Goal: Transaction & Acquisition: Purchase product/service

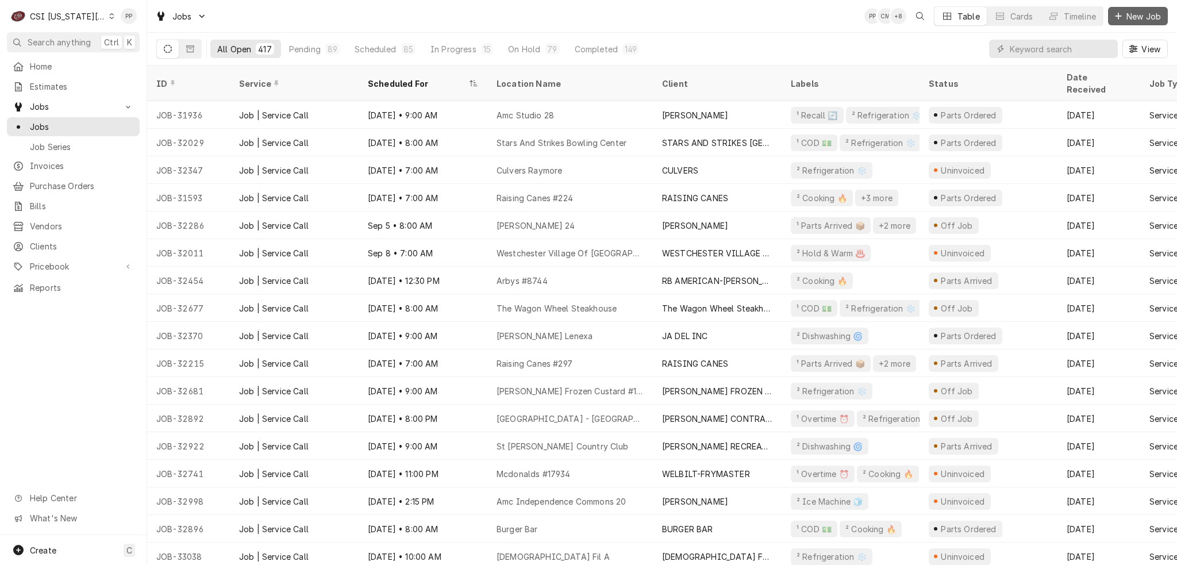
click at [1124, 16] on span "New Job" at bounding box center [1143, 16] width 39 height 12
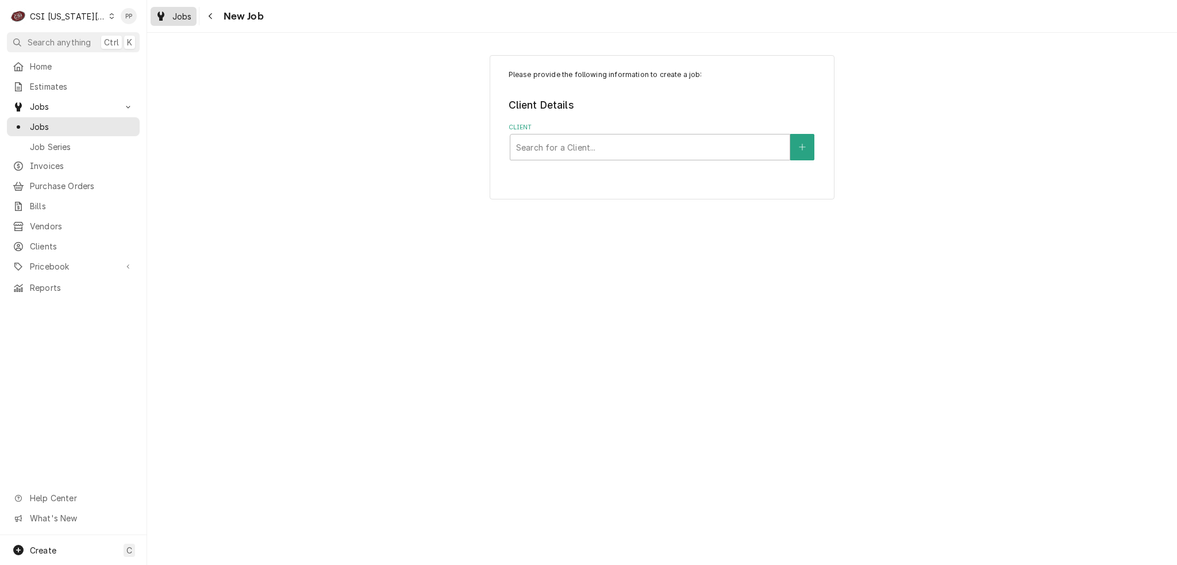
click at [187, 12] on span "Jobs" at bounding box center [182, 16] width 20 height 12
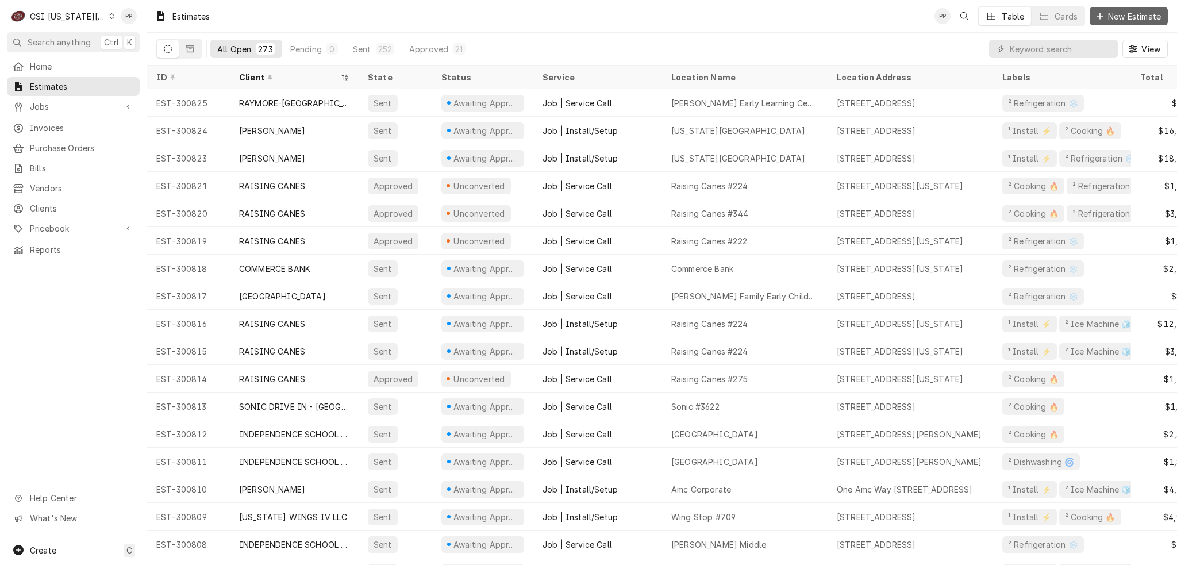
click at [1122, 14] on span "New Estimate" at bounding box center [1134, 16] width 57 height 12
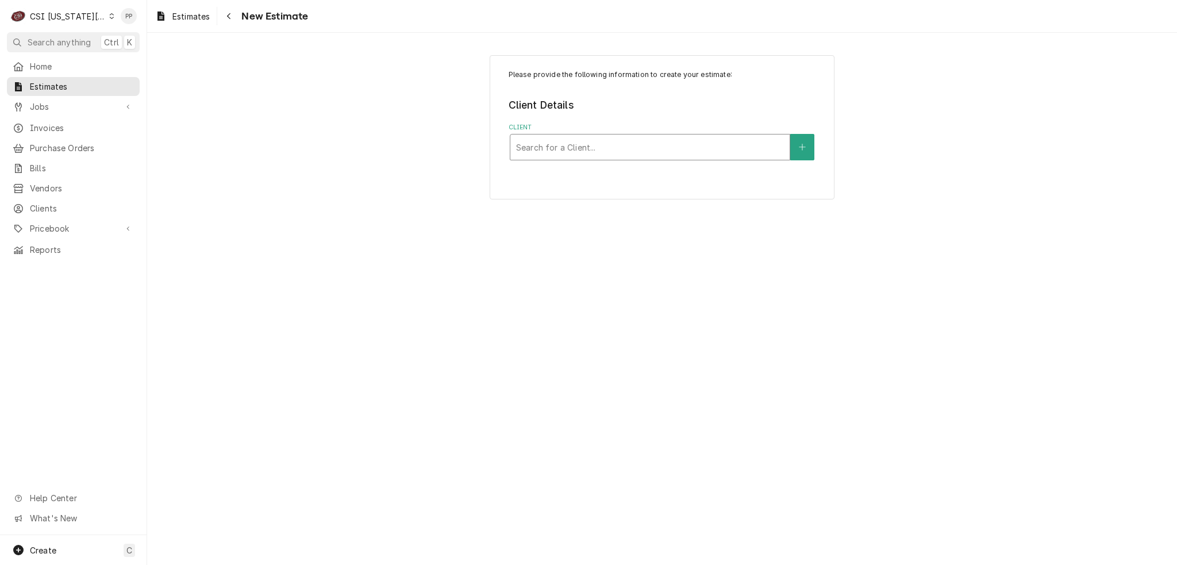
drag, startPoint x: 531, startPoint y: 128, endPoint x: 543, endPoint y: 139, distance: 15.9
click at [535, 131] on label "Client" at bounding box center [663, 127] width 308 height 9
click at [543, 140] on div "Client" at bounding box center [650, 147] width 268 height 21
type input "9 hamp"
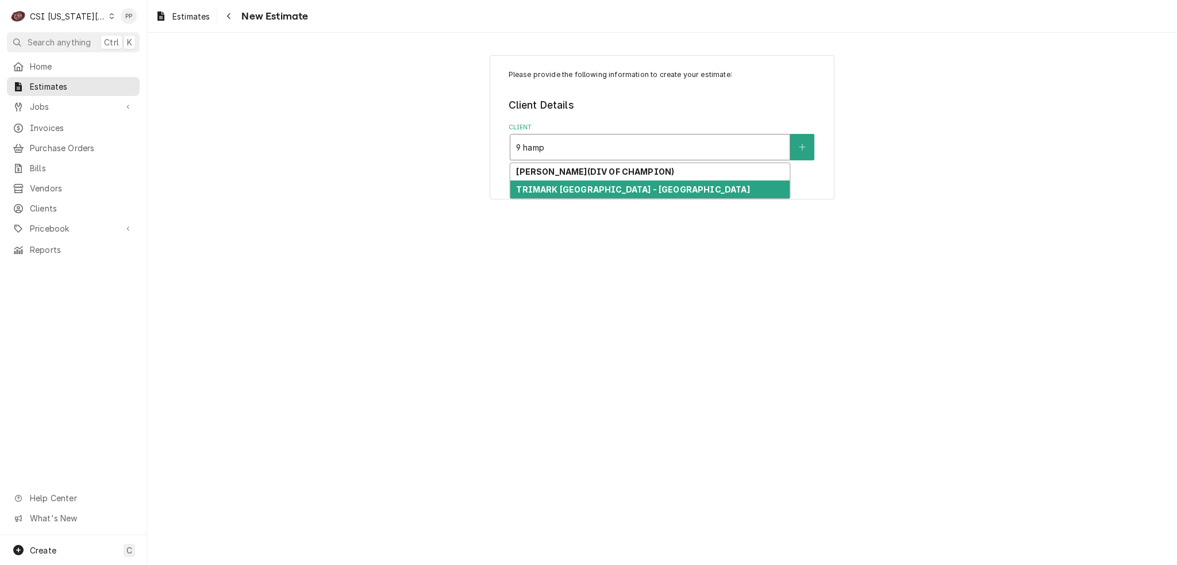
click at [577, 183] on div "TRIMARK UNITED EAST - MANSFIELD" at bounding box center [649, 189] width 279 height 18
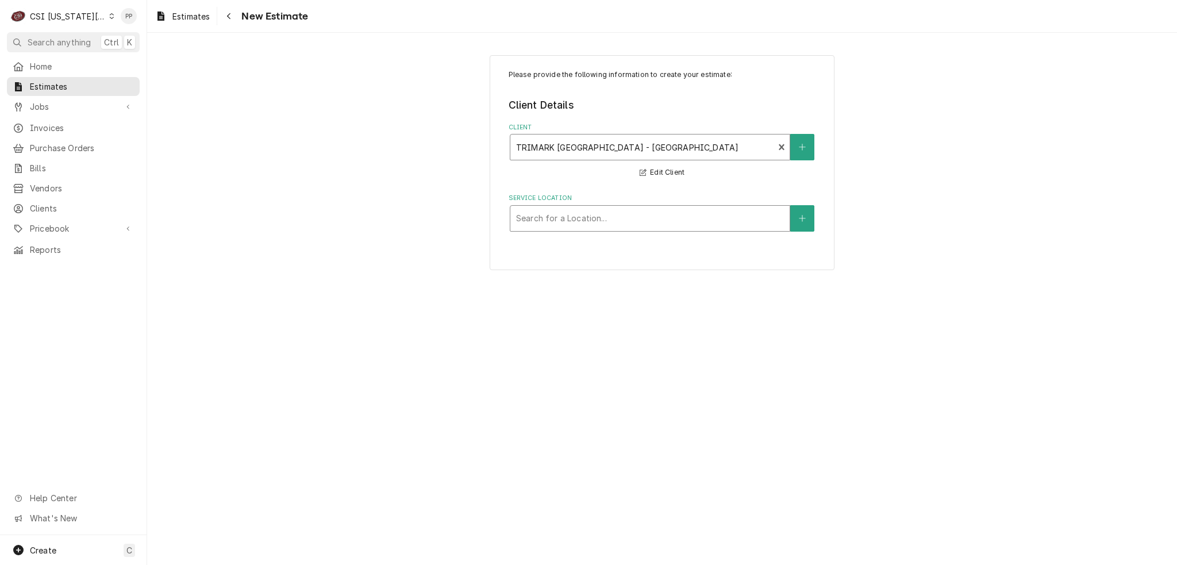
click at [586, 227] on div "Service Location" at bounding box center [650, 218] width 268 height 21
click at [802, 217] on icon "Create New Location" at bounding box center [802, 218] width 6 height 6
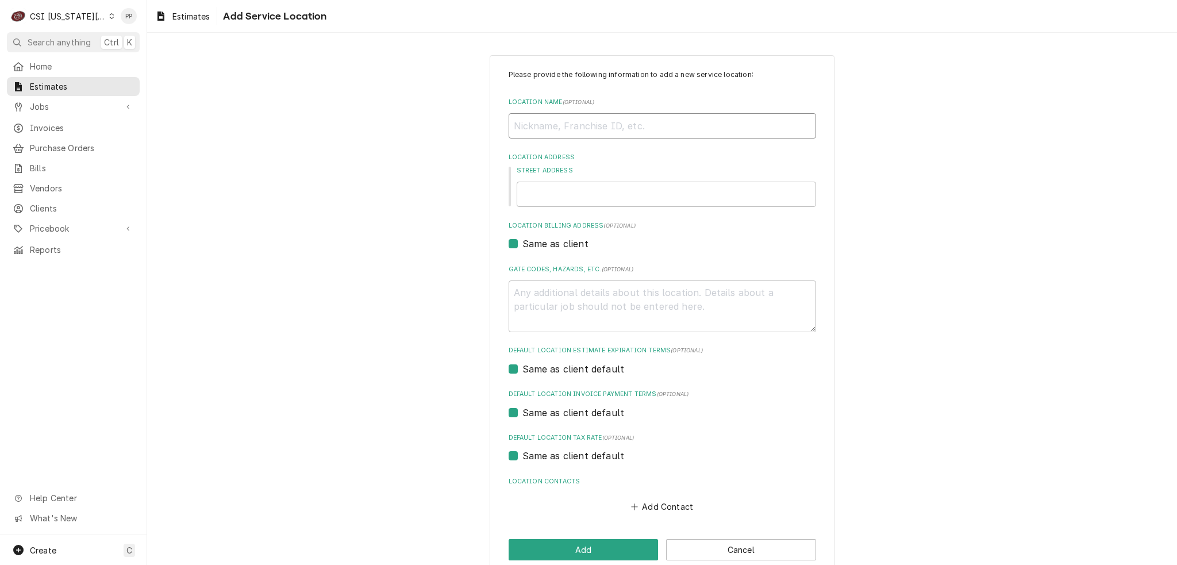
click at [595, 120] on input "Location Name ( optional )" at bounding box center [663, 125] width 308 height 25
type textarea "x"
type input "S"
type textarea "x"
type input "Sh"
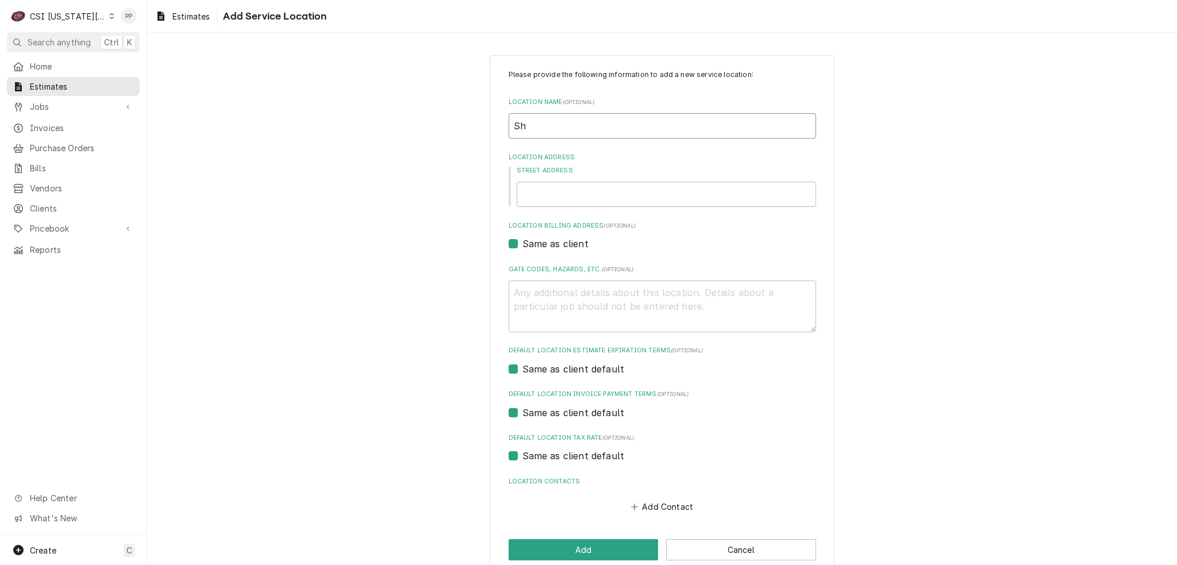
type textarea "x"
type input "Sha"
type textarea "x"
type input "Shak"
type textarea "x"
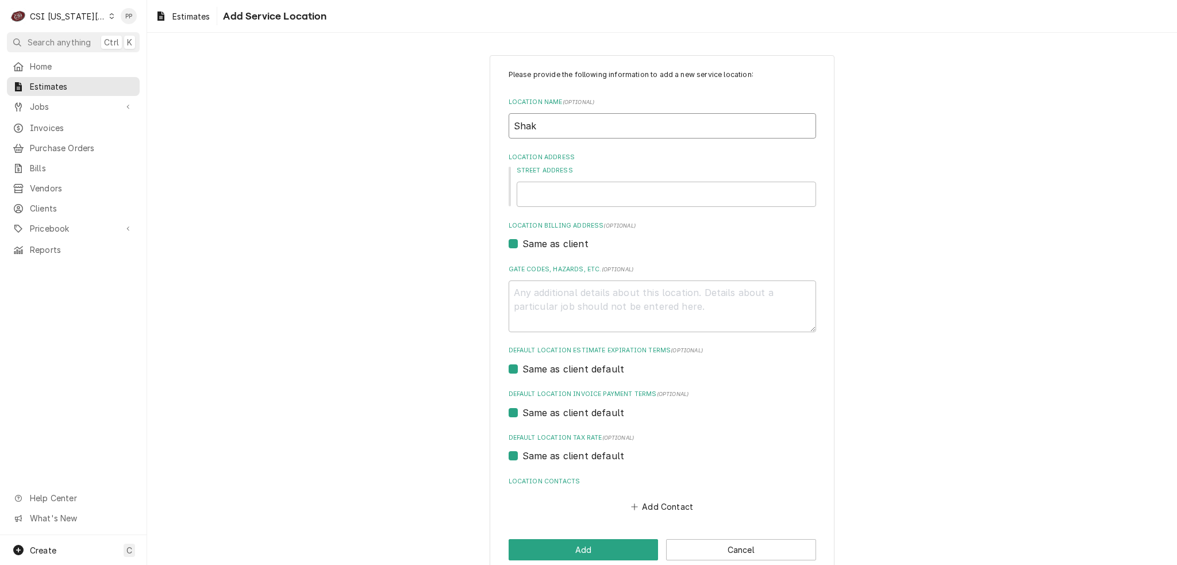
type input "Shake"
type textarea "x"
type input "Shake"
type textarea "x"
type input "Shake S"
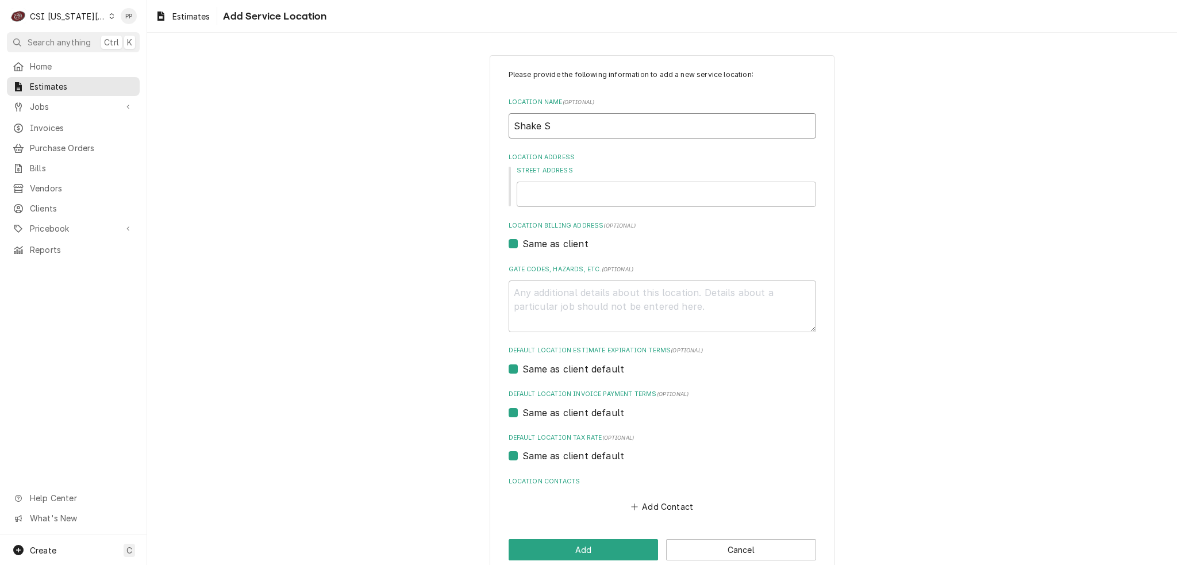
type textarea "x"
type input "Shake Sh"
type textarea "x"
type input "Shake Sha"
type textarea "x"
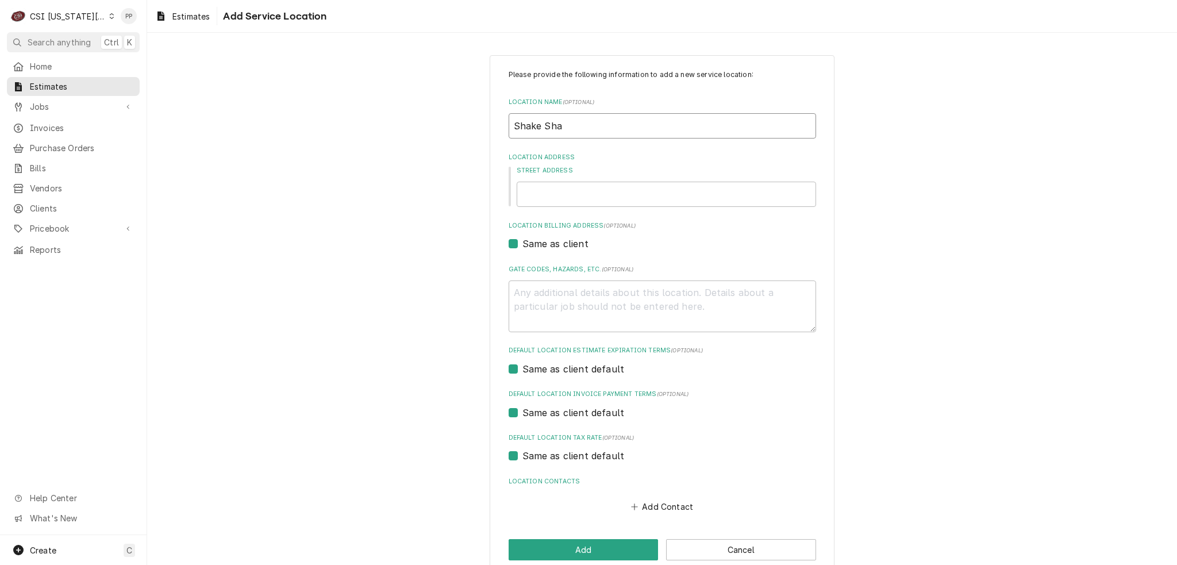
type input "Shake Shac"
type textarea "x"
type input "Shake Shack"
type textarea "x"
type input "Shake Shack"
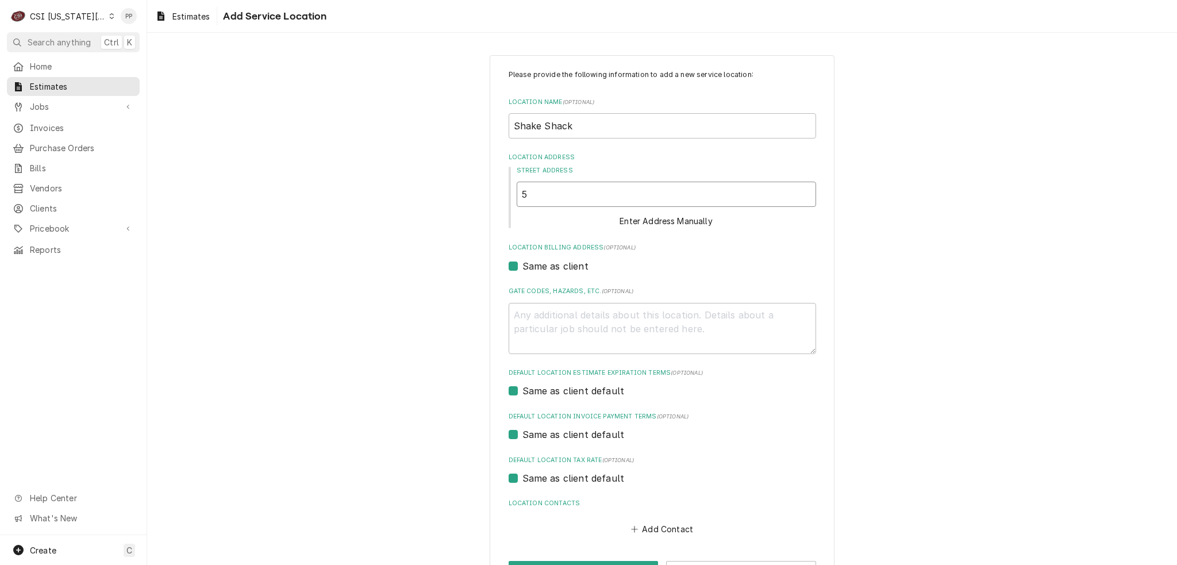
type textarea "x"
type input "5"
type textarea "x"
type input "52"
type textarea "x"
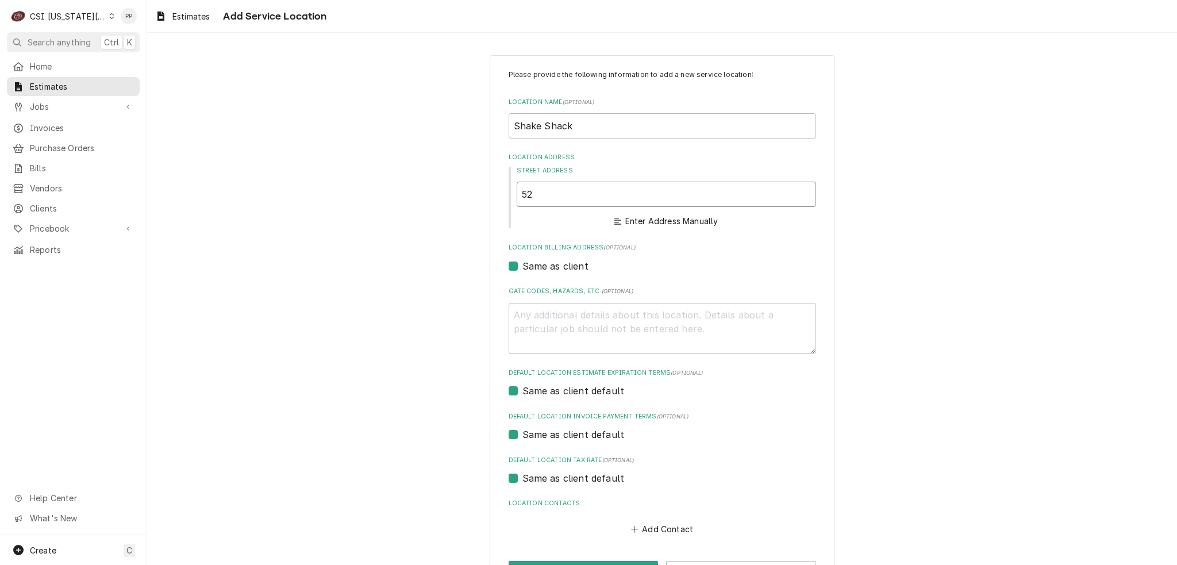
type input "520"
type textarea "x"
type input "5200"
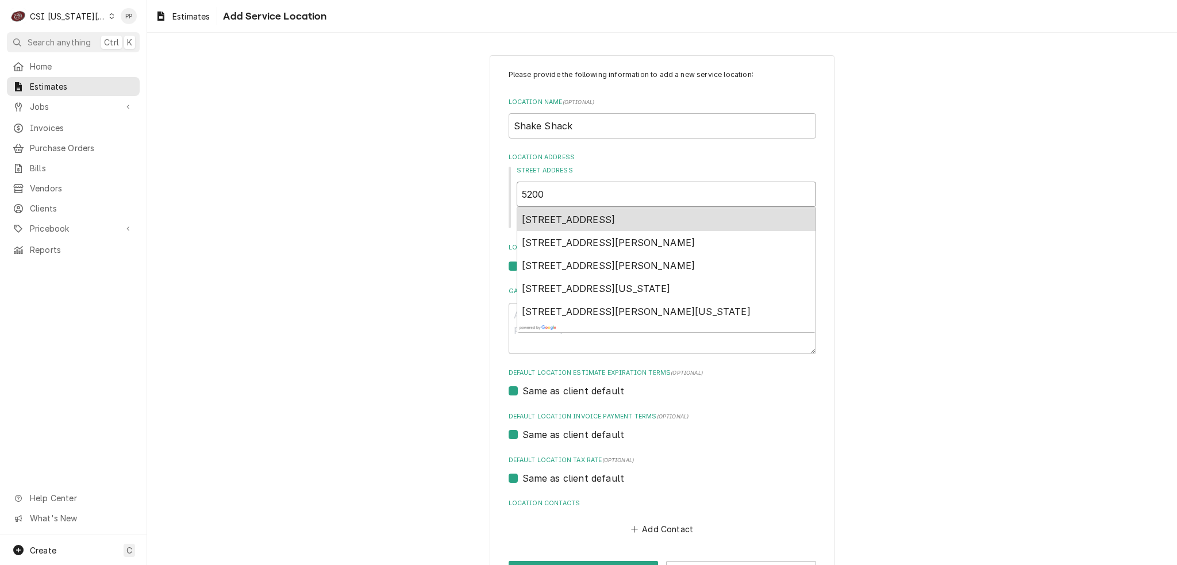
type textarea "x"
type input "5200"
type textarea "x"
type input "5200 w"
type textarea "x"
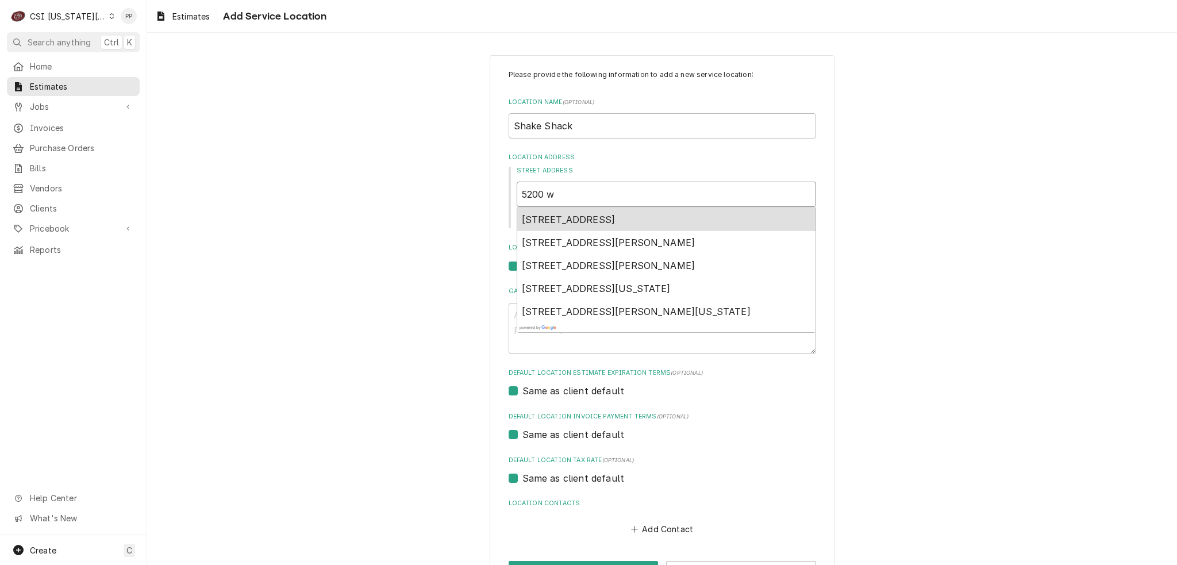
type input "5200 we"
type textarea "x"
type input "5200 wes"
type textarea "x"
type input "5200 west"
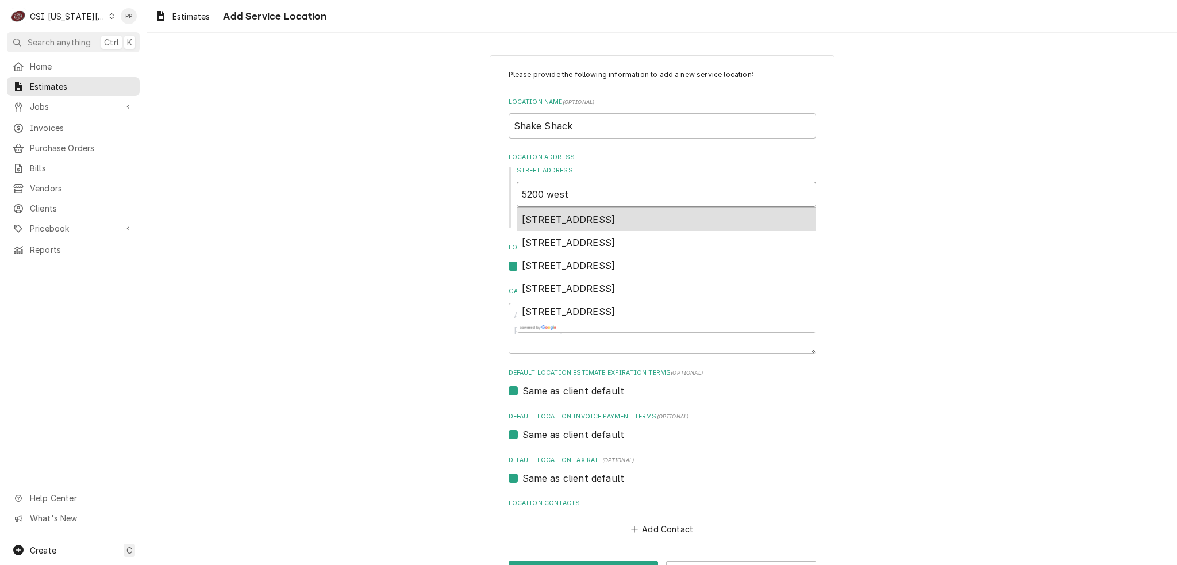
click at [654, 213] on div "5200 West 119th Street, Leawood, KS, USA" at bounding box center [666, 219] width 298 height 23
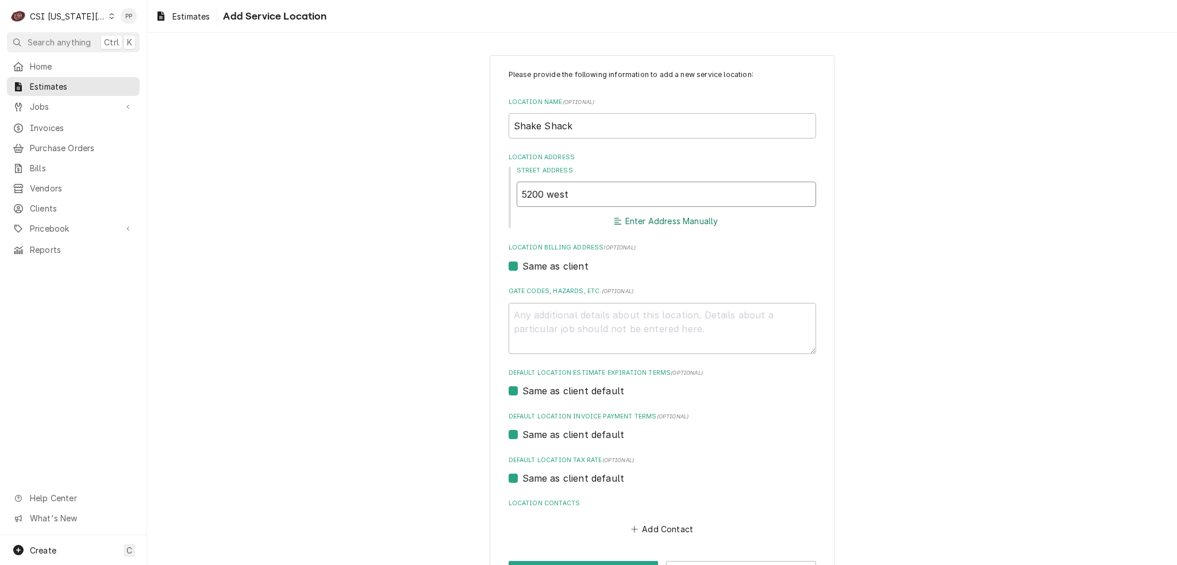
type textarea "x"
type input "5200 W 119th St"
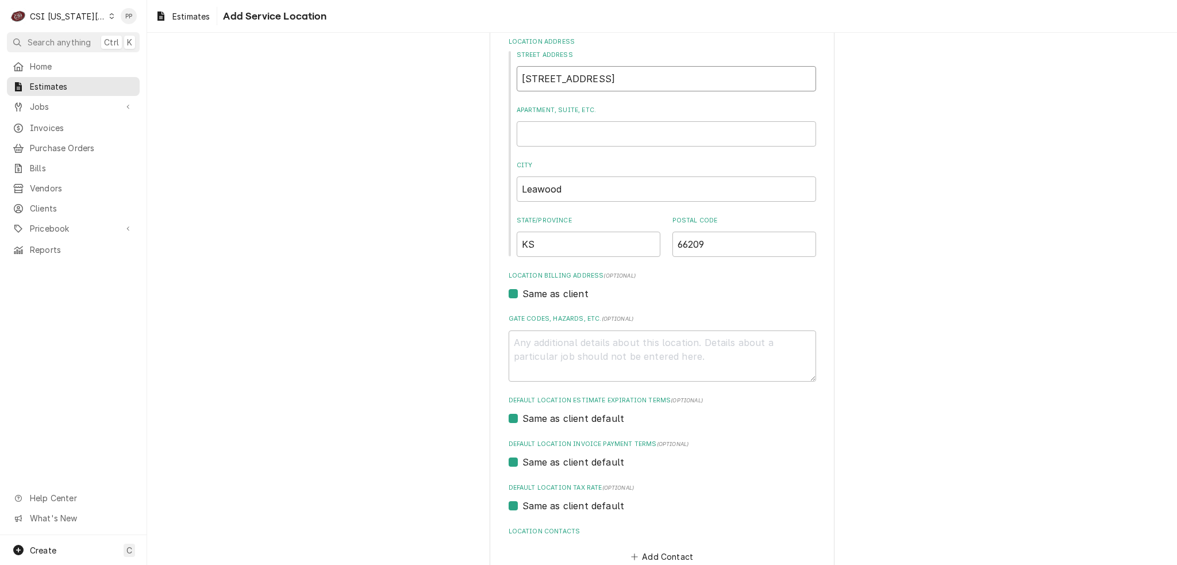
scroll to position [185, 0]
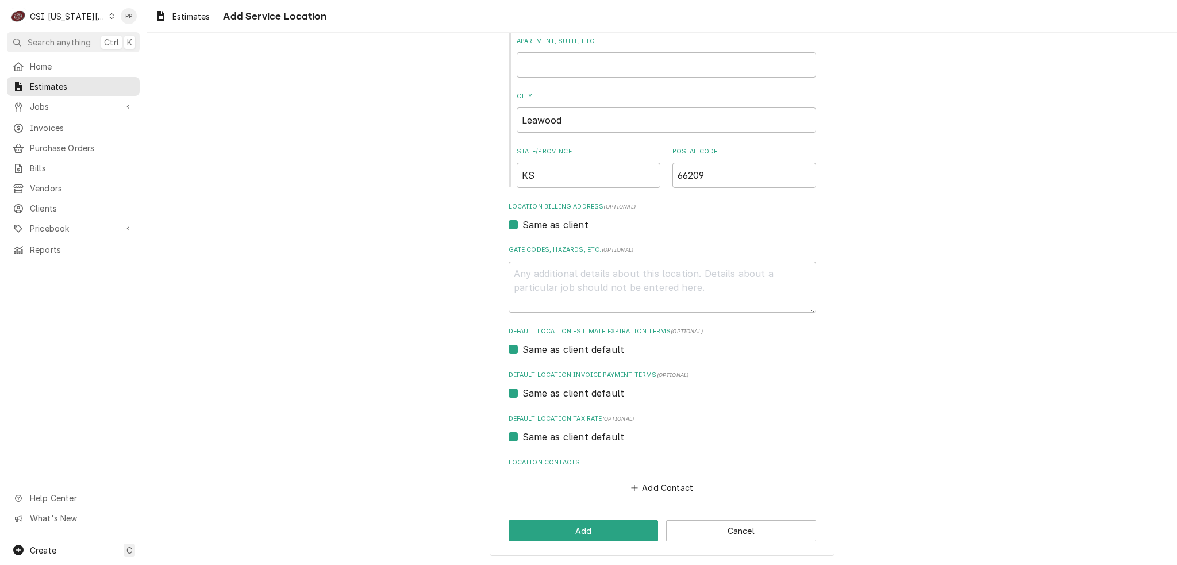
type textarea "x"
type input "5200 W 119th St"
click at [615, 531] on button "Add" at bounding box center [584, 530] width 150 height 21
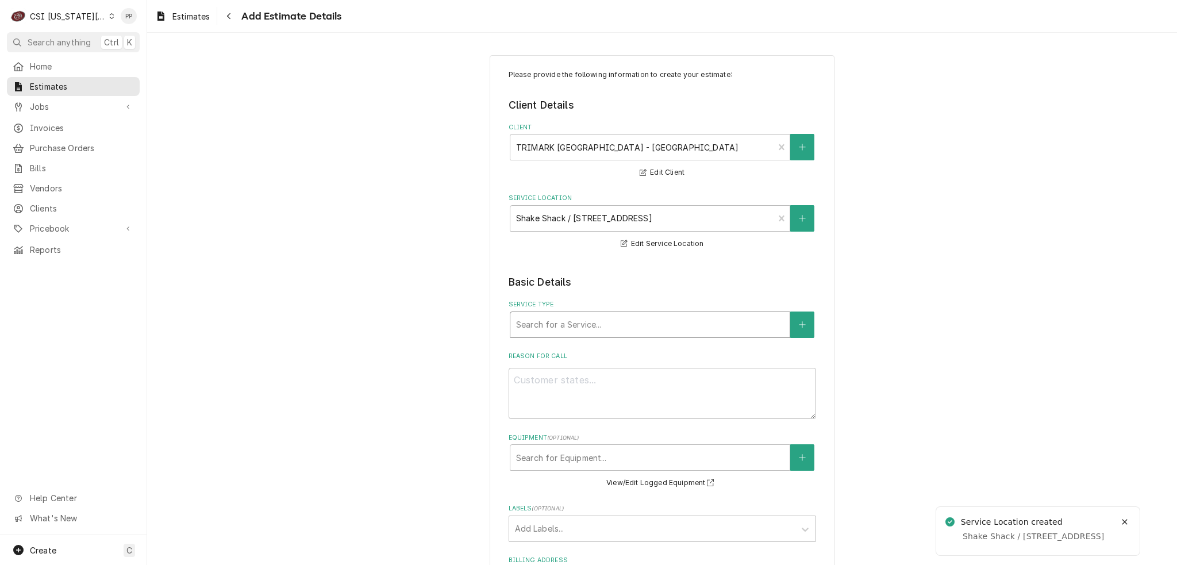
click at [598, 331] on div "Service Type" at bounding box center [650, 324] width 268 height 21
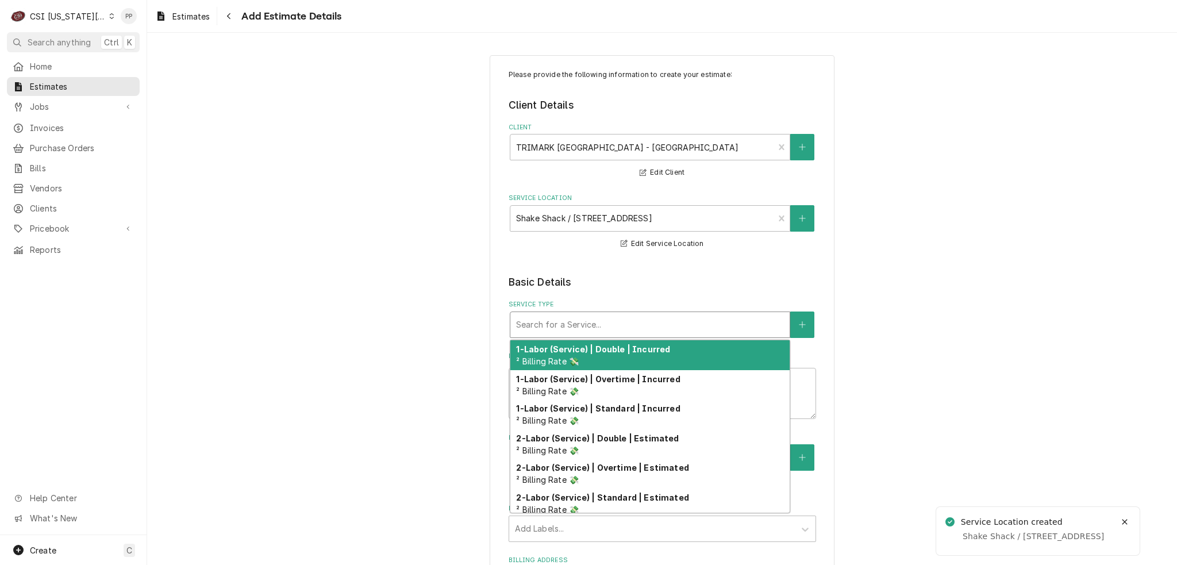
type textarea "x"
type input "j"
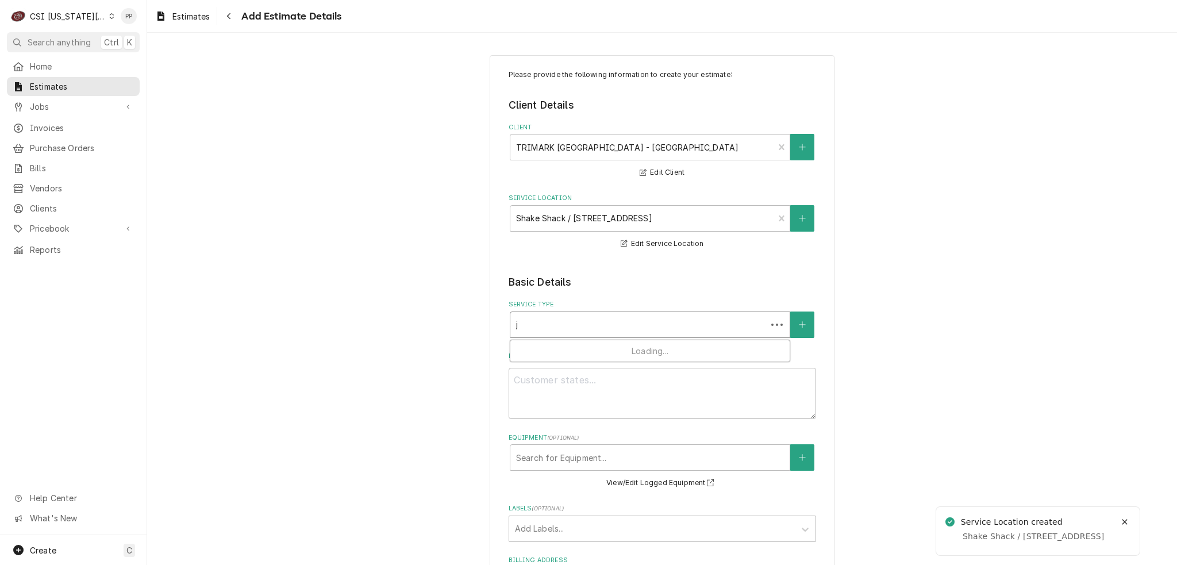
type textarea "x"
type input "jo"
type textarea "x"
type input "job"
type textarea "x"
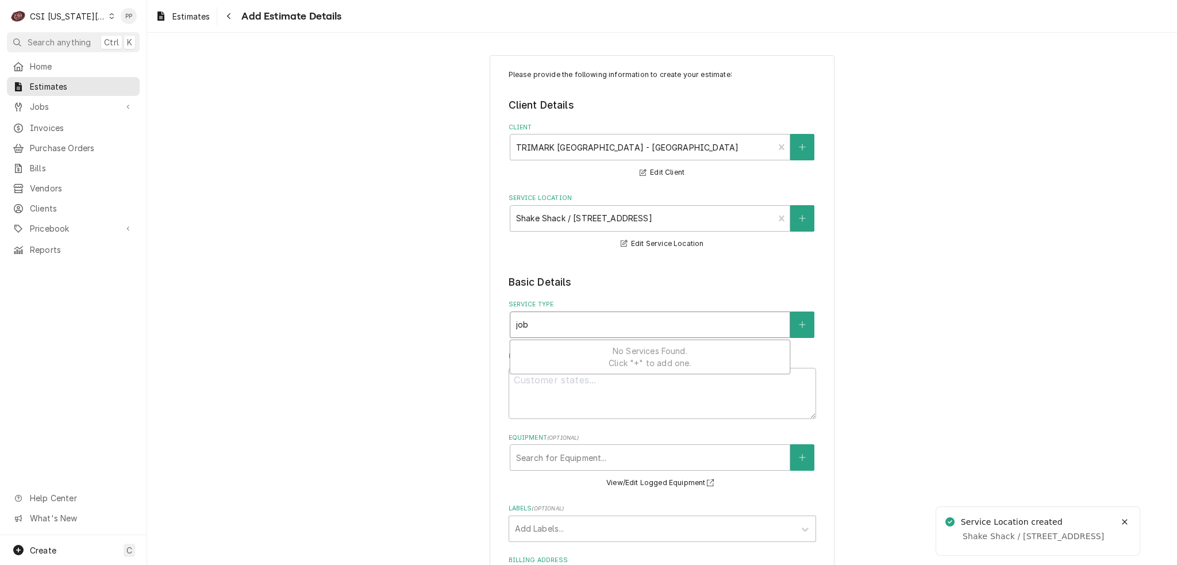
type input "job"
type textarea "x"
type input "job i"
type textarea "x"
type input "job in"
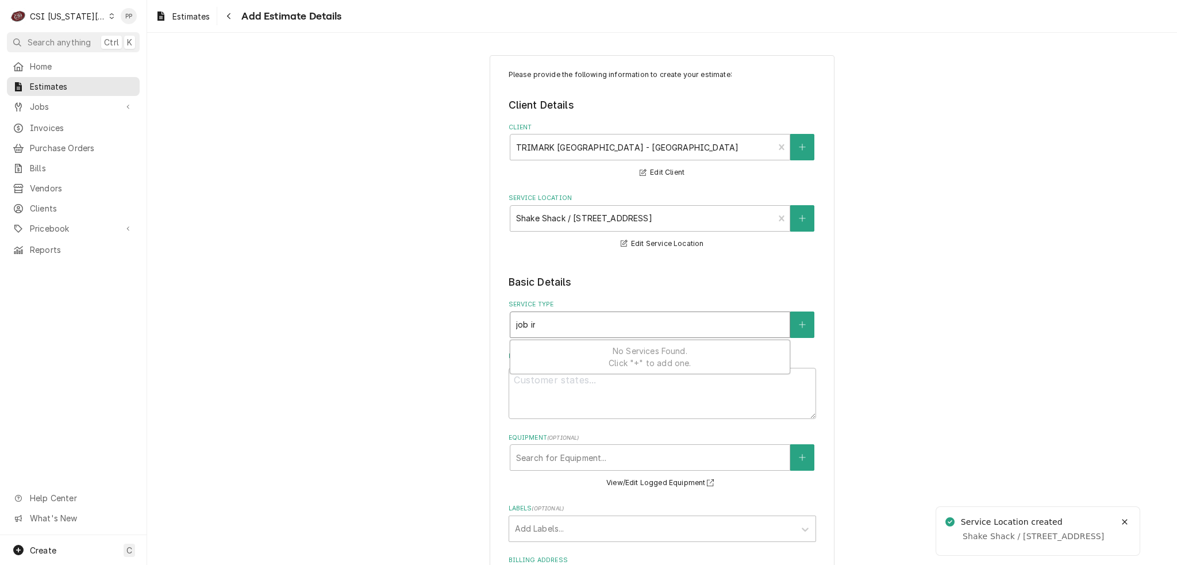
type textarea "x"
type input "job ins"
type textarea "x"
type input "job inst"
type textarea "x"
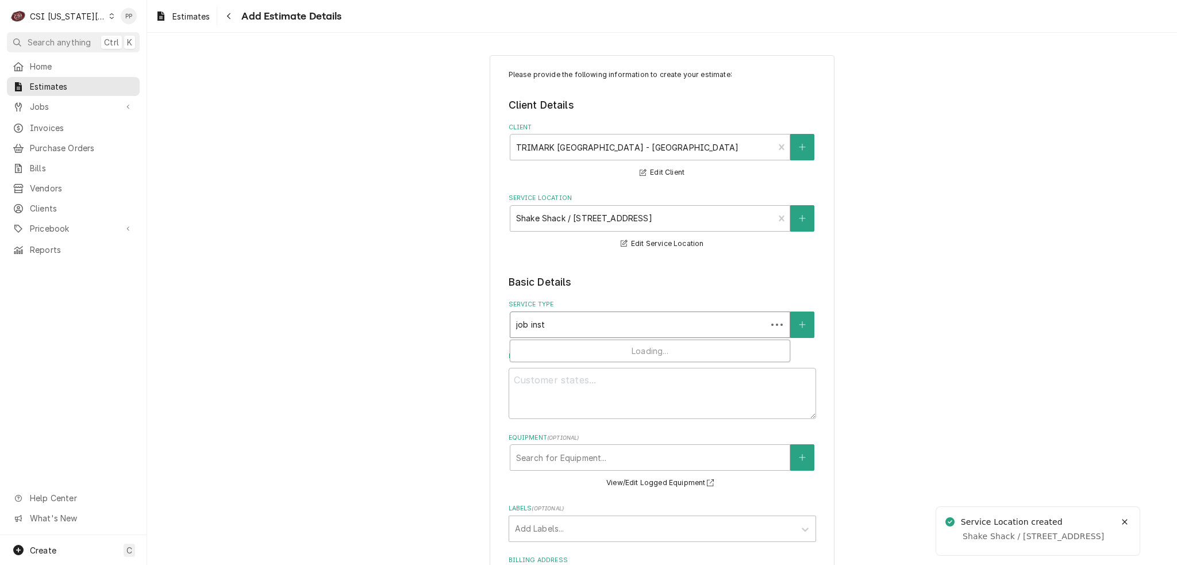
type input "job insta"
type textarea "x"
type input "job instal"
type textarea "x"
type input "job install"
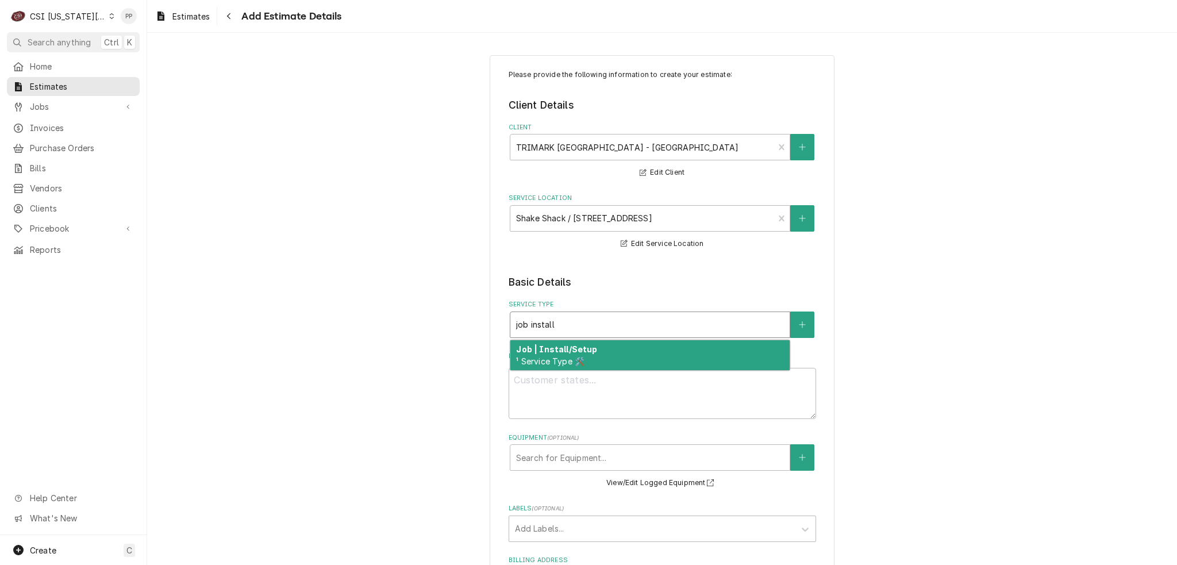
click at [594, 358] on div "Job | Install/Setup ¹ Service Type 🛠️" at bounding box center [649, 355] width 279 height 30
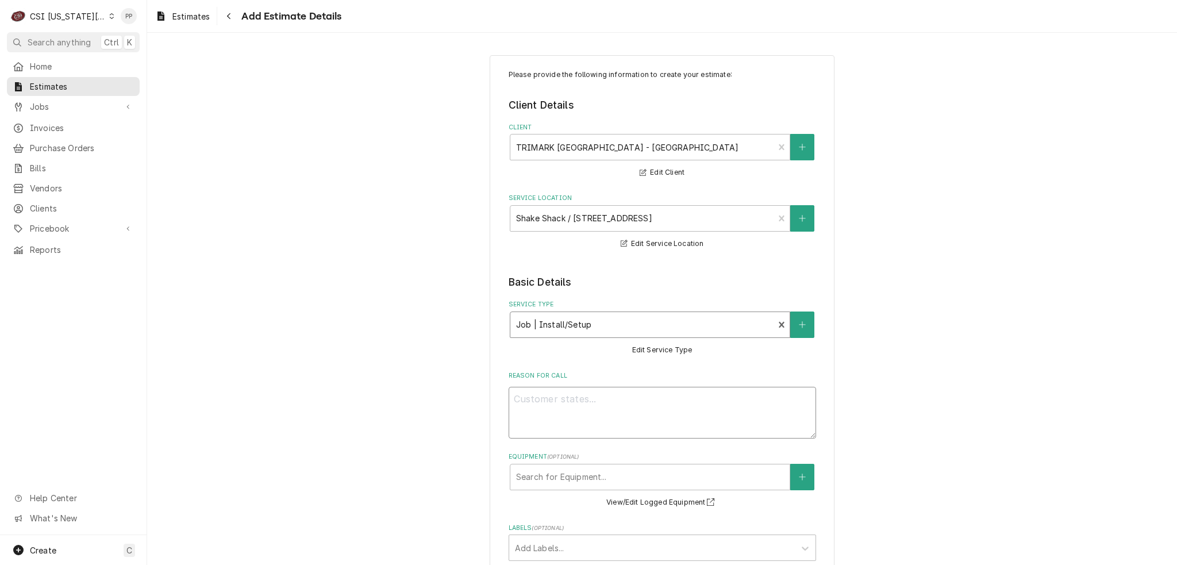
click at [582, 390] on textarea "Reason For Call" at bounding box center [663, 413] width 308 height 52
type textarea "x"
type textarea "Q"
type textarea "x"
type textarea "Qu"
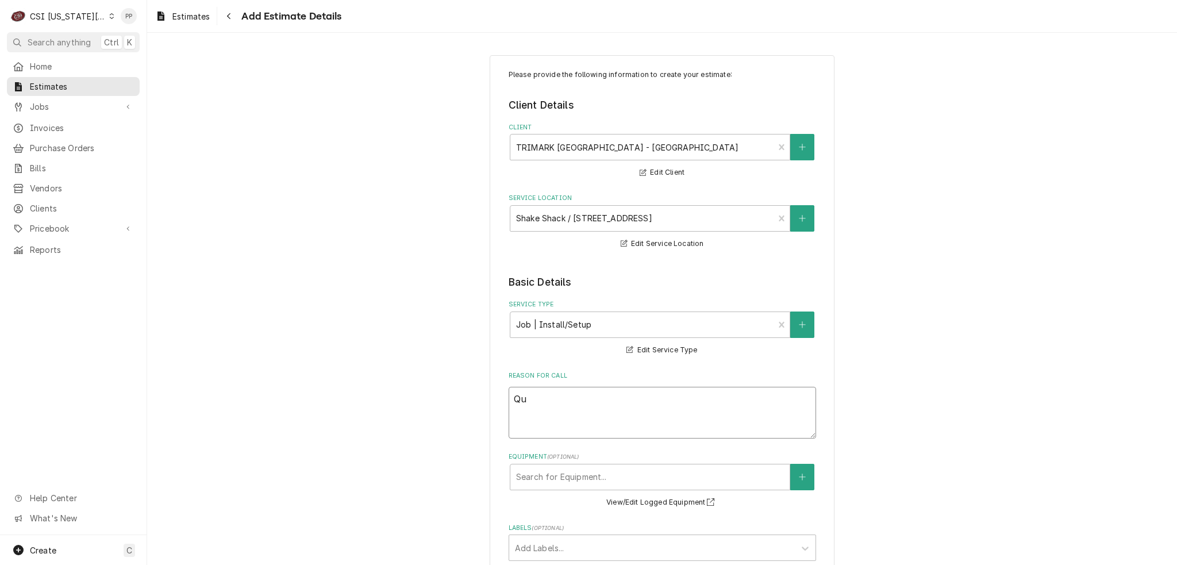
type textarea "x"
type textarea "Quo"
type textarea "x"
type textarea "Quot"
type textarea "x"
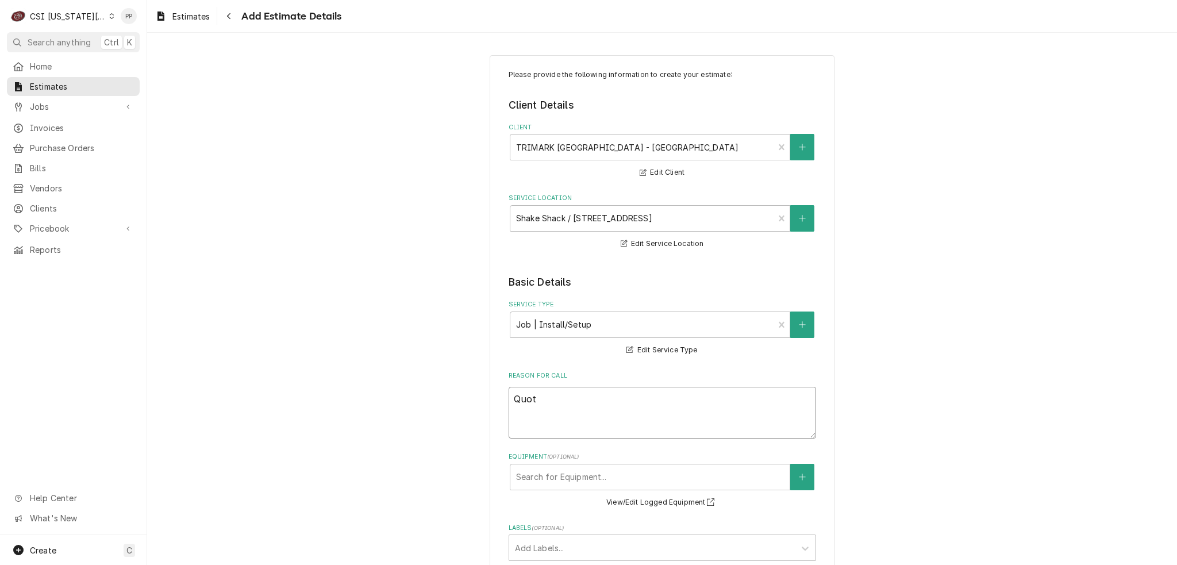
type textarea "Quote"
type textarea "x"
type textarea "Quote"
type textarea "x"
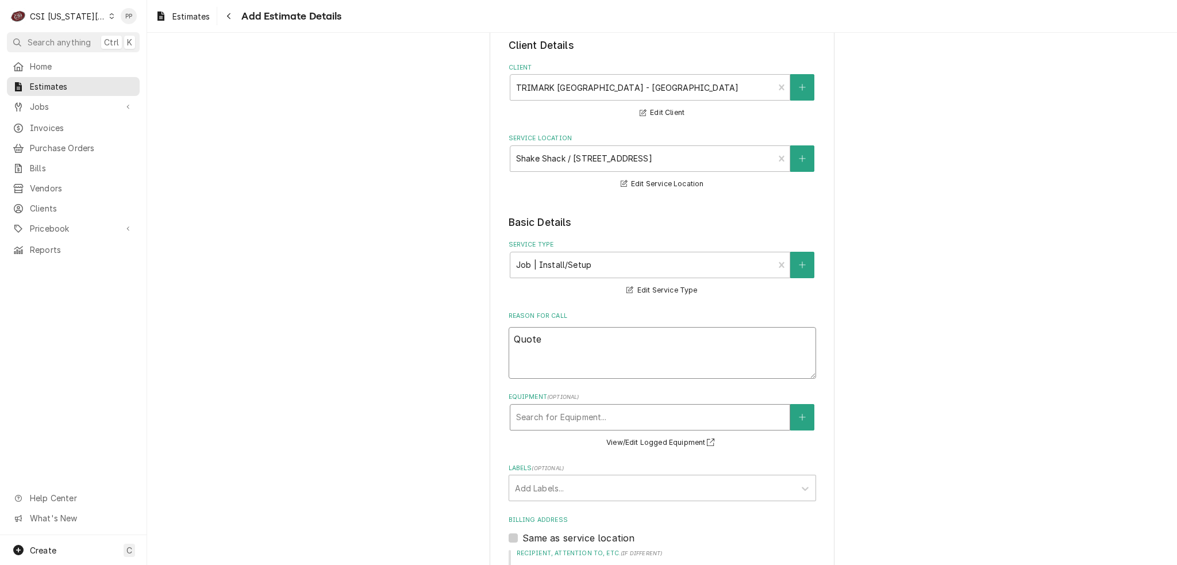
scroll to position [172, 0]
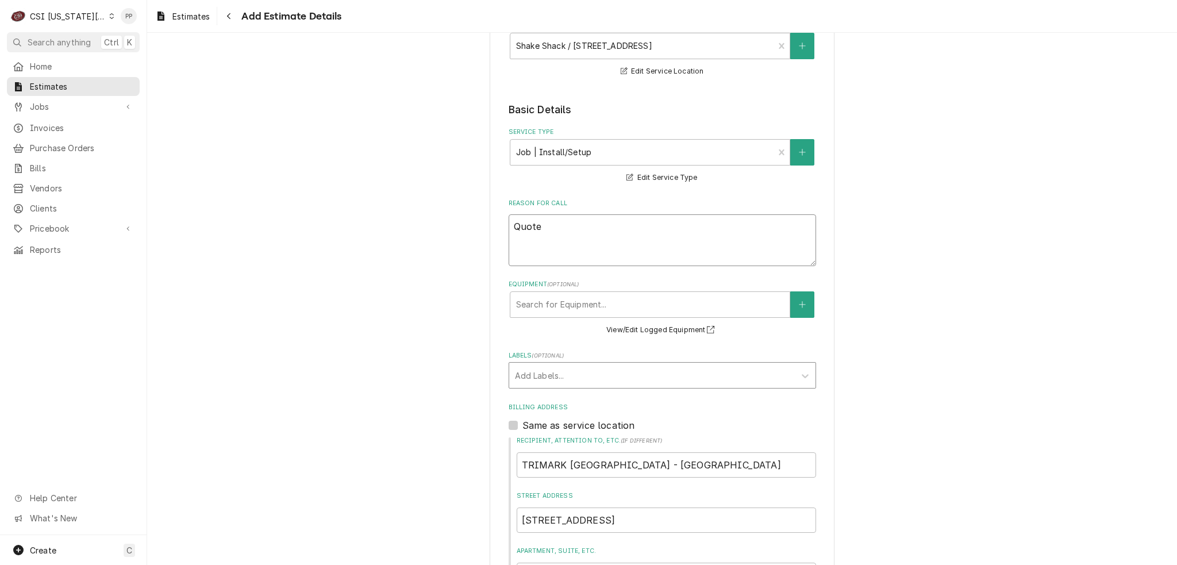
type textarea "Quote"
click at [555, 378] on div "Labels" at bounding box center [652, 375] width 274 height 21
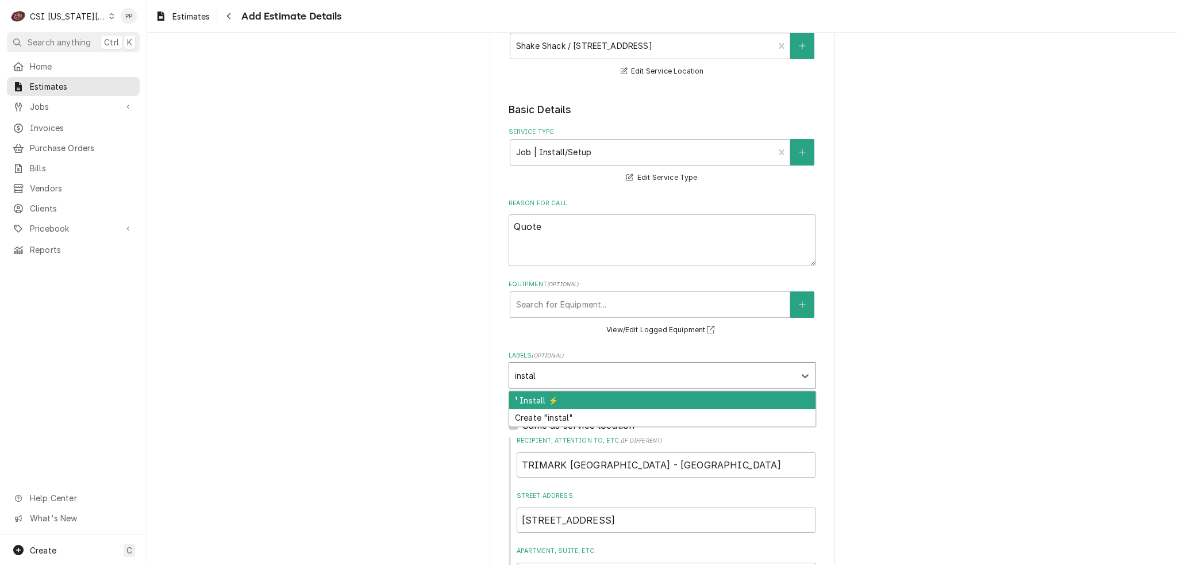
type input "install"
type textarea "x"
type input "coo"
type textarea "x"
type input "cooking"
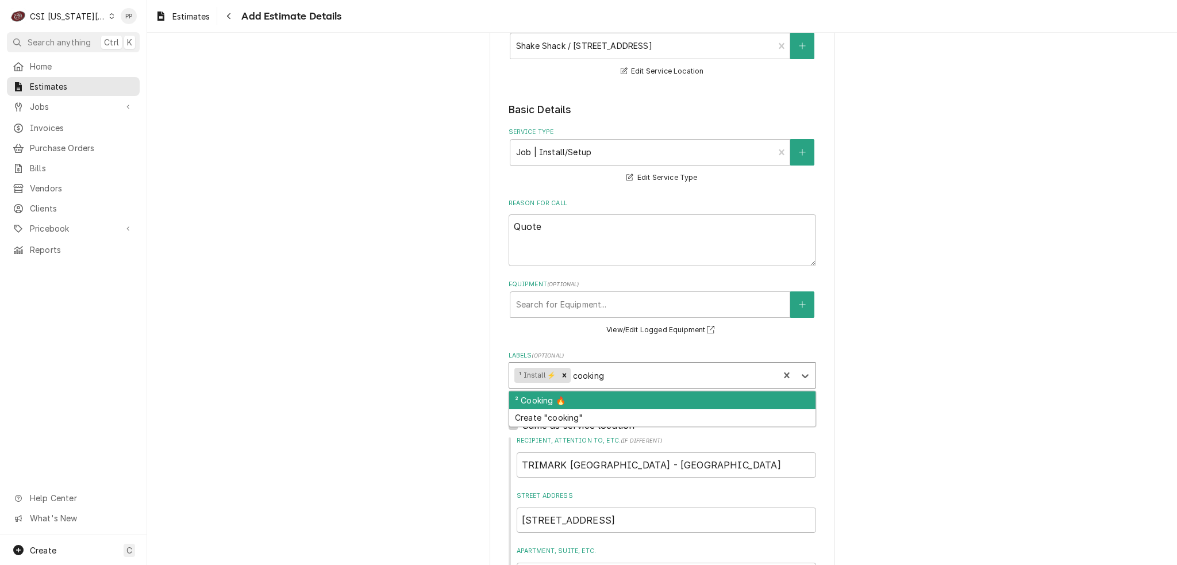
type textarea "x"
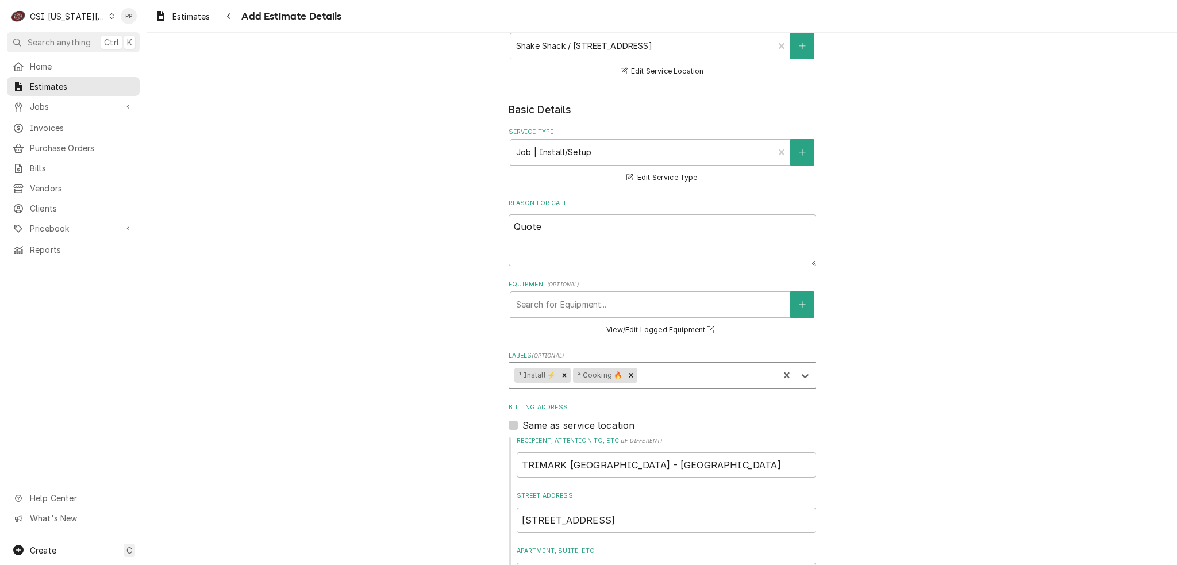
type textarea "x"
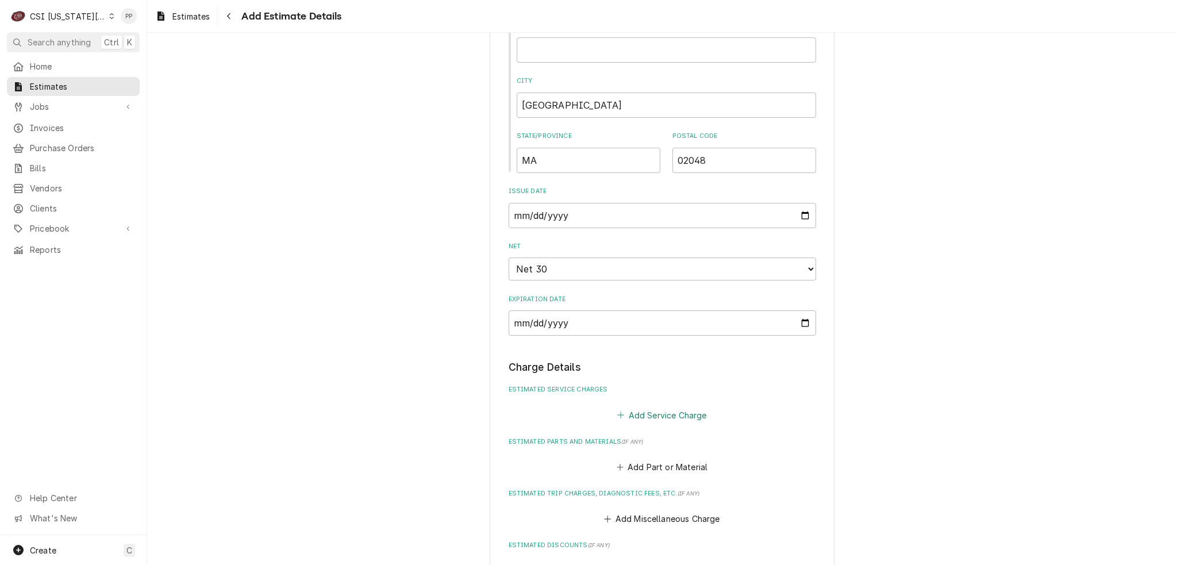
scroll to position [747, 0]
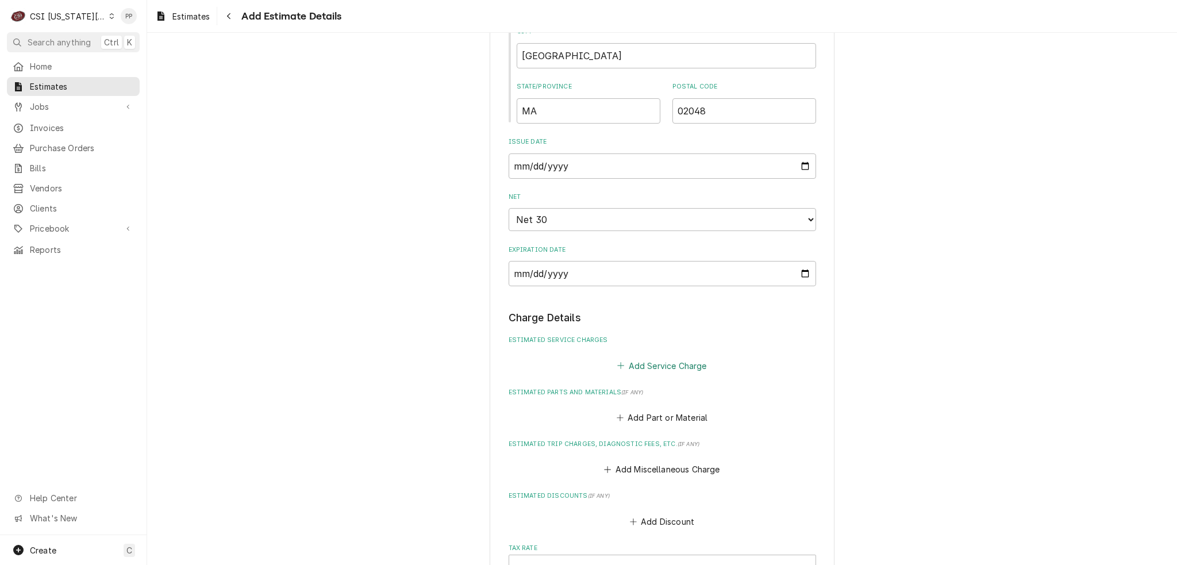
click at [683, 362] on button "Add Service Charge" at bounding box center [662, 366] width 93 height 16
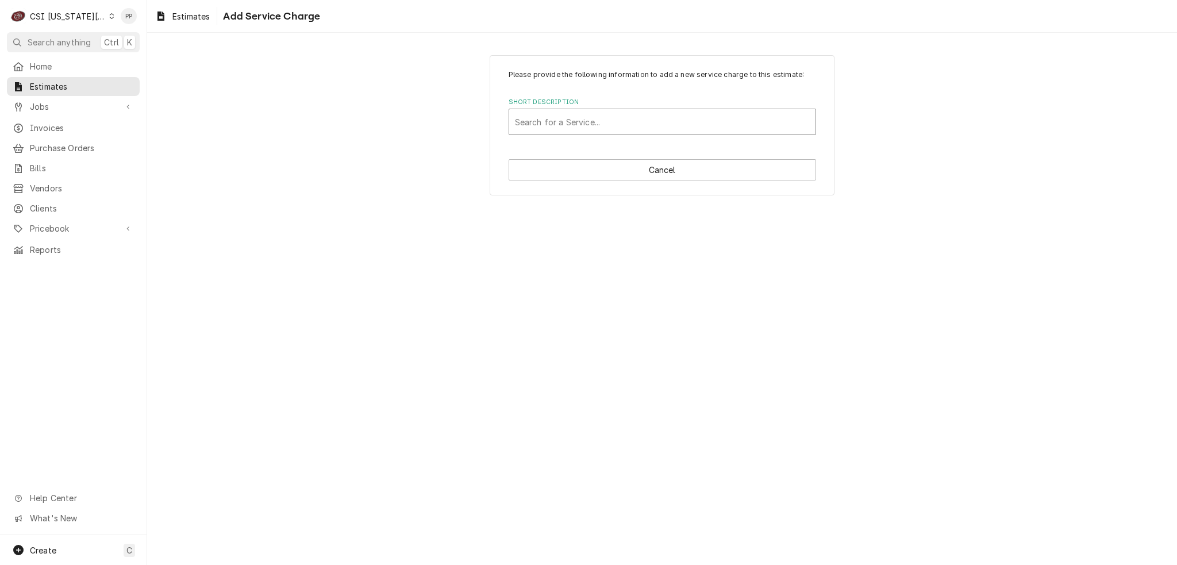
click at [605, 125] on div "Short Description" at bounding box center [662, 122] width 295 height 21
type input "scope oven"
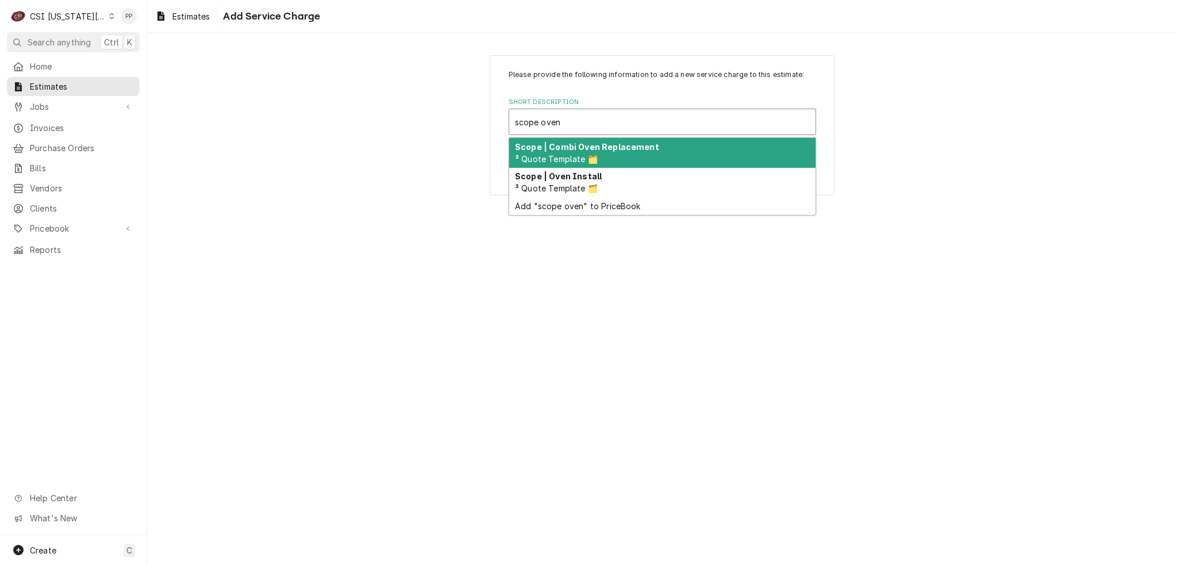
click at [602, 148] on strong "Scope | Combi Oven Replacement" at bounding box center [587, 147] width 144 height 10
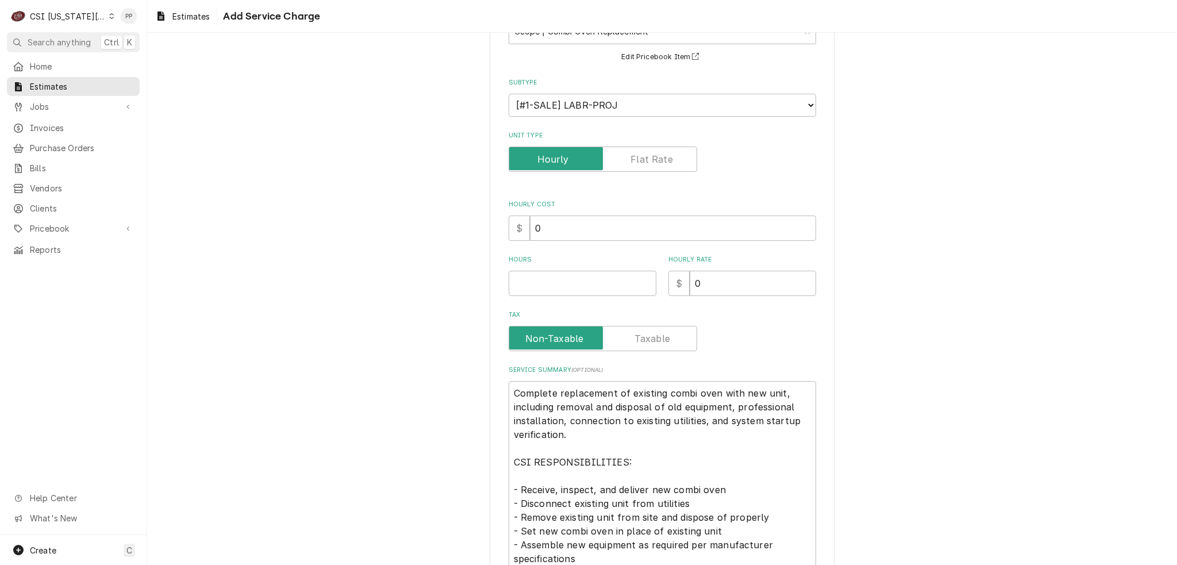
scroll to position [172, 0]
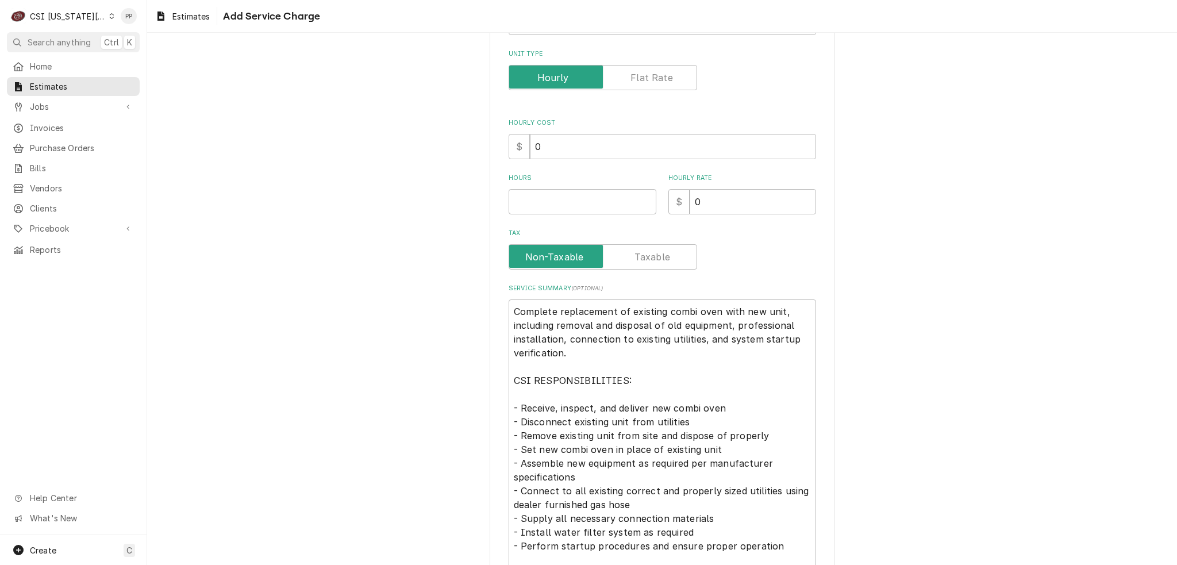
click at [550, 213] on div "Please provide the following information to add a new service charge to this es…" at bounding box center [663, 296] width 308 height 799
click at [550, 199] on input "Hours" at bounding box center [583, 201] width 148 height 25
type textarea "x"
type input "1"
type textarea "x"
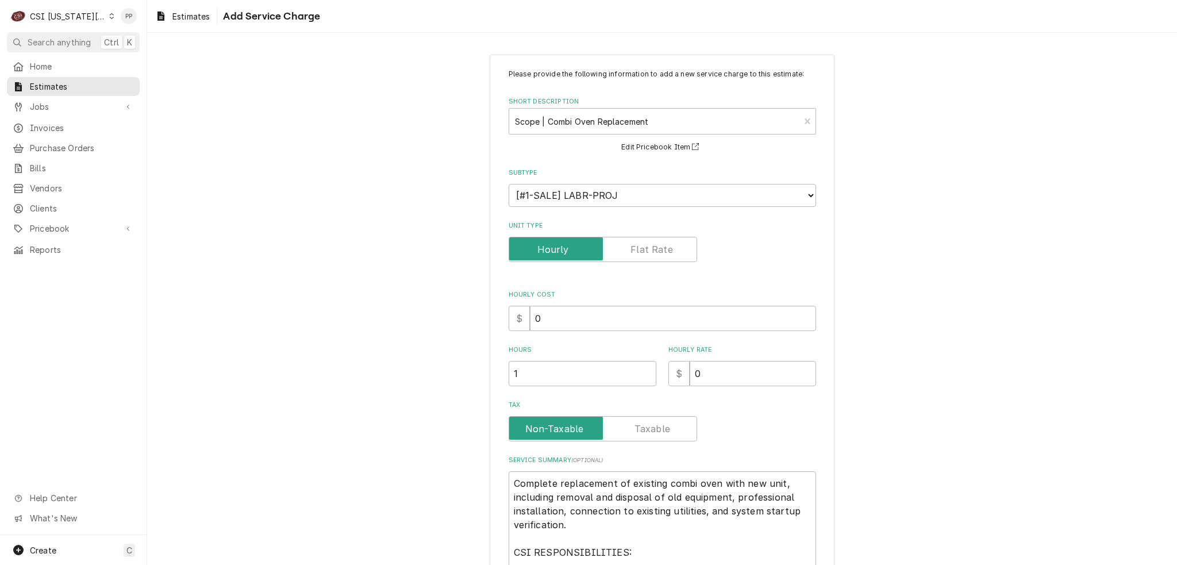
scroll to position [0, 0]
click at [791, 122] on div "Scope | Combi Oven Replacement ³ Quote Template 🗂️" at bounding box center [654, 121] width 291 height 25
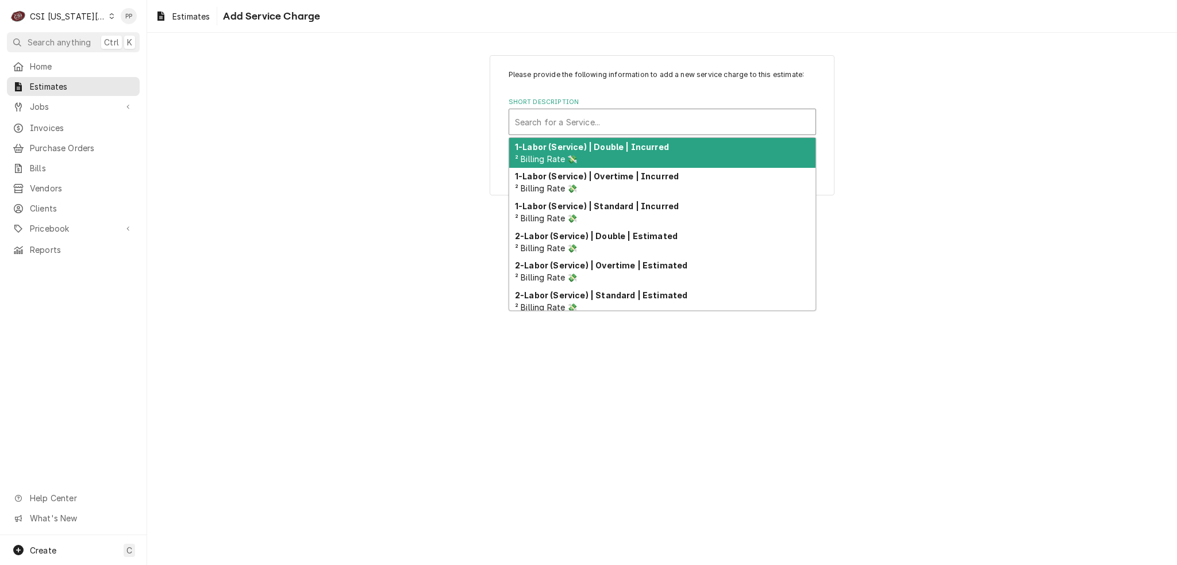
click at [801, 121] on div "Short Description" at bounding box center [662, 122] width 295 height 21
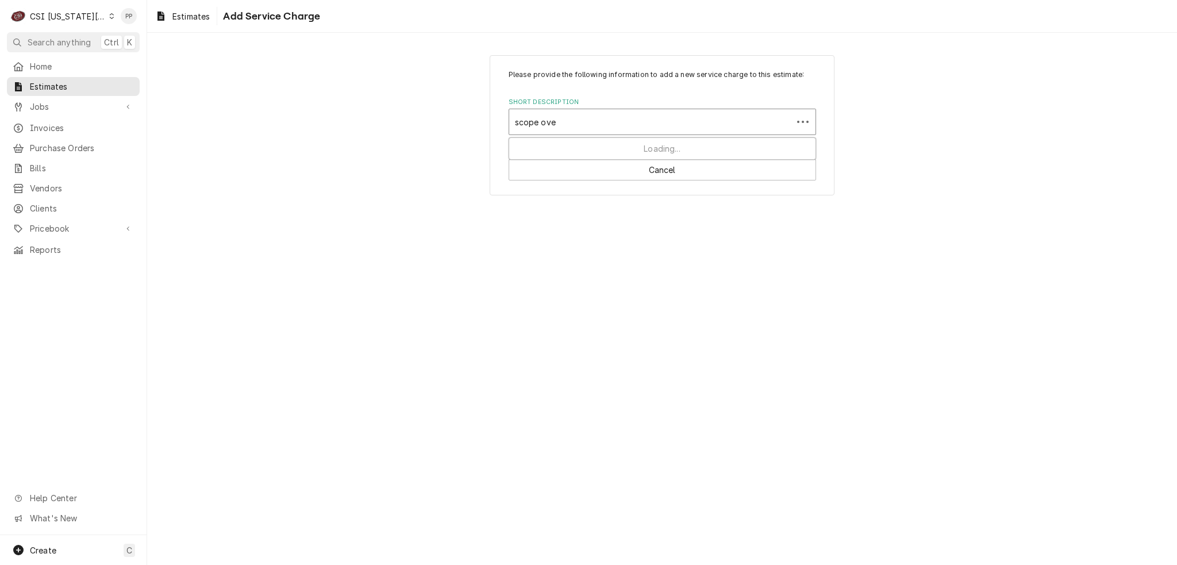
type input "scope oven"
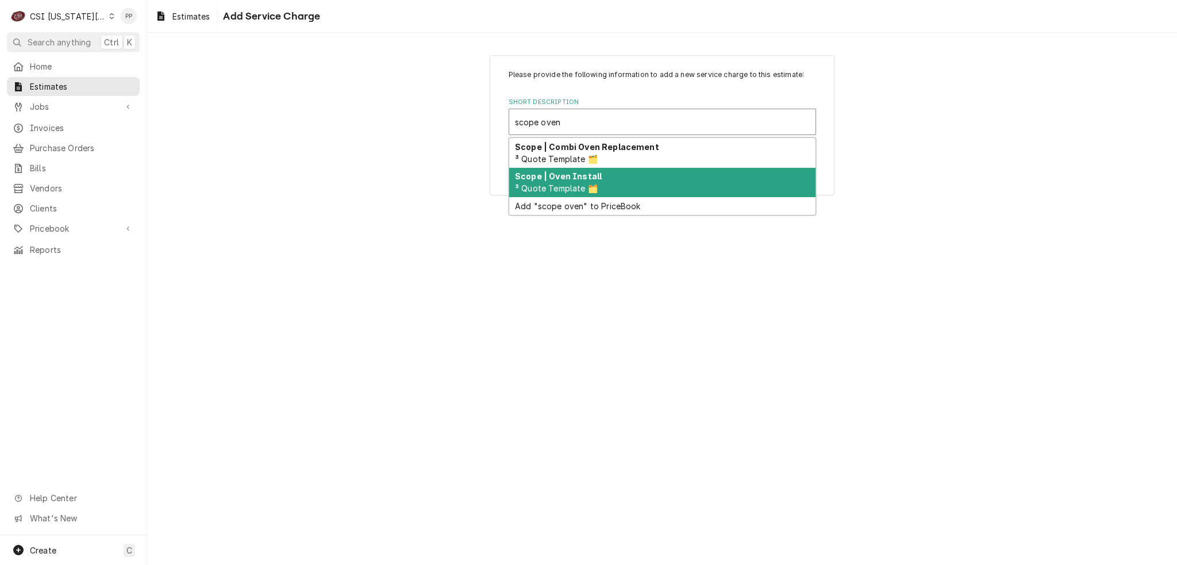
click at [683, 173] on div "Scope | Oven Install ³ Quote Template 🗂️" at bounding box center [662, 183] width 306 height 30
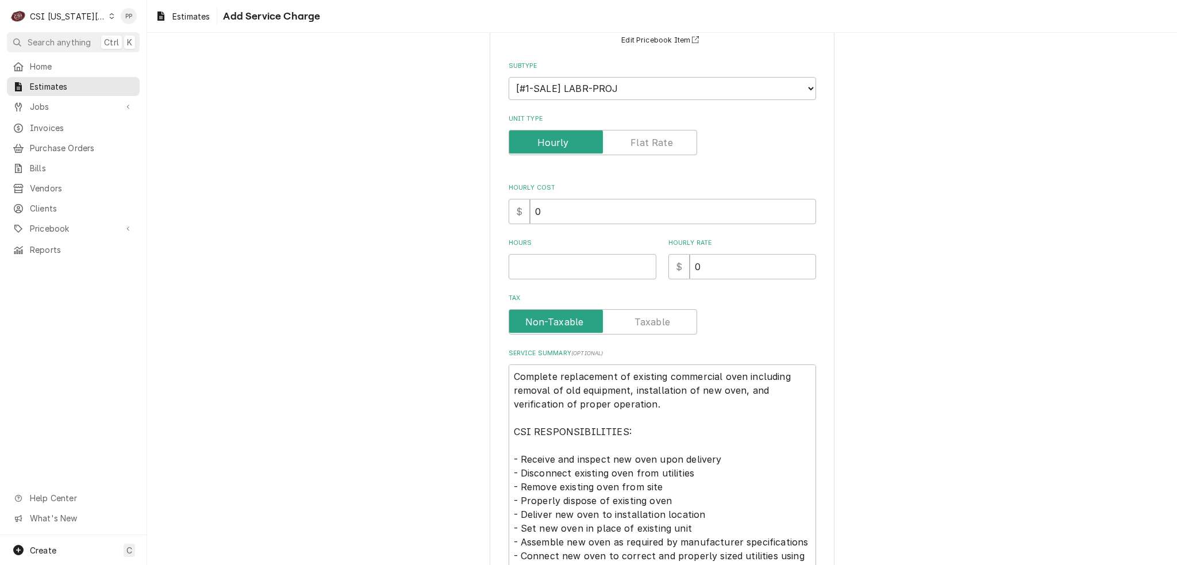
scroll to position [115, 0]
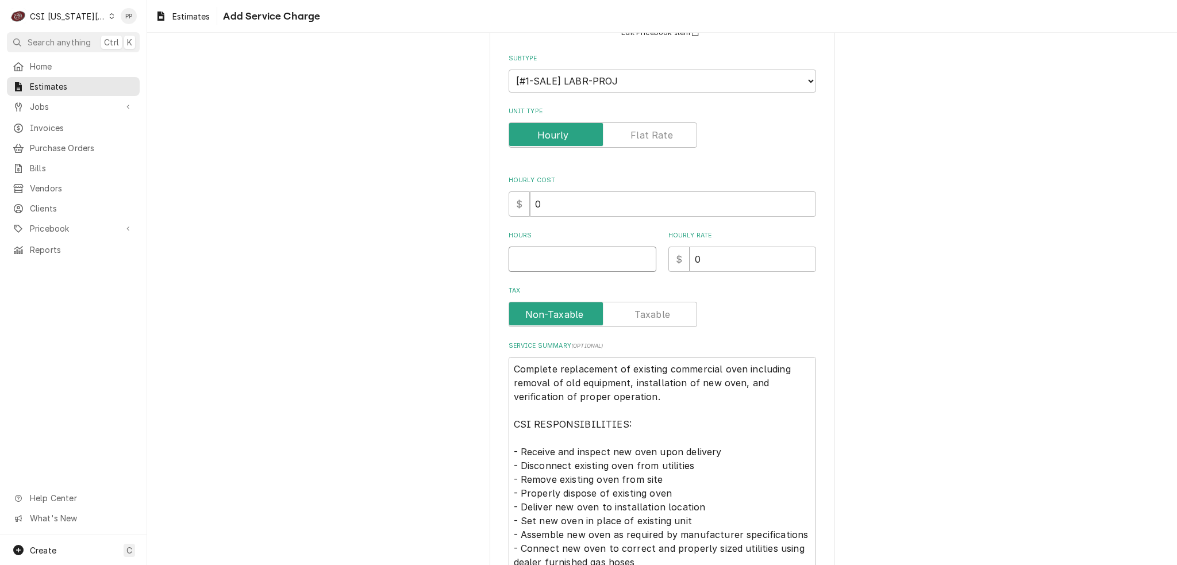
click at [600, 258] on input "Hours" at bounding box center [583, 259] width 148 height 25
type textarea "x"
type input "1"
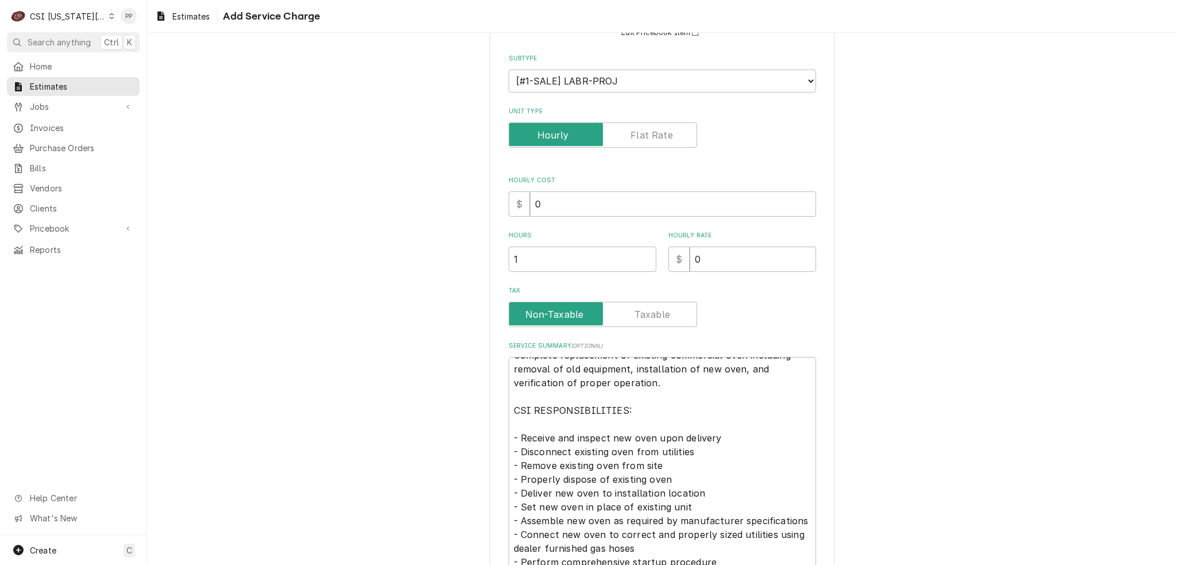
scroll to position [0, 0]
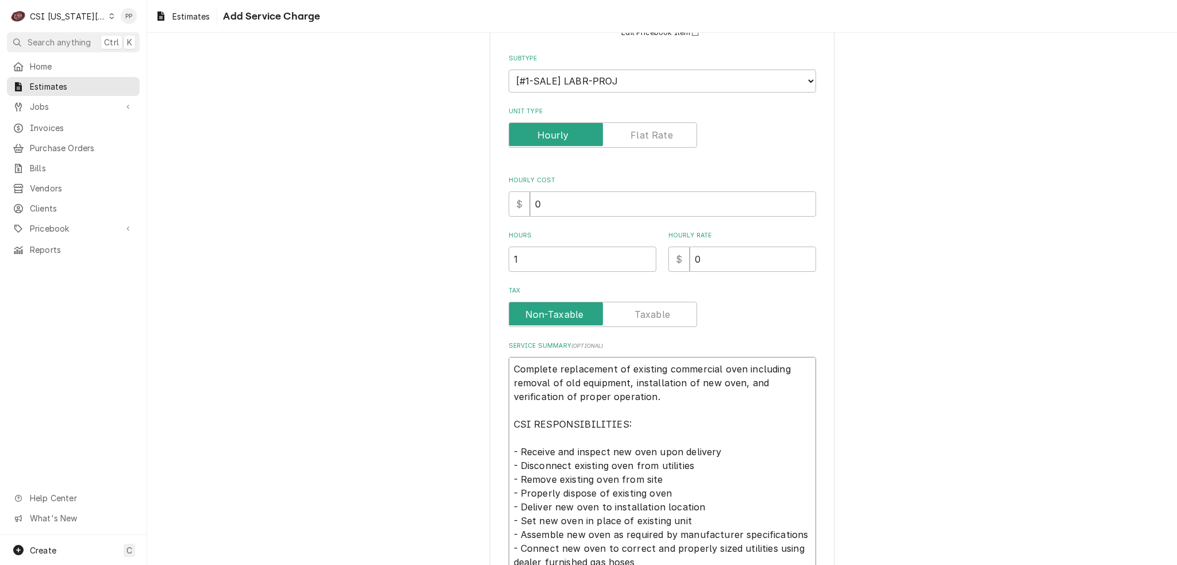
click at [736, 366] on textarea "Complete replacement of existing commercial oven including removal of old equip…" at bounding box center [663, 555] width 308 height 397
type textarea "x"
type textarea "Complete replacement of existing commercial ove including removal of old equipm…"
type textarea "x"
type textarea "Complete replacement of existing commercial ov including removal of old equipme…"
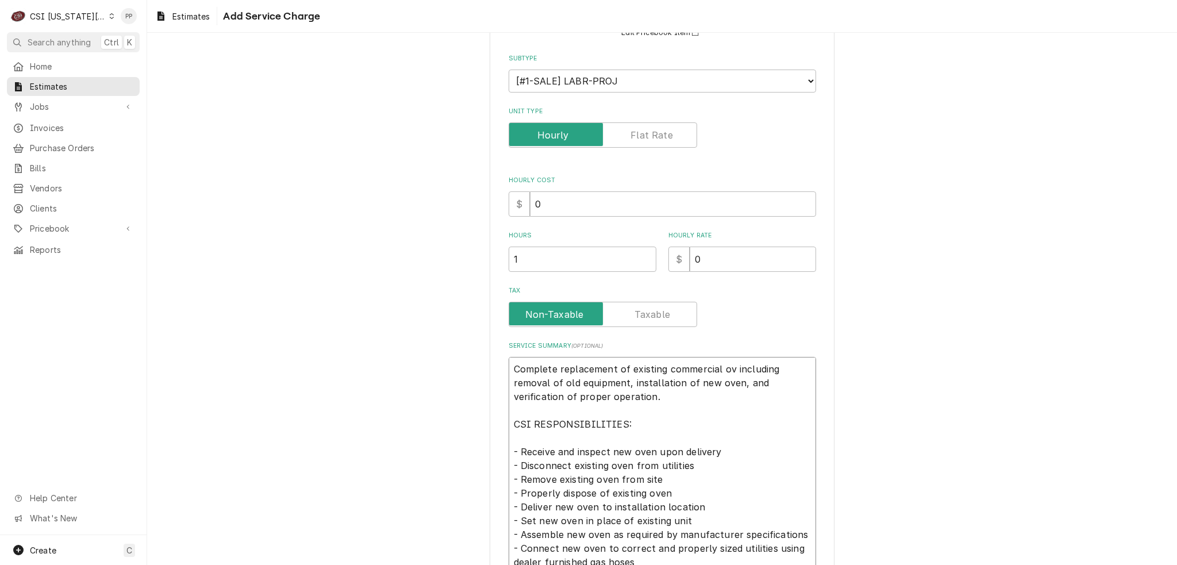
type textarea "x"
type textarea "Complete replacement of existing commercial o including removal of old equipmen…"
type textarea "x"
type textarea "Complete replacement of existing commercial including removal of old equipment,…"
type textarea "x"
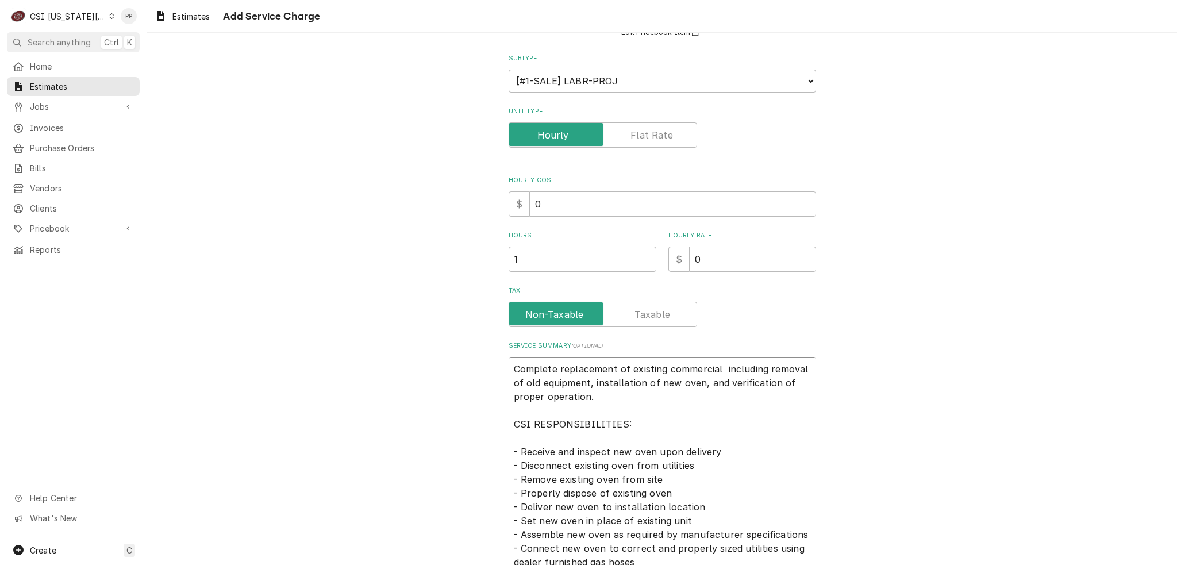
type textarea "Complete replacement of existing commercial g including removal of old equipmen…"
type textarea "x"
type textarea "Complete replacement of existing commercial gr including removal of old equipme…"
type textarea "x"
type textarea "Complete replacement of existing commercial gri including removal of old equipm…"
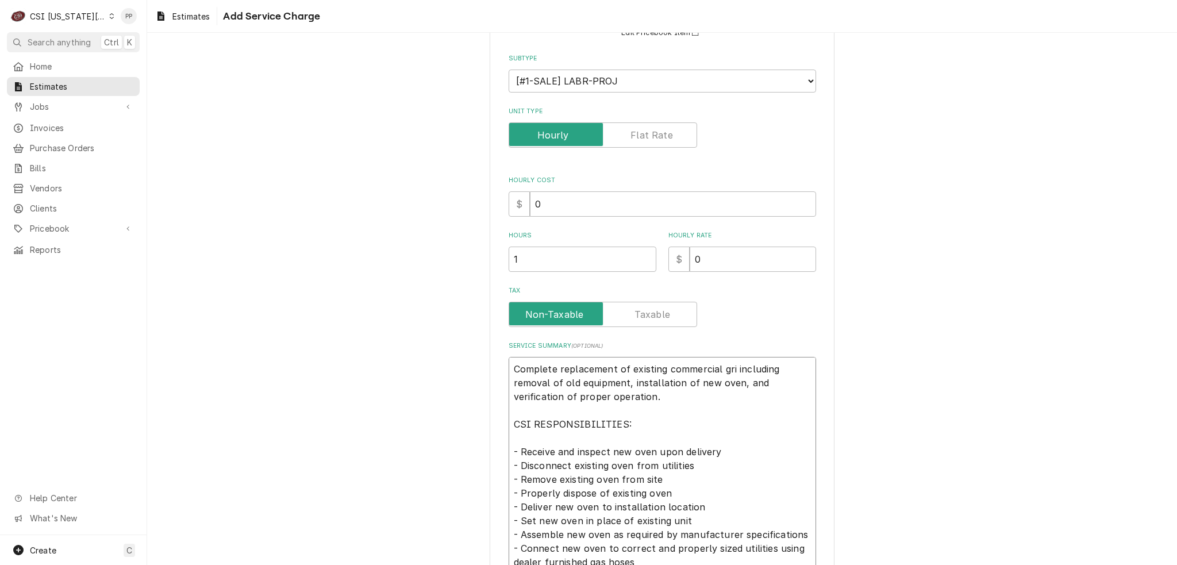
type textarea "x"
type textarea "Complete replacement of existing commercial gril including removal of old equip…"
type textarea "x"
type textarea "Complete replacement of existing commercial grill including removal of old equi…"
click at [733, 381] on textarea "Complete replacement of existing commercial grill including removal of old equi…" at bounding box center [663, 555] width 308 height 397
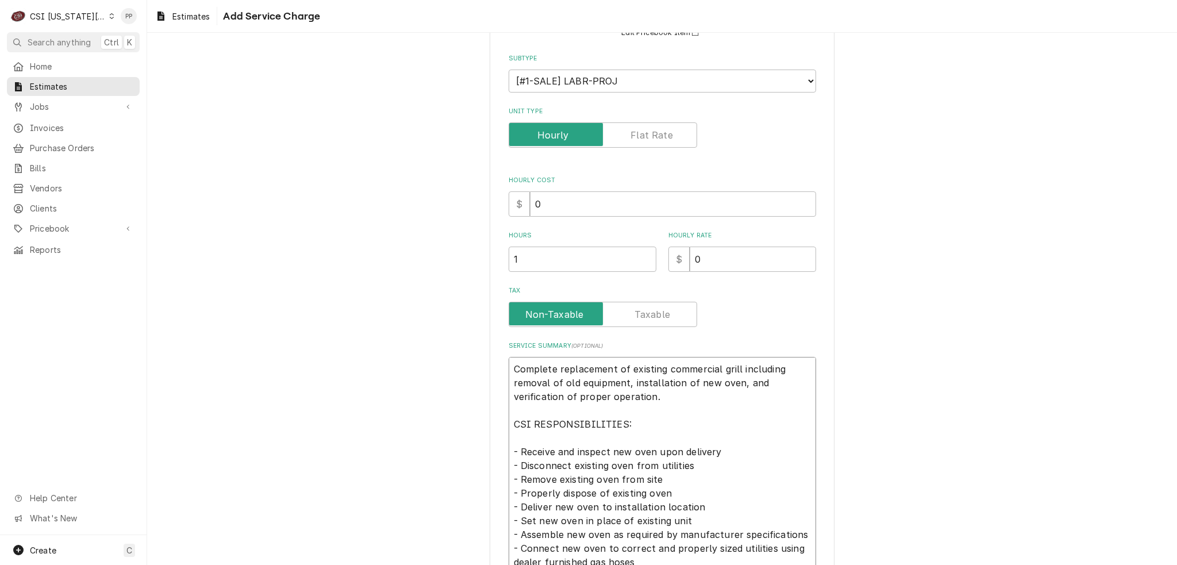
type textarea "x"
type textarea "Complete replacement of existing commercial grill including removal of old equi…"
type textarea "x"
type textarea "Complete replacement of existing commercial grill including removal of old equi…"
type textarea "x"
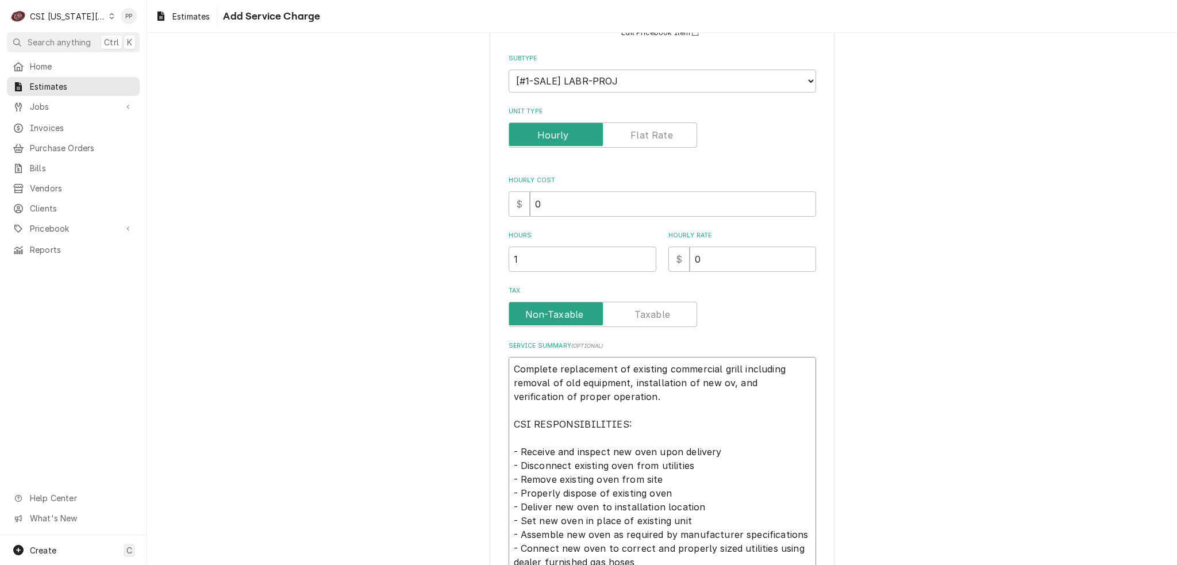
type textarea "Complete replacement of existing commercial grill including removal of old equi…"
type textarea "x"
type textarea "Complete replacement of existing commercial grill including removal of old equi…"
type textarea "x"
type textarea "Complete replacement of existing commercial grill including removal of old equi…"
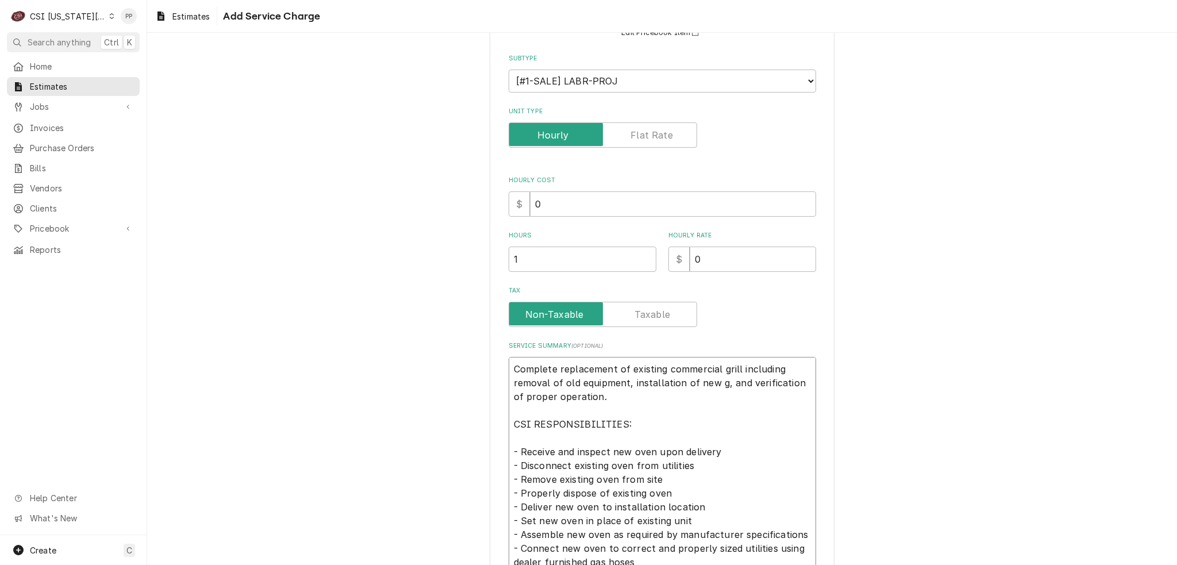
type textarea "x"
type textarea "Complete replacement of existing commercial grill including removal of old equi…"
type textarea "x"
type textarea "Complete replacement of existing commercial grill including removal of old equi…"
type textarea "x"
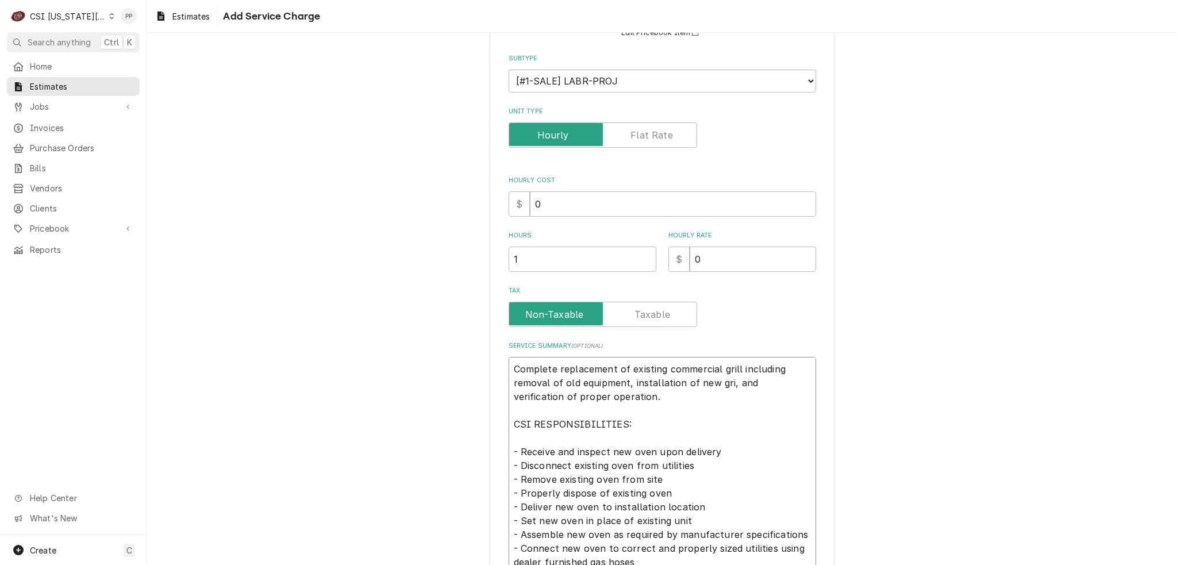
type textarea "Complete replacement of existing commercial grill including removal of old equi…"
type textarea "x"
type textarea "Complete replacement of existing commercial grill including removal of old equi…"
drag, startPoint x: 641, startPoint y: 409, endPoint x: 694, endPoint y: 405, distance: 53.1
click at [645, 409] on textarea "Complete replacement of existing commercial grill including removal of old equi…" at bounding box center [663, 555] width 308 height 397
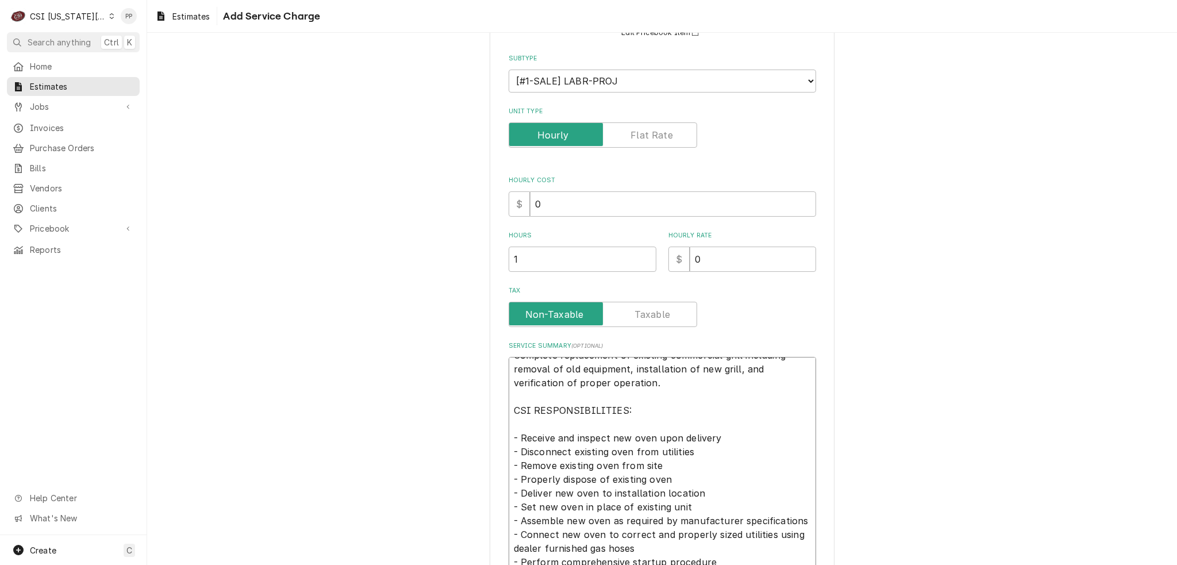
scroll to position [172, 0]
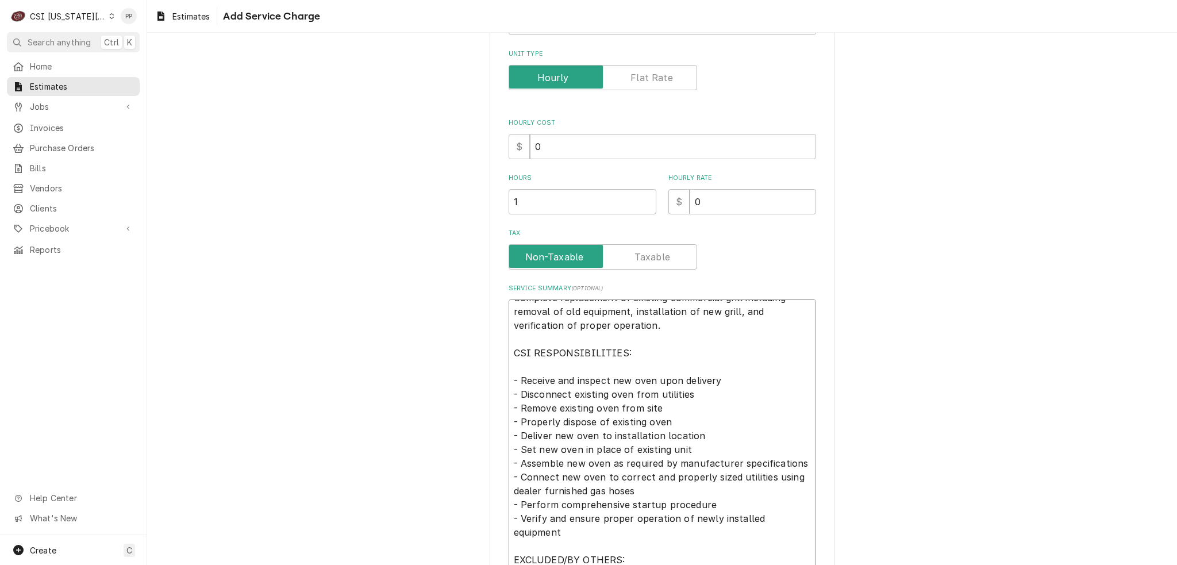
drag, startPoint x: 624, startPoint y: 393, endPoint x: 616, endPoint y: 393, distance: 8.0
click at [616, 393] on textarea "Complete replacement of existing commercial grill including removal of old equi…" at bounding box center [663, 497] width 308 height 397
type textarea "x"
type textarea "Complete replacement of existing commercial grill including removal of old equi…"
type textarea "x"
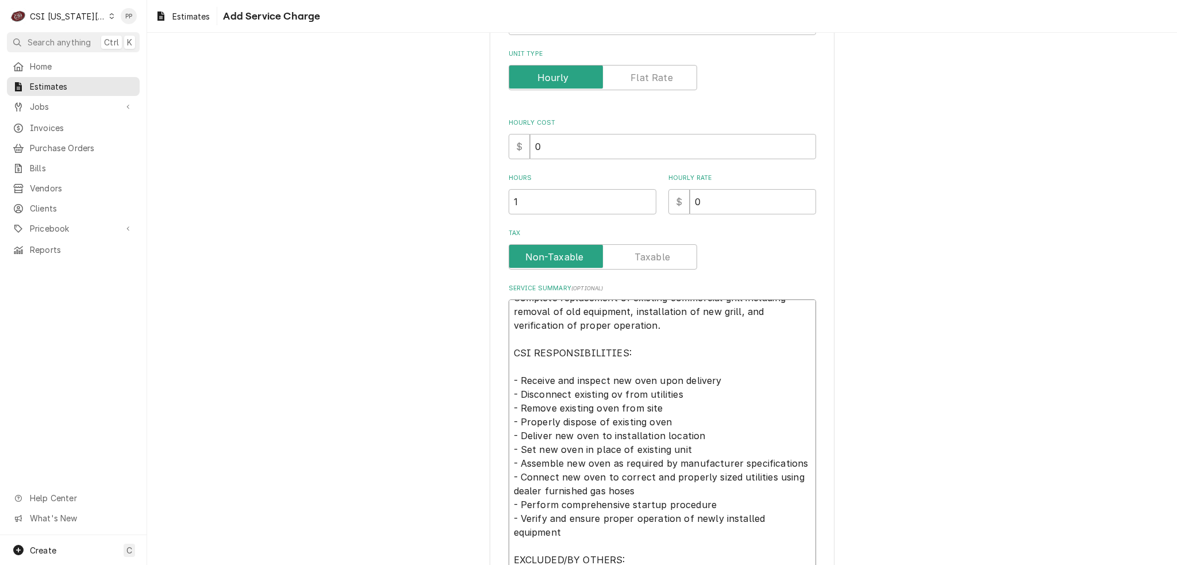
type textarea "Complete replacement of existing commercial grill including removal of old equi…"
type textarea "x"
type textarea "Complete replacement of existing commercial grill including removal of old equi…"
type textarea "x"
type textarea "Complete replacement of existing commercial grill including removal of old equi…"
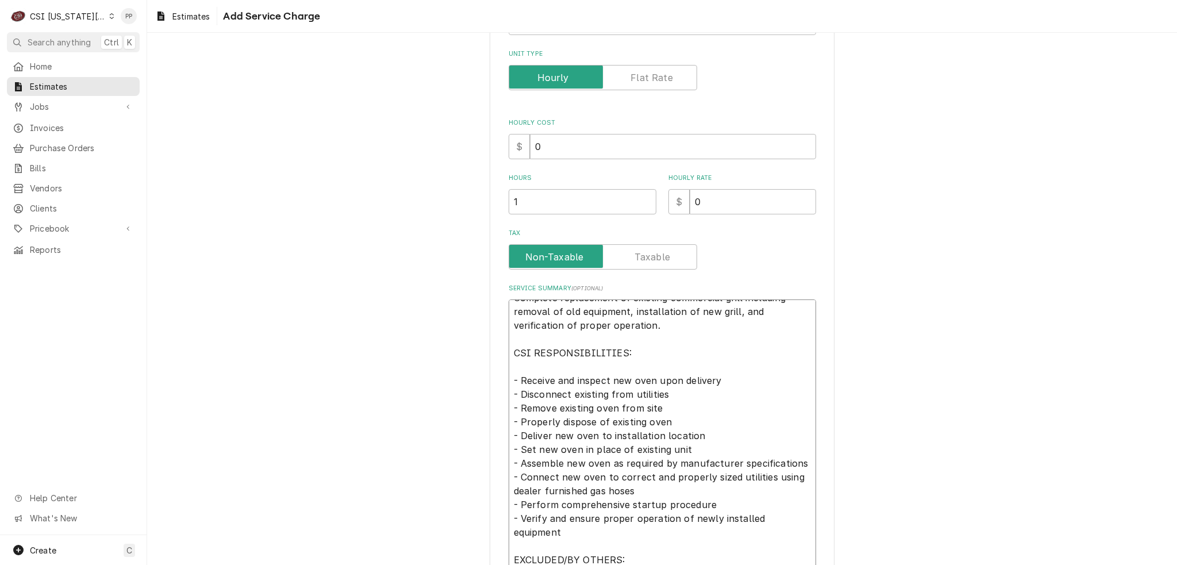
type textarea "x"
type textarea "Complete replacement of existing commercial grill including removal of old equi…"
type textarea "x"
type textarea "Complete replacement of existing commercial grill including removal of old equi…"
type textarea "x"
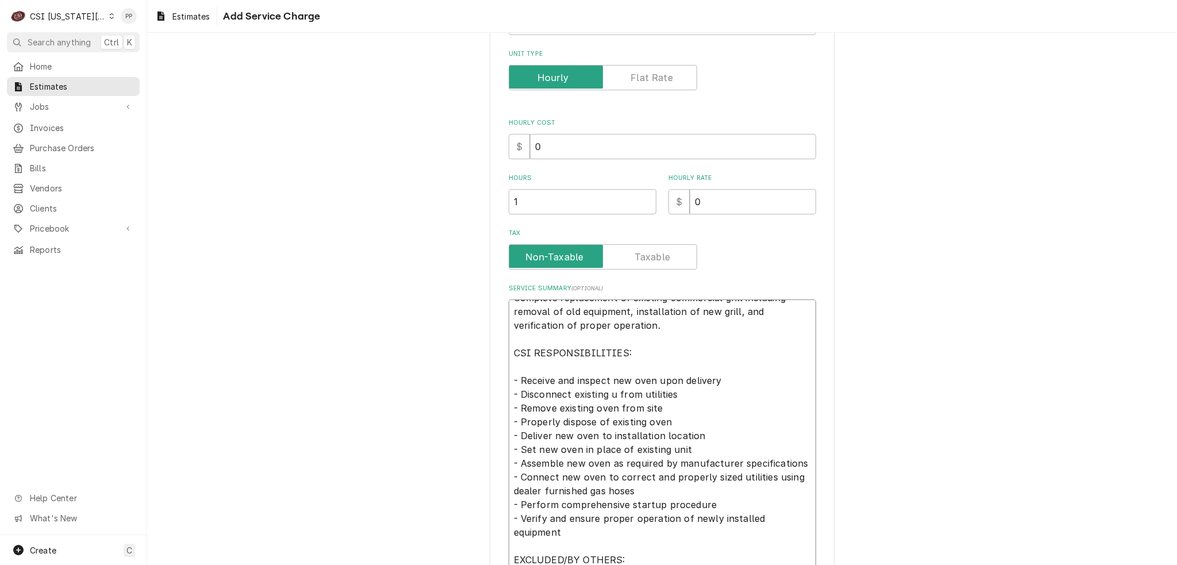
type textarea "Complete replacement of existing commercial grill including removal of old equi…"
type textarea "x"
type textarea "Complete replacement of existing commercial grill including removal of old equi…"
type textarea "x"
type textarea "Complete replacement of existing commercial grill including removal of old equi…"
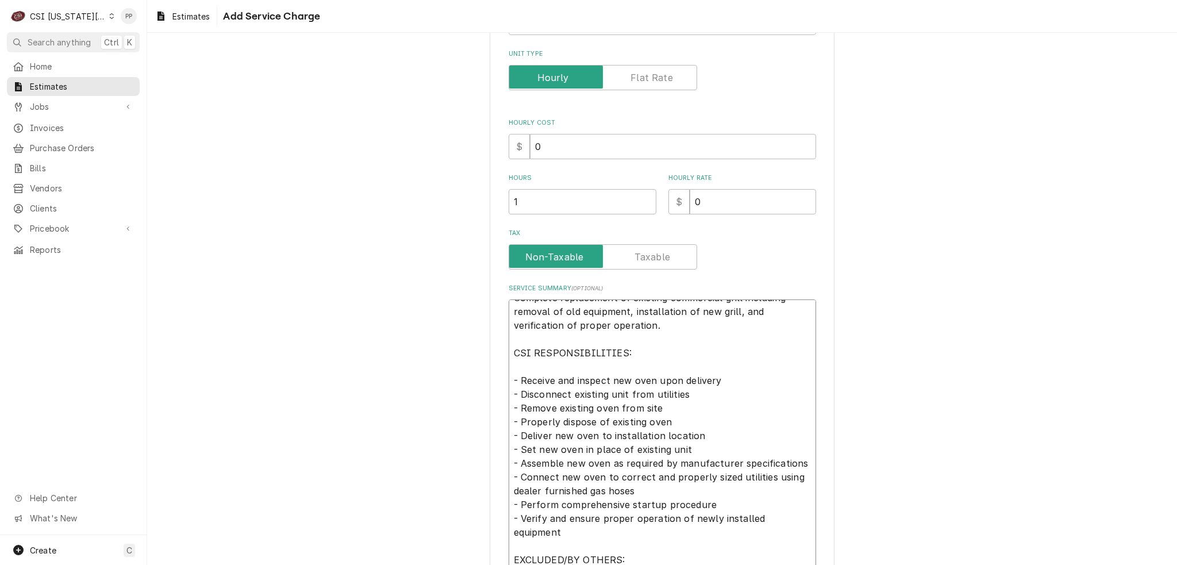
click at [612, 406] on textarea "Complete replacement of existing commercial grill including removal of old equi…" at bounding box center [663, 497] width 308 height 397
type textarea "x"
type textarea "Complete replacement of existing commercial grill including removal of old equi…"
type textarea "x"
type textarea "Complete replacement of existing commercial grill including removal of old equi…"
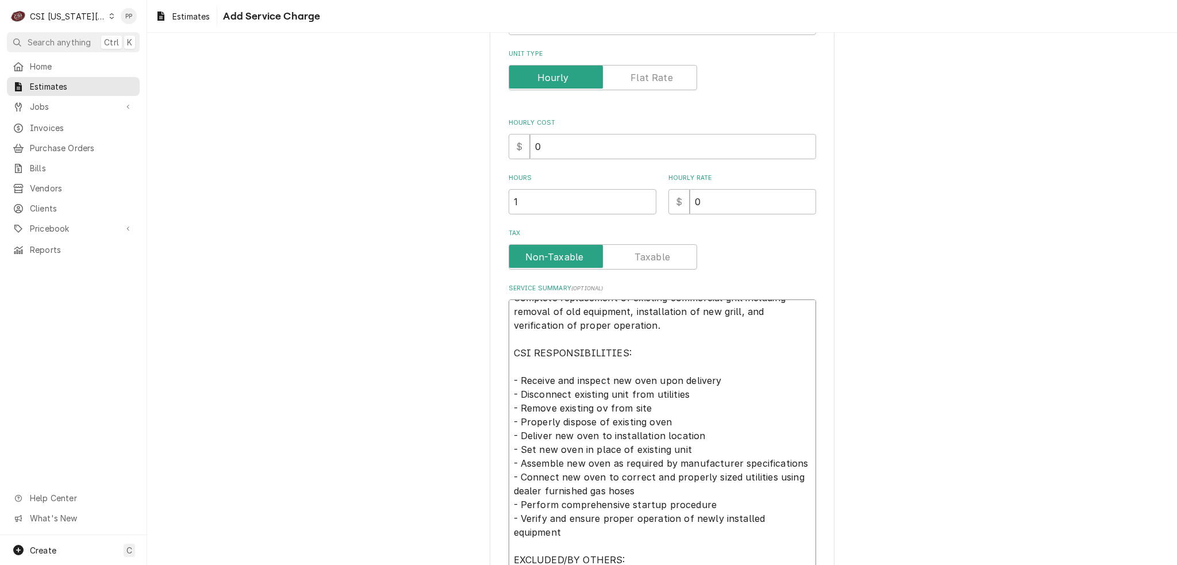
type textarea "x"
type textarea "Complete replacement of existing commercial grill including removal of old equi…"
type textarea "x"
type textarea "Complete replacement of existing commercial grill including removal of old equi…"
type textarea "x"
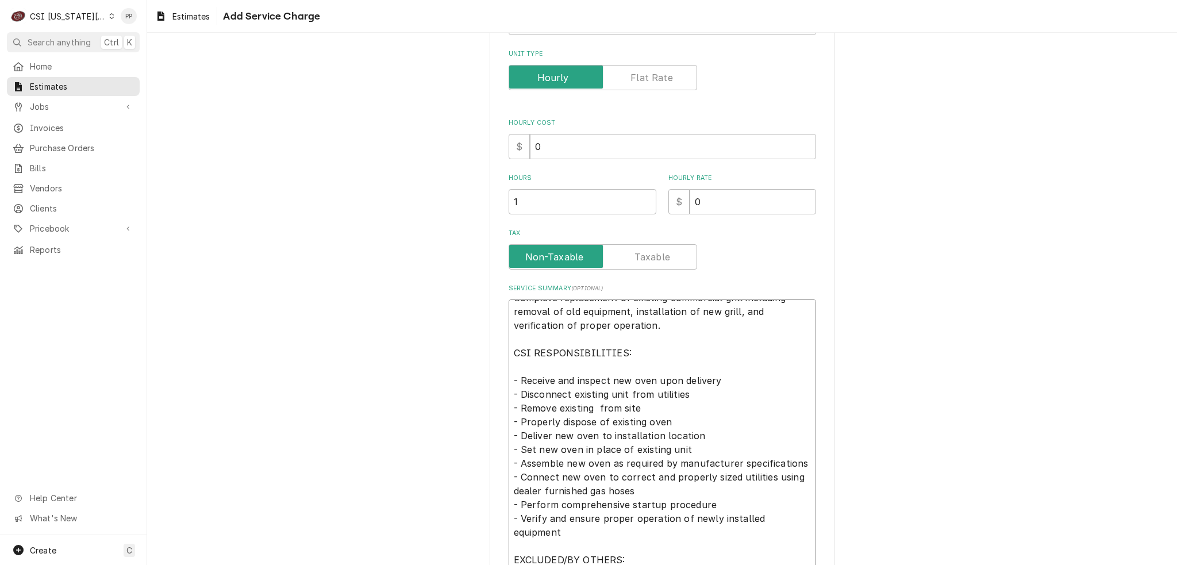
type textarea "Complete replacement of existing commercial grill including removal of old equi…"
type textarea "x"
type textarea "Complete replacement of existing commercial grill including removal of old equi…"
type textarea "x"
type textarea "Complete replacement of existing commercial grill including removal of old equi…"
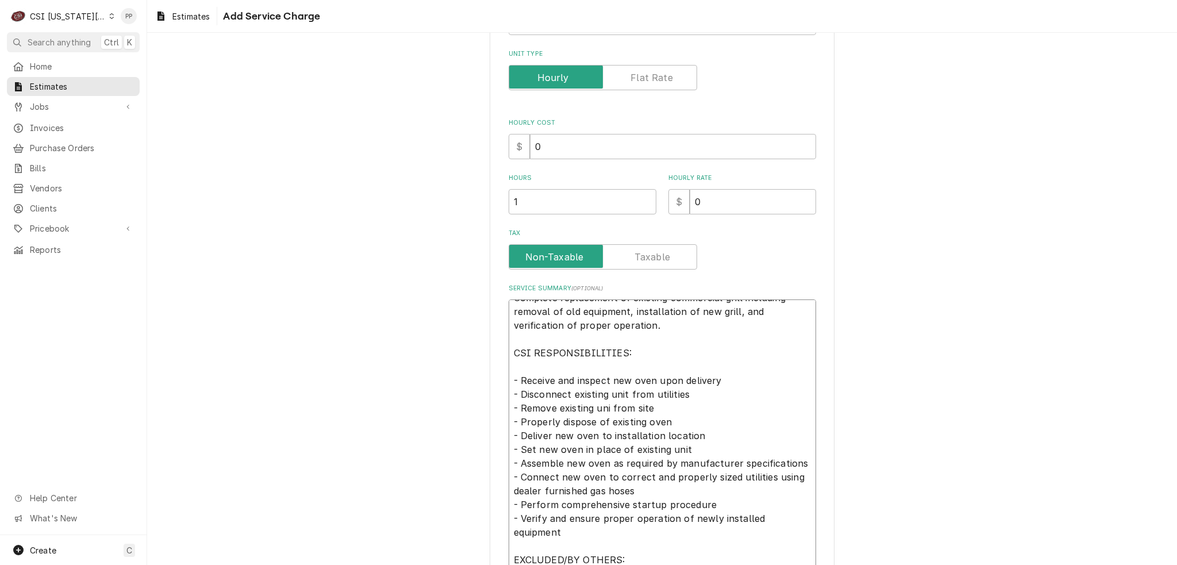
type textarea "x"
type textarea "Complete replacement of existing commercial grill including removal of old equi…"
click at [659, 420] on textarea "Complete replacement of existing commercial grill including removal of old equi…" at bounding box center [663, 497] width 308 height 397
click at [664, 420] on textarea "Complete replacement of existing commercial grill including removal of old equi…" at bounding box center [663, 497] width 308 height 397
type textarea "x"
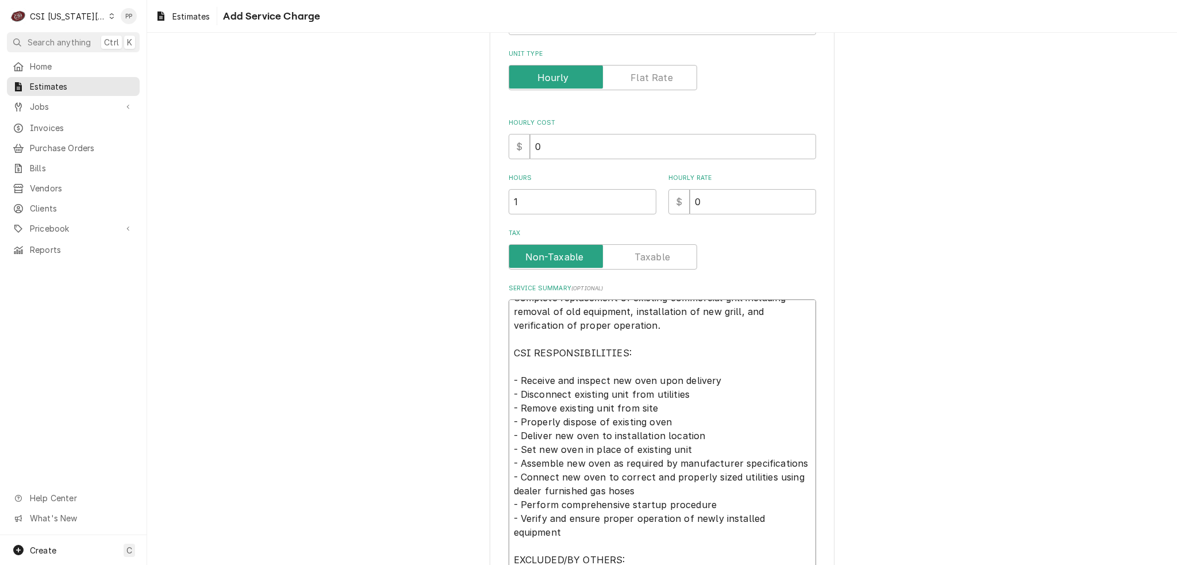
type textarea "Complete replacement of existing commercial grill including removal of old equi…"
type textarea "x"
type textarea "Complete replacement of existing commercial grill including removal of old equi…"
type textarea "x"
type textarea "Complete replacement of existing commercial grill including removal of old equi…"
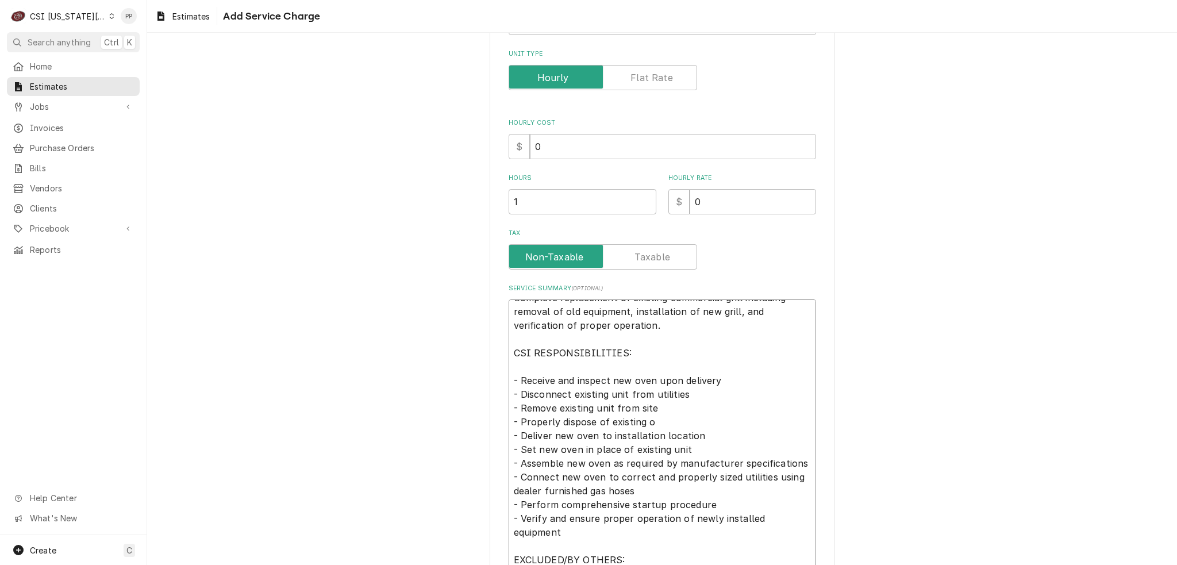
type textarea "x"
type textarea "Complete replacement of existing commercial grill including removal of old equi…"
type textarea "x"
type textarea "Complete replacement of existing commercial grill including removal of old equi…"
type textarea "x"
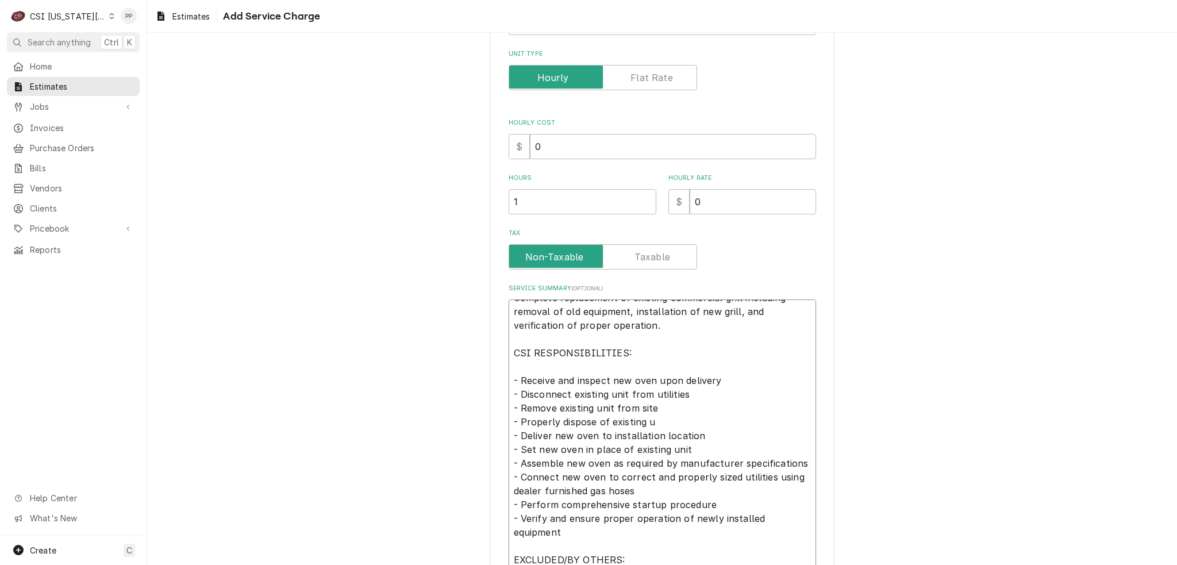
type textarea "Complete replacement of existing commercial grill including removal of old equi…"
type textarea "x"
type textarea "Complete replacement of existing commercial grill including removal of old equi…"
type textarea "x"
type textarea "Complete replacement of existing commercial grill including removal of old equi…"
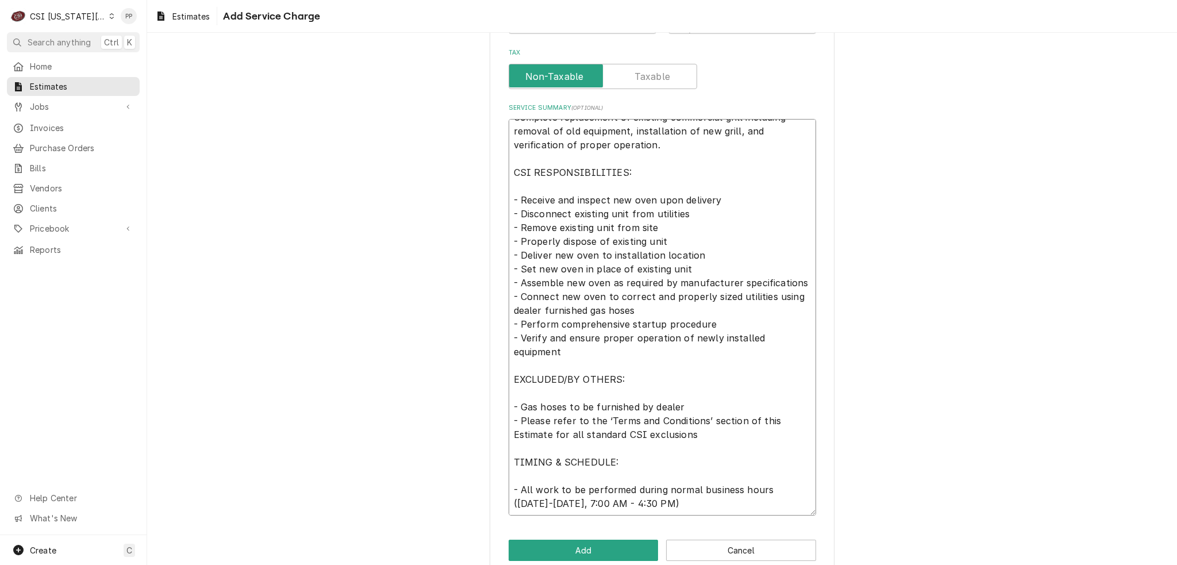
scroll to position [371, 0]
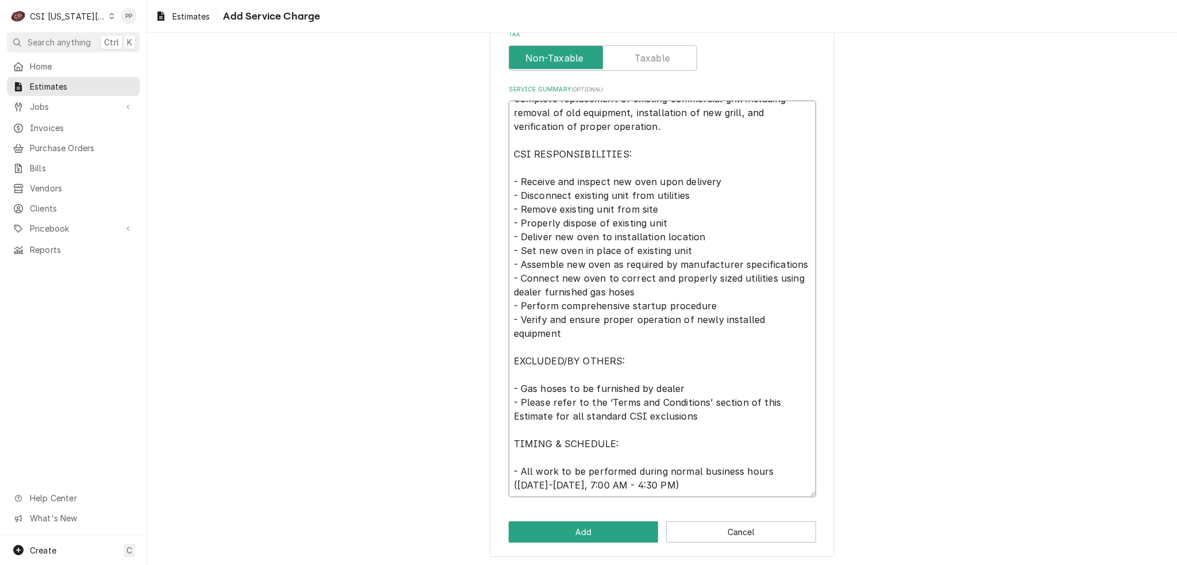
click at [598, 274] on textarea "Complete replacement of existing commercial grill including removal of old equi…" at bounding box center [663, 299] width 308 height 397
click at [604, 262] on textarea "Complete replacement of existing commercial grill including removal of old equi…" at bounding box center [663, 299] width 308 height 397
type textarea "x"
type textarea "Complete replacement of existing commercial grill including removal of old equi…"
type textarea "x"
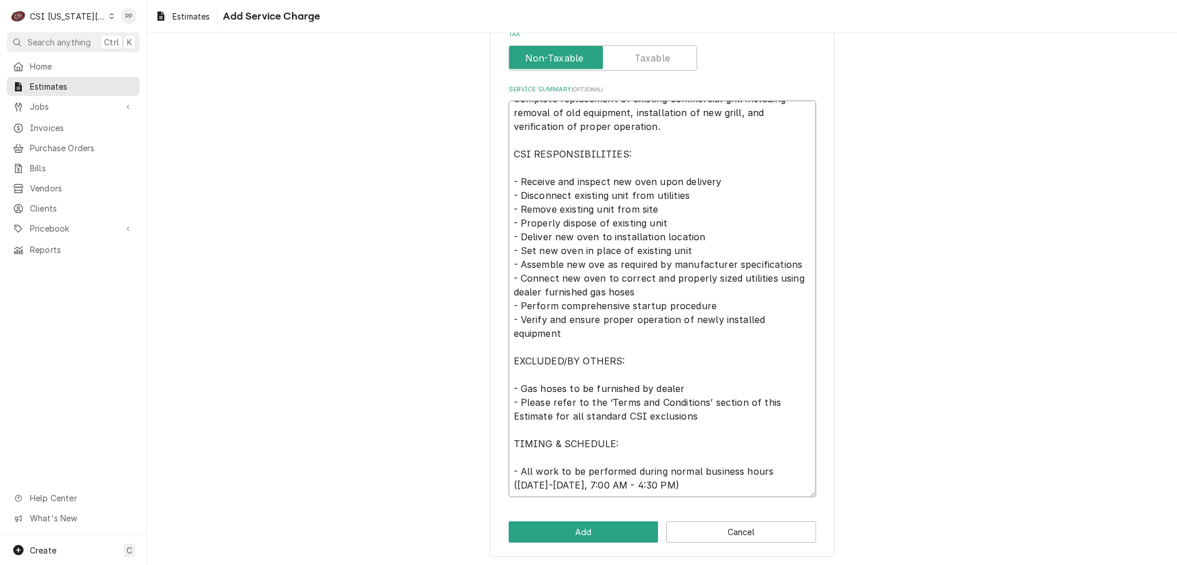
type textarea "Complete replacement of existing commercial grill including removal of old equi…"
type textarea "x"
type textarea "Complete replacement of existing commercial grill including removal of old equi…"
type textarea "x"
type textarea "Complete replacement of existing commercial grill including removal of old equi…"
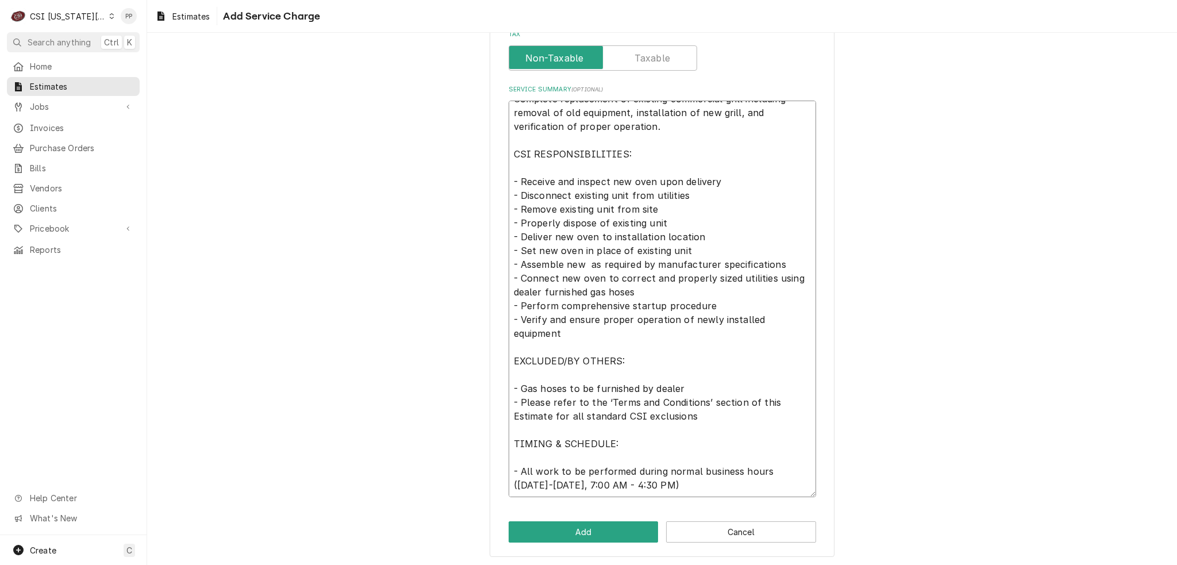
type textarea "x"
type textarea "Complete replacement of existing commercial grill including removal of old equi…"
type textarea "x"
type textarea "Complete replacement of existing commercial grill including removal of old equi…"
click at [577, 247] on textarea "Complete replacement of existing commercial grill including removal of old equi…" at bounding box center [663, 299] width 308 height 397
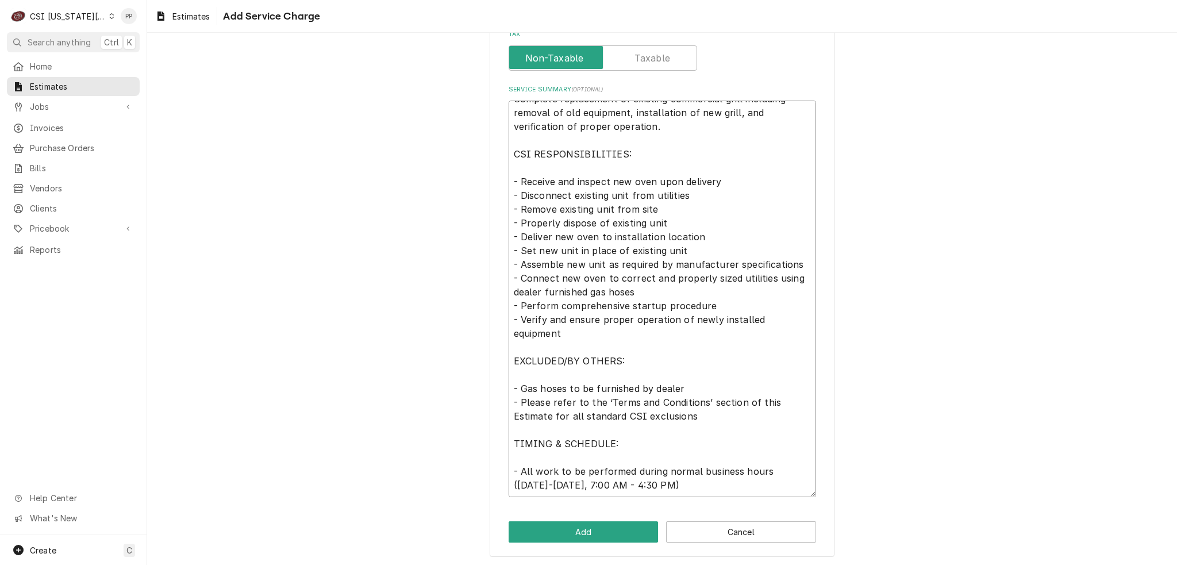
click at [599, 275] on textarea "Complete replacement of existing commercial grill including removal of old equi…" at bounding box center [663, 299] width 308 height 397
drag, startPoint x: 676, startPoint y: 366, endPoint x: 704, endPoint y: 379, distance: 30.8
click at [677, 366] on textarea "Complete replacement of existing commercial grill including removal of old equi…" at bounding box center [663, 299] width 308 height 397
click at [710, 390] on textarea "Complete replacement of existing commercial grill including removal of old equi…" at bounding box center [663, 299] width 308 height 397
click at [713, 416] on textarea "Complete replacement of existing commercial grill including removal of old equi…" at bounding box center [663, 299] width 308 height 397
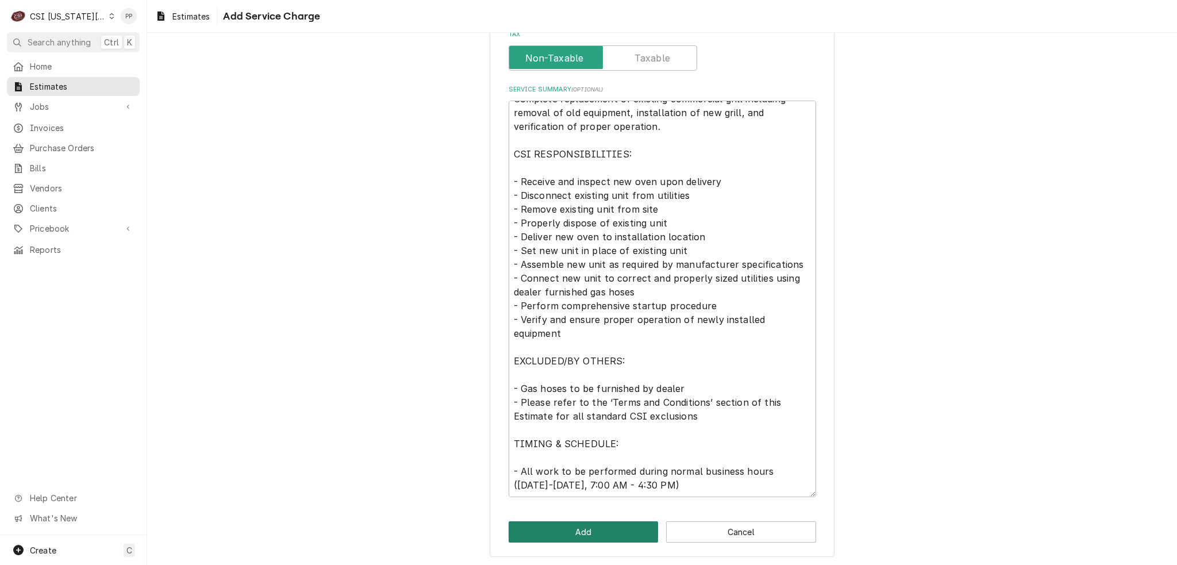
click at [605, 529] on button "Add" at bounding box center [584, 531] width 150 height 21
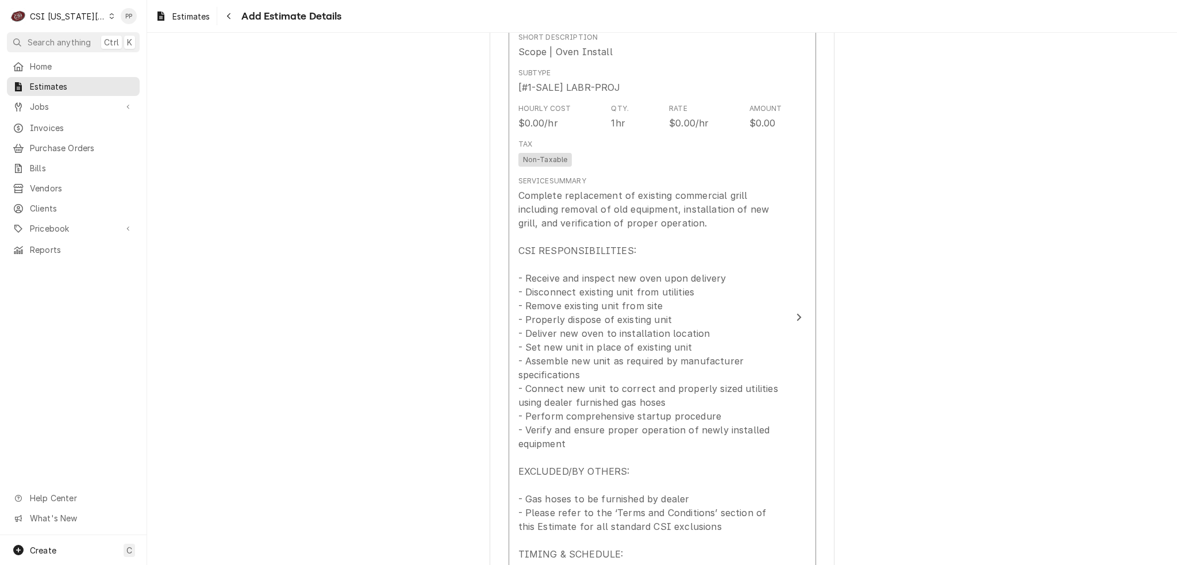
scroll to position [1365, 0]
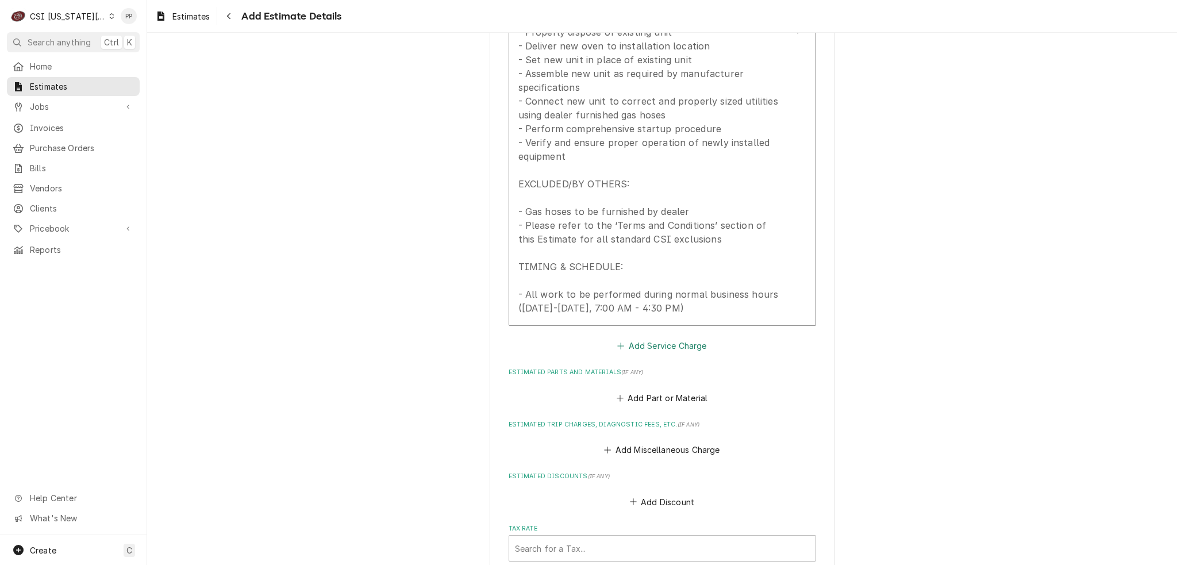
click at [689, 343] on button "Add Service Charge" at bounding box center [662, 346] width 93 height 16
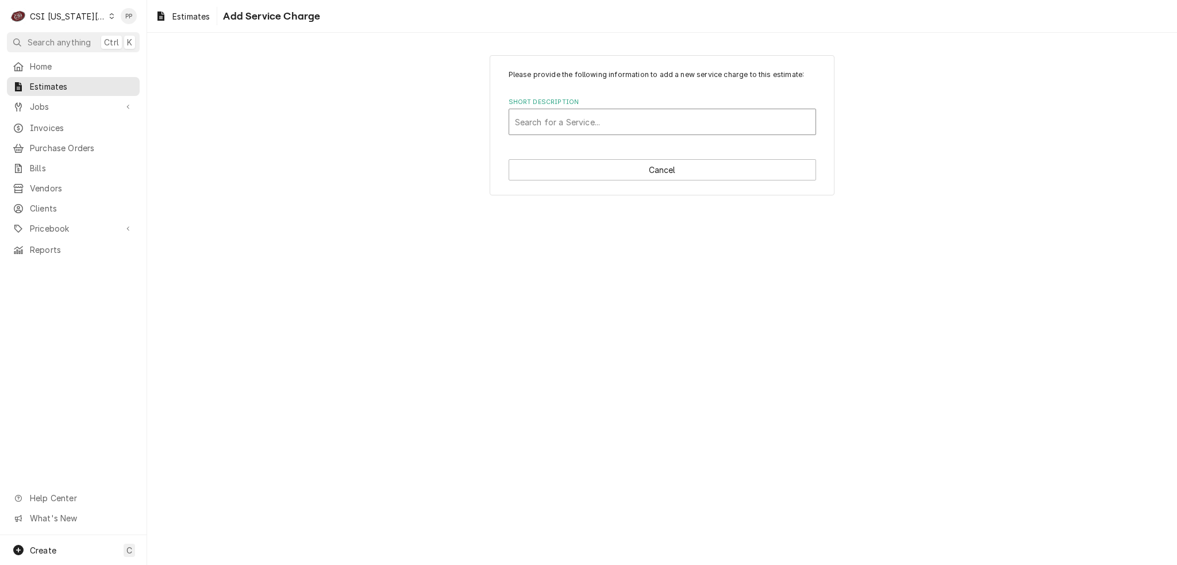
click at [665, 121] on div "Short Description" at bounding box center [662, 122] width 295 height 21
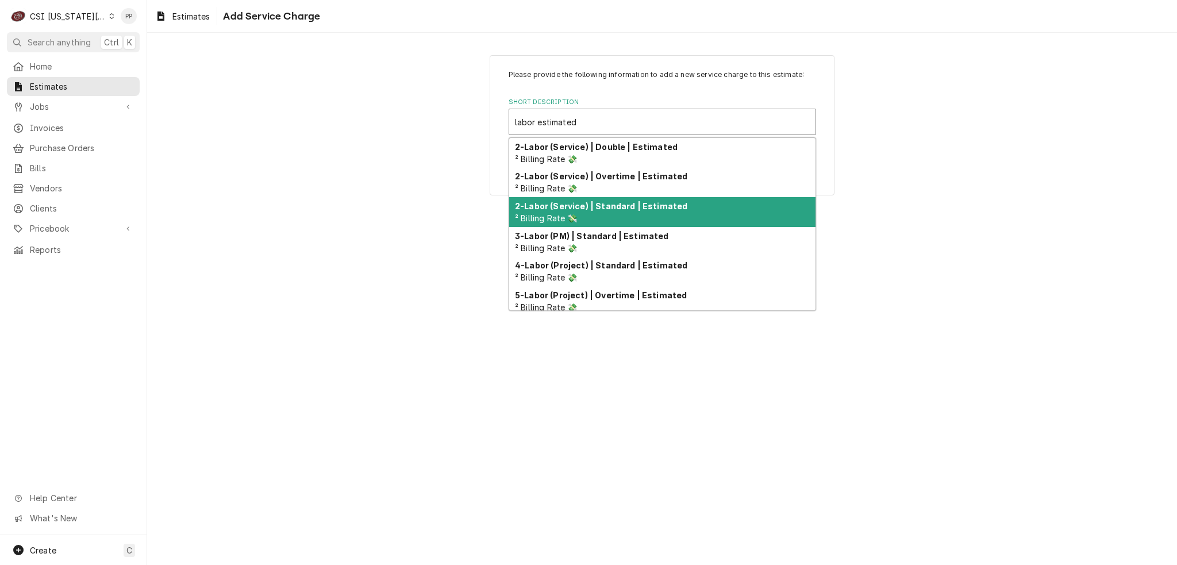
click at [650, 207] on strong "2-Labor (Service) | Standard | Estimated" at bounding box center [601, 206] width 172 height 10
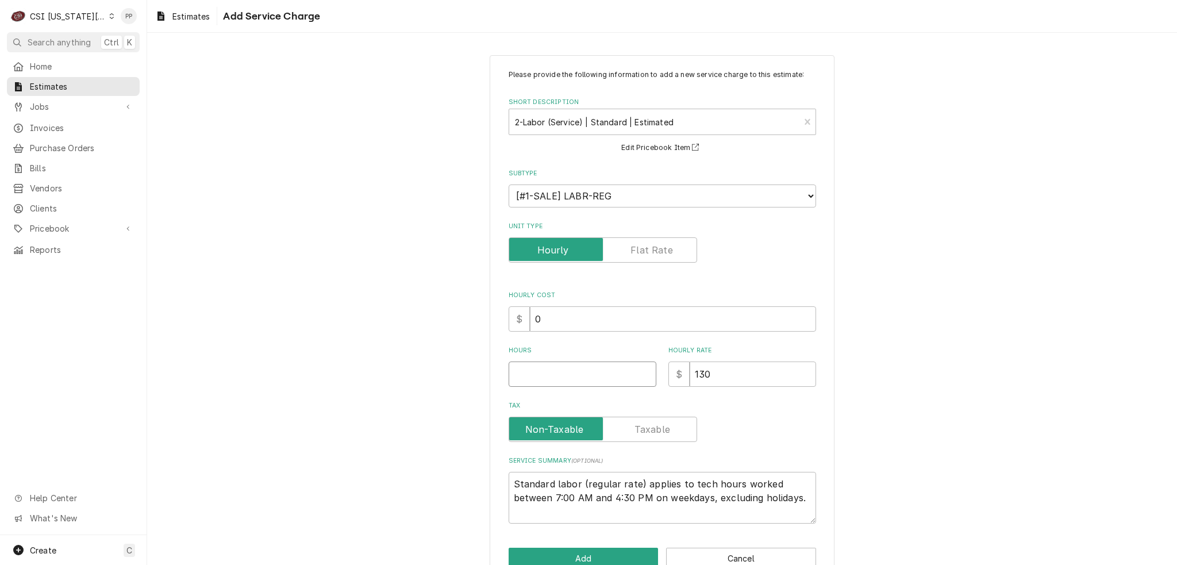
click at [578, 368] on input "Hours" at bounding box center [583, 374] width 148 height 25
click at [795, 119] on div "2-Labor (Service) | Standard | Estimated ² Billing Rate 💸" at bounding box center [654, 121] width 291 height 25
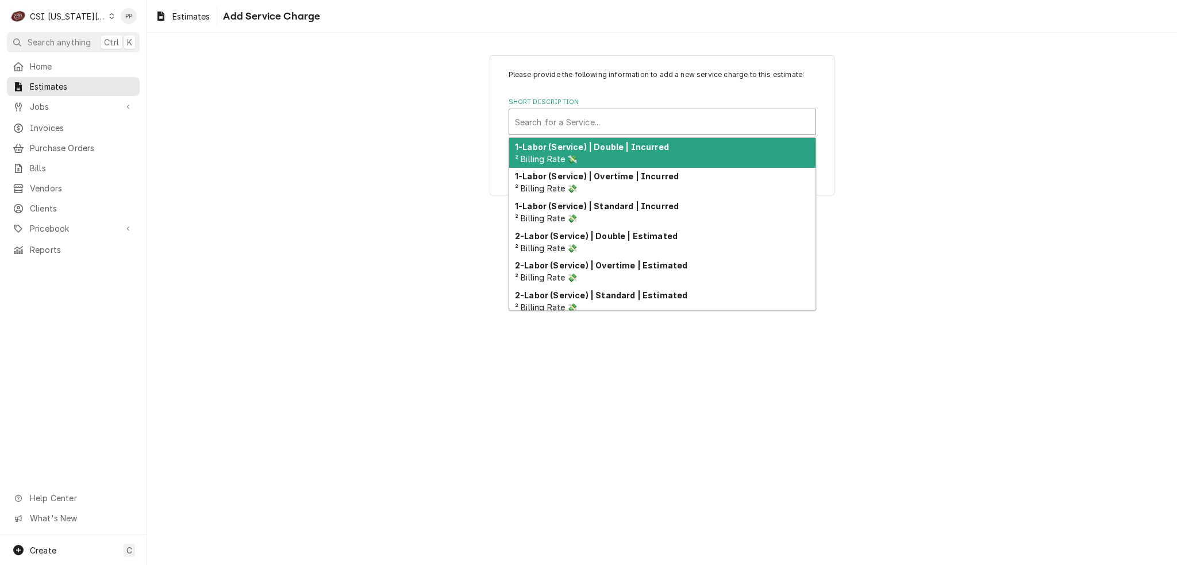
click at [796, 119] on div "Short Description" at bounding box center [662, 122] width 295 height 21
click at [705, 156] on div "4-Labor (Project) | Standard | Estimated ² Billing Rate 💸" at bounding box center [662, 153] width 306 height 30
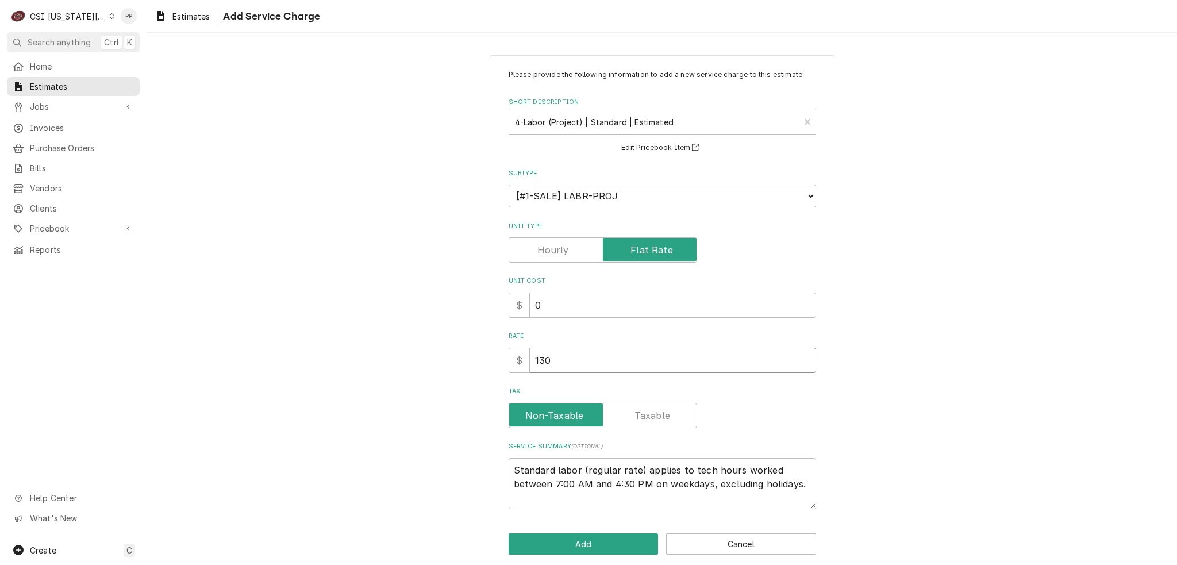
drag, startPoint x: 581, startPoint y: 356, endPoint x: 522, endPoint y: 356, distance: 58.1
click at [518, 358] on div "$ 130" at bounding box center [663, 360] width 308 height 25
click at [552, 544] on button "Add" at bounding box center [584, 543] width 150 height 21
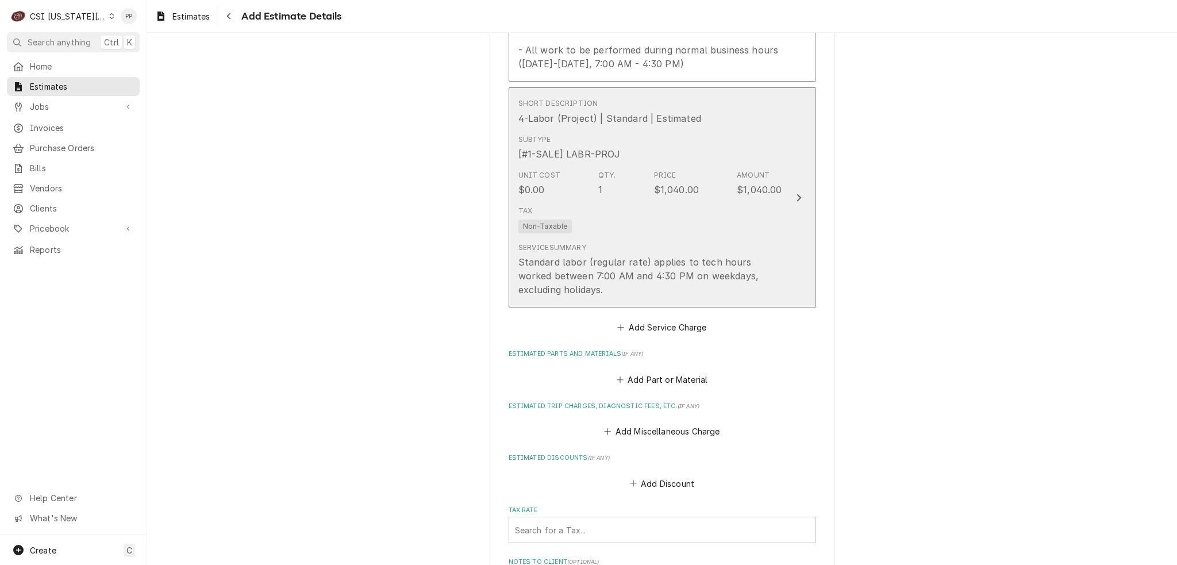
scroll to position [1616, 0]
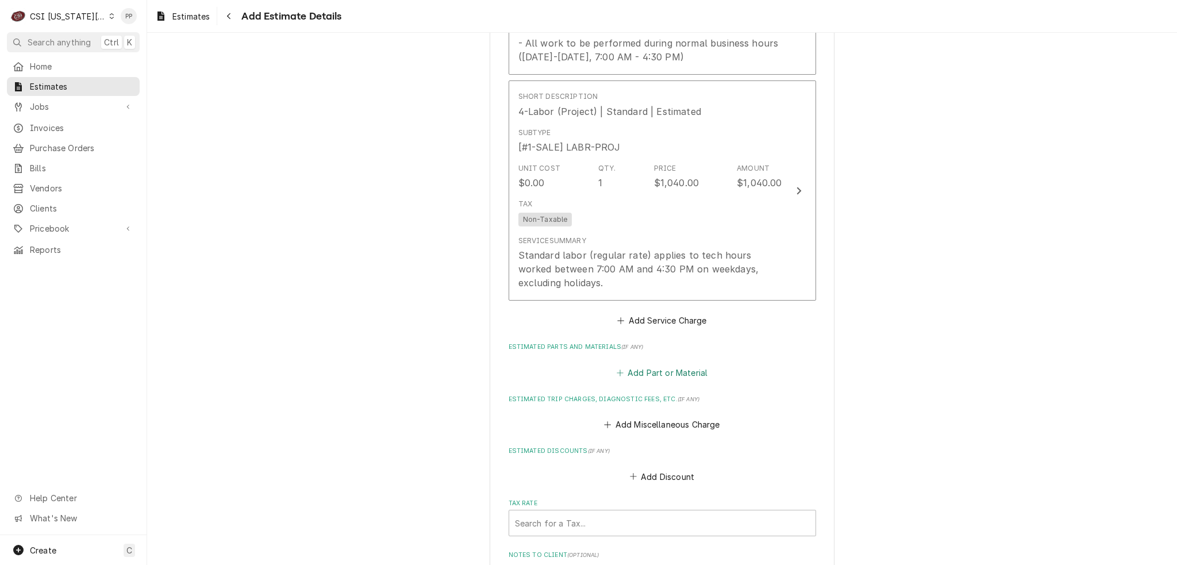
click at [668, 370] on button "Add Part or Material" at bounding box center [661, 372] width 95 height 16
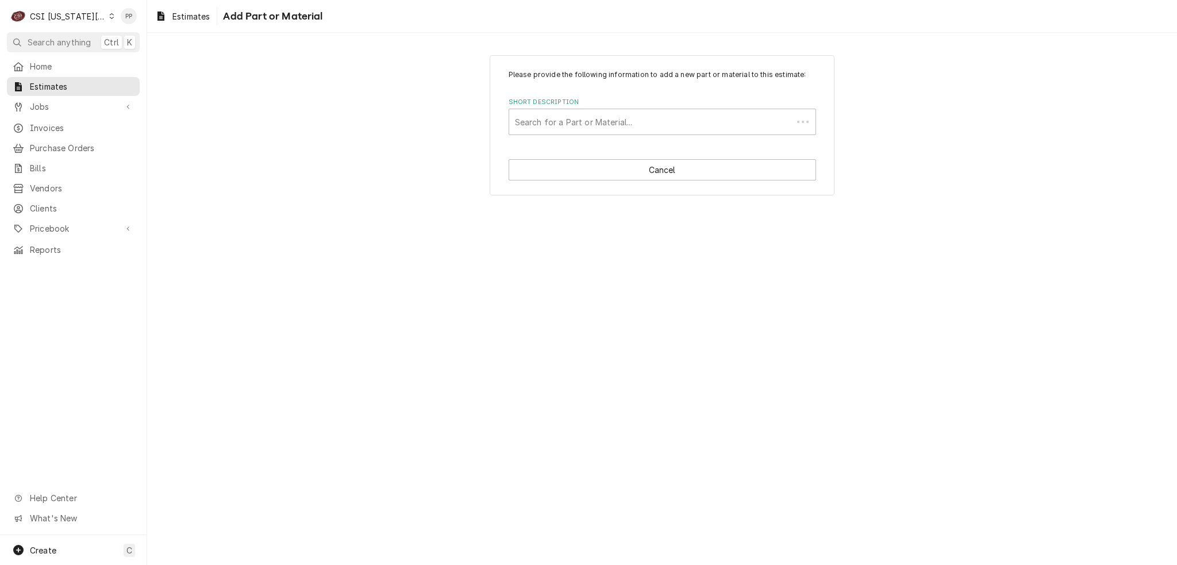
click at [656, 106] on label "Short Description" at bounding box center [663, 102] width 308 height 9
click at [658, 117] on div "Short Description" at bounding box center [662, 122] width 295 height 21
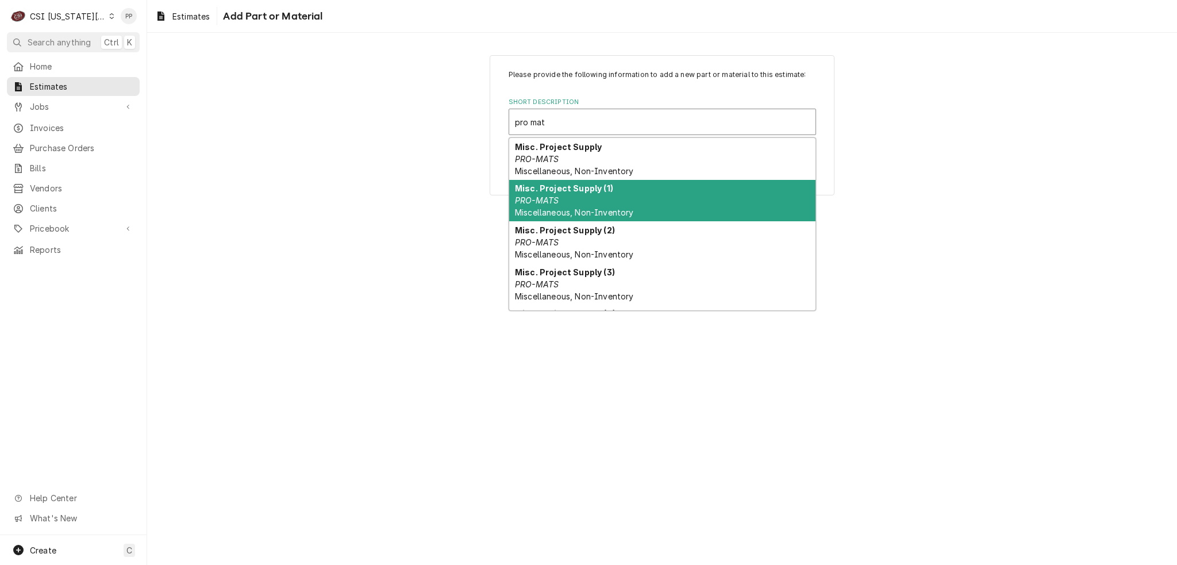
click at [617, 201] on div "Misc. Project Supply (1) PRO-MATS Miscellaneous, Non-Inventory" at bounding box center [662, 201] width 306 height 42
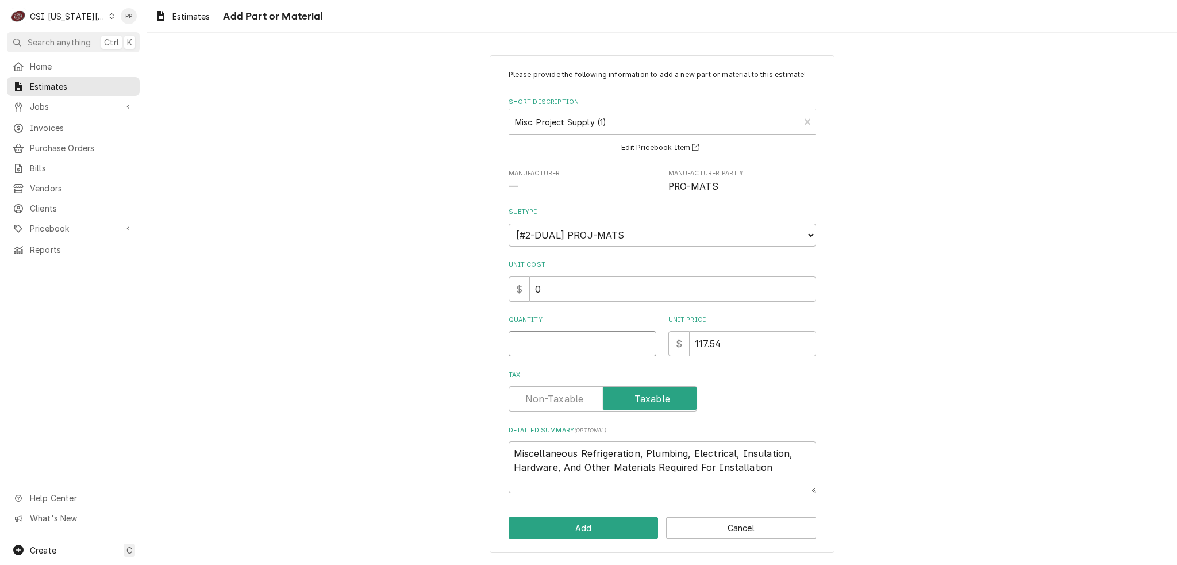
click at [581, 348] on input "Quantity" at bounding box center [583, 343] width 148 height 25
drag, startPoint x: 774, startPoint y: 460, endPoint x: 579, endPoint y: 451, distance: 195.1
click at [579, 451] on textarea "Miscellaneous Refrigeration, Plumbing, Electrical, Insulation, Hardware, And Ot…" at bounding box center [663, 467] width 308 height 52
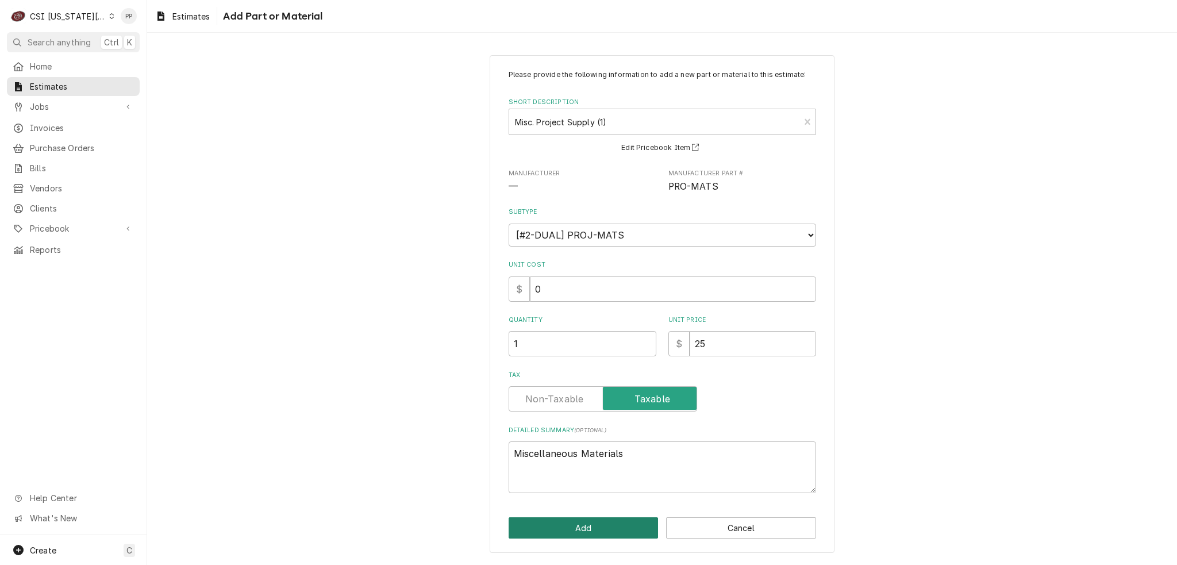
click at [591, 529] on button "Add" at bounding box center [584, 527] width 150 height 21
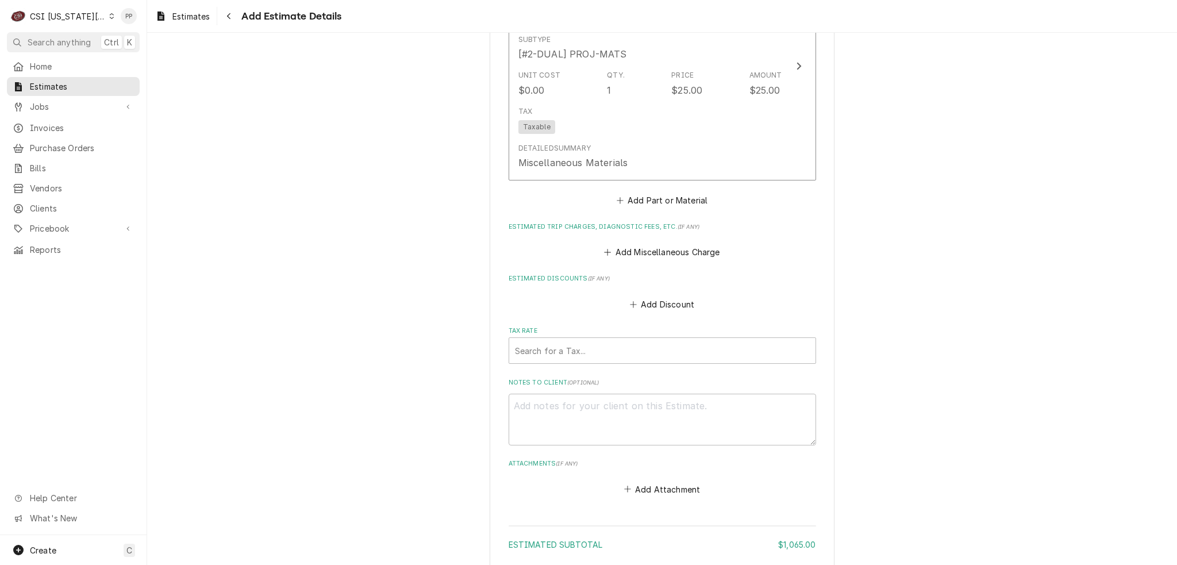
scroll to position [2041, 0]
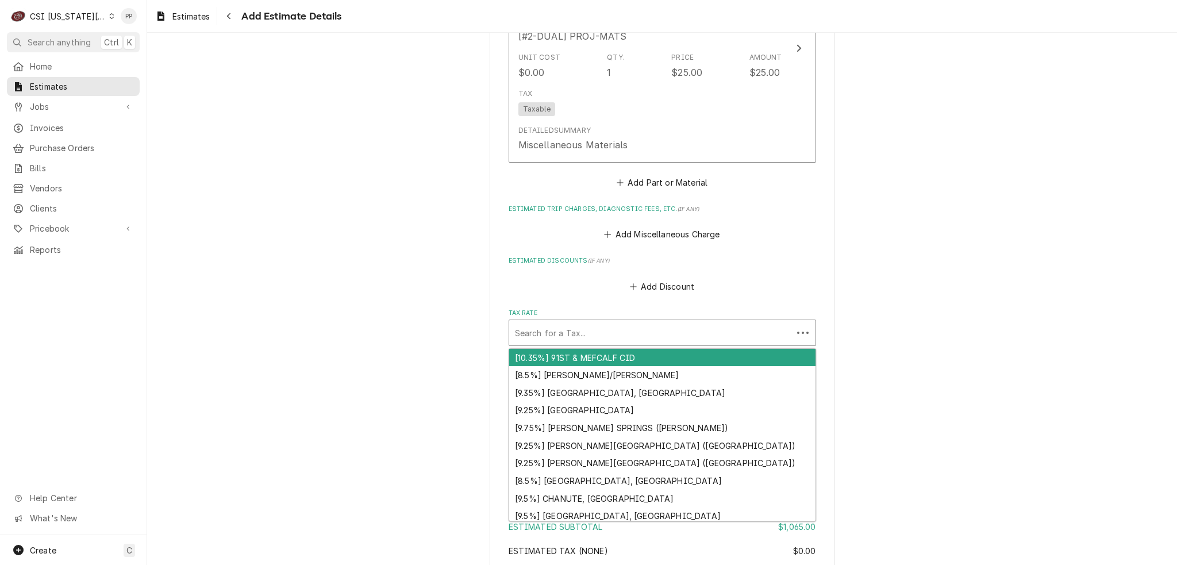
click at [577, 324] on div "Tax Rate" at bounding box center [651, 332] width 272 height 21
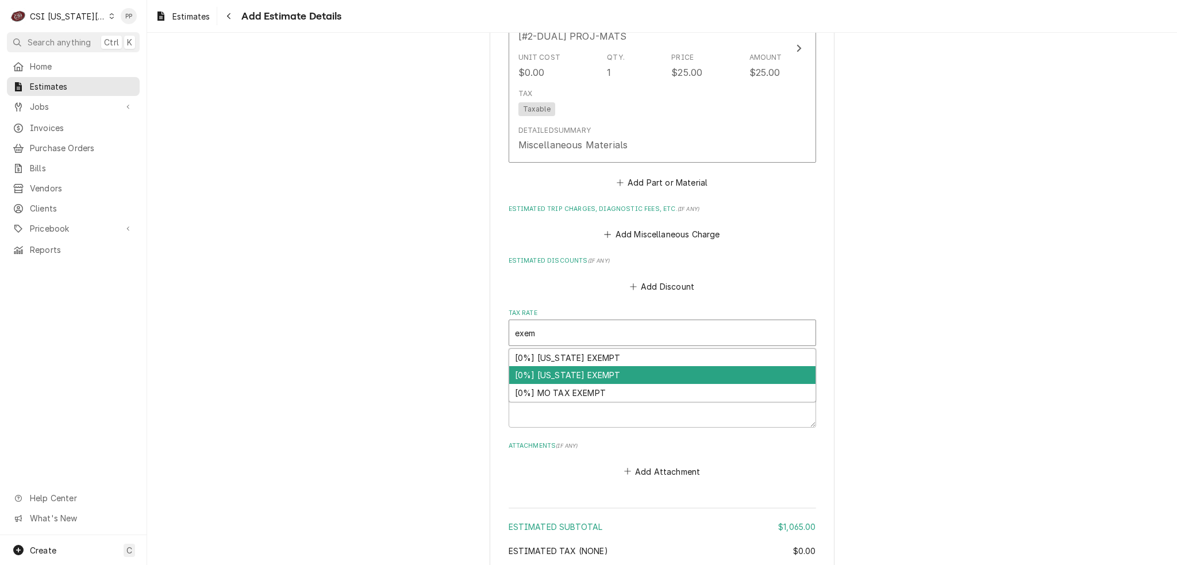
click at [589, 376] on div "[0%] KANSAS EXEMPT" at bounding box center [662, 375] width 306 height 18
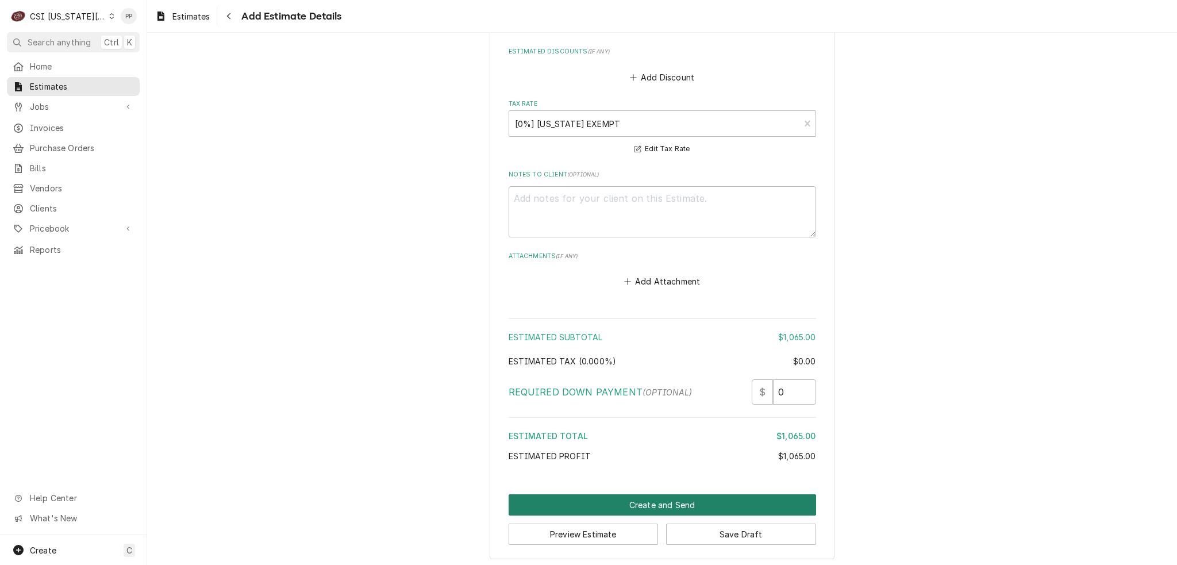
click at [704, 502] on button "Create and Send" at bounding box center [663, 504] width 308 height 21
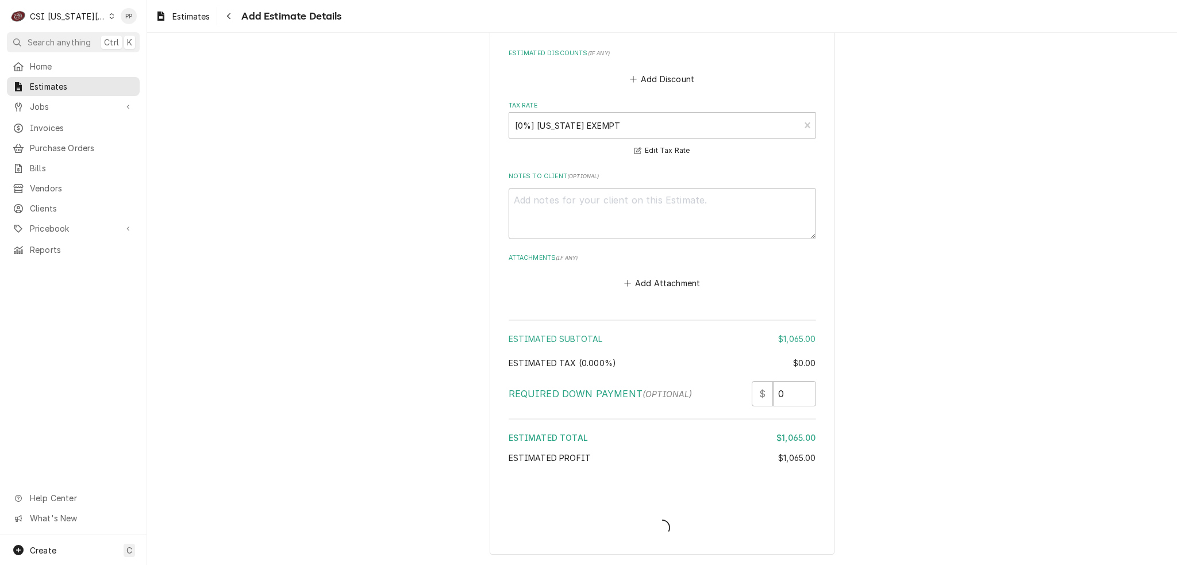
scroll to position [2244, 0]
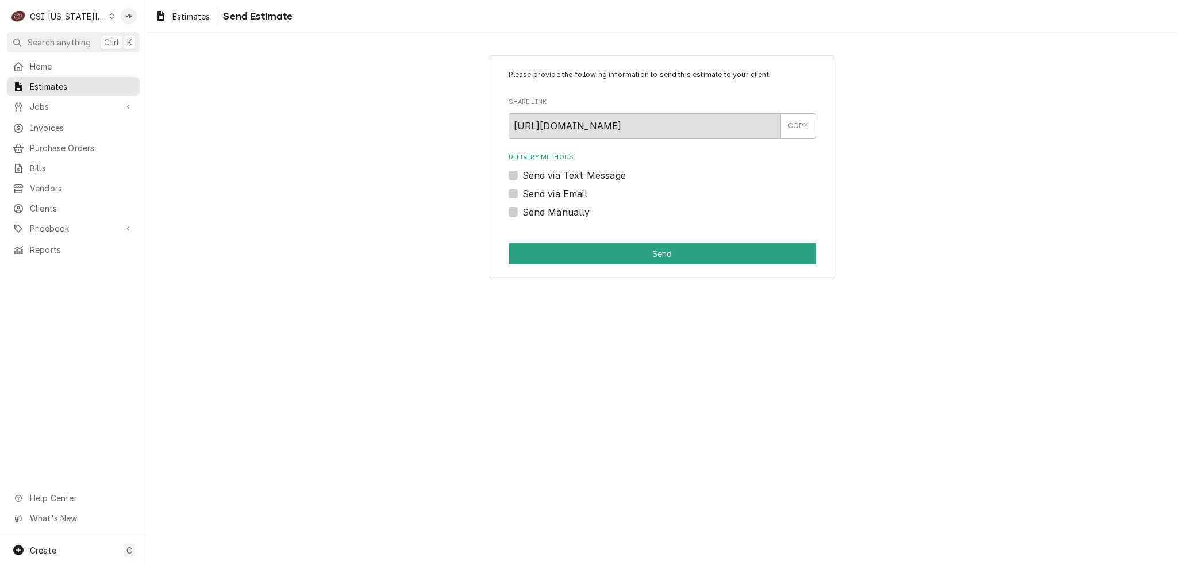
click at [522, 195] on label "Send via Email" at bounding box center [554, 194] width 65 height 14
click at [522, 195] on input "Send via Email" at bounding box center [676, 199] width 308 height 25
checkbox input "true"
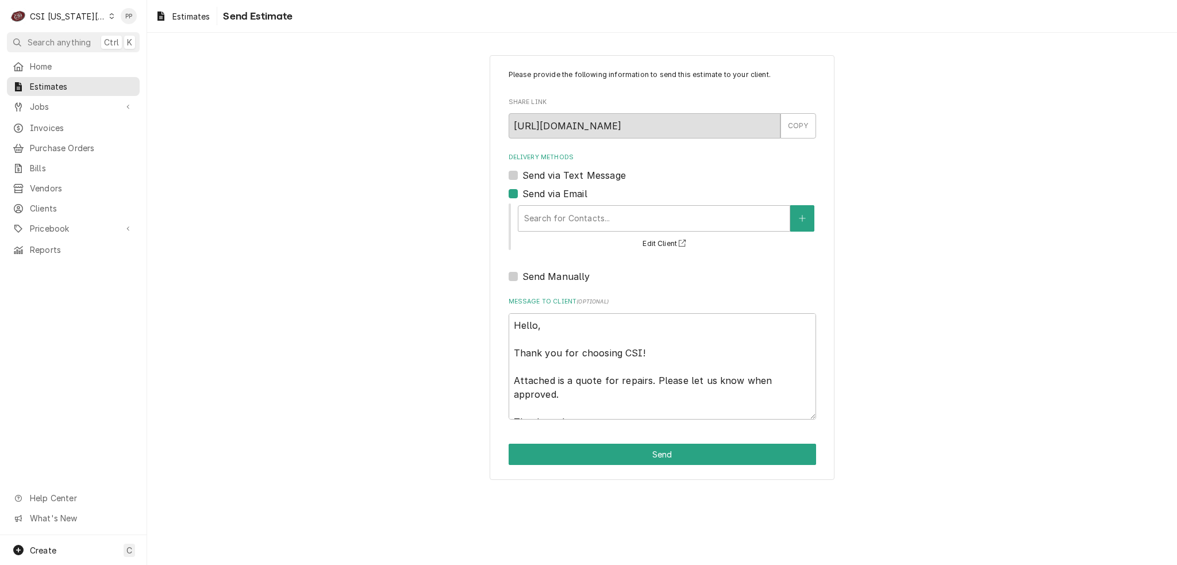
click at [548, 204] on div "Search for Contacts... Edit Client" at bounding box center [666, 227] width 299 height 48
click at [560, 218] on div "Delivery Methods" at bounding box center [654, 218] width 260 height 21
click at [798, 224] on button "Delivery Methods" at bounding box center [802, 218] width 24 height 26
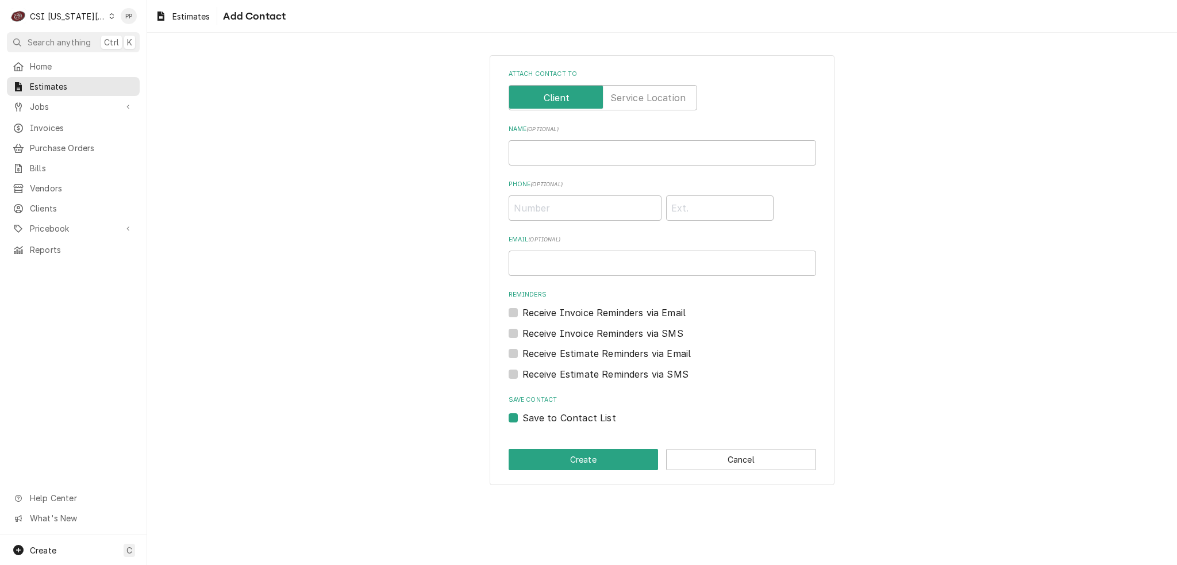
click at [648, 275] on div "Attach contact to Name ( optional ) Phone ( optional ) Email ( optional ) Remin…" at bounding box center [663, 247] width 308 height 355
click at [646, 267] on input "Email ( optional )" at bounding box center [663, 263] width 308 height 25
type input "Phil@csi1.com"
click at [587, 458] on button "Create" at bounding box center [584, 459] width 150 height 21
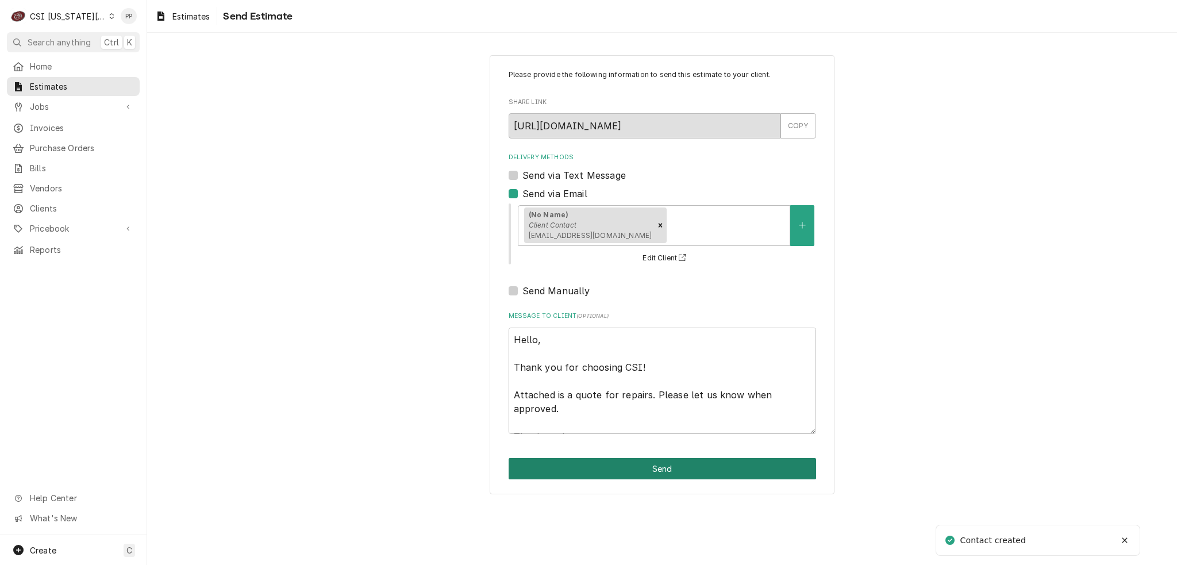
click at [670, 471] on button "Send" at bounding box center [663, 468] width 308 height 21
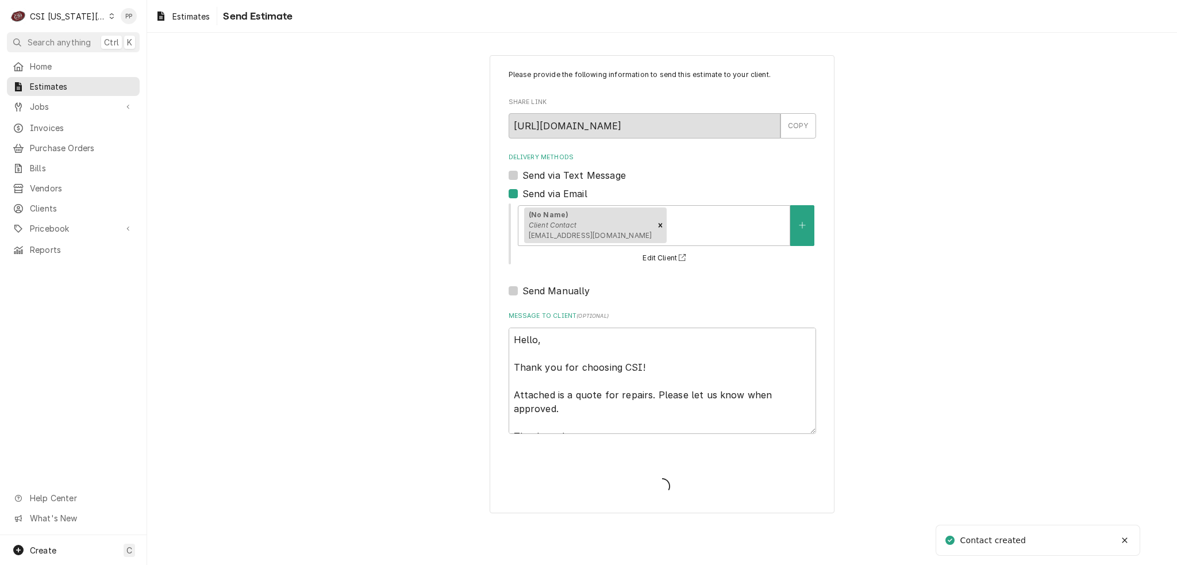
type textarea "x"
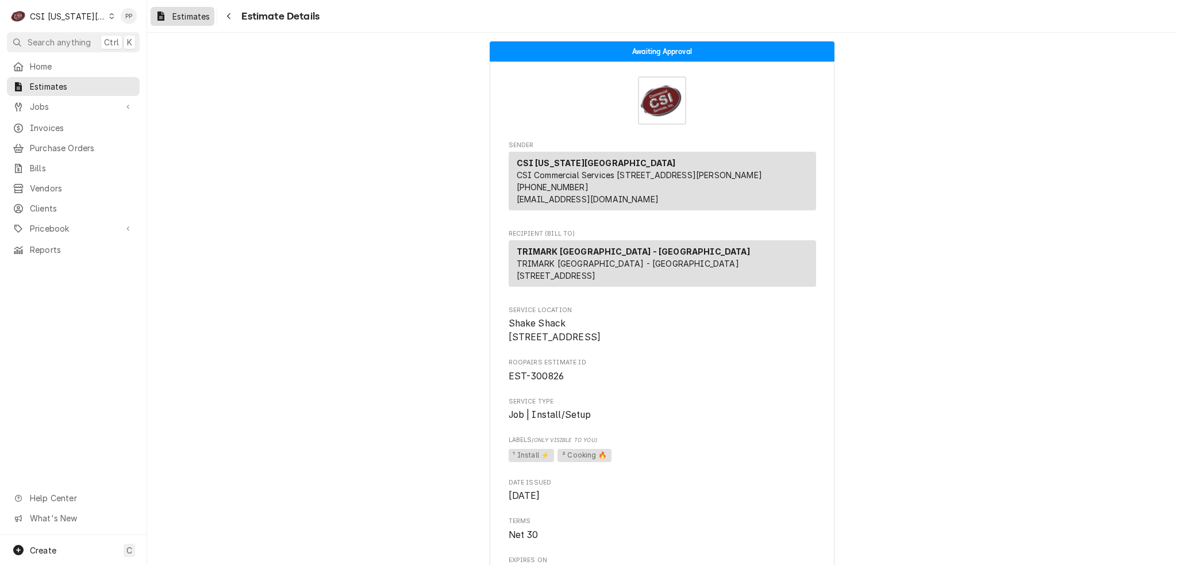
click at [193, 10] on span "Estimates" at bounding box center [190, 16] width 37 height 12
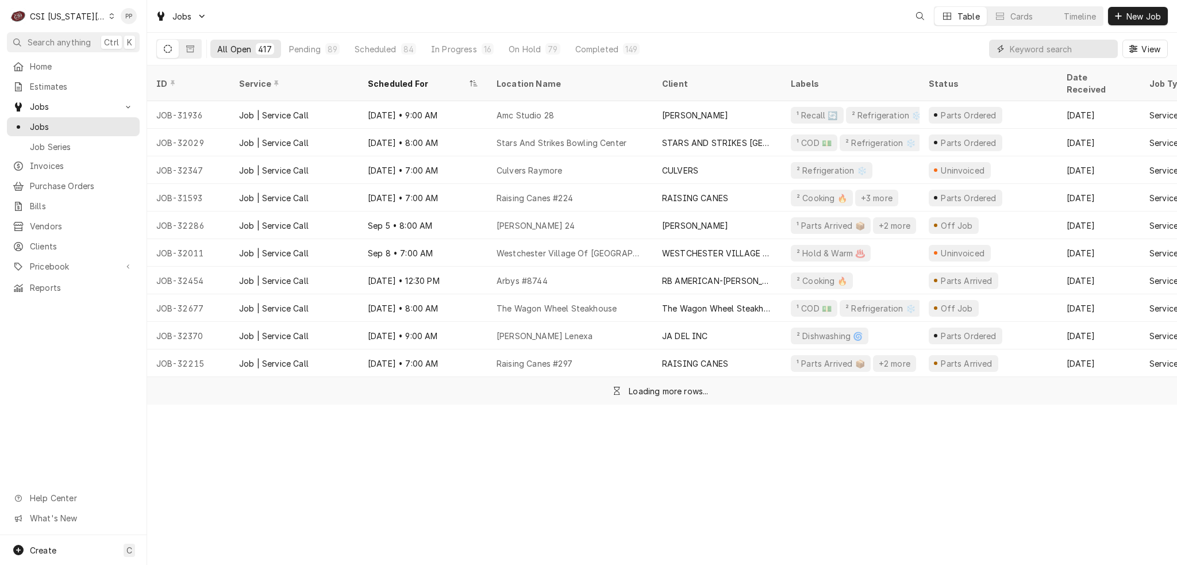
click at [1074, 48] on input "Dynamic Content Wrapper" at bounding box center [1061, 49] width 102 height 18
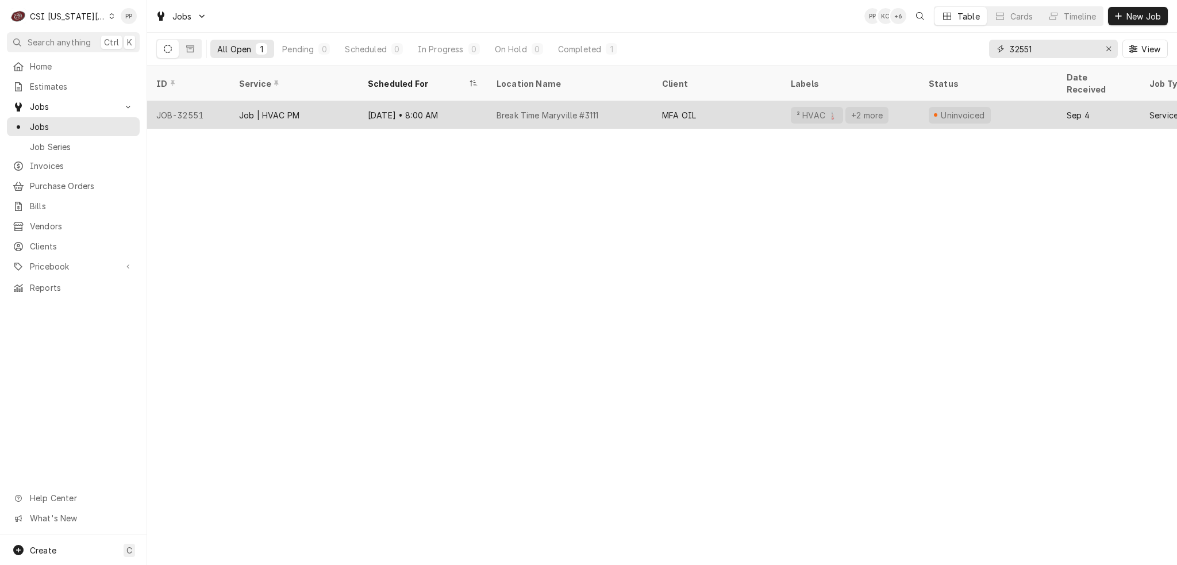
type input "32551"
click at [307, 101] on div "Job | HVAC PM" at bounding box center [294, 115] width 129 height 28
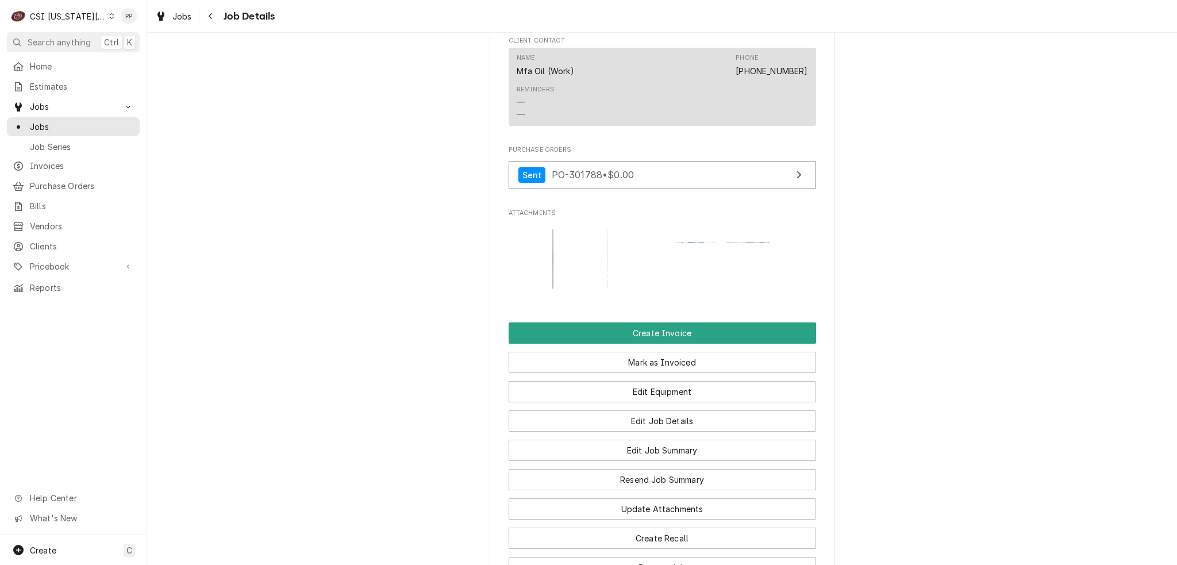
scroll to position [1340, 0]
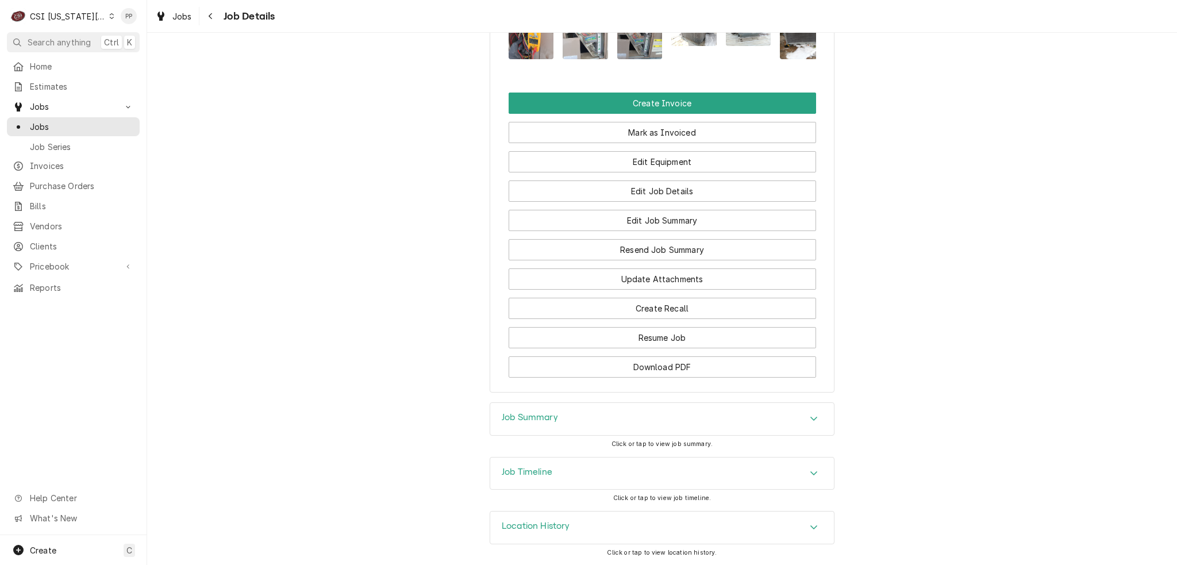
click at [562, 429] on div "Job Summary" at bounding box center [662, 419] width 344 height 32
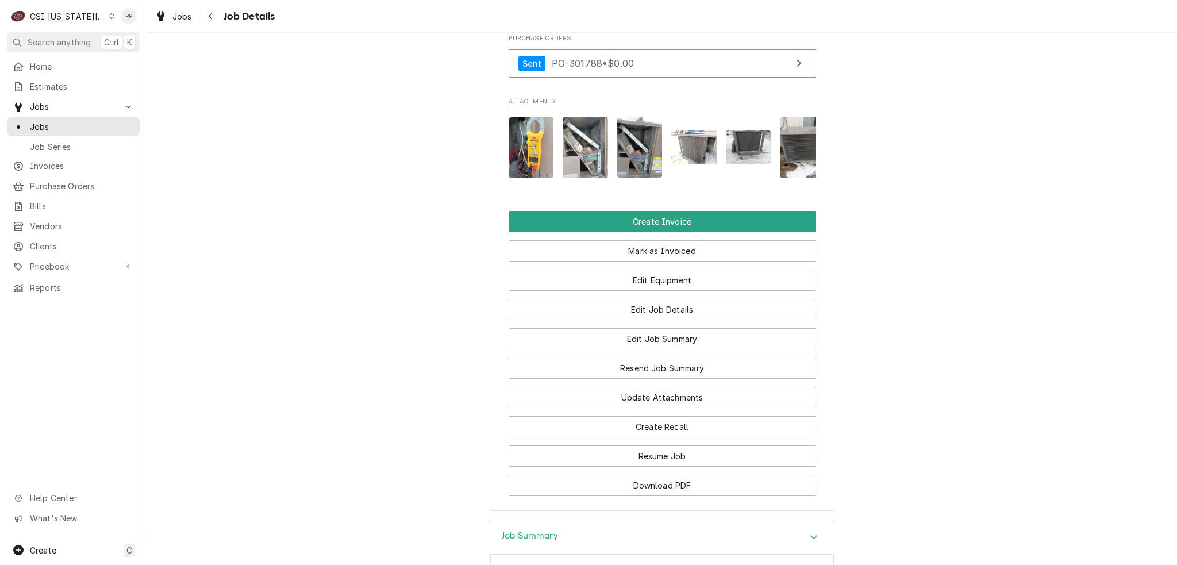
scroll to position [1111, 0]
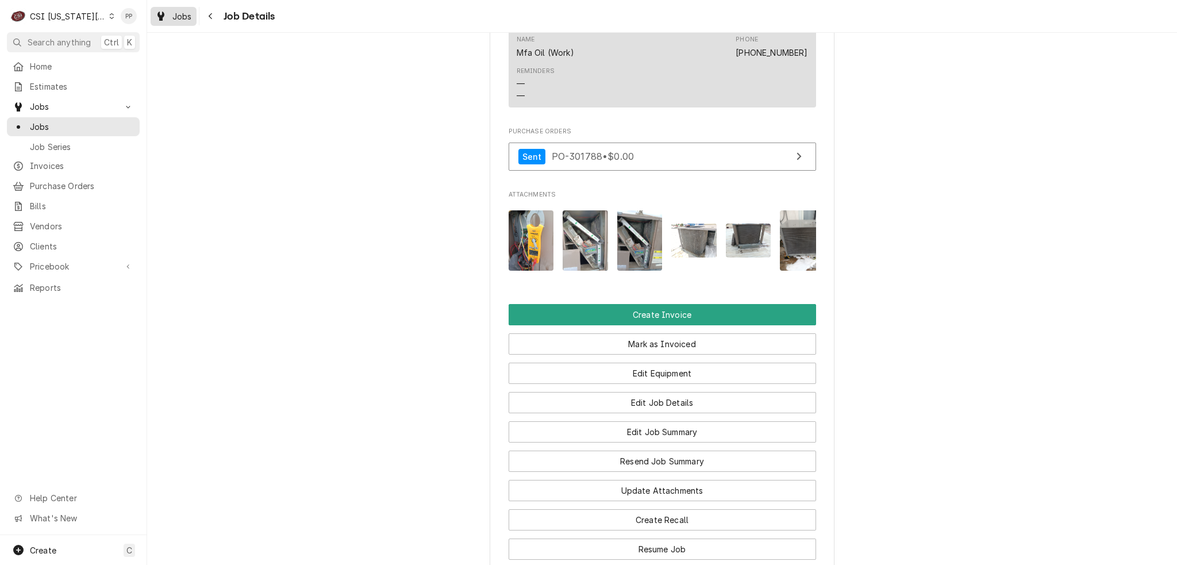
click at [179, 14] on span "Jobs" at bounding box center [182, 16] width 20 height 12
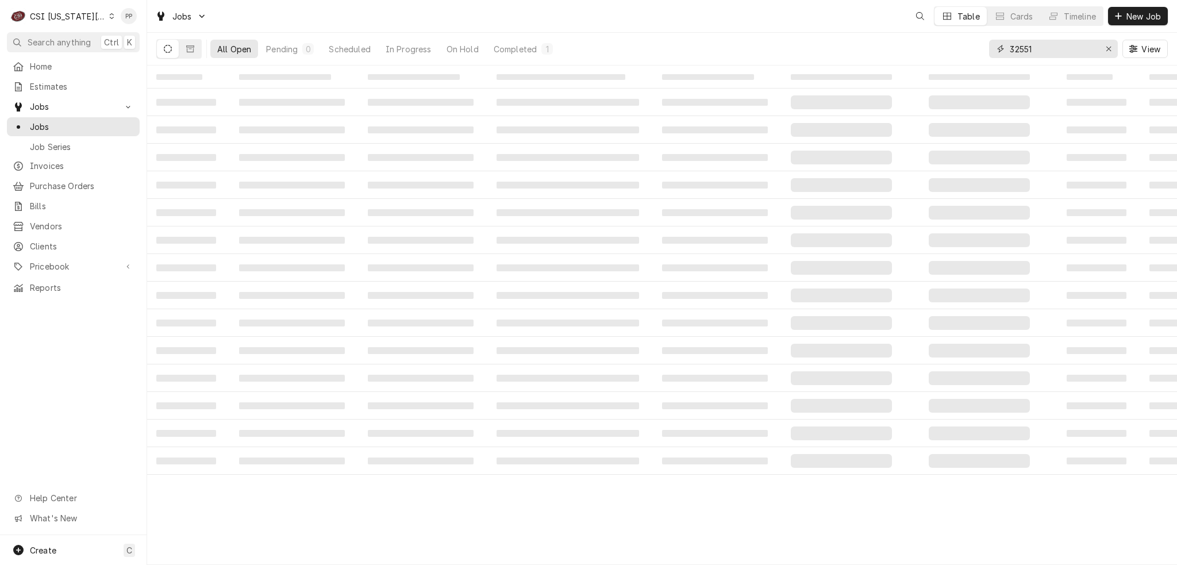
click at [1063, 46] on input "32551" at bounding box center [1053, 49] width 86 height 18
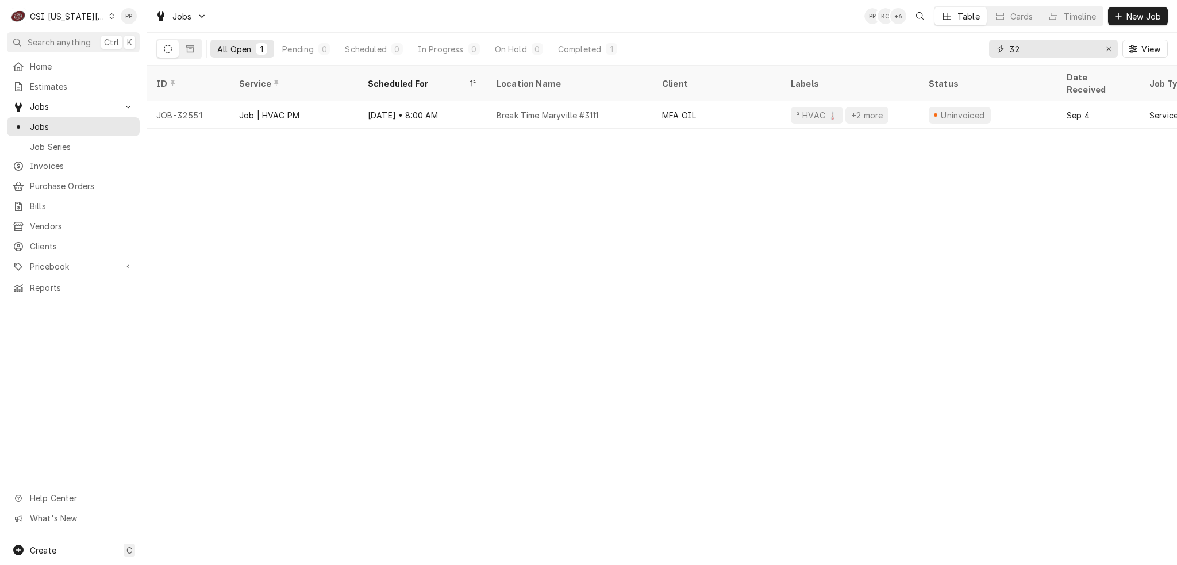
type input "3"
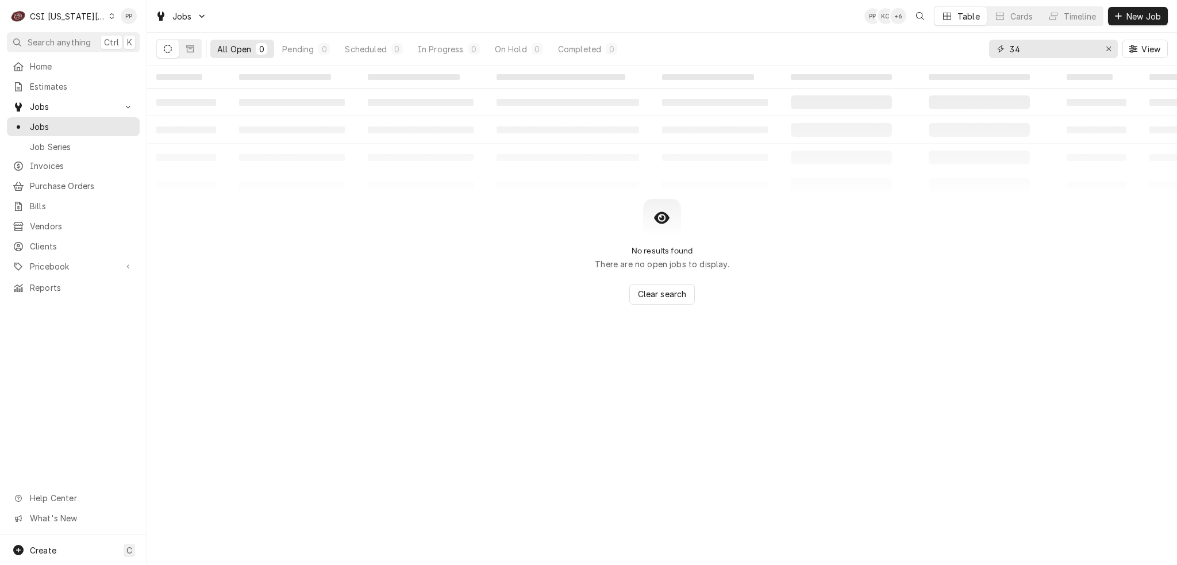
type input "3"
type input "33463"
drag, startPoint x: 189, startPoint y: 53, endPoint x: 189, endPoint y: 60, distance: 6.3
click at [189, 53] on button "Dynamic Content Wrapper" at bounding box center [190, 49] width 22 height 18
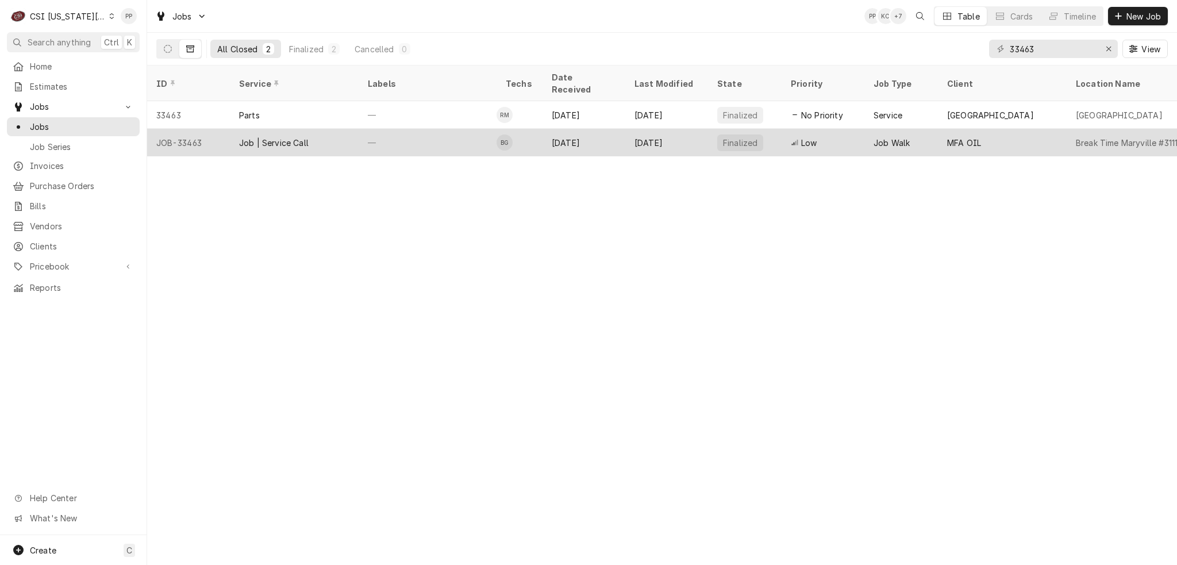
click at [220, 129] on div "JOB-33463" at bounding box center [188, 143] width 83 height 28
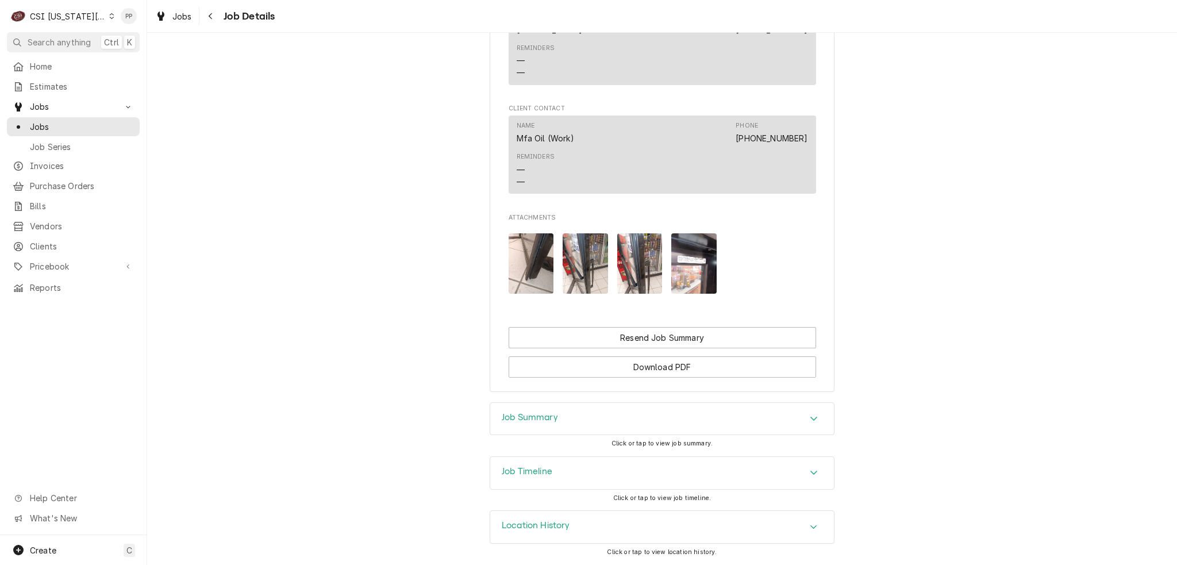
scroll to position [889, 0]
click at [594, 421] on div "Job Summary" at bounding box center [662, 419] width 344 height 32
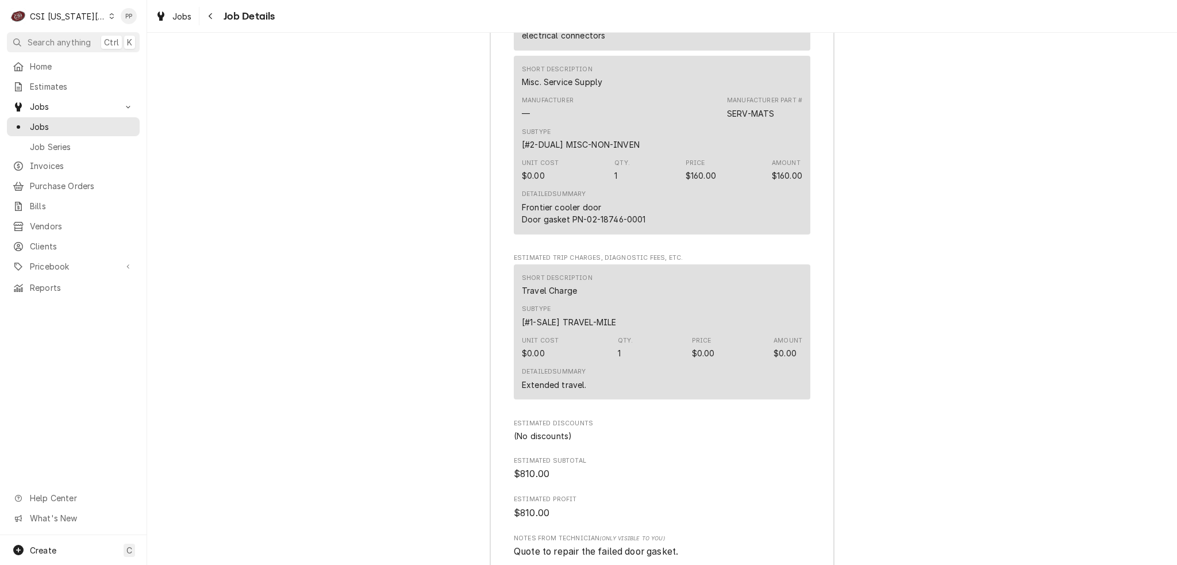
scroll to position [2039, 0]
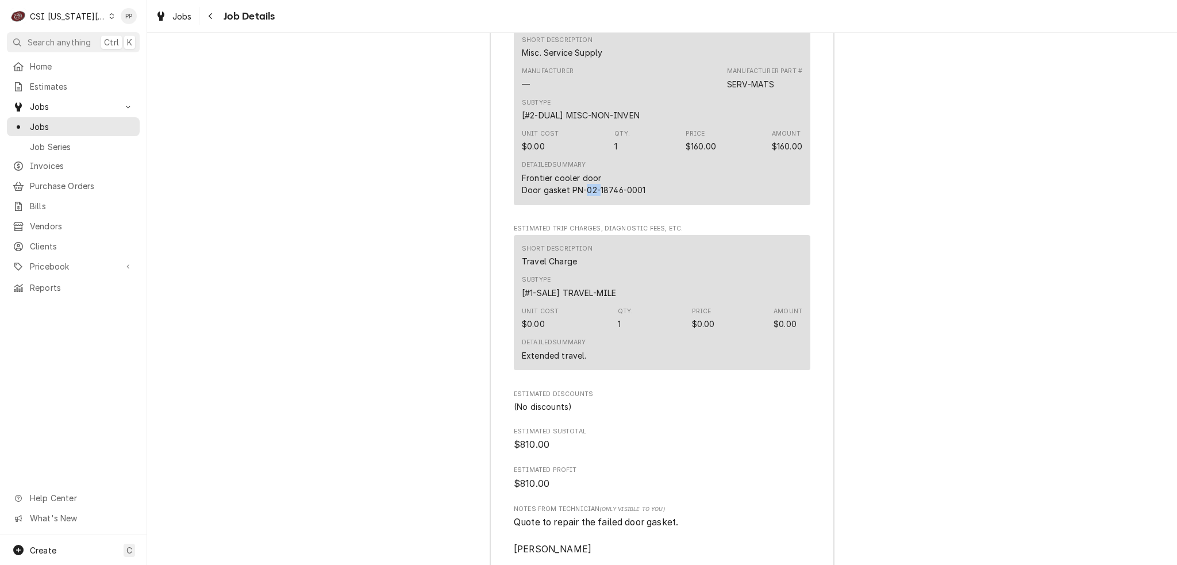
drag, startPoint x: 583, startPoint y: 202, endPoint x: 594, endPoint y: 202, distance: 11.5
click at [594, 196] on div "Frontier cooler door Door gasket PN-02-18746-0001" at bounding box center [584, 184] width 124 height 24
click at [582, 196] on div "Frontier cooler door Door gasket PN-02-18746-0001" at bounding box center [584, 184] width 124 height 24
drag, startPoint x: 582, startPoint y: 203, endPoint x: 639, endPoint y: 203, distance: 57.5
click at [639, 196] on div "Frontier cooler door Door gasket PN-02-18746-0001" at bounding box center [584, 184] width 124 height 24
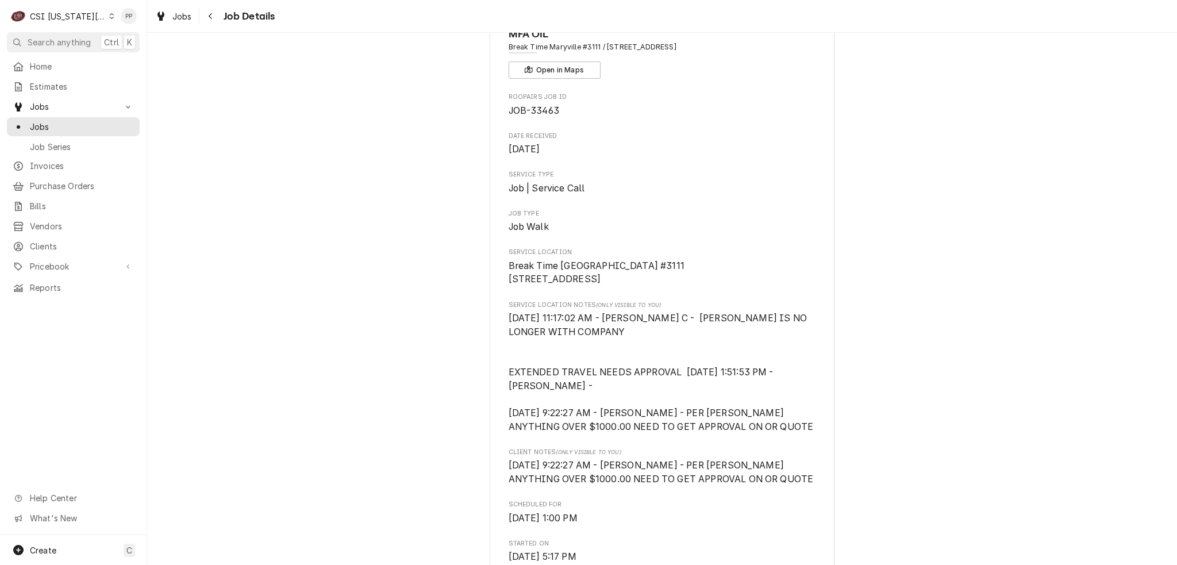
scroll to position [0, 0]
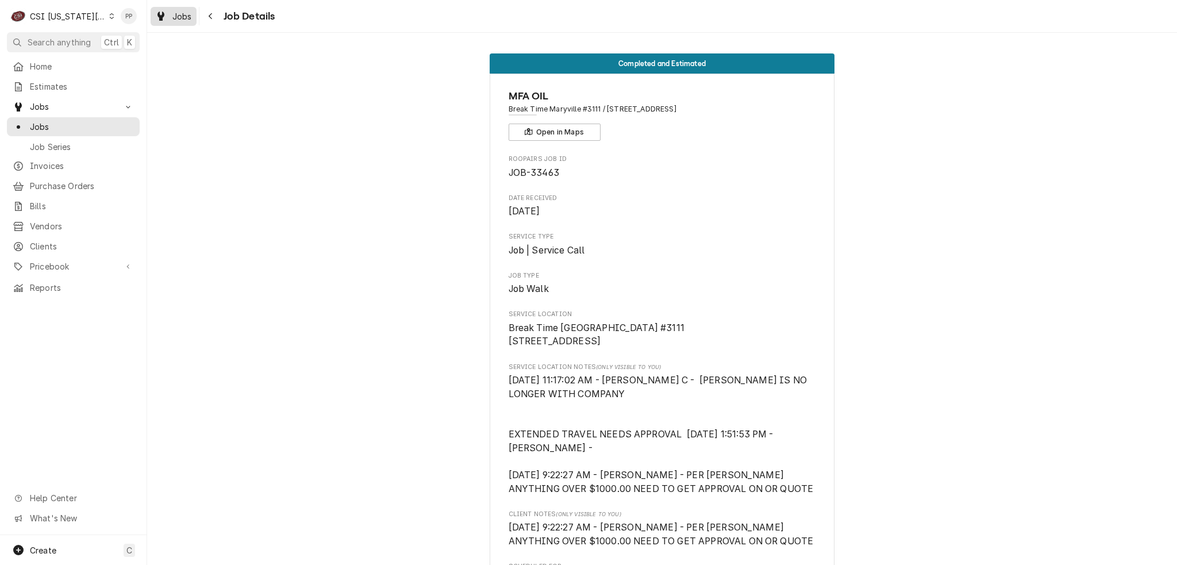
click at [189, 13] on span "Jobs" at bounding box center [182, 16] width 20 height 12
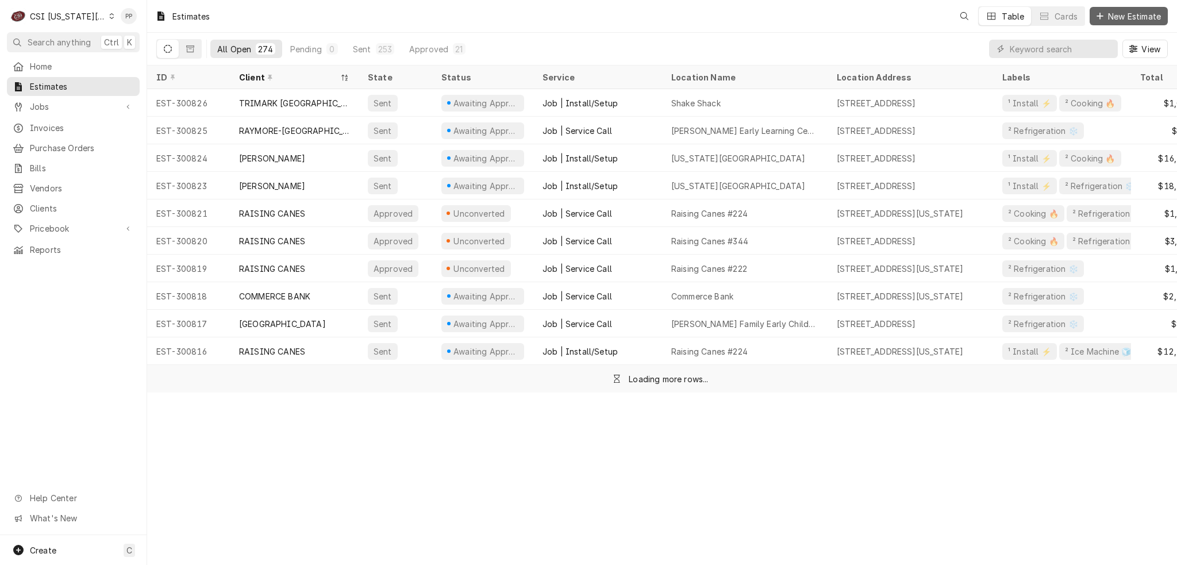
click at [1107, 10] on button "New Estimate" at bounding box center [1129, 16] width 78 height 18
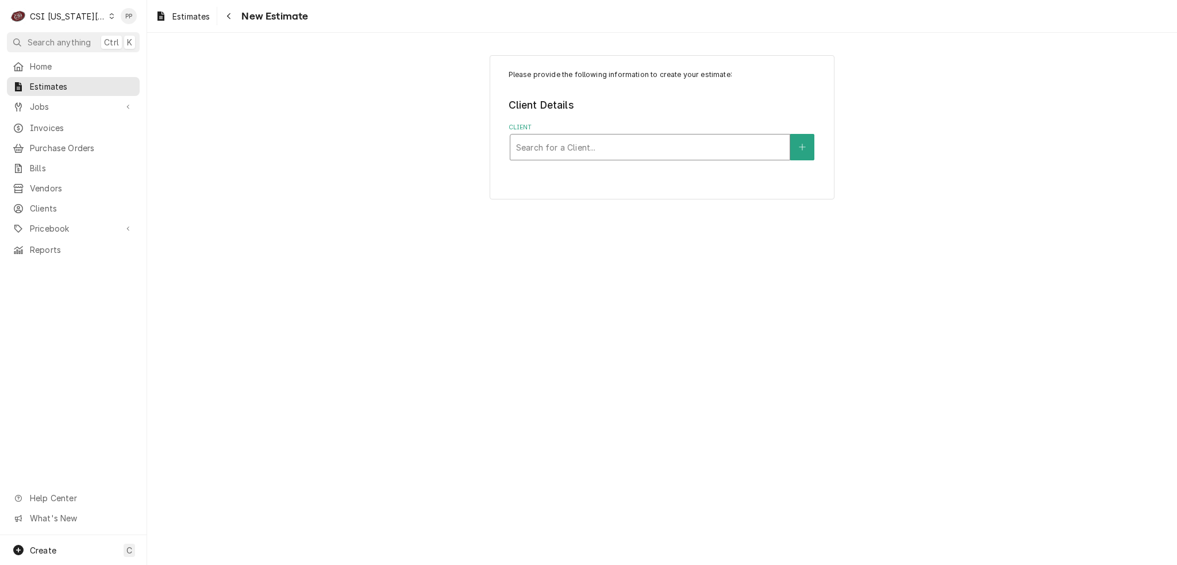
click at [616, 146] on div "Client" at bounding box center [650, 147] width 268 height 21
type input "MFA oil"
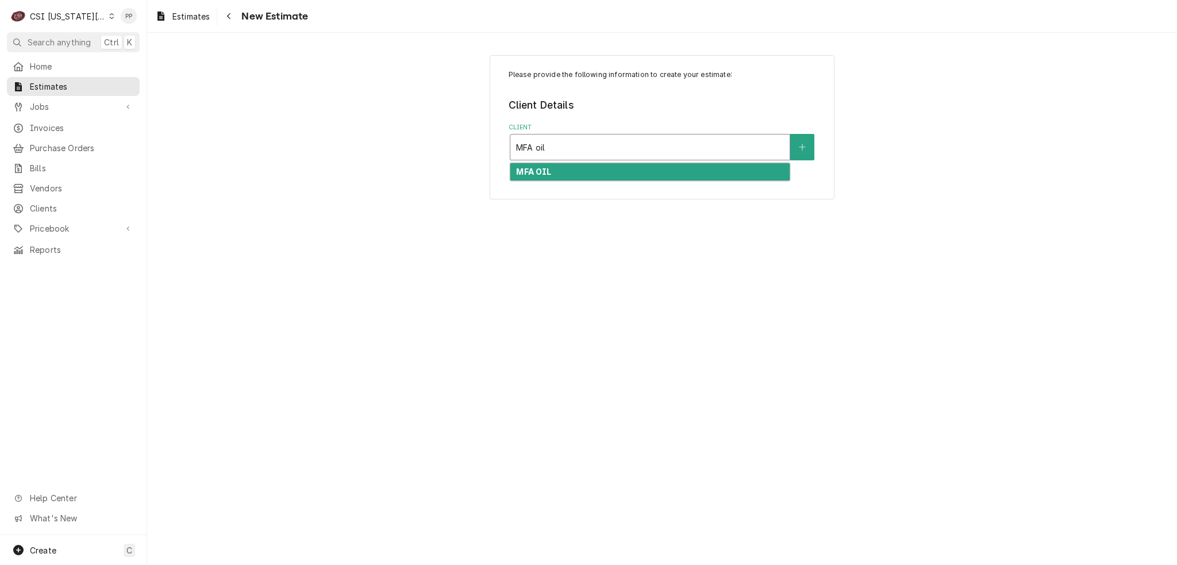
click at [616, 178] on div "MFA OIL" at bounding box center [649, 172] width 279 height 18
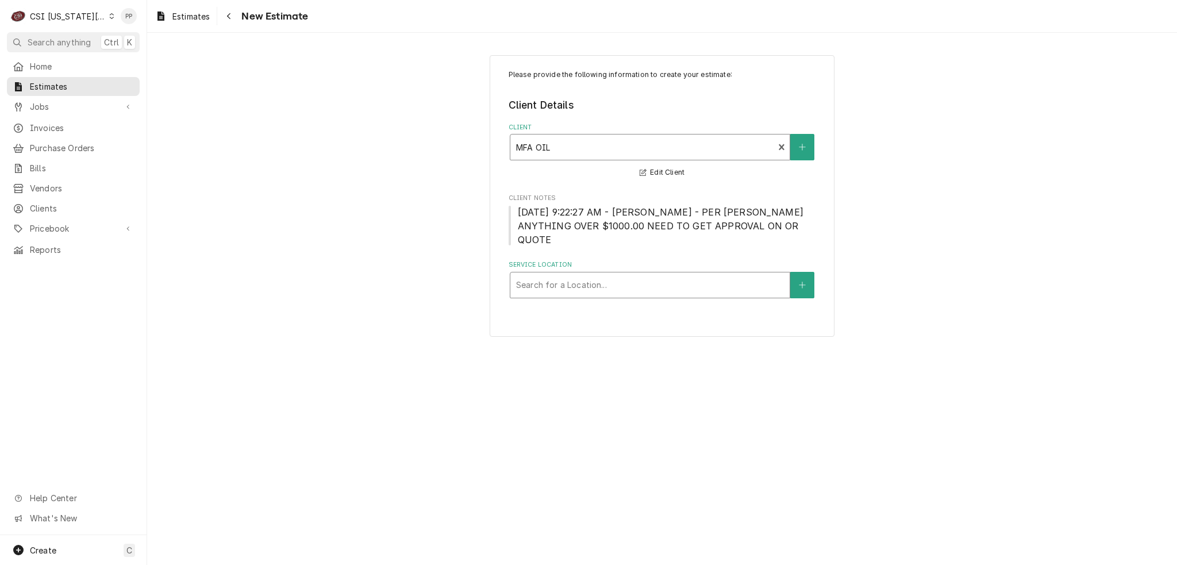
click at [607, 282] on div "Search for a Location..." at bounding box center [649, 284] width 279 height 25
type input "maryville"
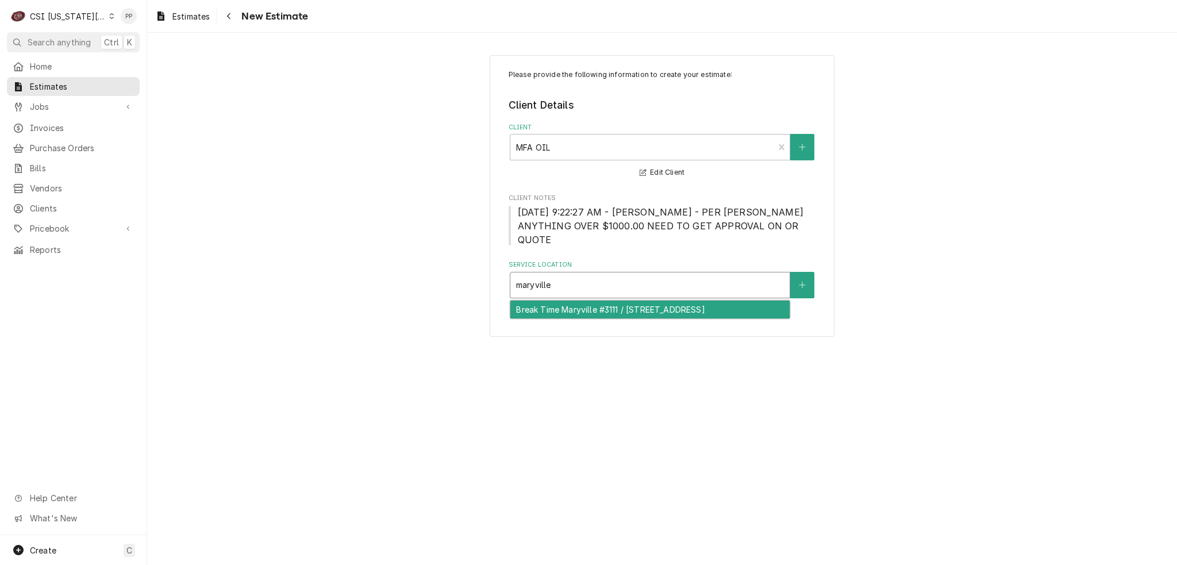
click at [605, 301] on div "Break Time Maryville #3111 / 1517 East 1St Street, Maryville, MO 64468" at bounding box center [649, 310] width 279 height 18
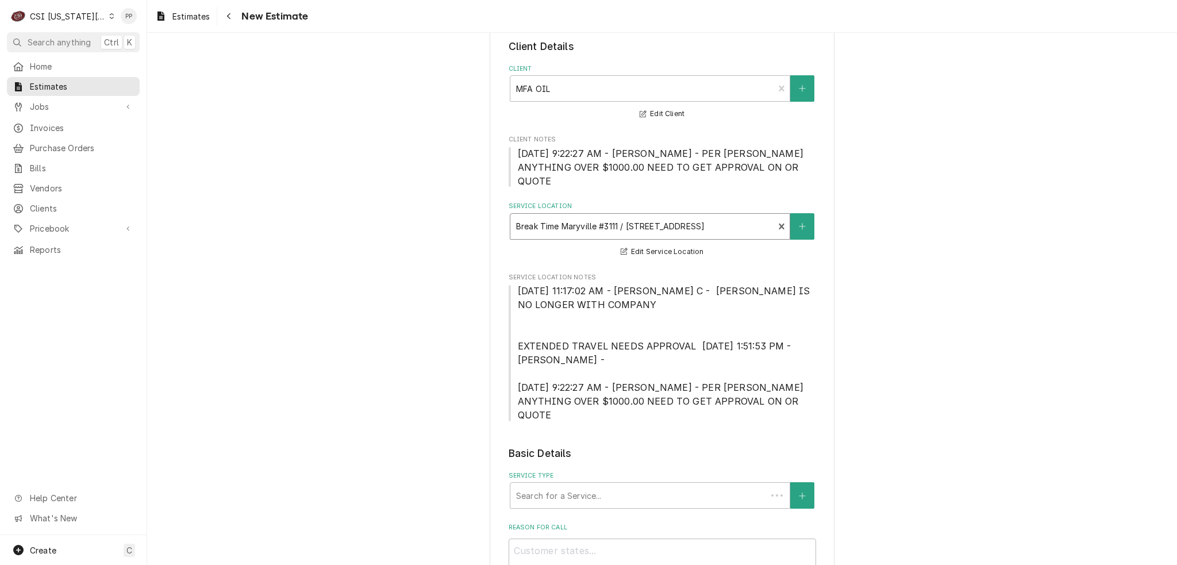
scroll to position [172, 0]
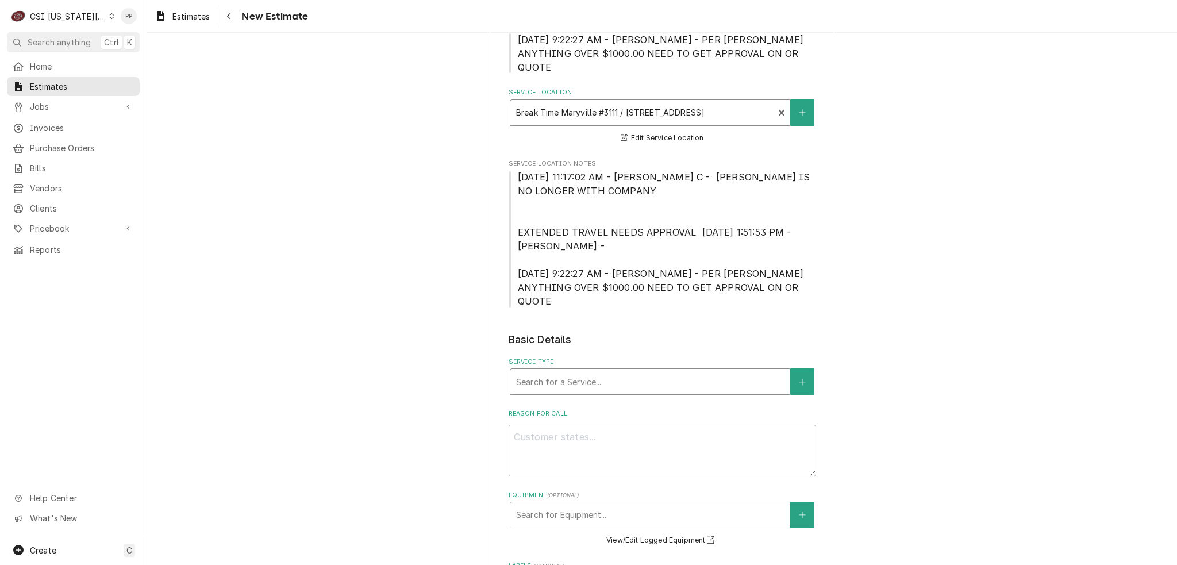
click at [625, 371] on div "Service Type" at bounding box center [650, 381] width 268 height 21
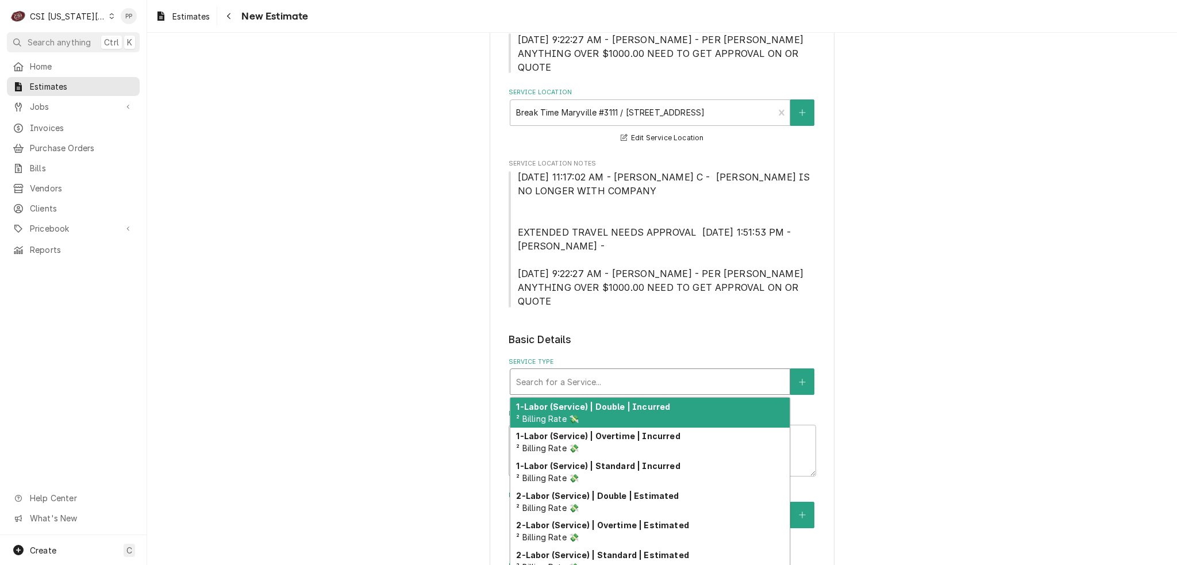
type textarea "x"
type input "j"
type textarea "x"
type input "jo"
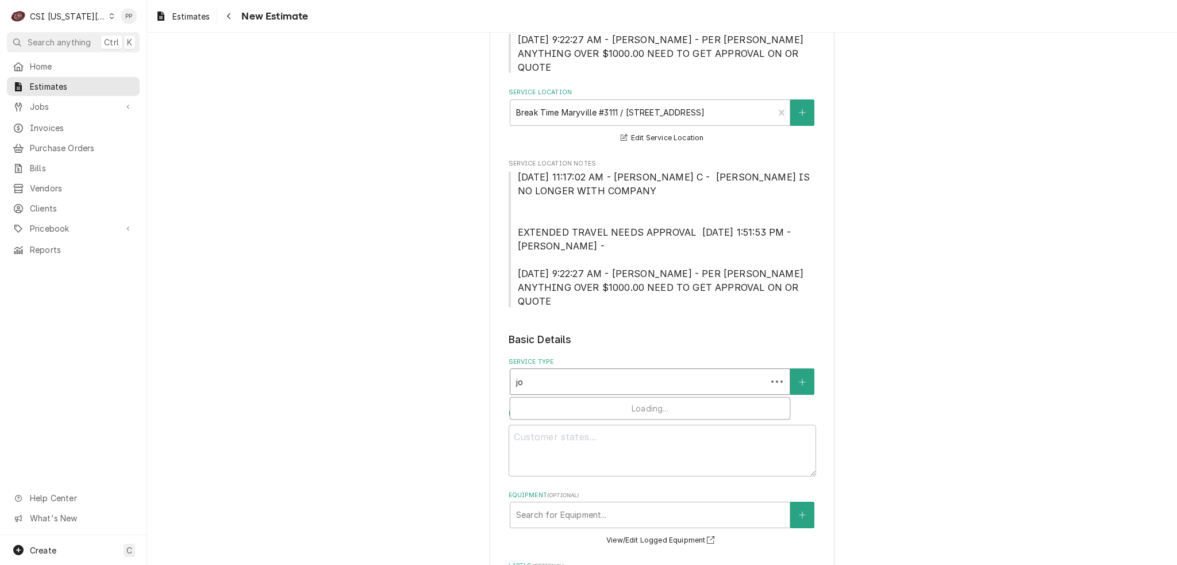
type textarea "x"
type input "job"
type textarea "x"
type input "job"
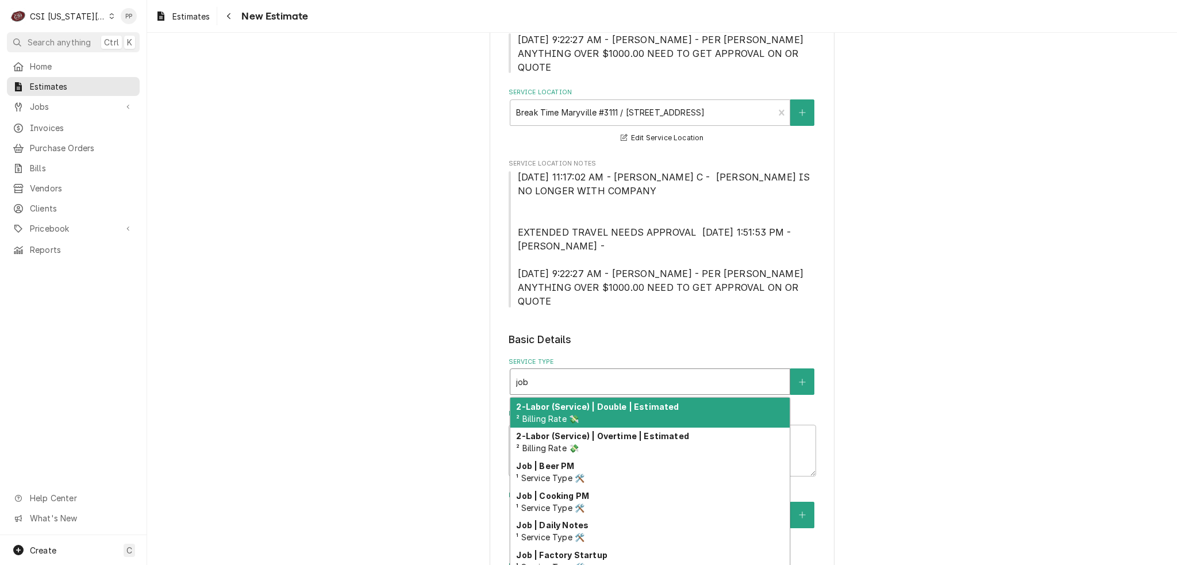
type textarea "x"
type input "job s"
type textarea "x"
type input "job se"
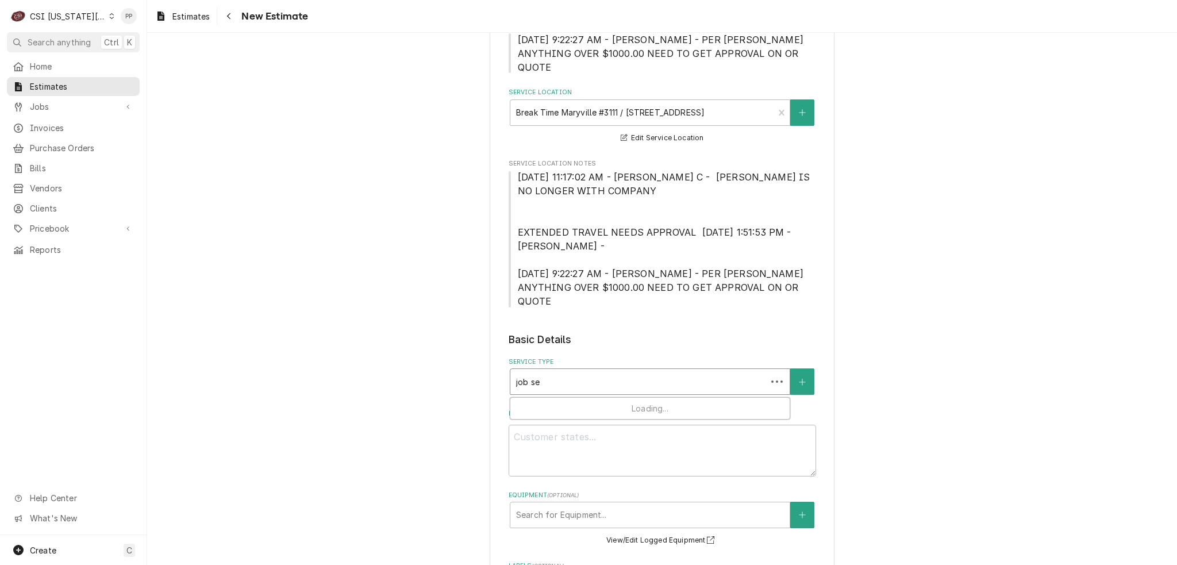
type textarea "x"
type input "job ser"
type textarea "x"
type input "job serv"
type textarea "x"
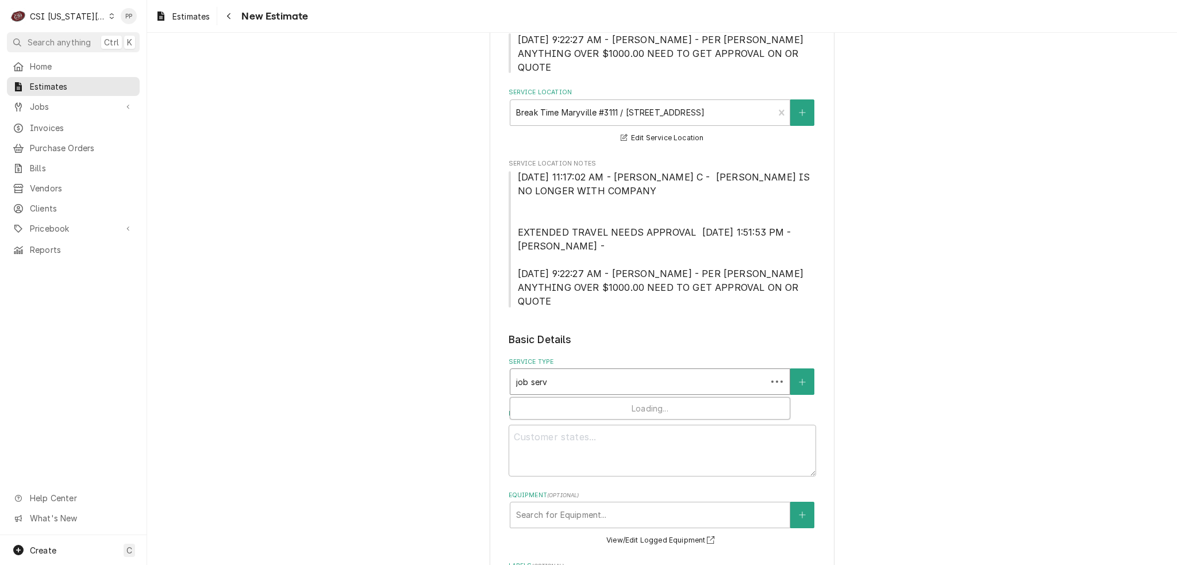
type input "job servi"
type textarea "x"
type input "job servic"
type textarea "x"
type input "job service"
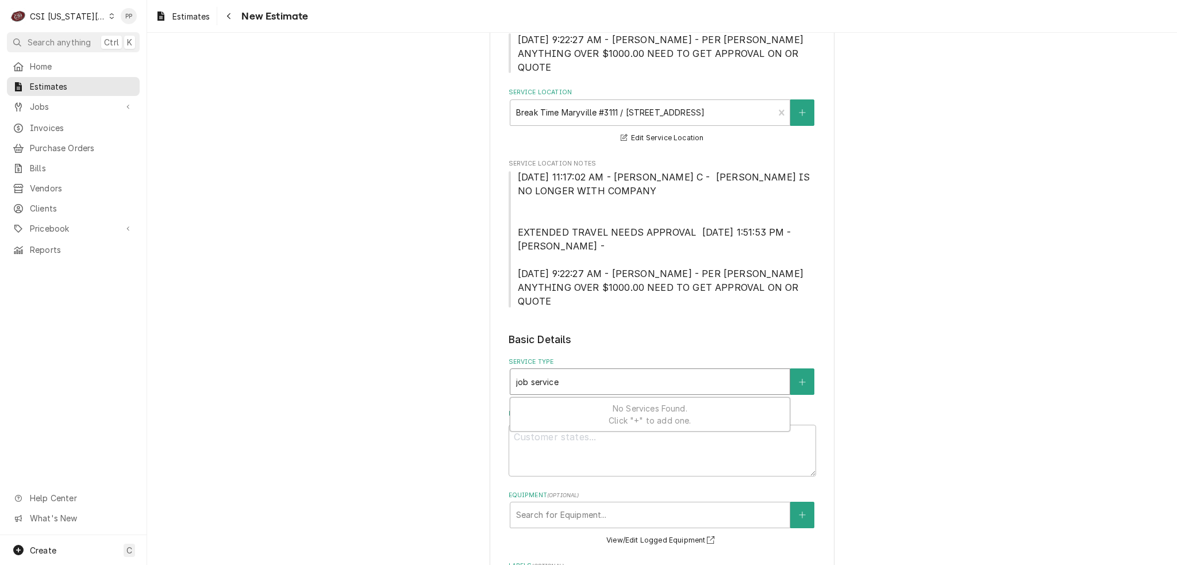
type textarea "x"
type input "job service"
type textarea "x"
type input "job service c"
type textarea "x"
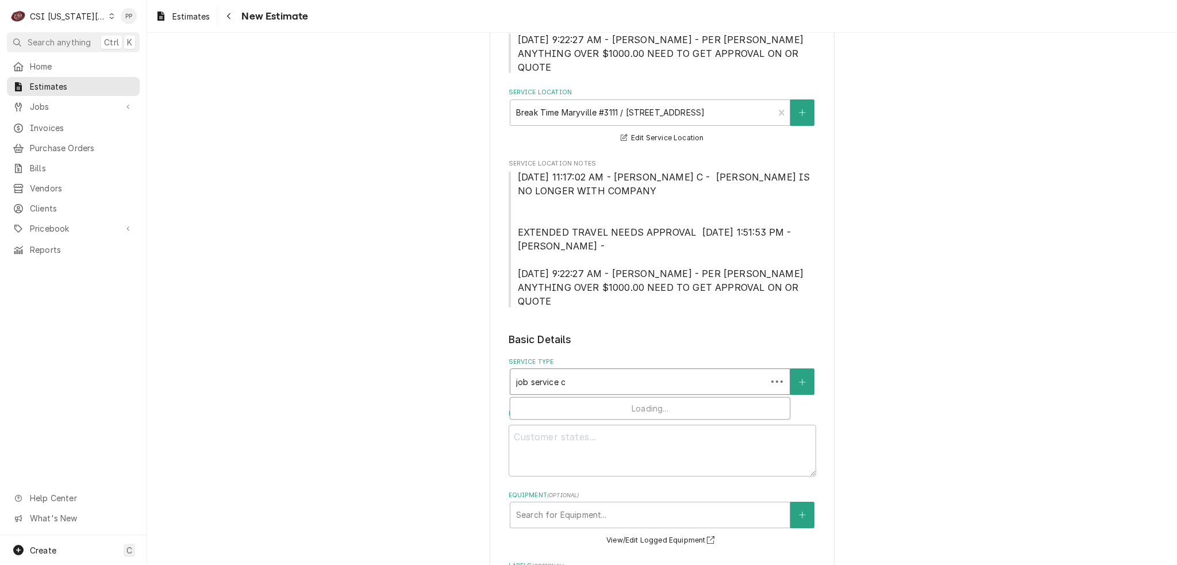
type input "job service ca"
type textarea "x"
type input "job service cal"
type textarea "x"
type input "job service call"
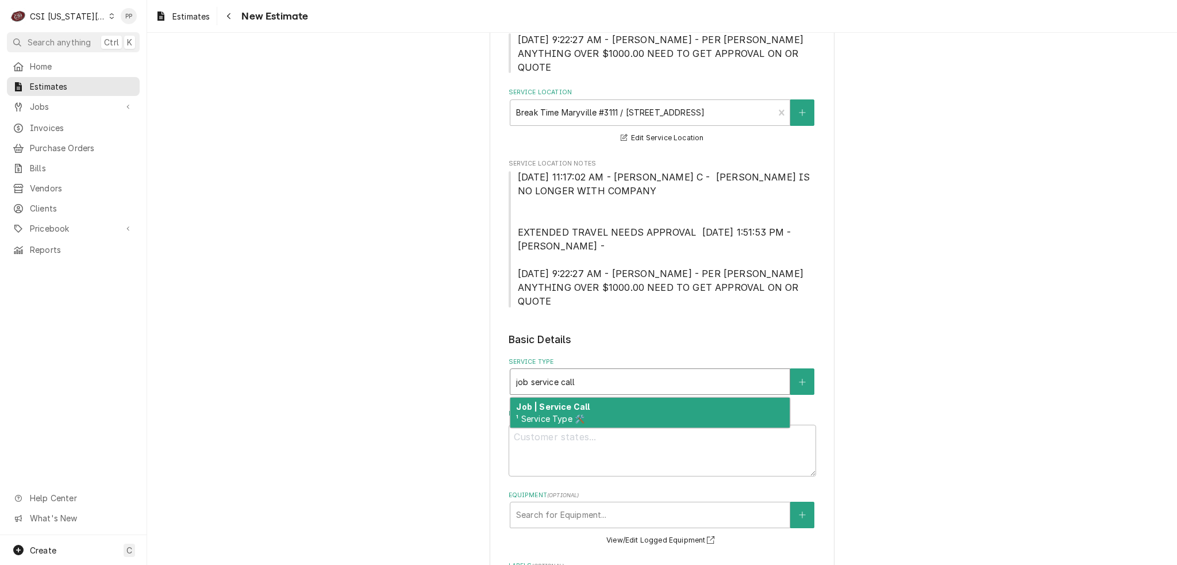
click at [591, 398] on div "Job | Service Call ¹ Service Type 🛠️" at bounding box center [649, 413] width 279 height 30
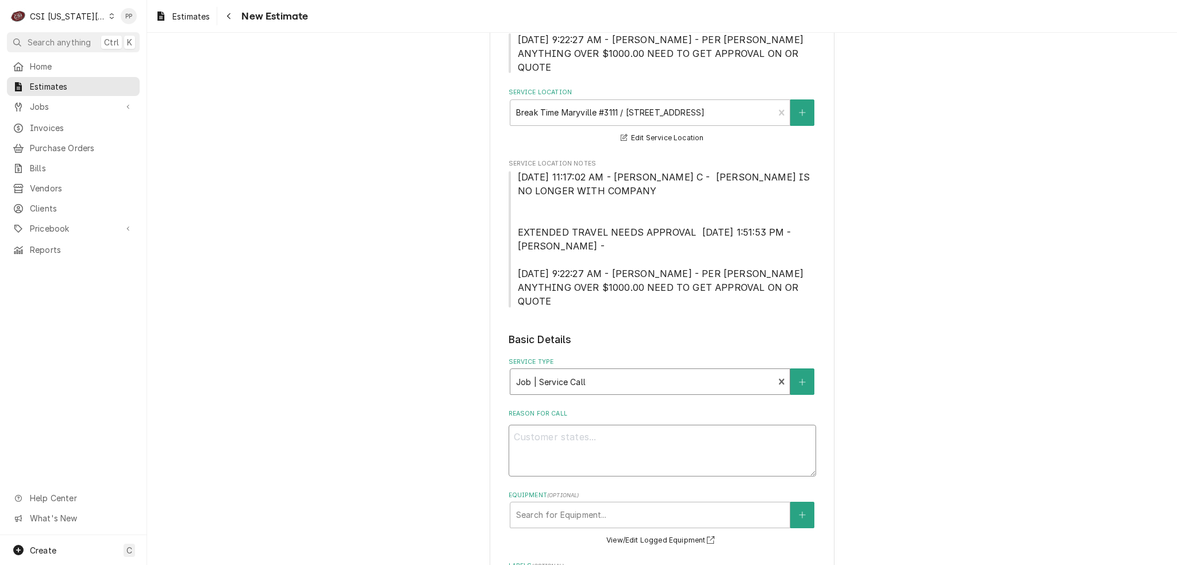
click at [584, 429] on textarea "Reason For Call" at bounding box center [663, 451] width 308 height 52
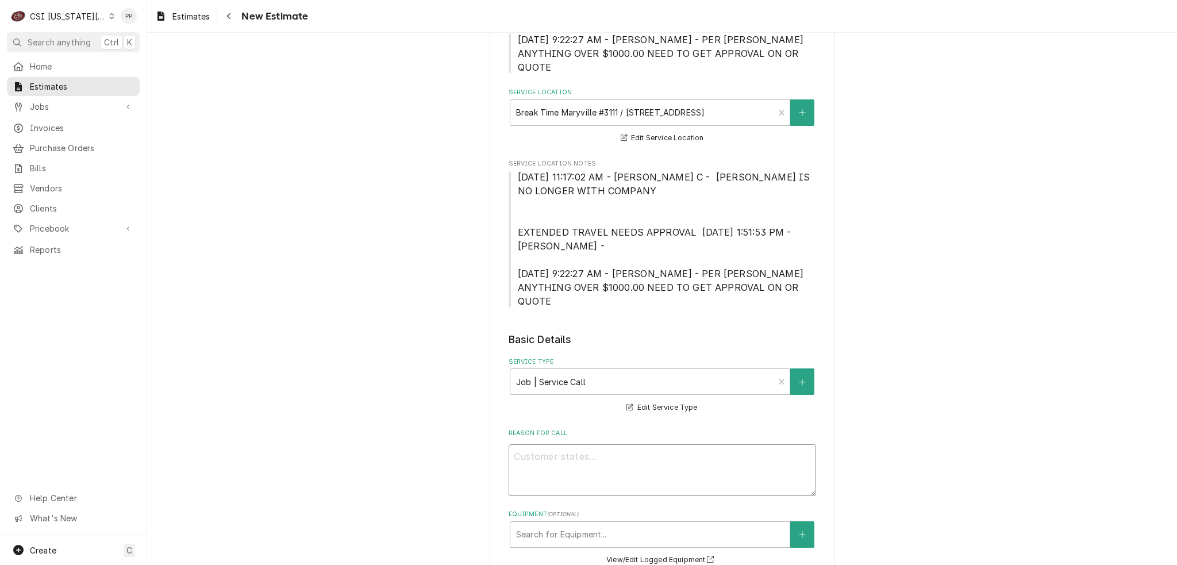
type textarea "x"
type textarea "Q"
type textarea "x"
type textarea "Qu"
type textarea "x"
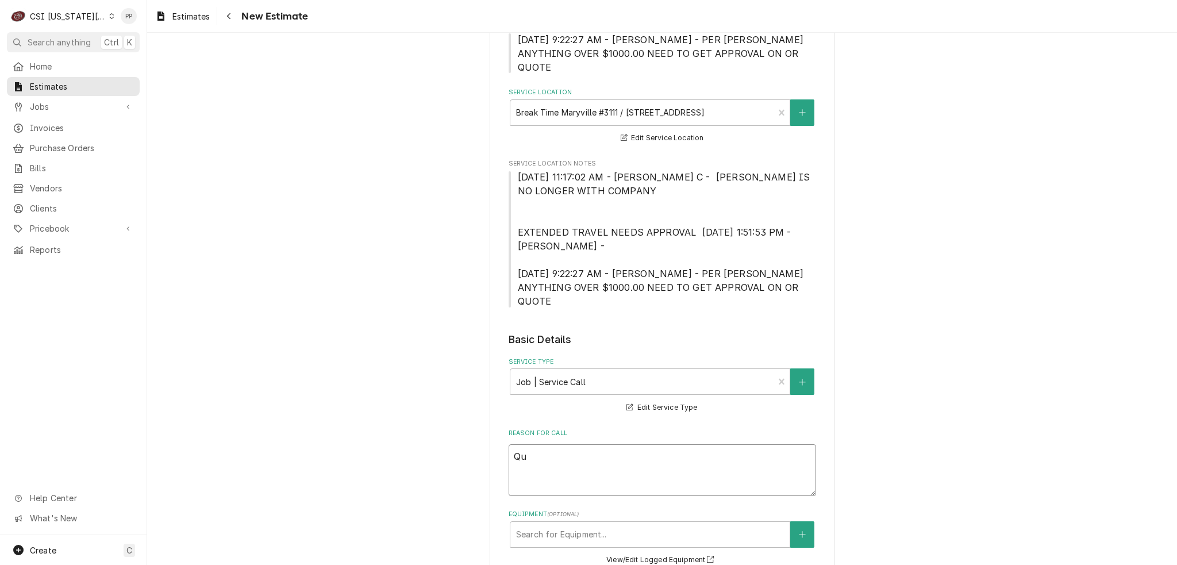
type textarea "Quo"
type textarea "x"
type textarea "Quot"
type textarea "x"
type textarea "Quote"
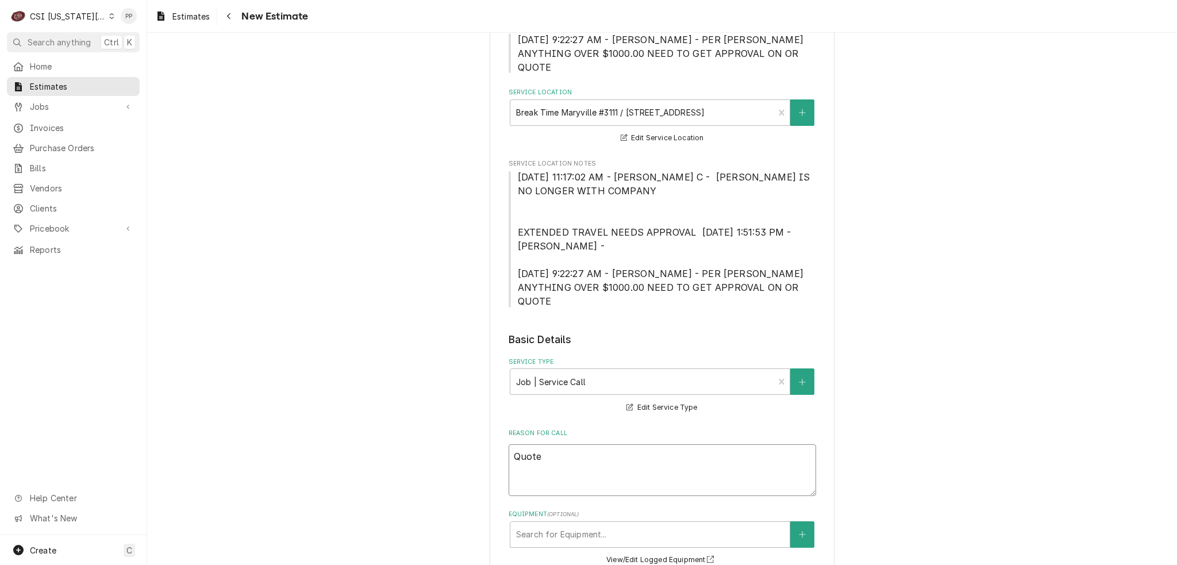
type textarea "x"
type textarea "Quote"
type textarea "x"
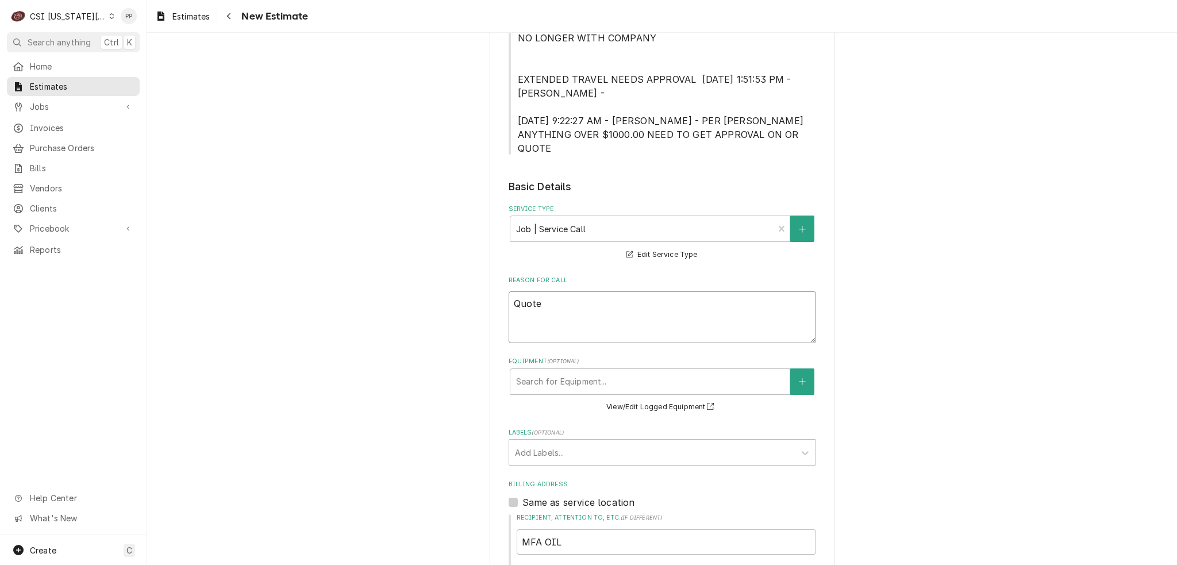
scroll to position [517, 0]
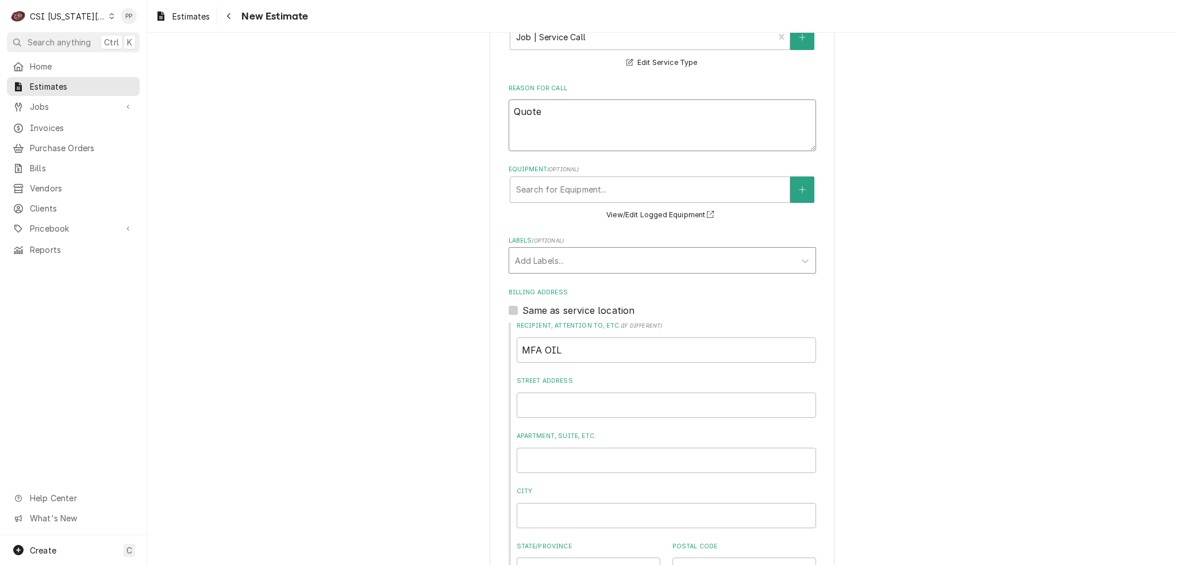
type textarea "Quote"
click at [618, 250] on div "Labels" at bounding box center [652, 260] width 274 height 21
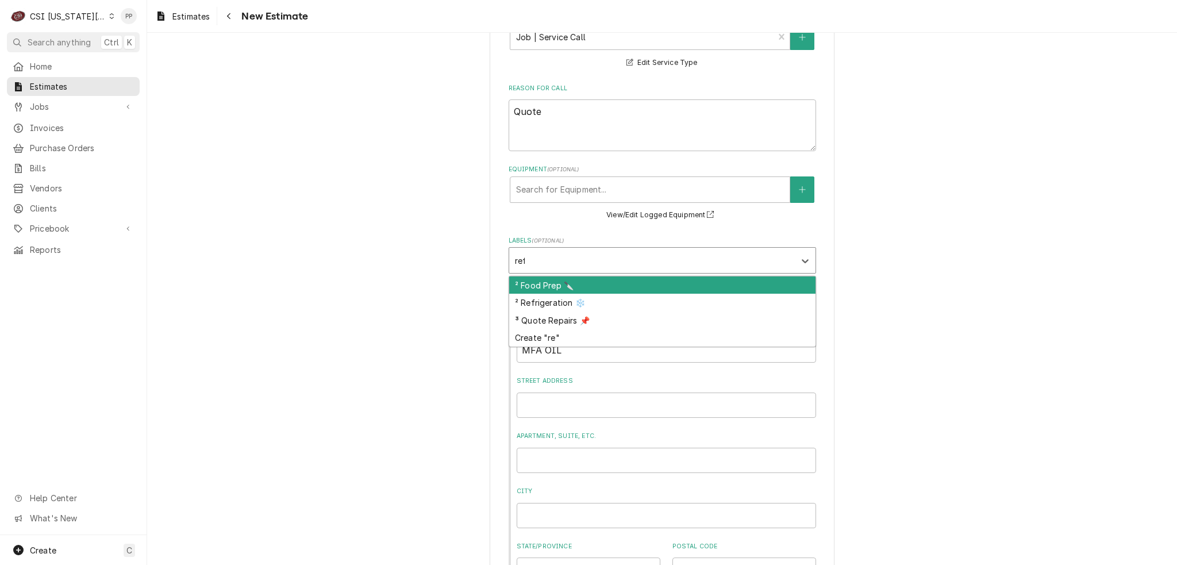
type input "refri"
type textarea "x"
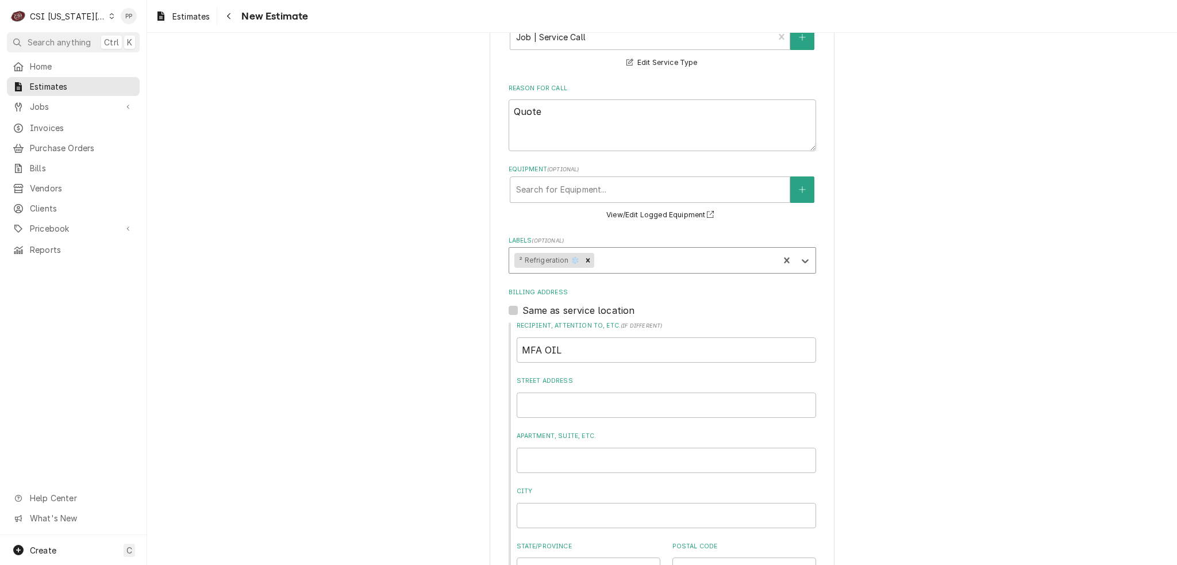
type textarea "x"
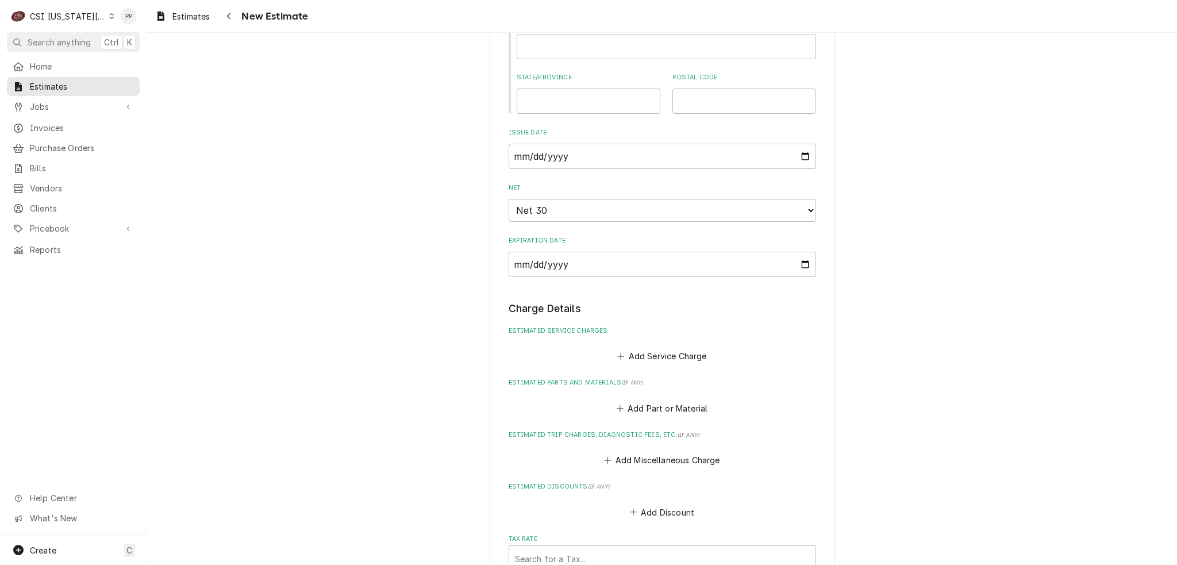
scroll to position [1035, 0]
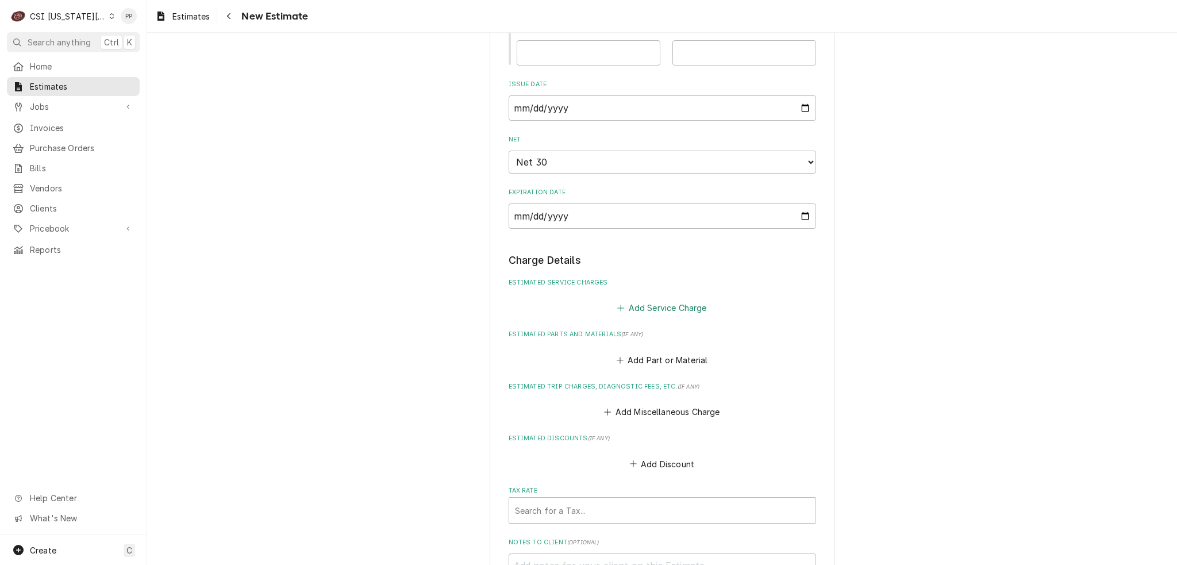
click at [669, 300] on button "Add Service Charge" at bounding box center [662, 308] width 93 height 16
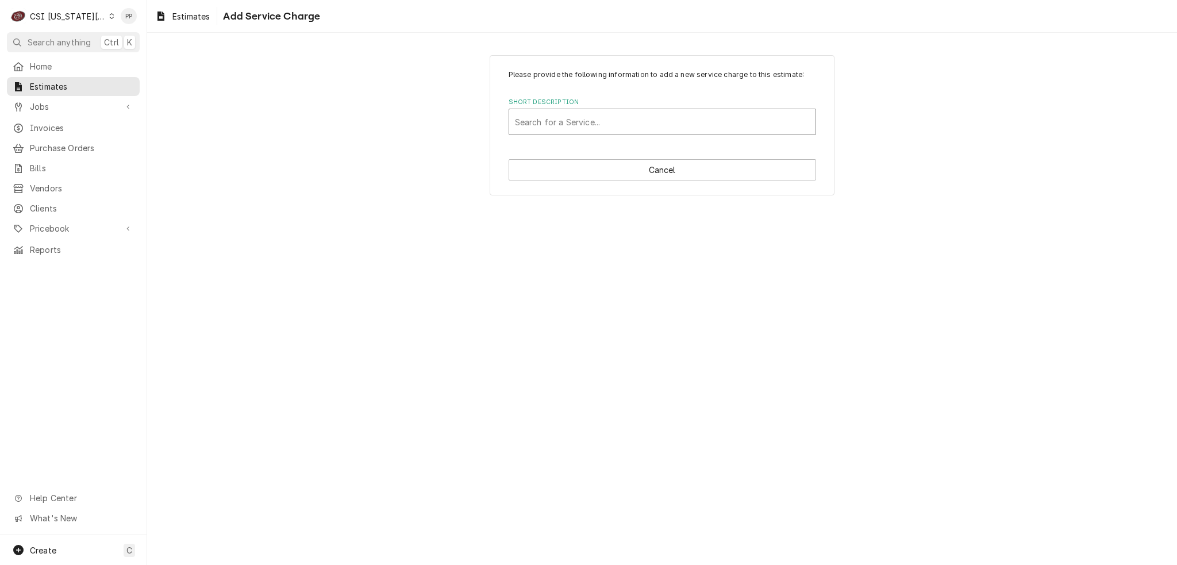
click at [651, 126] on div "Short Description" at bounding box center [662, 122] width 295 height 21
type input "scope blank"
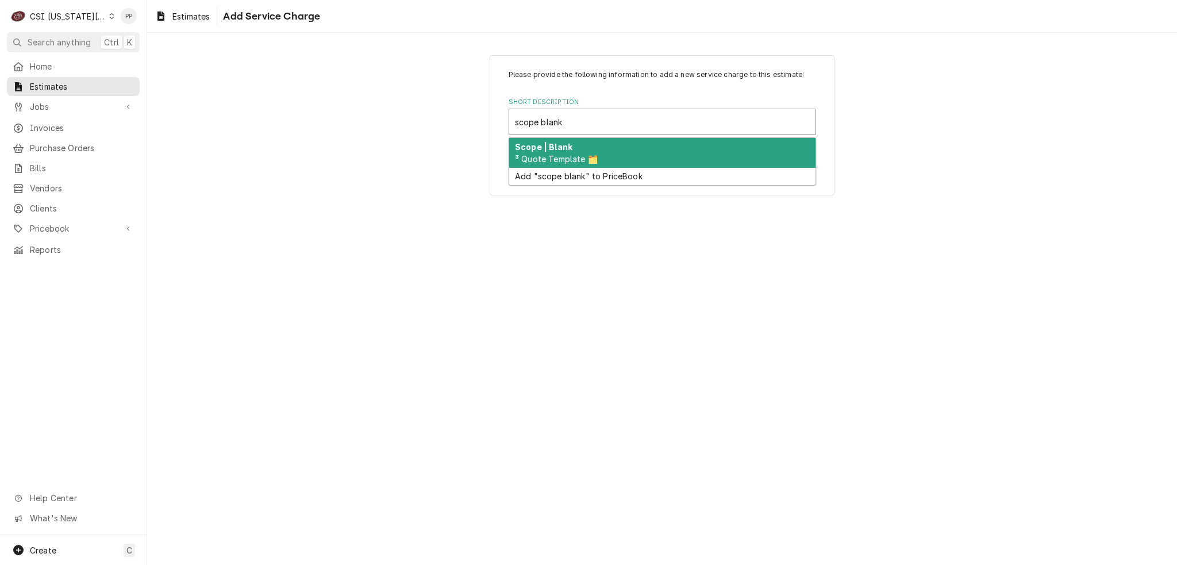
click at [620, 149] on div "Scope | Blank ³ Quote Template 🗂️" at bounding box center [662, 153] width 306 height 30
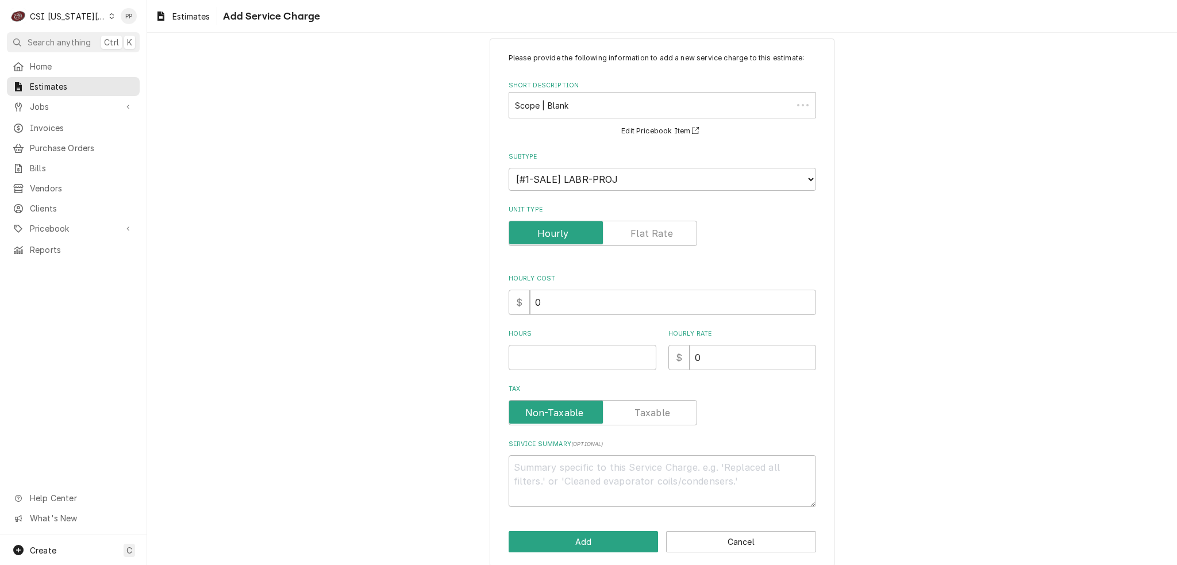
scroll to position [26, 0]
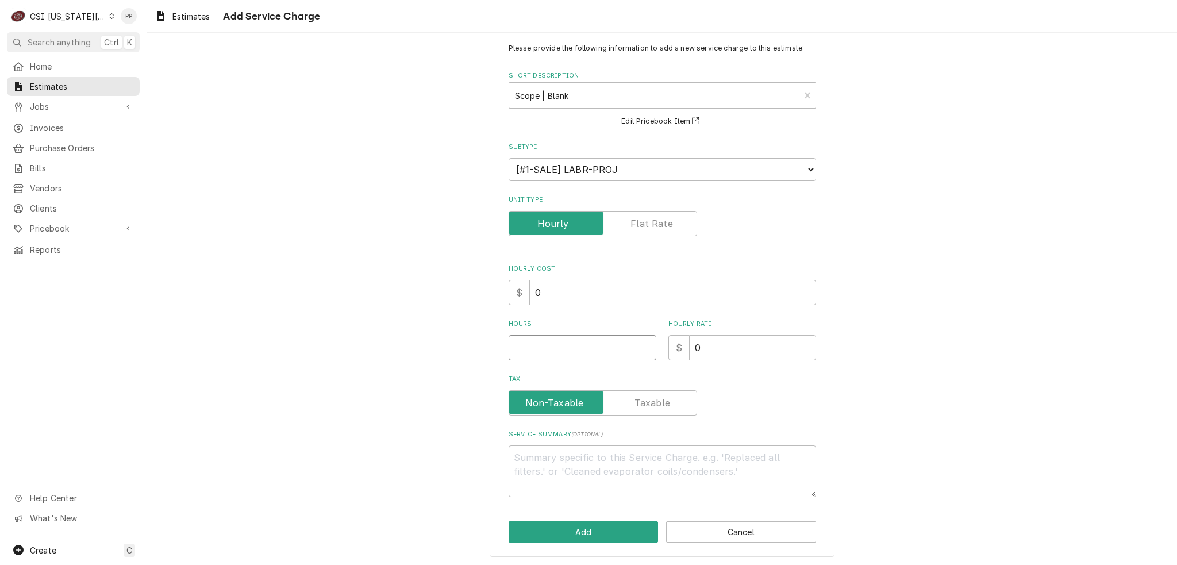
click at [600, 349] on input "Hours" at bounding box center [583, 347] width 148 height 25
click at [600, 346] on input "Hours" at bounding box center [583, 347] width 148 height 25
type textarea "x"
type input "1"
click at [605, 478] on textarea "Service Summary ( optional )" at bounding box center [663, 471] width 308 height 52
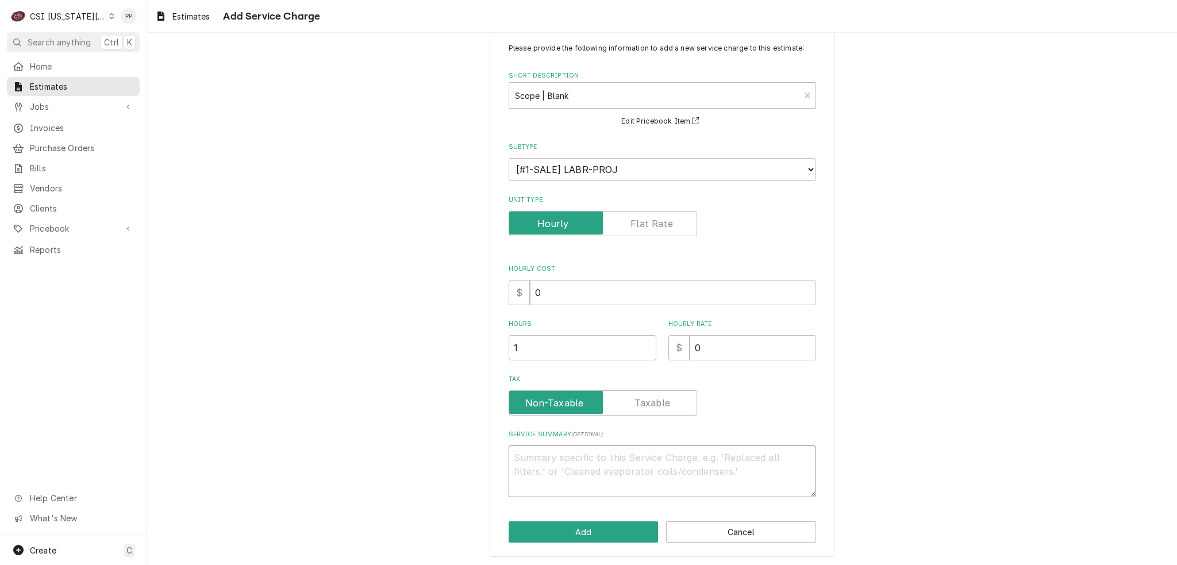
type textarea "x"
type textarea "Q"
type textarea "x"
type textarea "Qu"
type textarea "x"
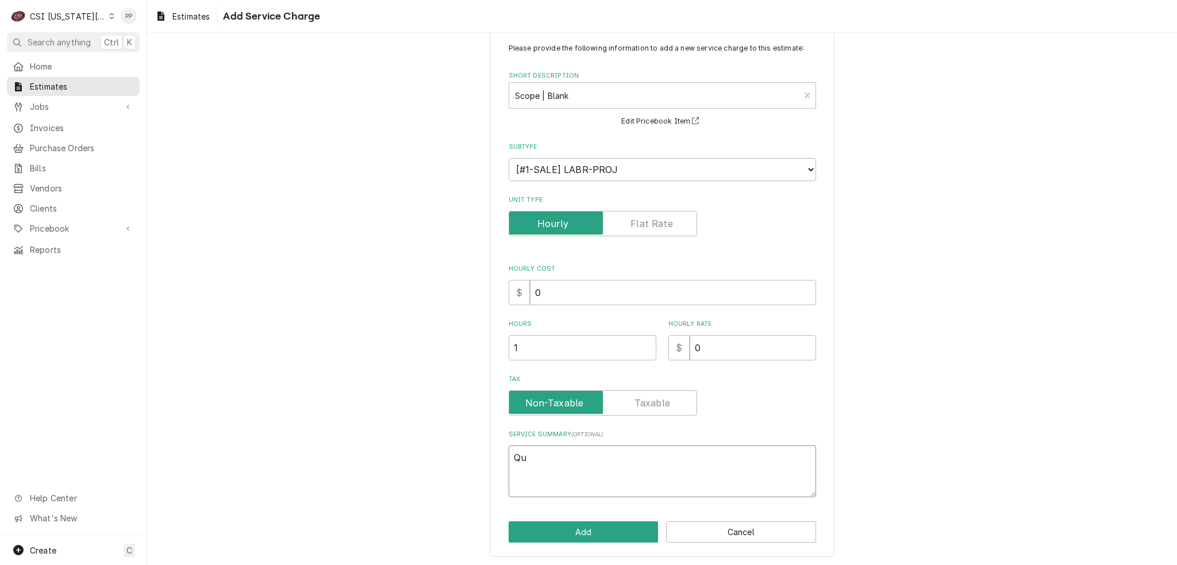
type textarea "Quo"
type textarea "x"
type textarea "Quot"
type textarea "x"
type textarea "Quote"
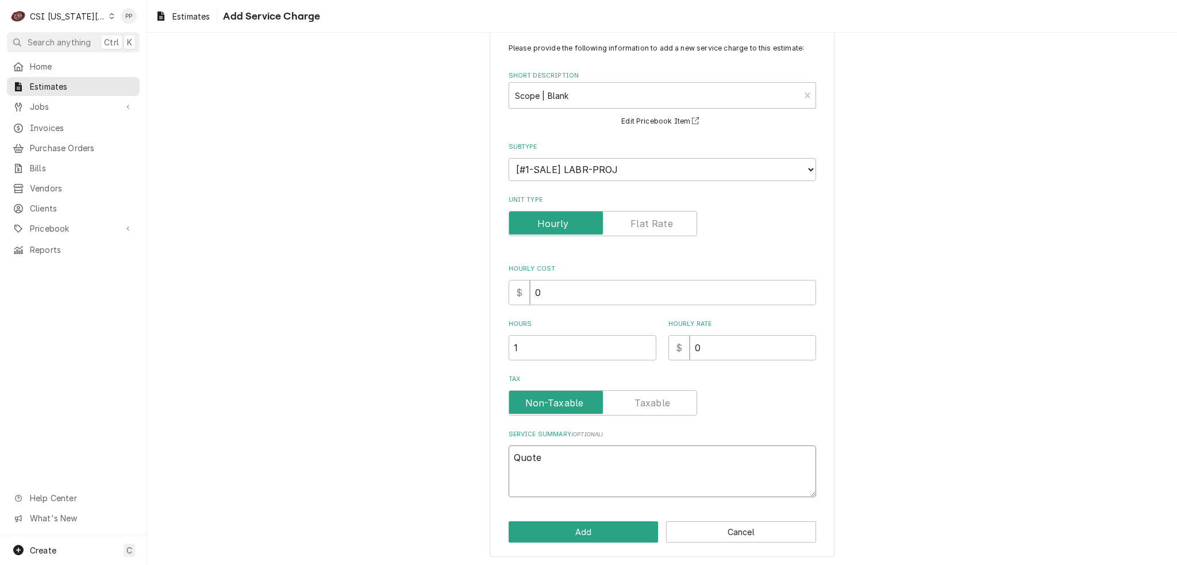
type textarea "x"
type textarea "Quote"
type textarea "x"
type textarea "Quote f"
type textarea "x"
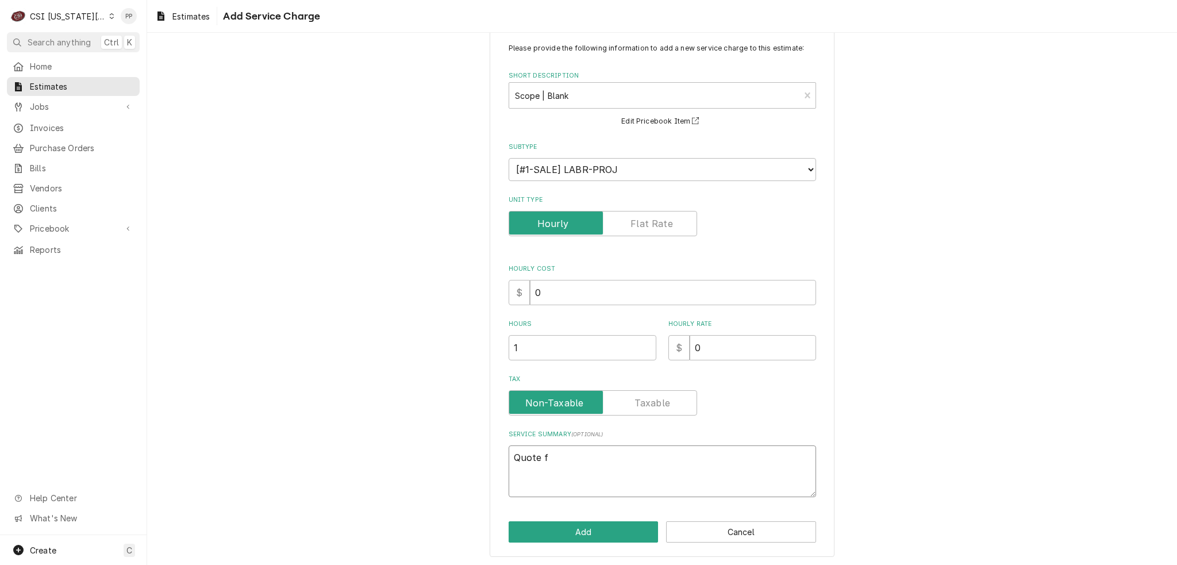
type textarea "Quote fo"
type textarea "x"
type textarea "Quote for"
type textarea "x"
type textarea "Quote for"
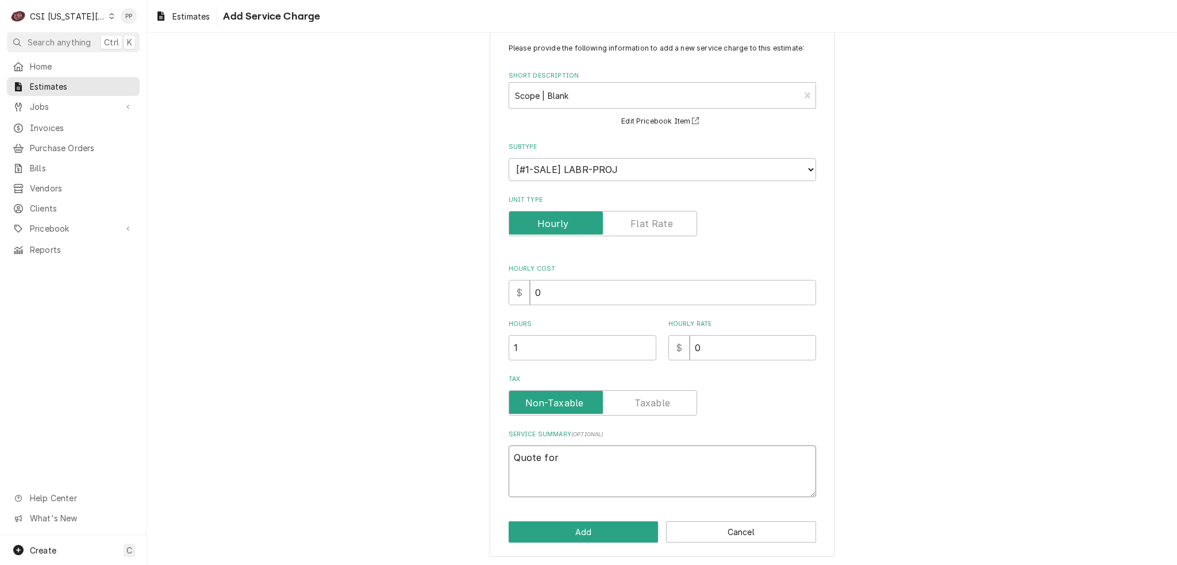
type textarea "x"
type textarea "Quote for r"
type textarea "x"
type textarea "Quote for re"
type textarea "x"
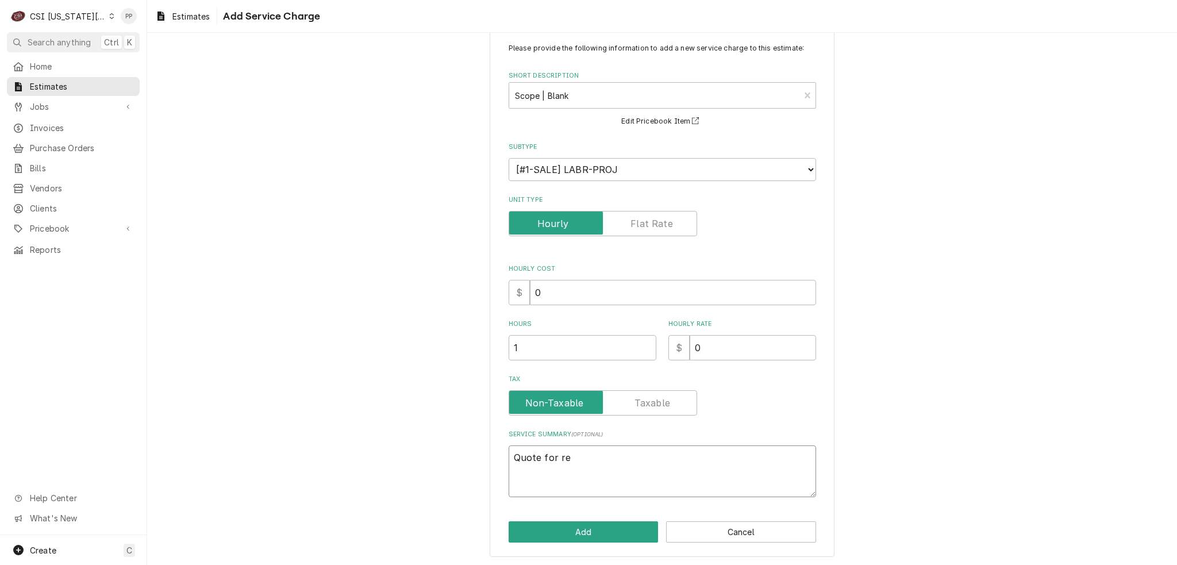
type textarea "Quote for rep"
type textarea "x"
type textarea "Quote for repa"
type textarea "x"
type textarea "Quote for repai"
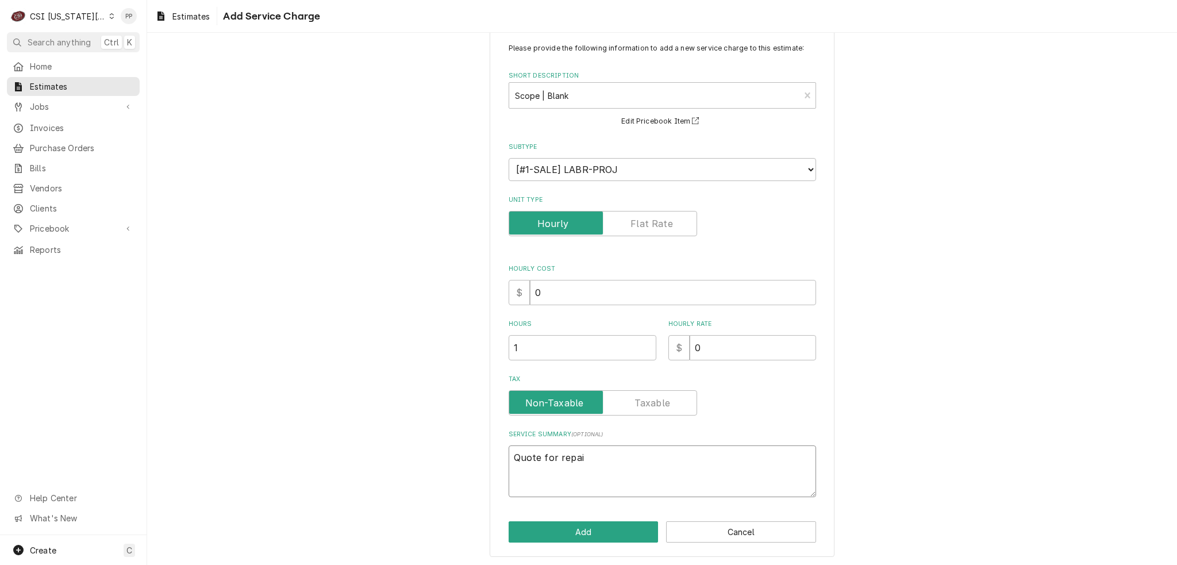
type textarea "x"
type textarea "Quote for repair"
type textarea "x"
type textarea "Quote for repairs"
type textarea "x"
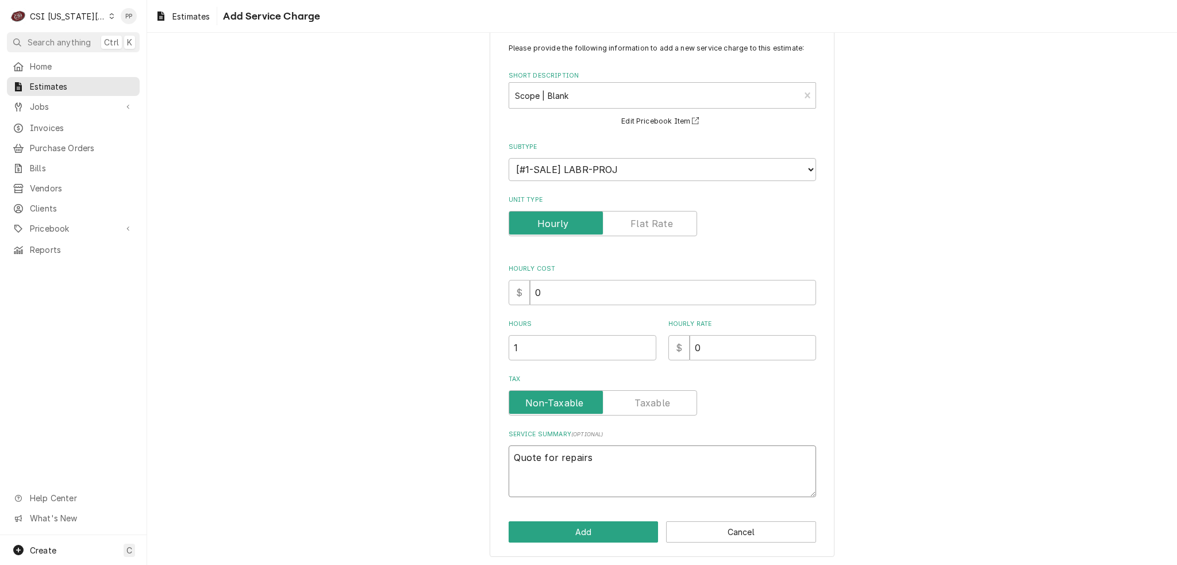
type textarea "Quote for repairs"
type textarea "x"
type textarea "Quote for repairs f"
type textarea "x"
type textarea "Quote for repairs fo"
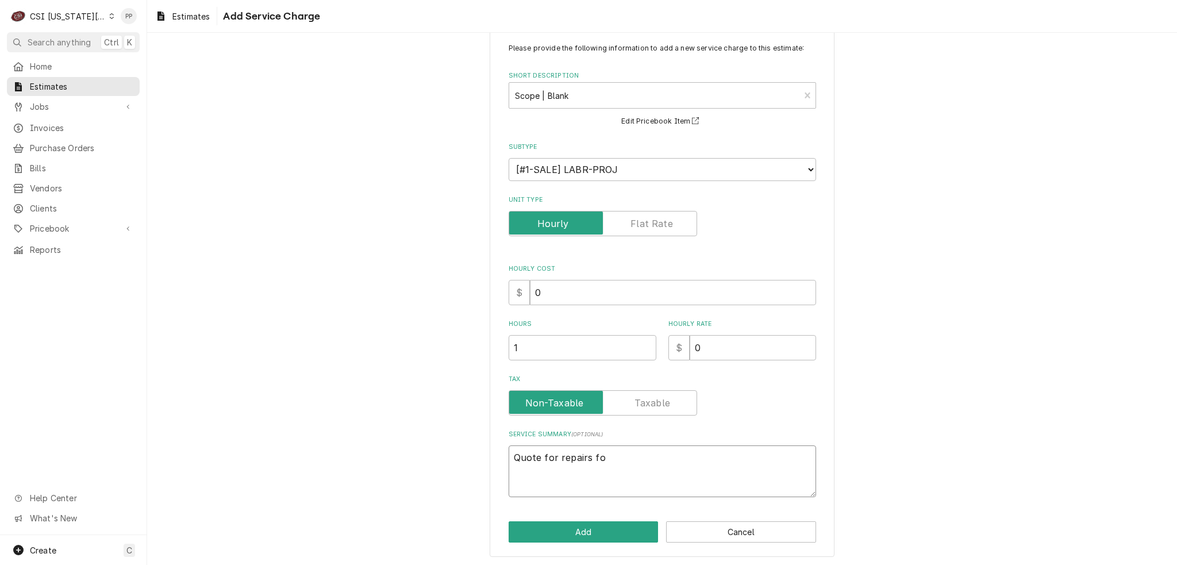
type textarea "x"
type textarea "Quote for repairs fou"
type textarea "x"
type textarea "Quote for repairs foud"
type textarea "x"
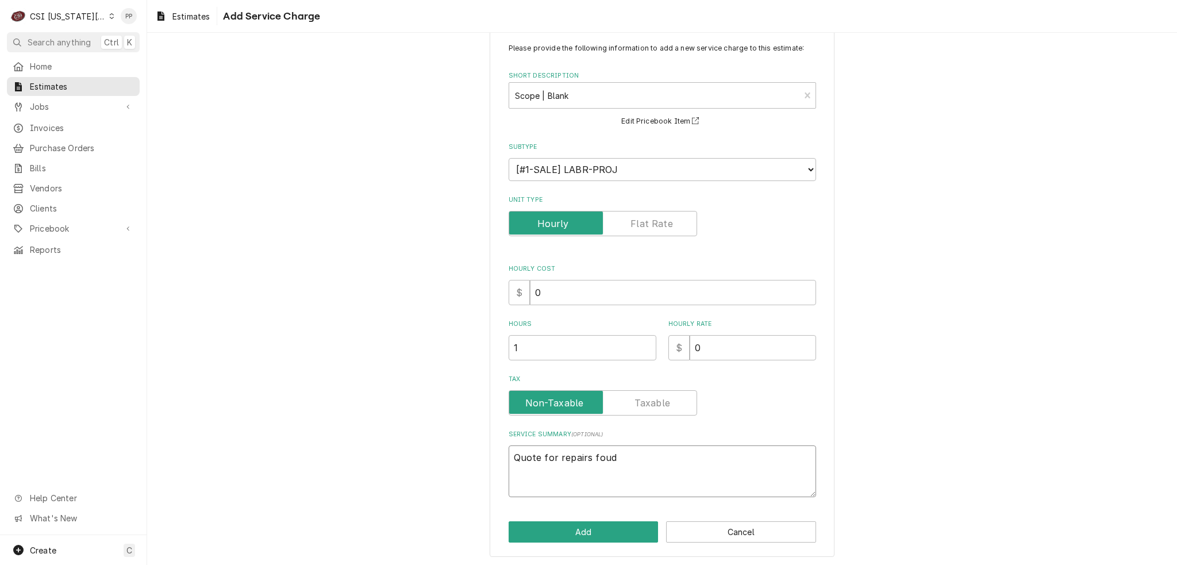
type textarea "Quote for repairs foud"
type textarea "x"
type textarea "Quote for repairs foud"
type textarea "x"
type textarea "Quote for repairs fou"
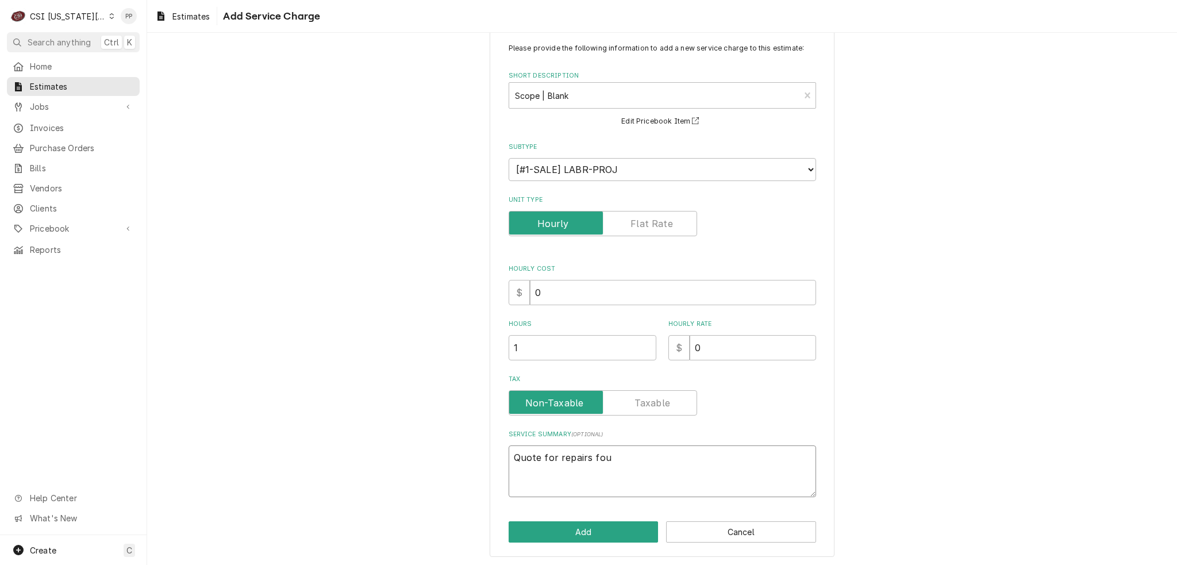
type textarea "x"
type textarea "Quote for repairs foun"
type textarea "x"
type textarea "Quote for repairs found"
type textarea "x"
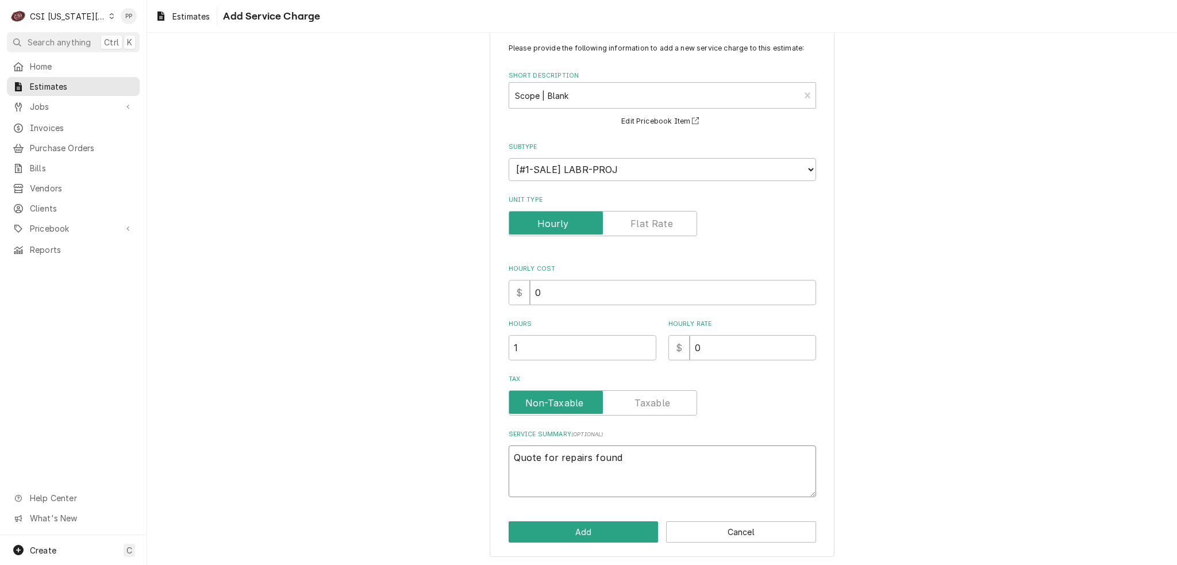
type textarea "Quote for repairs found"
type textarea "x"
type textarea "Quote for repairs found d"
type textarea "x"
type textarea "Quote for repairs found du"
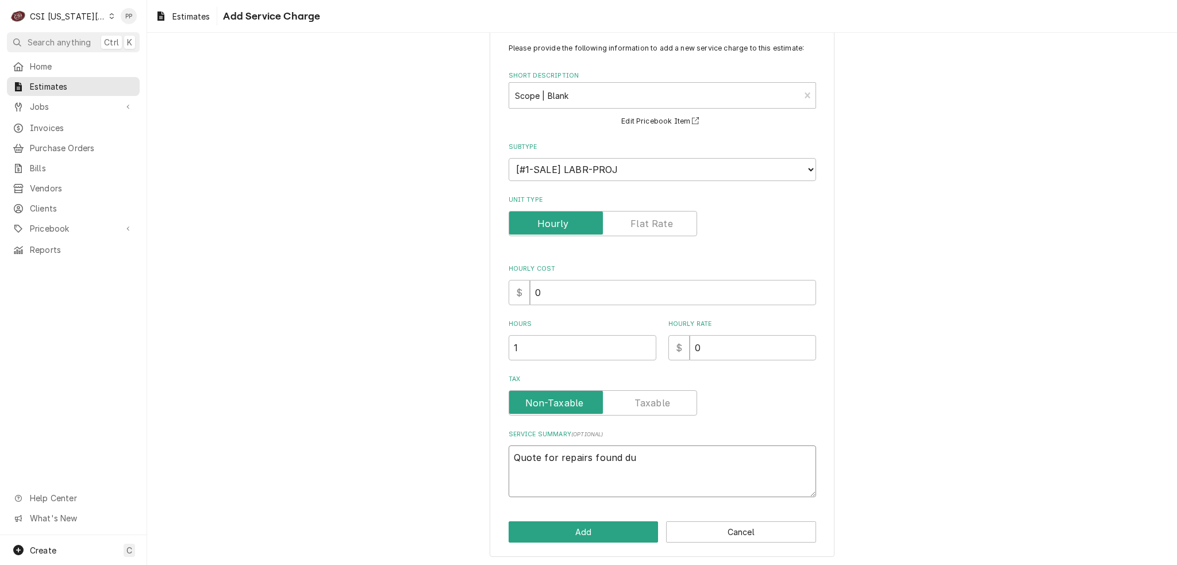
type textarea "x"
type textarea "Quote for repairs found dur"
type textarea "x"
type textarea "Quote for repairs found duri"
type textarea "x"
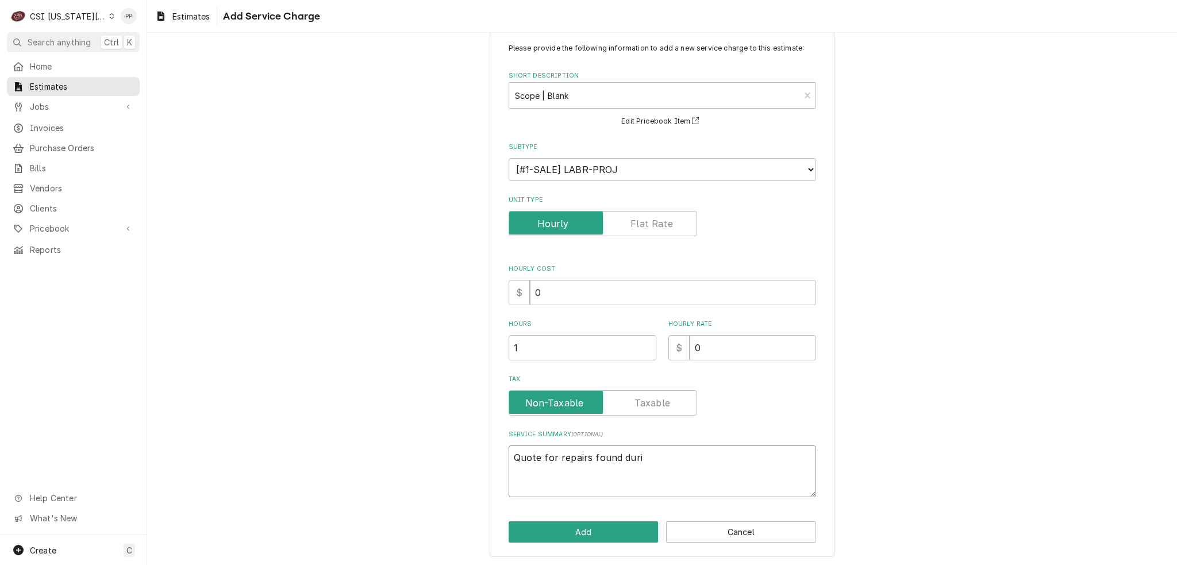
type textarea "Quote for repairs found durin"
type textarea "x"
type textarea "Quote for repairs found during"
type textarea "x"
type textarea "Quote for repairs found during"
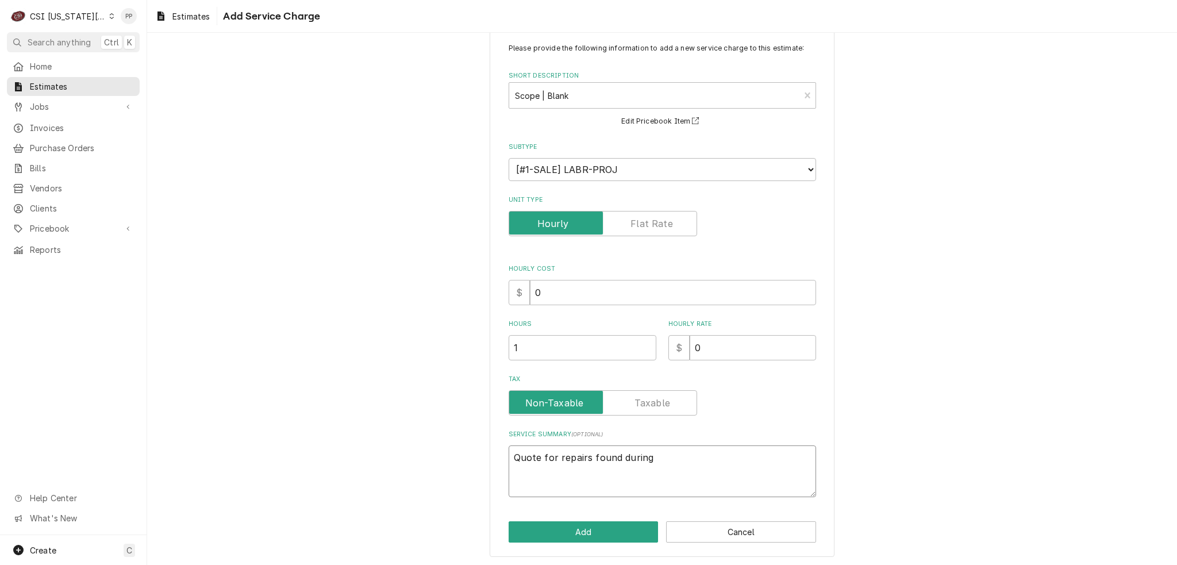
type textarea "x"
type textarea "Quote for repairs found during P"
type textarea "x"
type textarea "Quote for repairs found during PM"
type textarea "x"
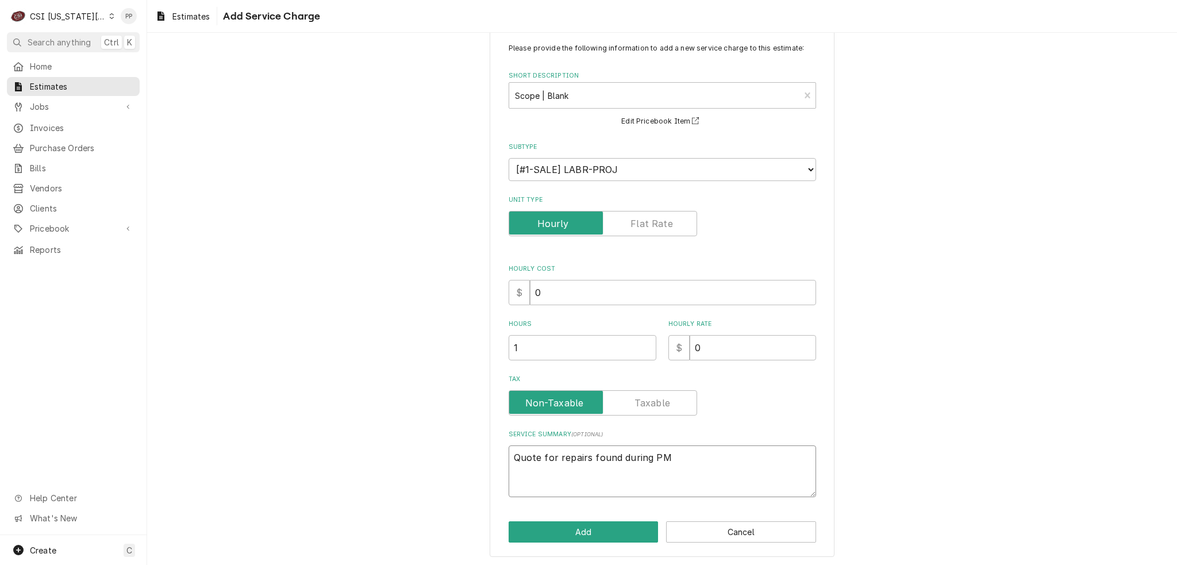
type textarea "Quote for repairs found during PM."
type textarea "x"
type textarea "Quote for repairs found during PM."
type textarea "x"
type textarea "Quote for repairs found during PM."
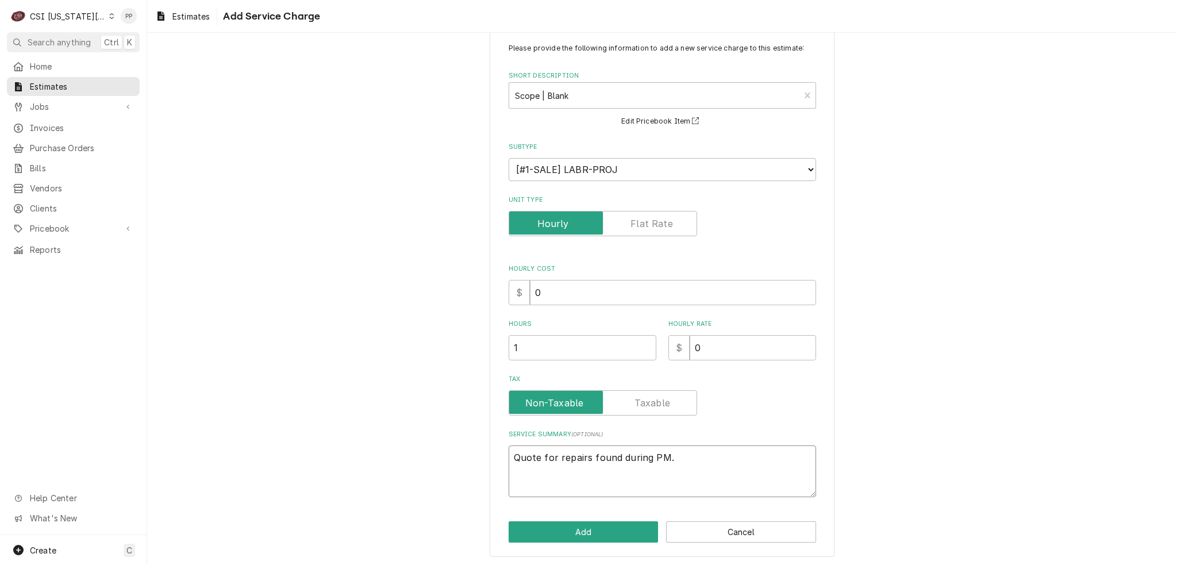
type textarea "x"
type textarea "Quote for repairs found during PM."
type textarea "x"
type textarea "Quote for repairs found during PM. G"
type textarea "x"
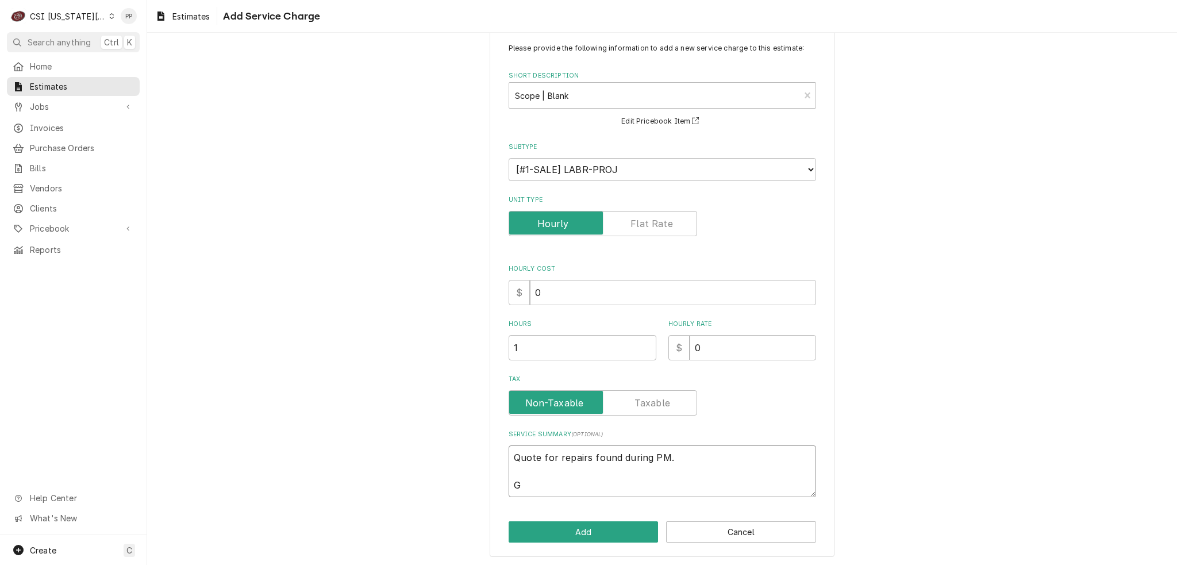
type textarea "Quote for repairs found during PM. Gl"
type textarea "x"
type textarea "Quote for repairs found during PM. Gla"
type textarea "x"
type textarea "Quote for repairs found during PM. Glas"
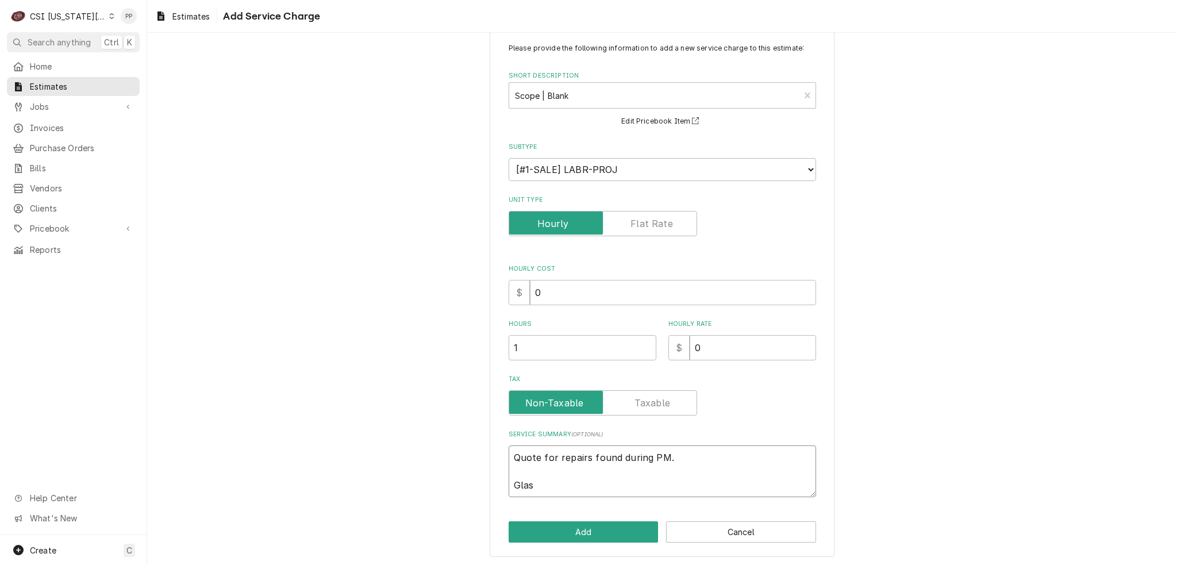
type textarea "x"
type textarea "Quote for repairs found during PM. Glass"
type textarea "x"
type textarea "Quote for repairs found during PM. Glass"
type textarea "x"
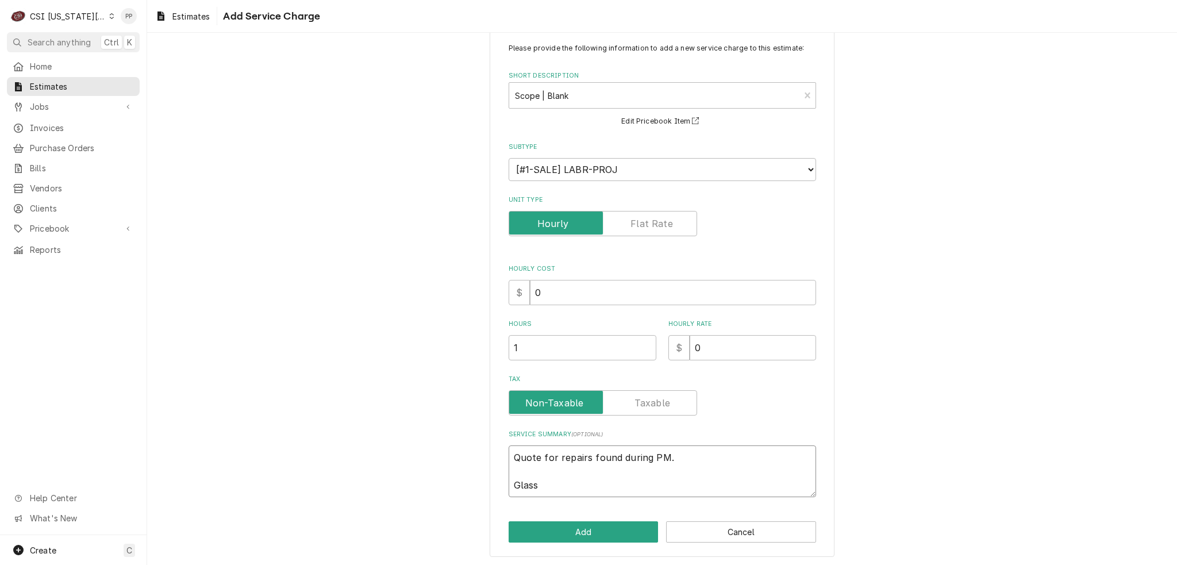
type textarea "Quote for repairs found during PM. Glass d"
type textarea "x"
type textarea "Quote for repairs found during PM. Glass do"
type textarea "x"
type textarea "Quote for repairs found during PM. Glass doo"
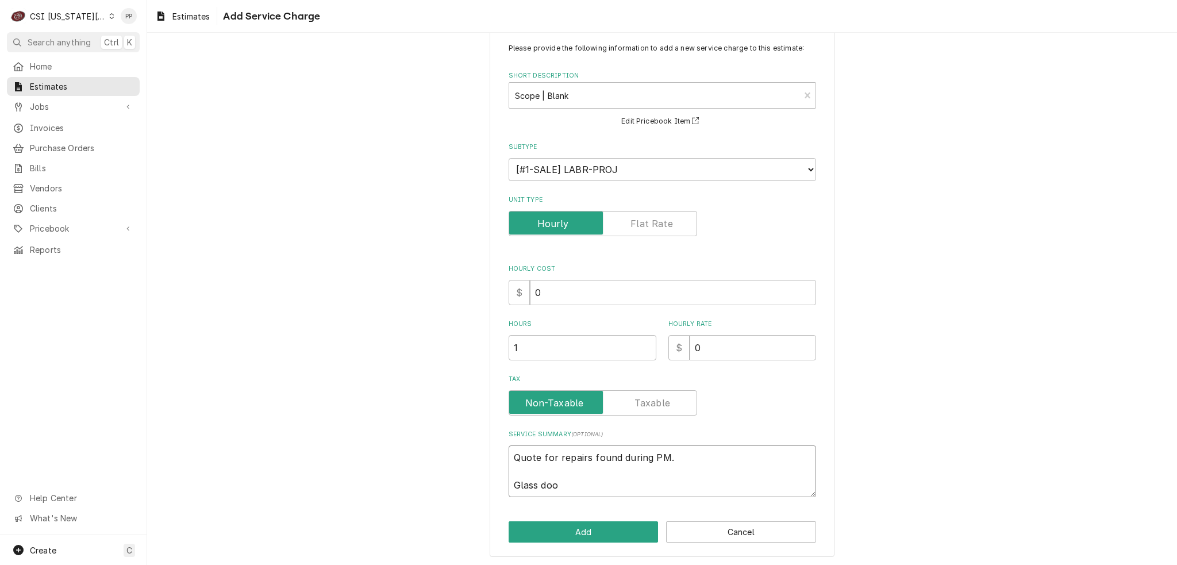
type textarea "x"
type textarea "Quote for repairs found during PM. Glass door"
type textarea "x"
type textarea "Quote for repairs found during PM. Glass door"
type textarea "x"
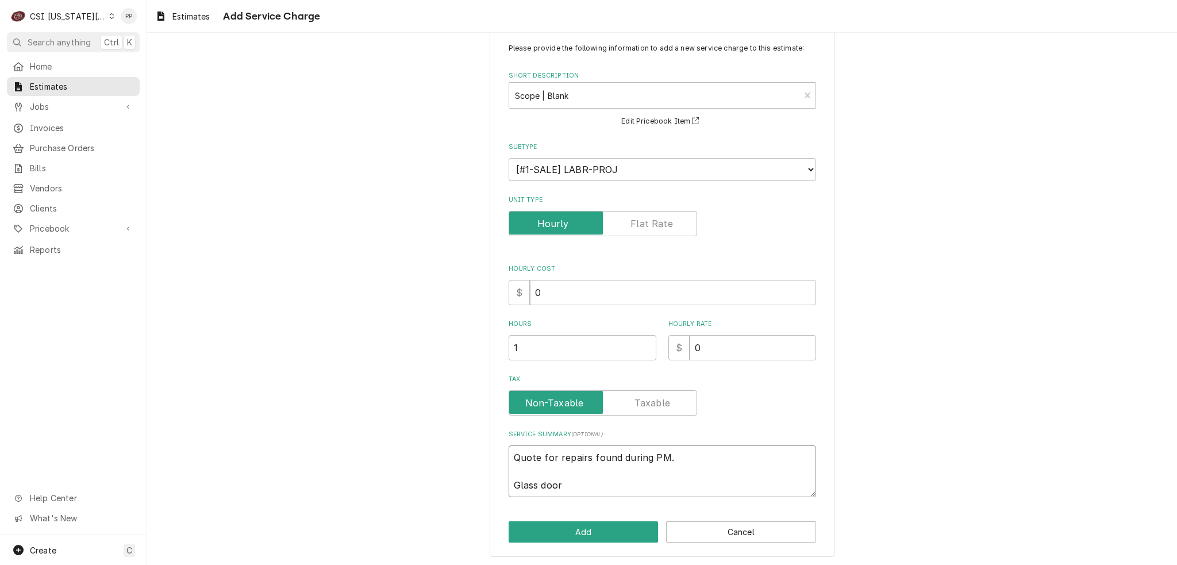
type textarea "Quote for repairs found during PM. Glass door o"
type textarea "x"
type textarea "Quote for repairs found during PM. Glass door on"
type textarea "x"
type textarea "Quote for repairs found during PM. Glass door on"
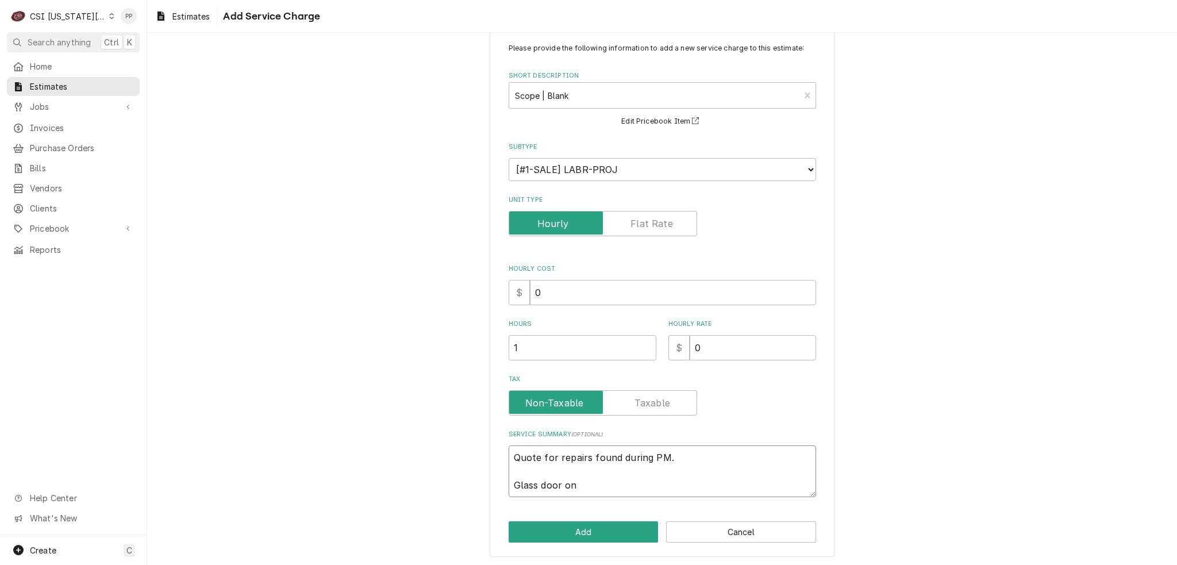
type textarea "x"
type textarea "Quote for repairs found during PM. Glass door on w"
type textarea "x"
type textarea "Quote for repairs found during PM. Glass door on wl"
type textarea "x"
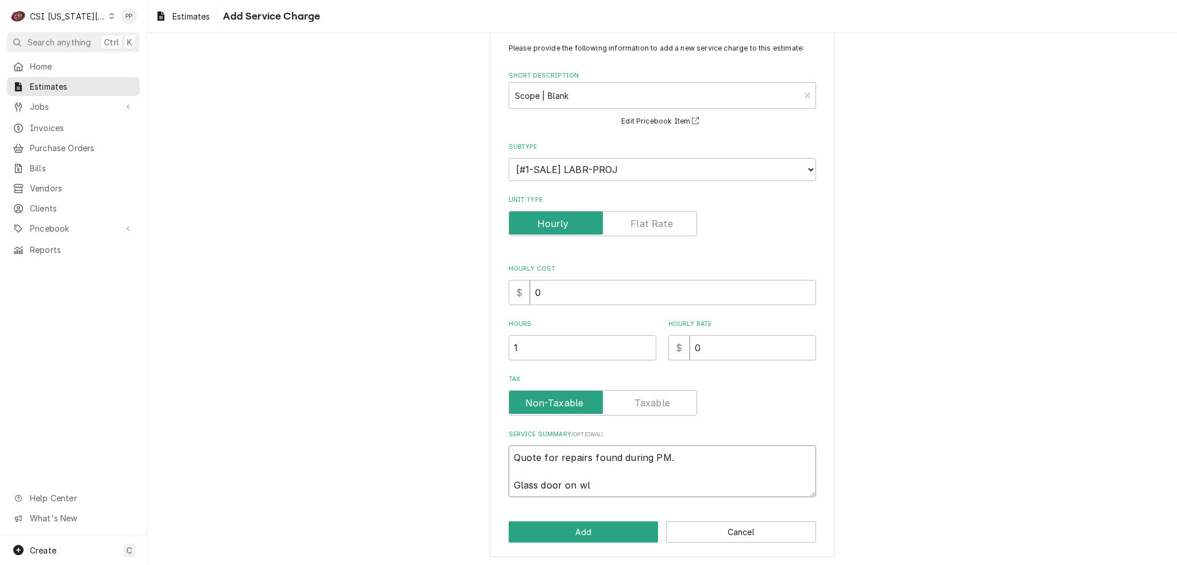
type textarea "Quote for repairs found during PM. Glass door on wla"
type textarea "x"
type textarea "Quote for repairs found during PM. Glass door on wlak"
type textarea "x"
type textarea "Quote for repairs found during PM. Glass door on wlak"
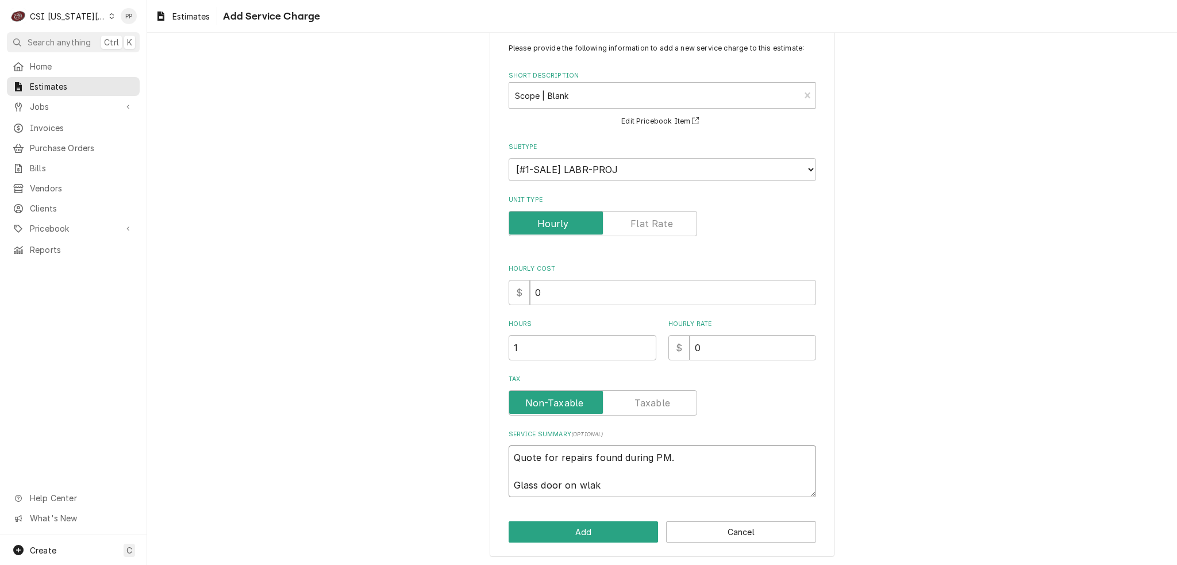
type textarea "x"
type textarea "Quote for repairs found during PM. Glass door on wlak i"
type textarea "x"
type textarea "Quote for repairs found during PM. Glass door on wlak in"
type textarea "x"
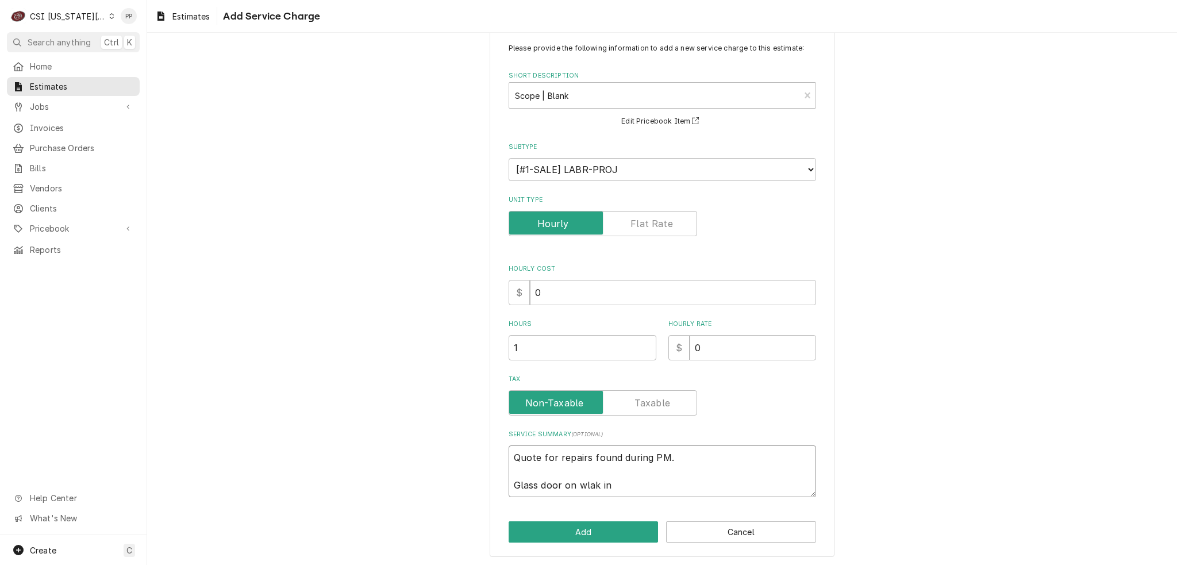
type textarea "Quote for repairs found during PM. Glass door on wlak in"
type textarea "x"
type textarea "Quote for repairs found during PM. Glass door on wlak in"
type textarea "x"
type textarea "Quote for repairs found during PM. Glass door on wlak i"
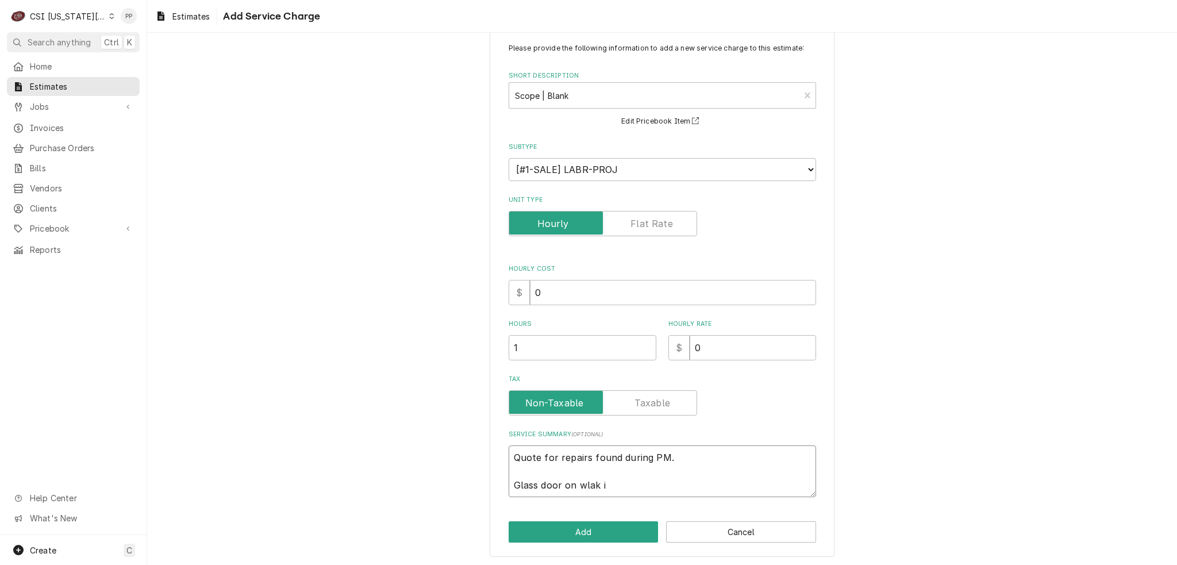
type textarea "x"
type textarea "Quote for repairs found during PM. Glass door on wlak"
type textarea "x"
type textarea "Quote for repairs found during PM. Glass door on wlak"
type textarea "x"
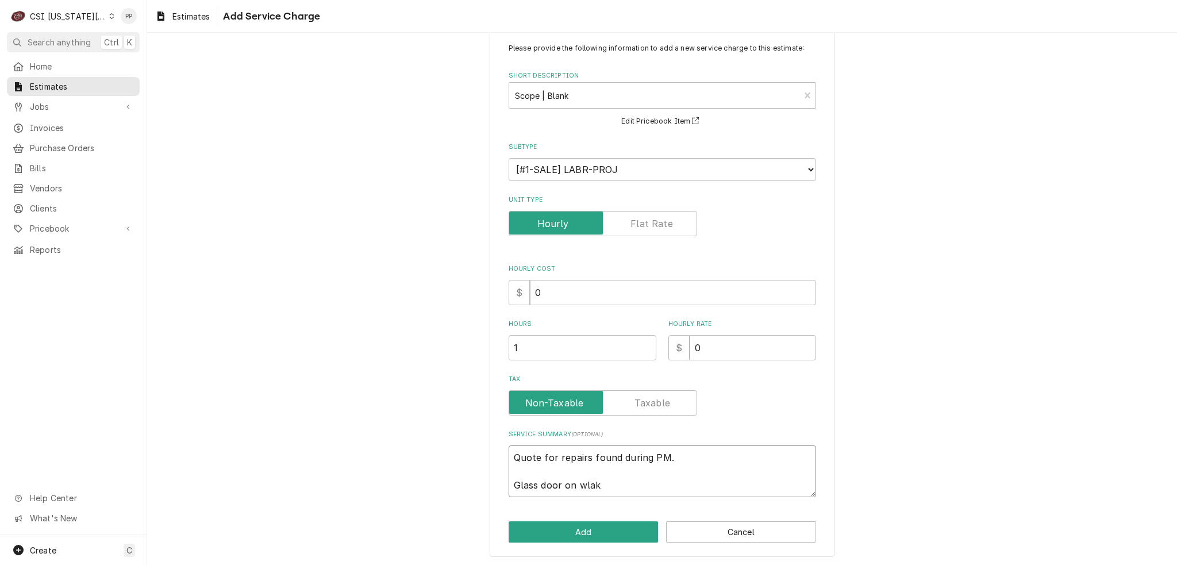
type textarea "Quote for repairs found during PM. Glass door on wla"
type textarea "x"
type textarea "Quote for repairs found during PM. Glass door on wl"
type textarea "x"
type textarea "Quote for repairs found during PM. Glass door on w"
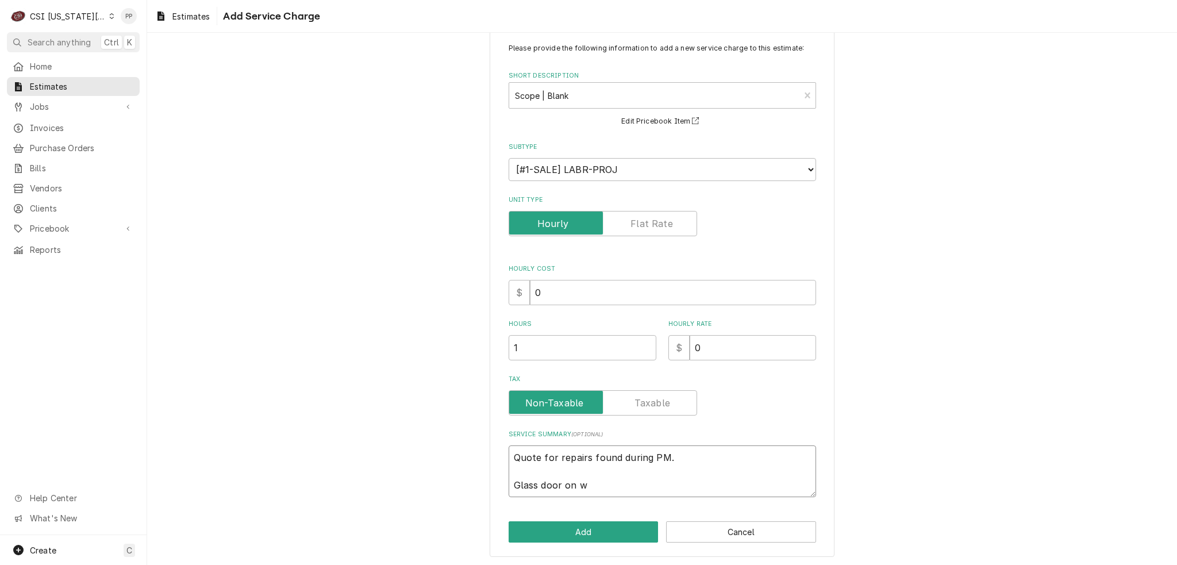
type textarea "x"
click at [610, 487] on textarea "Quote for repairs found during PM. Glass door on walk in" at bounding box center [663, 471] width 308 height 52
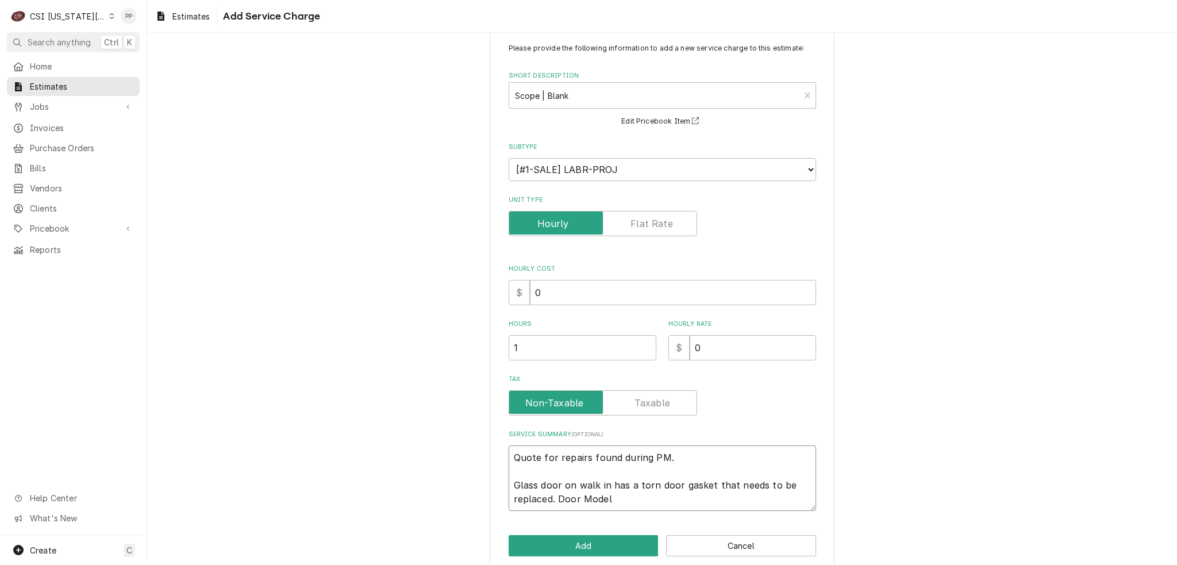
click at [637, 496] on textarea "Quote for repairs found during PM. Glass door on walk in has a torn door gasket…" at bounding box center [663, 478] width 308 height 66
paste textarea "1963-X-NT-H-CF-NL-Q-I-U-Z-W-C-"
click at [800, 494] on textarea "Quote for repairs found during PM. Glass door on walk in has a torn door gasket…" at bounding box center [663, 478] width 308 height 66
paste textarea "258858 40"
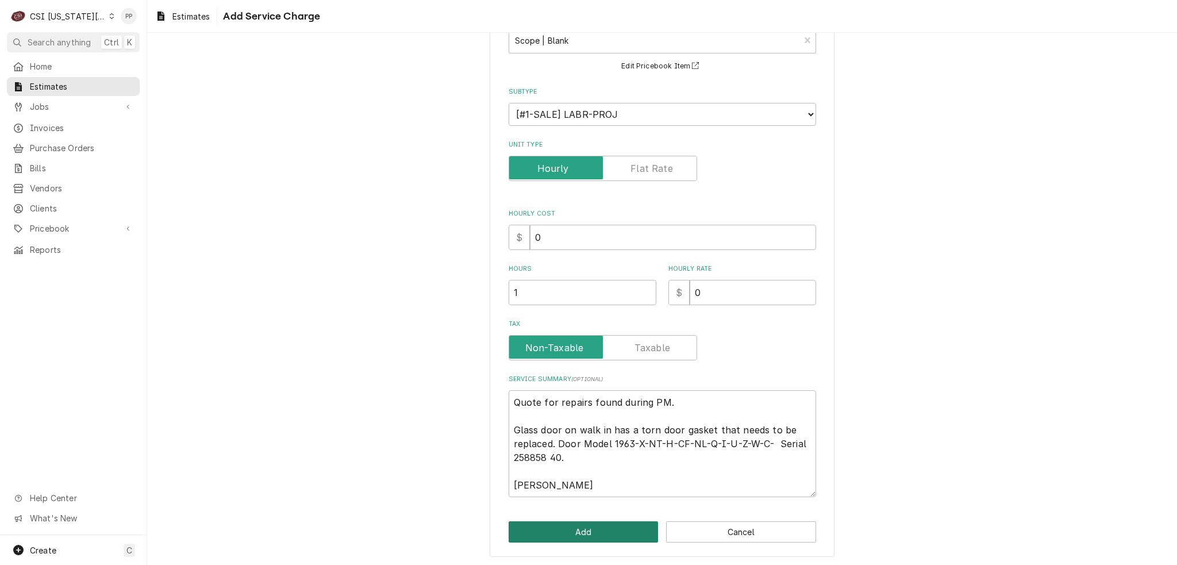
click at [619, 540] on button "Add" at bounding box center [584, 531] width 150 height 21
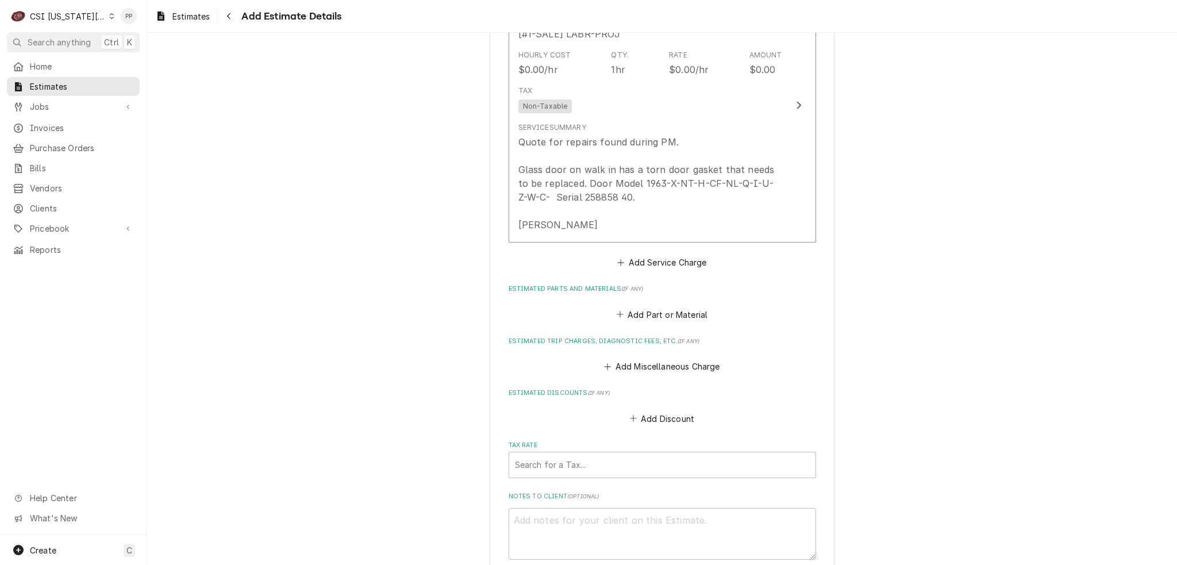
scroll to position [1365, 0]
click at [676, 302] on button "Add Part or Material" at bounding box center [661, 310] width 95 height 16
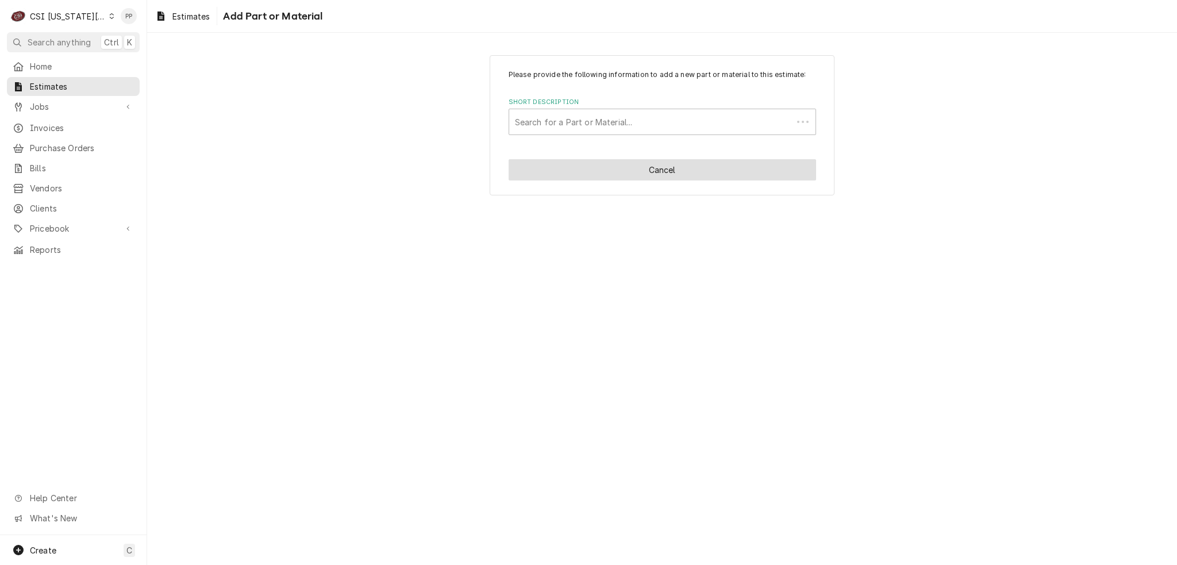
click at [653, 174] on button "Cancel" at bounding box center [663, 169] width 308 height 21
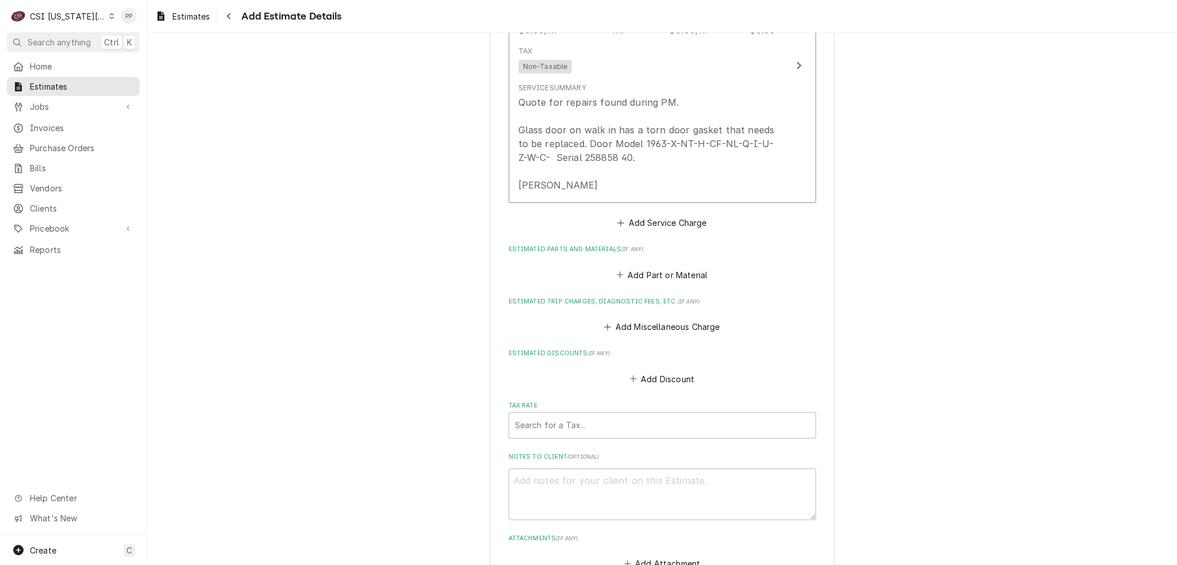
scroll to position [1386, 0]
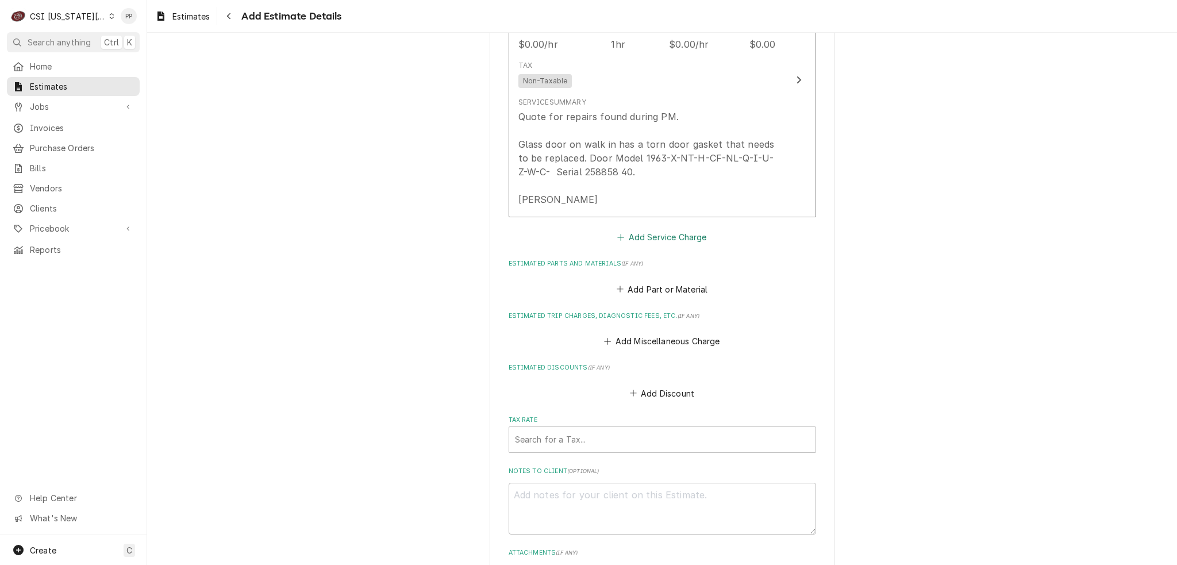
click at [678, 229] on button "Add Service Charge" at bounding box center [662, 237] width 93 height 16
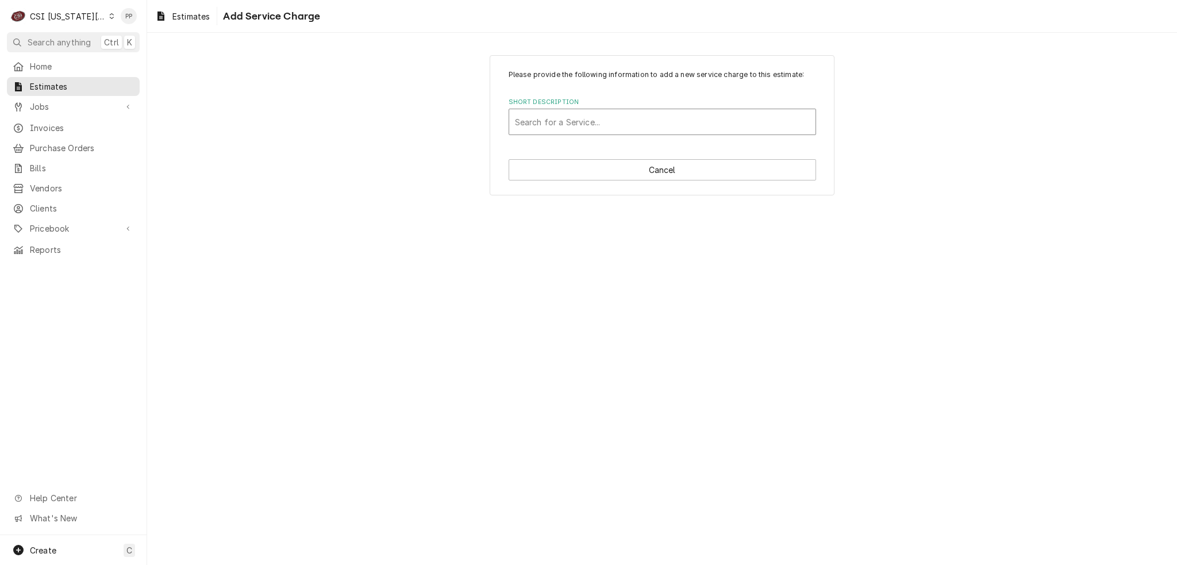
click at [657, 109] on div "Search for a Service..." at bounding box center [662, 121] width 306 height 25
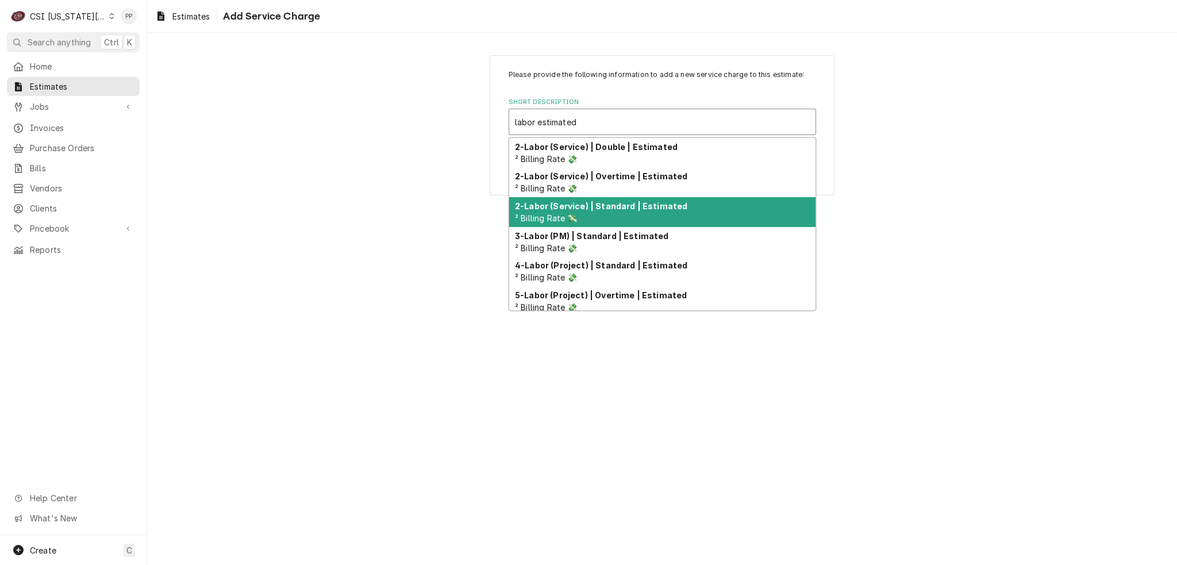
click at [612, 206] on strong "2-Labor (Service) | Standard | Estimated" at bounding box center [601, 206] width 172 height 10
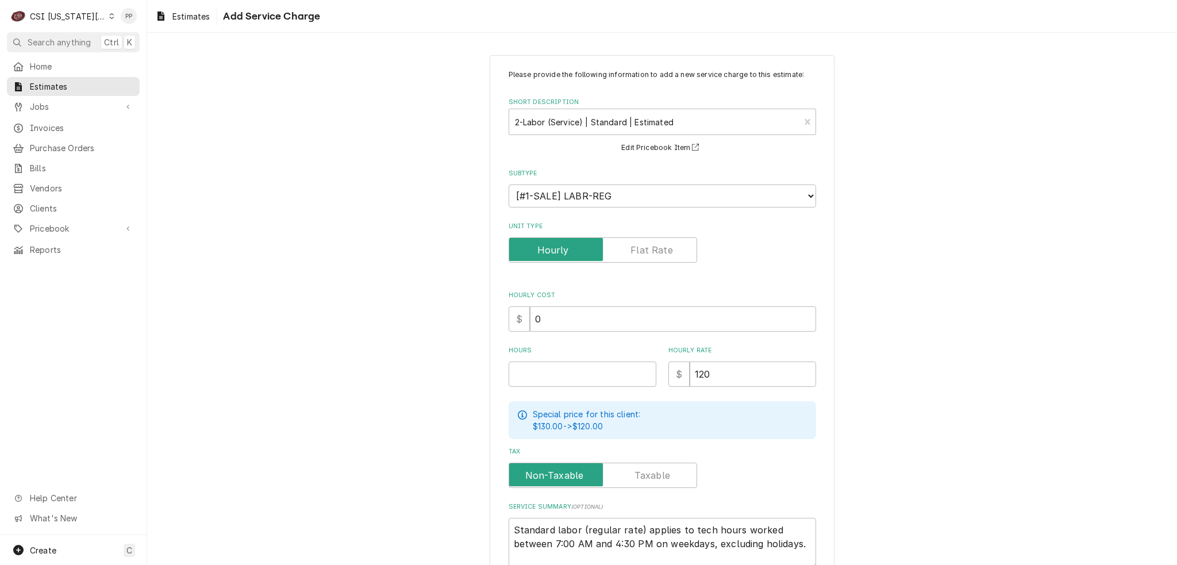
scroll to position [57, 0]
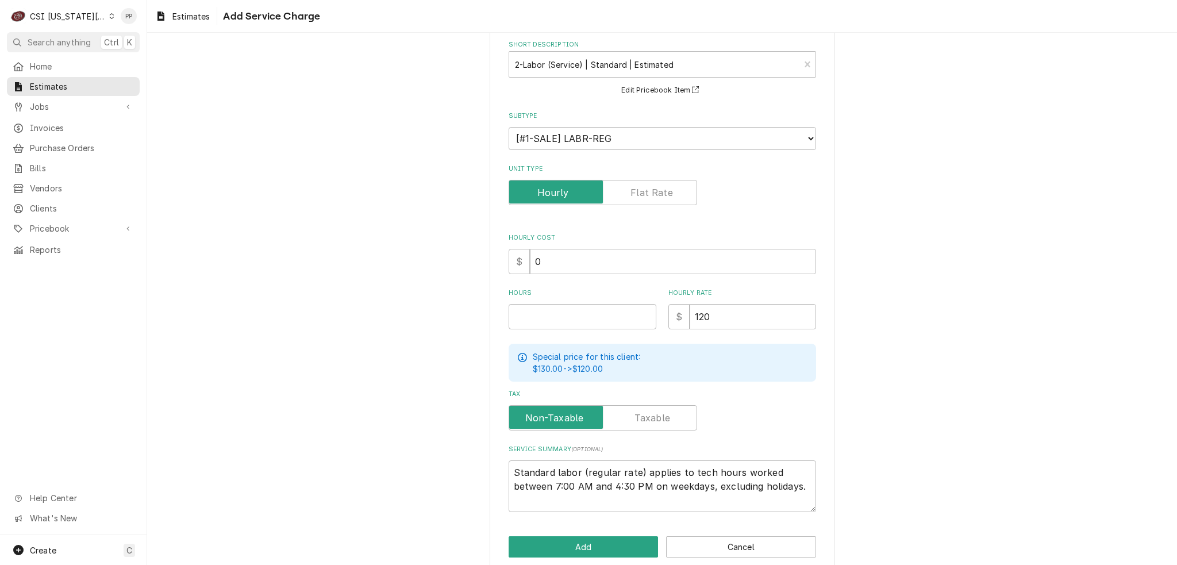
click at [634, 196] on label "Unit Type" at bounding box center [603, 192] width 189 height 25
click at [634, 196] on input "Unit Type" at bounding box center [603, 192] width 178 height 25
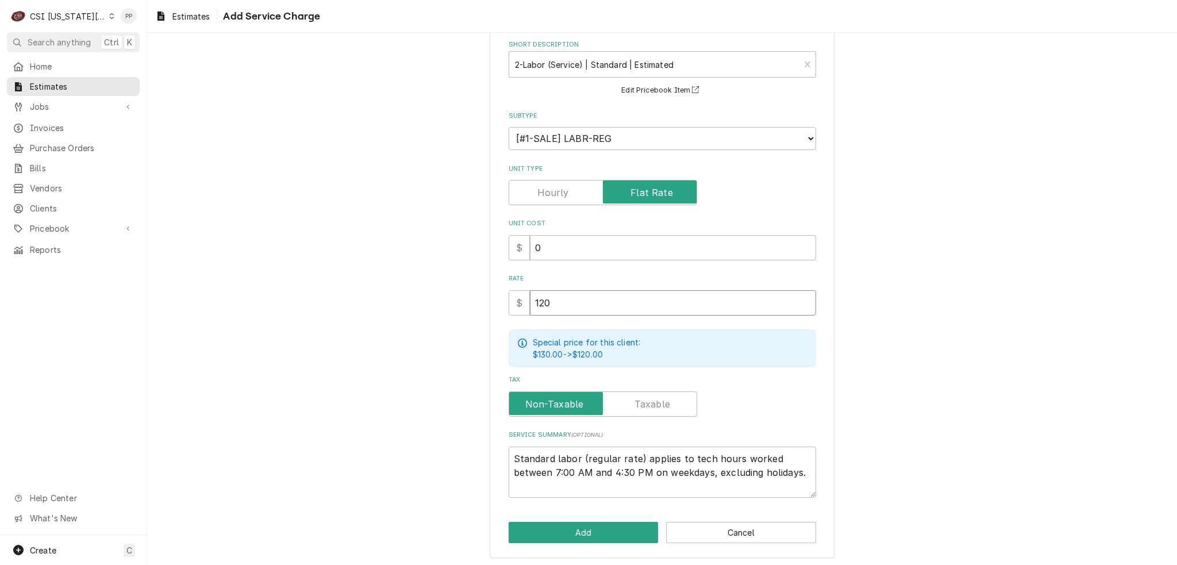
drag, startPoint x: 579, startPoint y: 306, endPoint x: 504, endPoint y: 301, distance: 74.9
click at [502, 301] on div "Please provide the following information to add a new service charge to this es…" at bounding box center [662, 278] width 345 height 560
click at [560, 530] on button "Add" at bounding box center [584, 532] width 150 height 21
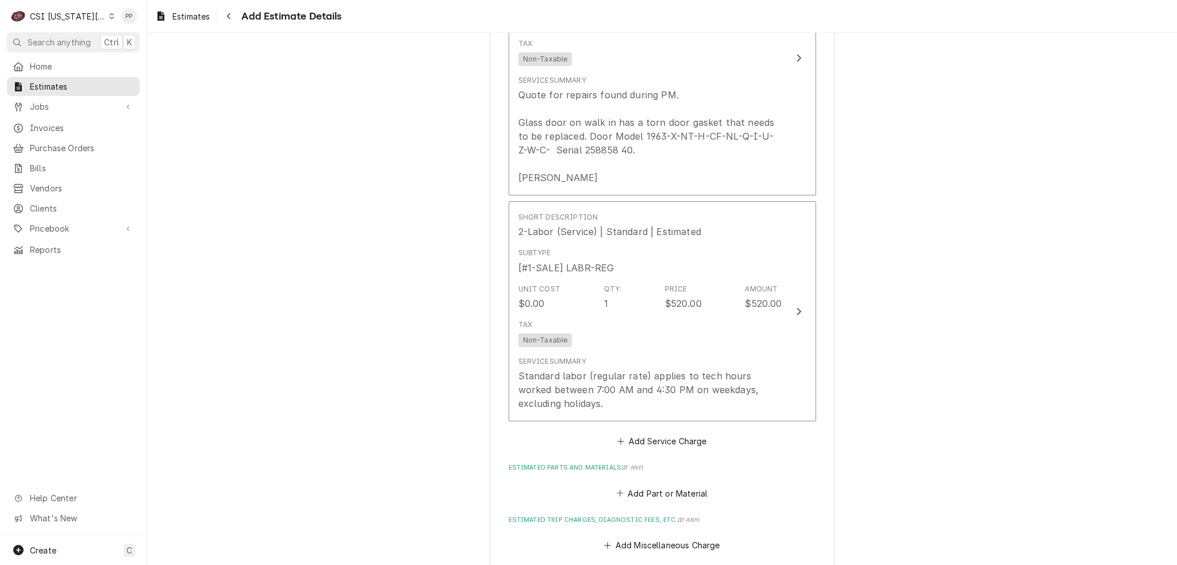
scroll to position [1696, 0]
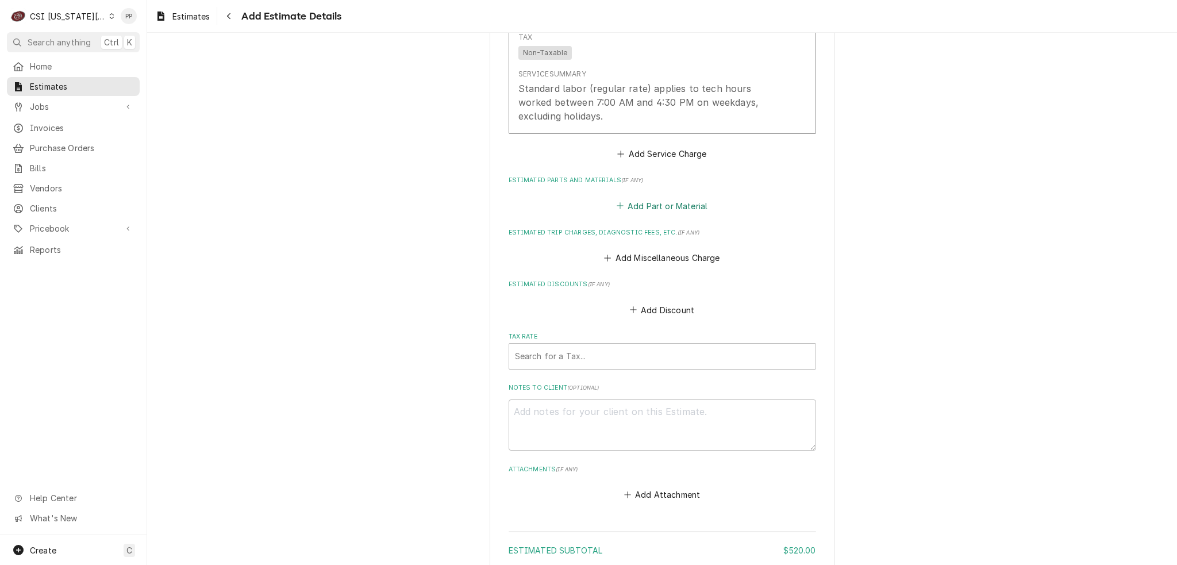
click at [660, 198] on button "Add Part or Material" at bounding box center [661, 206] width 95 height 16
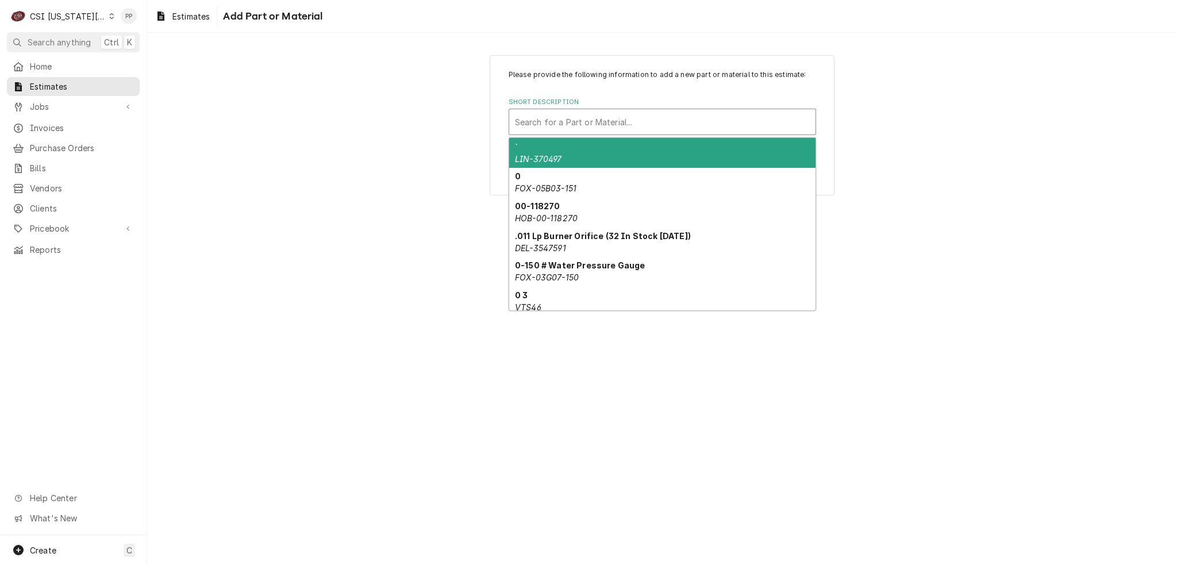
click at [577, 119] on div "Short Description" at bounding box center [662, 122] width 295 height 21
paste input "02-18746-0001"
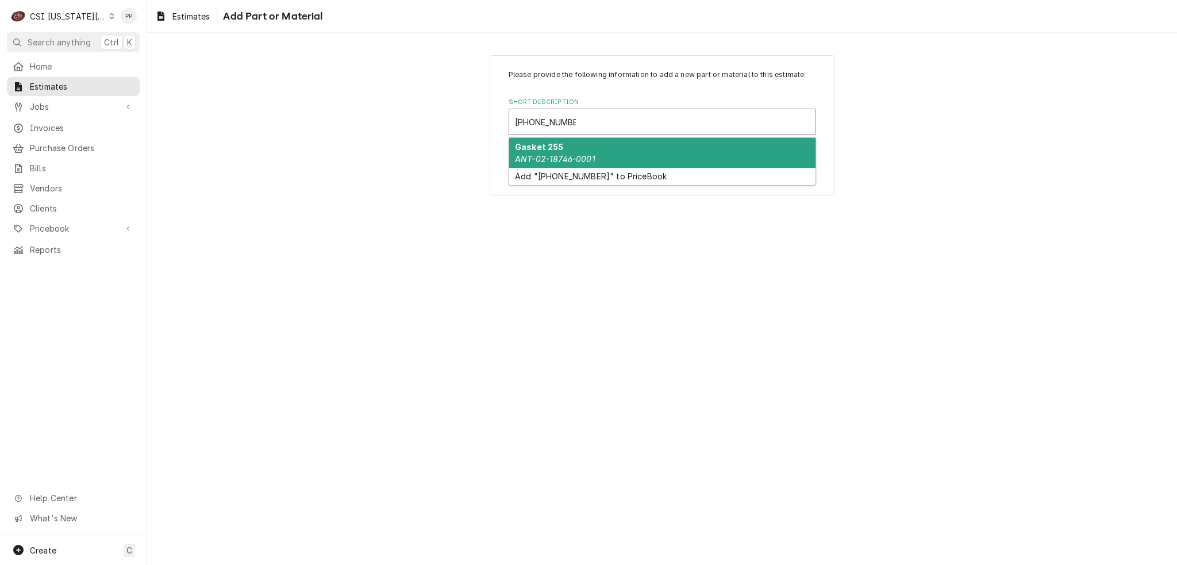
click at [618, 156] on div "Gasket 255 ANT-02-18746-0001" at bounding box center [662, 153] width 306 height 30
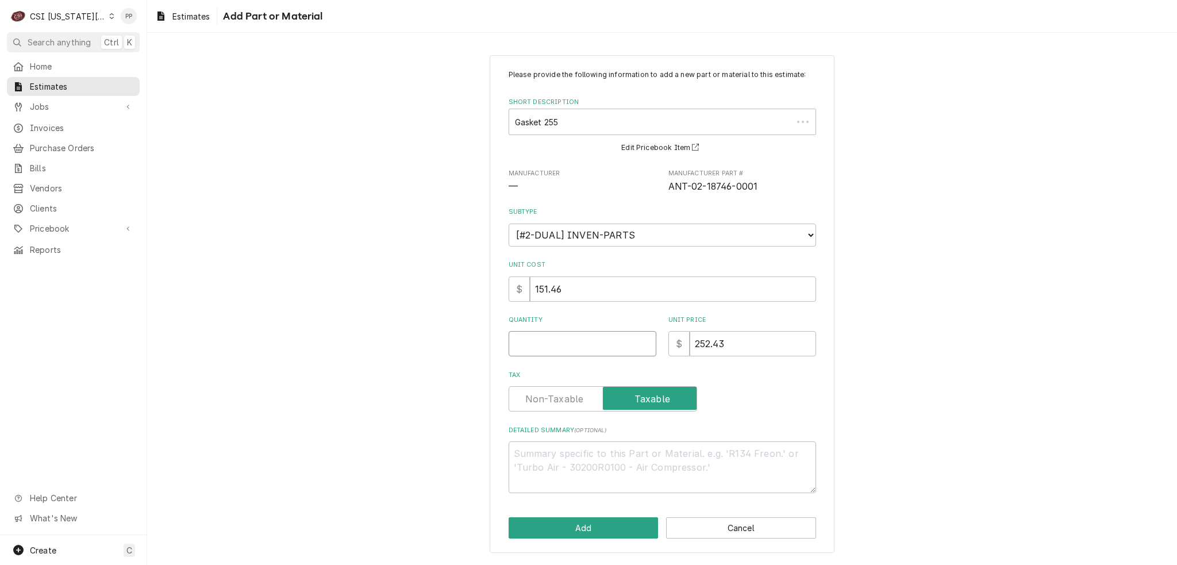
click at [595, 334] on input "Quantity" at bounding box center [583, 343] width 148 height 25
click at [598, 528] on button "Add" at bounding box center [584, 527] width 150 height 21
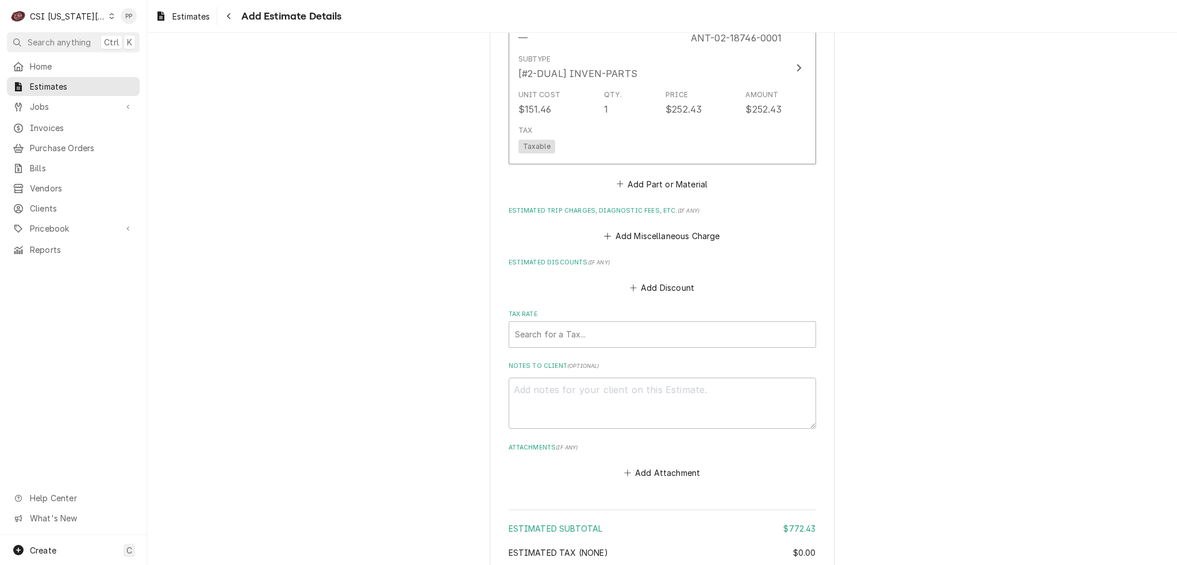
scroll to position [1926, 0]
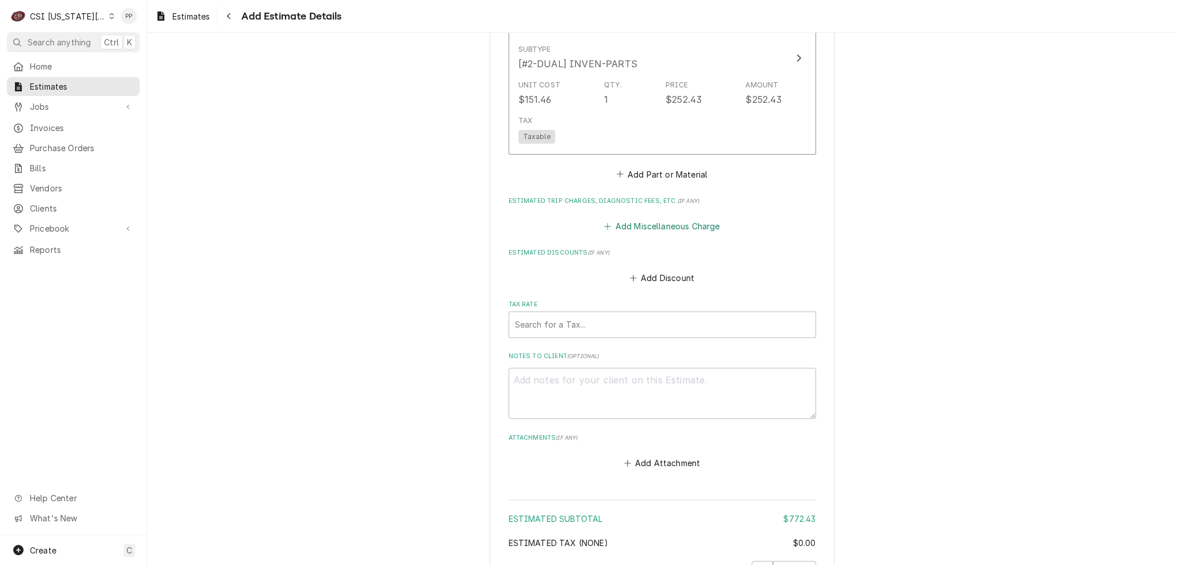
click at [665, 218] on button "Add Miscellaneous Charge" at bounding box center [662, 226] width 120 height 16
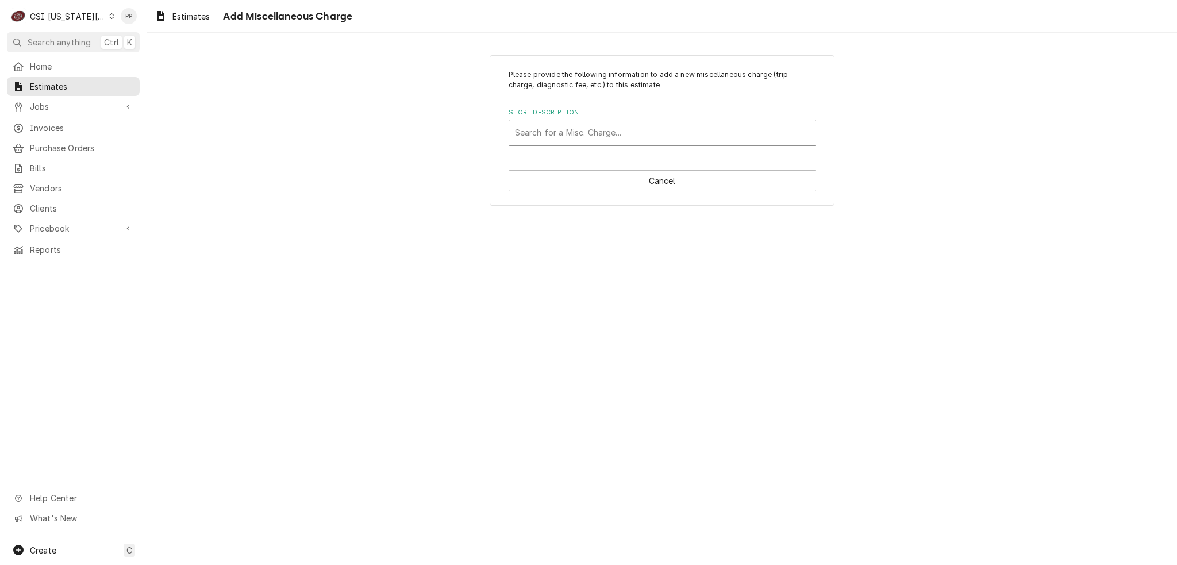
click at [644, 124] on div "Short Description" at bounding box center [662, 132] width 295 height 21
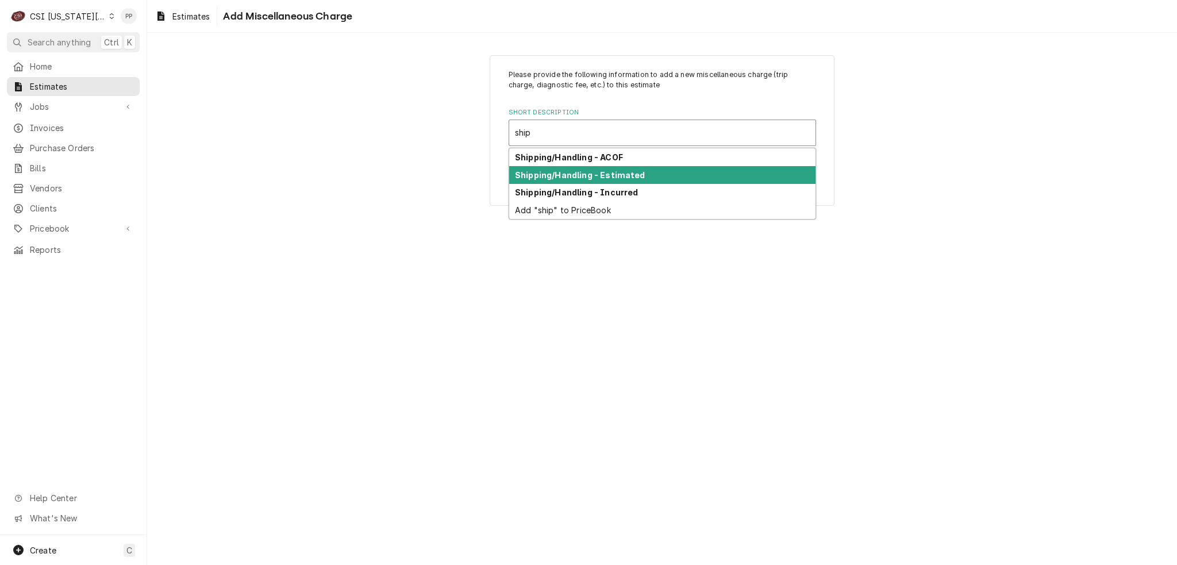
click at [631, 172] on strong "Shipping/Handling - Estimated" at bounding box center [580, 175] width 130 height 10
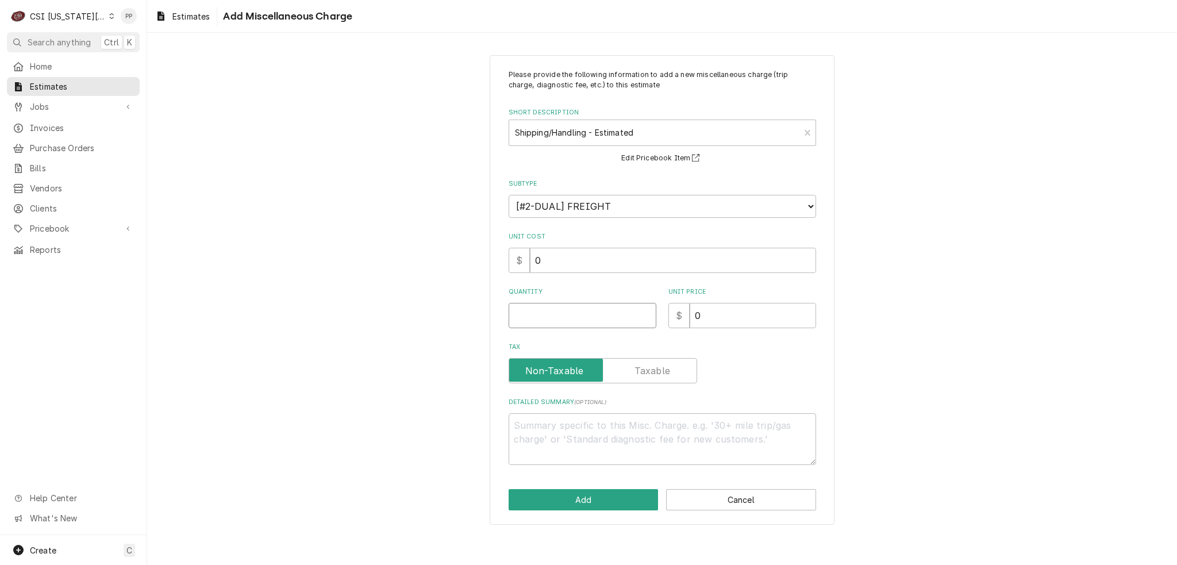
click at [575, 310] on input "Quantity" at bounding box center [583, 315] width 148 height 25
click at [547, 498] on button "Add" at bounding box center [584, 499] width 150 height 21
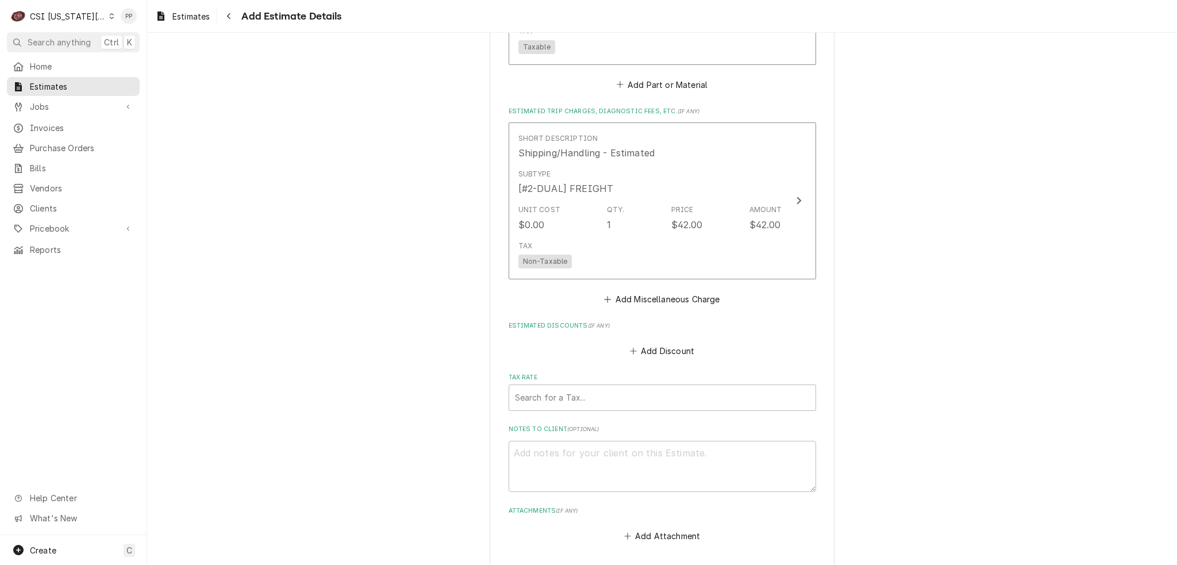
scroll to position [2041, 0]
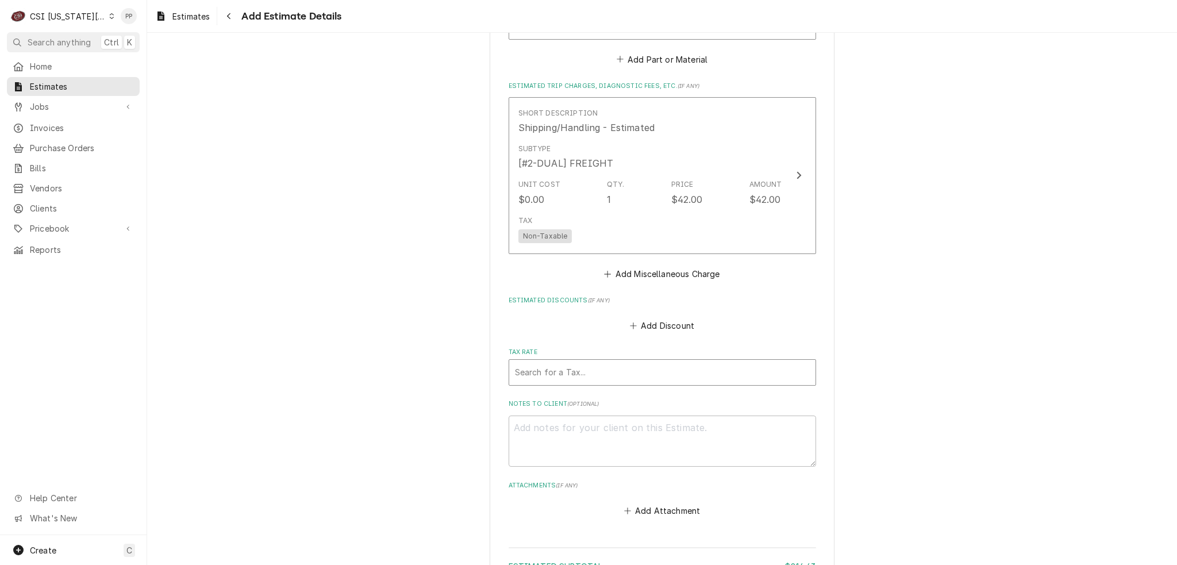
click at [630, 362] on div "Tax Rate" at bounding box center [662, 372] width 295 height 21
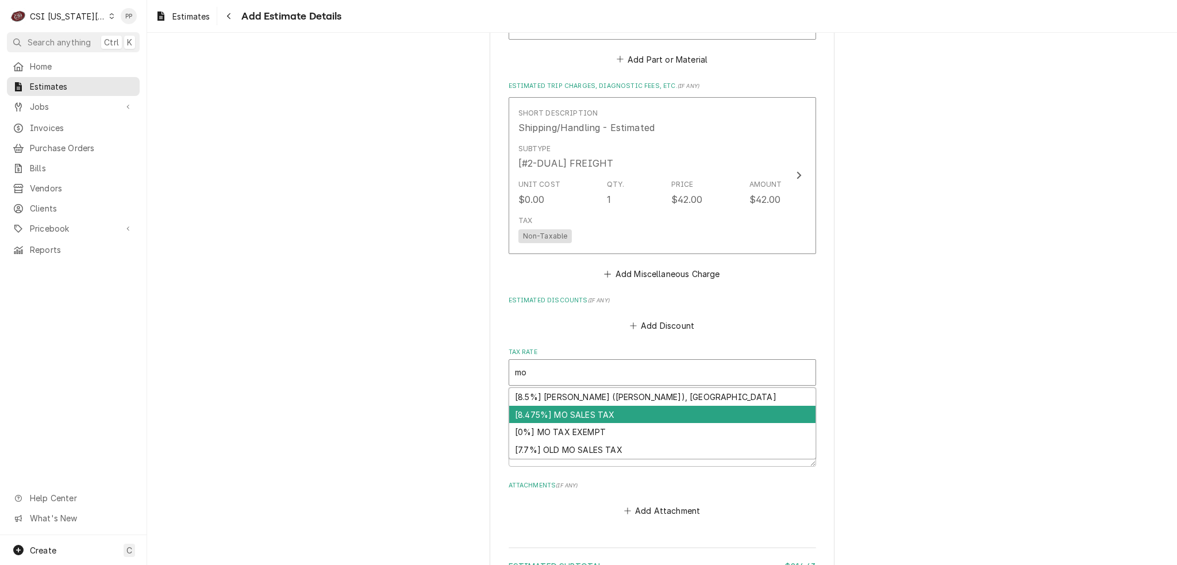
click at [617, 406] on div "[8.475%] MO SALES TAX" at bounding box center [662, 415] width 306 height 18
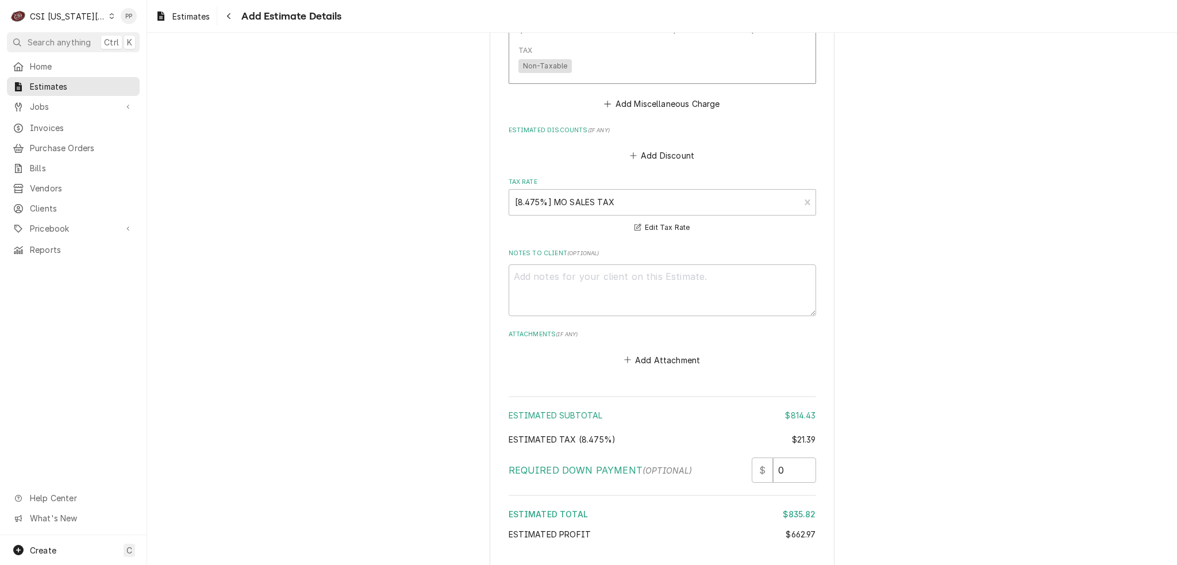
scroll to position [2261, 0]
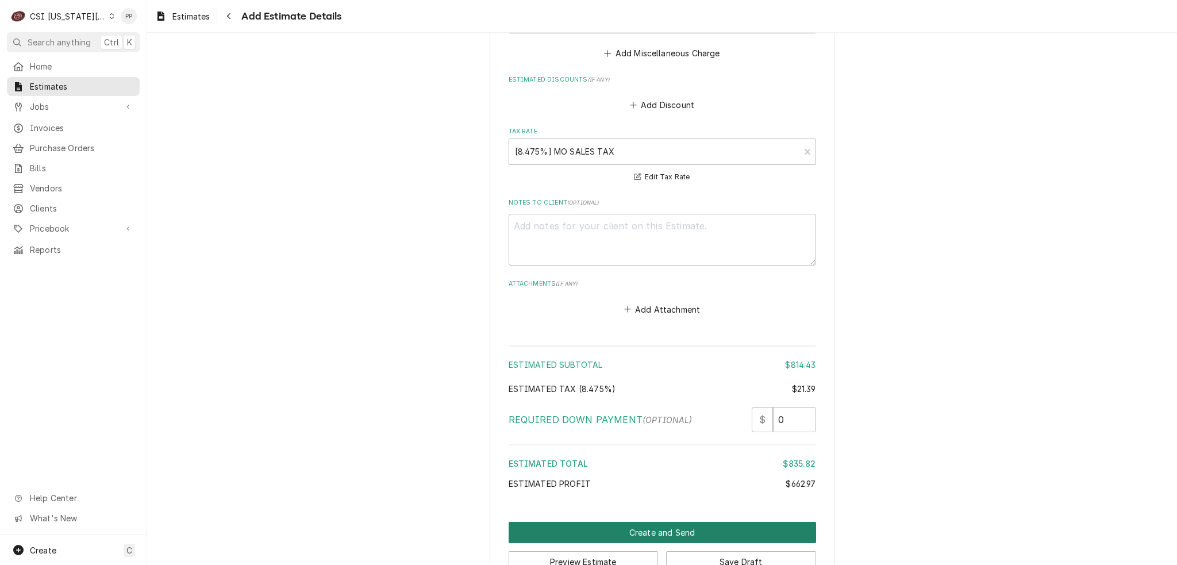
click at [692, 522] on button "Create and Send" at bounding box center [663, 532] width 308 height 21
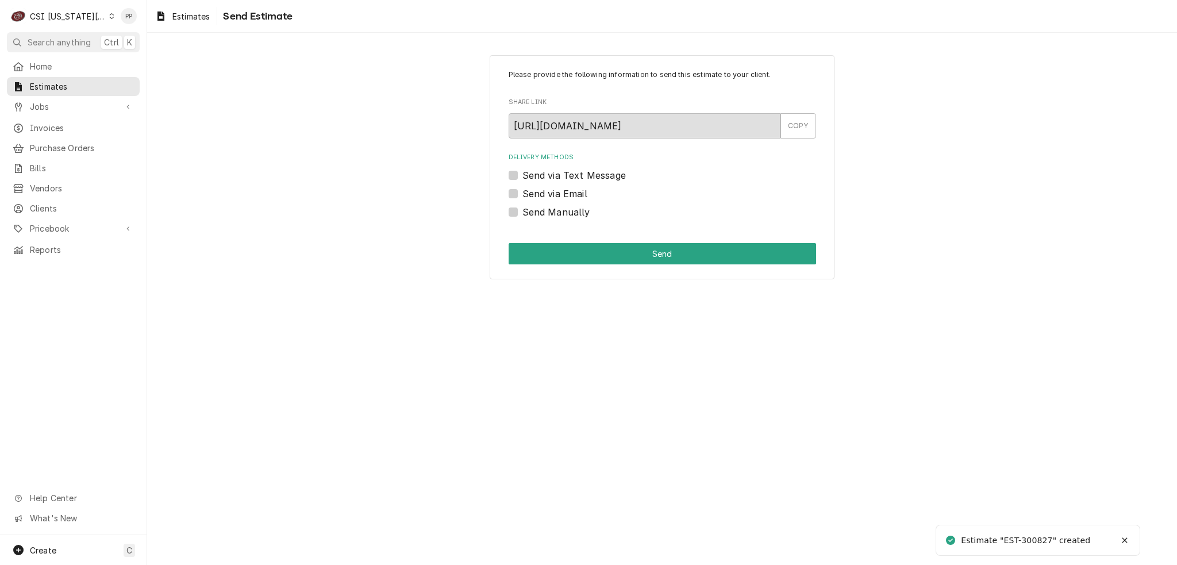
click at [522, 193] on label "Send via Email" at bounding box center [554, 194] width 65 height 14
click at [522, 193] on input "Send via Email" at bounding box center [676, 199] width 308 height 25
checkbox input "true"
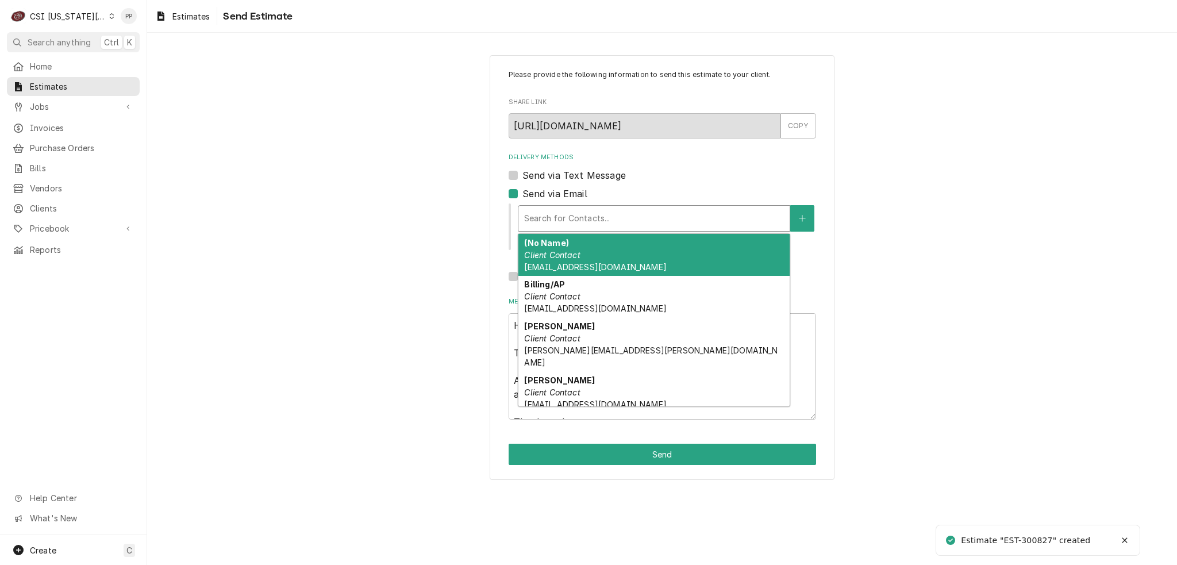
click at [568, 221] on div "Delivery Methods" at bounding box center [654, 218] width 260 height 21
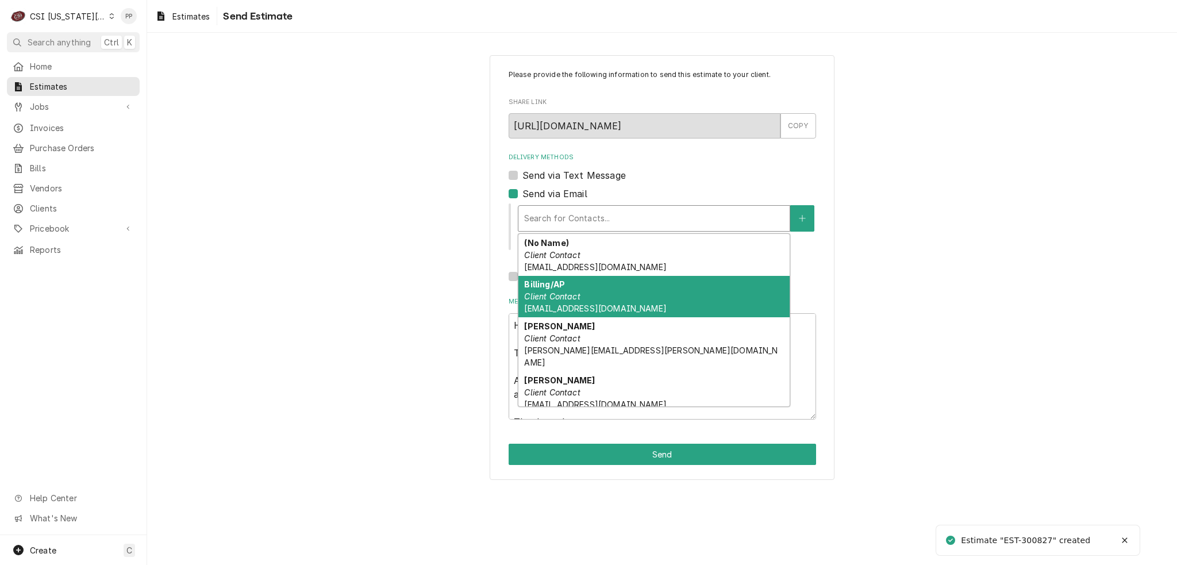
click at [618, 302] on div "Billing/AP Client Contact [EMAIL_ADDRESS][DOMAIN_NAME]" at bounding box center [653, 297] width 271 height 42
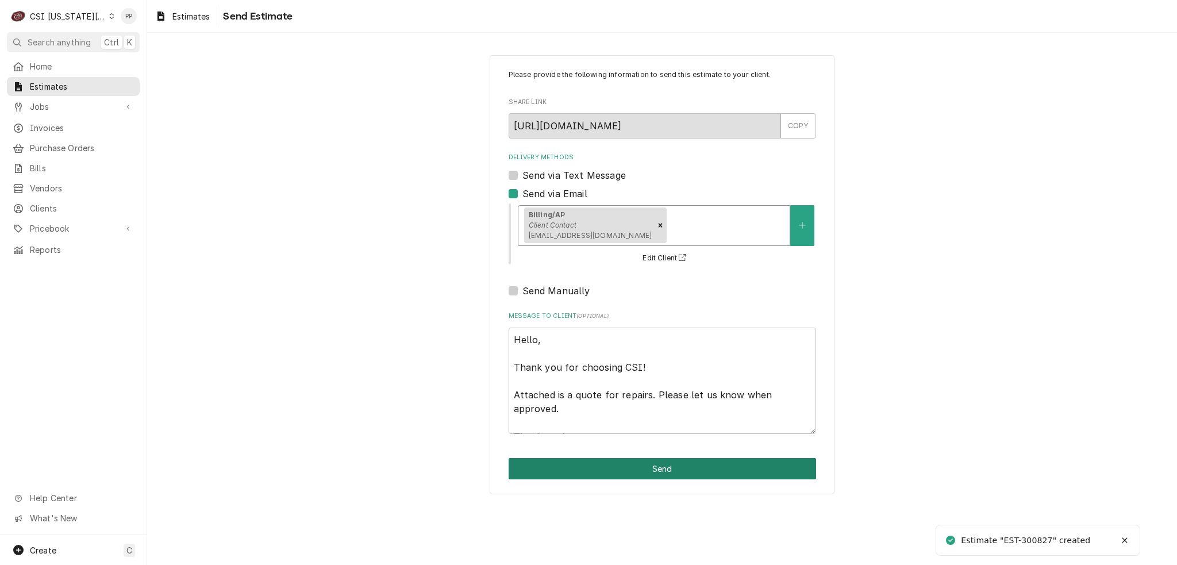
click at [709, 459] on button "Send" at bounding box center [663, 468] width 308 height 21
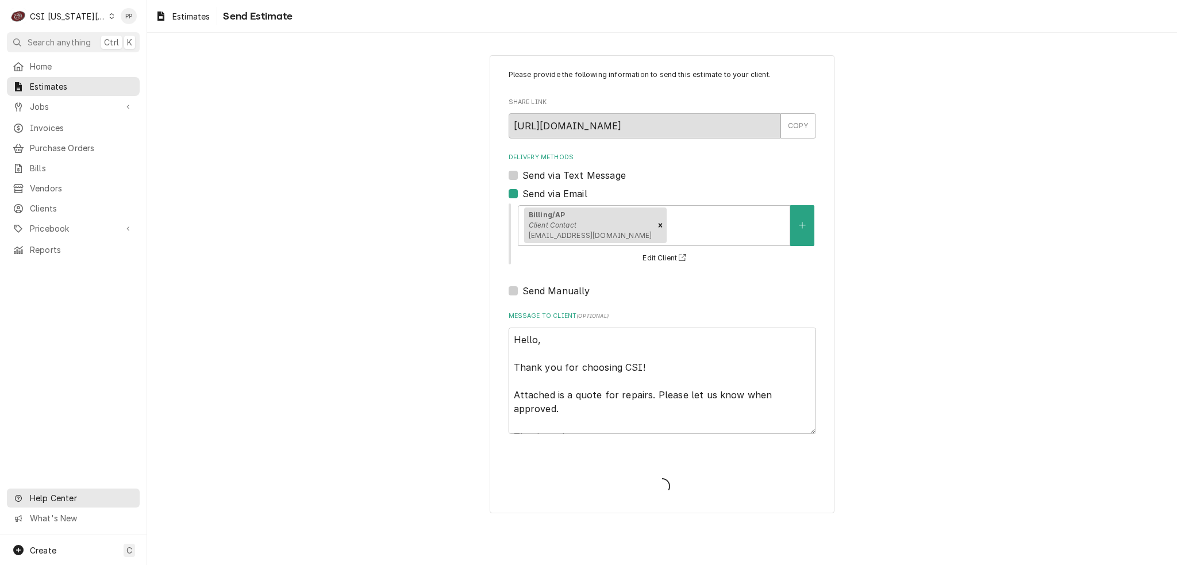
type textarea "x"
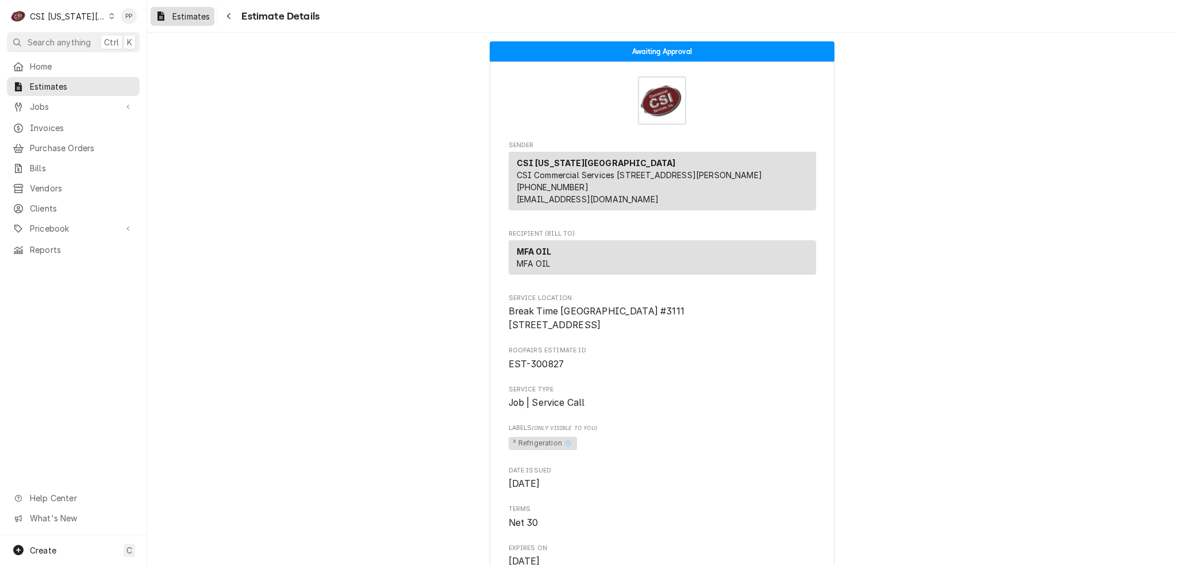
click at [179, 20] on span "Estimates" at bounding box center [190, 16] width 37 height 12
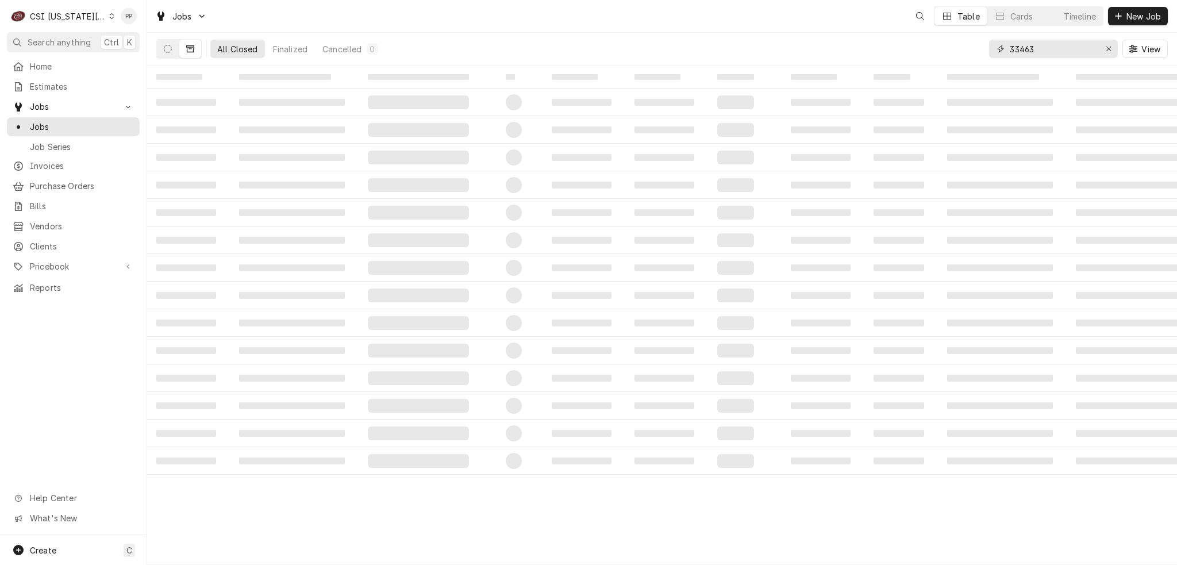
click at [1042, 50] on input "33463" at bounding box center [1053, 49] width 86 height 18
type input "33480"
click at [168, 45] on icon "Dynamic Content Wrapper" at bounding box center [168, 49] width 8 height 8
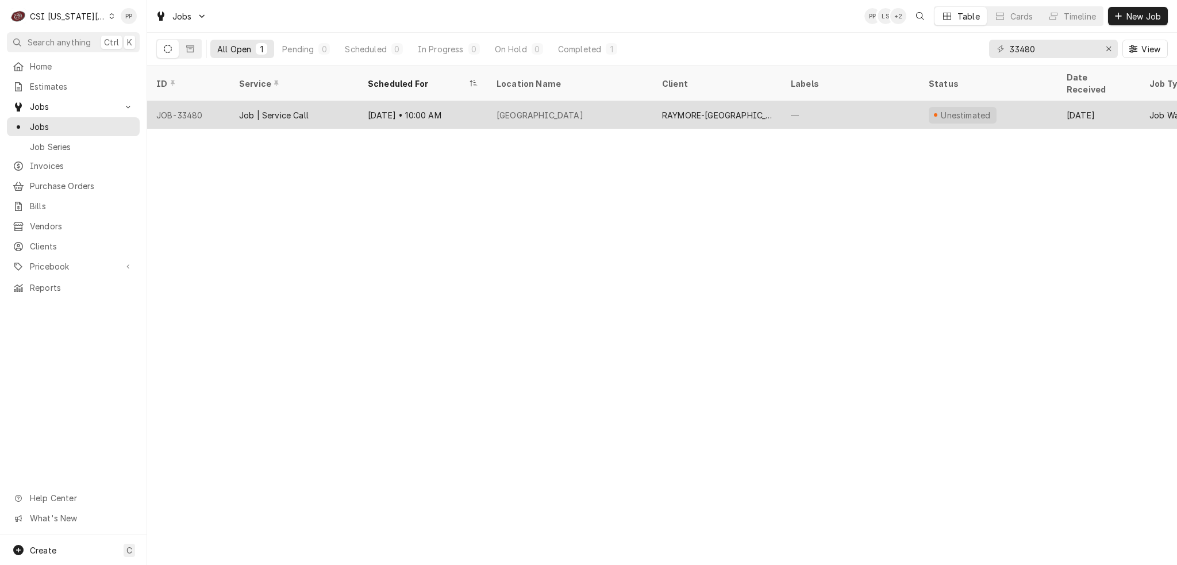
click at [295, 109] on div "Job | Service Call" at bounding box center [274, 115] width 70 height 12
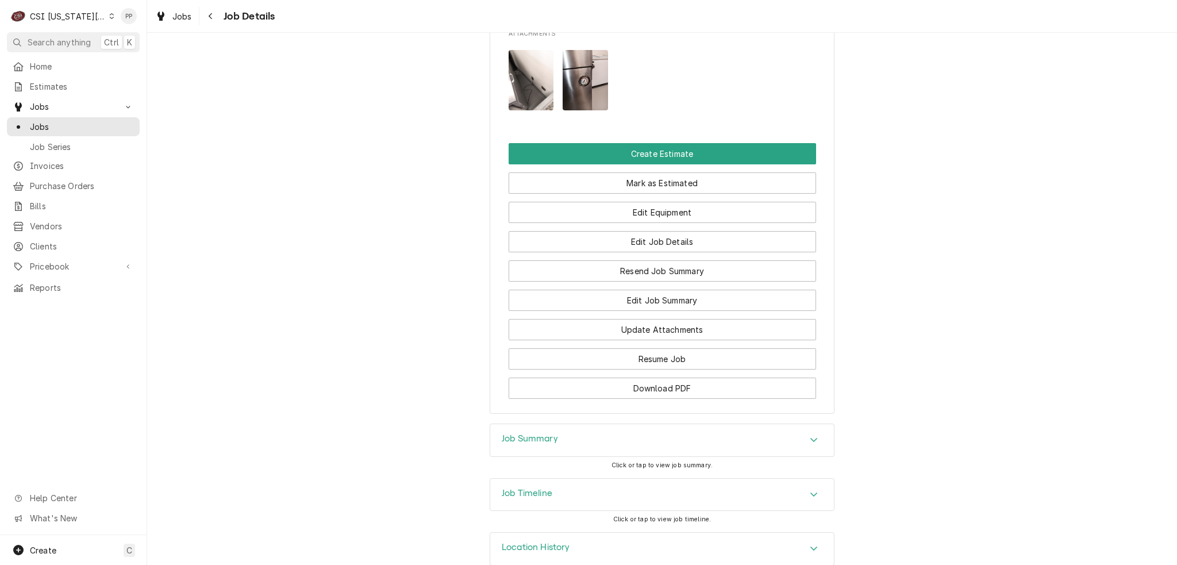
click at [602, 424] on div "Job Summary" at bounding box center [662, 440] width 344 height 32
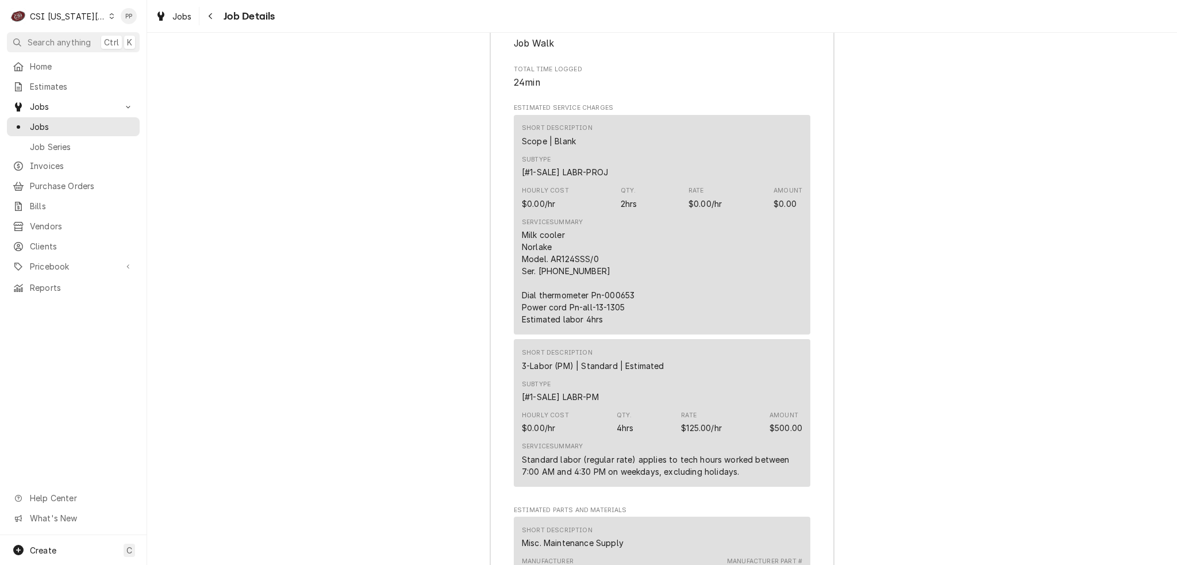
scroll to position [1410, 0]
click at [168, 15] on div "Jobs" at bounding box center [173, 16] width 41 height 14
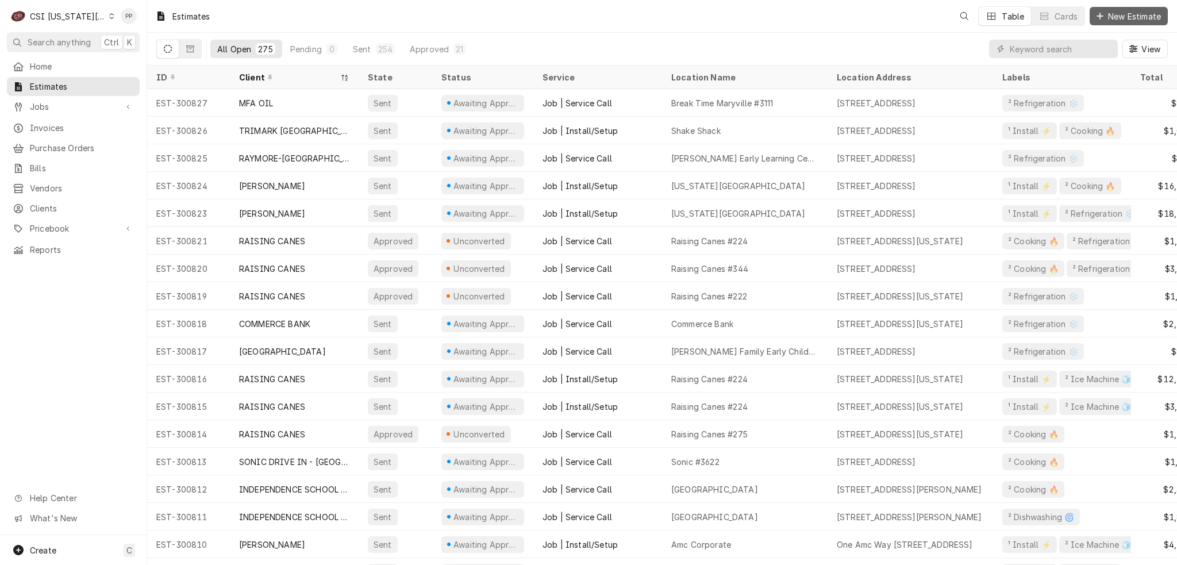
click at [1115, 13] on span "New Estimate" at bounding box center [1134, 16] width 57 height 12
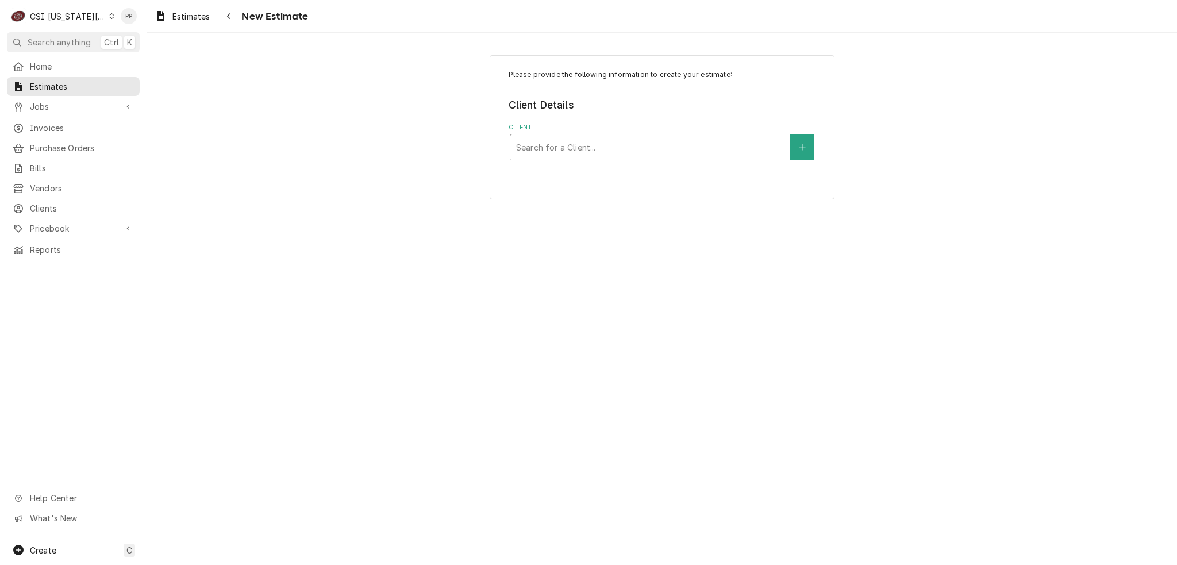
click at [587, 144] on div "Client" at bounding box center [650, 147] width 268 height 21
type input "raymore peculiar sch"
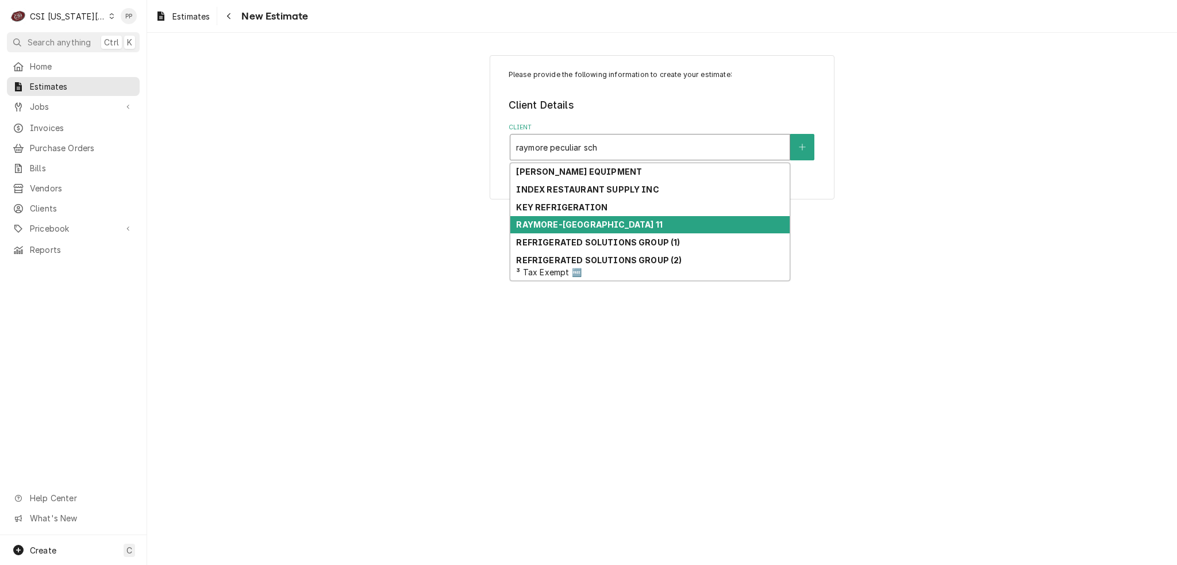
click at [606, 225] on strong "RAYMORE-[GEOGRAPHIC_DATA] 11" at bounding box center [589, 225] width 146 height 10
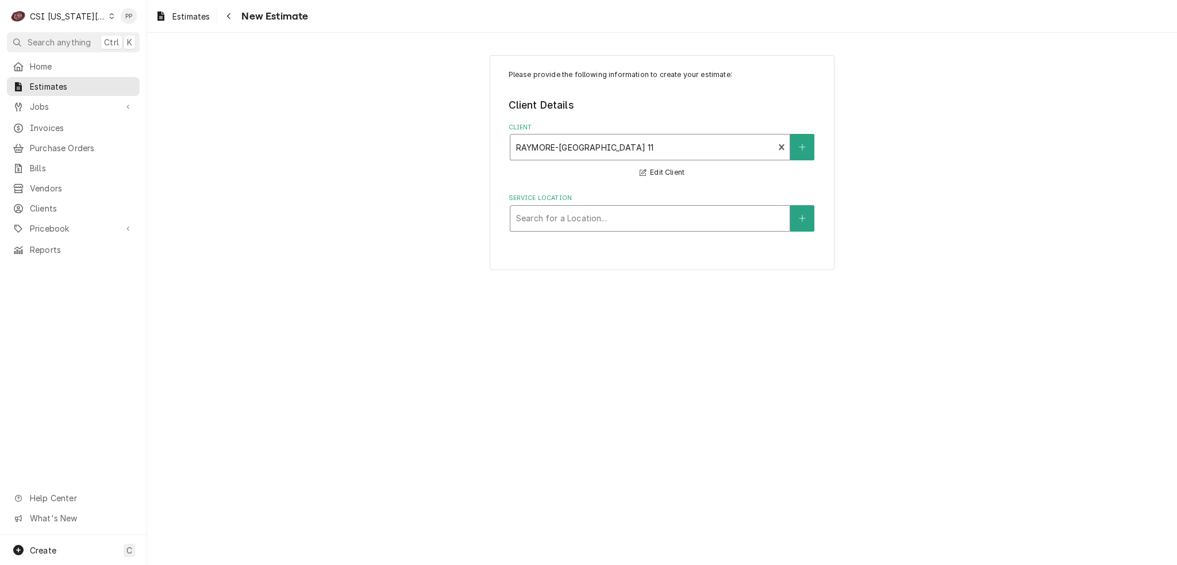
click at [595, 218] on div "Service Location" at bounding box center [650, 218] width 268 height 21
type input "eas"
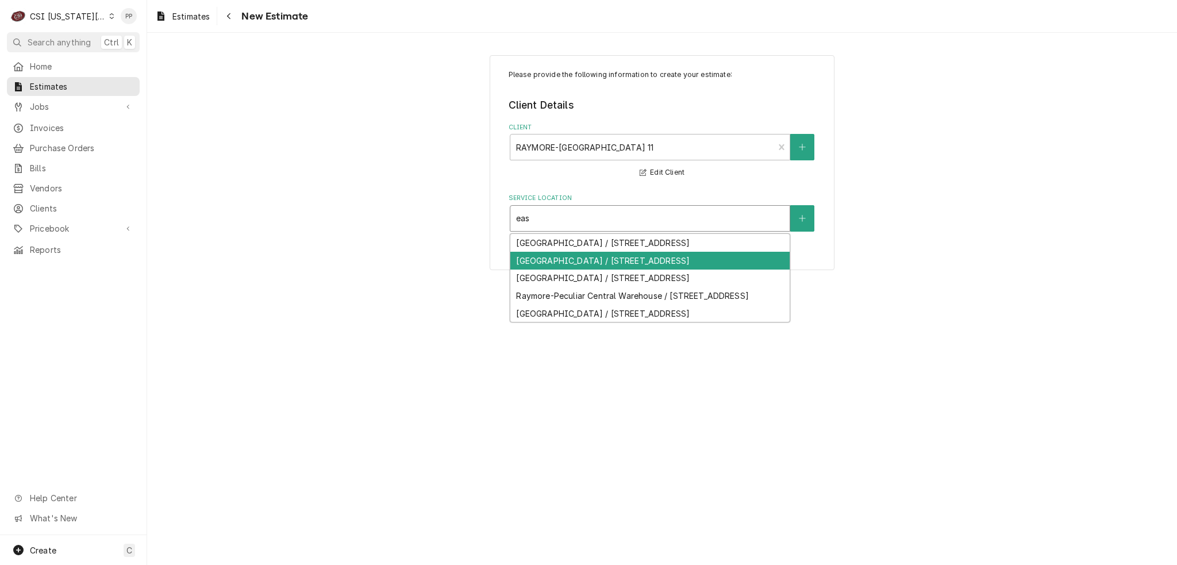
click at [601, 270] on div "East Middle School / 17509 E State Route 58, Raymore, MO 64083" at bounding box center [649, 261] width 279 height 18
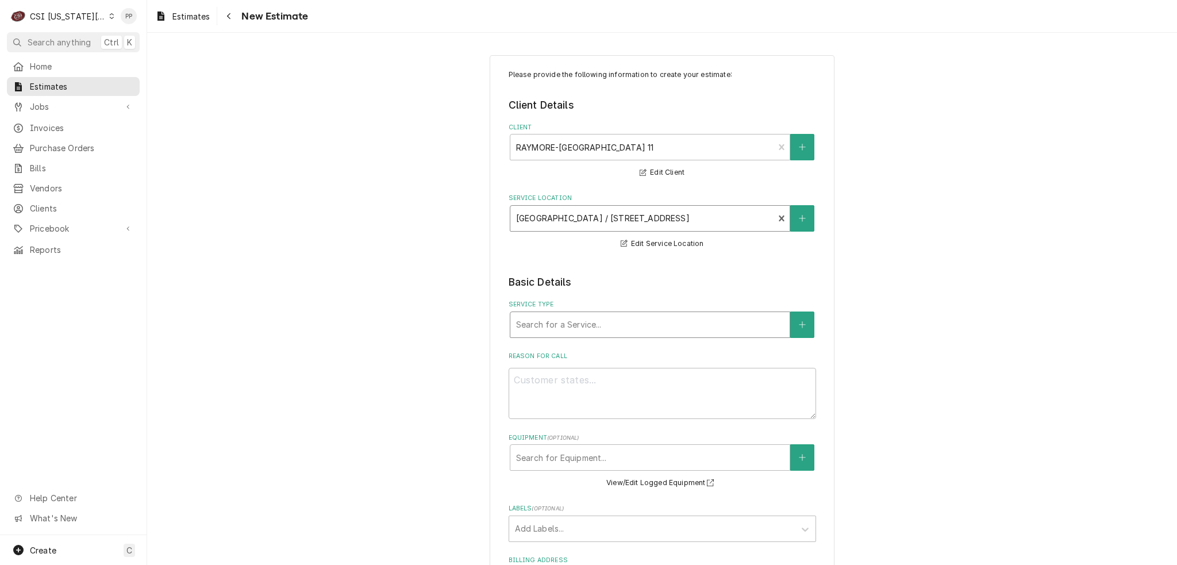
click at [617, 321] on div "Service Type" at bounding box center [650, 324] width 268 height 21
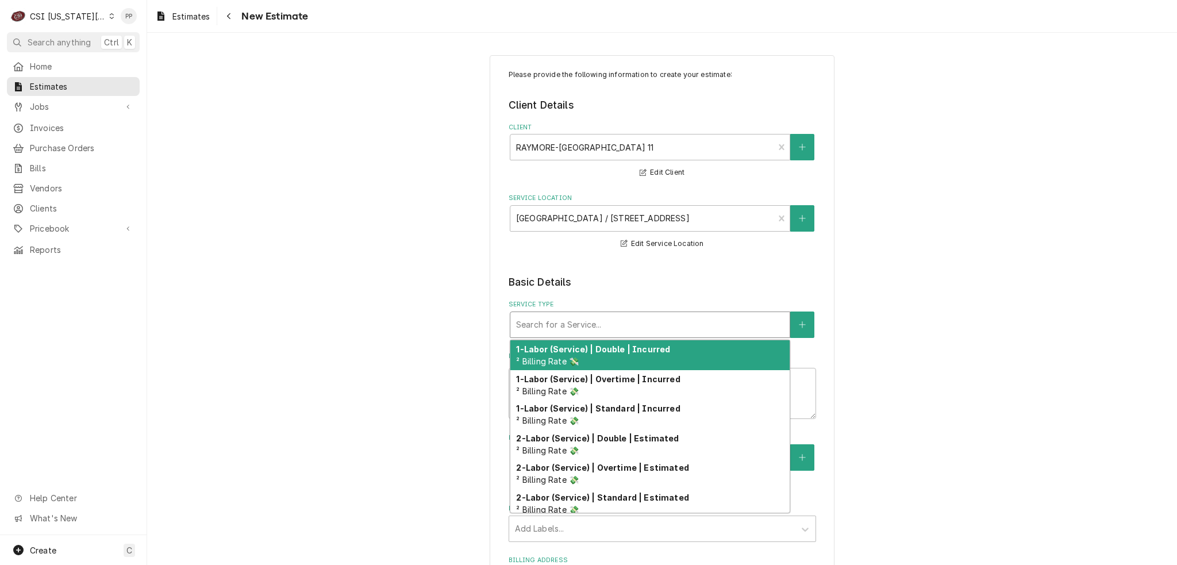
type textarea "x"
type input "j"
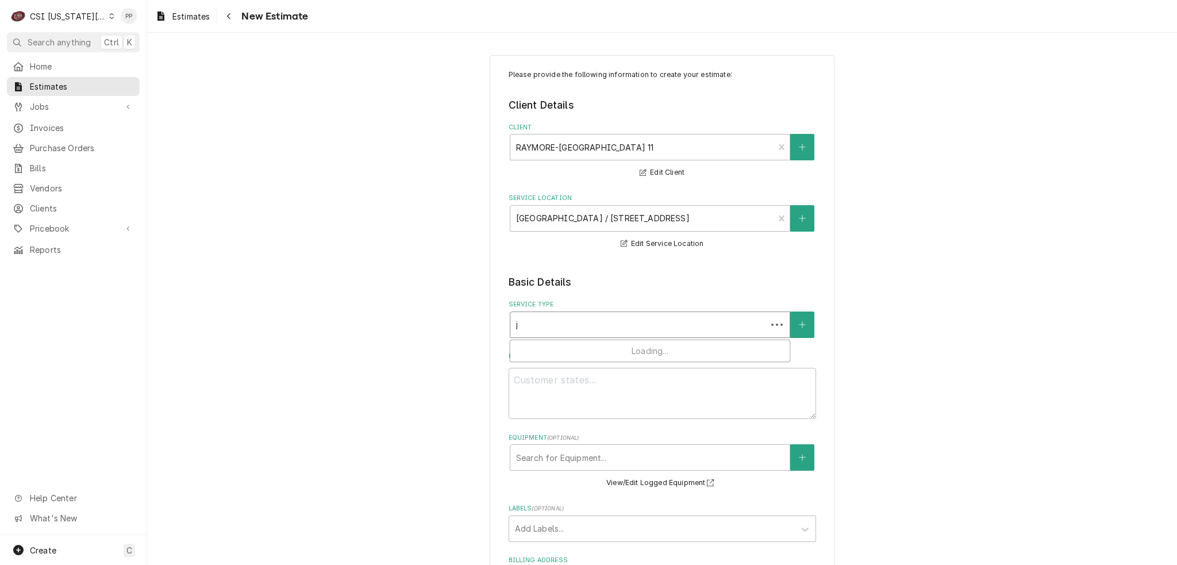
type textarea "x"
type input "jo"
type textarea "x"
type input "job"
type textarea "x"
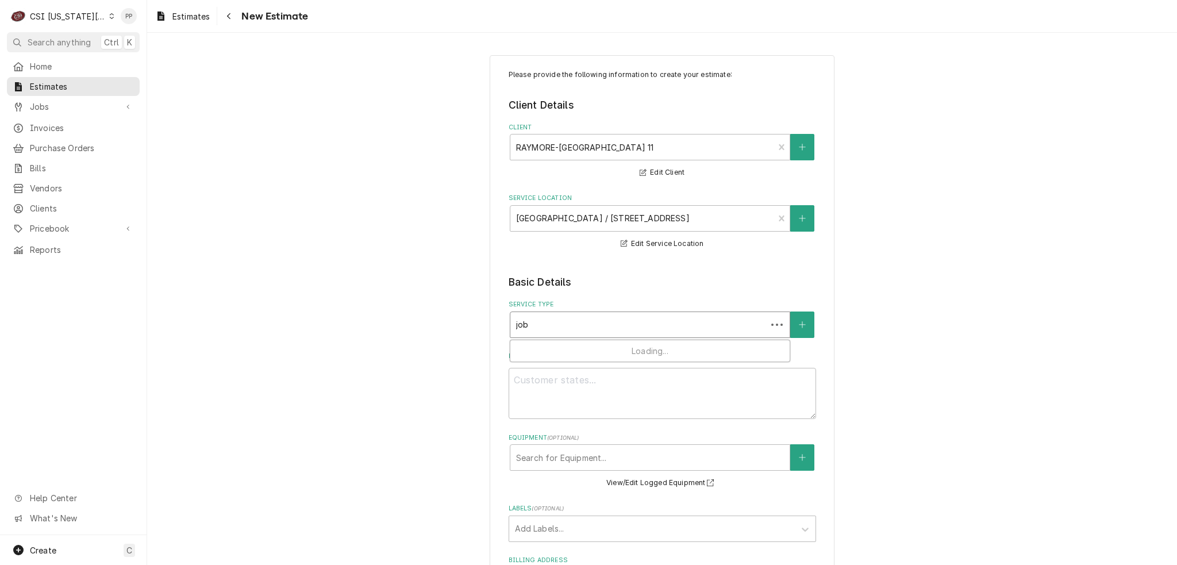
type input "job"
type textarea "x"
type input "job s"
type textarea "x"
type input "job se"
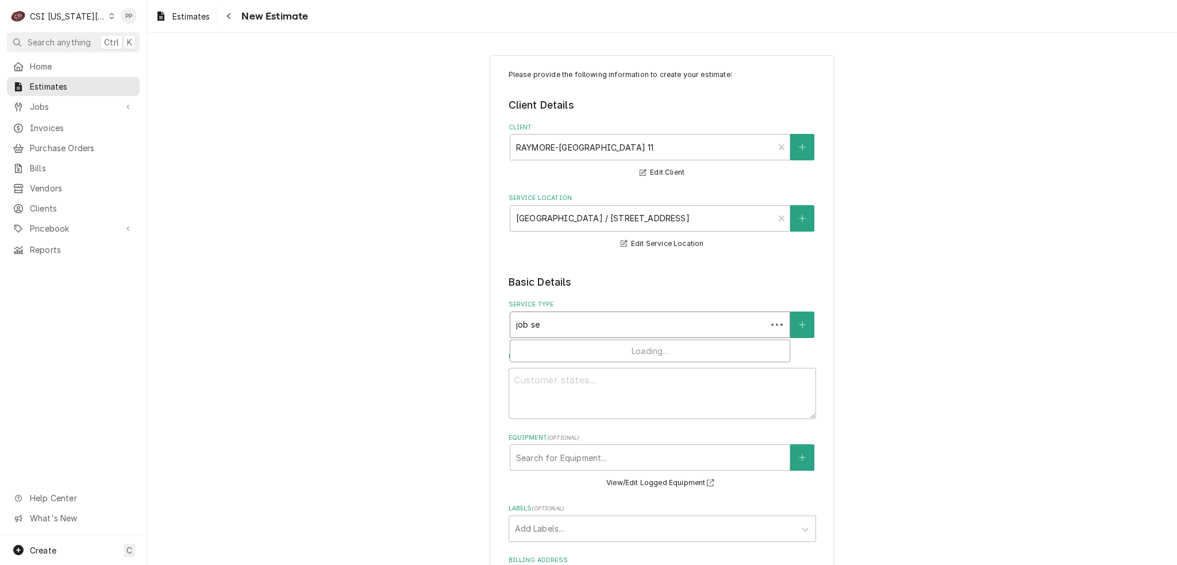
type textarea "x"
type input "job ser"
type textarea "x"
type input "job serv"
type textarea "x"
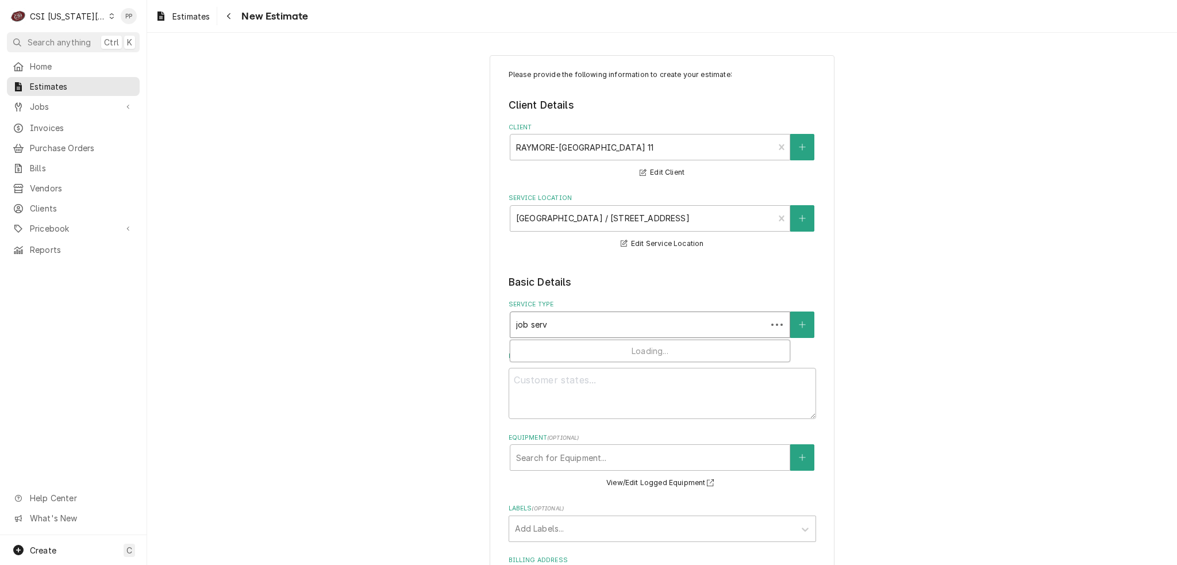
type input "job servi"
type textarea "x"
type input "job servic"
type textarea "x"
type input "job service"
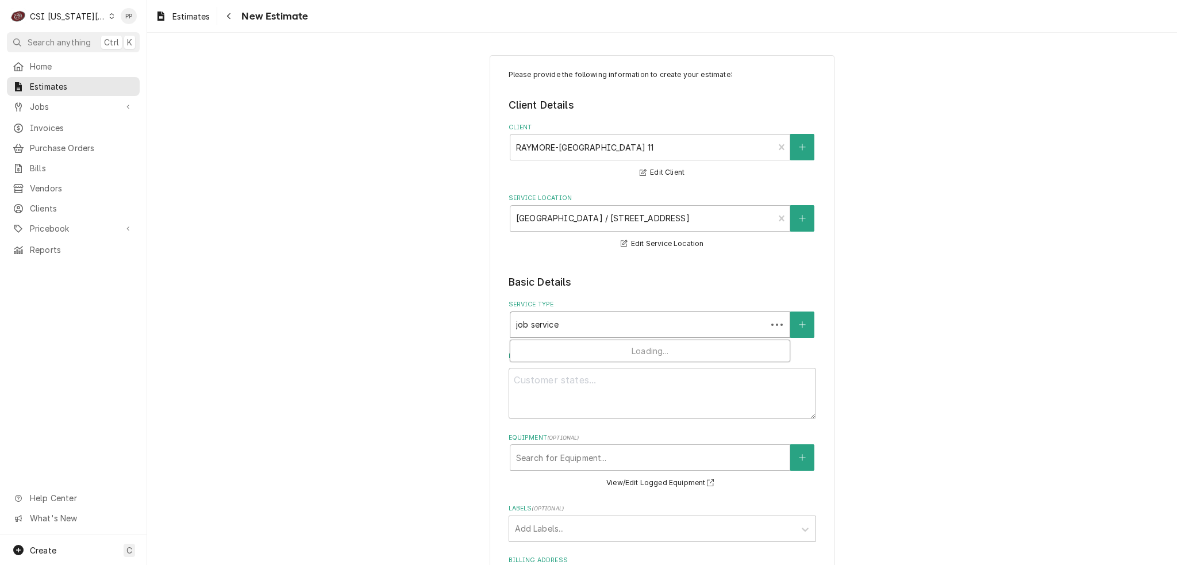
type textarea "x"
type input "job service"
type textarea "x"
type input "job service ca"
type textarea "x"
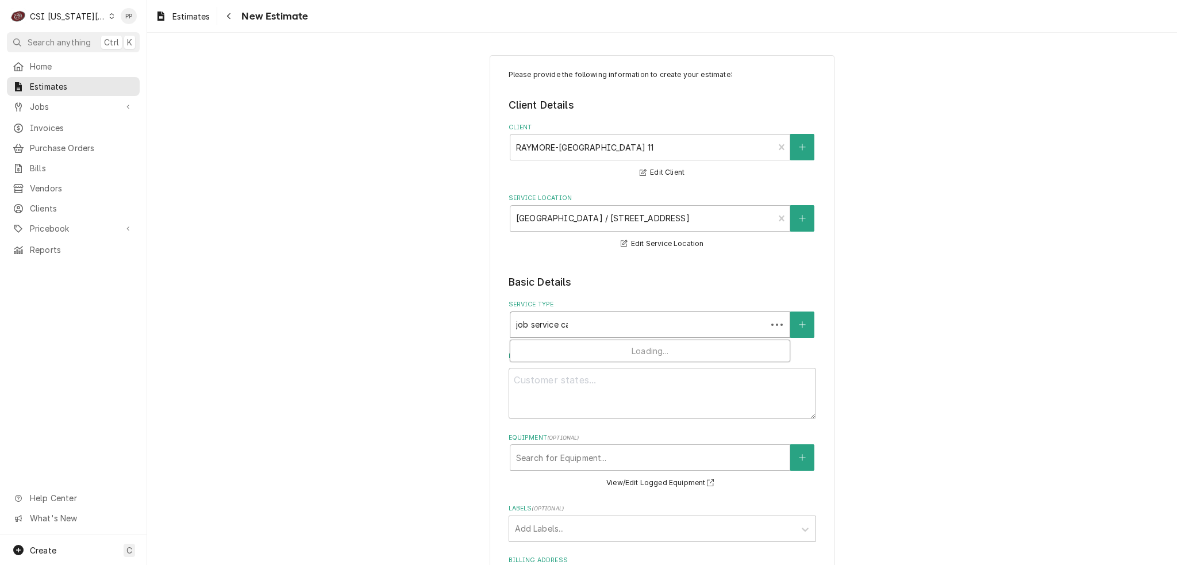
type input "job service cal"
type textarea "x"
type input "job service call"
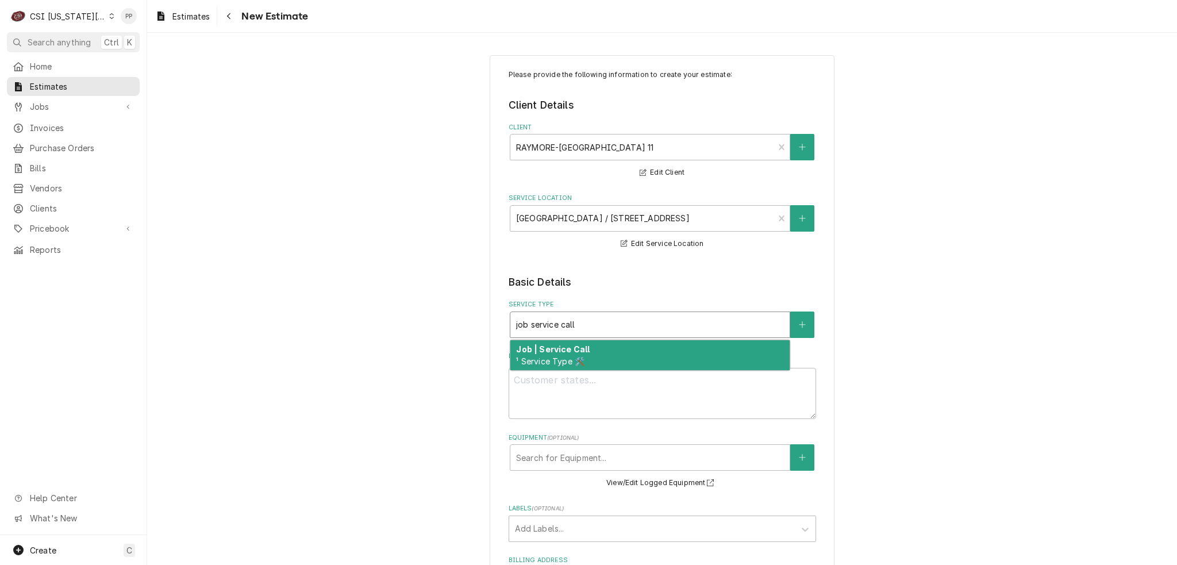
click at [605, 351] on div "Job | Service Call ¹ Service Type 🛠️" at bounding box center [649, 355] width 279 height 30
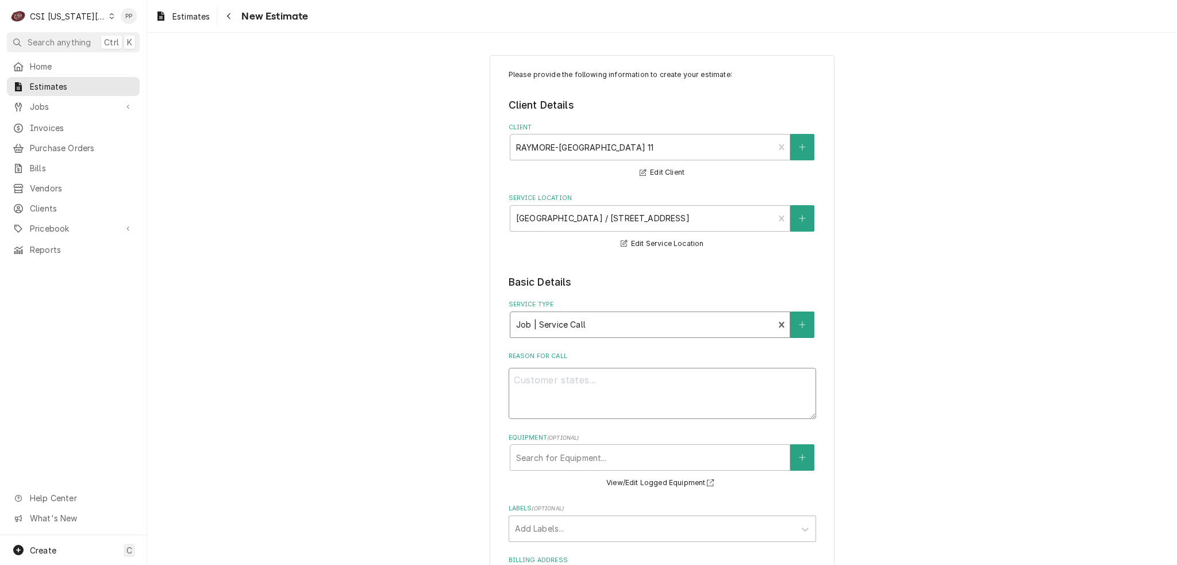
click at [583, 395] on textarea "Reason For Call" at bounding box center [663, 394] width 308 height 52
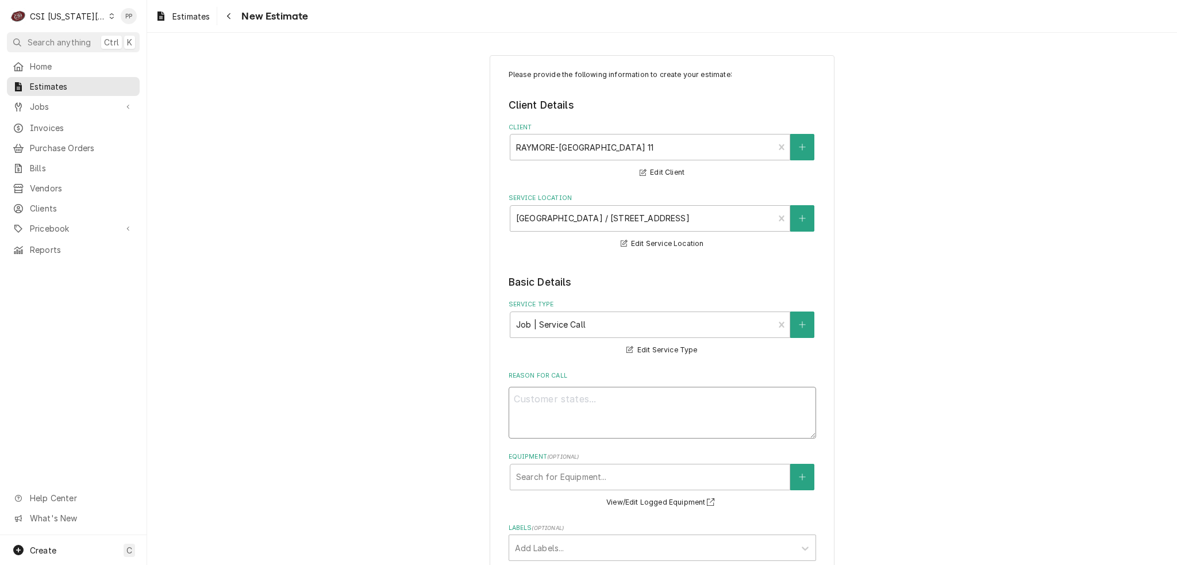
type textarea "x"
type textarea "Q"
type textarea "x"
type textarea "Qu"
type textarea "x"
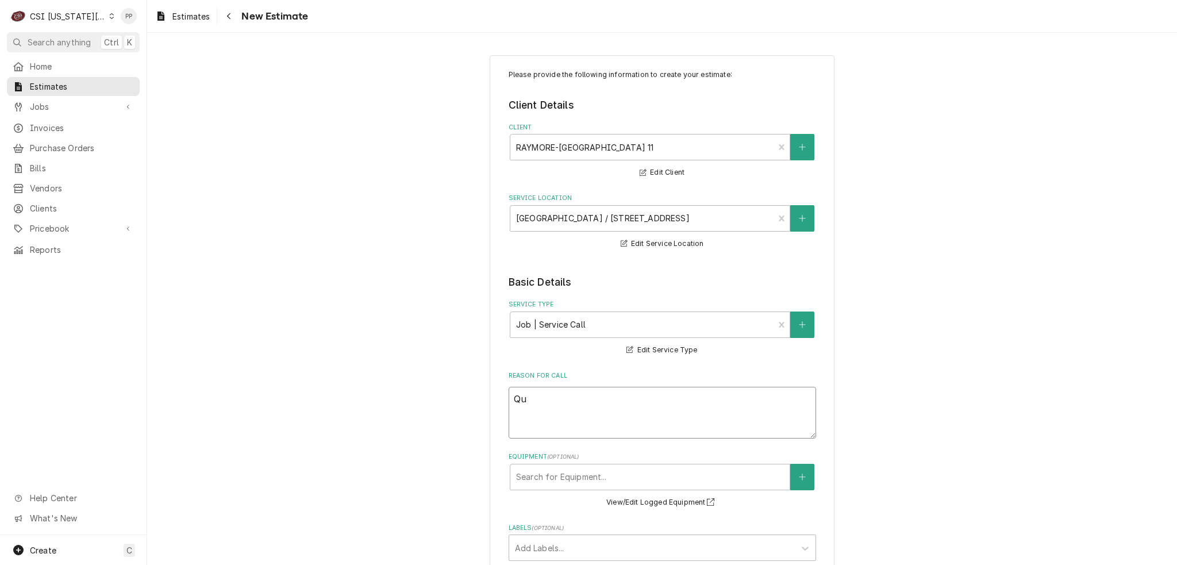
type textarea "Quo"
type textarea "x"
type textarea "Quot"
type textarea "x"
type textarea "Quote"
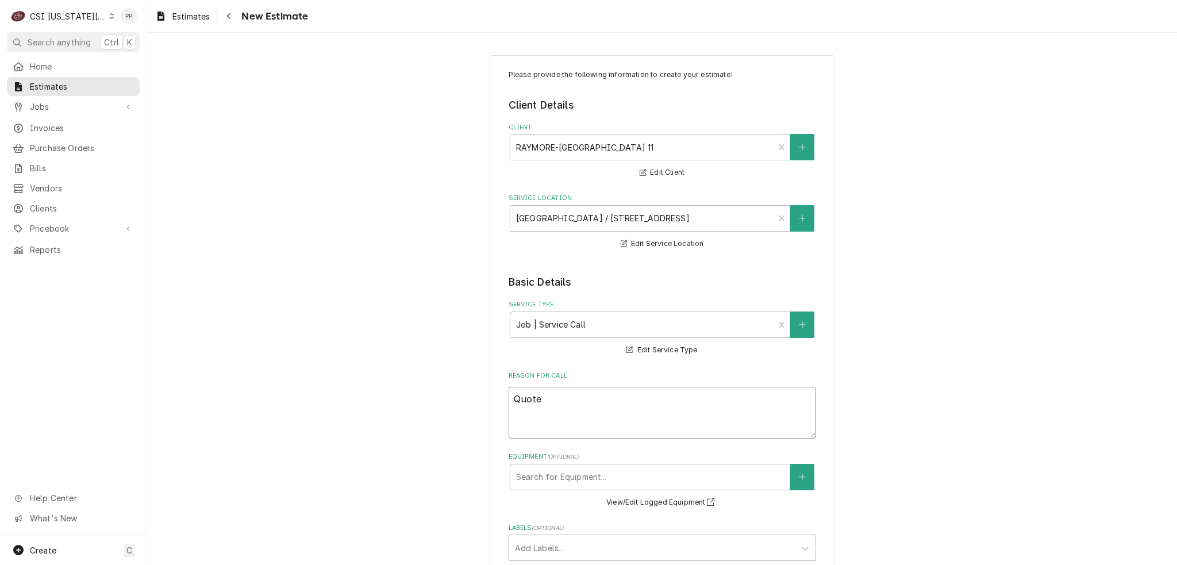
type textarea "x"
type textarea "Quote"
type textarea "x"
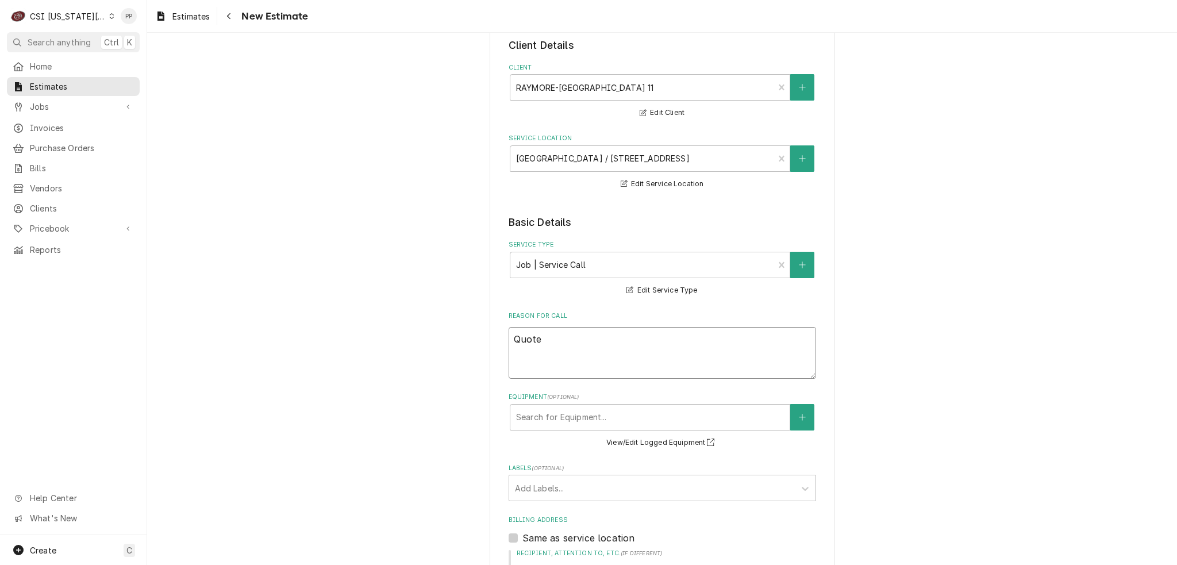
scroll to position [172, 0]
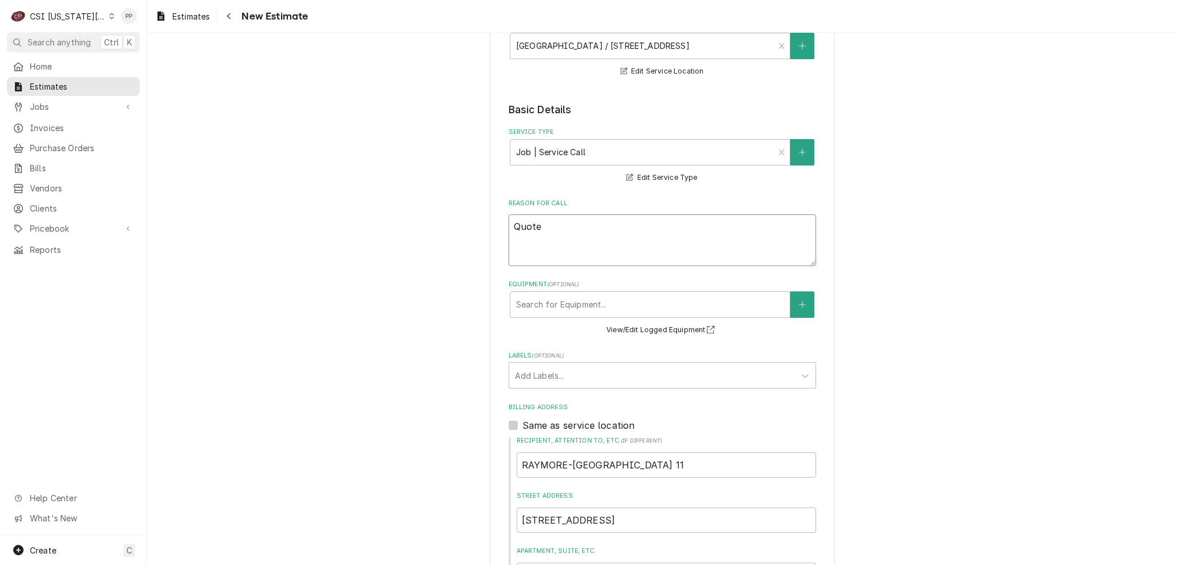
type textarea "Quote"
click at [556, 390] on fieldset "Basic Details Service Type Job | Service Call ¹ Service Type 🛠️ Edit Service Ty…" at bounding box center [663, 481] width 308 height 759
click at [559, 380] on div "Labels" at bounding box center [652, 375] width 274 height 21
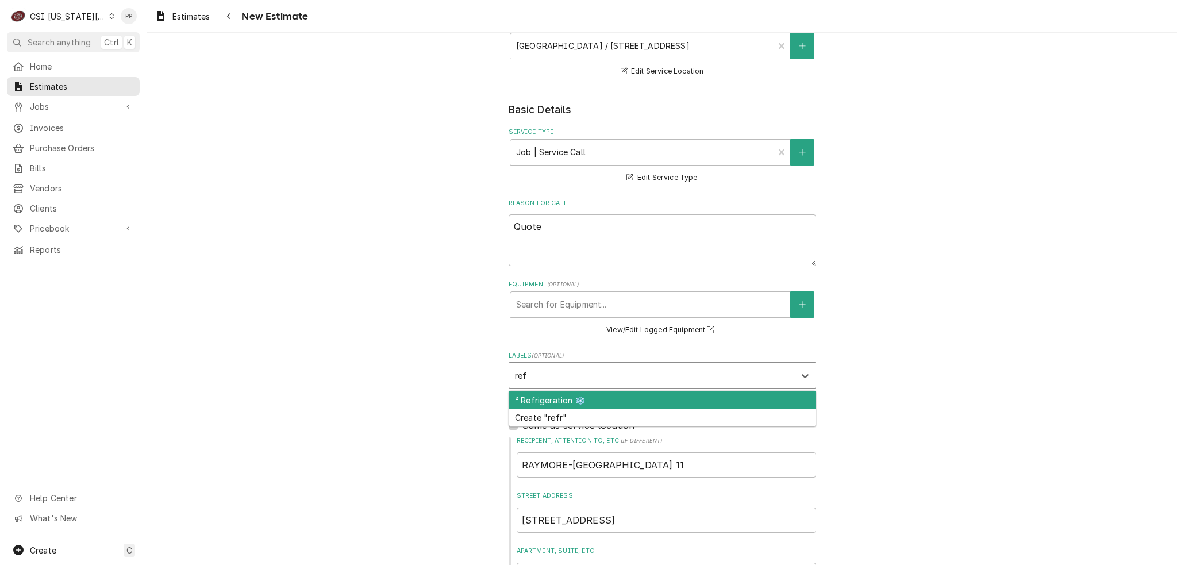
type input "refr"
type textarea "x"
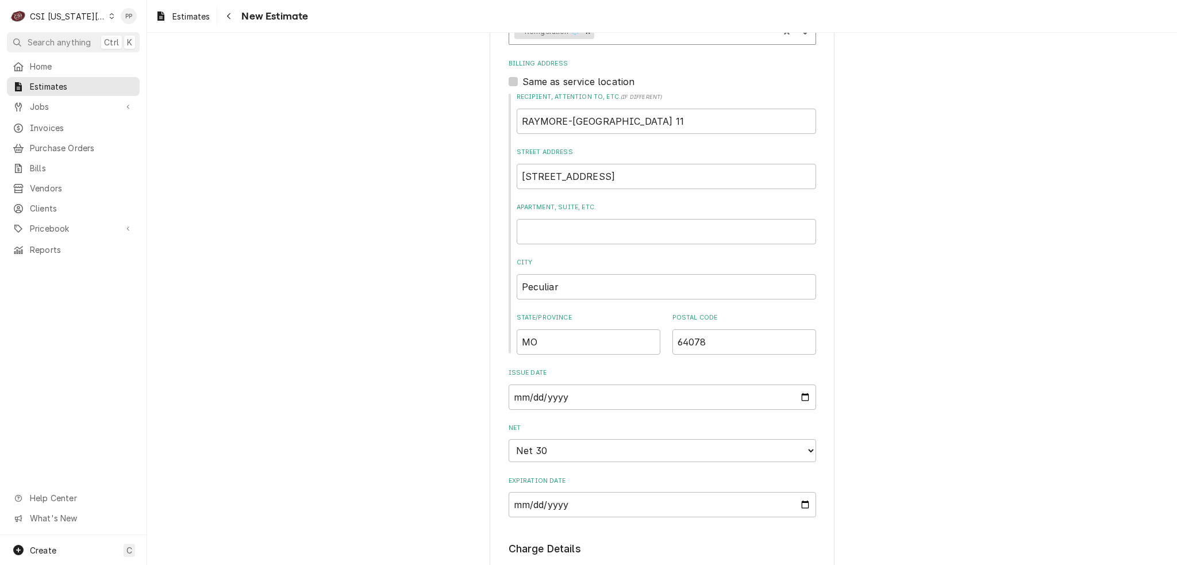
type textarea "x"
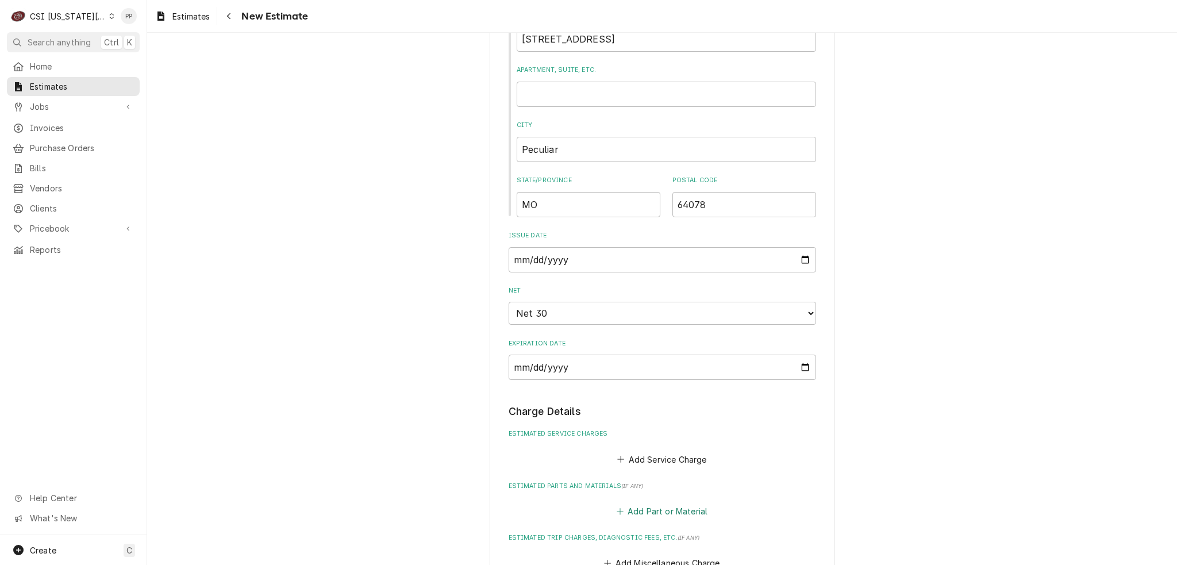
scroll to position [747, 0]
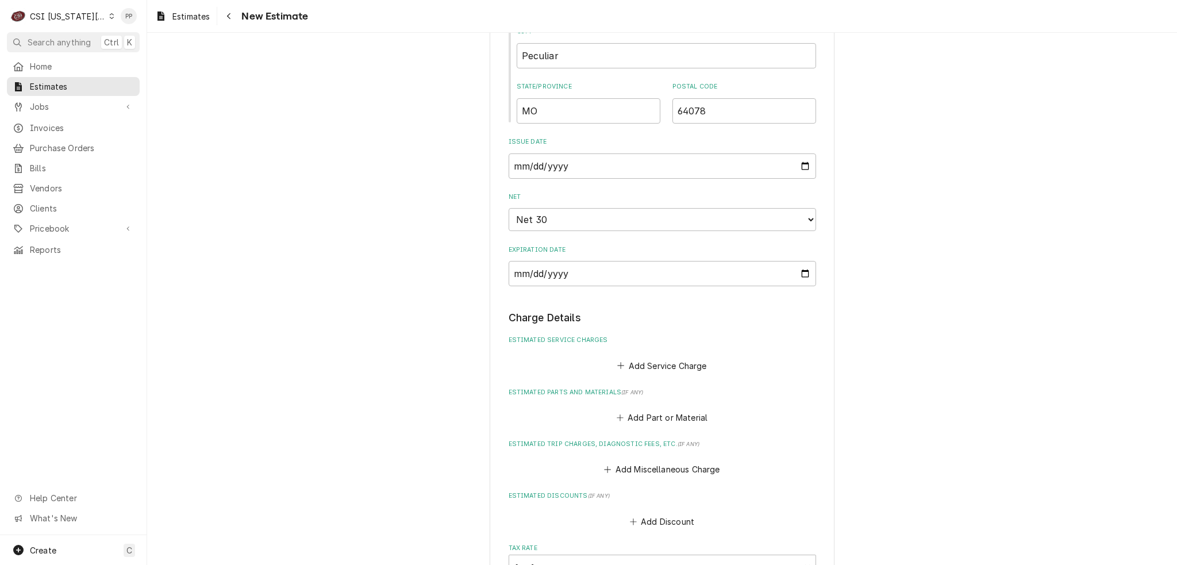
click at [645, 352] on div "Add Service Charge" at bounding box center [663, 363] width 308 height 22
click at [652, 360] on button "Add Service Charge" at bounding box center [662, 366] width 93 height 16
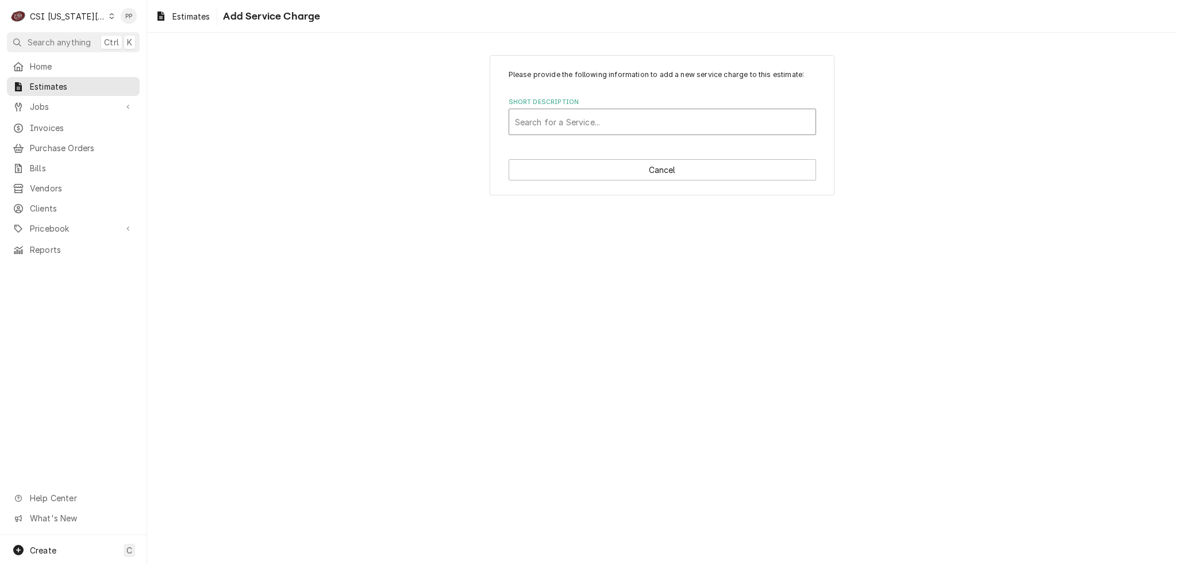
click at [632, 124] on div "Short Description" at bounding box center [662, 122] width 295 height 21
type input "scope blank"
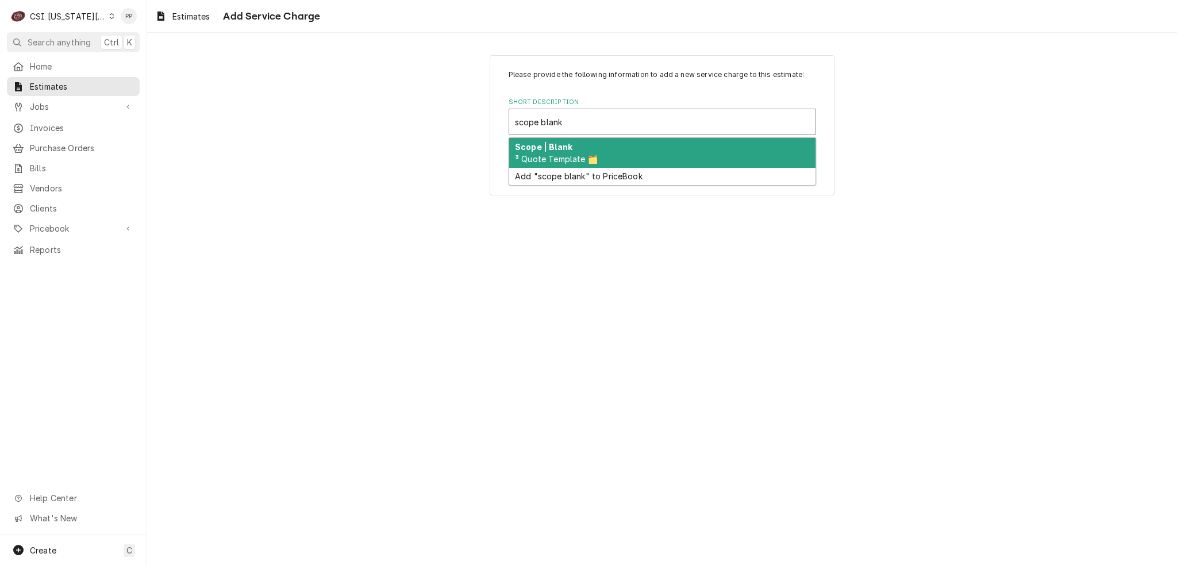
click at [625, 147] on div "Scope | Blank ³ Quote Template 🗂️" at bounding box center [662, 153] width 306 height 30
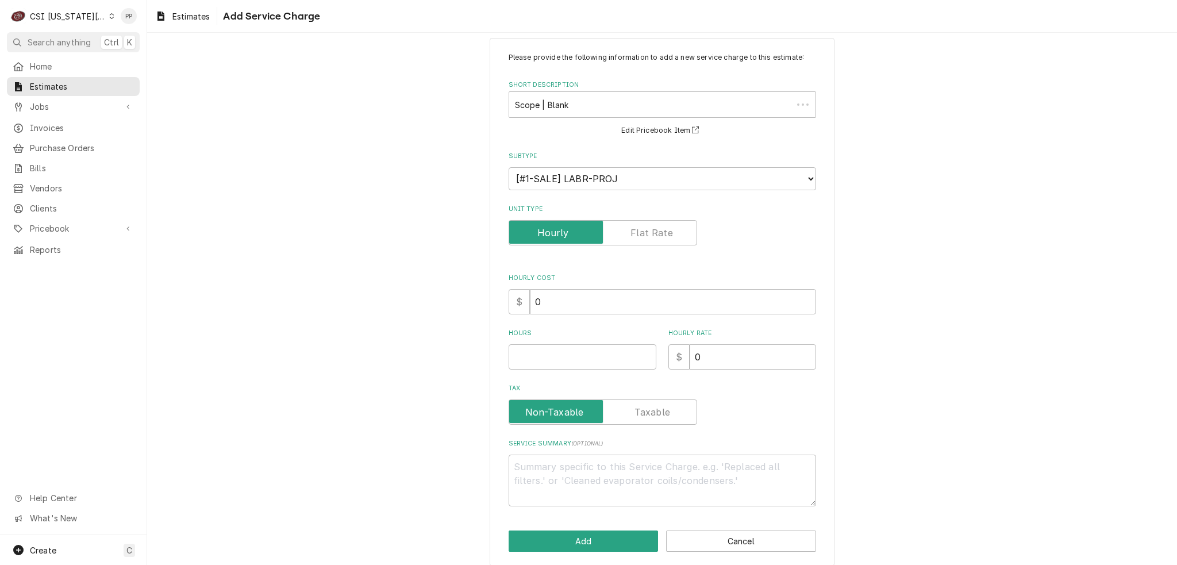
scroll to position [26, 0]
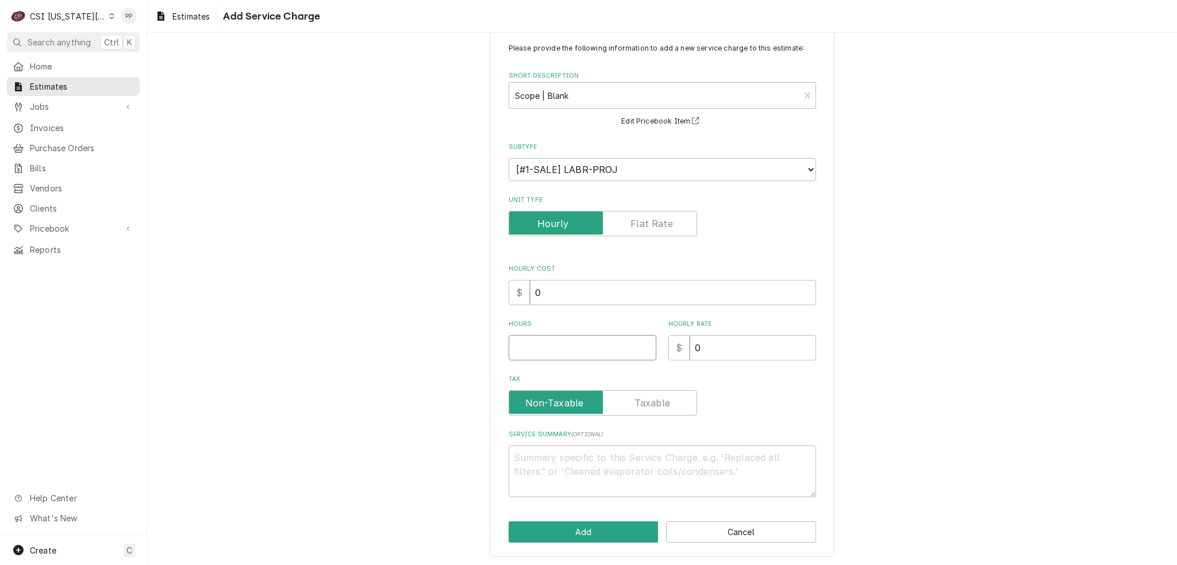
click at [593, 347] on input "Hours" at bounding box center [583, 347] width 148 height 25
type textarea "x"
type input "1"
click at [587, 475] on textarea "Service Summary ( optional )" at bounding box center [663, 471] width 308 height 52
type textarea "x"
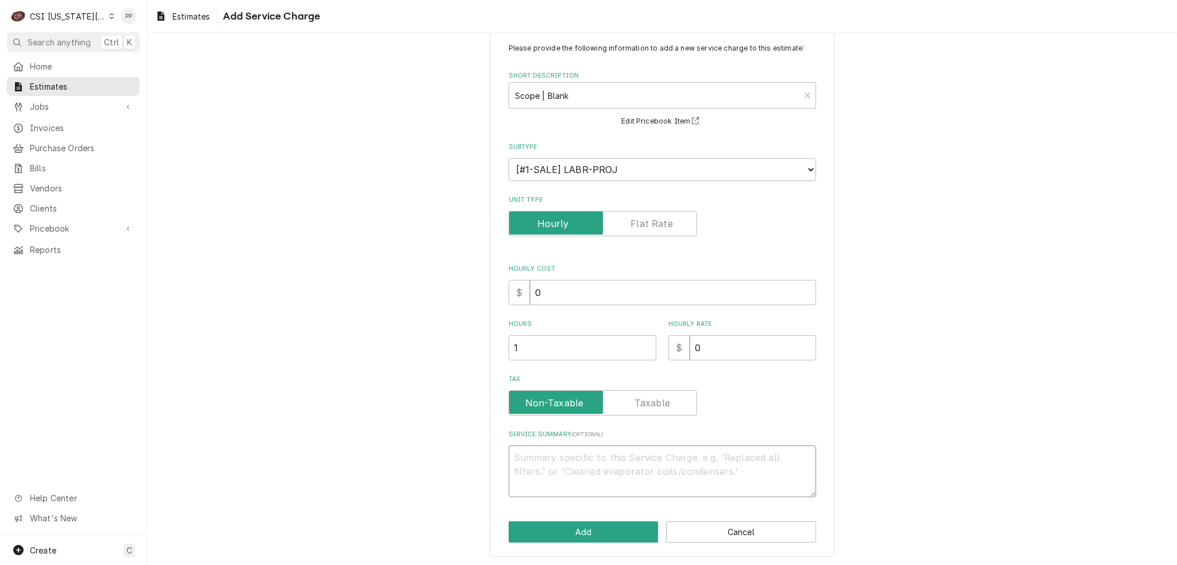
type textarea "Q"
type textarea "x"
type textarea "Qu"
type textarea "x"
type textarea "Quo"
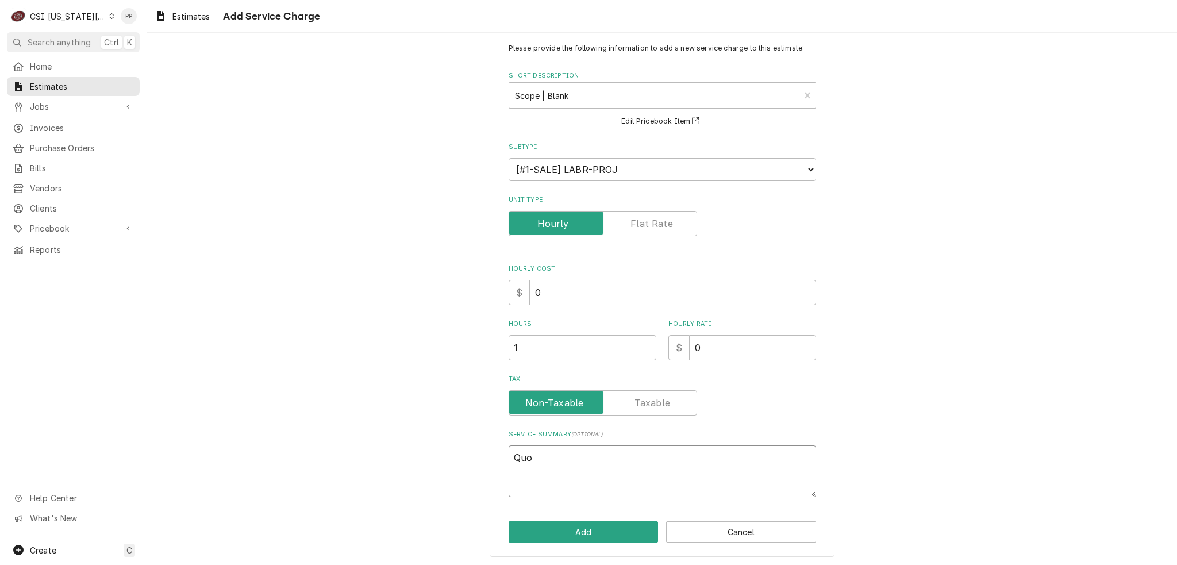
type textarea "x"
type textarea "Quot"
type textarea "x"
type textarea "Quote"
type textarea "x"
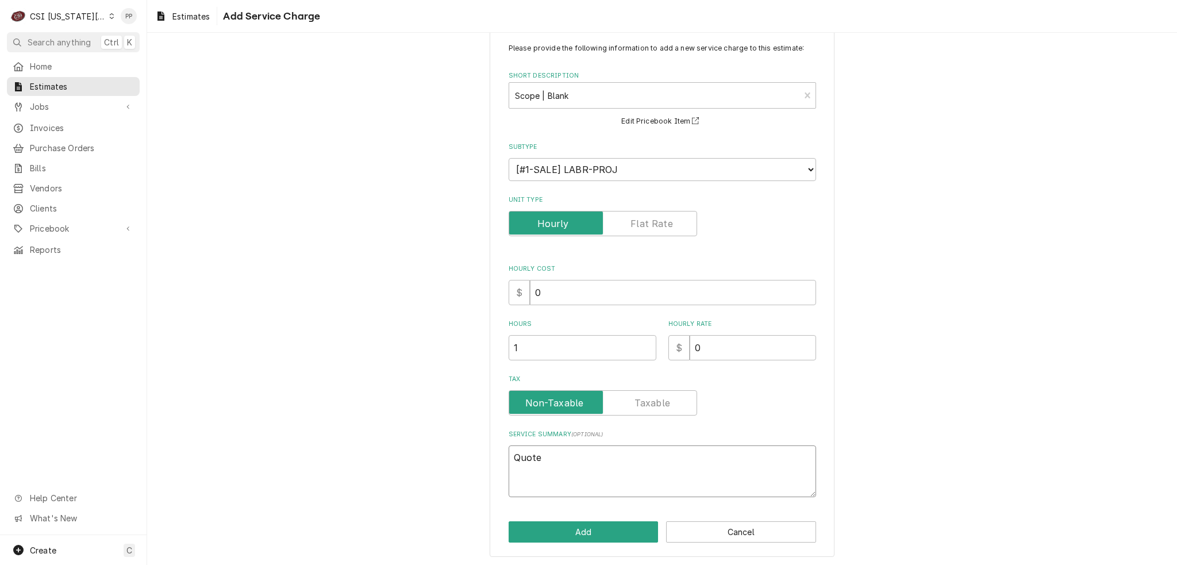
type textarea "Quote"
type textarea "x"
type textarea "Quote t"
type textarea "x"
type textarea "Quote to"
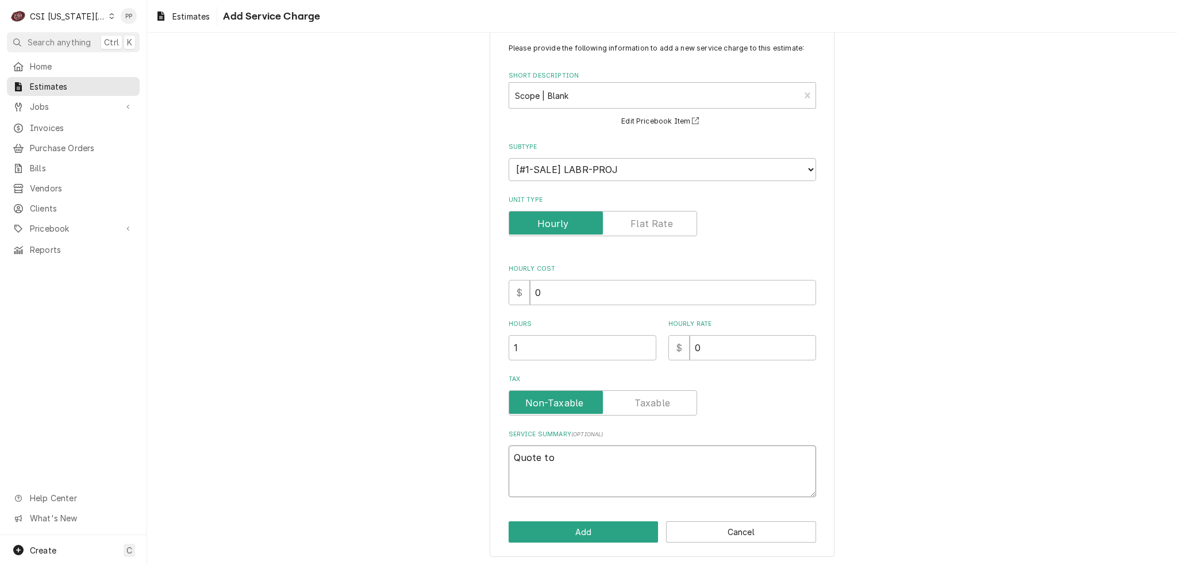
type textarea "x"
type textarea "Quote to"
type textarea "x"
type textarea "Quote to r"
type textarea "x"
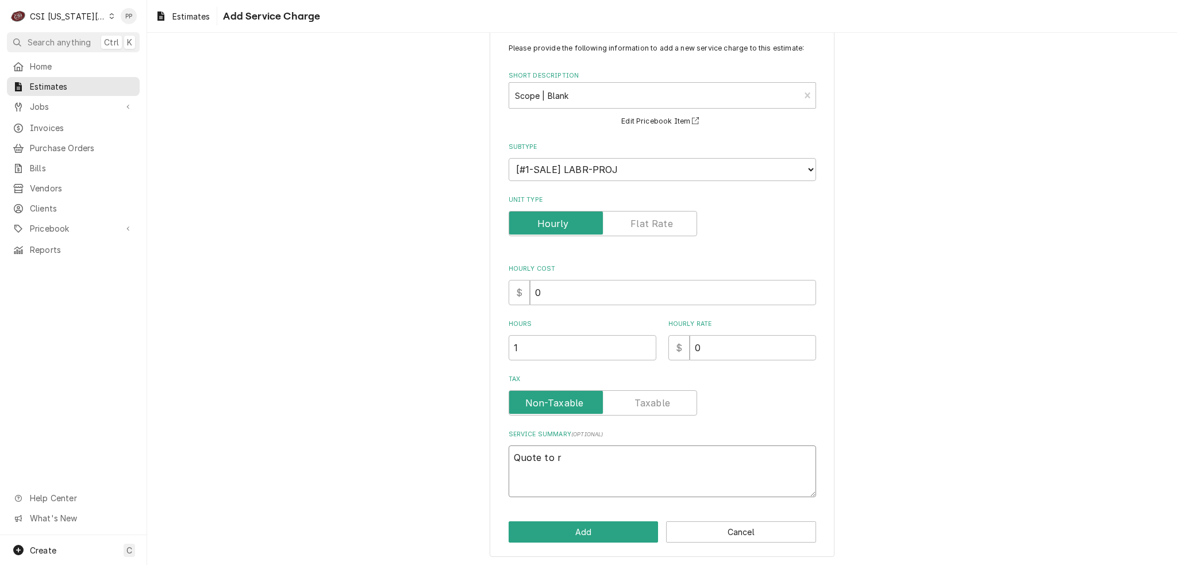
type textarea "Quote to ra"
type textarea "x"
type textarea "Quote to r"
type textarea "x"
type textarea "Quote to re"
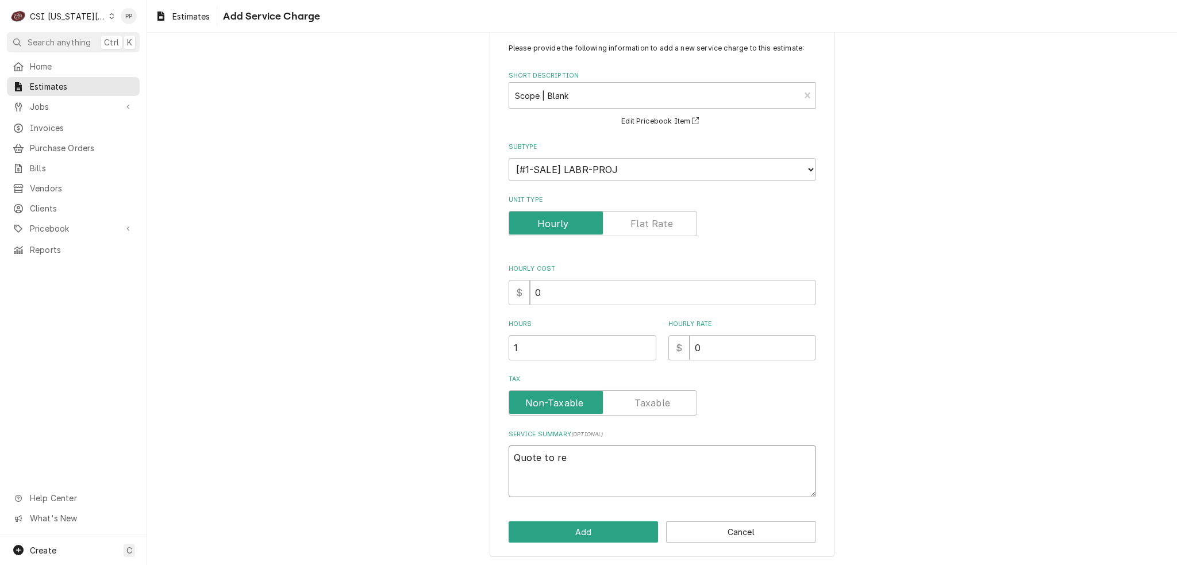
type textarea "x"
type textarea "Quote to rep"
type textarea "x"
type textarea "Quote to repa"
type textarea "x"
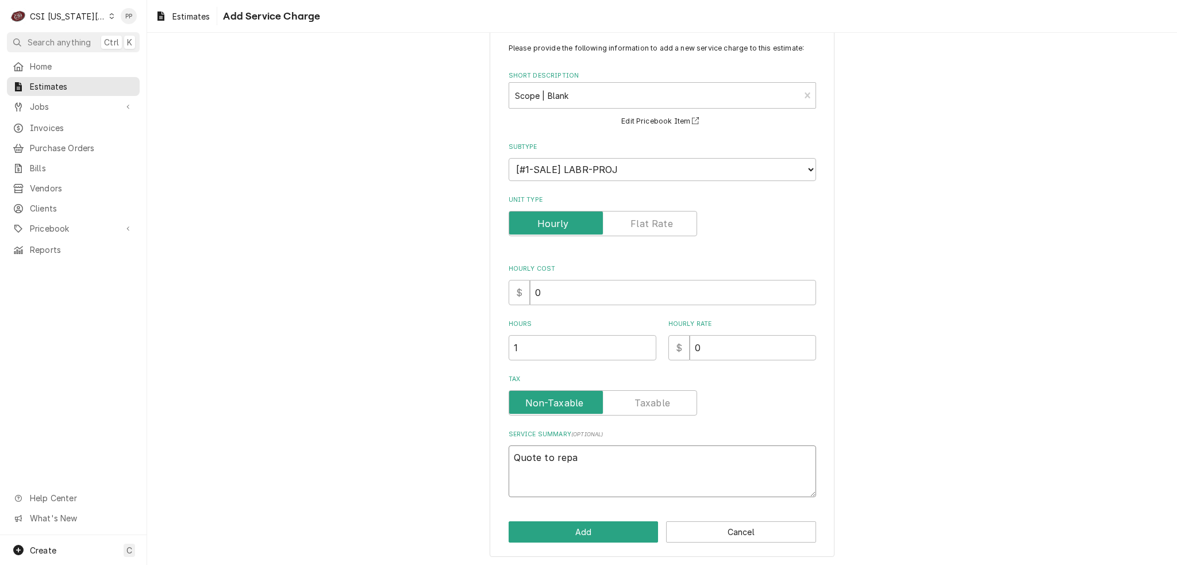
type textarea "Quote to repai"
type textarea "x"
type textarea "Quote to repair"
type textarea "x"
type textarea "Quote to repair"
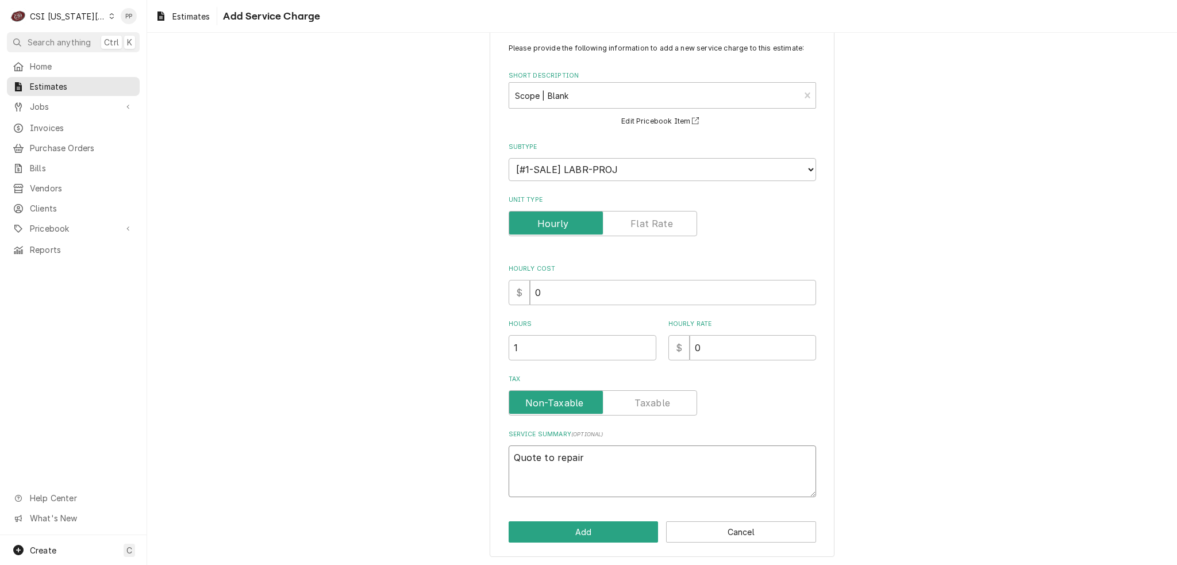
type textarea "x"
type textarea "Quote to repair N"
type textarea "x"
type textarea "Quote to repair No"
type textarea "x"
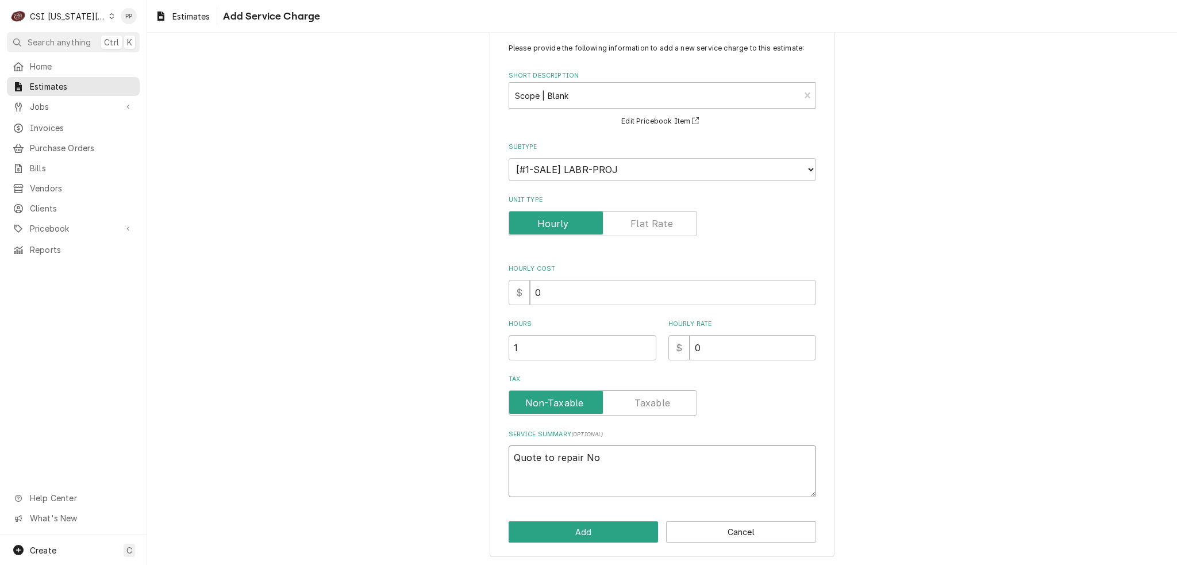
type textarea "Quote to repair Nor"
type textarea "x"
type textarea "Quote to repair Norl"
type textarea "x"
type textarea "Quote to repair Norla"
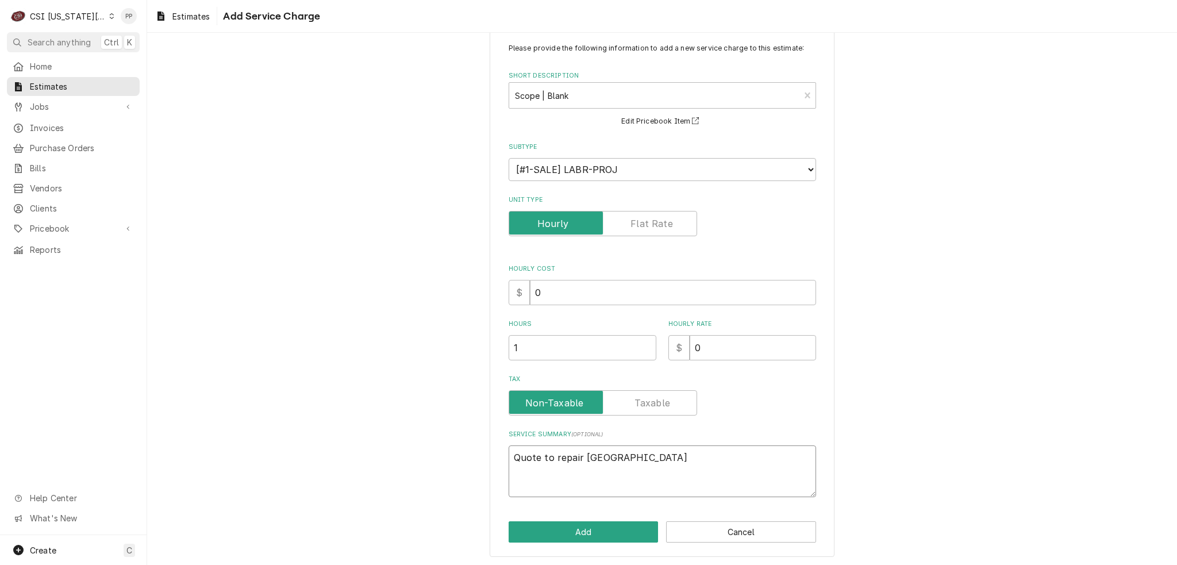
type textarea "x"
type textarea "Quote to repair Norl"
type textarea "x"
type textarea "Quote to repair Nor"
type textarea "x"
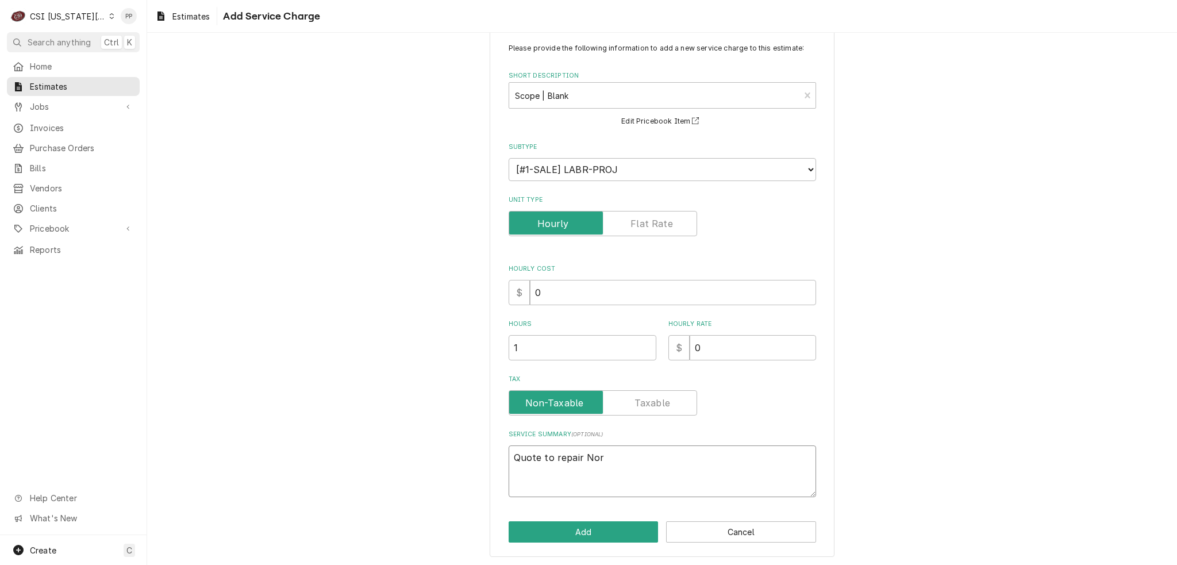
type textarea "Quote to repair No"
type textarea "x"
type textarea "Quote to repair N"
type textarea "x"
type textarea "Quote to repair"
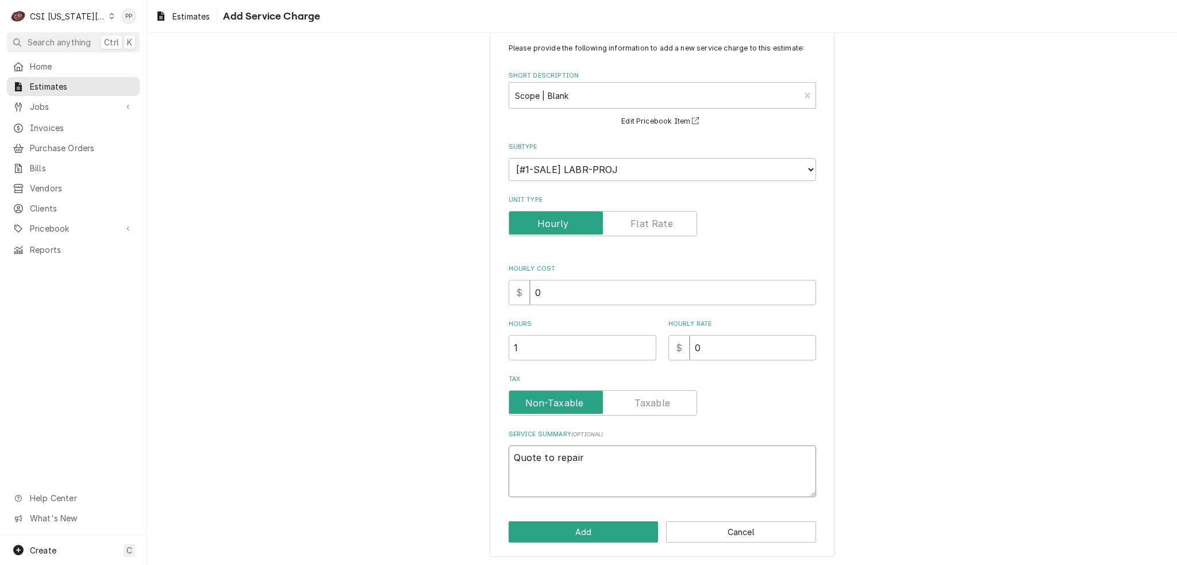
type textarea "x"
type textarea "Quote to repair"
type textarea "x"
type textarea "Quote to repai"
type textarea "x"
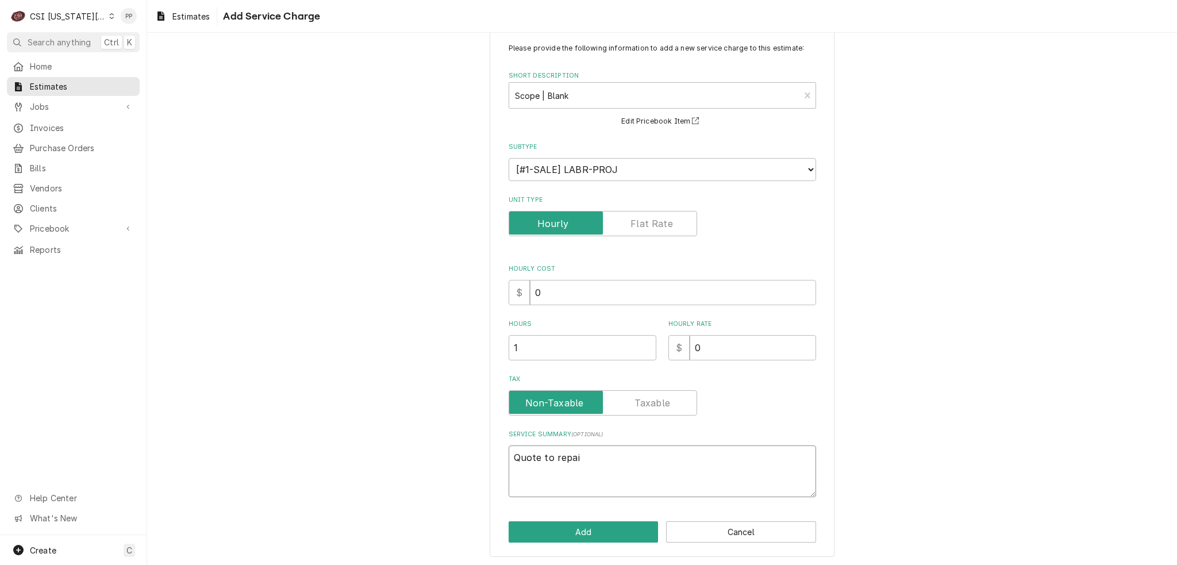
type textarea "Quote to repa"
type textarea "x"
type textarea "Quote to rep"
type textarea "x"
type textarea "Quote to re"
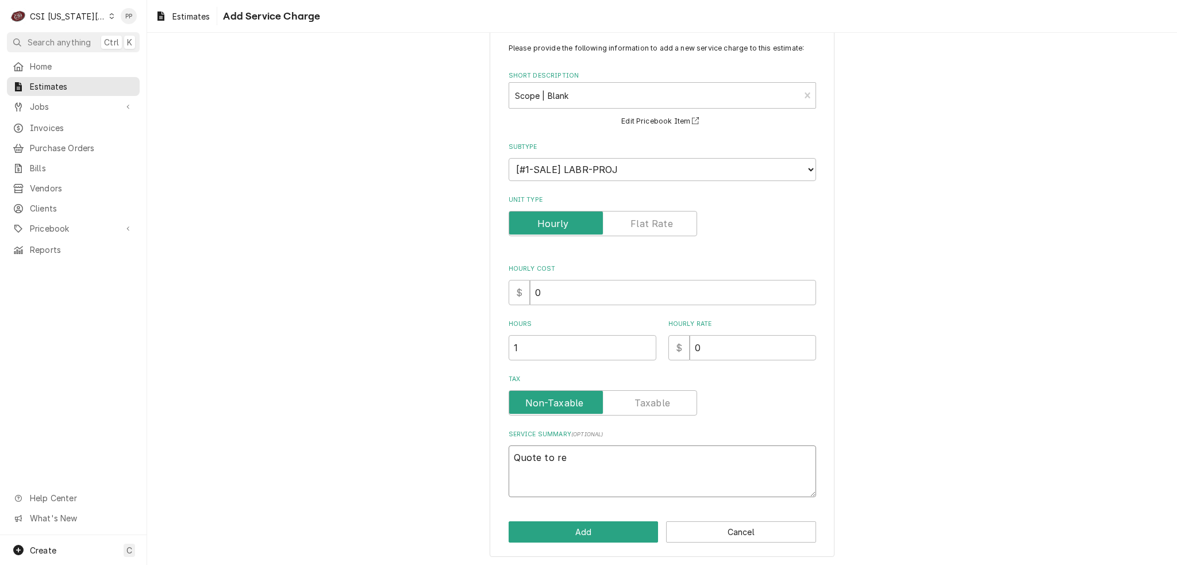
type textarea "x"
type textarea "Quote to r"
type textarea "x"
type textarea "Quote to"
type textarea "x"
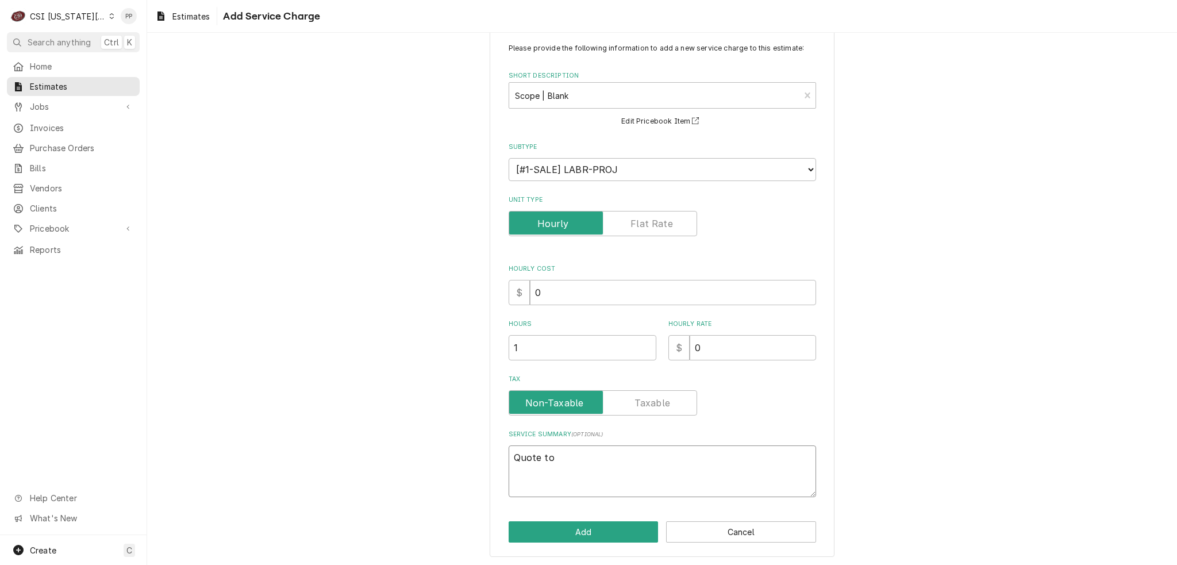
type textarea "Quote to"
type textarea "x"
type textarea "Quote t"
type textarea "x"
type textarea "Quote"
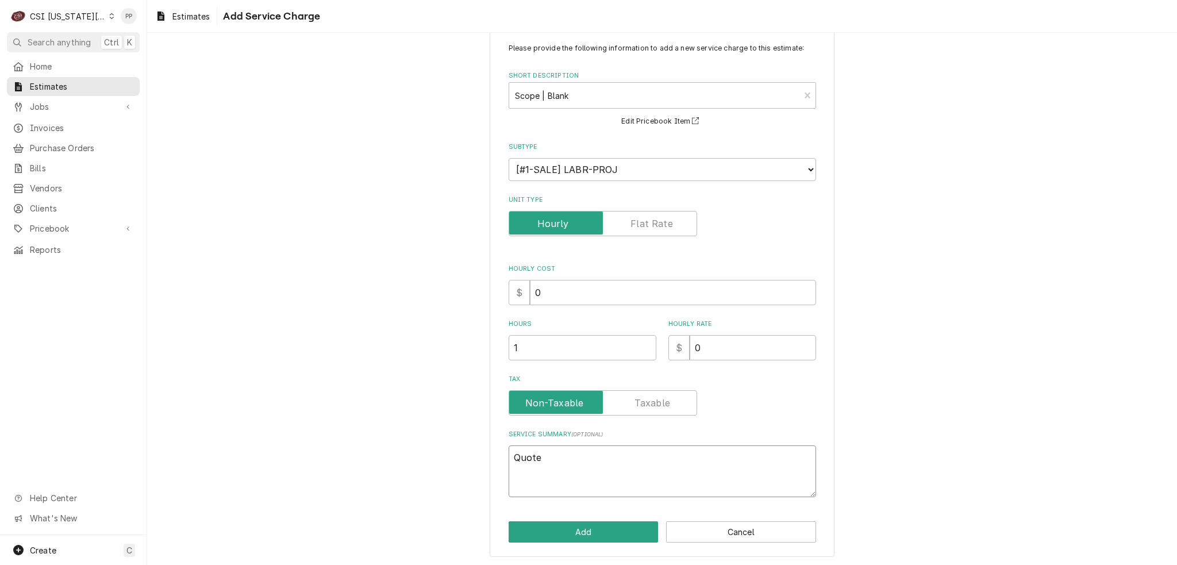
type textarea "x"
type textarea "Quote"
type textarea "x"
type textarea "Quote f"
type textarea "x"
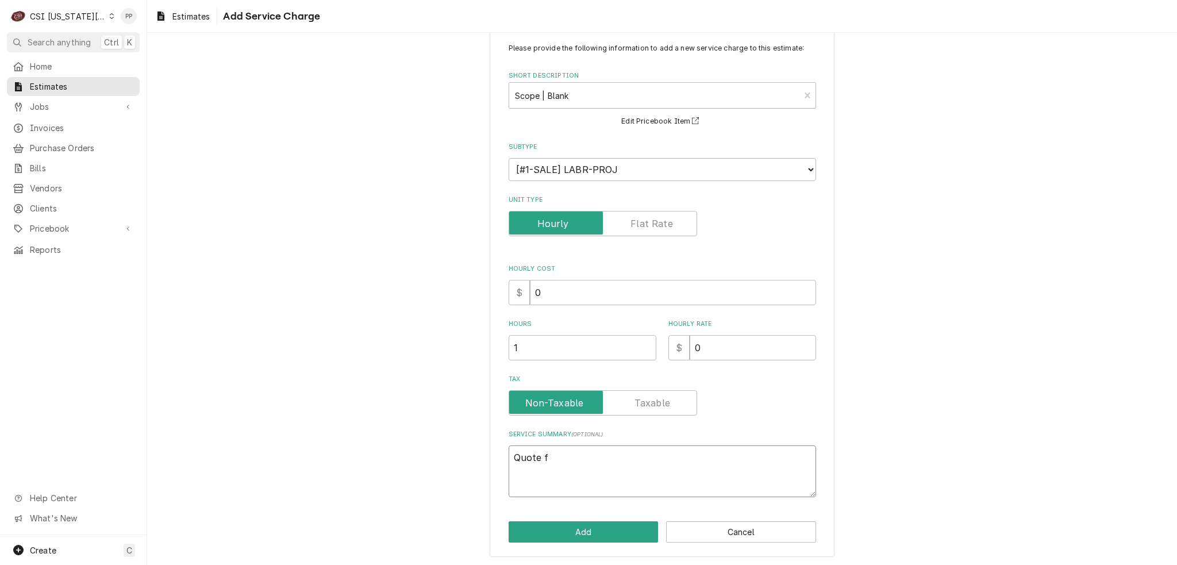
type textarea "Quote fo"
type textarea "x"
type textarea "Quote for"
type textarea "x"
type textarea "Quote for"
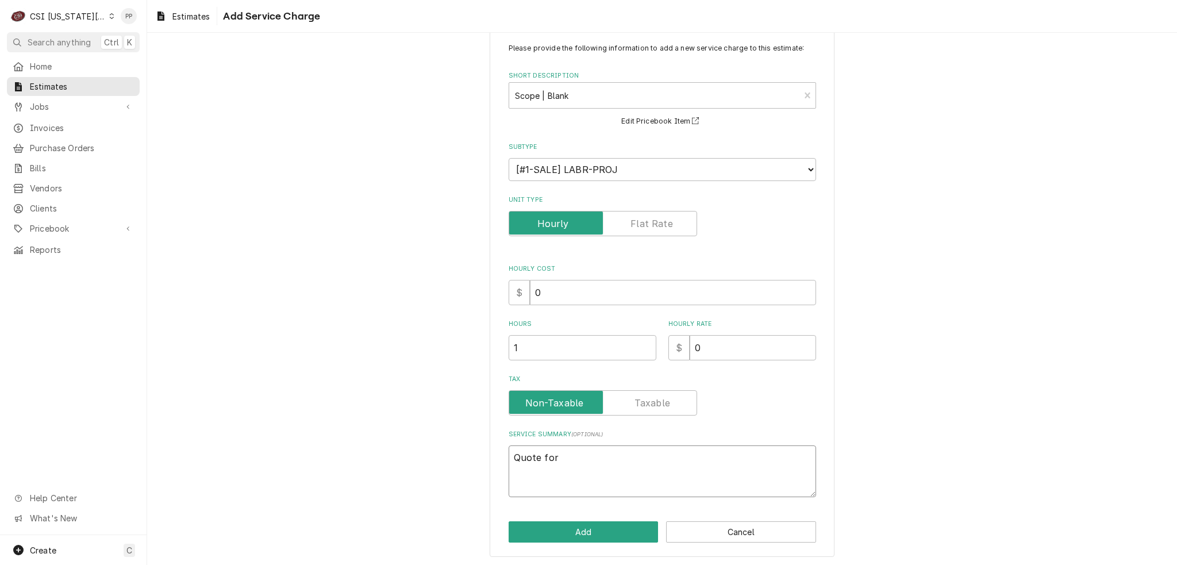
type textarea "x"
type textarea "Quote for r"
type textarea "x"
type textarea "Quote for re"
type textarea "x"
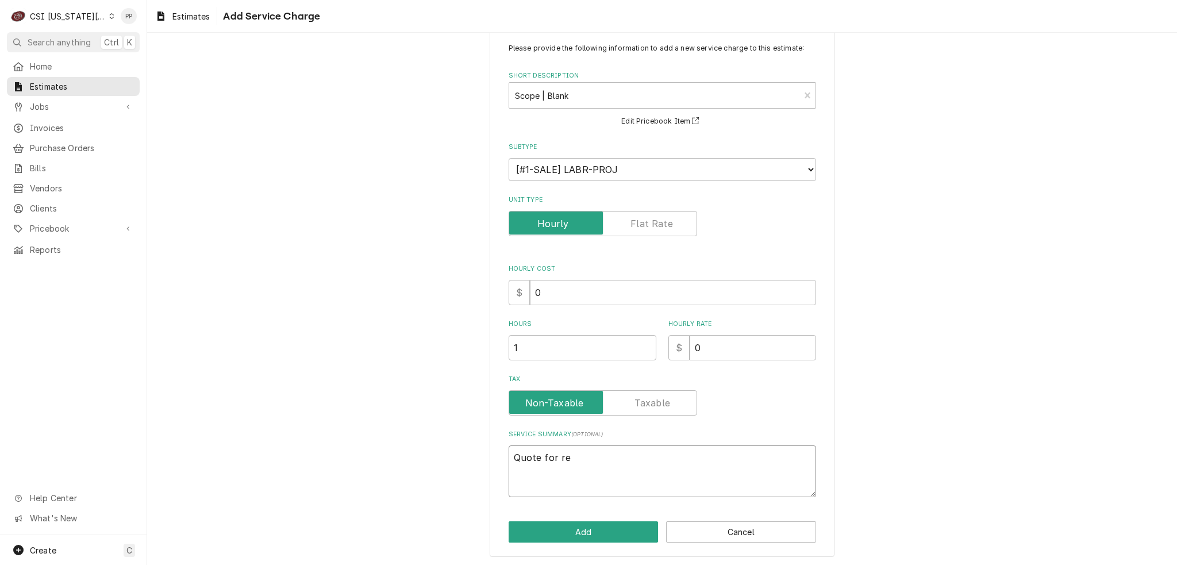
type textarea "Quote for rep"
type textarea "x"
type textarea "Quote for repa"
type textarea "x"
type textarea "Quote for repar"
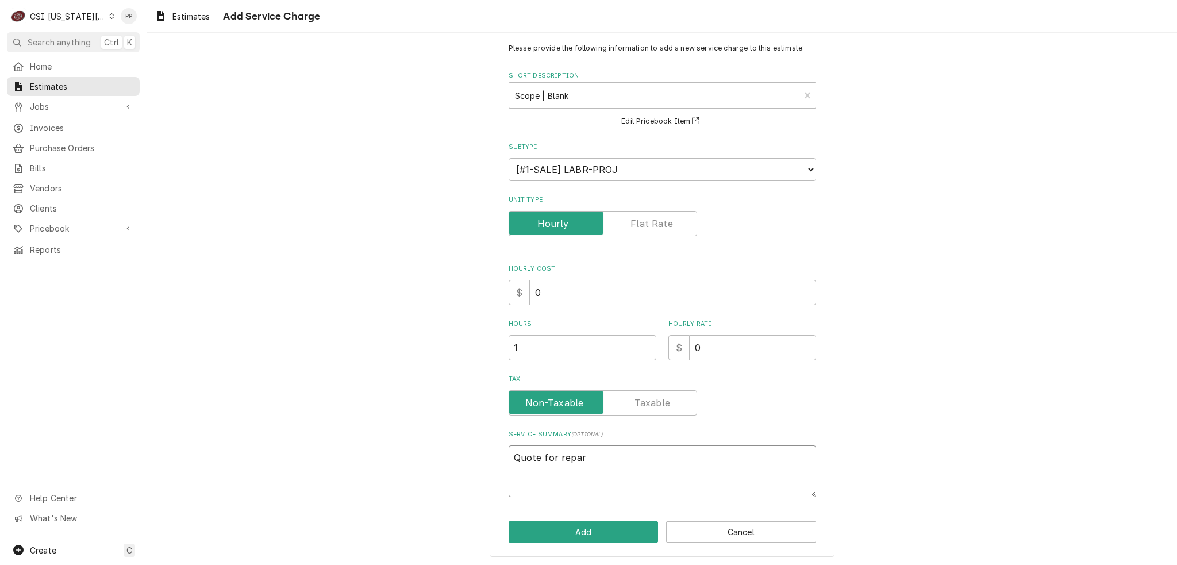
type textarea "x"
type textarea "Quote for repars"
type textarea "x"
type textarea "Quote for repar"
type textarea "x"
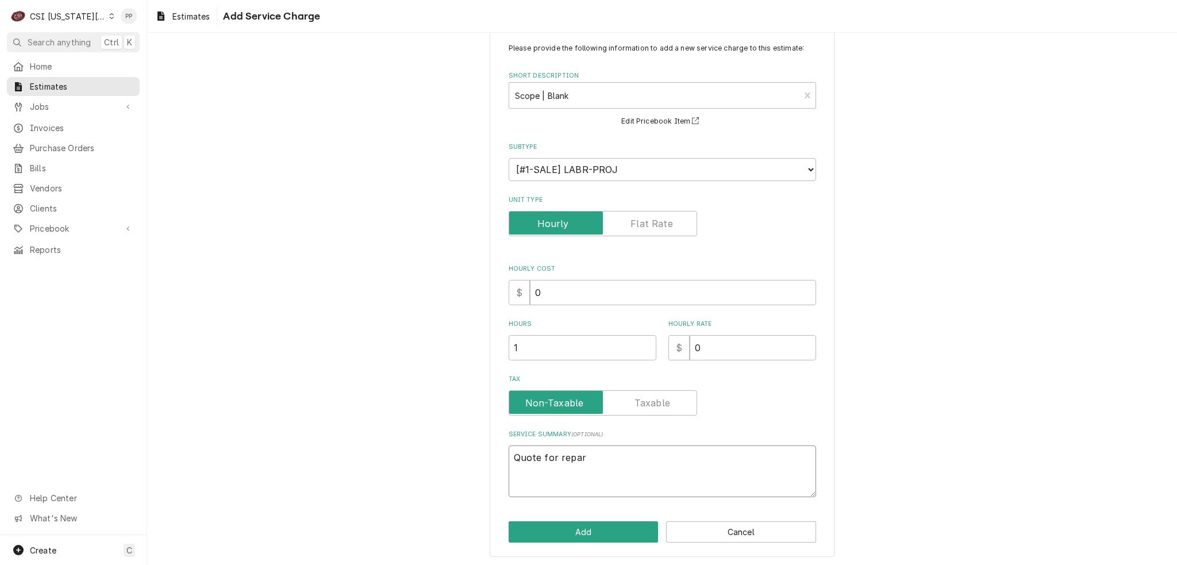
type textarea "Quote for repa"
type textarea "x"
type textarea "Quote for repai"
type textarea "x"
type textarea "Quote for repair"
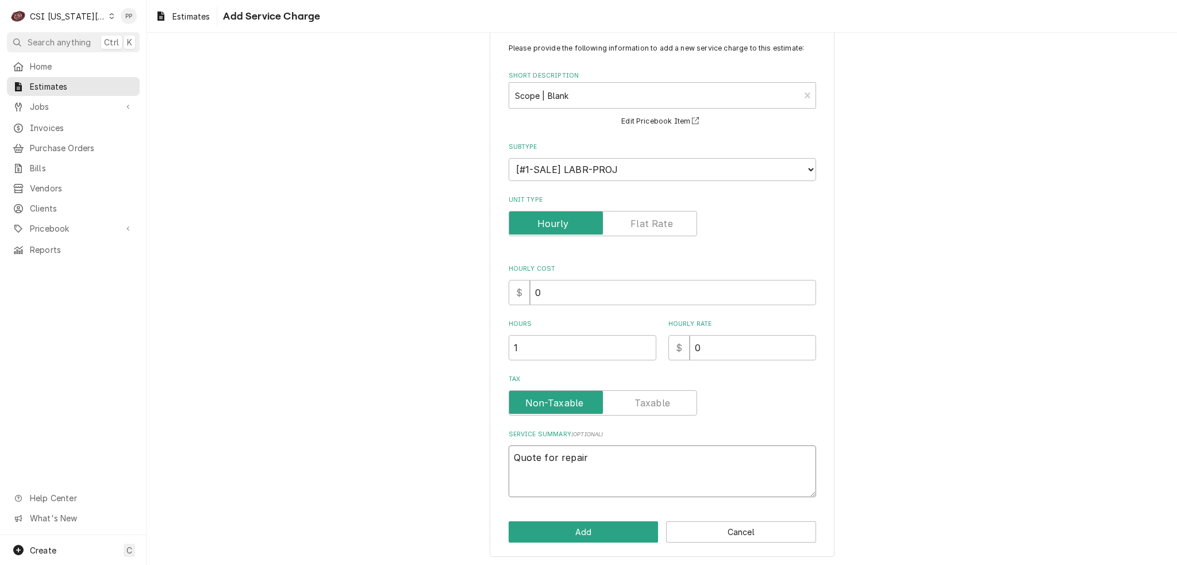
type textarea "x"
type textarea "Quote for repairs"
type textarea "x"
type textarea "Quote for repairs"
type textarea "x"
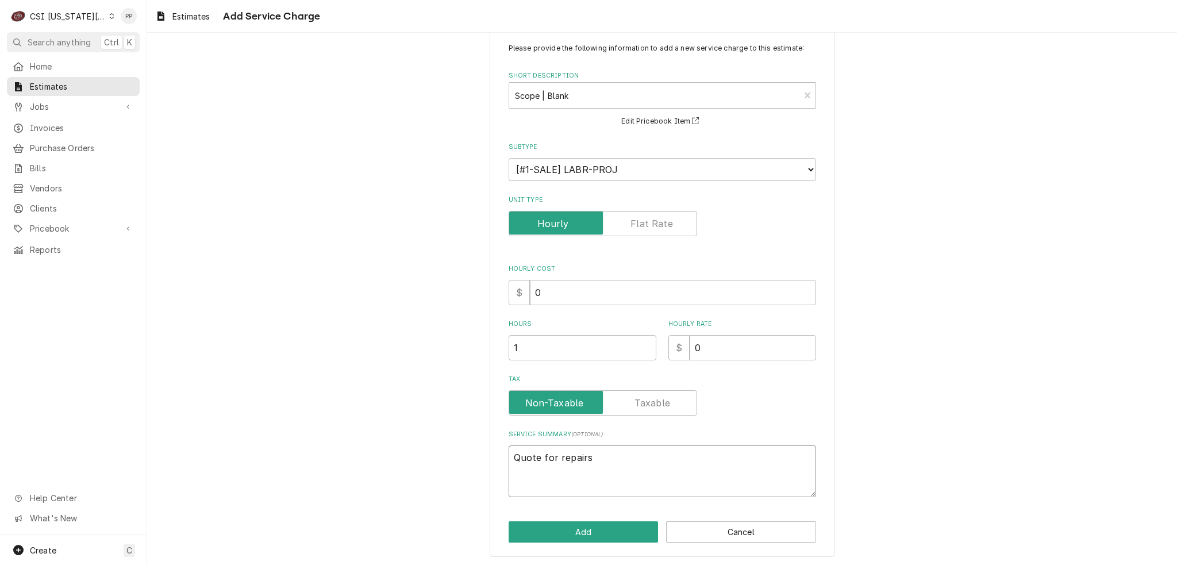
type textarea "Quote for repairs f"
type textarea "x"
type textarea "Quote for repairs fo"
type textarea "x"
type textarea "Quote for repairs fou"
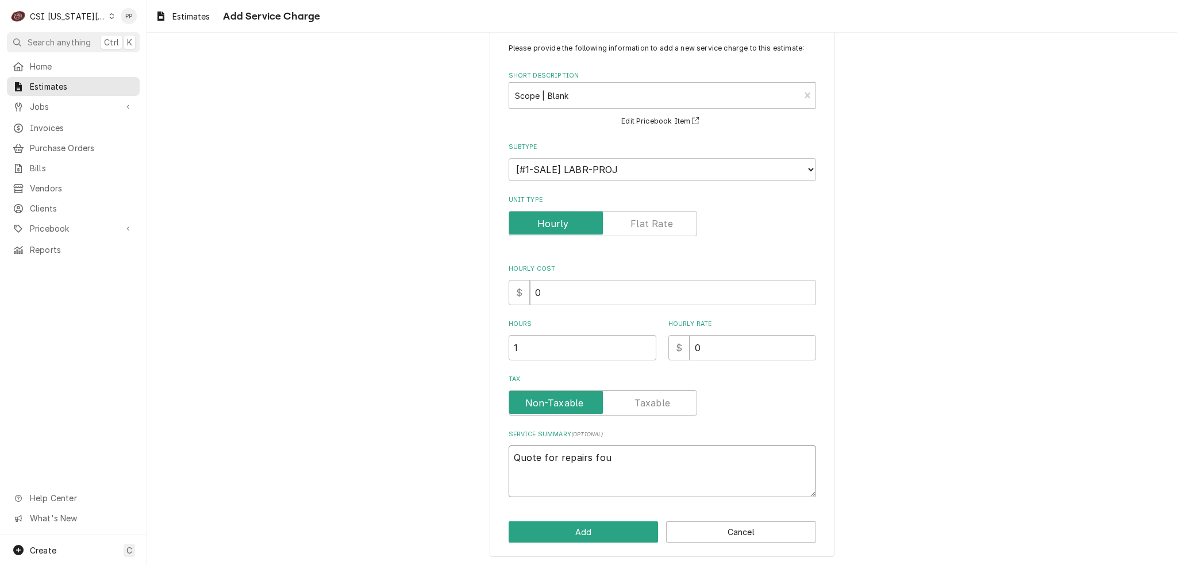
type textarea "x"
type textarea "Quote for repairs foun"
type textarea "x"
type textarea "Quote for repairs found"
type textarea "x"
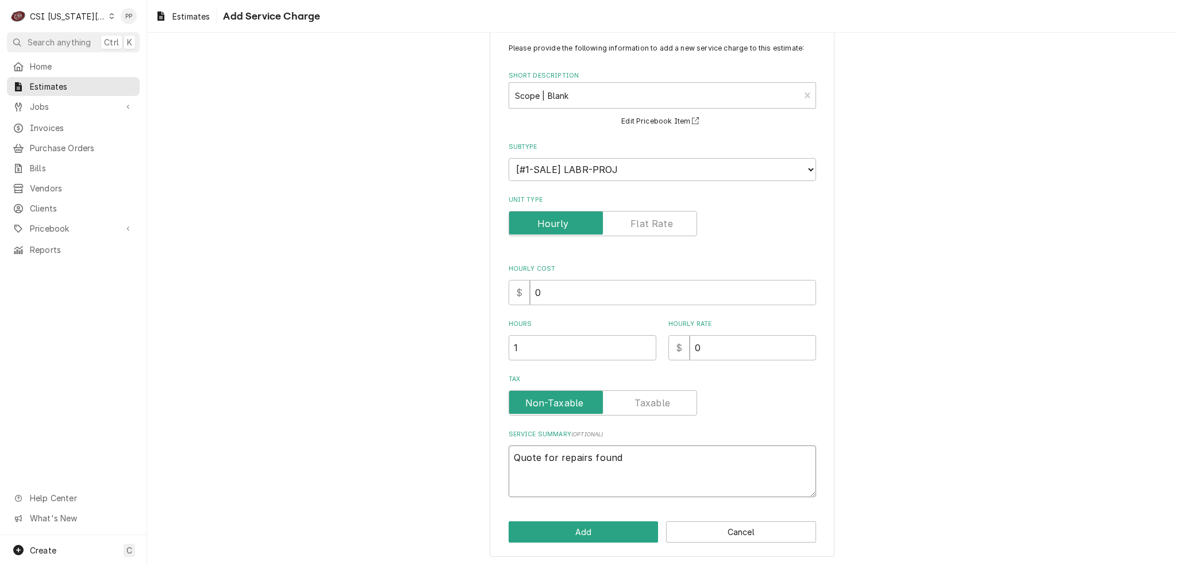
type textarea "Quote for repairs foundd"
type textarea "x"
type textarea "Quote for repairs found"
type textarea "x"
type textarea "Quote for repairs found"
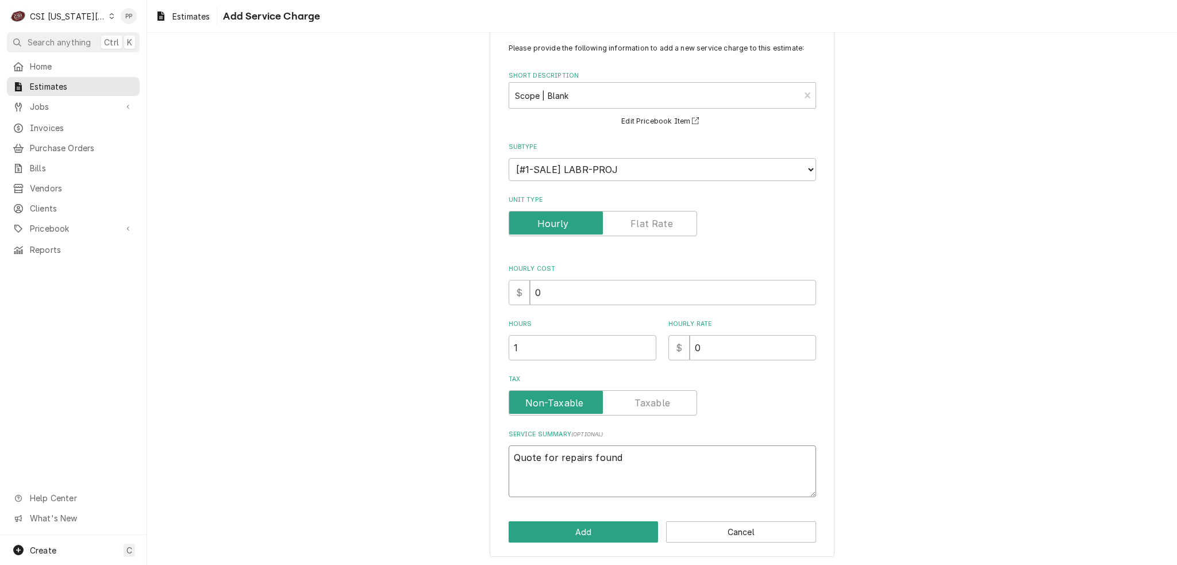
type textarea "x"
type textarea "Quote for repairs found d"
type textarea "x"
type textarea "Quote for repairs found du"
type textarea "x"
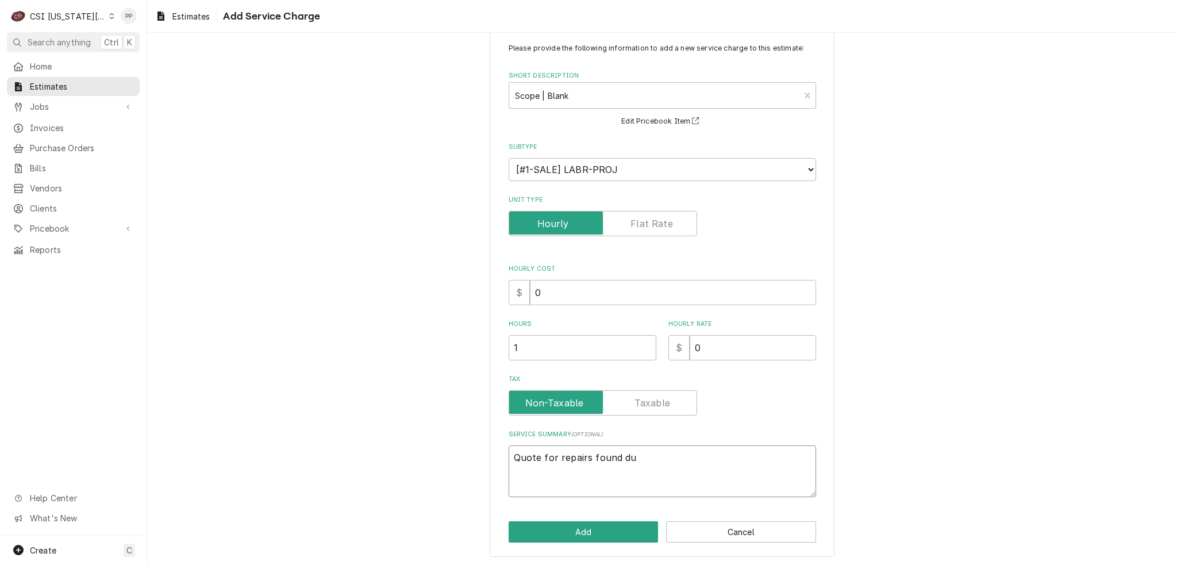
type textarea "Quote for repairs found dur"
type textarea "x"
type textarea "Quote for repairs found duri"
type textarea "x"
type textarea "Quote for repairs found durin"
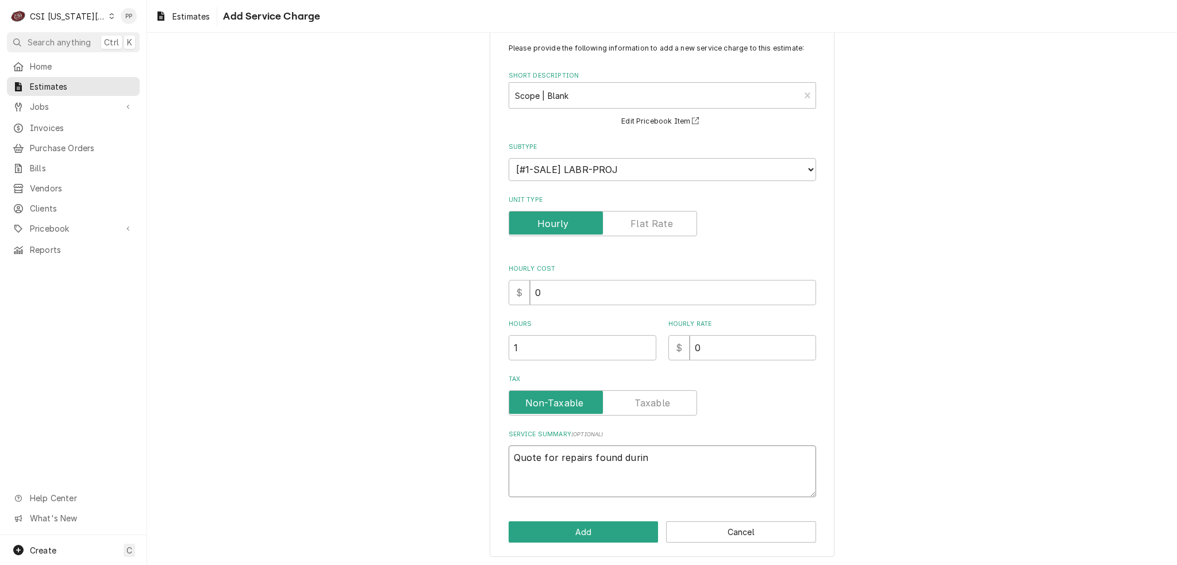
type textarea "x"
type textarea "Quote for repairs found during"
type textarea "x"
type textarea "Quote for repairs found during"
type textarea "x"
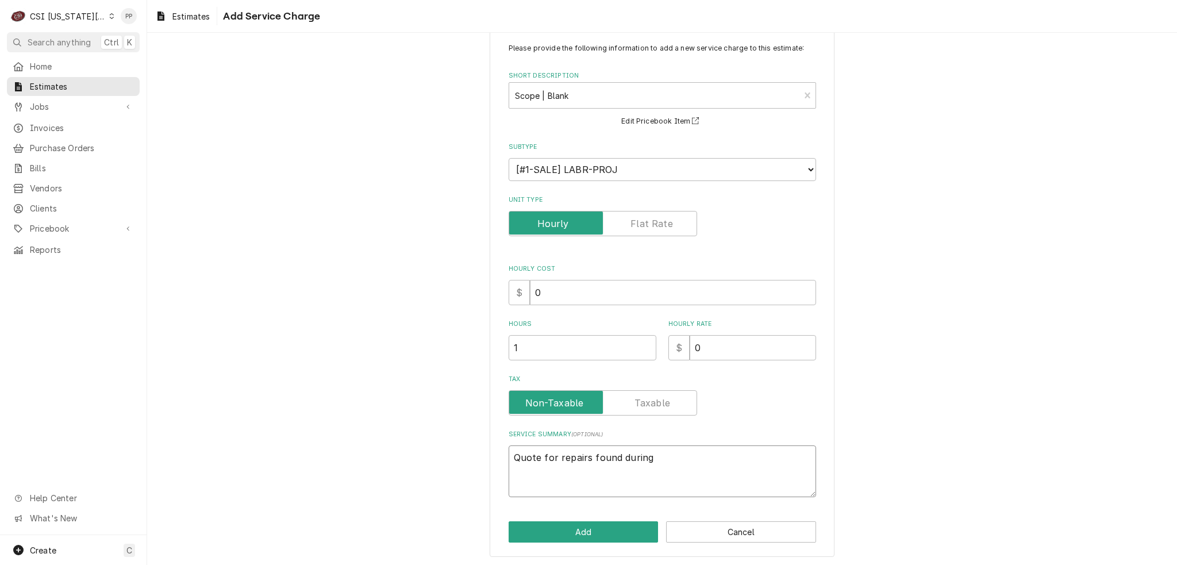
type textarea "Quote for repairs found during P"
type textarea "x"
click at [687, 478] on textarea "Quote for repairs found during Pm.. Norlake milk cooler Model" at bounding box center [663, 471] width 308 height 52
paste textarea "AR124SSS/0"
click at [737, 485] on textarea "Quote for repairs found during Pm.. Norlake milk cooler Model AR124SSS/0 Serial…" at bounding box center [663, 471] width 308 height 52
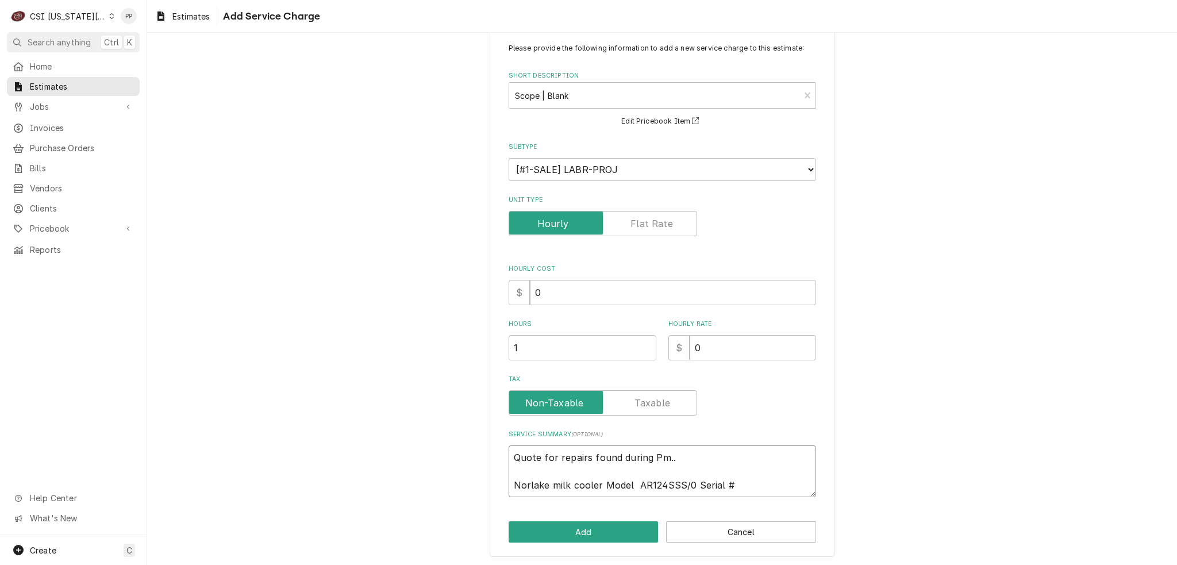
paste textarea "02071005"
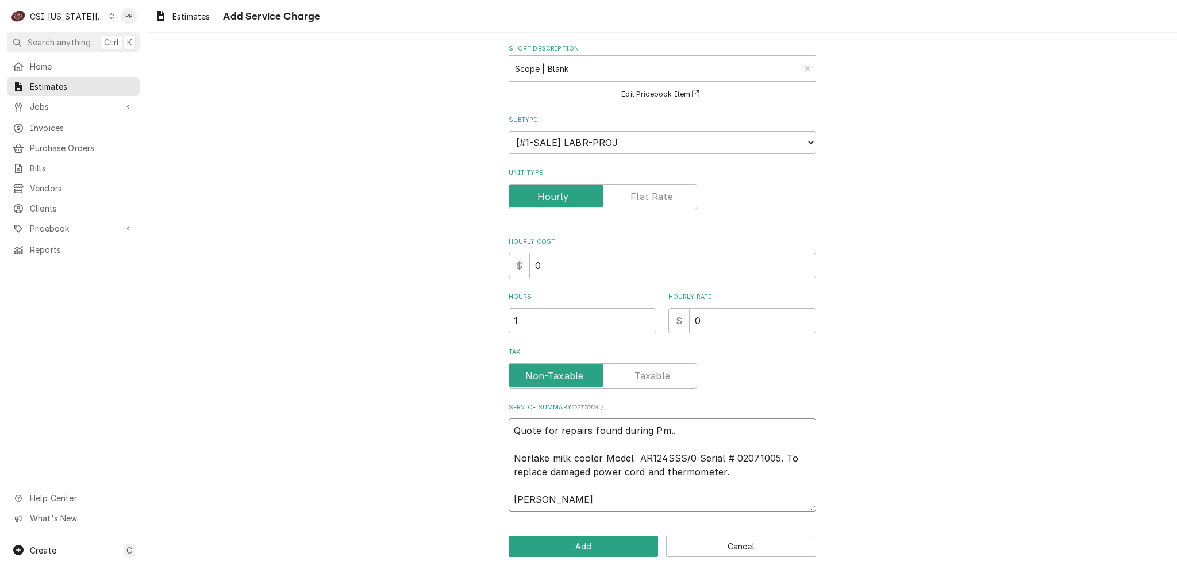
scroll to position [68, 0]
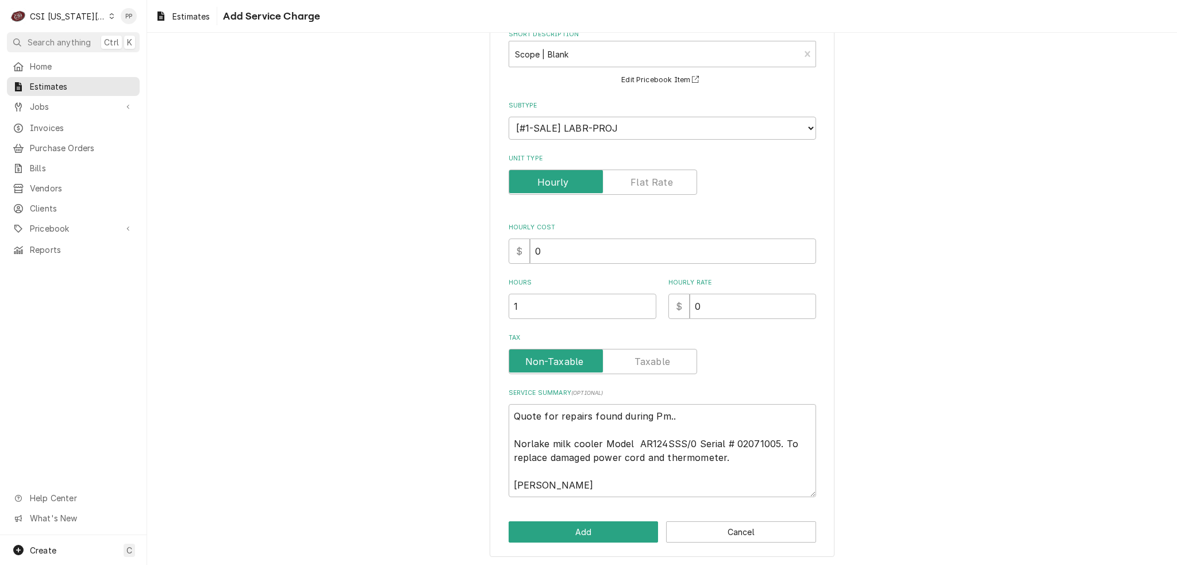
click at [571, 550] on div "Please provide the following information to add a new service charge to this es…" at bounding box center [662, 272] width 345 height 570
click at [575, 540] on button "Add" at bounding box center [584, 531] width 150 height 21
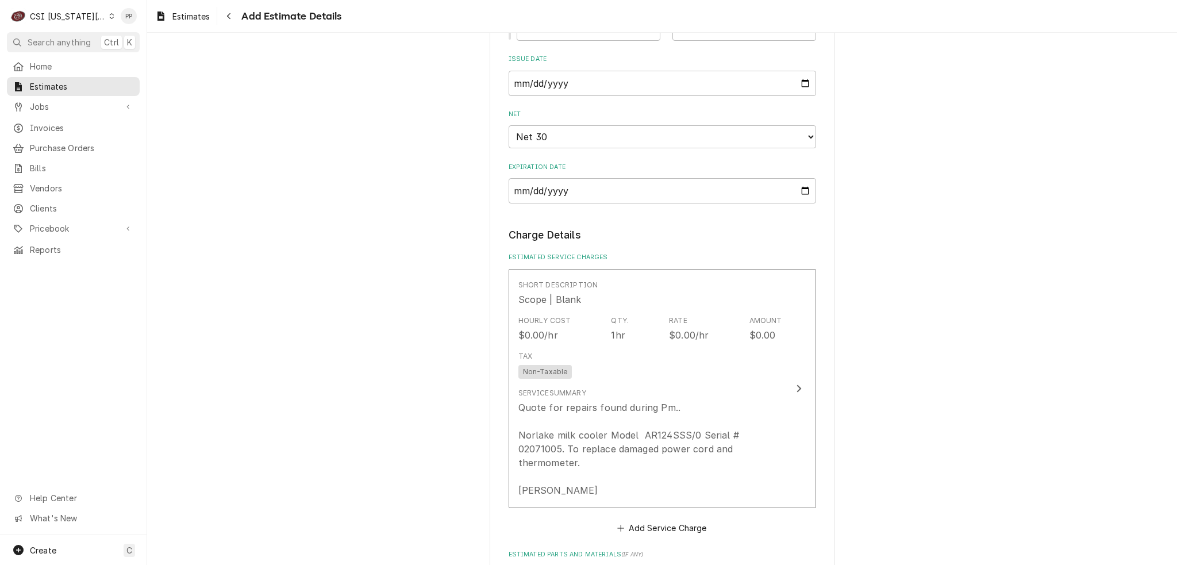
scroll to position [1078, 0]
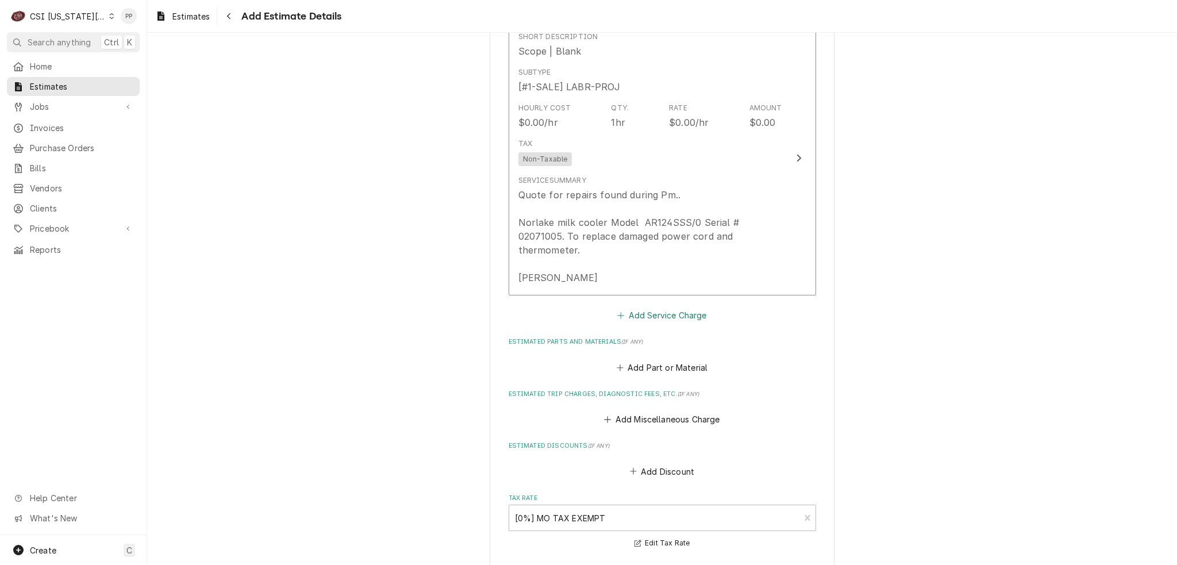
click at [685, 308] on button "Add Service Charge" at bounding box center [662, 316] width 93 height 16
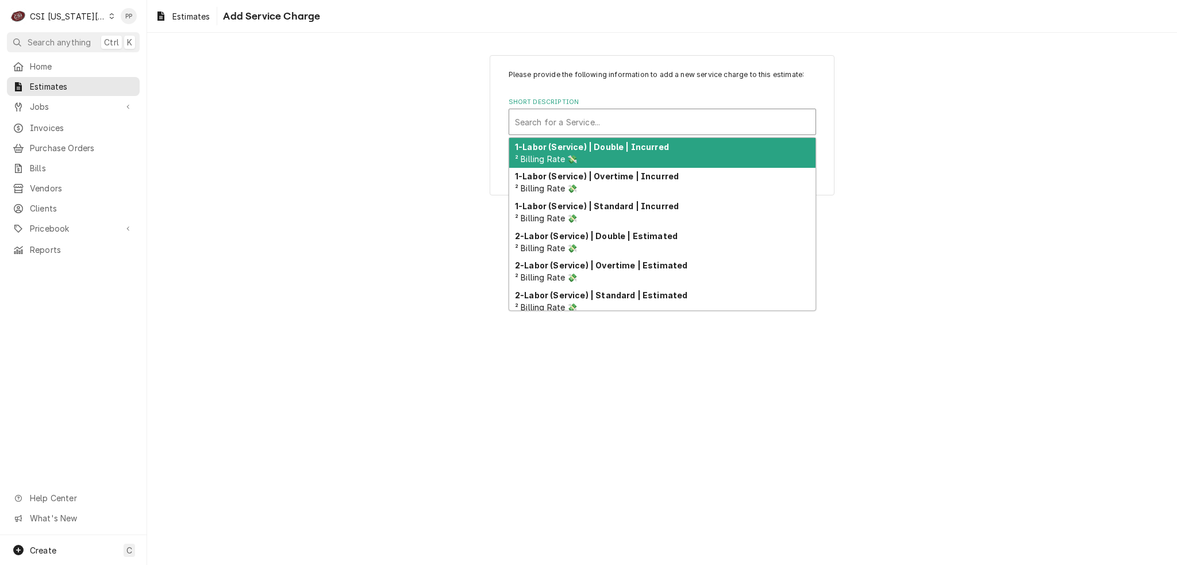
click at [640, 110] on div "Search for a Service..." at bounding box center [662, 121] width 306 height 25
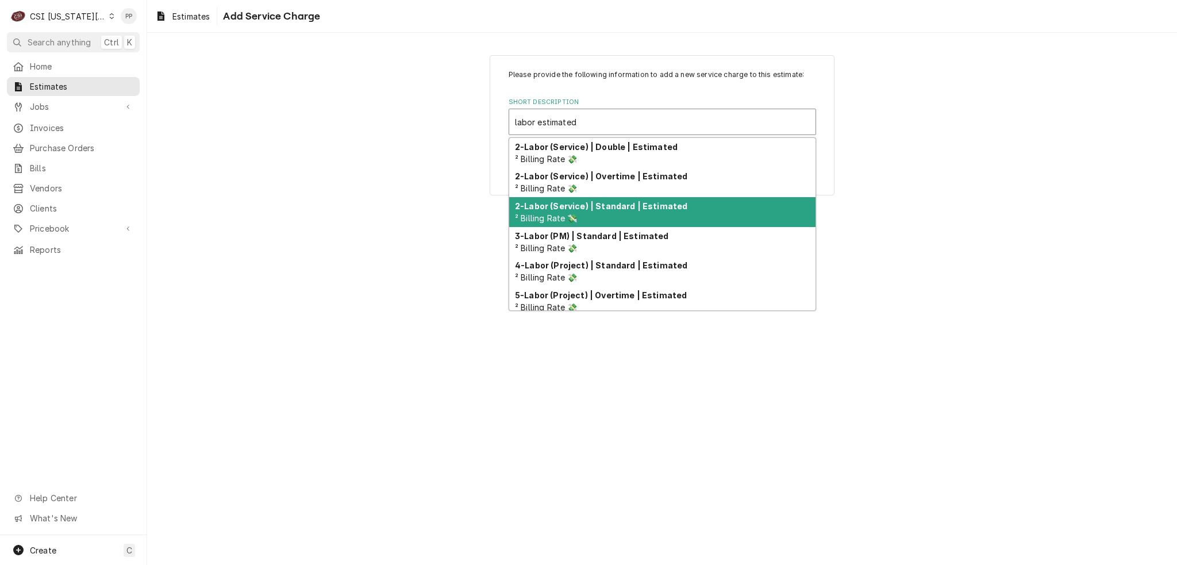
click at [645, 199] on div "2-Labor (Service) | Standard | Estimated ² Billing Rate 💸" at bounding box center [662, 212] width 306 height 30
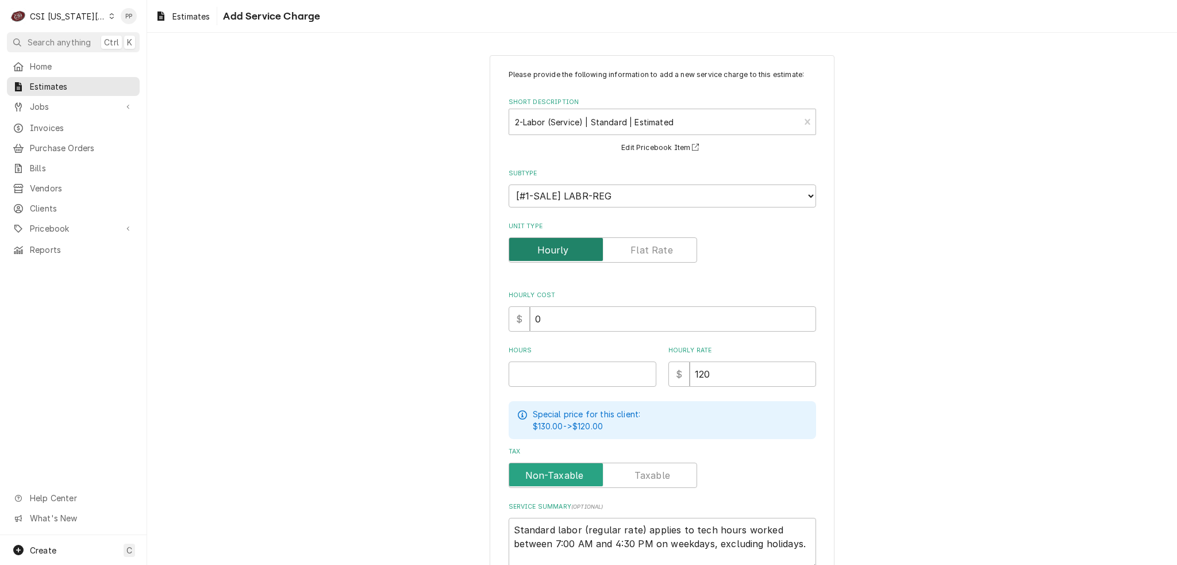
click at [625, 245] on input "Unit Type" at bounding box center [603, 249] width 178 height 25
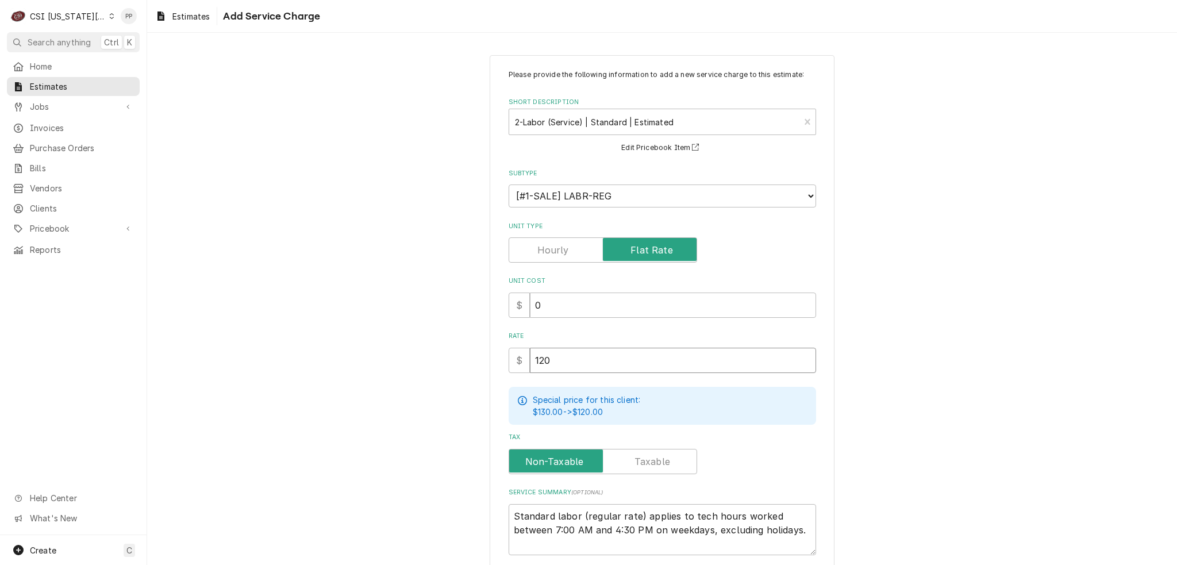
drag, startPoint x: 541, startPoint y: 363, endPoint x: 513, endPoint y: 363, distance: 28.2
click at [513, 363] on div "$ 120" at bounding box center [663, 360] width 308 height 25
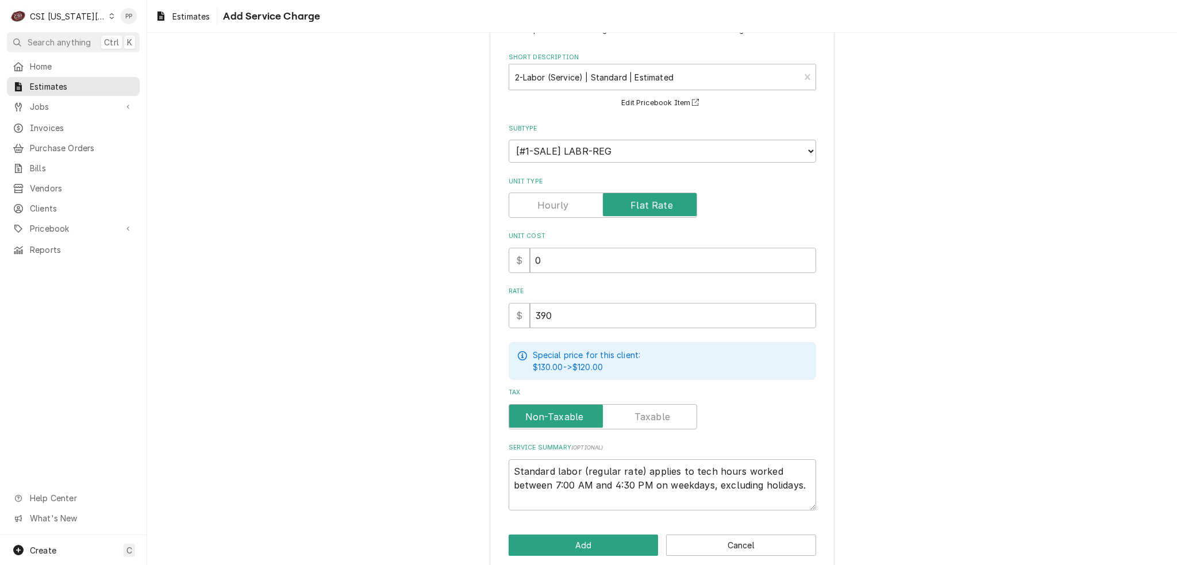
scroll to position [57, 0]
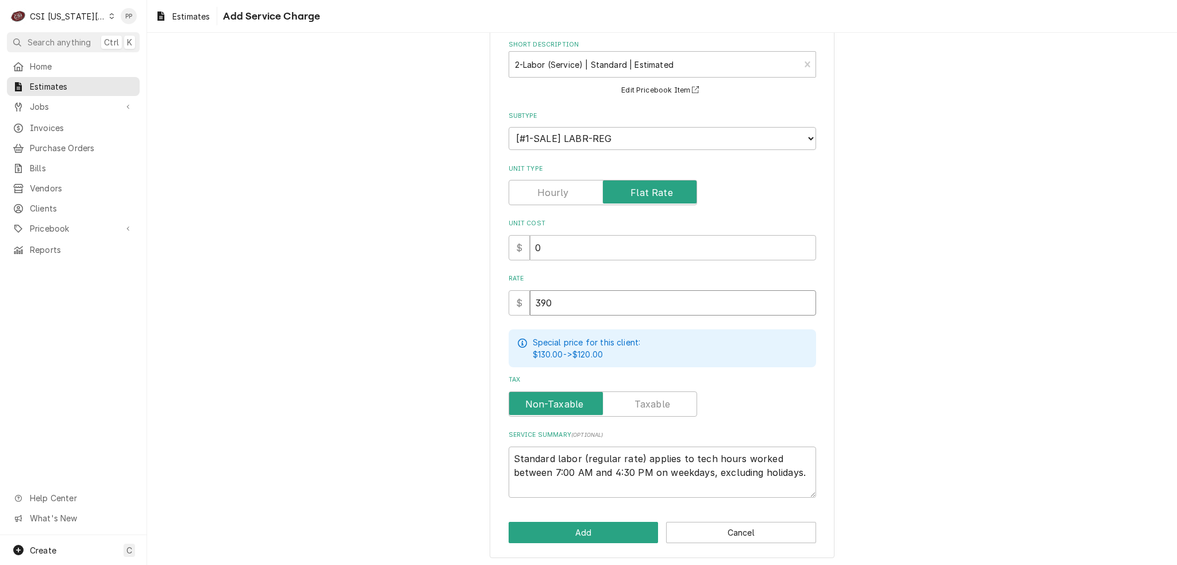
drag, startPoint x: 619, startPoint y: 303, endPoint x: 607, endPoint y: 298, distance: 12.9
click at [609, 301] on input "390" at bounding box center [673, 302] width 286 height 25
click at [536, 527] on button "Add" at bounding box center [584, 532] width 150 height 21
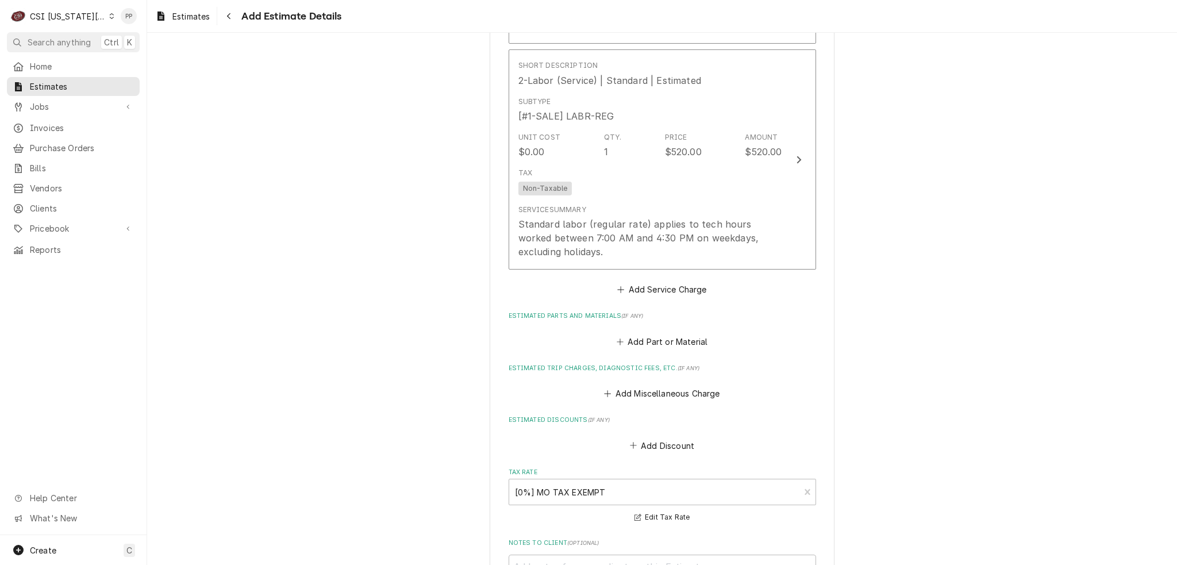
scroll to position [1352, 0]
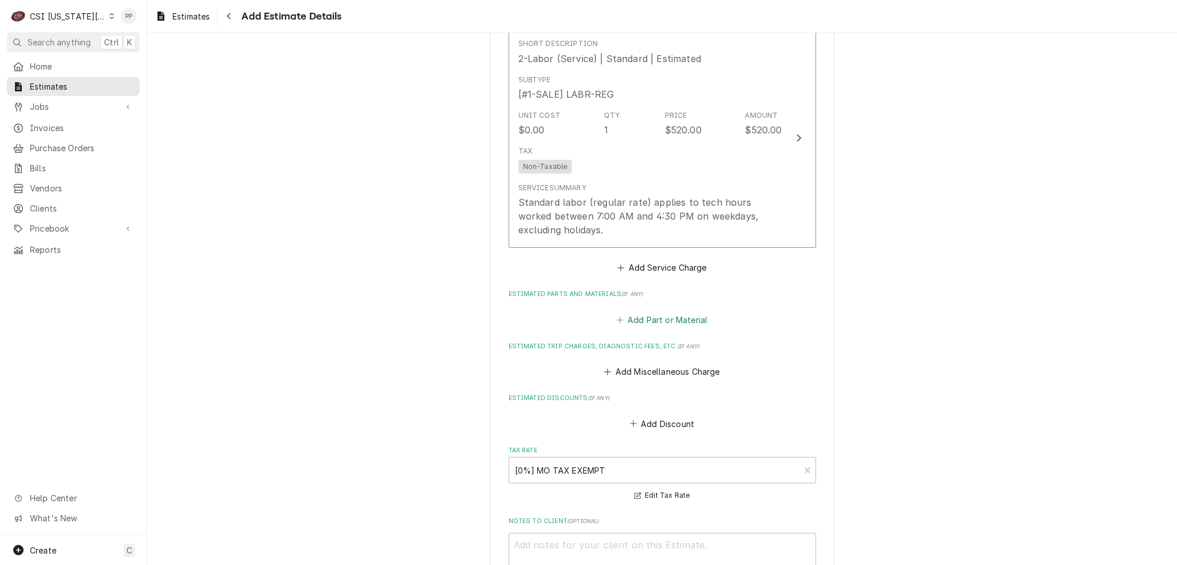
click at [680, 312] on button "Add Part or Material" at bounding box center [661, 320] width 95 height 16
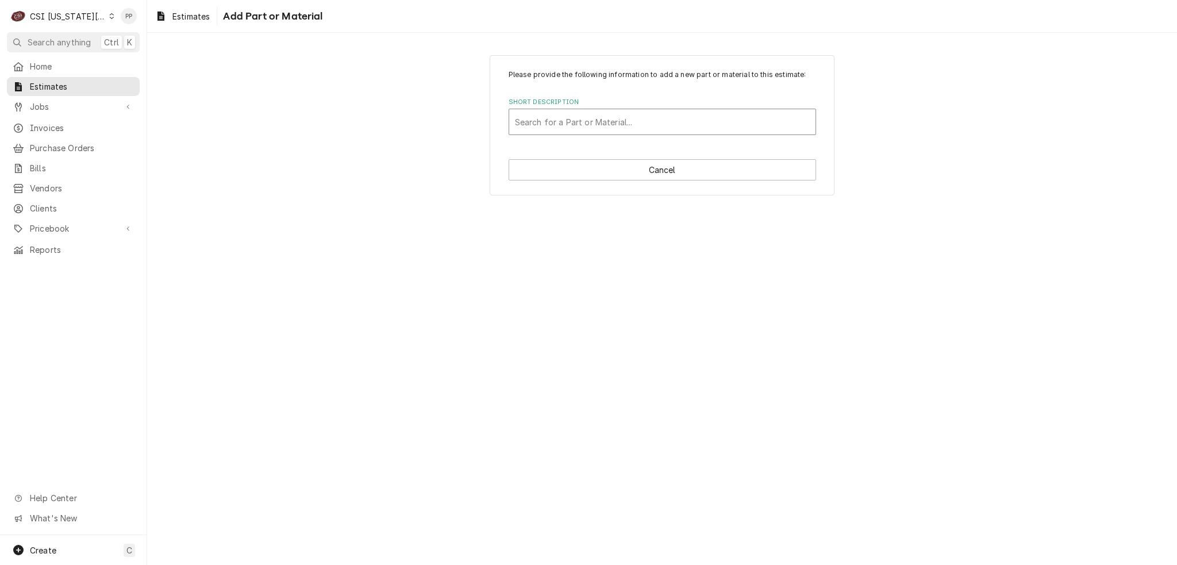
click at [585, 109] on div "Search for a Part or Material..." at bounding box center [663, 122] width 308 height 26
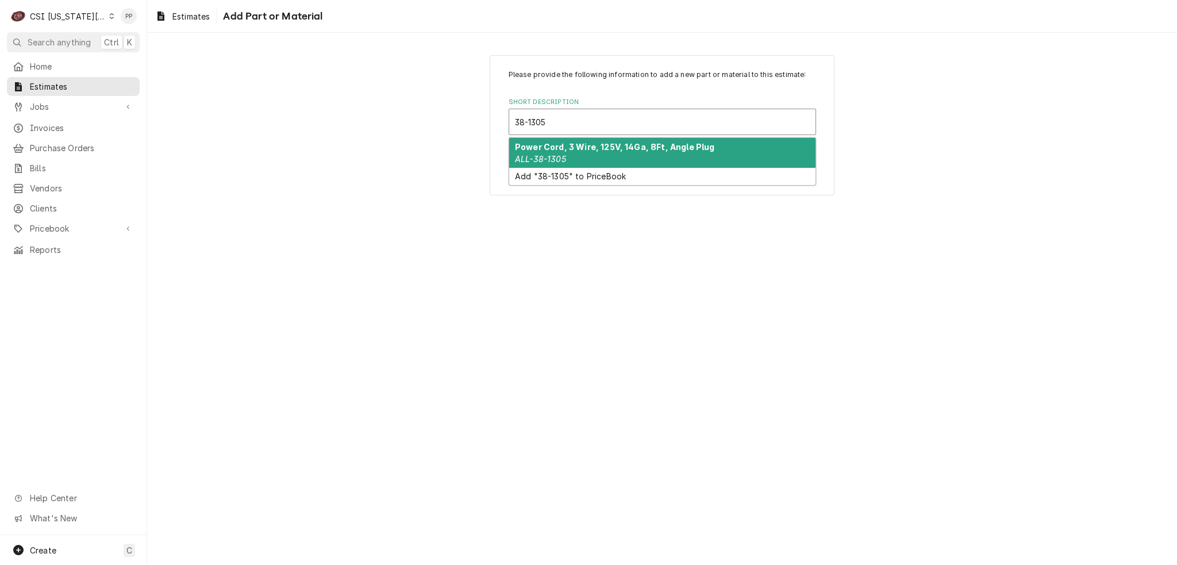
click at [582, 147] on strong "Power Cord, 3 Wire, 125V, 14Ga, 8Ft, Angle Plug" at bounding box center [615, 147] width 200 height 10
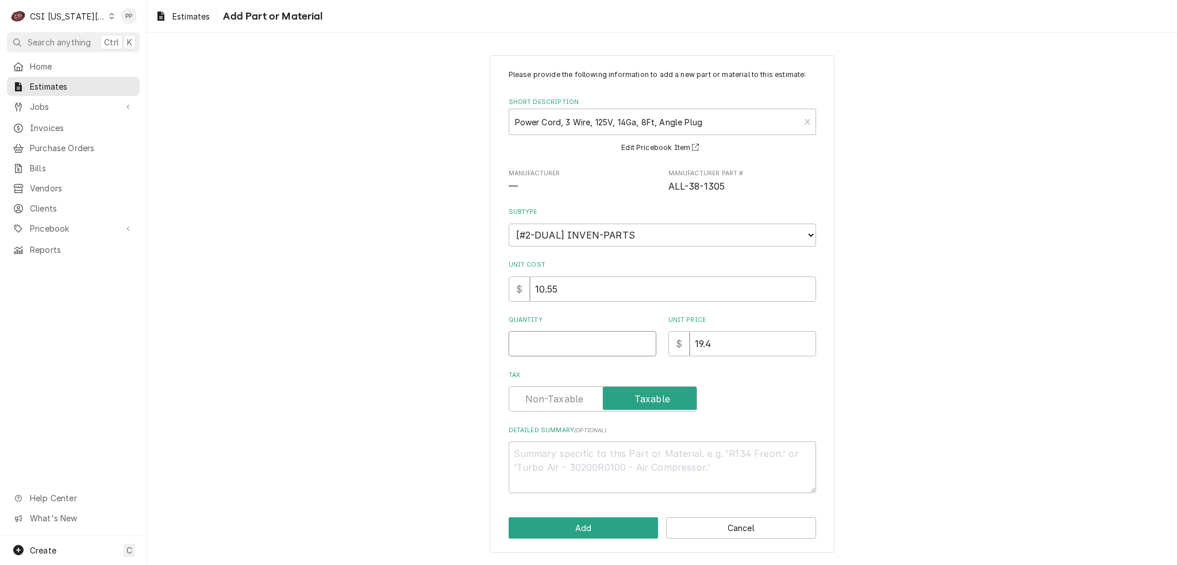
click at [562, 332] on input "Quantity" at bounding box center [583, 343] width 148 height 25
click at [601, 525] on button "Add" at bounding box center [584, 527] width 150 height 21
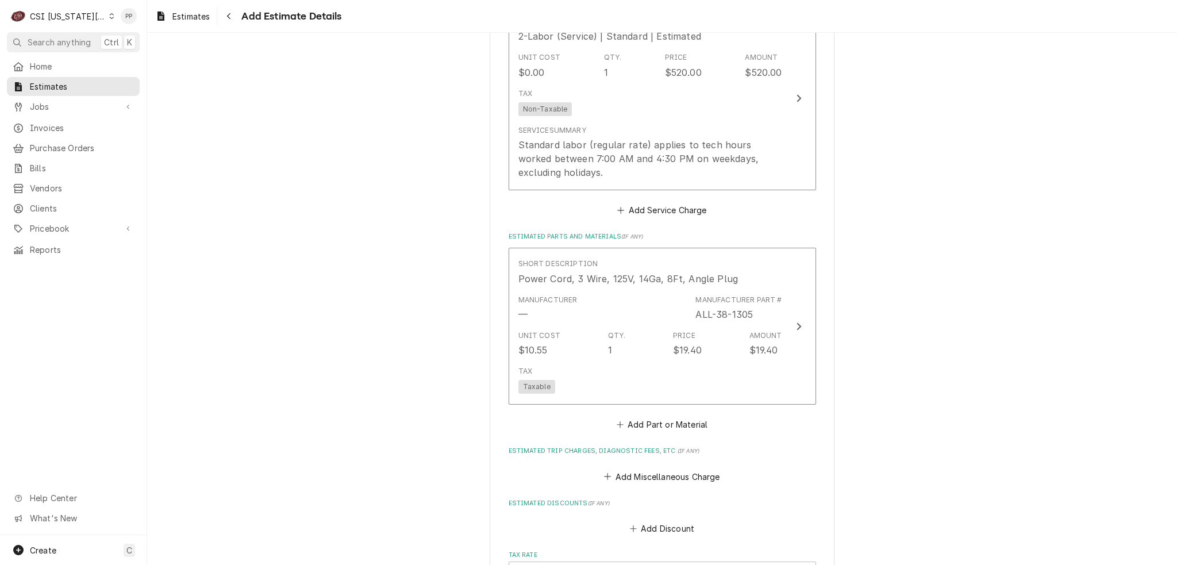
scroll to position [1409, 0]
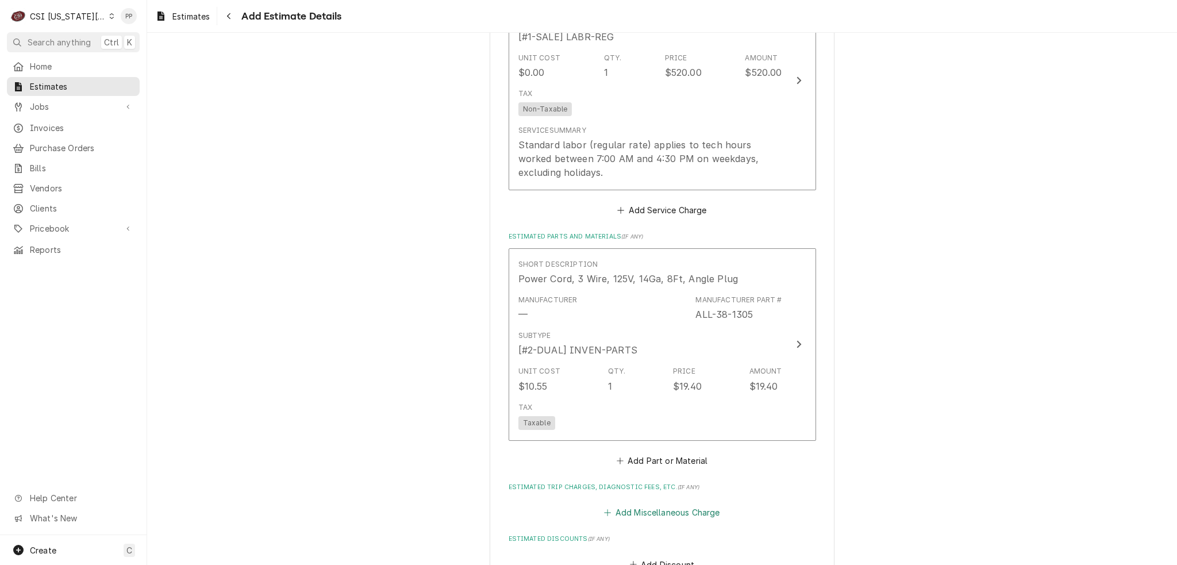
drag, startPoint x: 655, startPoint y: 495, endPoint x: 655, endPoint y: 472, distance: 22.4
click at [655, 505] on button "Add Miscellaneous Charge" at bounding box center [662, 513] width 120 height 16
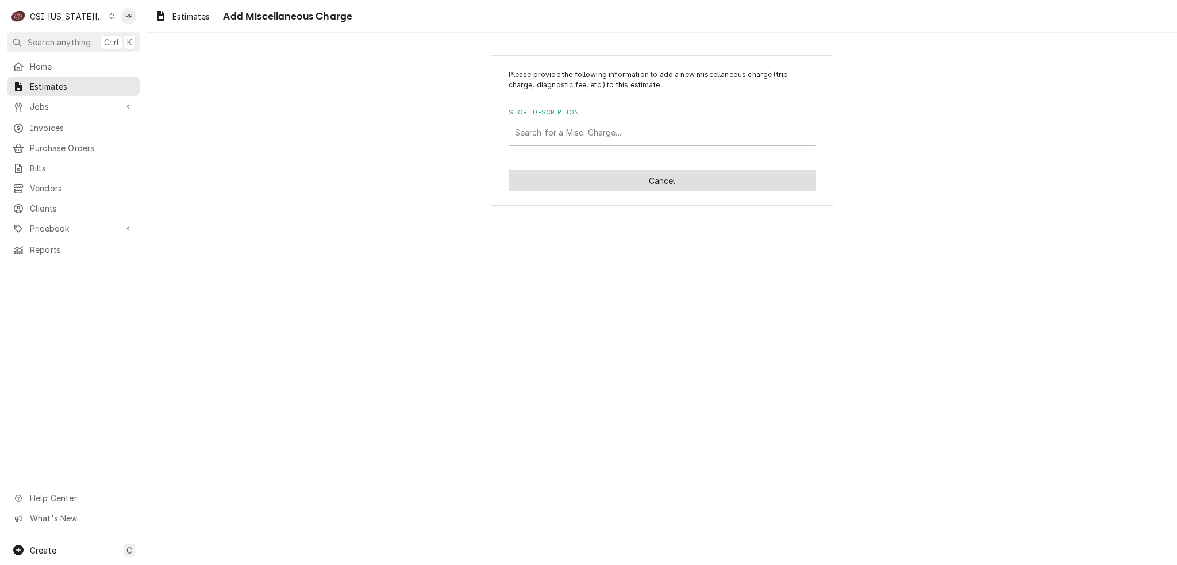
click at [625, 189] on button "Cancel" at bounding box center [663, 180] width 308 height 21
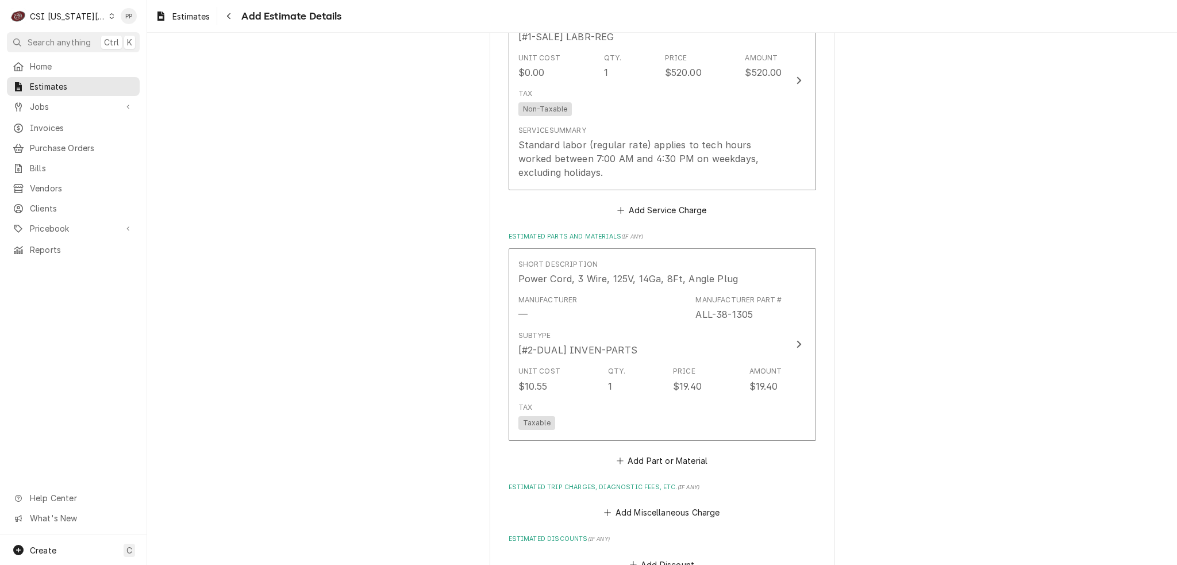
scroll to position [1467, 0]
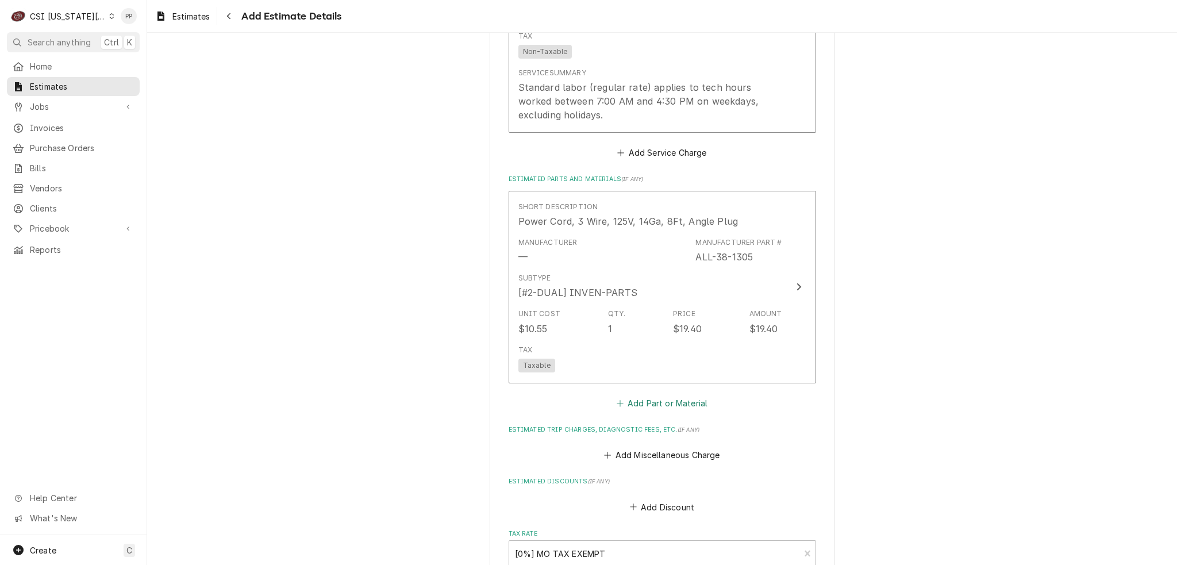
click at [675, 395] on button "Add Part or Material" at bounding box center [661, 403] width 95 height 16
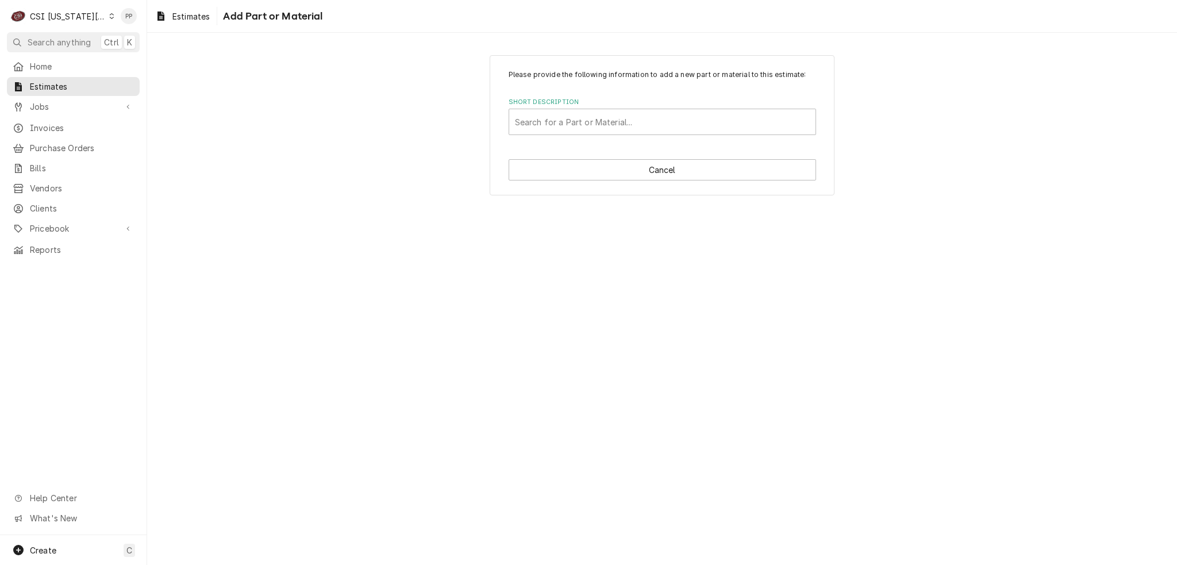
click at [618, 137] on div "Please provide the following information to add a new part or material to this …" at bounding box center [662, 125] width 345 height 140
click at [618, 121] on div "Short Description" at bounding box center [662, 122] width 295 height 21
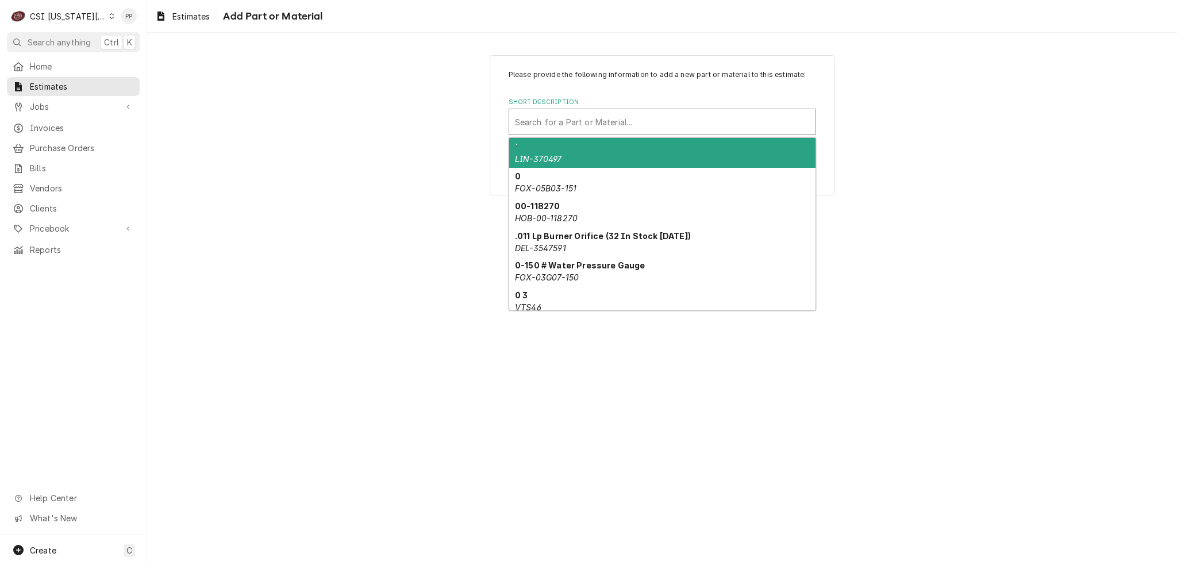
paste input "000653"
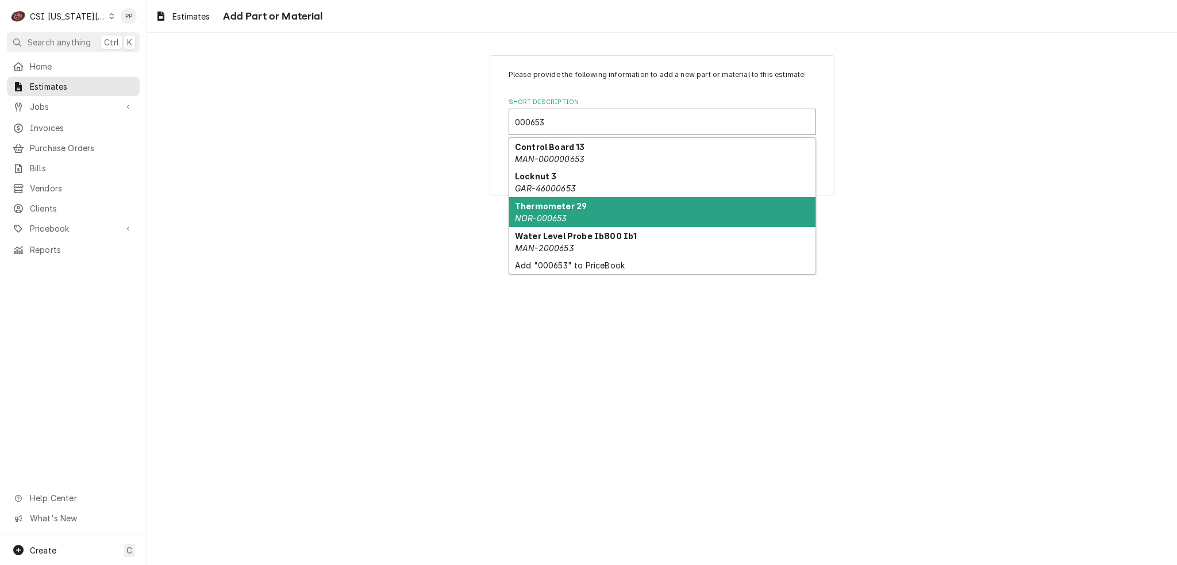
click at [602, 210] on div "Thermometer 29 NOR-000653" at bounding box center [662, 212] width 306 height 30
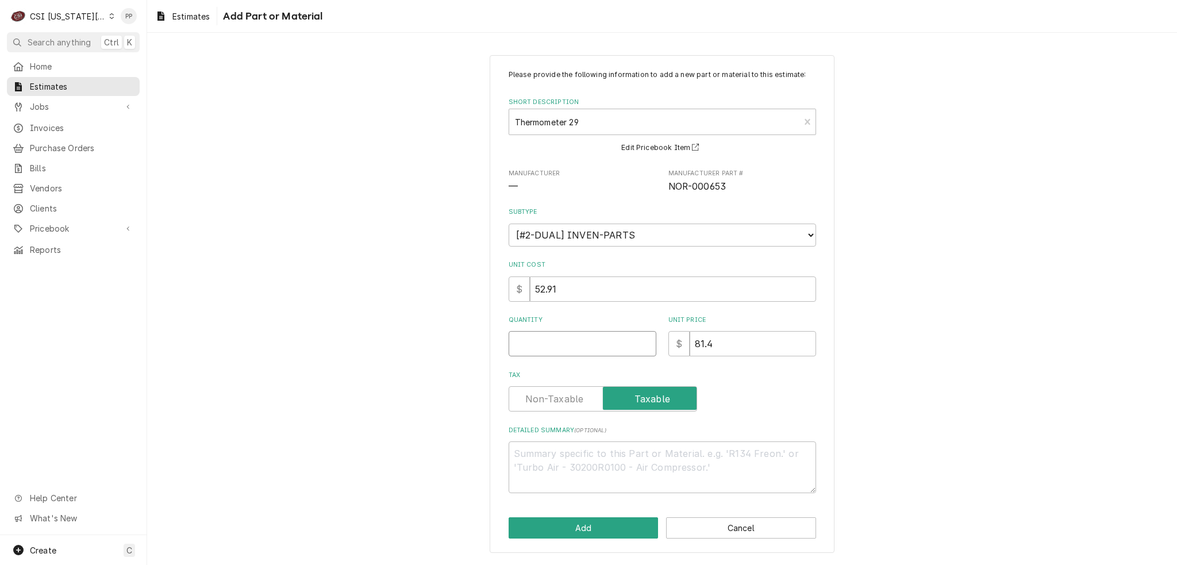
click at [590, 337] on input "Quantity" at bounding box center [583, 343] width 148 height 25
click at [593, 521] on button "Add" at bounding box center [584, 527] width 150 height 21
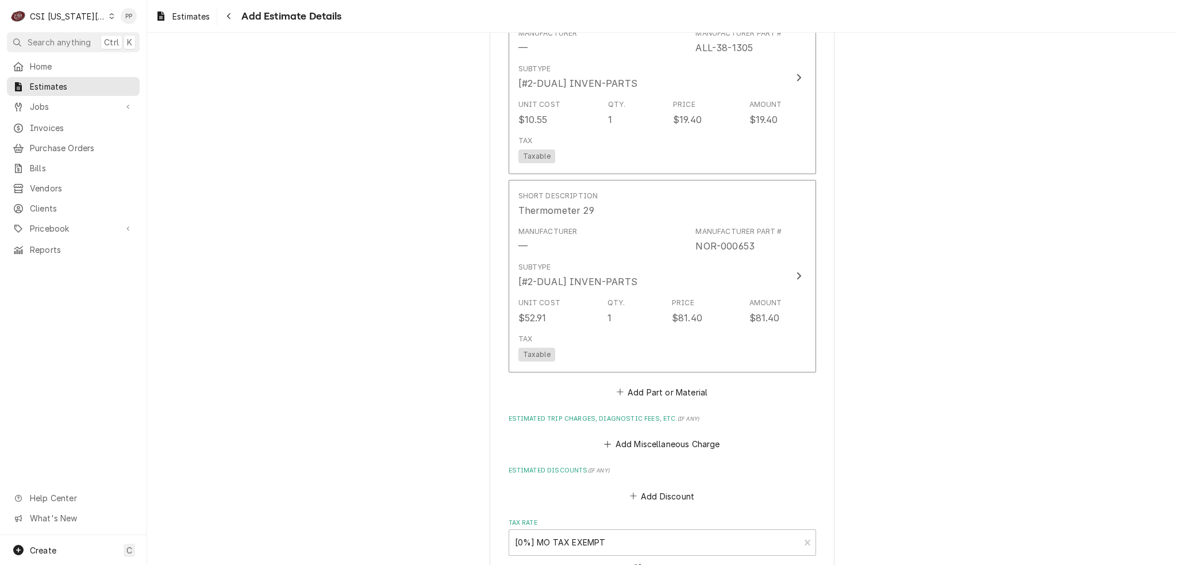
scroll to position [1697, 0]
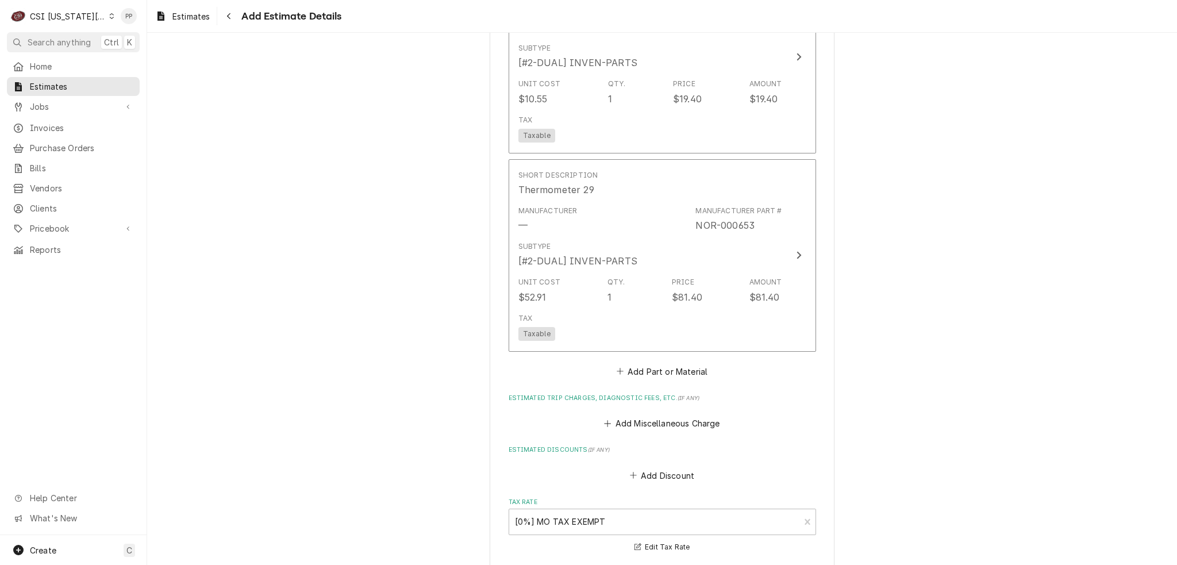
click at [679, 363] on fieldset "Charge Details Estimated Service Charges Short Description Scope | Blank Subtyp…" at bounding box center [663, 24] width 308 height 1327
click at [679, 367] on fieldset "Charge Details Estimated Service Charges Short Description Scope | Blank Subtyp…" at bounding box center [663, 24] width 308 height 1327
click at [680, 363] on button "Add Part or Material" at bounding box center [661, 371] width 95 height 16
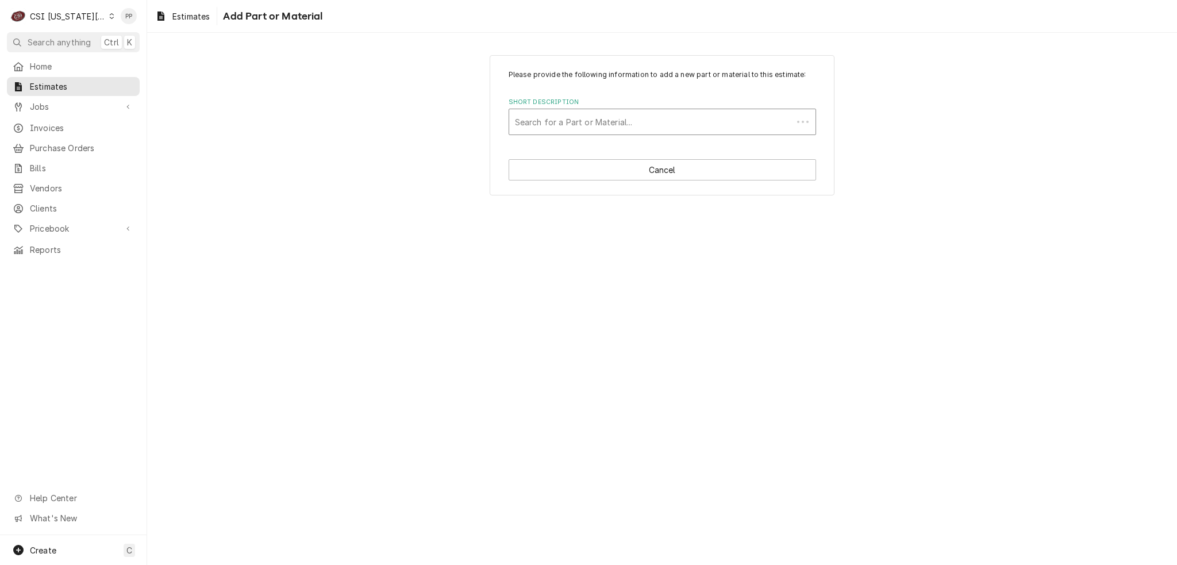
click at [669, 126] on div "Short Description" at bounding box center [651, 122] width 272 height 21
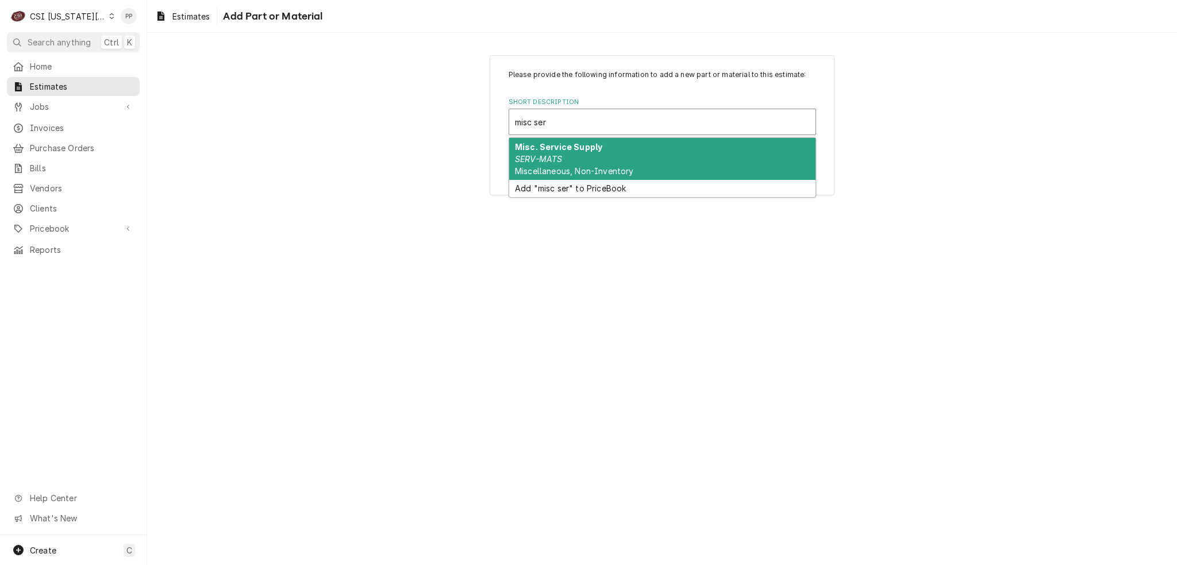
click at [660, 163] on div "Misc. Service Supply SERV-MATS Miscellaneous, Non-Inventory" at bounding box center [662, 159] width 306 height 42
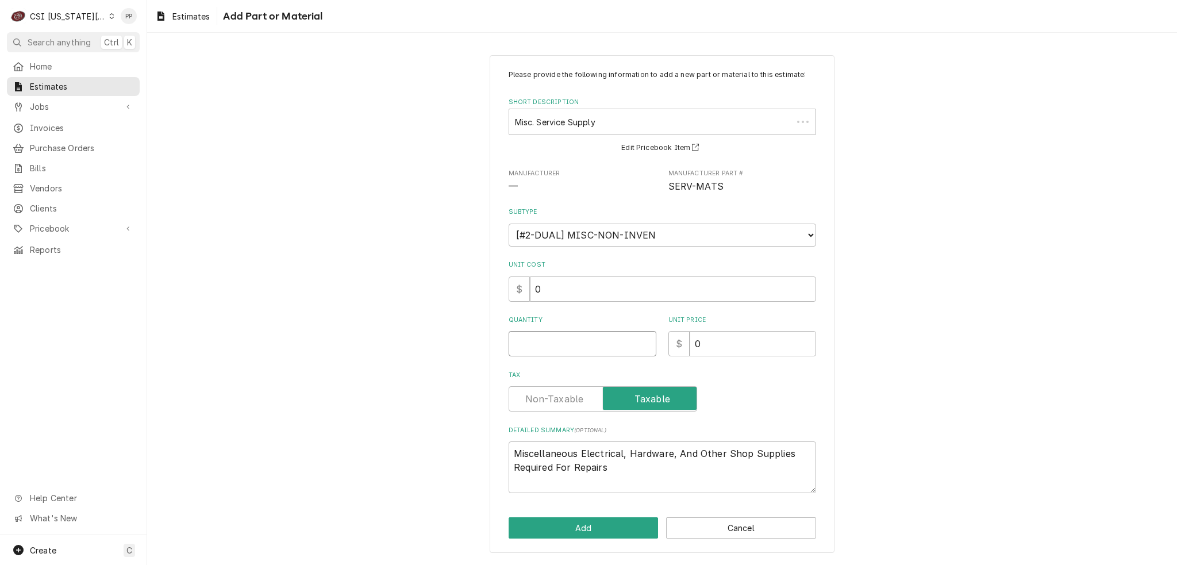
click at [610, 340] on input "Quantity" at bounding box center [583, 343] width 148 height 25
click at [570, 521] on button "Add" at bounding box center [584, 527] width 150 height 21
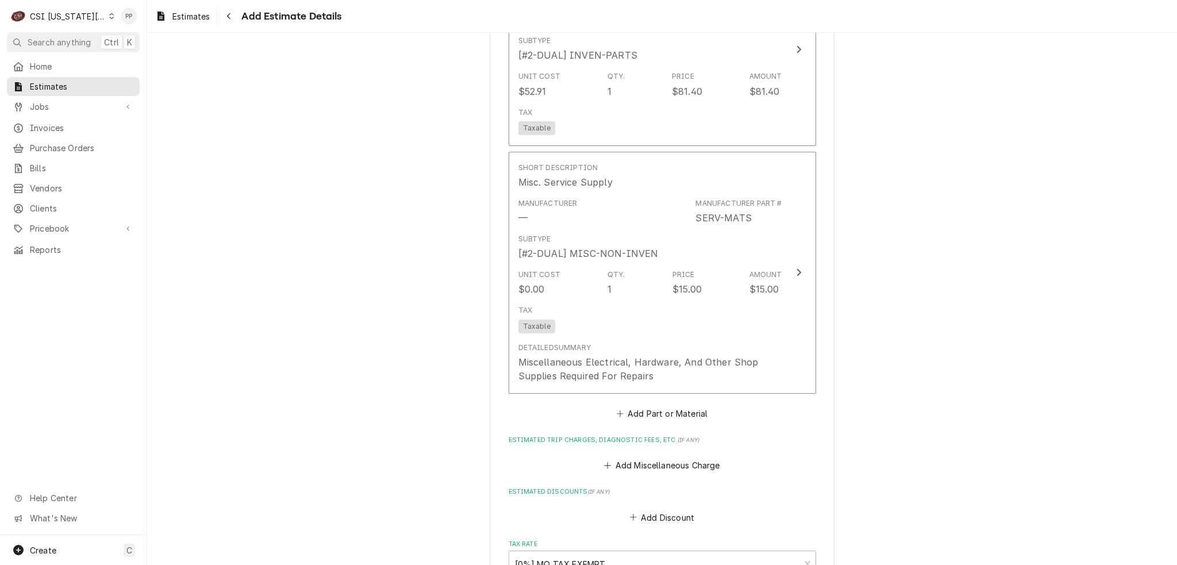
scroll to position [1905, 0]
click at [638, 455] on button "Add Miscellaneous Charge" at bounding box center [662, 463] width 120 height 16
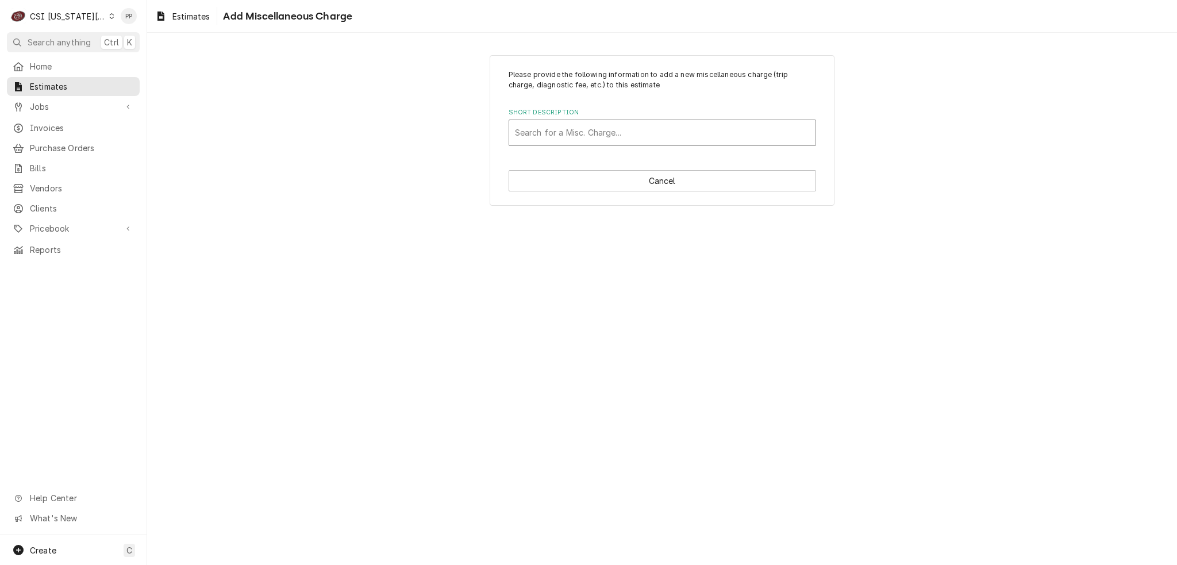
click at [618, 133] on div "Short Description" at bounding box center [662, 132] width 295 height 21
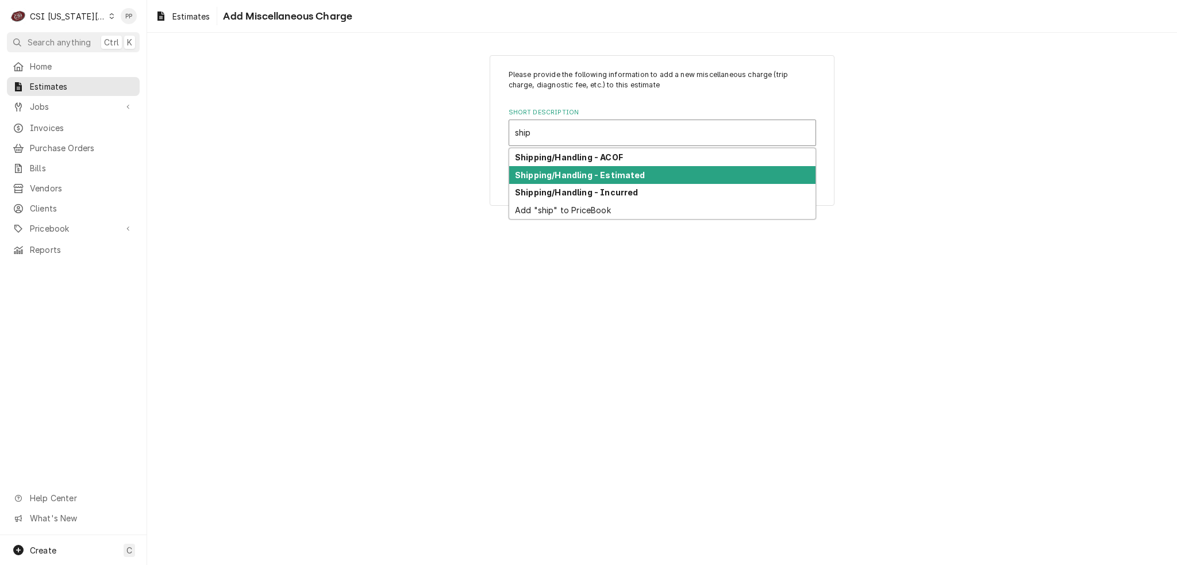
click at [627, 171] on strong "Shipping/Handling - Estimated" at bounding box center [580, 175] width 130 height 10
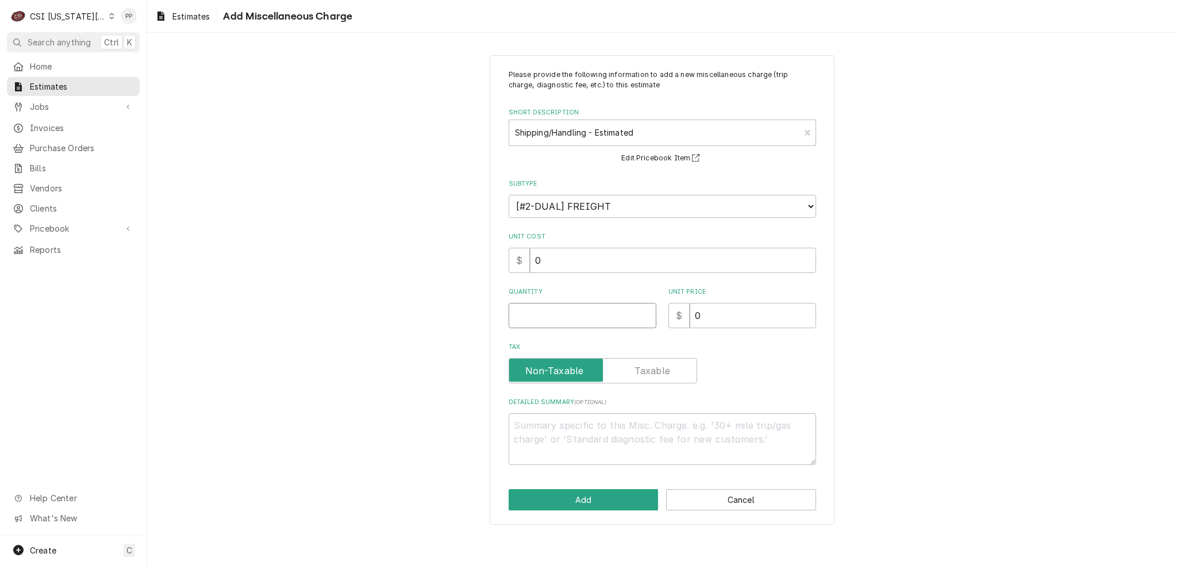
click at [606, 322] on input "Quantity" at bounding box center [583, 315] width 148 height 25
click at [606, 498] on button "Add" at bounding box center [584, 499] width 150 height 21
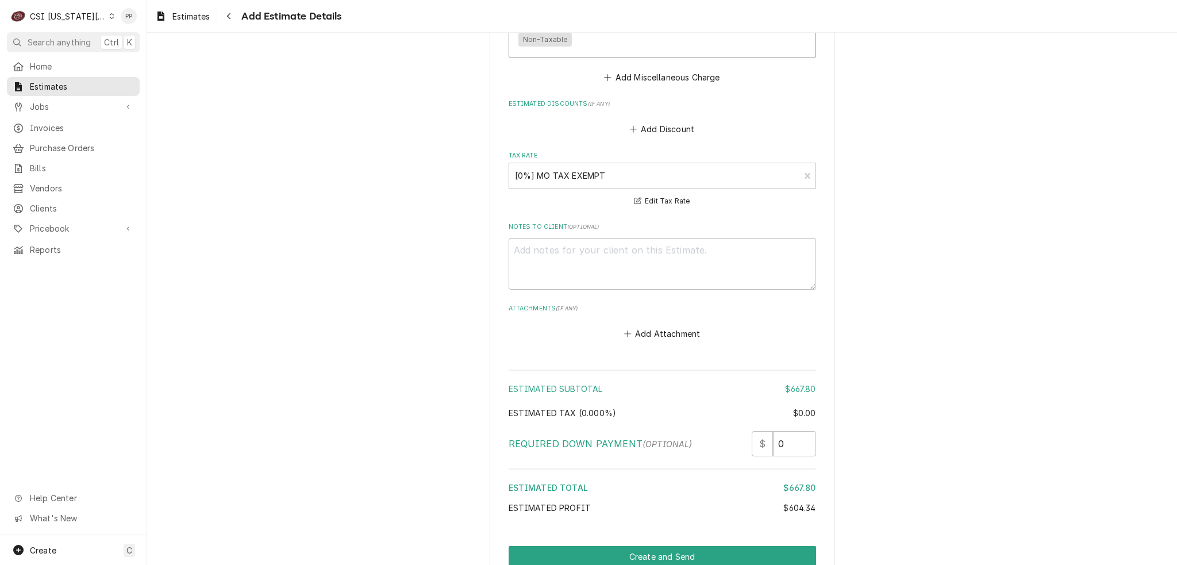
scroll to position [2491, 0]
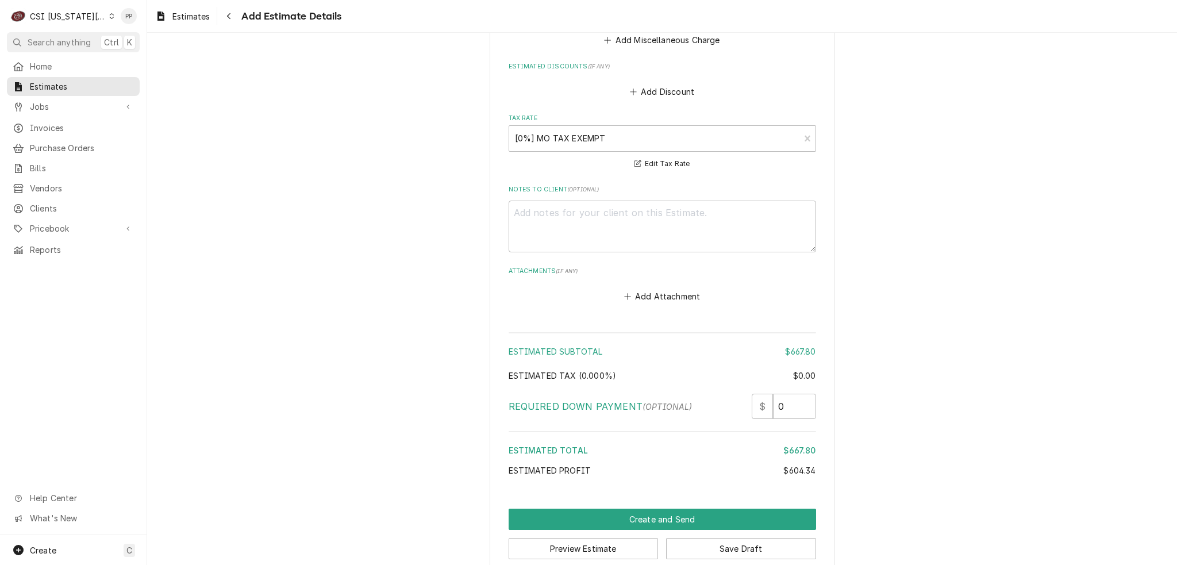
click at [680, 509] on button "Create and Send" at bounding box center [663, 519] width 308 height 21
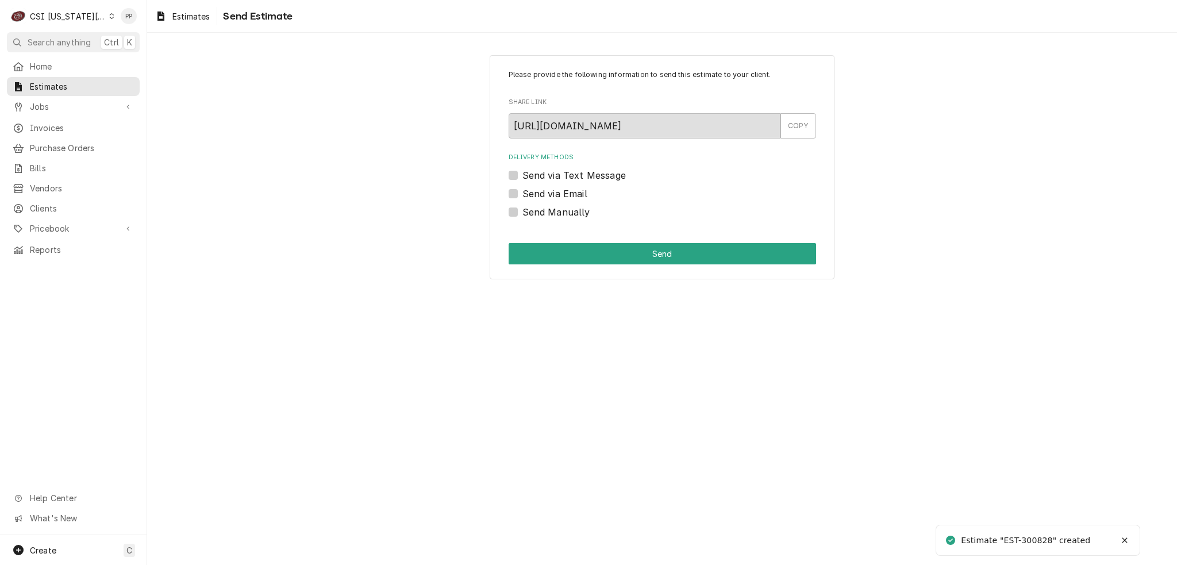
click at [517, 195] on div "Send via Email" at bounding box center [663, 194] width 308 height 14
click at [560, 216] on label "Send Manually" at bounding box center [556, 212] width 68 height 14
click at [560, 216] on input "Send Manually" at bounding box center [676, 217] width 308 height 25
checkbox input "true"
click at [522, 196] on label "Send via Email" at bounding box center [554, 194] width 65 height 14
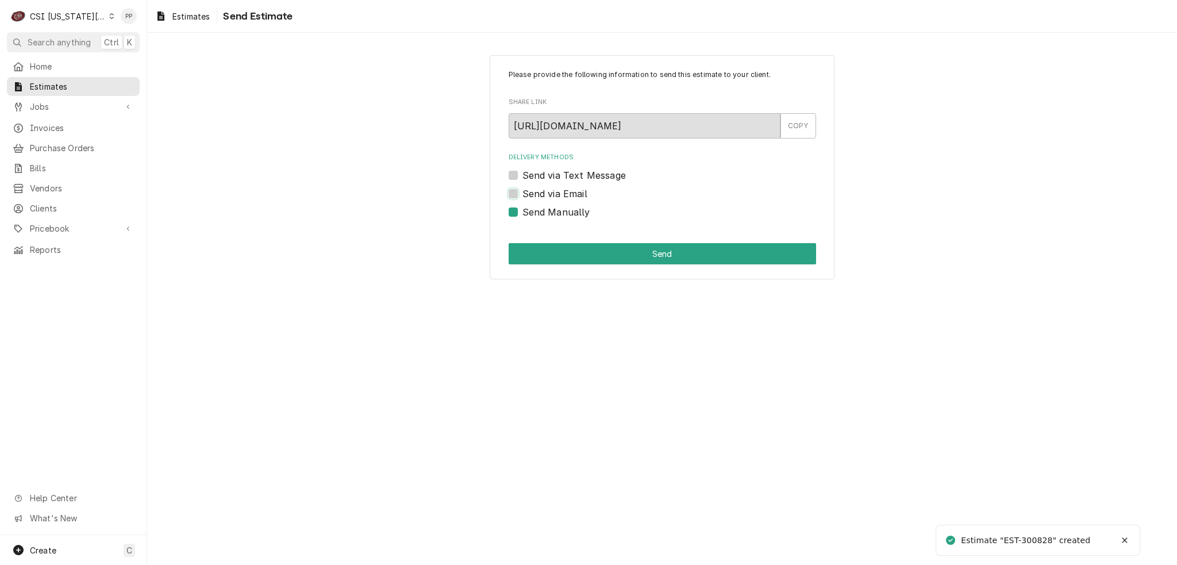
click at [522, 196] on input "Send via Email" at bounding box center [676, 199] width 308 height 25
checkbox input "true"
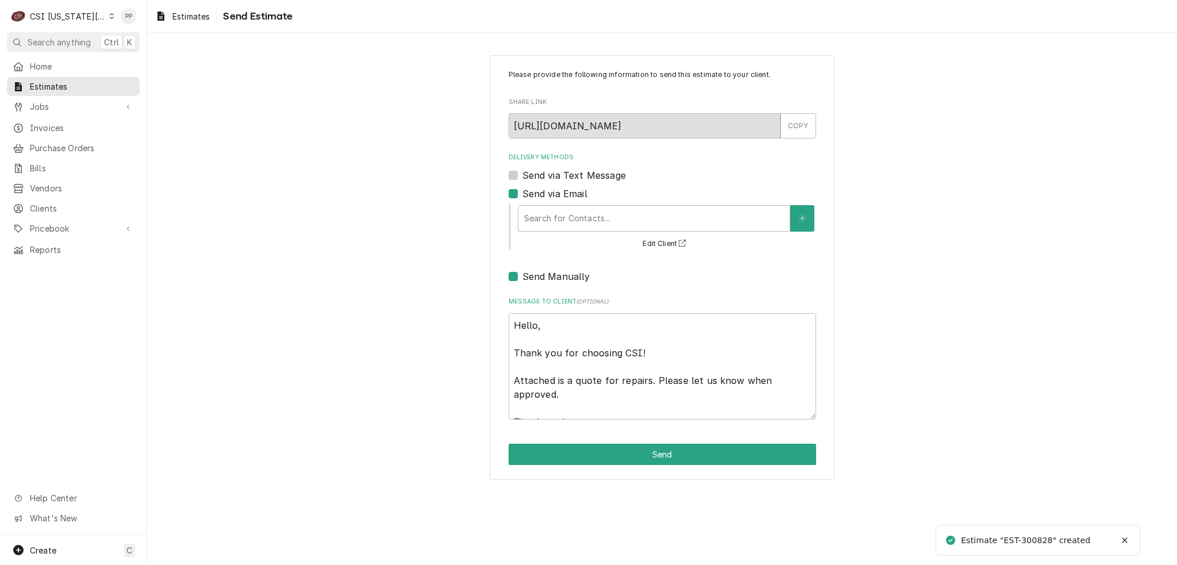
drag, startPoint x: 510, startPoint y: 277, endPoint x: 562, endPoint y: 248, distance: 60.0
click at [522, 277] on label "Send Manually" at bounding box center [556, 277] width 68 height 14
click at [522, 277] on input "Send Manually" at bounding box center [676, 282] width 308 height 25
checkbox input "false"
drag, startPoint x: 575, startPoint y: 229, endPoint x: 583, endPoint y: 225, distance: 9.0
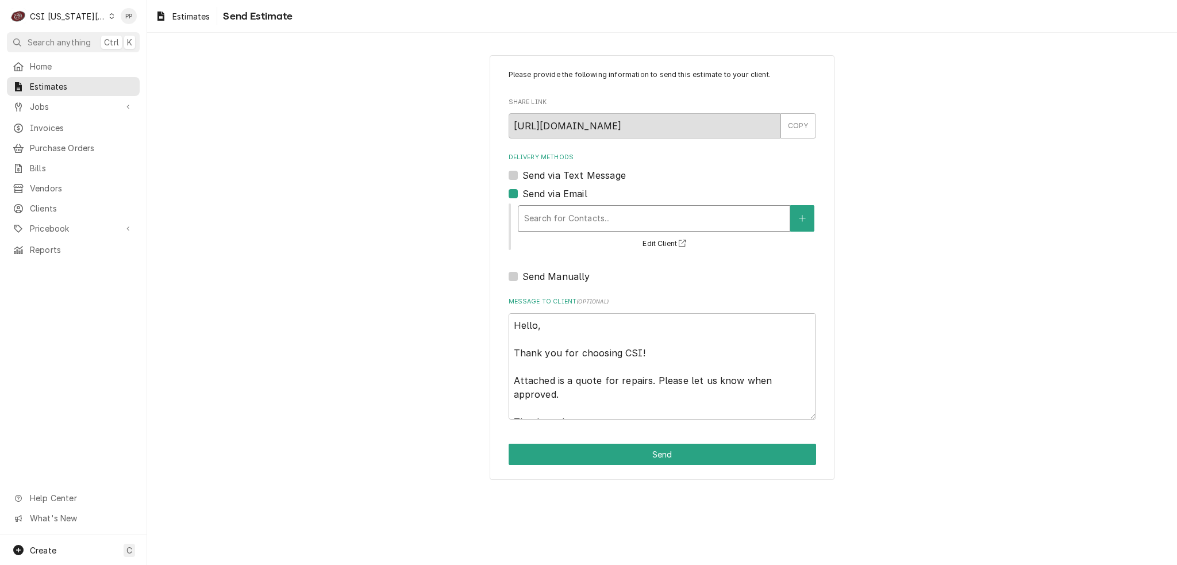
click at [575, 229] on div "Search for Contacts..." at bounding box center [653, 218] width 271 height 25
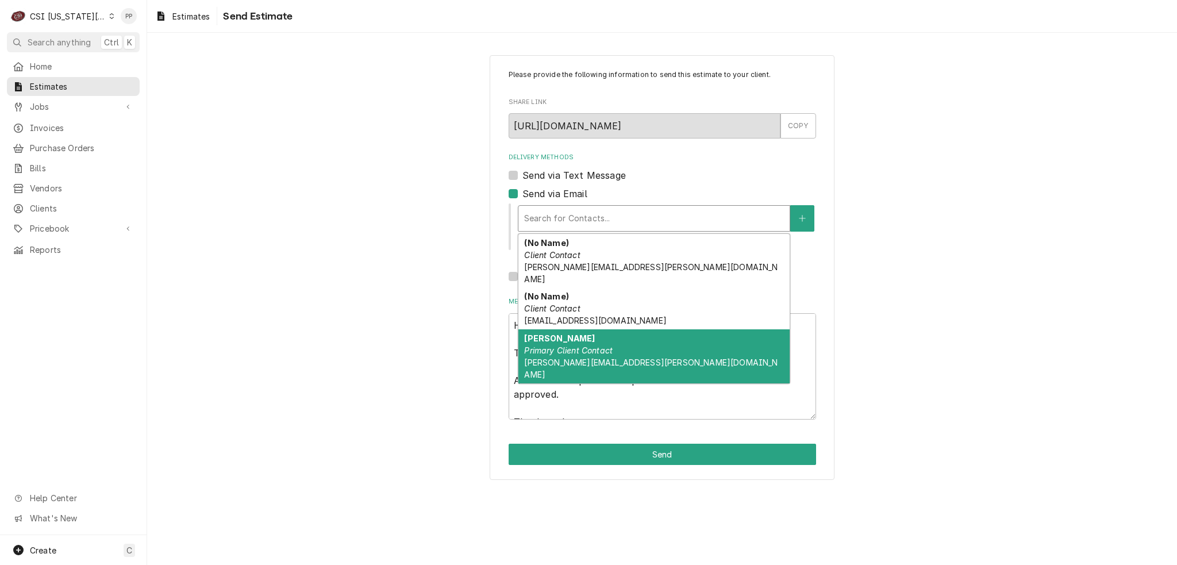
click at [609, 329] on div "nicole halloway Primary Client Contact nicole.holloway@raypec.org" at bounding box center [653, 356] width 271 height 54
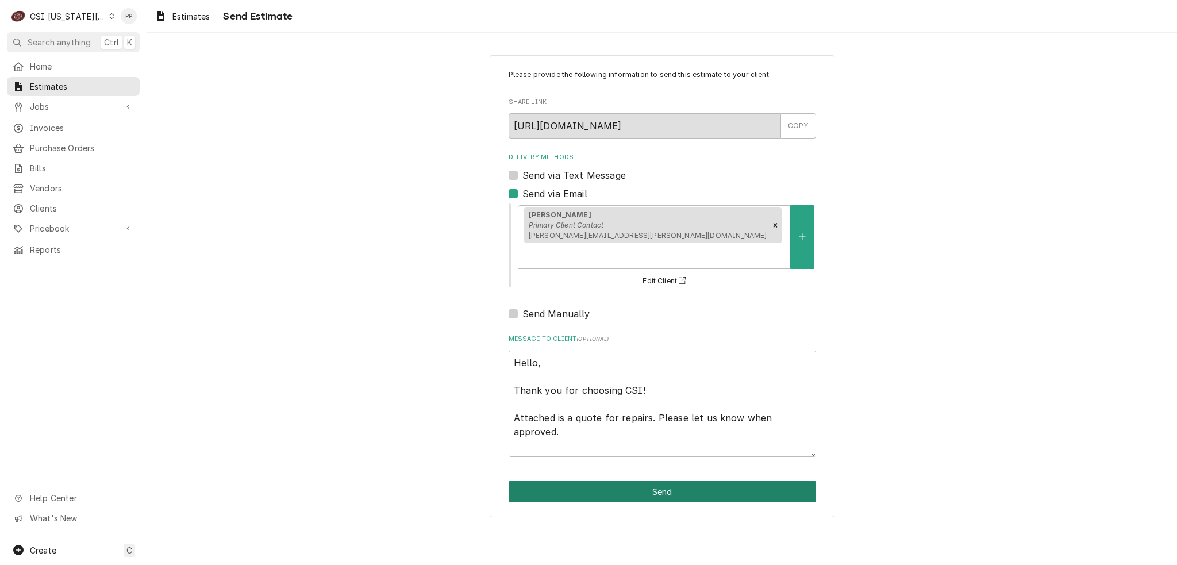
click at [690, 481] on button "Send" at bounding box center [663, 491] width 308 height 21
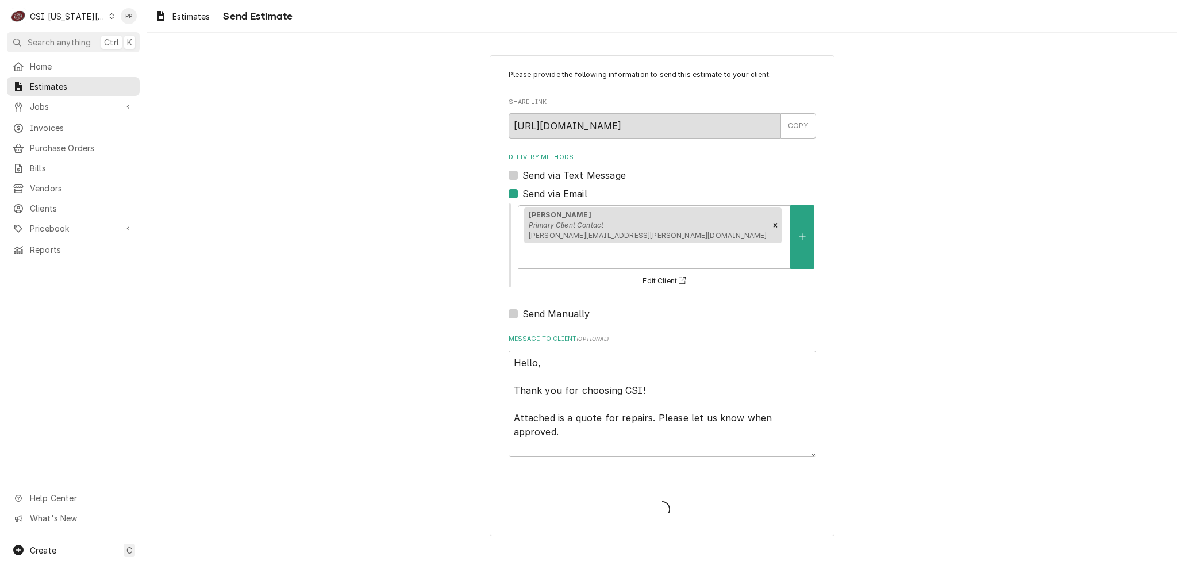
type textarea "x"
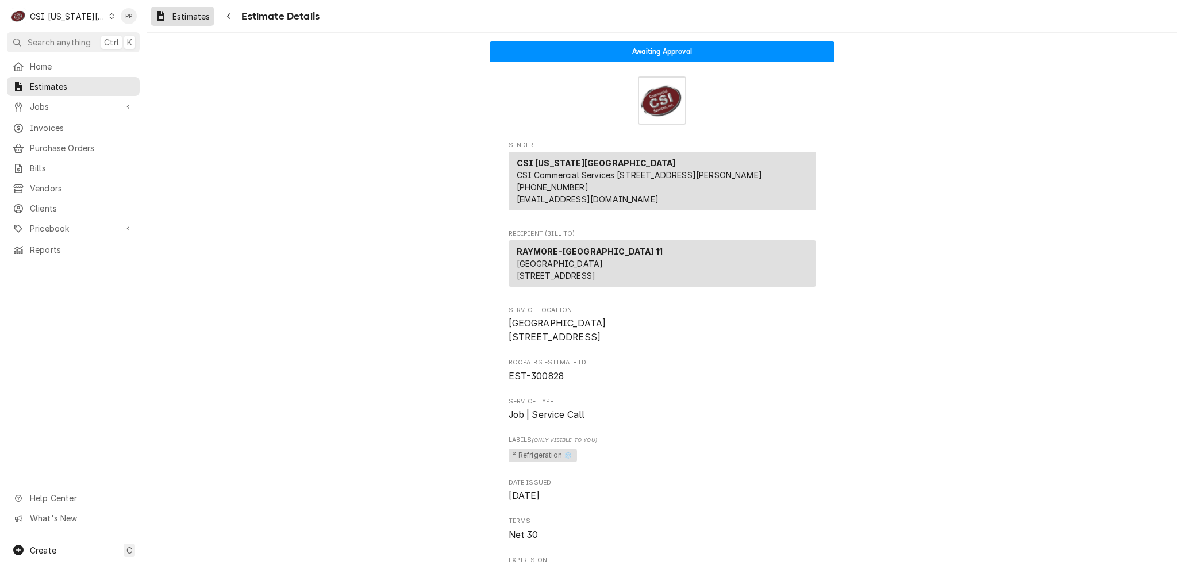
click at [179, 16] on span "Estimates" at bounding box center [190, 16] width 37 height 12
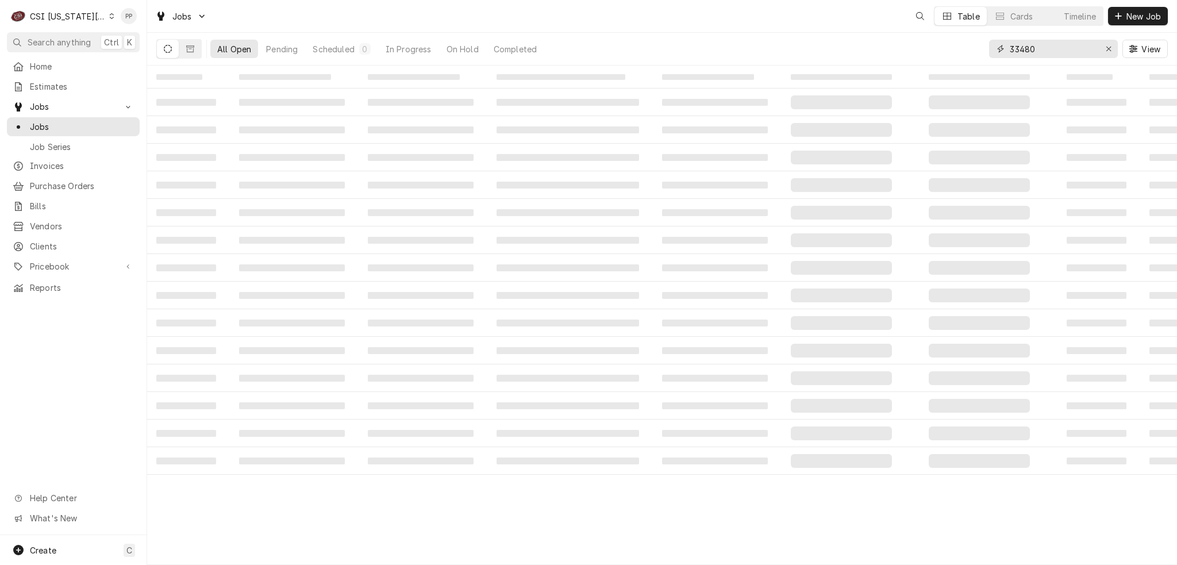
click at [1065, 50] on input "33480" at bounding box center [1053, 49] width 86 height 18
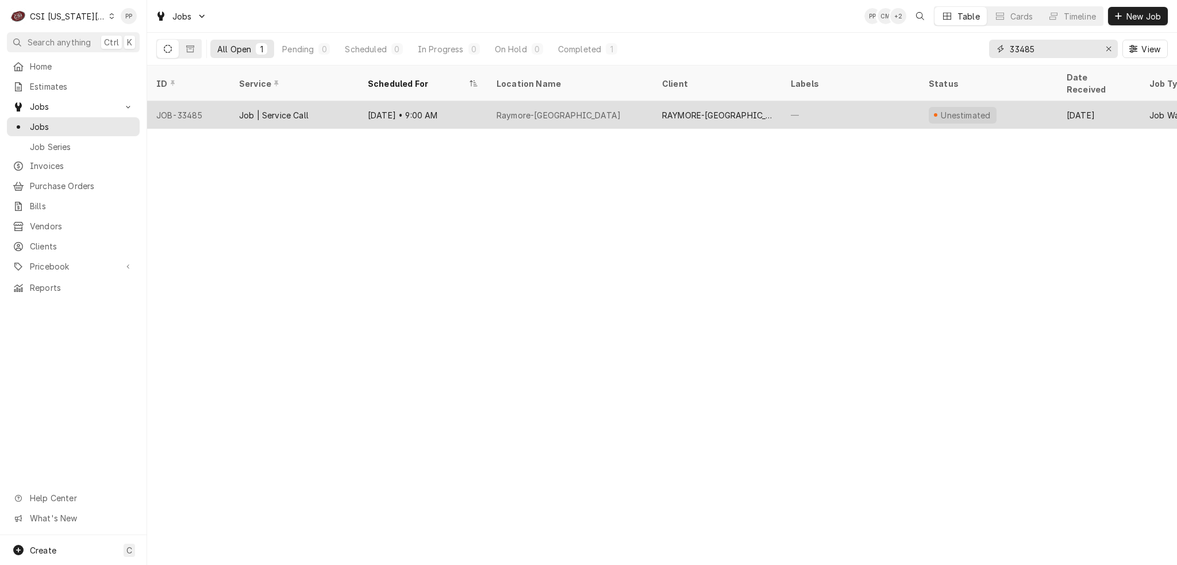
type input "33485"
click at [308, 107] on div "Job | Service Call" at bounding box center [294, 115] width 129 height 28
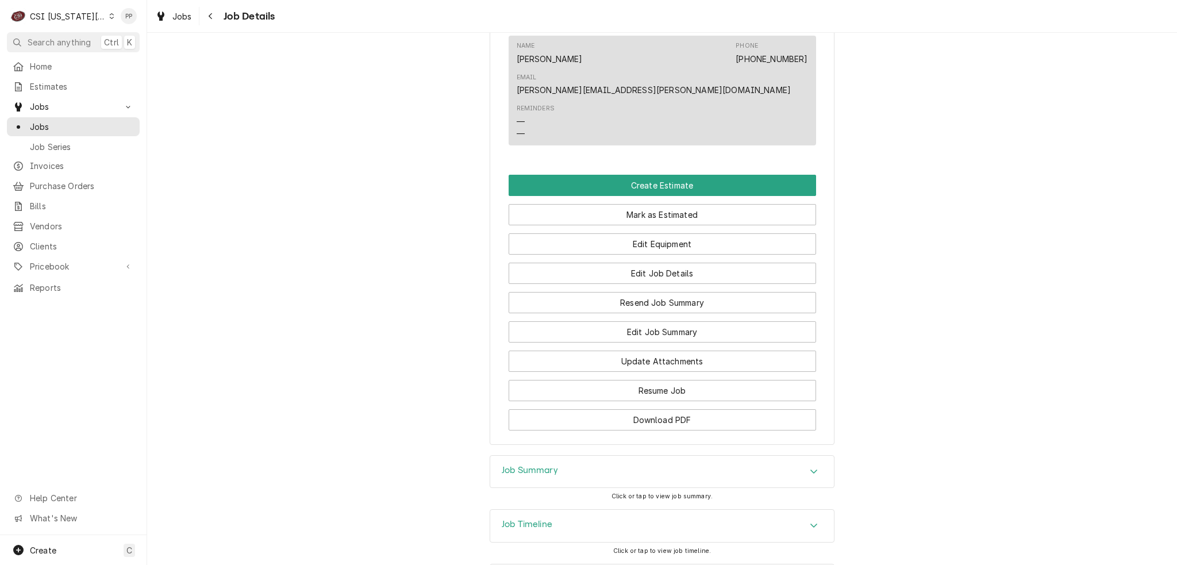
click at [624, 456] on div "Job Summary" at bounding box center [662, 472] width 344 height 32
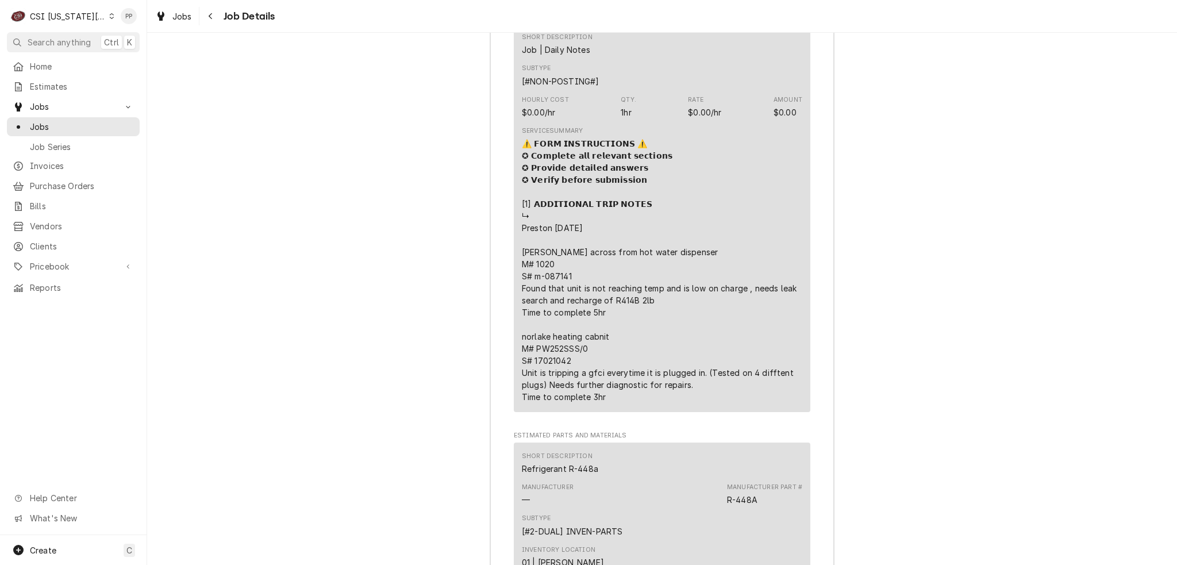
scroll to position [1690, 0]
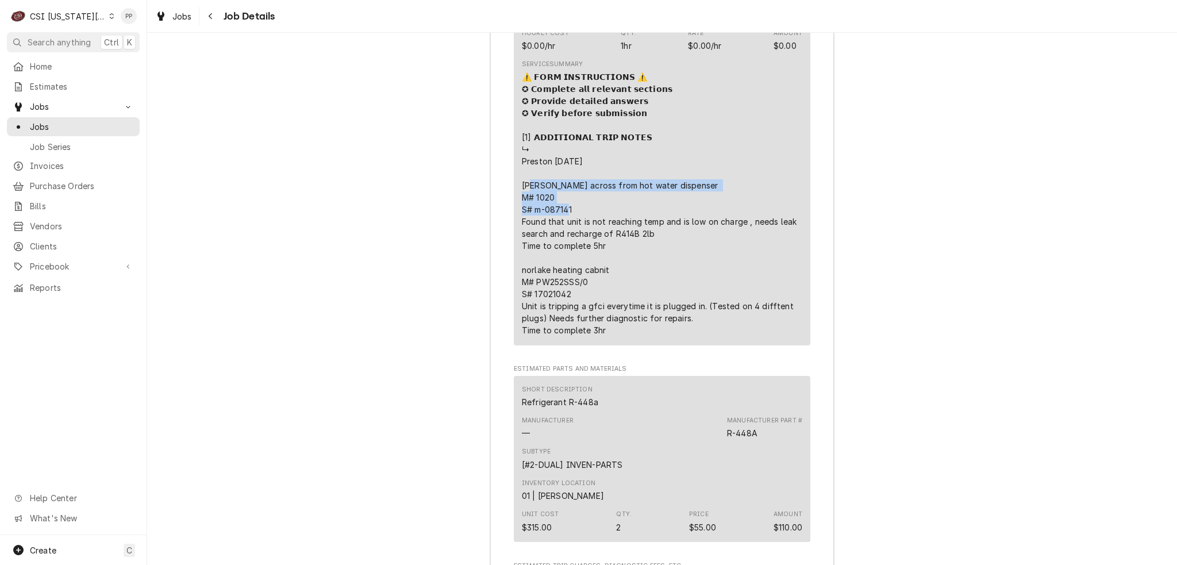
drag, startPoint x: 515, startPoint y: 130, endPoint x: 623, endPoint y: 152, distance: 110.2
click at [623, 152] on div "Short Description Job | Daily Notes Subtype [#NON-POSTING#] Hourly Cost $0.00/h…" at bounding box center [662, 151] width 297 height 389
copy div "s low on charge , needs leak search and recharge of R414B 2lb T"
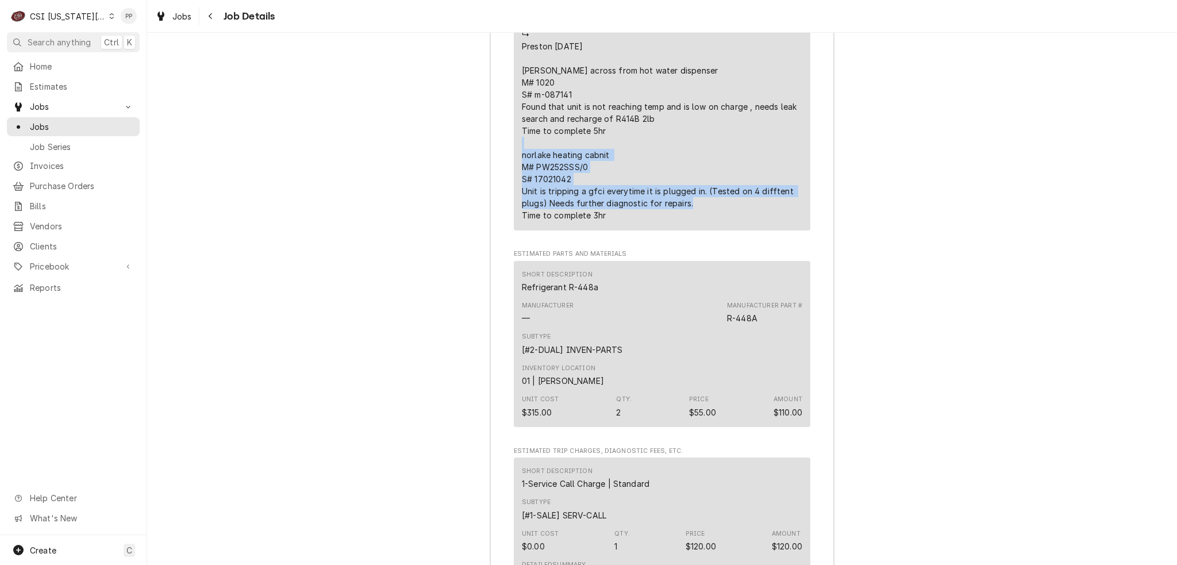
drag, startPoint x: 518, startPoint y: 101, endPoint x: 690, endPoint y: 150, distance: 179.4
click at [690, 150] on div "⚠️ 𝗙𝗢𝗥𝗠 𝗜𝗡𝗦𝗧𝗥𝗨𝗖𝗧𝗜𝗢𝗡𝗦 ⚠️ ✪ 𝗖𝗼𝗺𝗽𝗹𝗲𝘁𝗲 𝗮𝗹𝗹 𝗿𝗲𝗹𝗲𝘃𝗮𝗻𝘁 𝘀𝗲𝗰𝘁𝗶𝗼𝗻𝘀 ✪ 𝗣𝗿𝗼𝘃𝗶𝗱𝗲 𝗱𝗲𝘁𝗮𝗶𝗹𝗲𝗱 𝗮𝗻𝘀…" at bounding box center [662, 89] width 280 height 266
copy div "[PERSON_NAME] on 4 difftent plugs) Needs further diagnostic for repairs. Time t…"
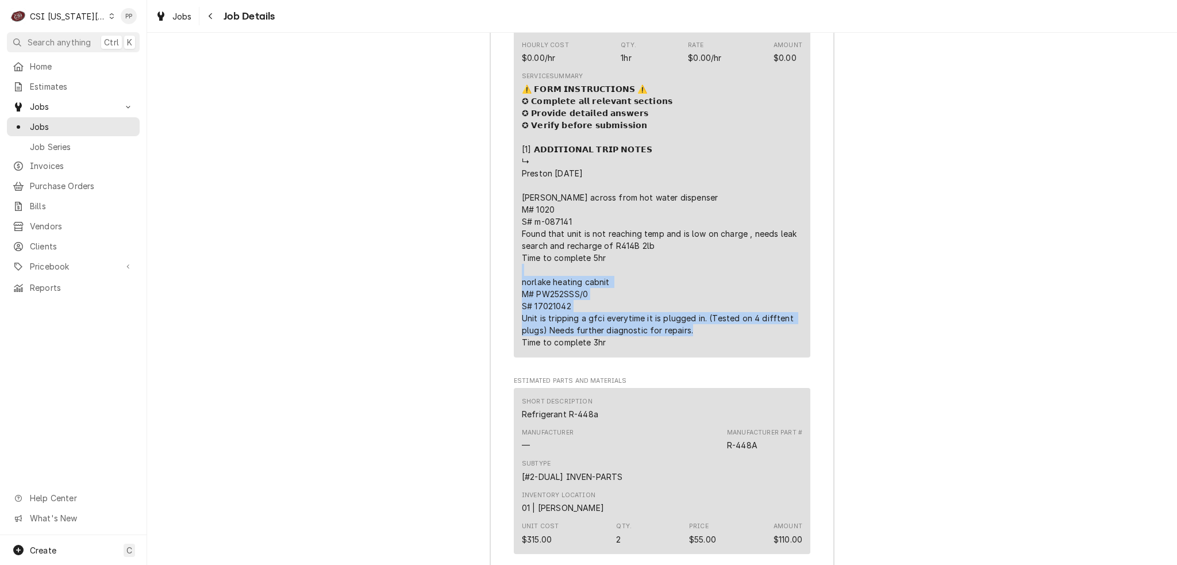
scroll to position [1690, 0]
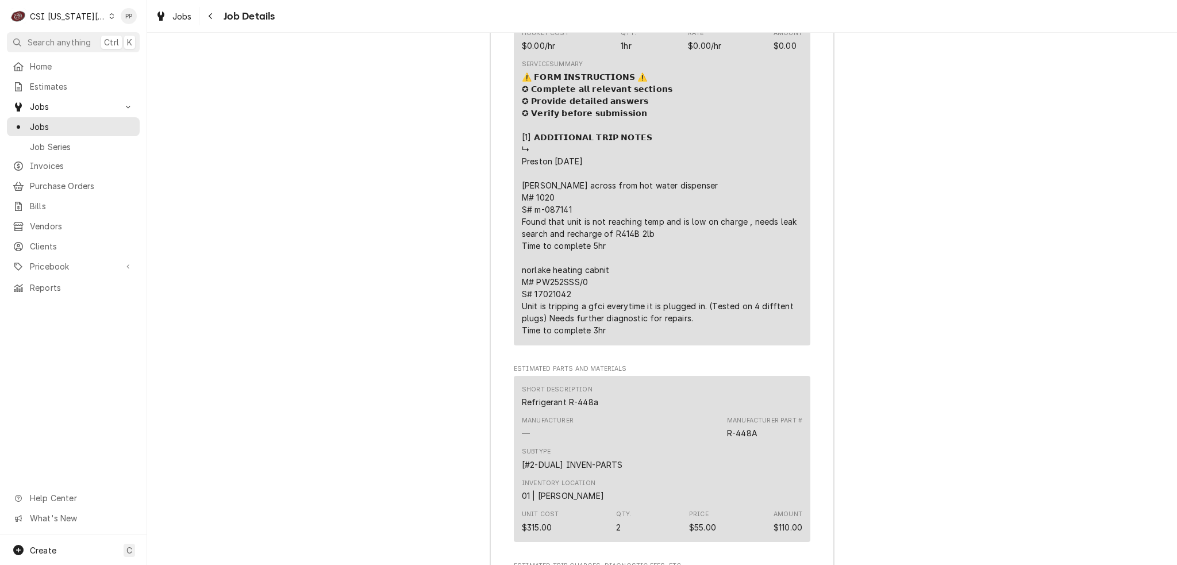
click at [652, 187] on div "⚠️ 𝗙𝗢𝗥𝗠 𝗜𝗡𝗦𝗧𝗥𝗨𝗖𝗧𝗜𝗢𝗡𝗦 ⚠️ ✪ 𝗖𝗼𝗺𝗽𝗹𝗲𝘁𝗲 𝗮𝗹𝗹 𝗿𝗲𝗹𝗲𝘃𝗮𝗻𝘁 𝘀𝗲𝗰𝘁𝗶𝗼𝗻𝘀 ✪ 𝗣𝗿𝗼𝘃𝗶𝗱𝗲 𝗱𝗲𝘁𝗮𝗶𝗹𝗲𝗱 𝗮𝗻𝘀…" at bounding box center [662, 204] width 280 height 266
drag, startPoint x: 609, startPoint y: 193, endPoint x: 509, endPoint y: 176, distance: 102.0
click at [514, 176] on div "Short Description Job | Daily Notes Subtype [#NON-POSTING#] Hourly Cost $0.00/h…" at bounding box center [662, 151] width 297 height 389
click at [632, 200] on div "⚠️ 𝗙𝗢𝗥𝗠 𝗜𝗡𝗦𝗧𝗥𝗨𝗖𝗧𝗜𝗢𝗡𝗦 ⚠️ ✪ 𝗖𝗼𝗺𝗽𝗹𝗲𝘁𝗲 𝗮𝗹𝗹 𝗿𝗲𝗹𝗲𝘃𝗮𝗻𝘁 𝘀𝗲𝗰𝘁𝗶𝗼𝗻𝘀 ✪ 𝗣𝗿𝗼𝘃𝗶𝗱𝗲 𝗱𝗲𝘁𝗮𝗶𝗹𝗲𝗱 𝗮𝗻𝘀…" at bounding box center [662, 204] width 280 height 266
drag, startPoint x: 632, startPoint y: 198, endPoint x: 537, endPoint y: 180, distance: 96.0
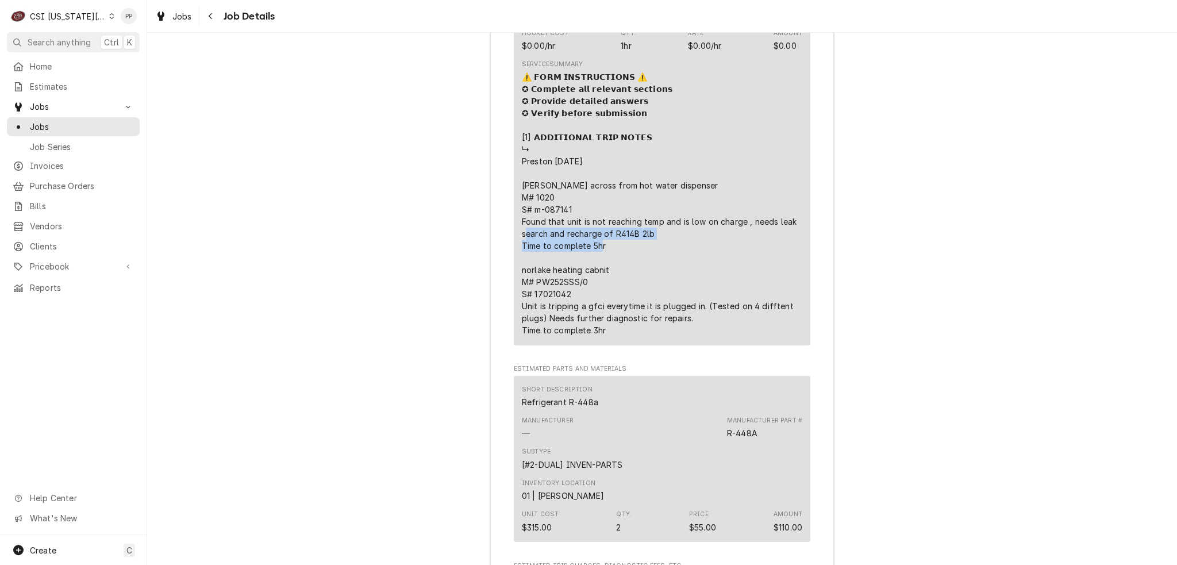
click at [525, 179] on div "⚠️ 𝗙𝗢𝗥𝗠 𝗜𝗡𝗦𝗧𝗥𝗨𝗖𝗧𝗜𝗢𝗡𝗦 ⚠️ ✪ 𝗖𝗼𝗺𝗽𝗹𝗲𝘁𝗲 𝗮𝗹𝗹 𝗿𝗲𝗹𝗲𝘃𝗮𝗻𝘁 𝘀𝗲𝗰𝘁𝗶𝗼𝗻𝘀 ✪ 𝗣𝗿𝗼𝘃𝗶𝗱𝗲 𝗱𝗲𝘁𝗮𝗶𝗹𝗲𝗱 𝗮𝗻𝘀…" at bounding box center [662, 204] width 280 height 266
click at [640, 197] on div "⚠️ 𝗙𝗢𝗥𝗠 𝗜𝗡𝗦𝗧𝗥𝗨𝗖𝗧𝗜𝗢𝗡𝗦 ⚠️ ✪ 𝗖𝗼𝗺𝗽𝗹𝗲𝘁𝗲 𝗮𝗹𝗹 𝗿𝗲𝗹𝗲𝘃𝗮𝗻𝘁 𝘀𝗲𝗰𝘁𝗶𝗼𝗻𝘀 ✪ 𝗣𝗿𝗼𝘃𝗶𝗱𝗲 𝗱𝗲𝘁𝗮𝗶𝗹𝗲𝗱 𝗮𝗻𝘀…" at bounding box center [662, 204] width 280 height 266
click at [179, 15] on span "Jobs" at bounding box center [182, 16] width 20 height 12
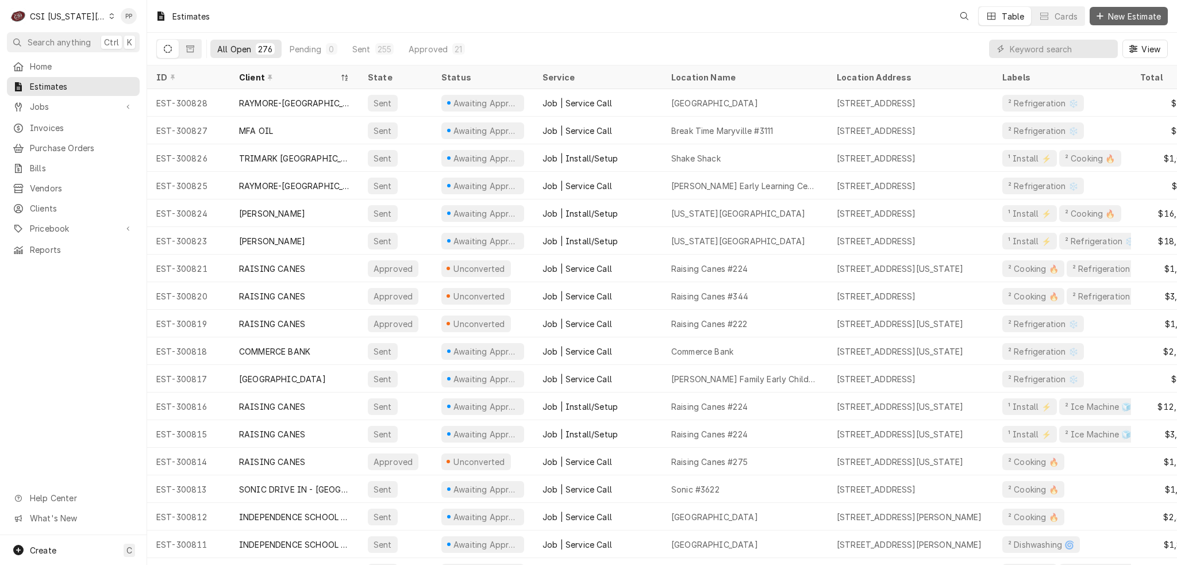
click at [1120, 16] on span "New Estimate" at bounding box center [1134, 16] width 57 height 12
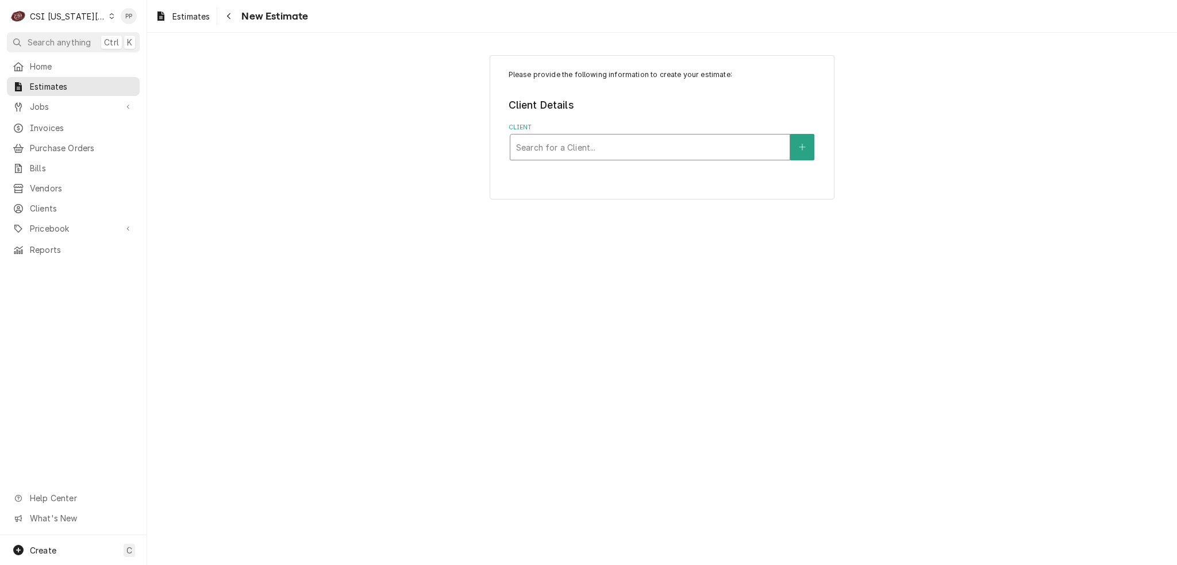
click at [585, 146] on div "Client" at bounding box center [650, 147] width 268 height 21
type input "raymore peculiar"
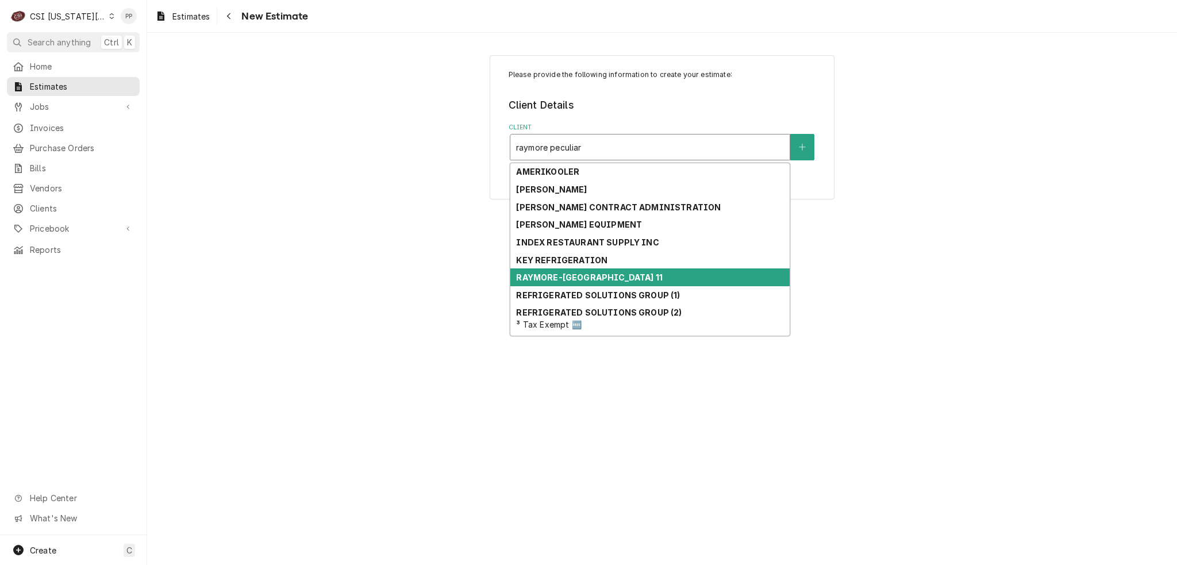
click at [617, 280] on strong "RAYMORE-[GEOGRAPHIC_DATA] 11" at bounding box center [589, 277] width 146 height 10
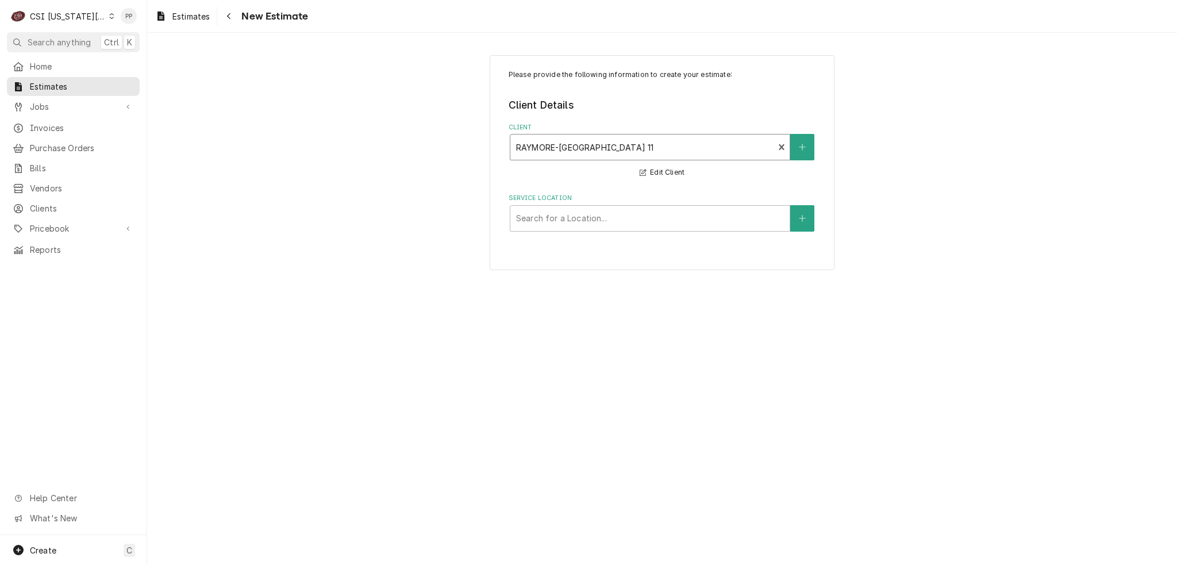
click at [640, 227] on div "Service Location" at bounding box center [650, 218] width 268 height 21
type input "r"
type input "high"
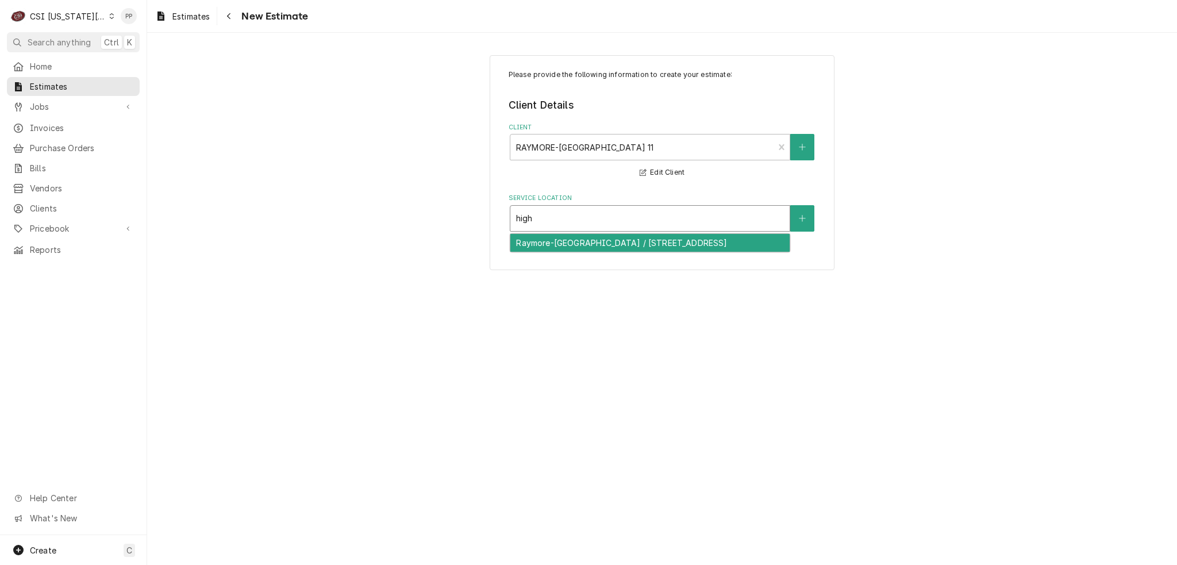
click at [632, 244] on div "Raymore-Peculiar High School / 20801 South School Road, Peculiar, MO 64078" at bounding box center [649, 243] width 279 height 18
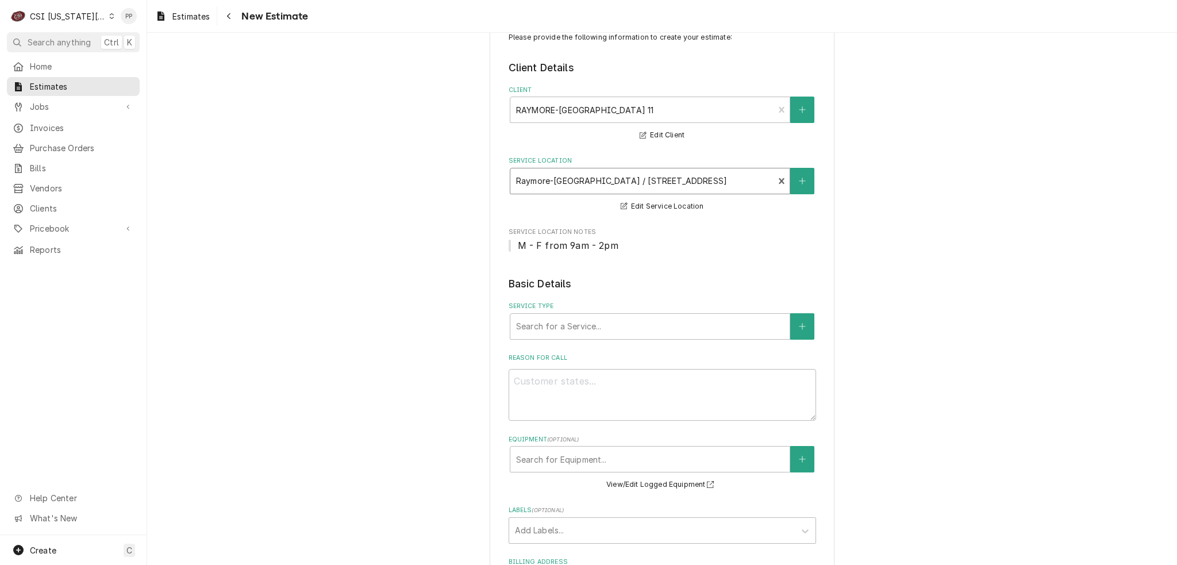
scroll to position [115, 0]
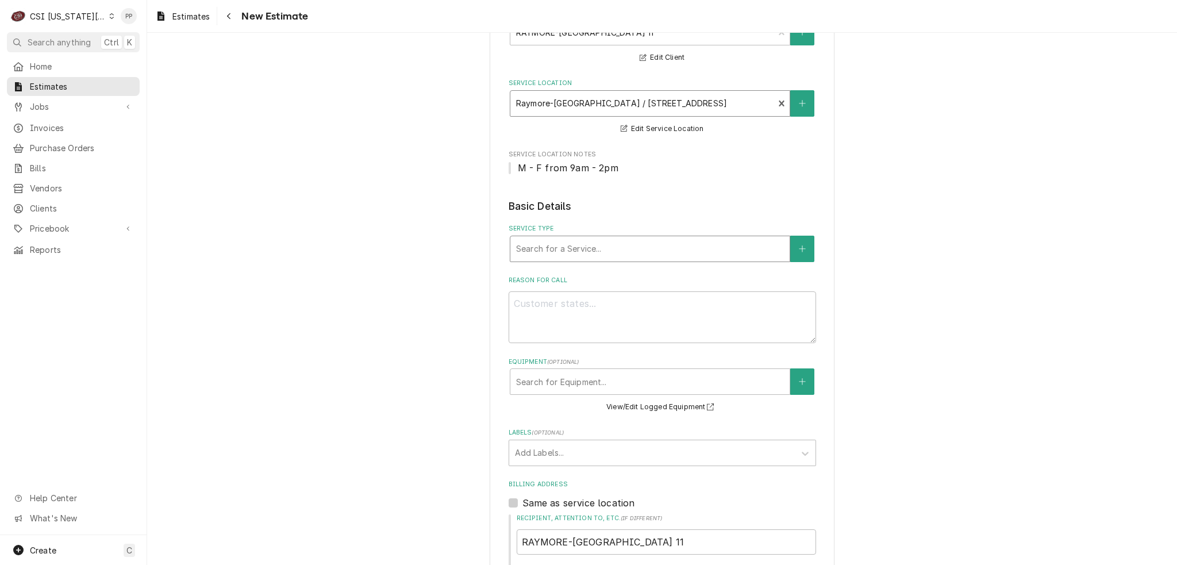
click at [622, 241] on div "Service Type" at bounding box center [650, 249] width 268 height 21
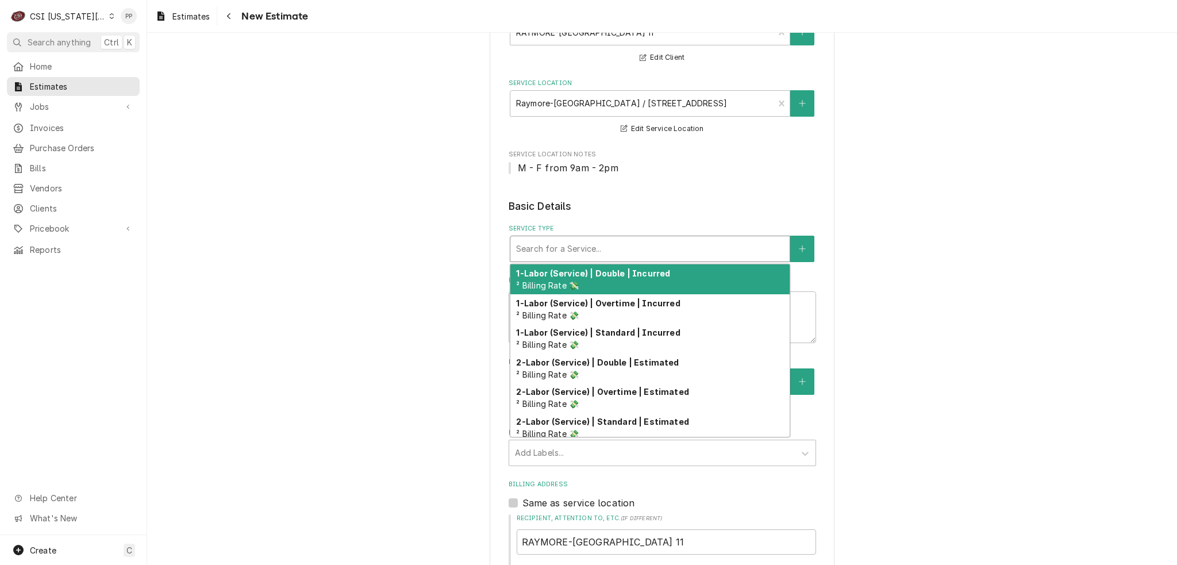
type textarea "x"
type input "j"
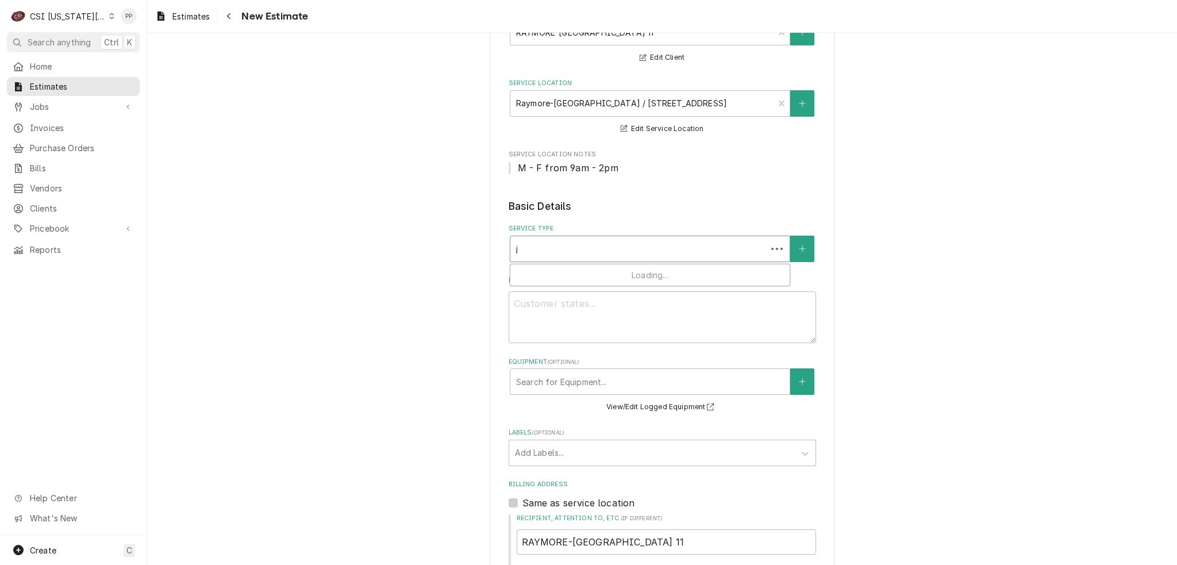
type textarea "x"
type input "jo"
type textarea "x"
type input "job"
type textarea "x"
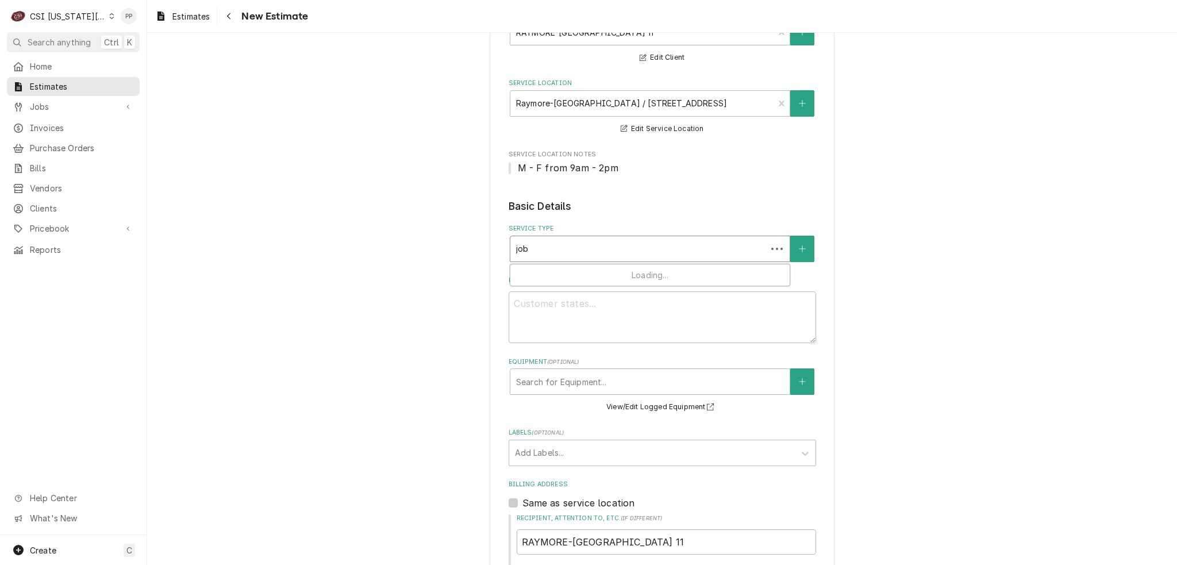
type input "job"
type textarea "x"
type input "job s"
type textarea "x"
type input "job se"
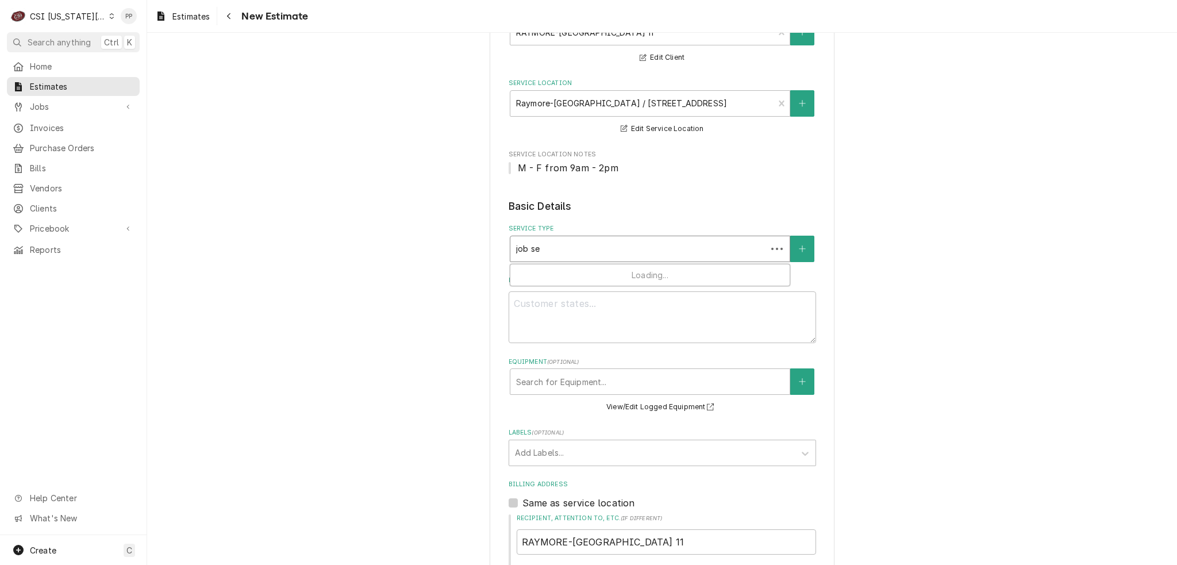
type textarea "x"
type input "job ser"
type textarea "x"
type input "job serv"
type textarea "x"
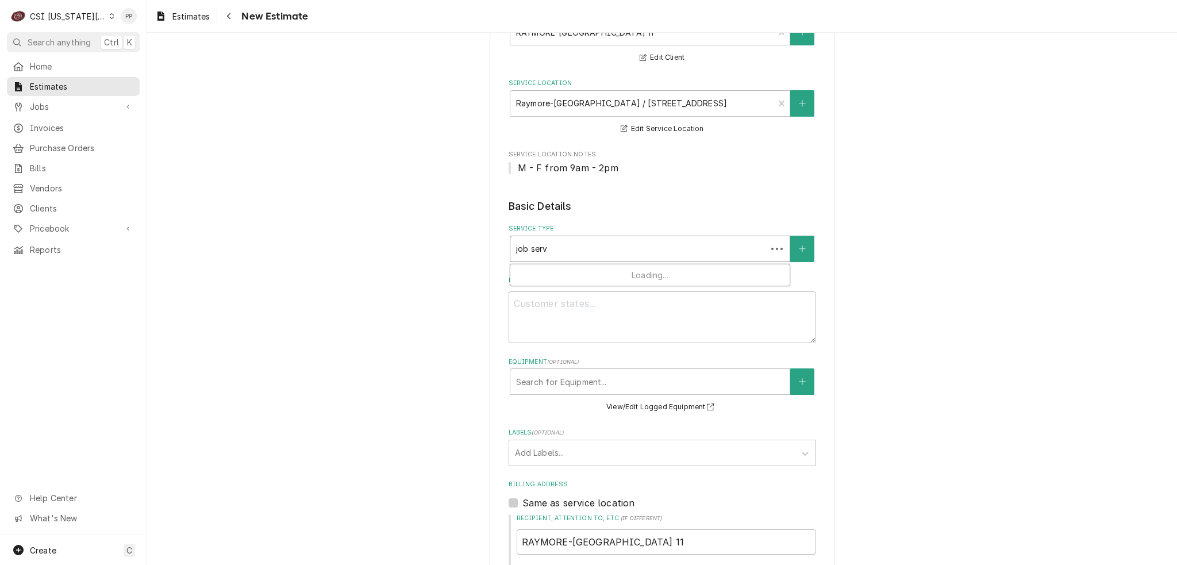
type input "job servi"
type textarea "x"
type input "job servie"
type textarea "x"
type input "job servie"
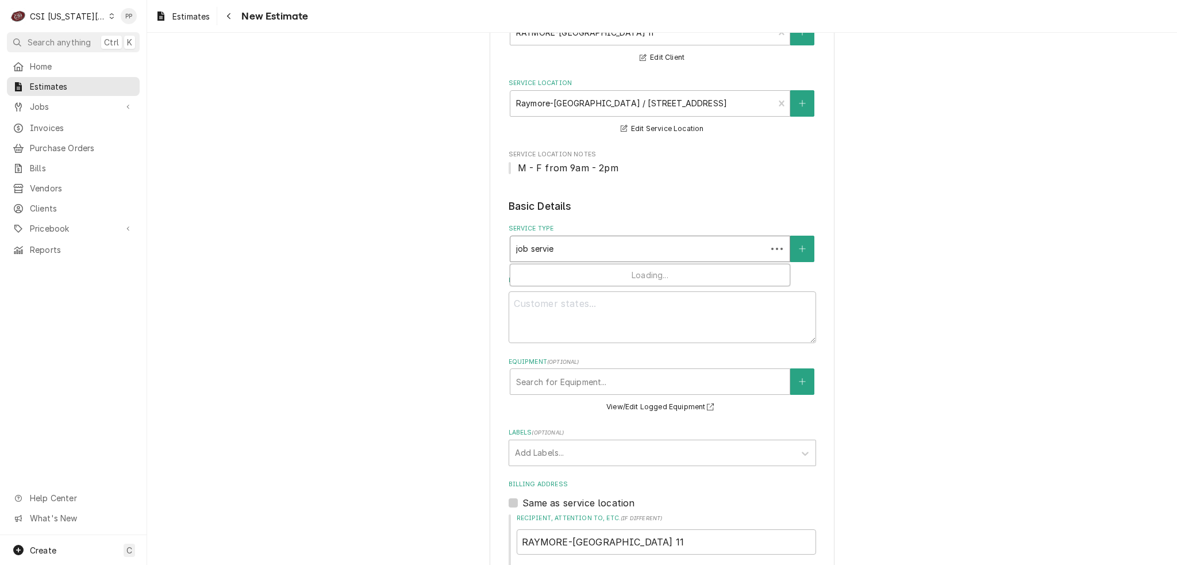
type textarea "x"
type input "job servie"
type textarea "x"
type input "job servi"
type textarea "x"
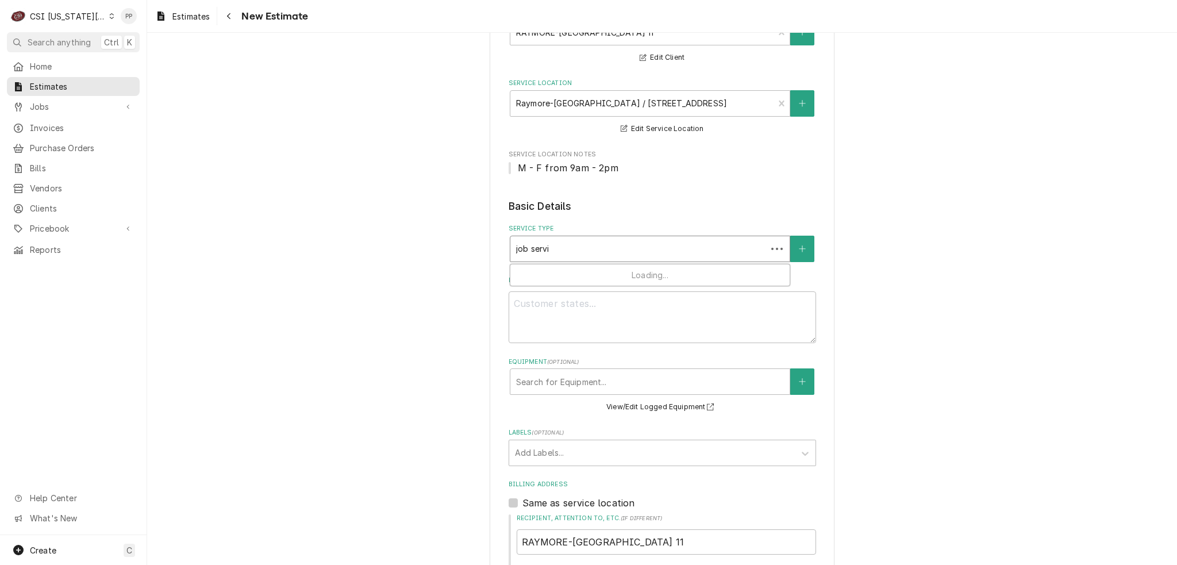
type input "job servic"
type textarea "x"
type input "job service"
type textarea "x"
type input "job service c"
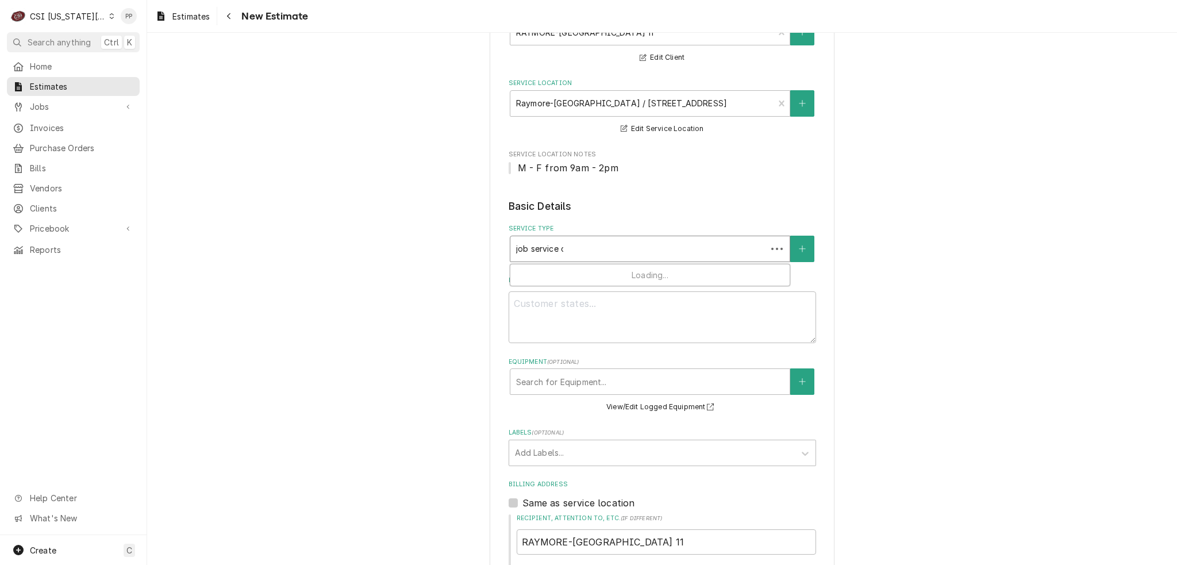
type textarea "x"
type input "job service ca"
type textarea "x"
type input "job service cal"
type textarea "x"
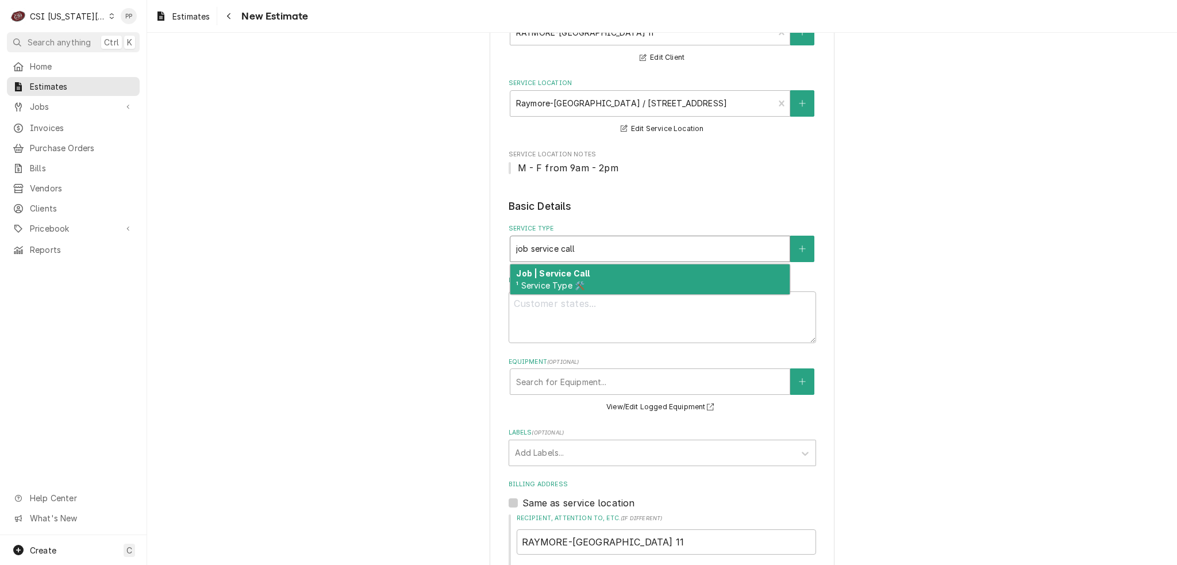
type input "job service call"
click at [581, 326] on textarea "Reason For Call" at bounding box center [663, 317] width 308 height 52
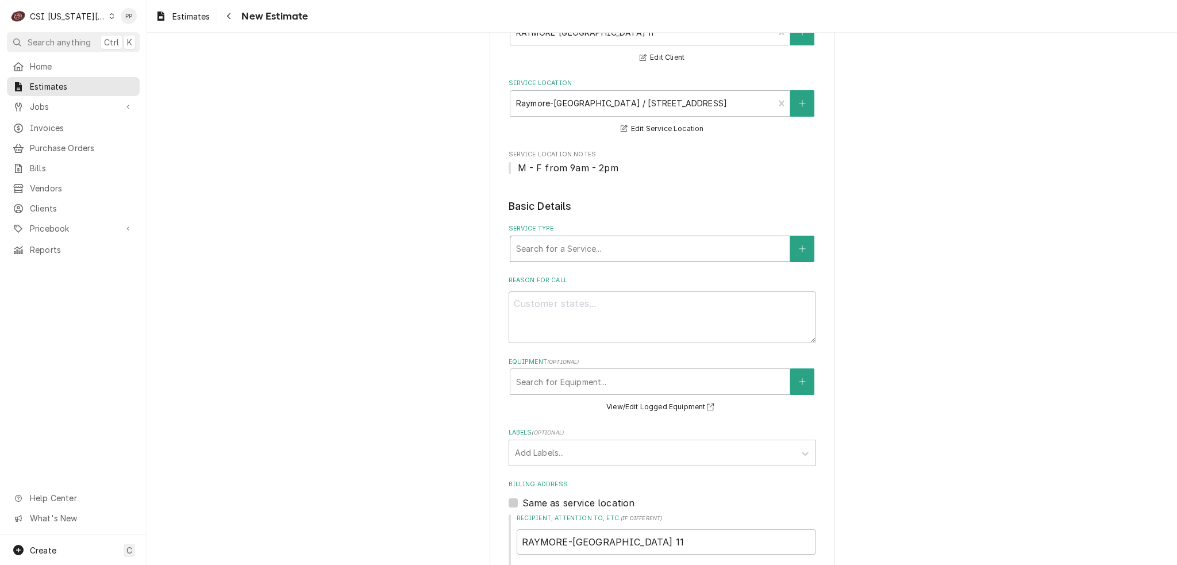
click at [593, 257] on div "Service Type" at bounding box center [650, 249] width 268 height 21
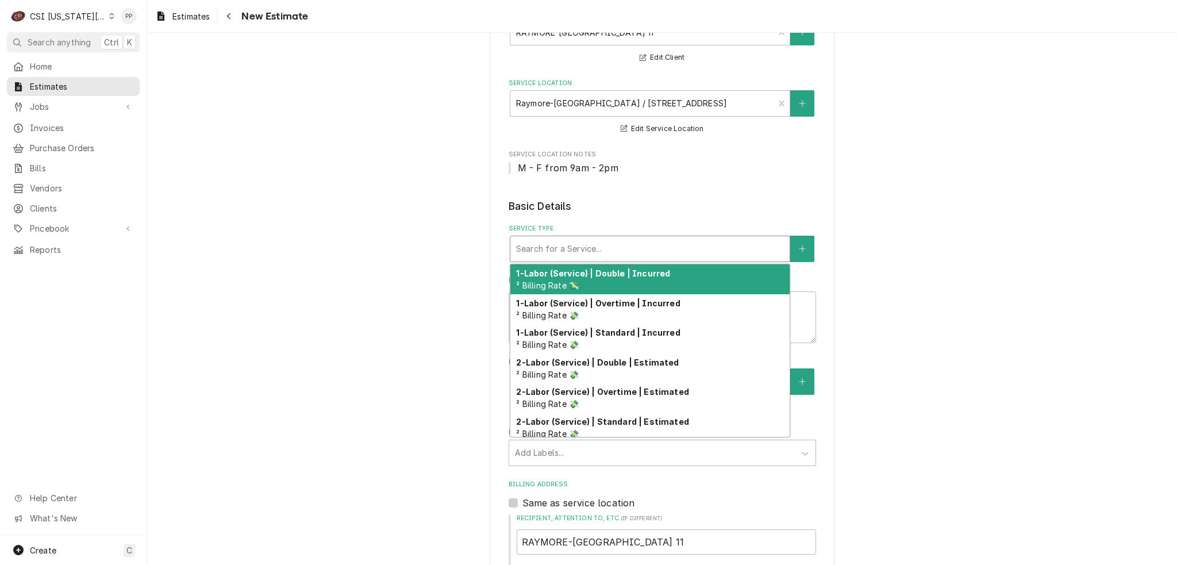
type textarea "x"
type input "j"
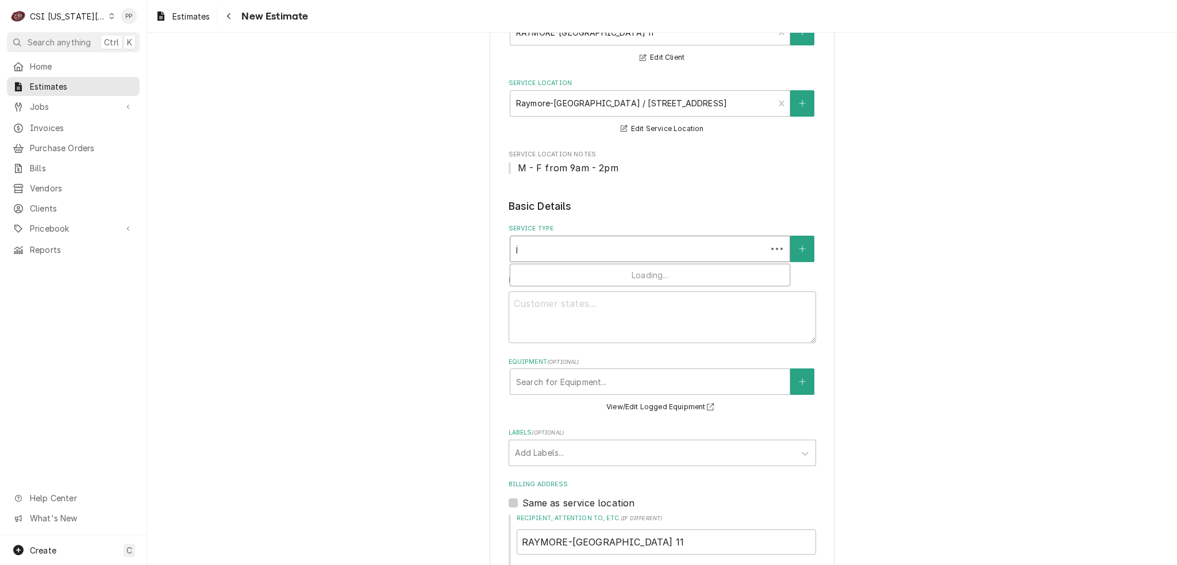
type textarea "x"
type input "jo"
type textarea "x"
type input "job"
type textarea "x"
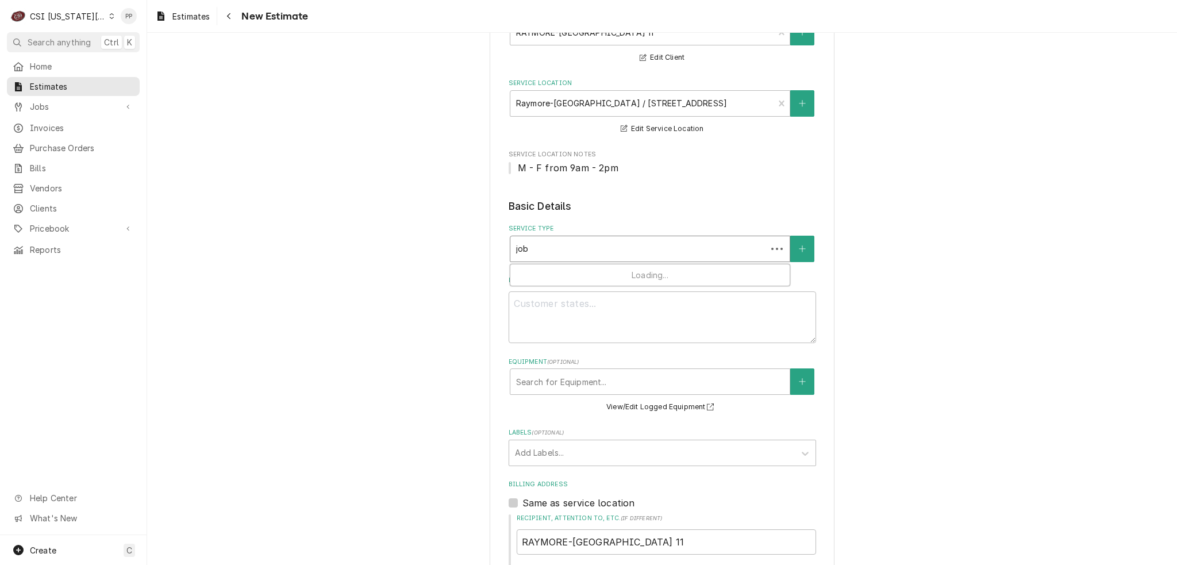
type input "job"
type textarea "x"
type input "job s"
type textarea "x"
type input "job se"
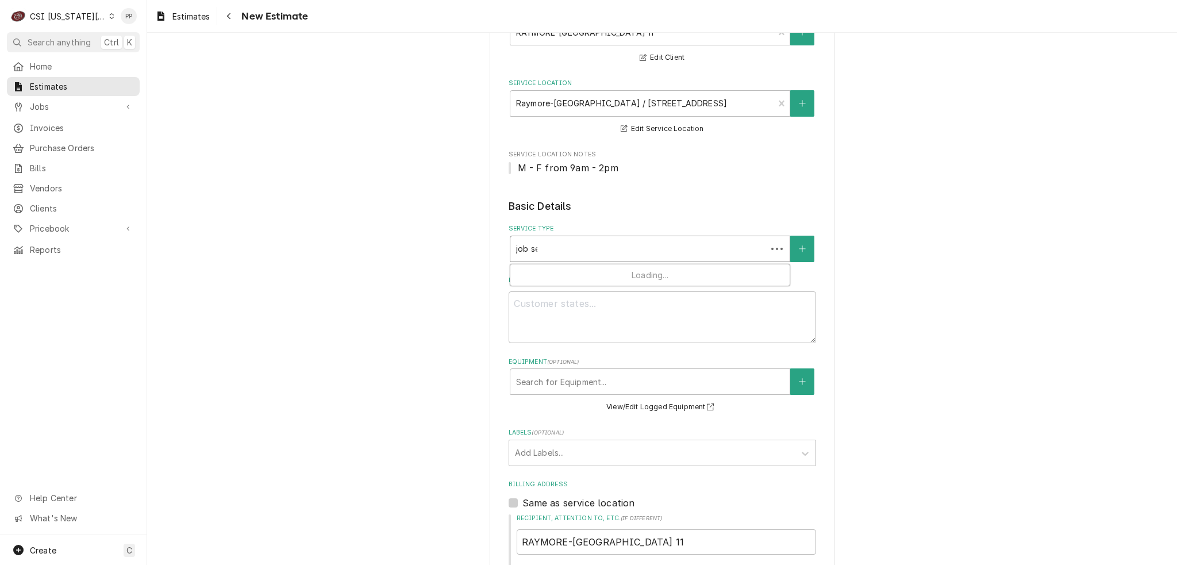
type textarea "x"
type input "job ser"
type textarea "x"
type input "job serv"
type textarea "x"
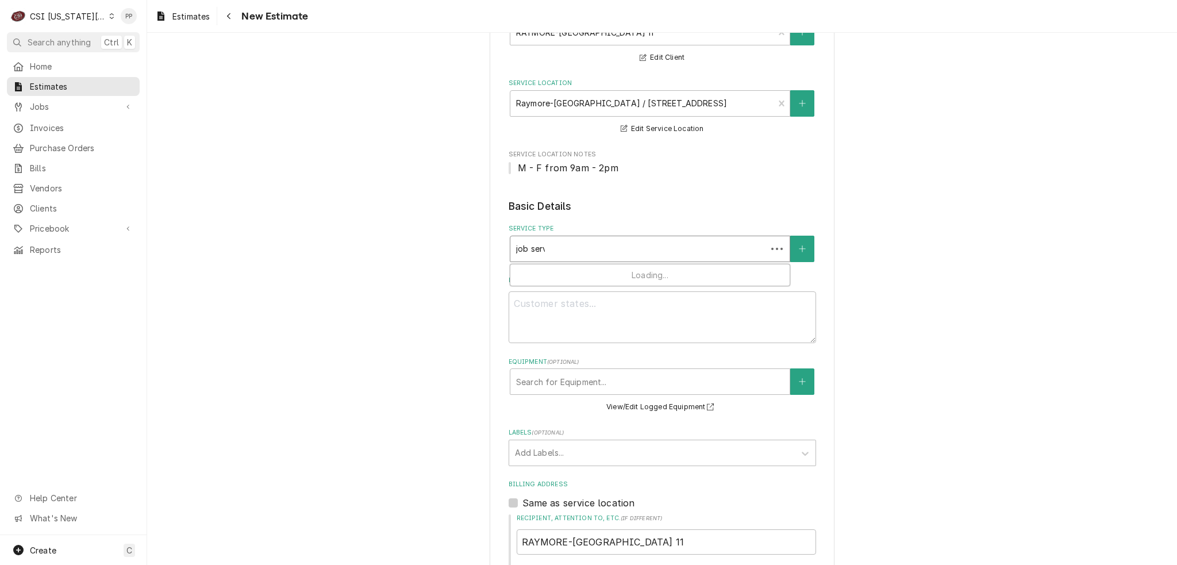
type input "job servi"
type textarea "x"
type input "job servie"
type textarea "x"
type input "job serviec"
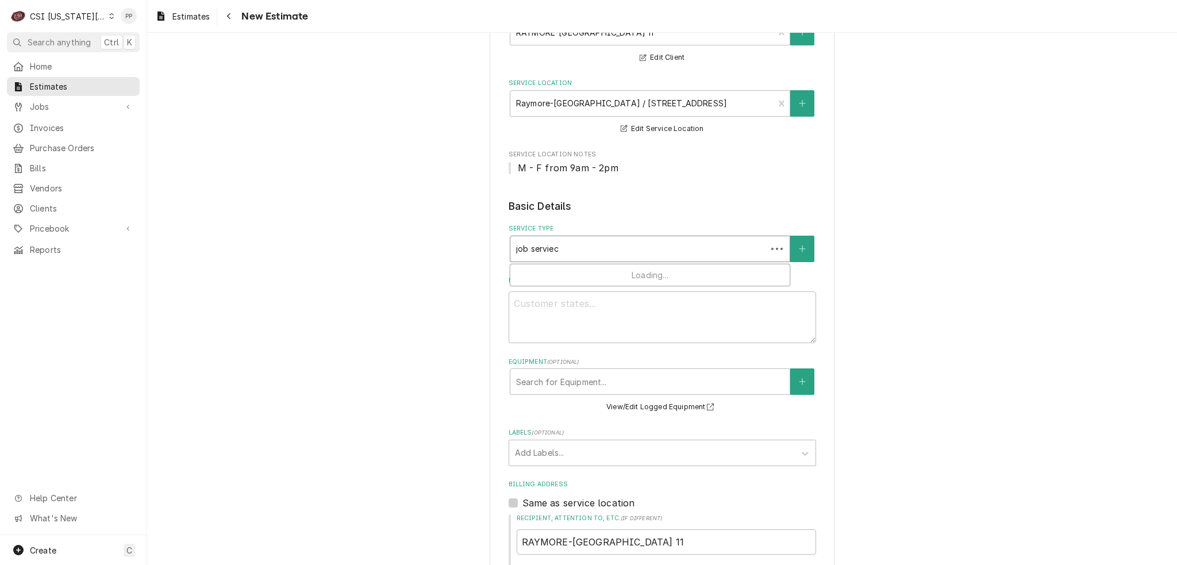
type textarea "x"
type input "job serviec"
type textarea "x"
type input "job serviec"
type textarea "x"
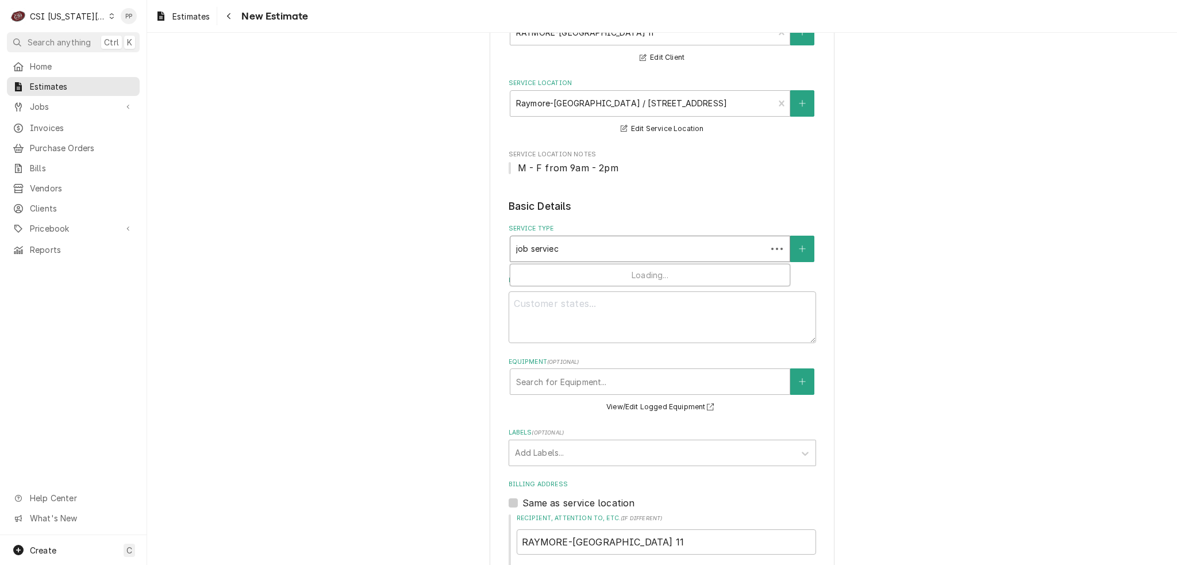
type input "job servie"
type textarea "x"
type input "job servi"
type textarea "x"
type input "job servic"
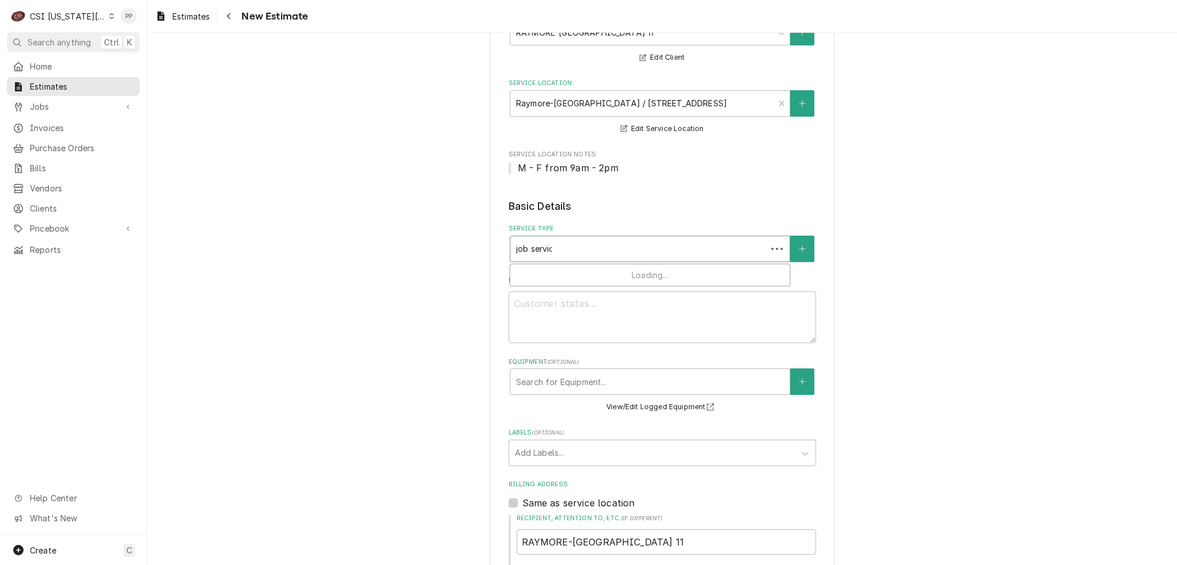
type textarea "x"
type input "job service"
type textarea "x"
type input "job service"
type textarea "x"
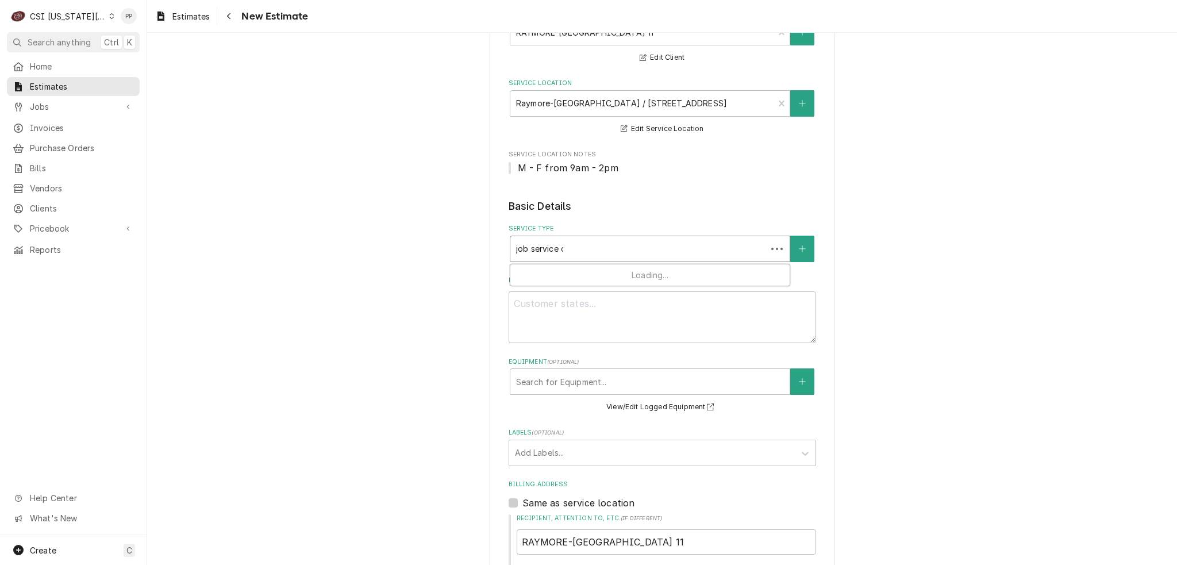
type input "job service ca"
type textarea "x"
type input "job service cal"
type textarea "x"
type input "job service call"
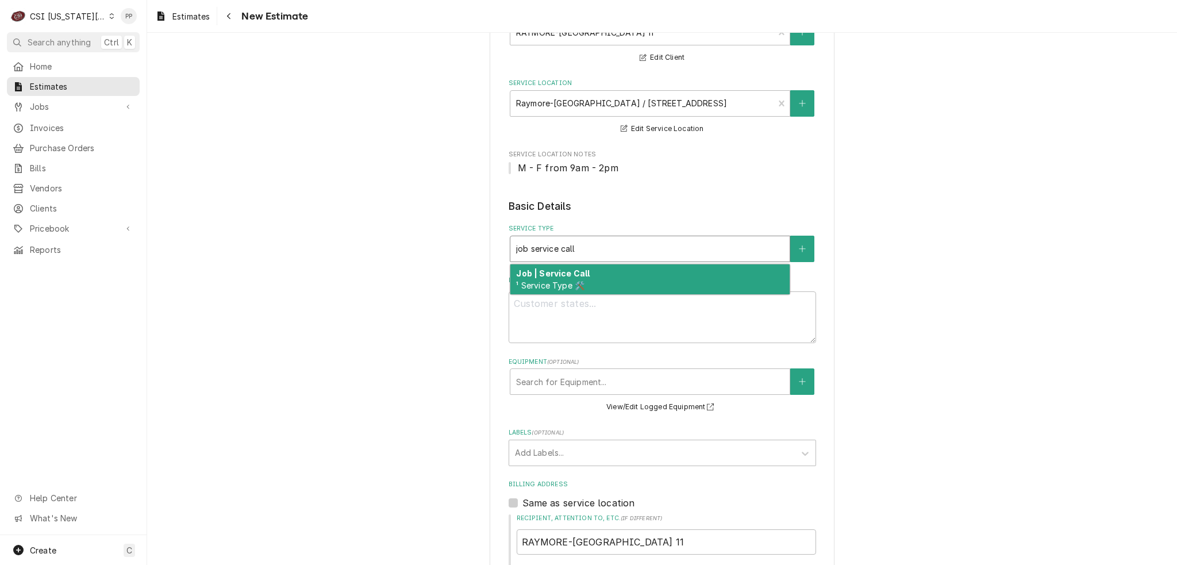
click at [577, 294] on fieldset "Basic Details Service Type 1 result available for search term job service call.…" at bounding box center [663, 568] width 308 height 739
click at [575, 274] on strong "Job | Service Call" at bounding box center [553, 273] width 74 height 10
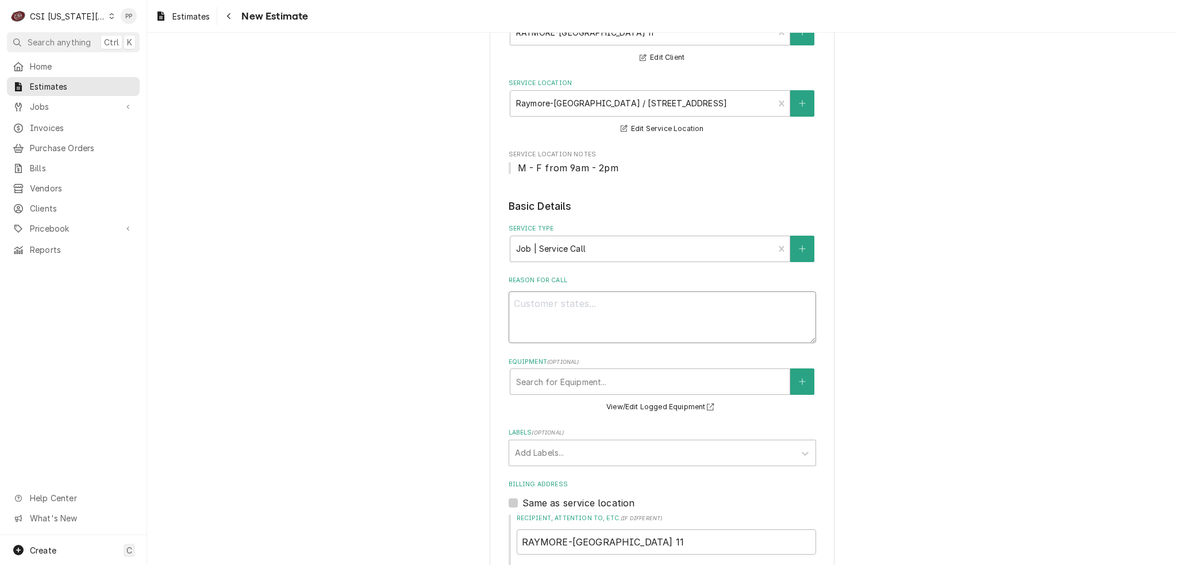
click at [577, 330] on textarea "Reason For Call" at bounding box center [663, 317] width 308 height 52
type textarea "x"
type textarea "Q"
type textarea "x"
type textarea "Qu"
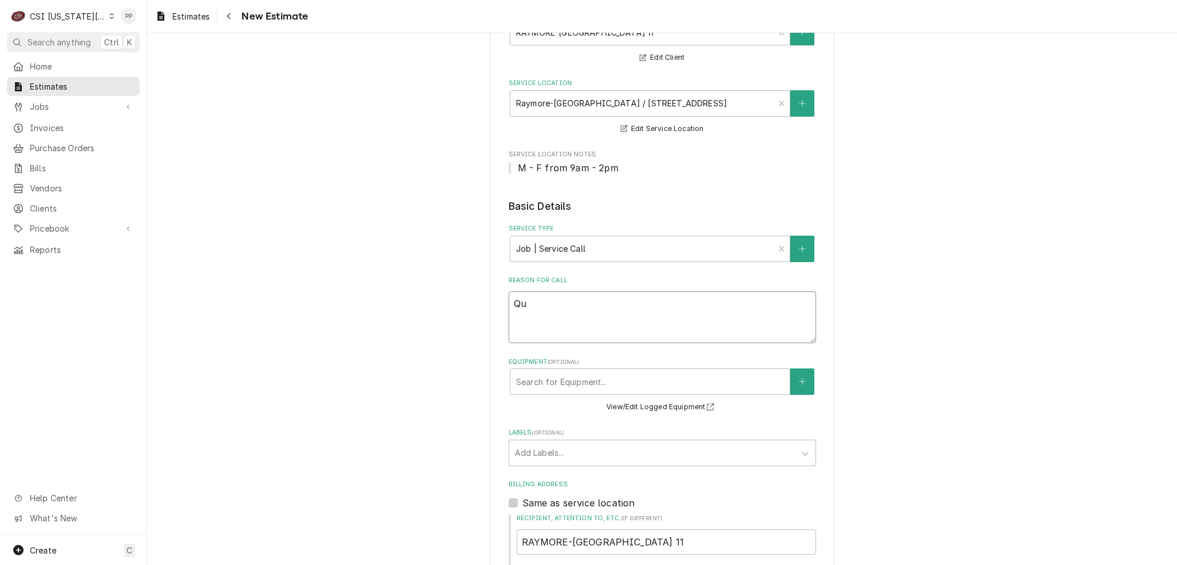
type textarea "x"
type textarea "Quo"
type textarea "x"
type textarea "Quot"
type textarea "x"
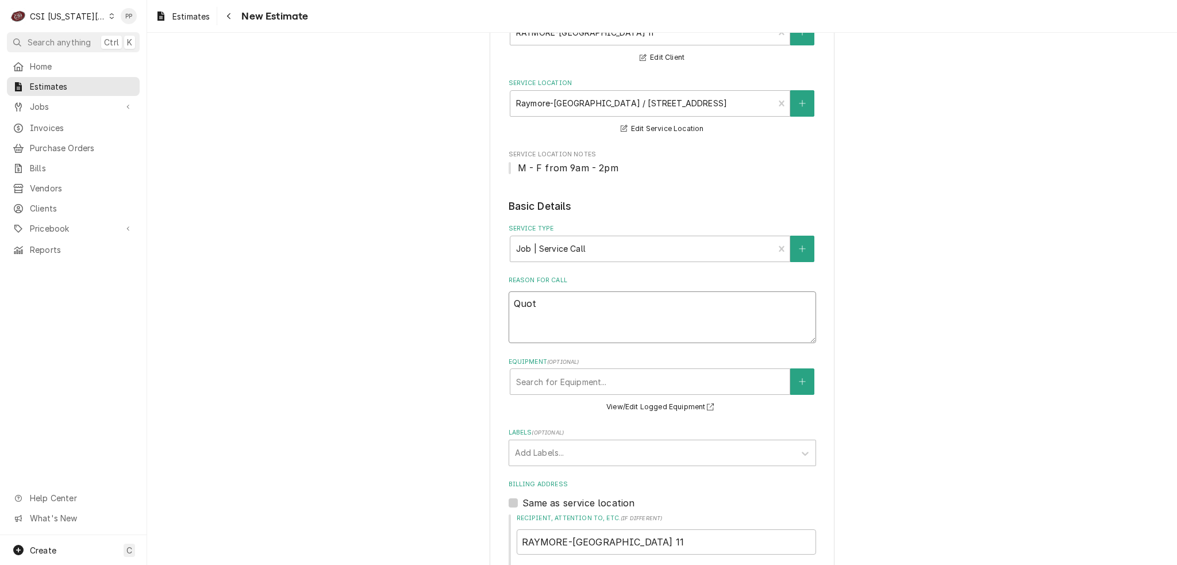
type textarea "Quote"
type textarea "x"
type textarea "Quote"
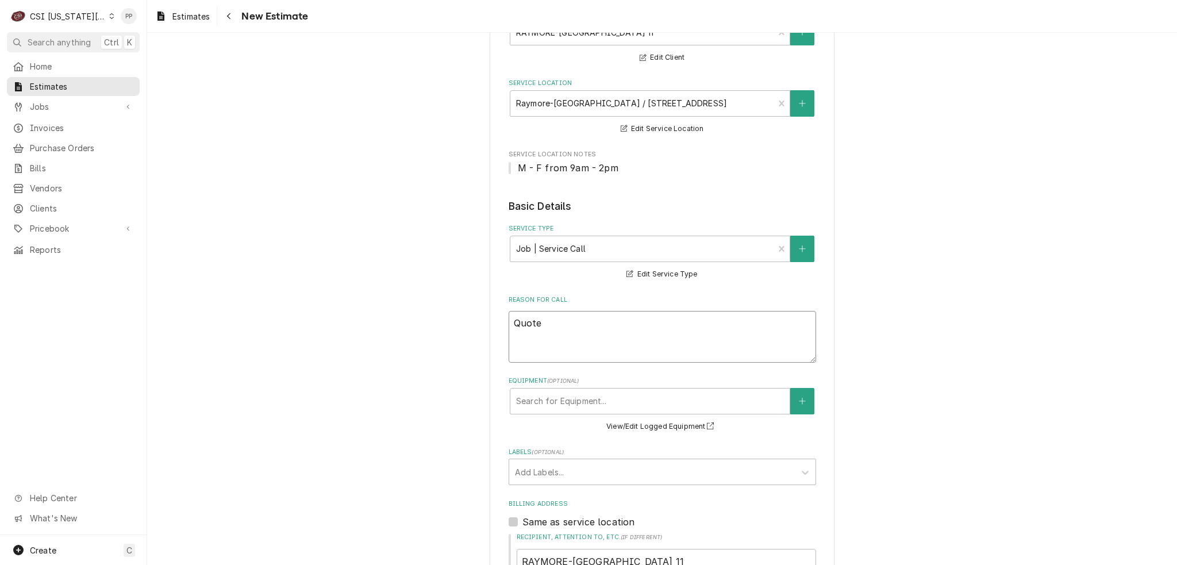
type textarea "x"
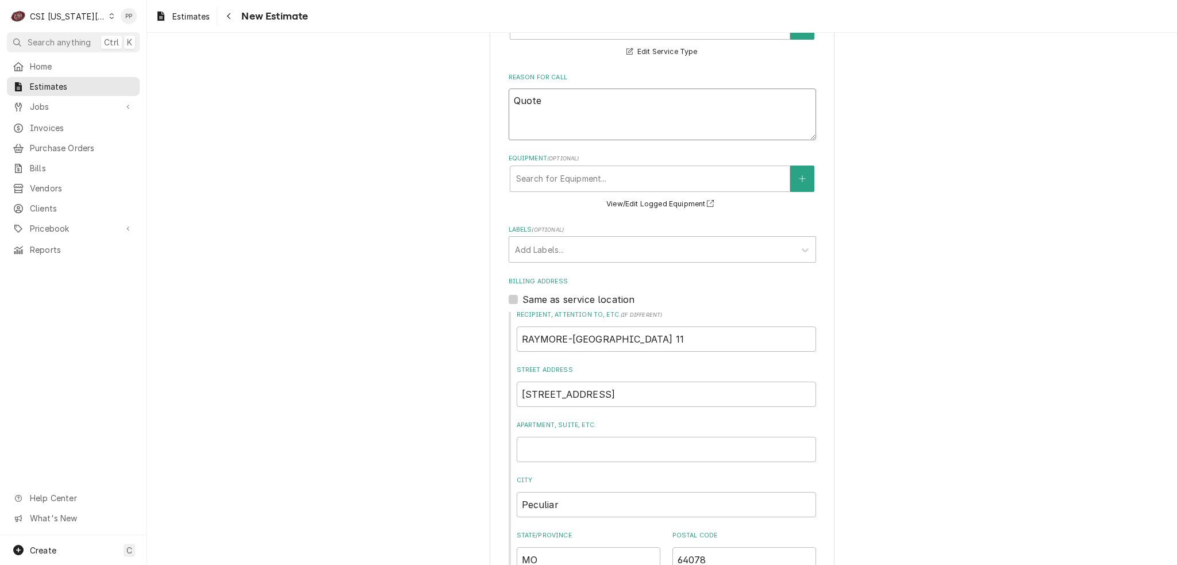
scroll to position [345, 0]
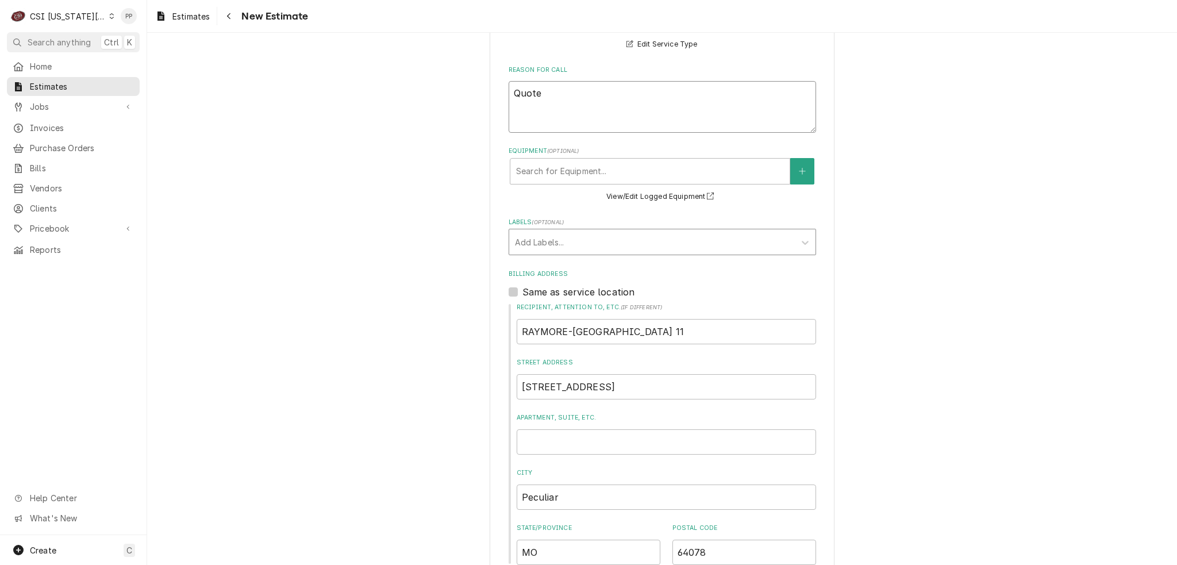
type textarea "Quote"
click at [589, 241] on div "Labels" at bounding box center [652, 242] width 274 height 21
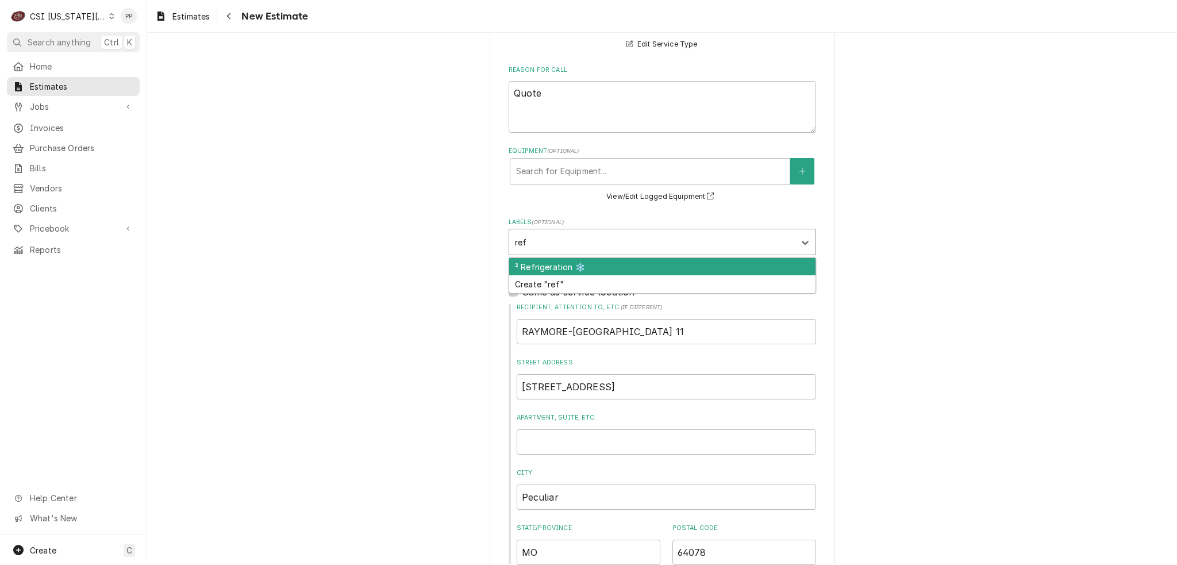
type input "refr"
click at [582, 273] on div "² Refrigeration ❄️" at bounding box center [662, 267] width 306 height 18
type textarea "x"
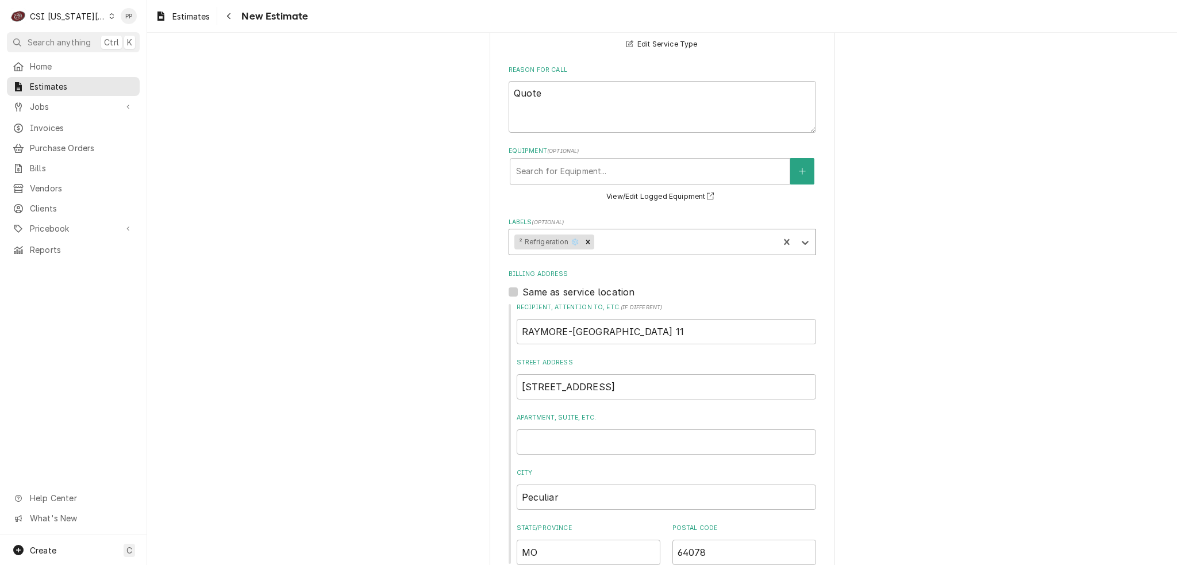
type textarea "x"
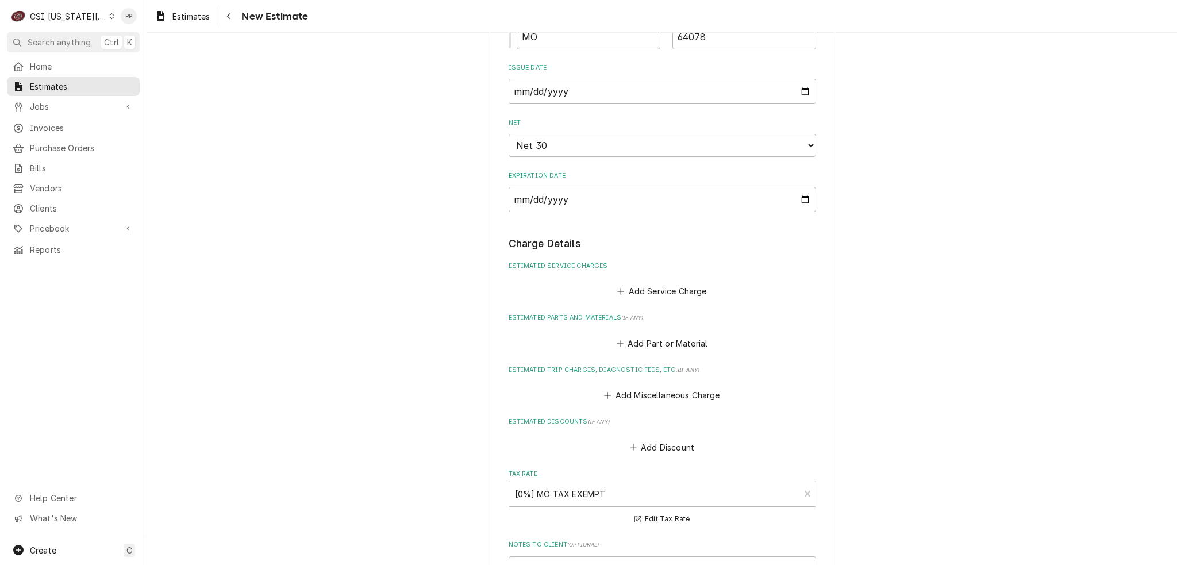
scroll to position [862, 0]
click at [675, 287] on button "Add Service Charge" at bounding box center [662, 290] width 93 height 16
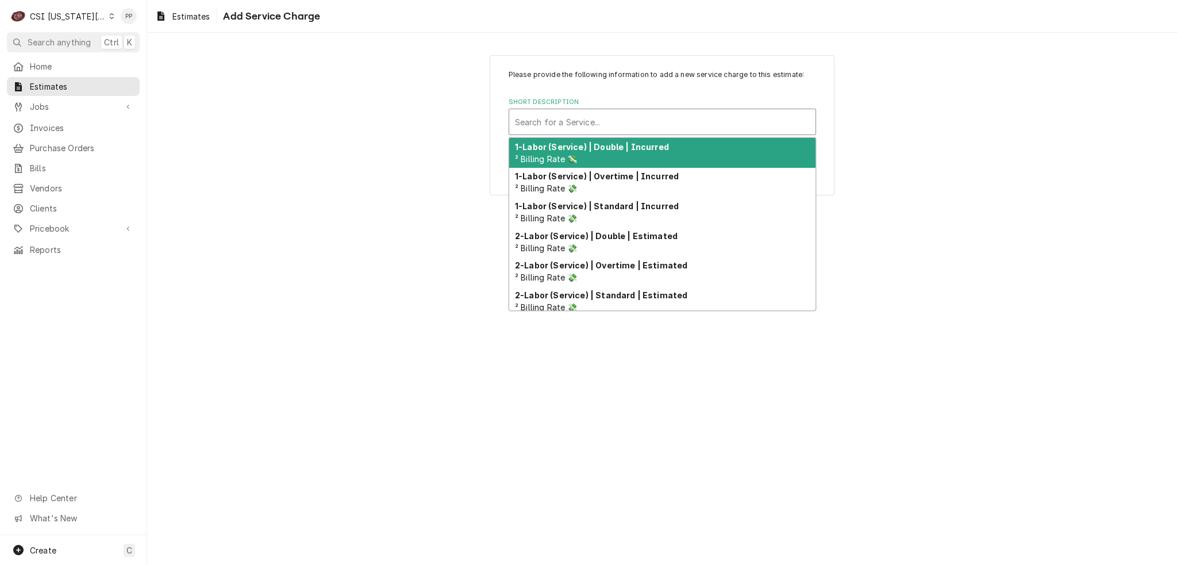
click at [650, 121] on div "Short Description" at bounding box center [662, 122] width 295 height 21
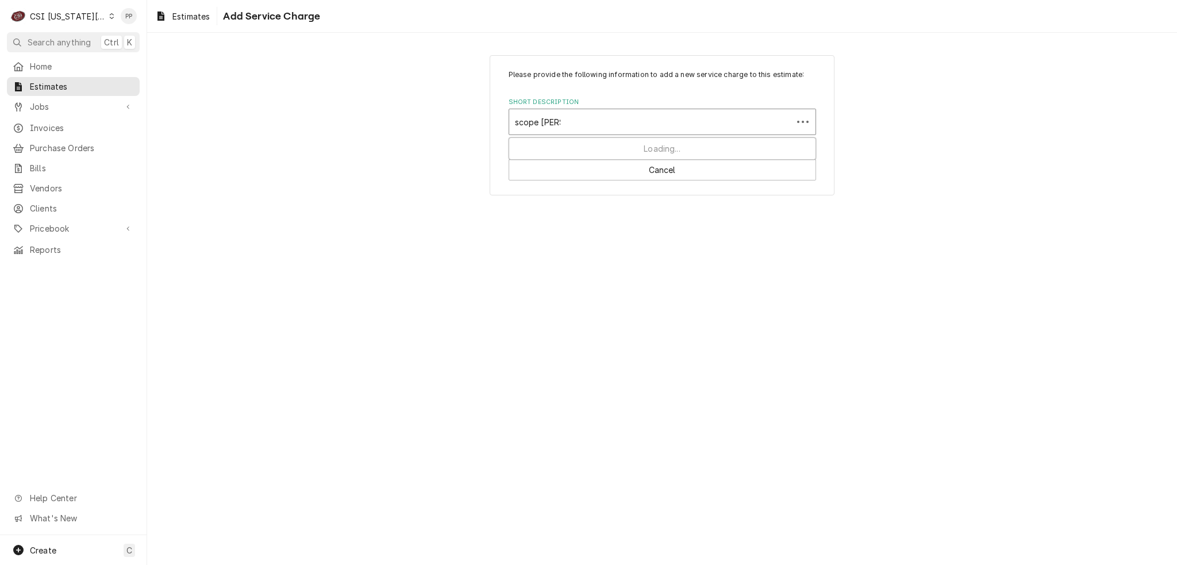
type input "scope blank"
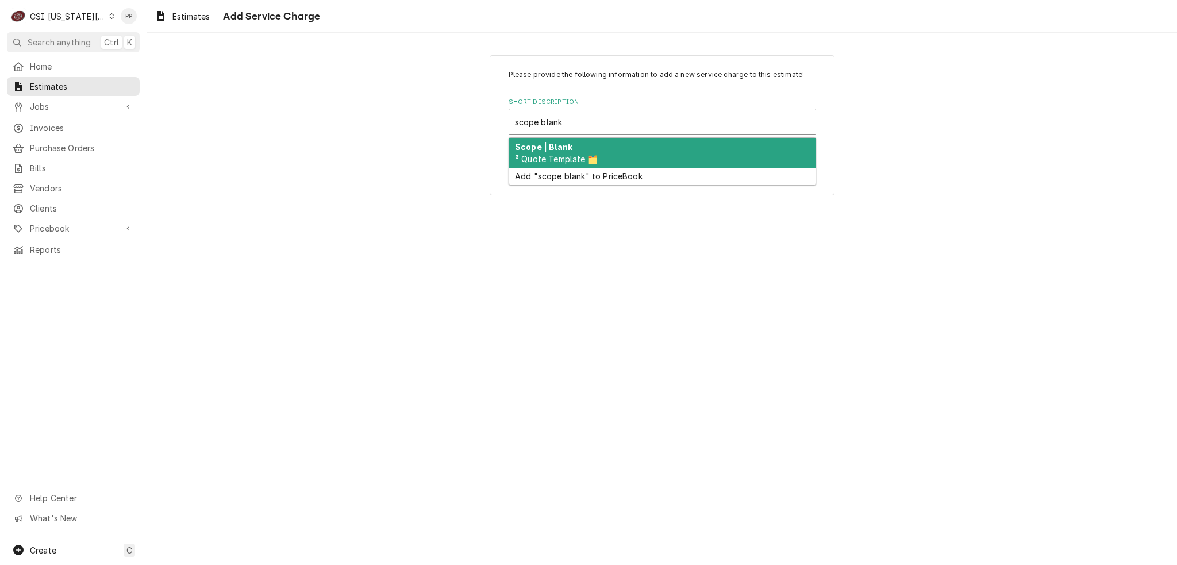
click at [611, 159] on div "Scope | Blank ³ Quote Template 🗂️" at bounding box center [662, 153] width 306 height 30
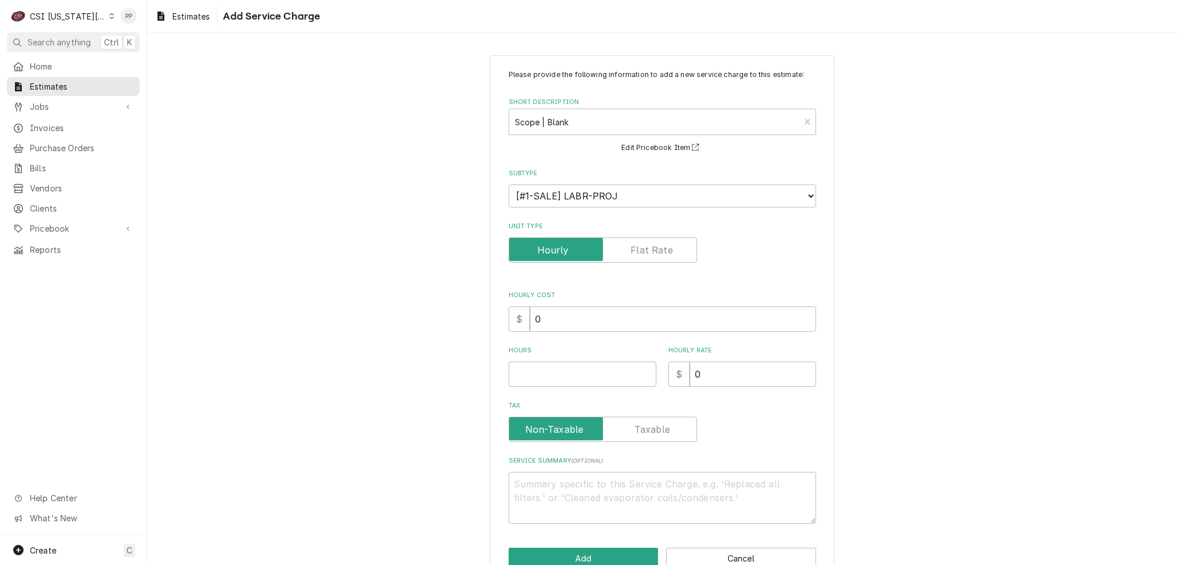
scroll to position [26, 0]
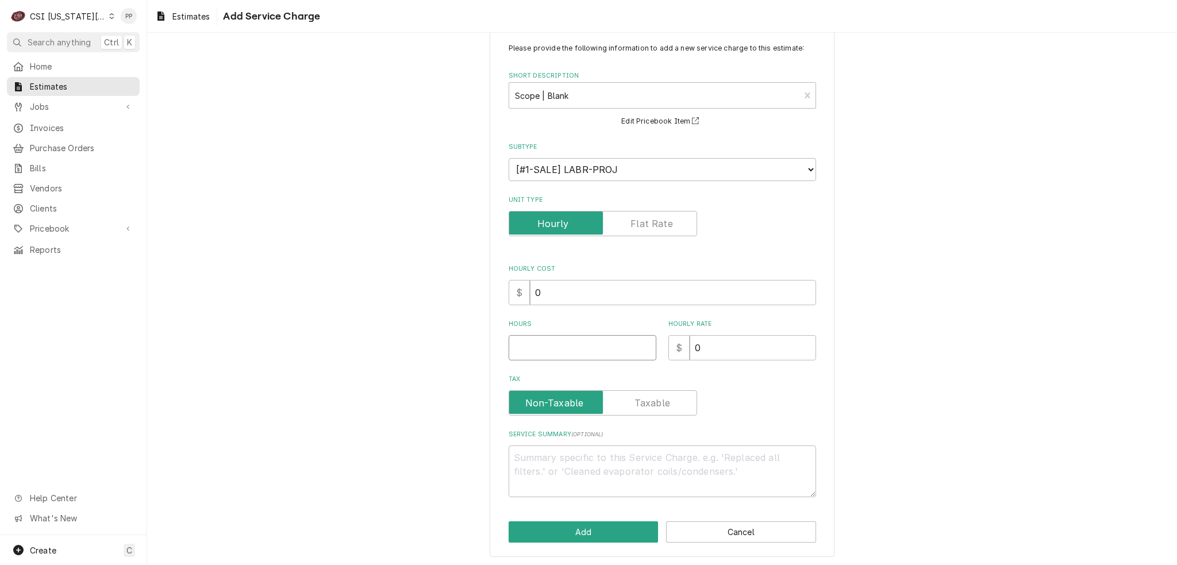
click at [564, 342] on input "Hours" at bounding box center [583, 347] width 148 height 25
type textarea "x"
type input "1"
click at [584, 473] on textarea "Service Summary ( optional )" at bounding box center [663, 471] width 308 height 52
type textarea "x"
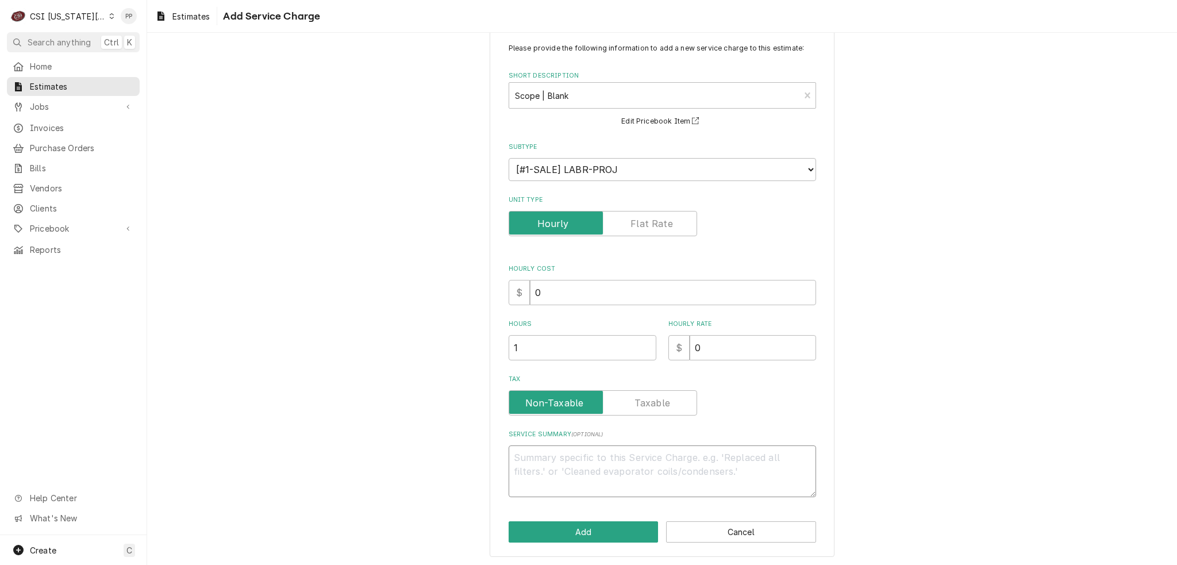
type textarea "Q"
type textarea "x"
type textarea "Qu"
type textarea "x"
type textarea "Quo"
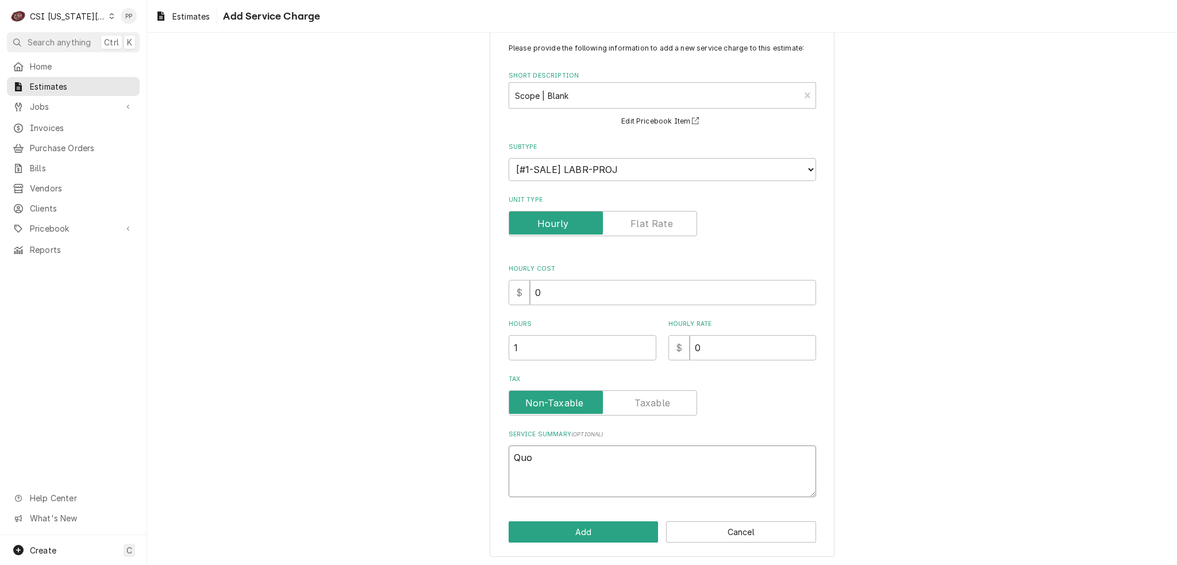
type textarea "x"
type textarea "Quot"
type textarea "x"
type textarea "Quote"
type textarea "x"
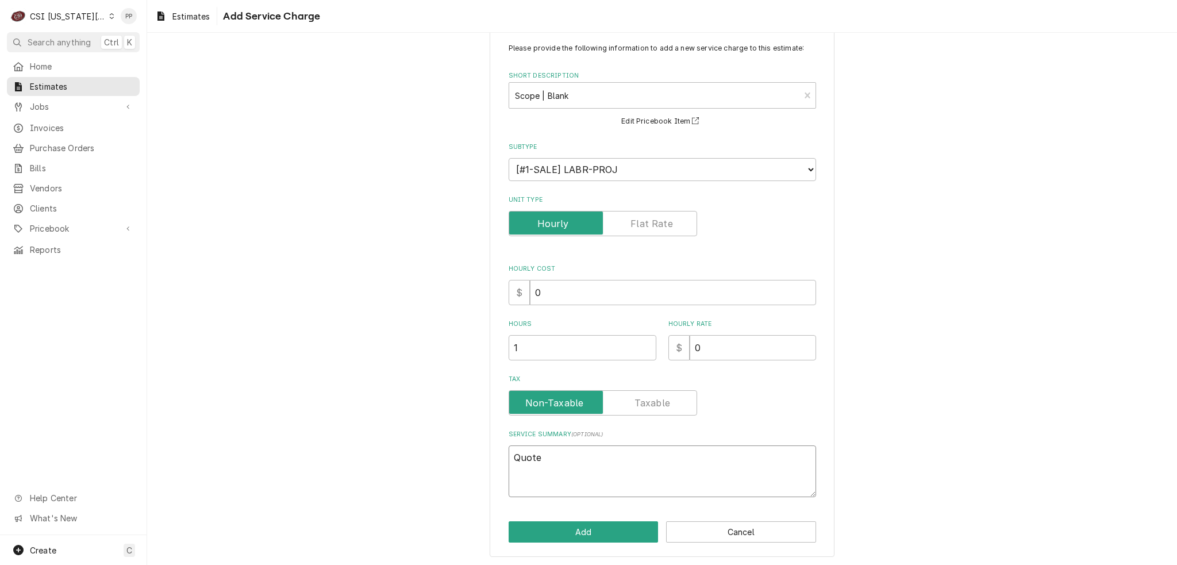
type textarea "Quote"
type textarea "x"
type textarea "Quote f"
type textarea "x"
type textarea "Quote fo"
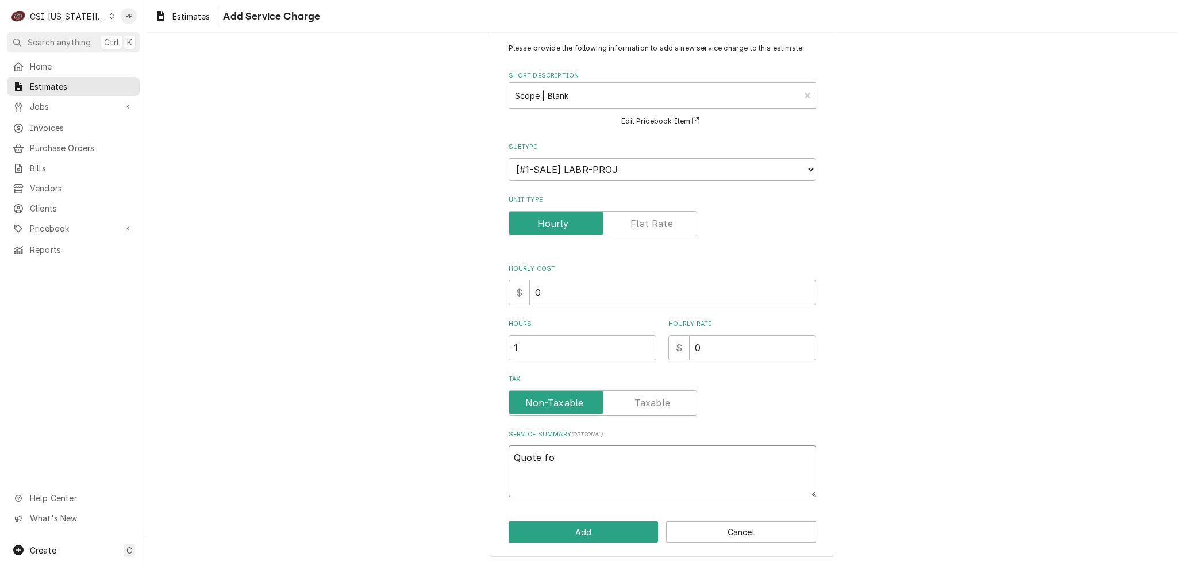
type textarea "x"
type textarea "Quote for"
type textarea "x"
type textarea "Quote for"
type textarea "x"
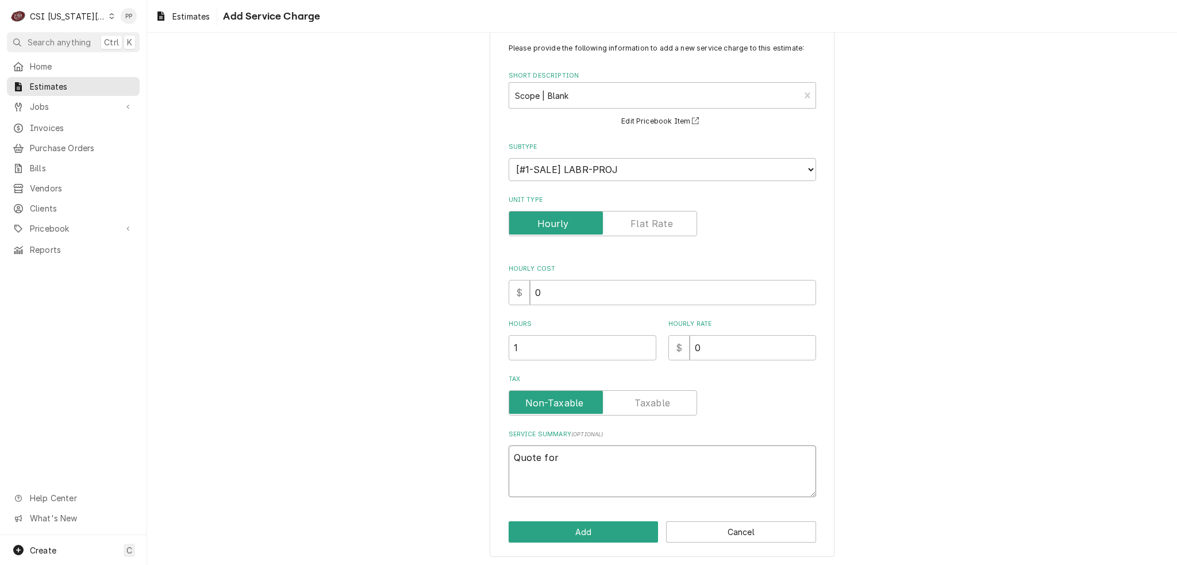
type textarea "Quote for r"
type textarea "x"
type textarea "Quote for re"
type textarea "x"
type textarea "Quote for rep"
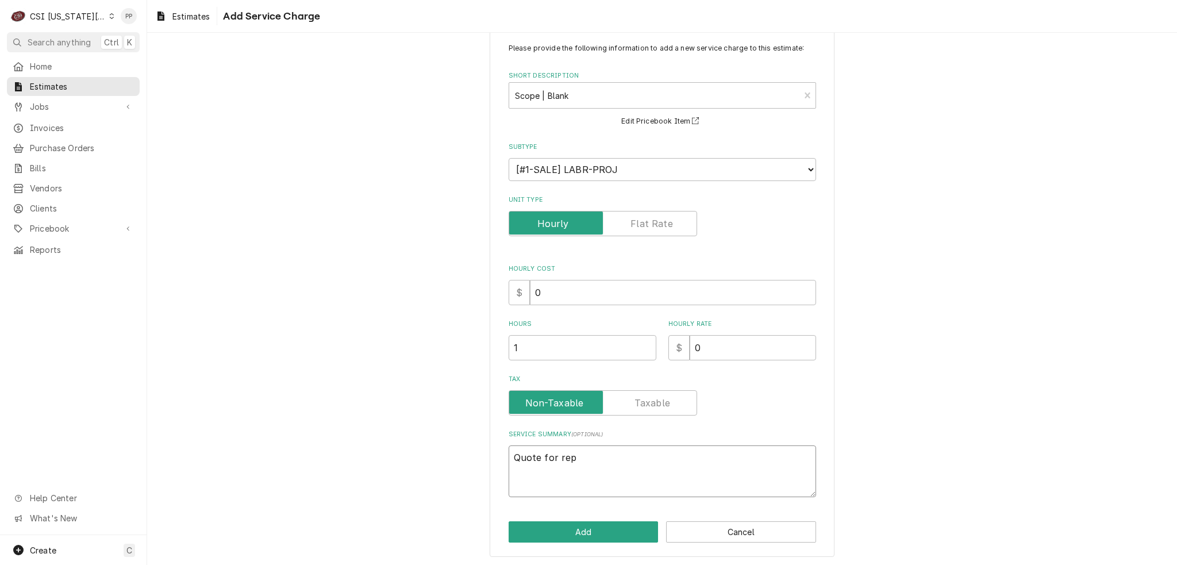
type textarea "x"
type textarea "Quote for repa"
type textarea "x"
type textarea "Quote for repai"
type textarea "x"
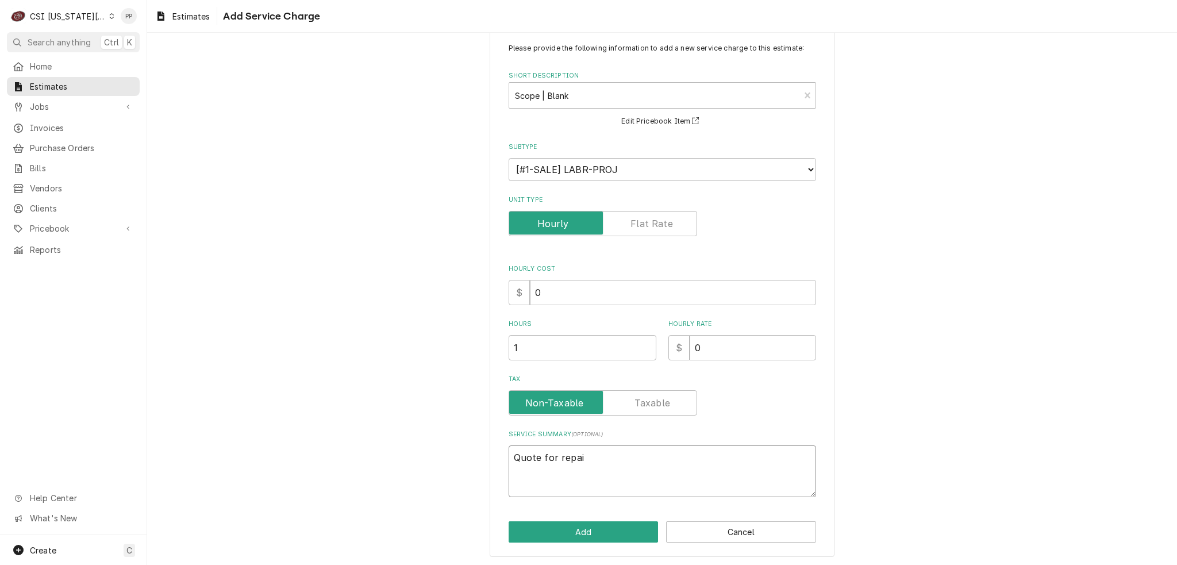
type textarea "Quote for repair"
type textarea "x"
type textarea "Quote for repairs"
type textarea "x"
type textarea "Quote for repairs"
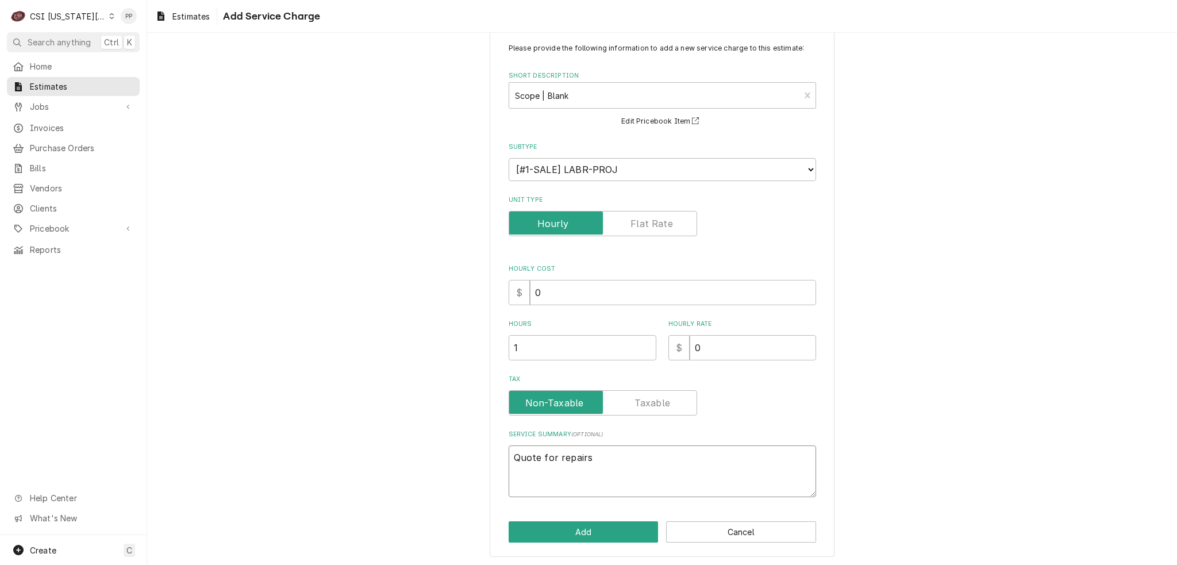
type textarea "x"
type textarea "Quote for repairs f"
type textarea "x"
type textarea "Quote for repairs fo"
type textarea "x"
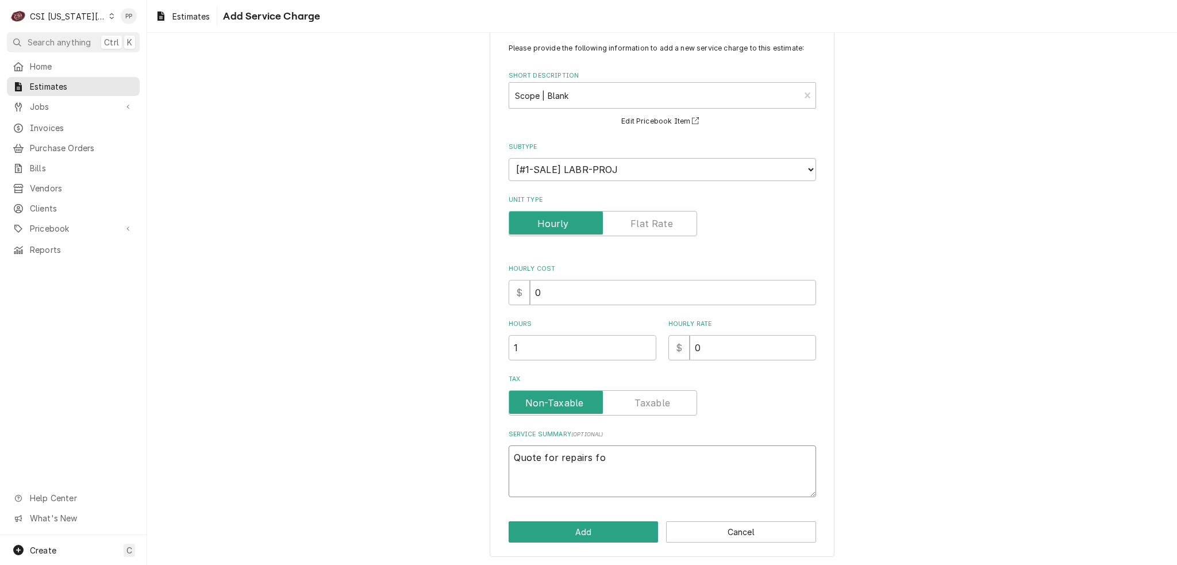
type textarea "Quote for repairs fou"
type textarea "x"
type textarea "Quote for repairs foun"
type textarea "x"
type textarea "Quote for repairs found"
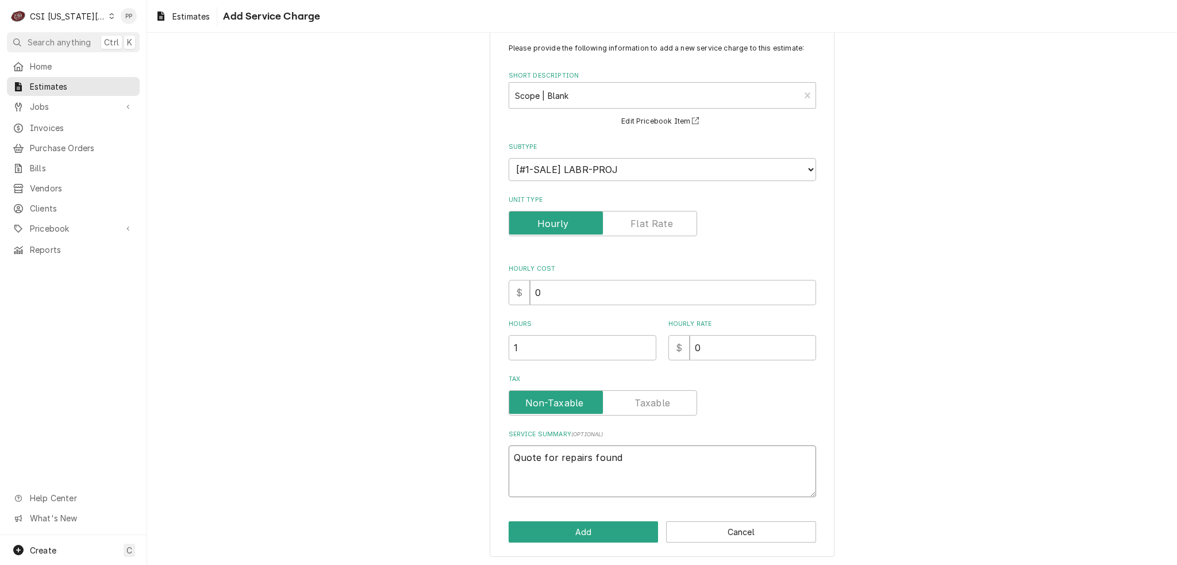
type textarea "x"
type textarea "Quote for repairs found"
type textarea "x"
type textarea "Quote for repairs found d"
type textarea "x"
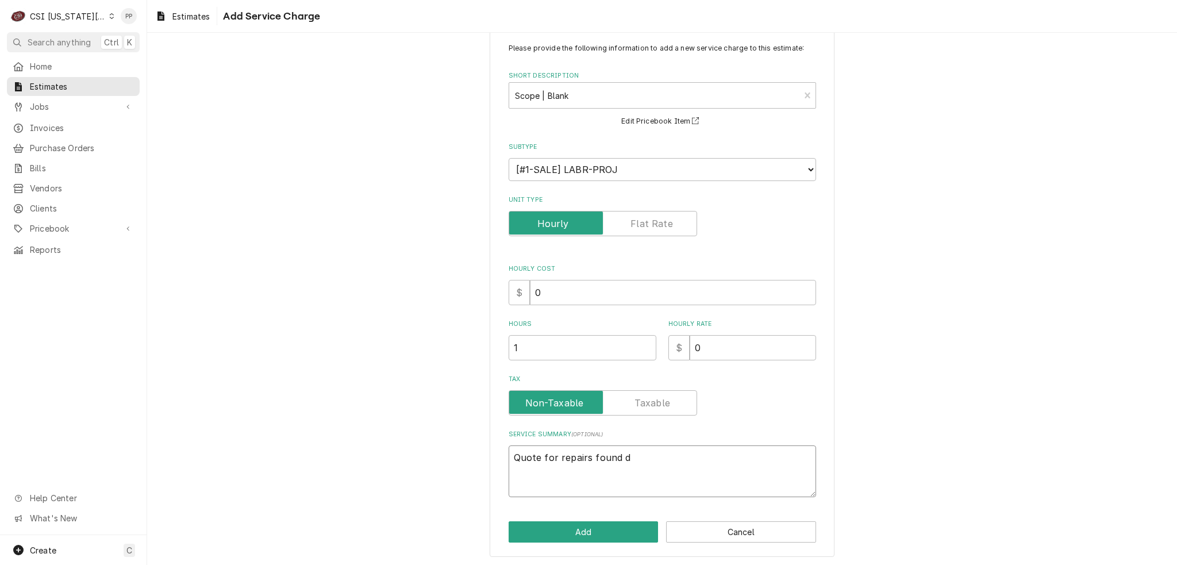
type textarea "Quote for repairs found du"
type textarea "x"
type textarea "Quote for repairs found dur"
type textarea "x"
type textarea "Quote for repairs found duri"
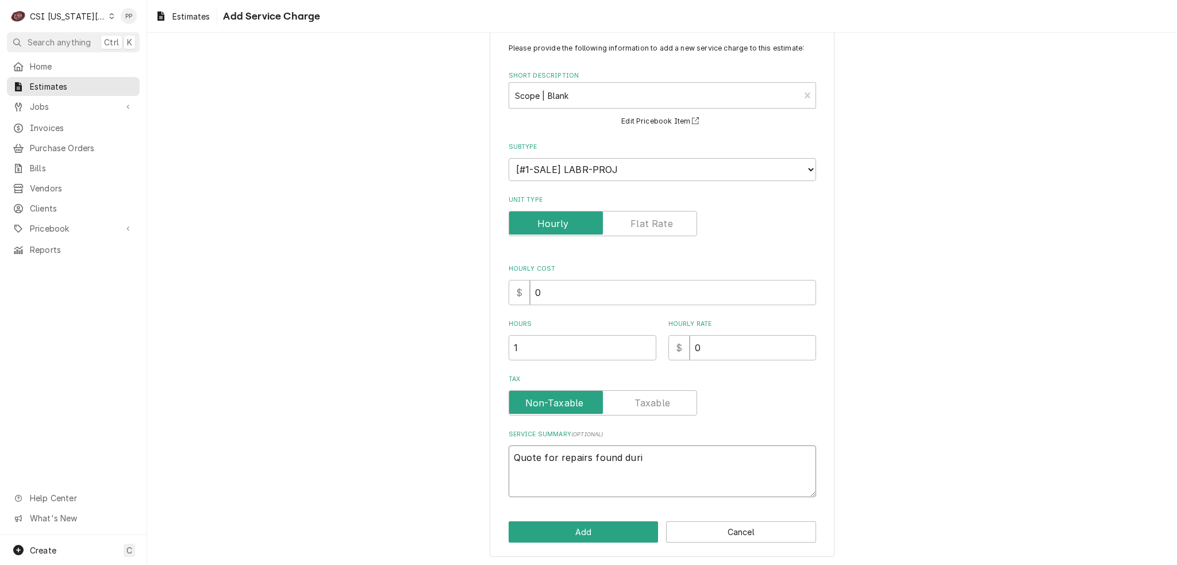
type textarea "x"
type textarea "Quote for repairs found durin"
type textarea "x"
type textarea "Quote for repairs found during"
type textarea "x"
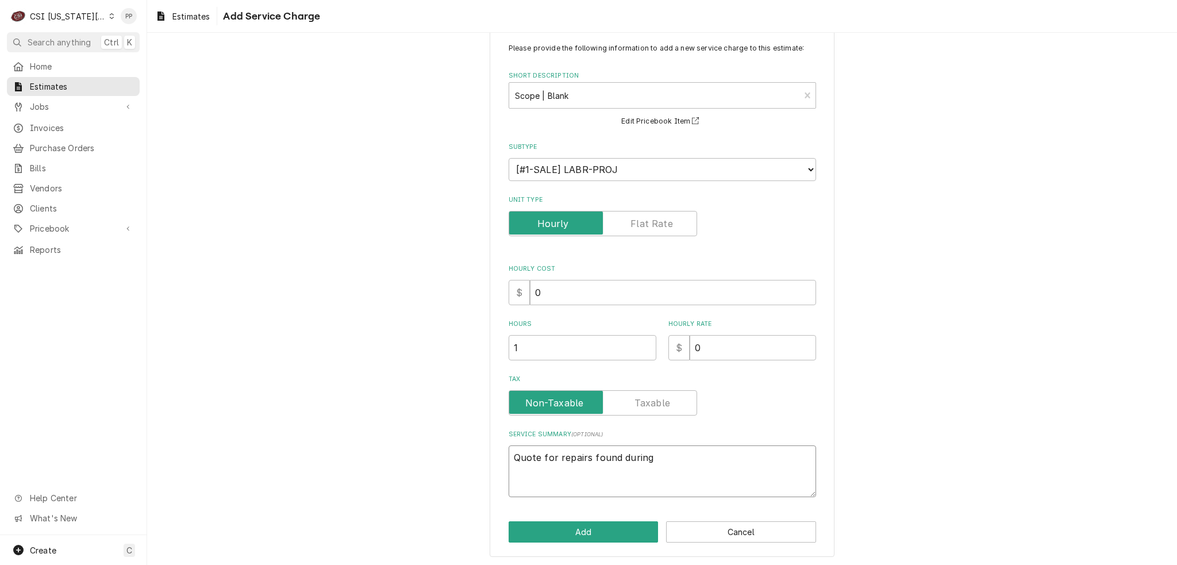
type textarea "Quote for repairs found during"
type textarea "x"
type textarea "Quote for repairs found during P"
type textarea "x"
type textarea "Quote for repairs found during Pm"
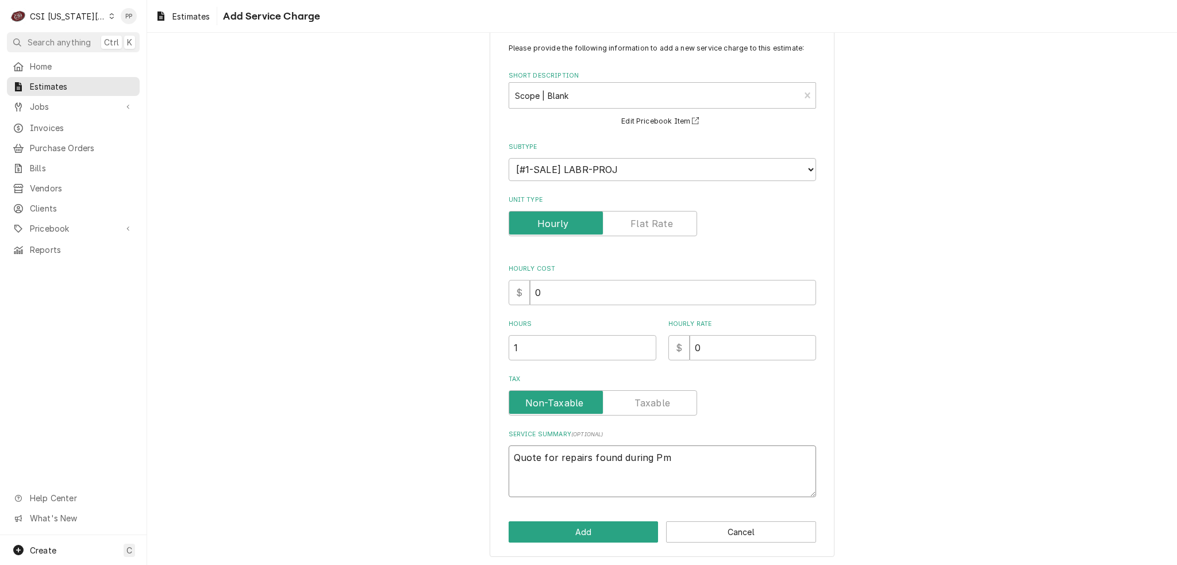
type textarea "x"
type textarea "Quote for repairs found during Pm"
type textarea "x"
type textarea "Quote for repairs found during Pm"
type textarea "x"
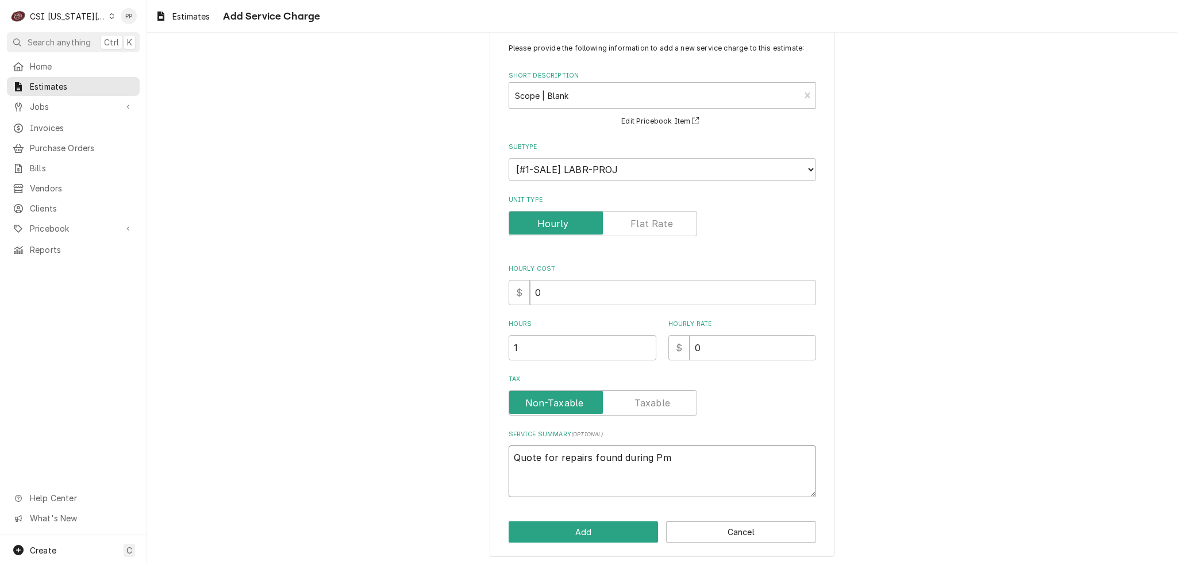
type textarea "Quote for repairs found during Pm"
paste textarea "McCall RIC across from hot water dispenser M# 1020 S# m-087141"
type textarea "x"
type textarea "Quote for repairs found during Pm McCall RIC across from hot water dispenser M#…"
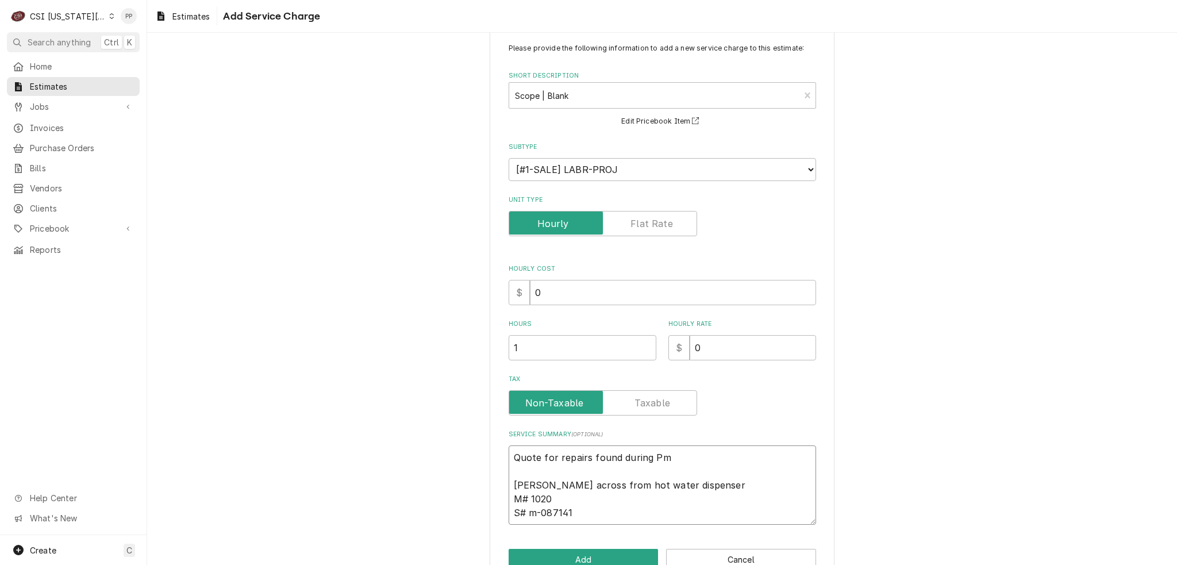
type textarea "x"
type textarea "Quote for repairs found during Pm McCall RIC across from hot water dispenser M#…"
type textarea "x"
type textarea "Quote for repairs found during Pm McCall RIC across from hot water dispenser M#…"
type textarea "x"
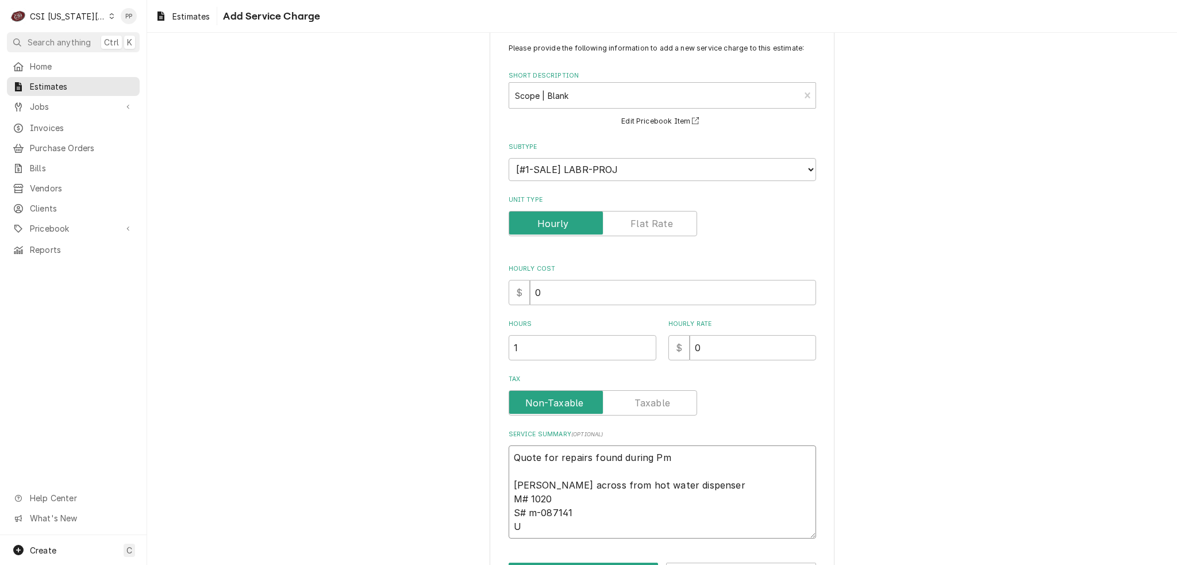
type textarea "Quote for repairs found during Pm McCall RIC across from hot water dispenser M#…"
type textarea "x"
type textarea "Quote for repairs found during Pm McCall RIC across from hot water dispenser M#…"
type textarea "x"
type textarea "Quote for repairs found during Pm McCall RIC across from hot water dispenser M#…"
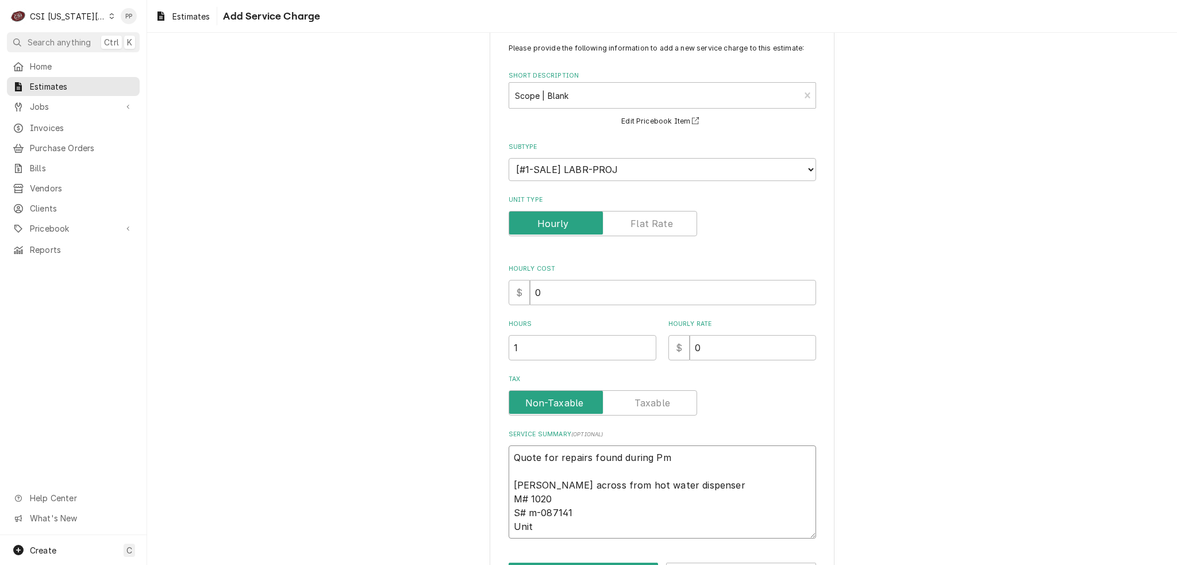
type textarea "x"
type textarea "Quote for repairs found during Pm McCall RIC across from hot water dispenser M#…"
type textarea "x"
type textarea "Quote for repairs found during Pm McCall RIC across from hot water dispenser M#…"
type textarea "x"
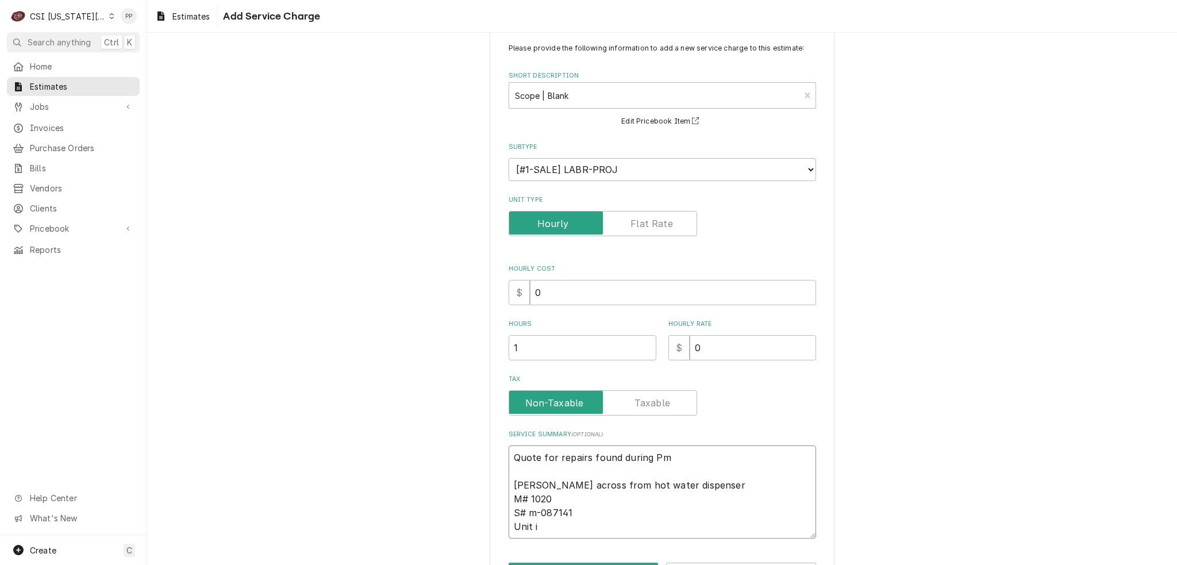
type textarea "Quote for repairs found during Pm McCall RIC across from hot water dispenser M#…"
type textarea "x"
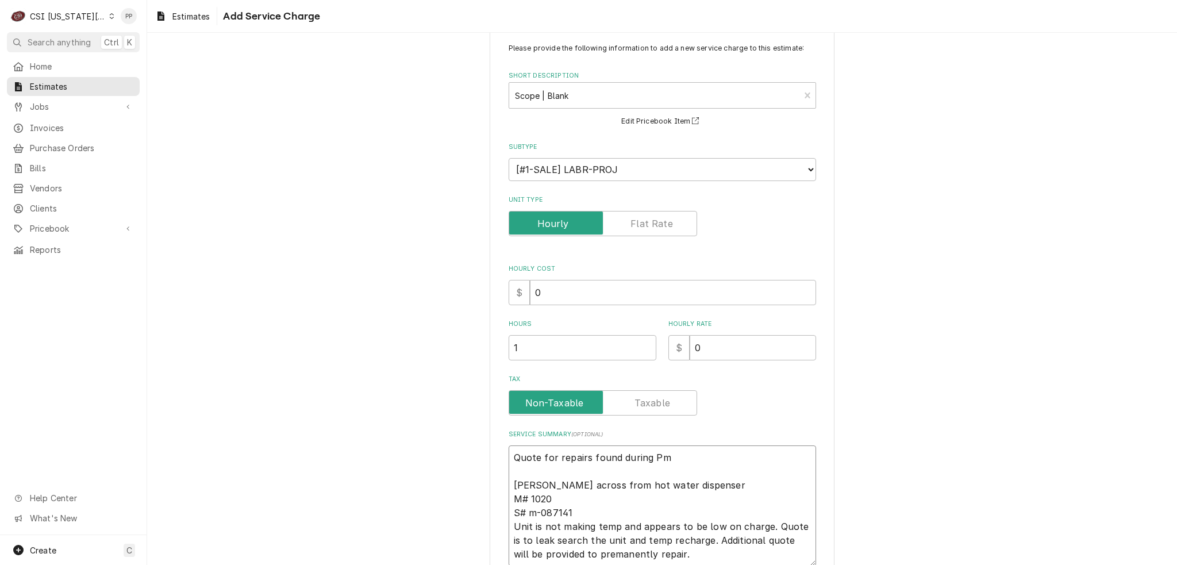
click at [579, 556] on textarea "Quote for repairs found during Pm McCall RIC across from hot water dispenser M#…" at bounding box center [663, 505] width 308 height 121
click at [682, 550] on textarea "Quote for repairs found during Pm McCall RIC across from hot water dispenser M#…" at bounding box center [663, 505] width 308 height 121
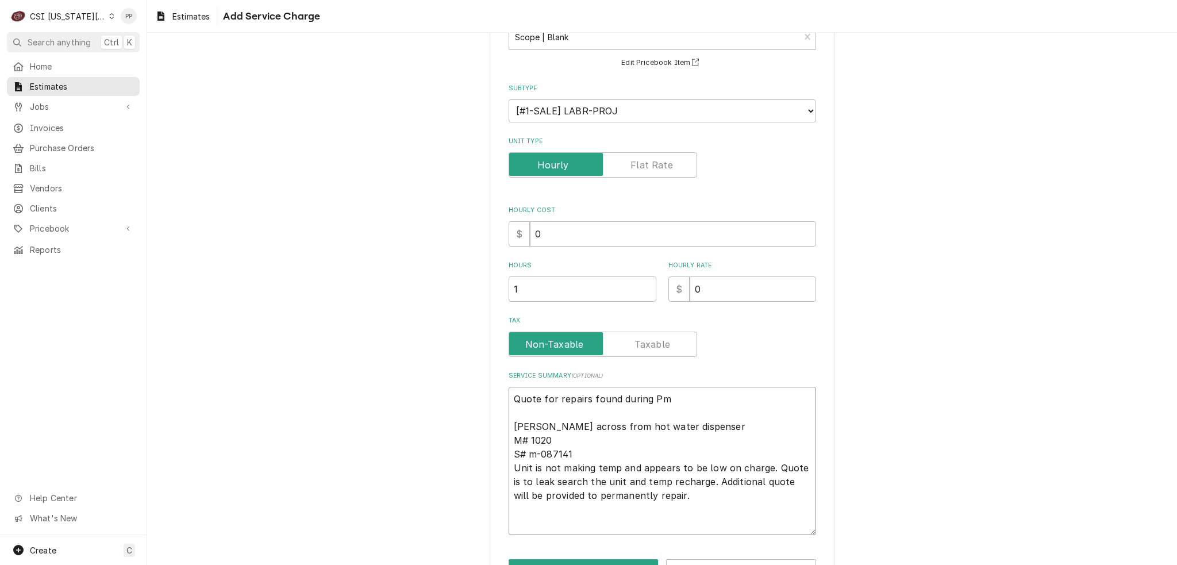
scroll to position [123, 0]
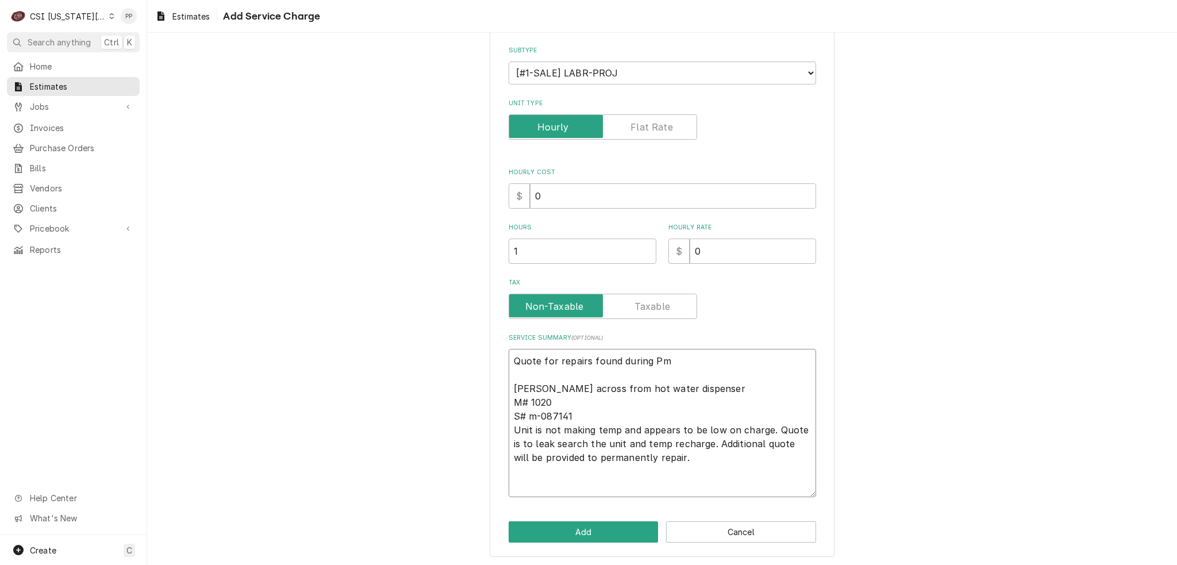
paste textarea "norlake heating cabnit M# PW252SSS/0 S# 17021042 Unit is tripping a gfci everyt…"
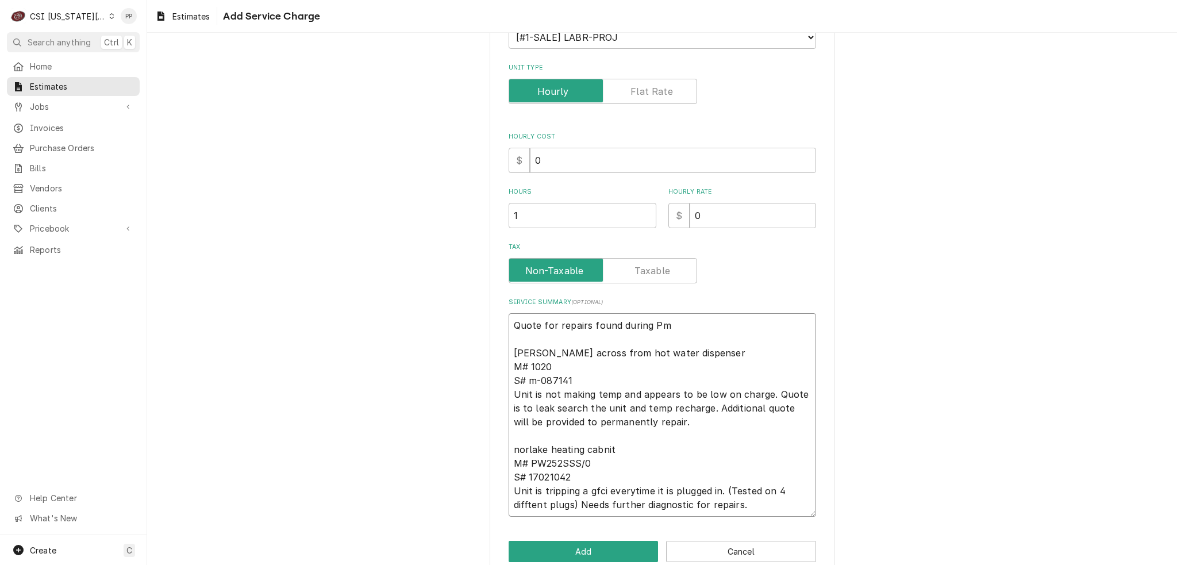
scroll to position [178, 0]
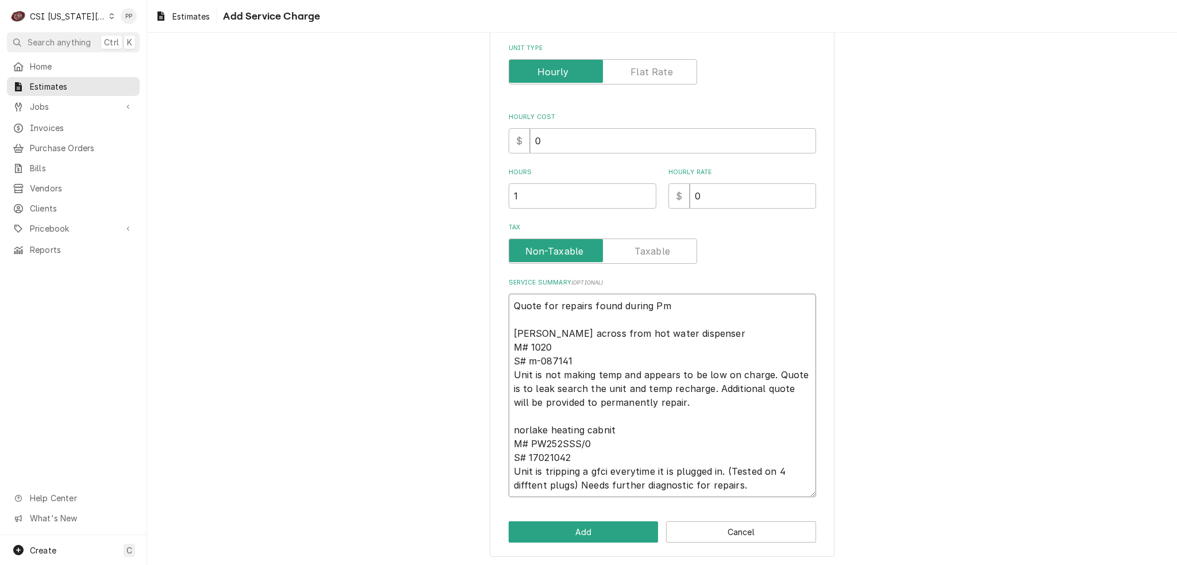
click at [600, 452] on textarea "Quote for repairs found during Pm McCall RIC across from hot water dispenser M#…" at bounding box center [663, 395] width 308 height 203
click at [528, 484] on textarea "Quote for repairs found during Pm McCall RIC across from hot water dispenser M#…" at bounding box center [663, 395] width 308 height 203
drag, startPoint x: 528, startPoint y: 483, endPoint x: 763, endPoint y: 471, distance: 235.4
click at [763, 471] on textarea "Quote for repairs found during Pm McCall RIC across from hot water dispenser M#…" at bounding box center [663, 395] width 308 height 203
click at [618, 468] on textarea "Quote for repairs found during Pm McCall RIC across from hot water dispenser M#…" at bounding box center [663, 395] width 308 height 203
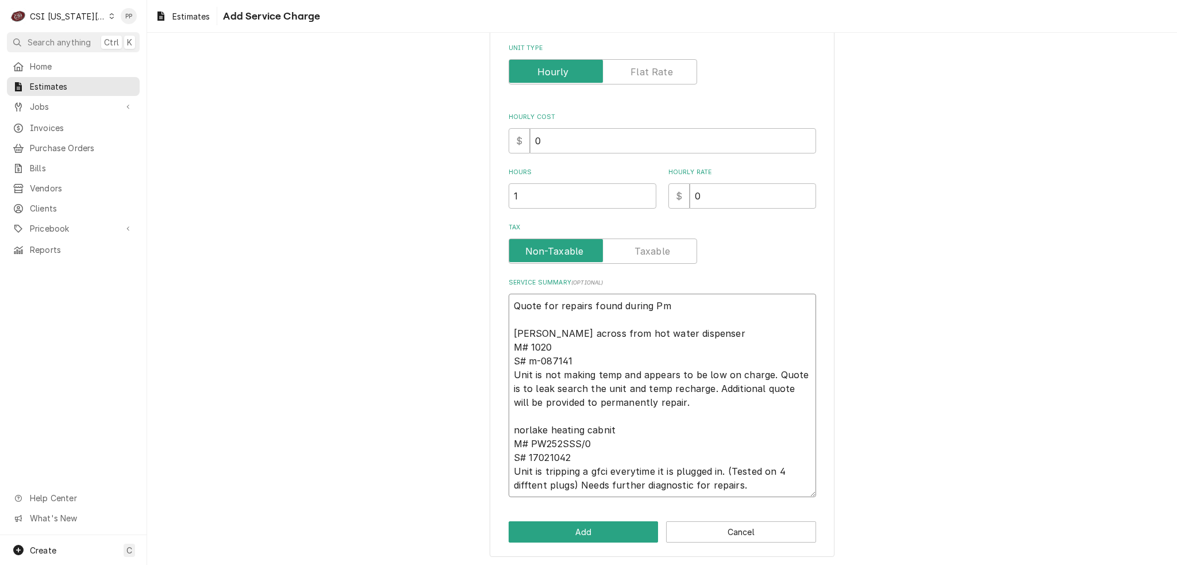
click at [631, 468] on textarea "Quote for repairs found during Pm McCall RIC across from hot water dispenser M#…" at bounding box center [663, 395] width 308 height 203
click at [629, 468] on textarea "Quote for repairs found during Pm McCall RIC across from hot water dispenser M#…" at bounding box center [663, 395] width 308 height 203
click at [516, 483] on textarea "Quote for repairs found during Pm McCall RIC across from hot water dispenser M#…" at bounding box center [663, 395] width 308 height 203
click at [525, 483] on textarea "Quote for repairs found during Pm McCall RIC across from hot water dispenser M#…" at bounding box center [663, 395] width 308 height 203
click at [744, 487] on textarea "Quote for repairs found during Pm McCall RIC across from hot water dispenser M#…" at bounding box center [663, 395] width 308 height 203
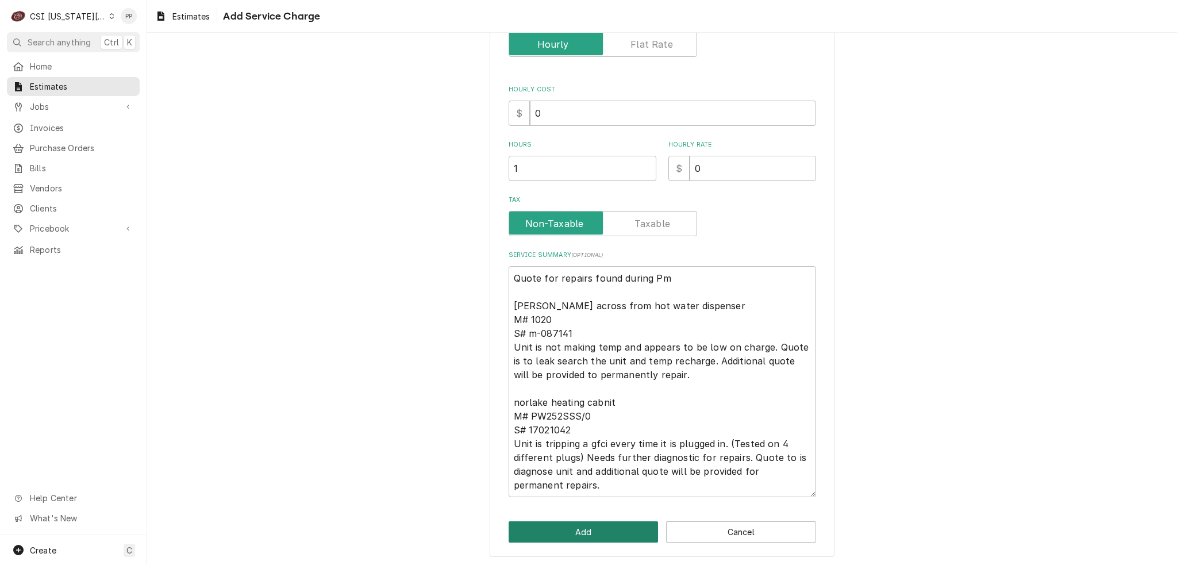
click at [608, 524] on button "Add" at bounding box center [584, 531] width 150 height 21
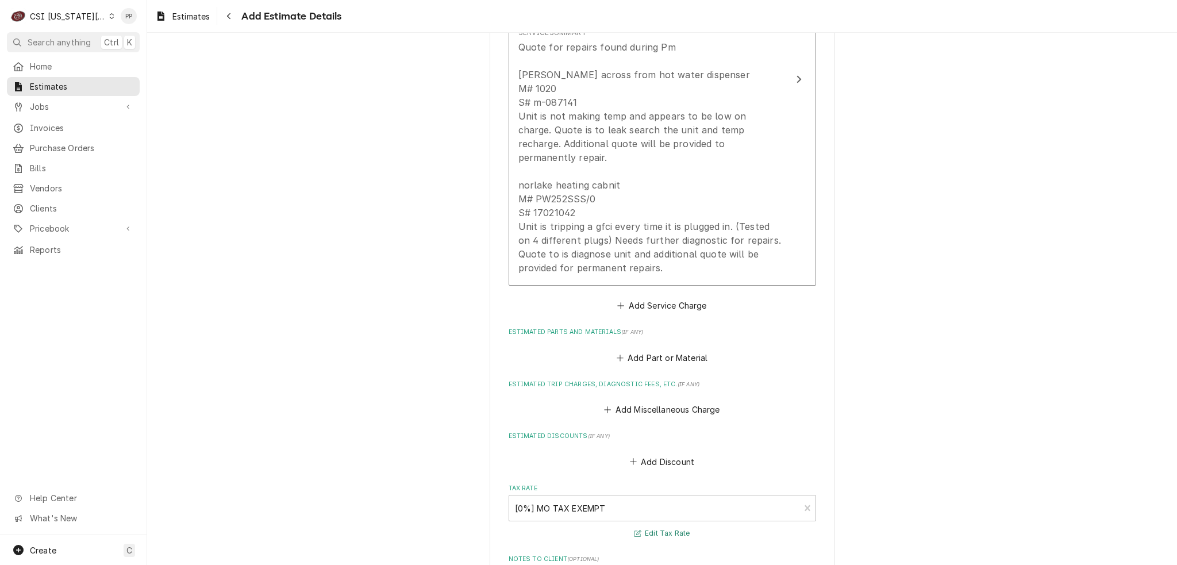
scroll to position [1308, 0]
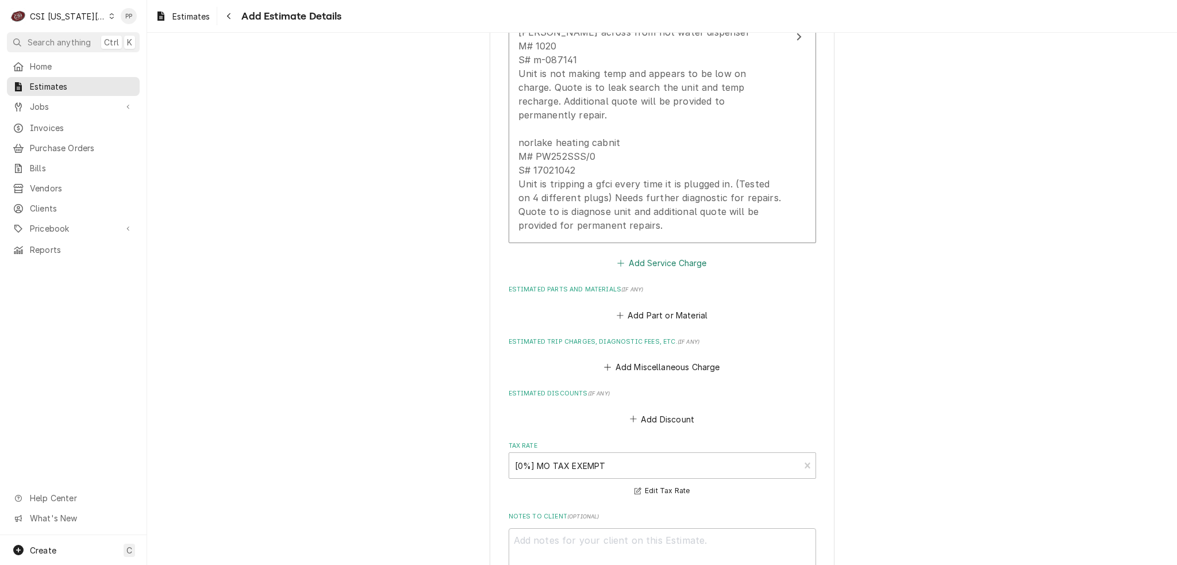
click at [656, 255] on button "Add Service Charge" at bounding box center [662, 263] width 93 height 16
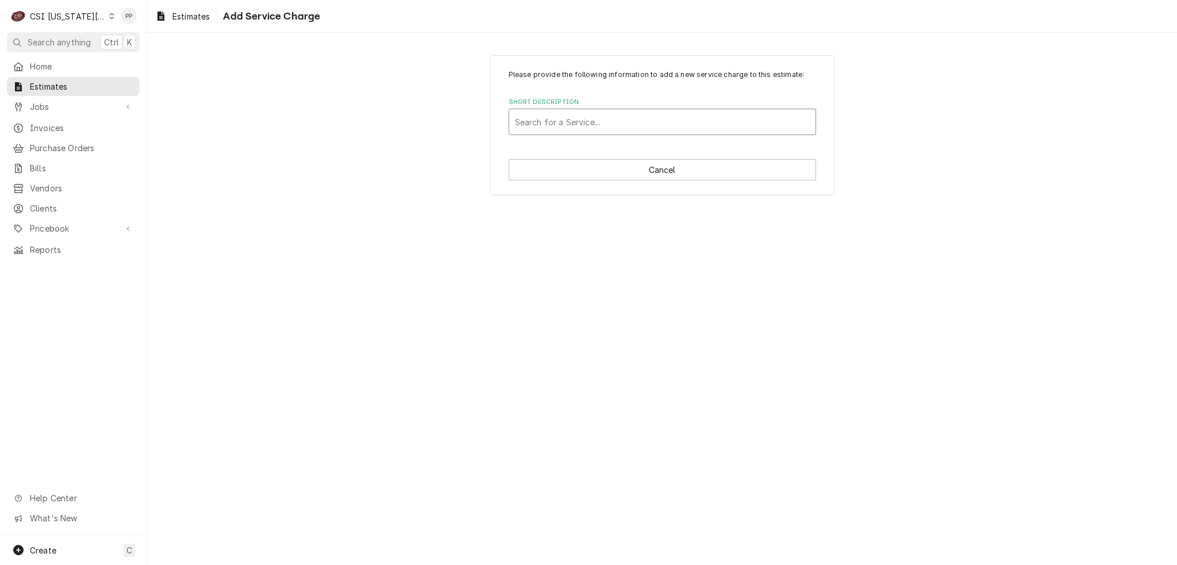
click at [627, 126] on div "Short Description" at bounding box center [662, 122] width 295 height 21
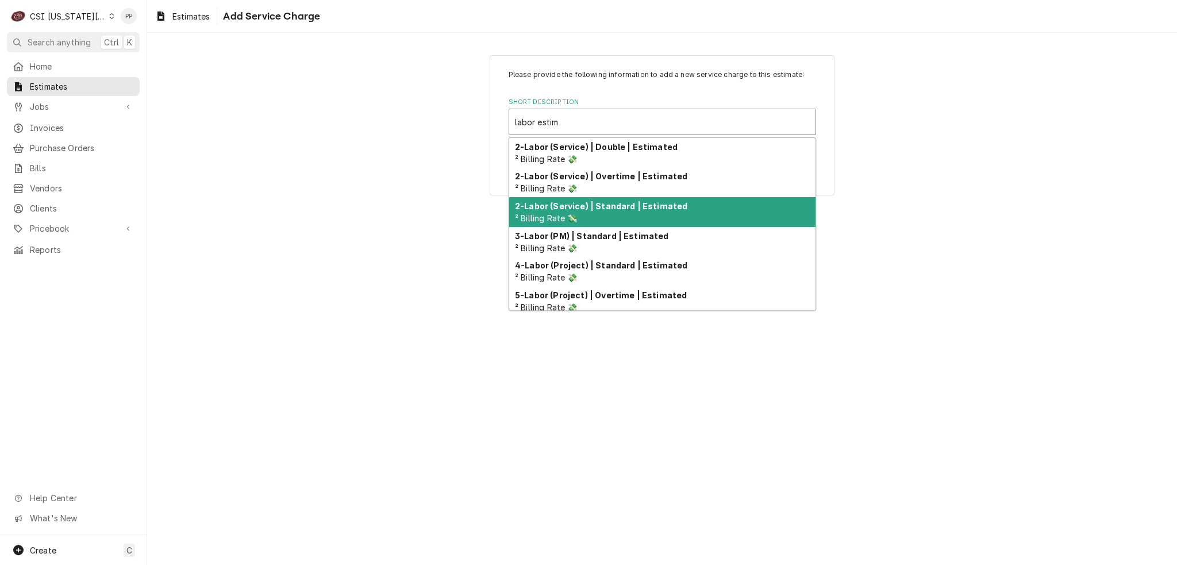
click at [624, 202] on strong "2-Labor (Service) | Standard | Estimated" at bounding box center [601, 206] width 172 height 10
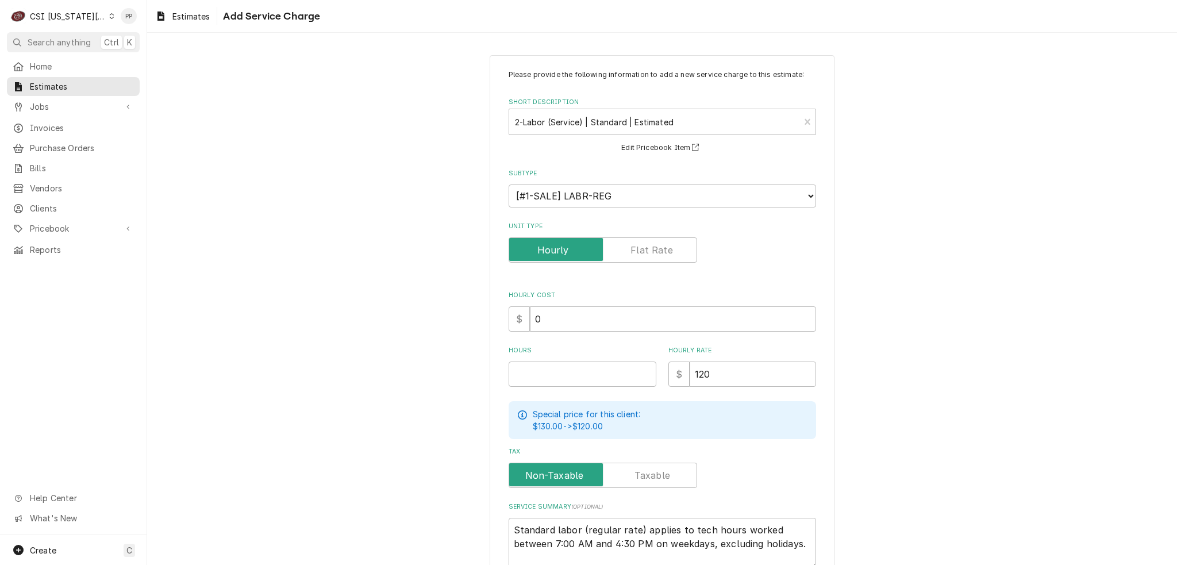
click at [645, 255] on label "Unit Type" at bounding box center [603, 249] width 189 height 25
click at [645, 255] on input "Unit Type" at bounding box center [603, 249] width 178 height 25
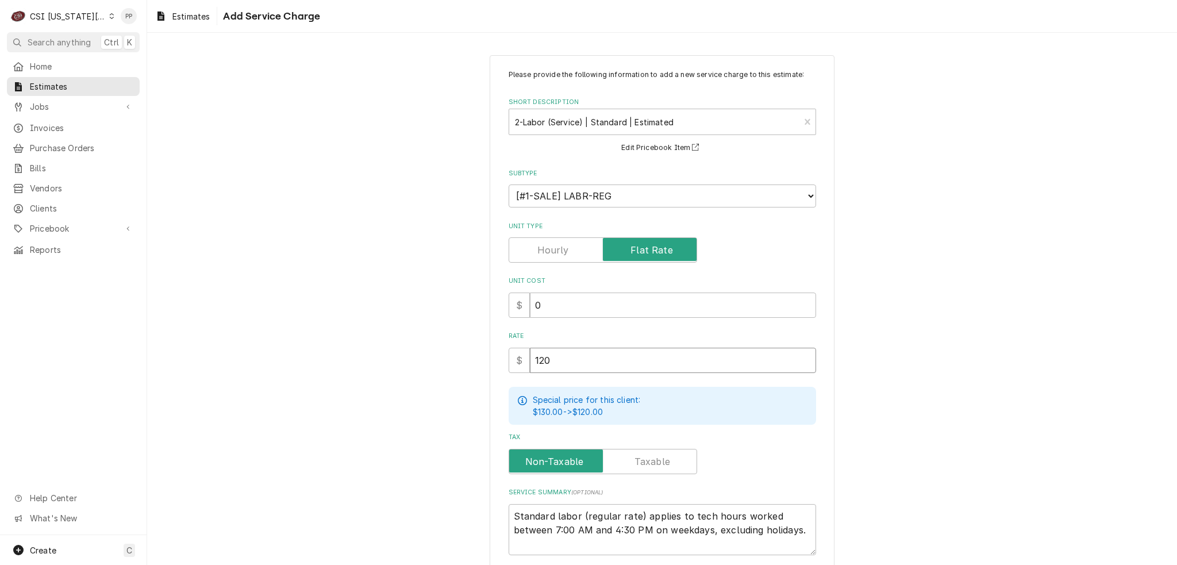
click at [575, 356] on input "120" at bounding box center [673, 360] width 286 height 25
drag, startPoint x: 525, startPoint y: 360, endPoint x: 508, endPoint y: 360, distance: 16.7
click at [510, 360] on div "$ 120" at bounding box center [663, 360] width 308 height 25
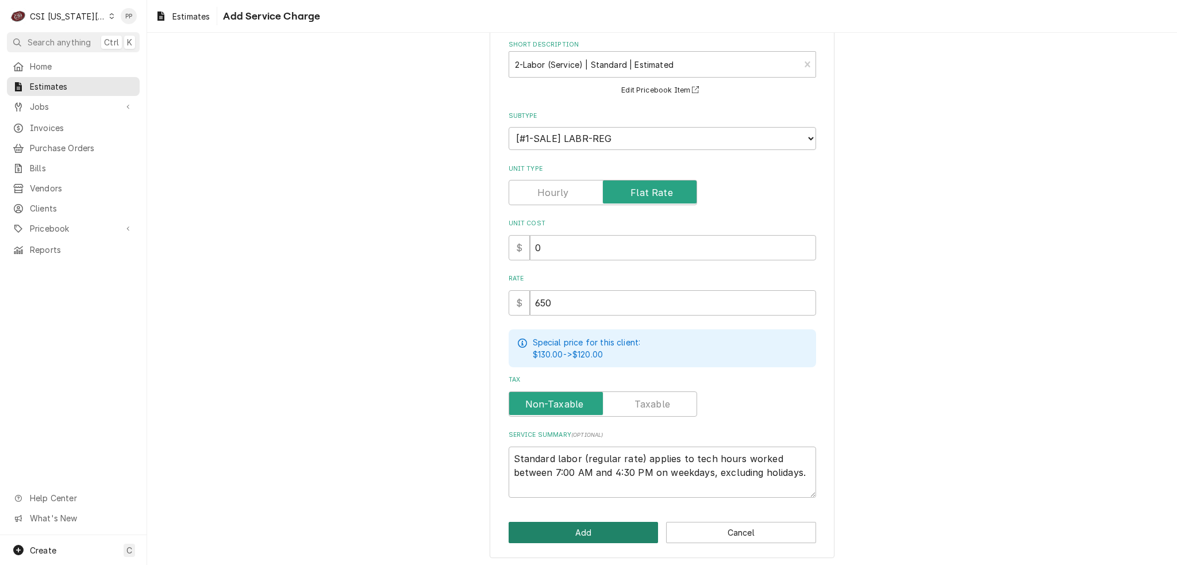
click at [617, 522] on button "Add" at bounding box center [584, 532] width 150 height 21
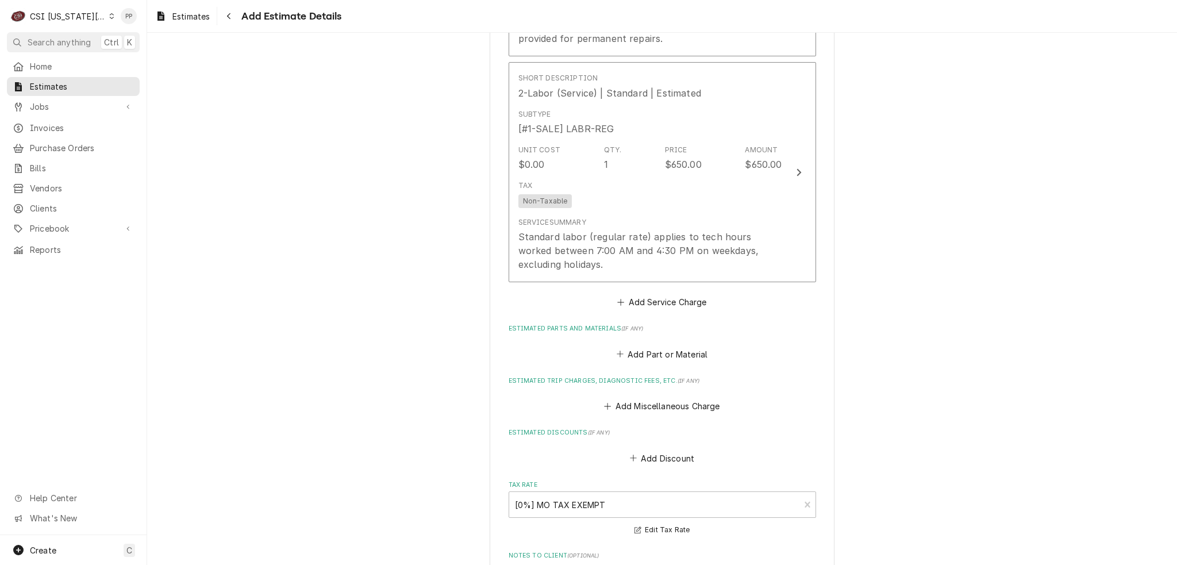
scroll to position [1559, 0]
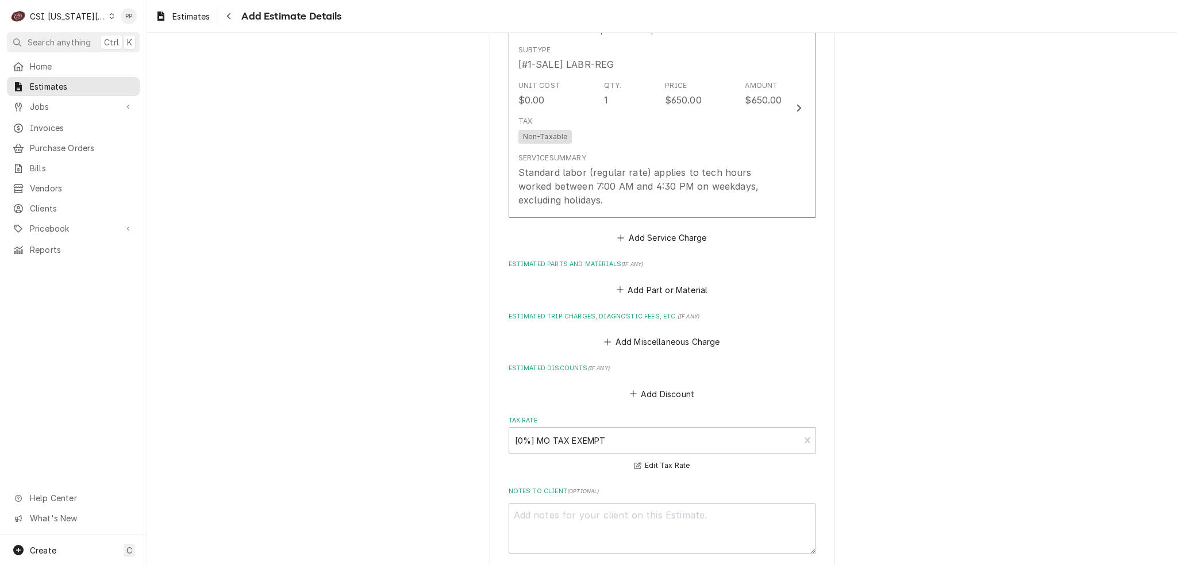
click at [671, 328] on div "Add Miscellaneous Charge" at bounding box center [663, 339] width 308 height 22
click at [664, 334] on button "Add Miscellaneous Charge" at bounding box center [662, 342] width 120 height 16
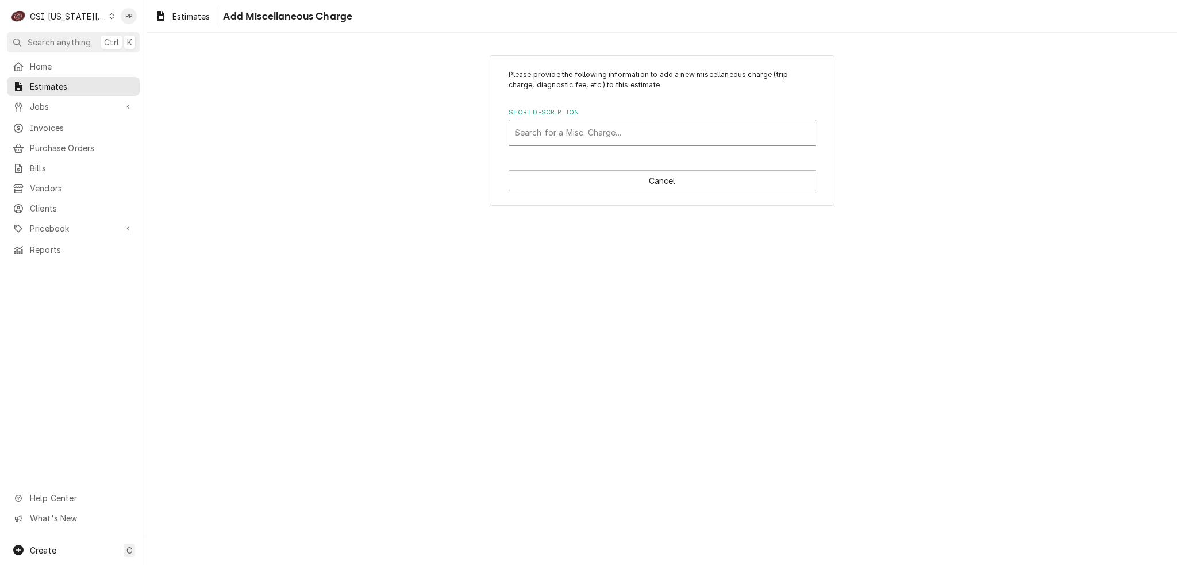
click at [633, 128] on div "r" at bounding box center [662, 132] width 295 height 21
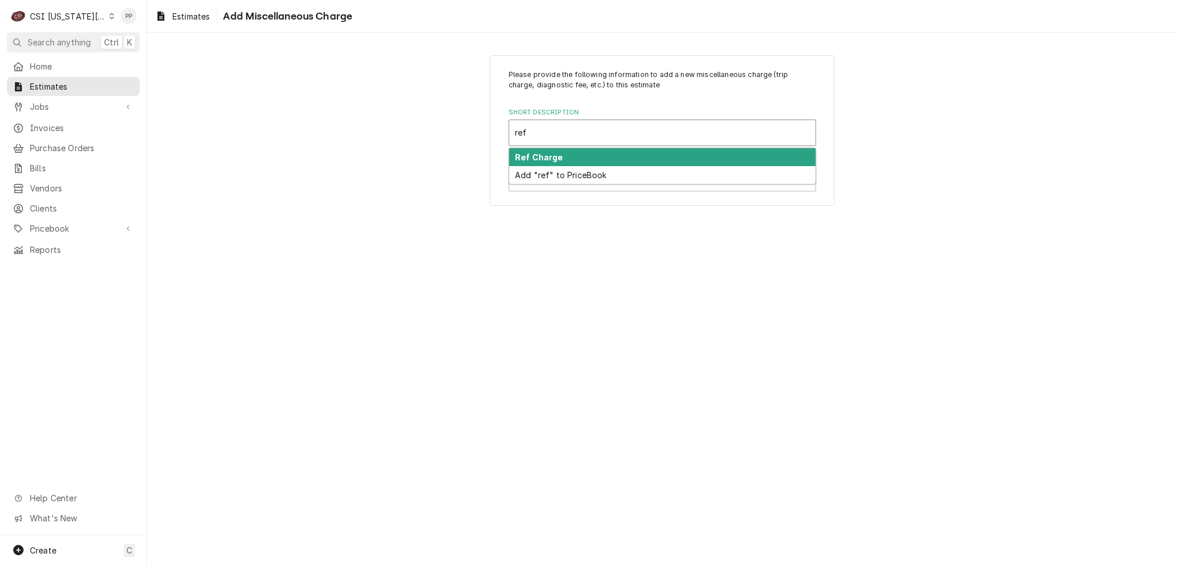
click at [564, 157] on div "Ref Charge" at bounding box center [662, 157] width 306 height 18
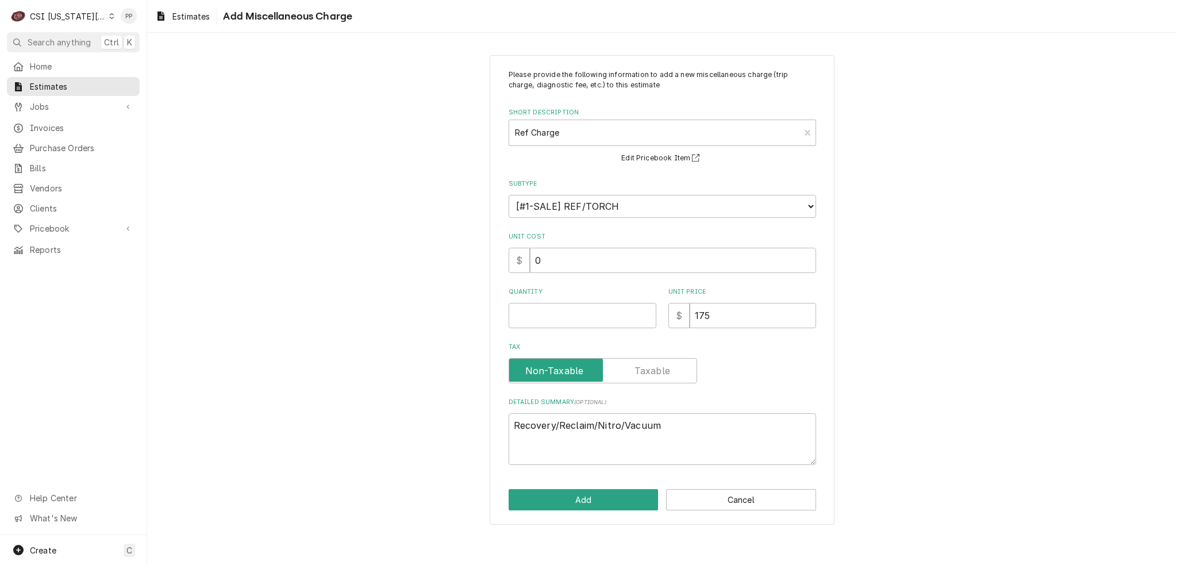
click at [592, 332] on div "Please provide the following information to add a new miscellaneous charge (tri…" at bounding box center [663, 267] width 308 height 395
click at [586, 319] on input "Quantity" at bounding box center [583, 315] width 148 height 25
click at [583, 497] on button "Add" at bounding box center [584, 499] width 150 height 21
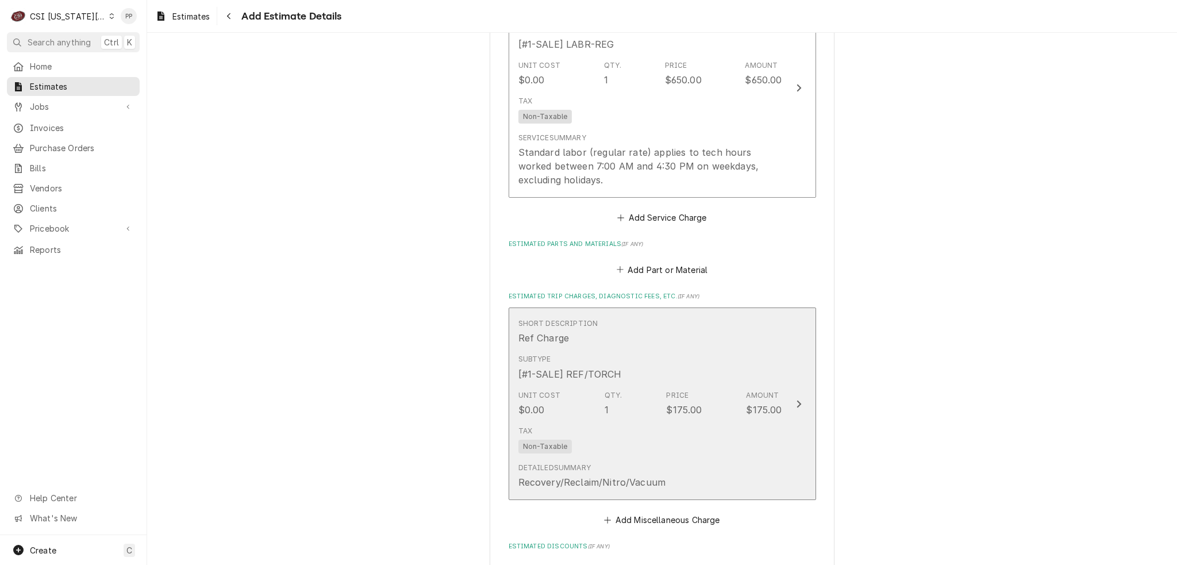
scroll to position [1559, 0]
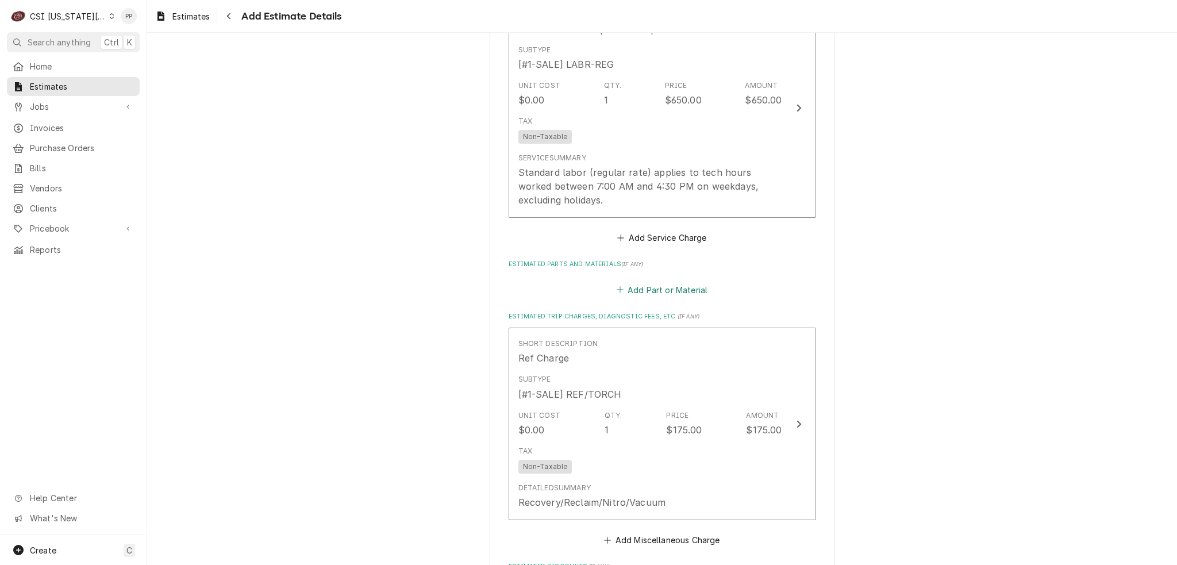
click at [666, 282] on button "Add Part or Material" at bounding box center [661, 290] width 95 height 16
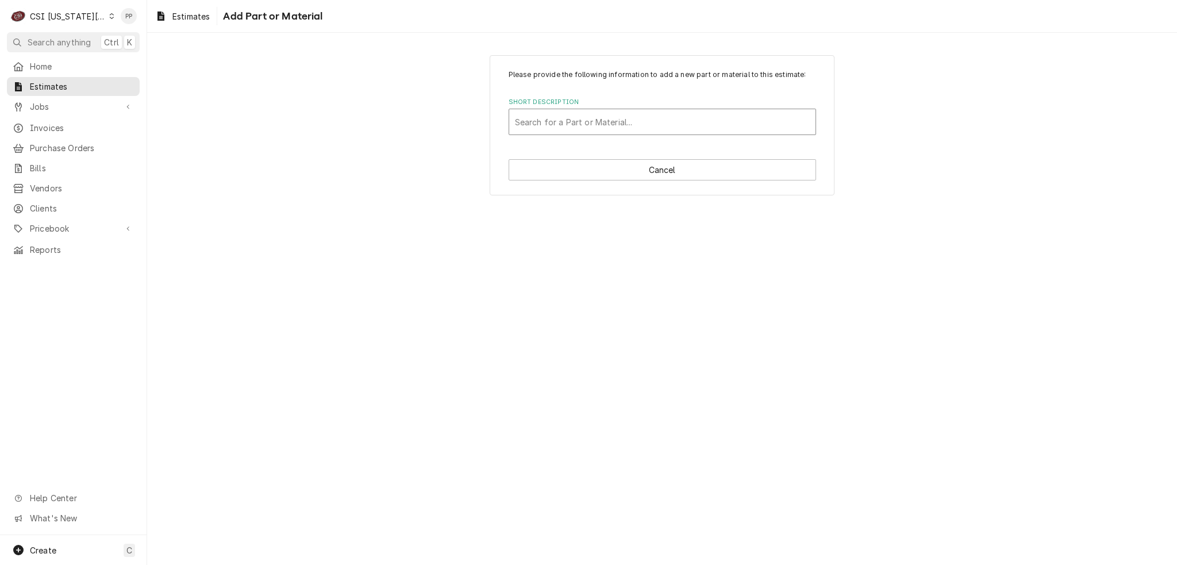
click at [610, 124] on div "Short Description" at bounding box center [662, 122] width 295 height 21
click at [591, 122] on div "Short Description" at bounding box center [662, 122] width 295 height 21
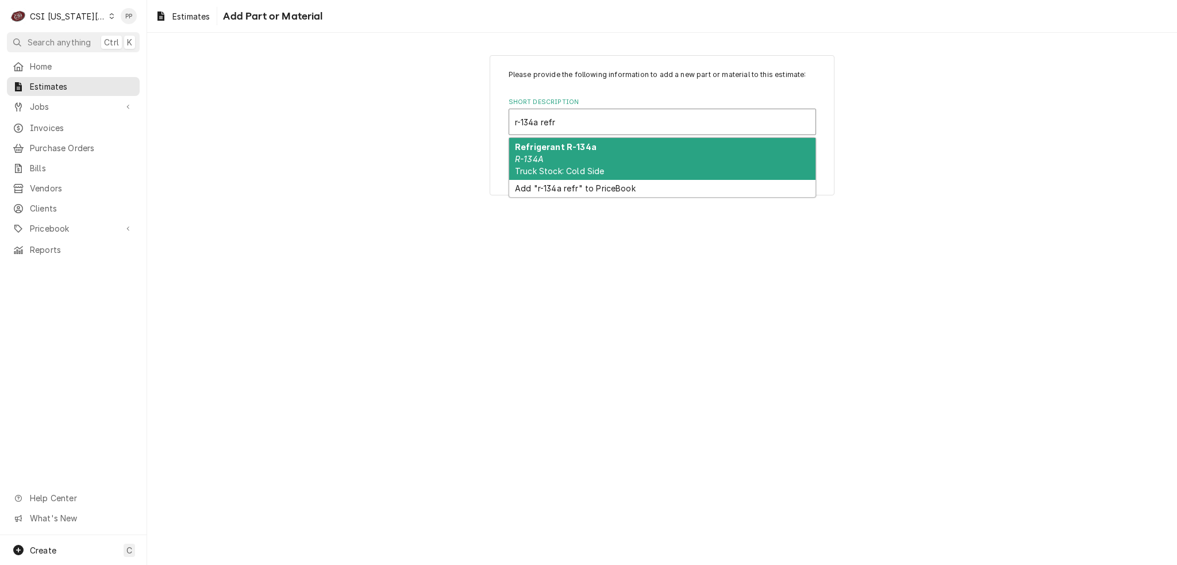
click at [606, 150] on div "Refrigerant R-134a R-134A Truck Stock: Cold Side" at bounding box center [662, 159] width 306 height 42
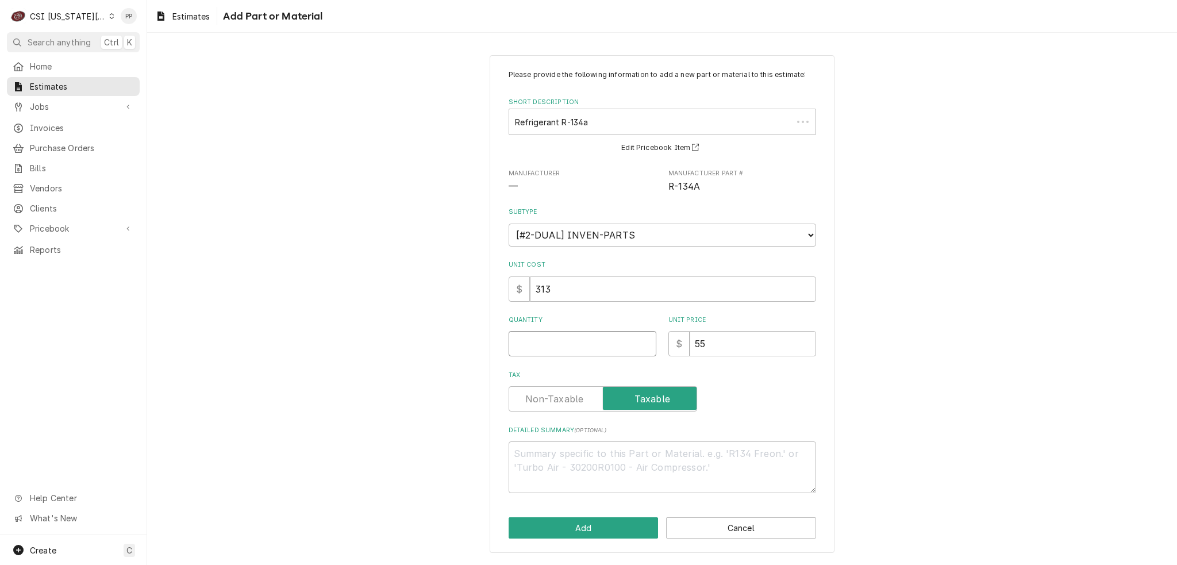
click at [571, 339] on input "Quantity" at bounding box center [583, 343] width 148 height 25
click at [577, 531] on button "Add" at bounding box center [584, 527] width 150 height 21
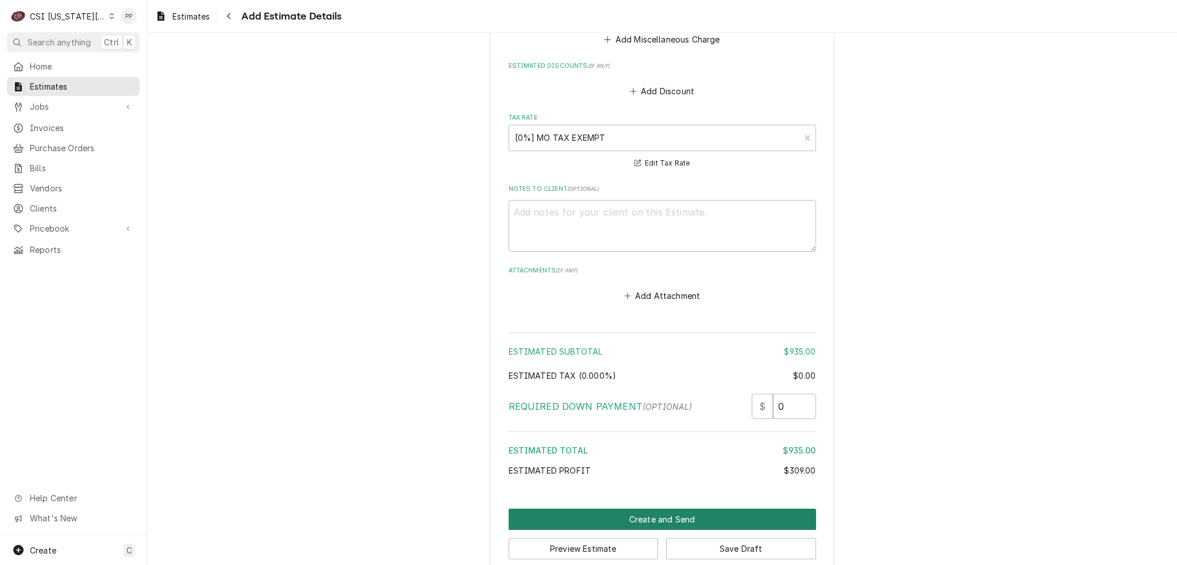
click at [643, 509] on button "Create and Send" at bounding box center [663, 519] width 308 height 21
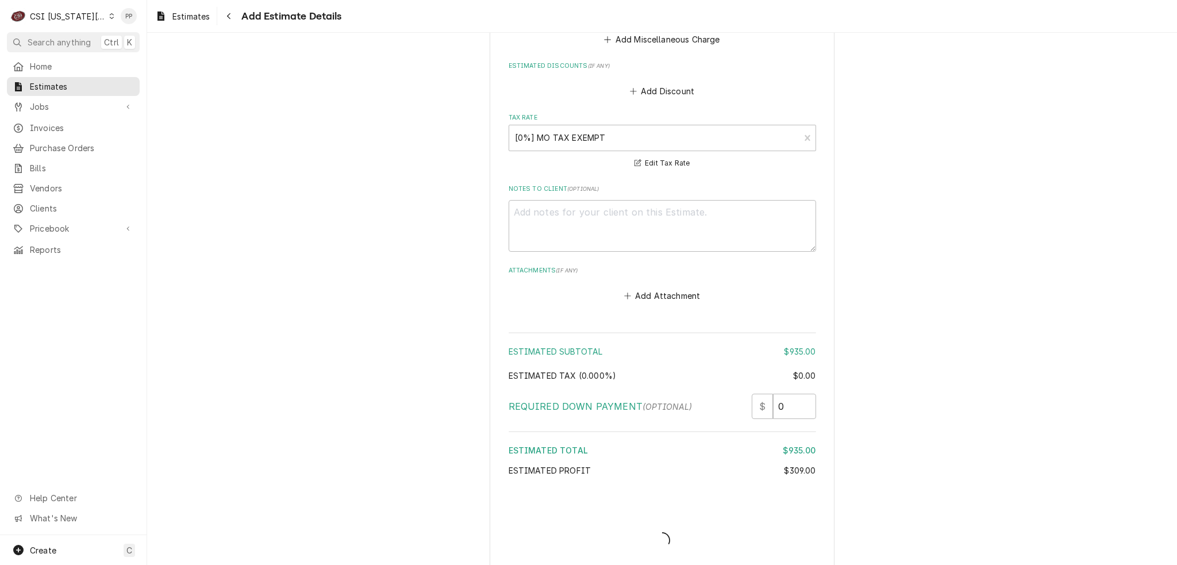
scroll to position [2252, 0]
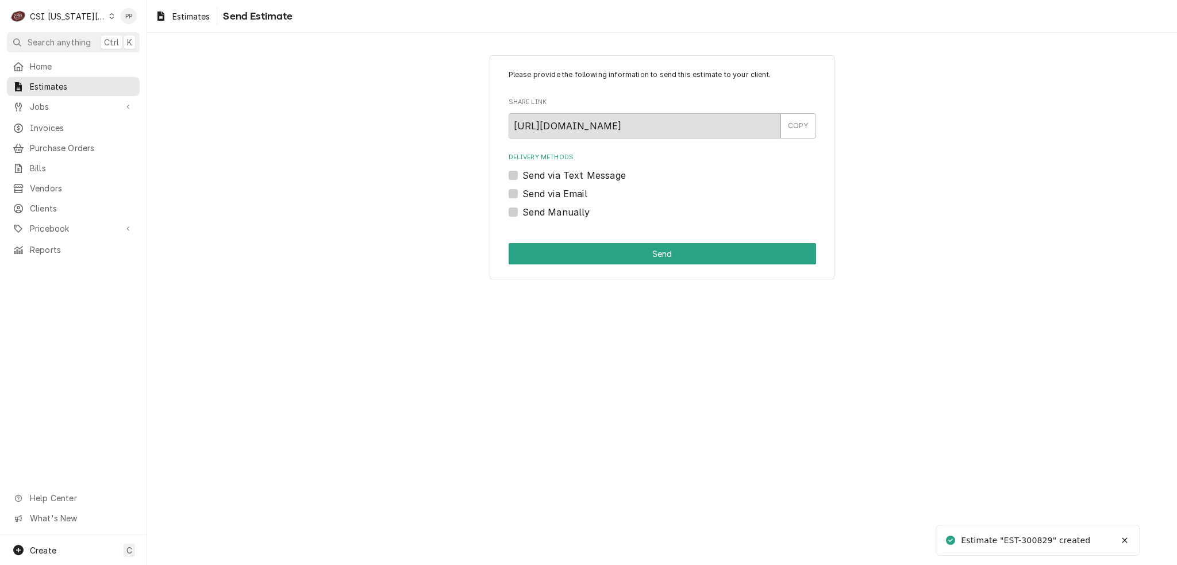
click at [522, 190] on label "Send via Email" at bounding box center [554, 194] width 65 height 14
click at [522, 190] on input "Send via Email" at bounding box center [676, 199] width 308 height 25
checkbox input "true"
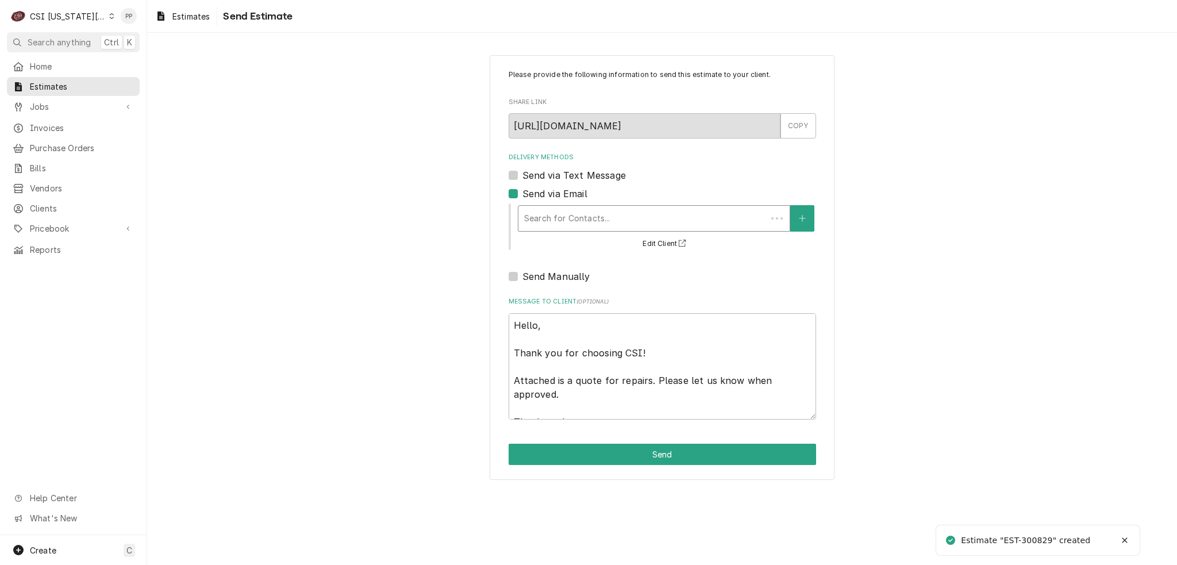
click at [560, 209] on div "Delivery Methods" at bounding box center [642, 218] width 237 height 21
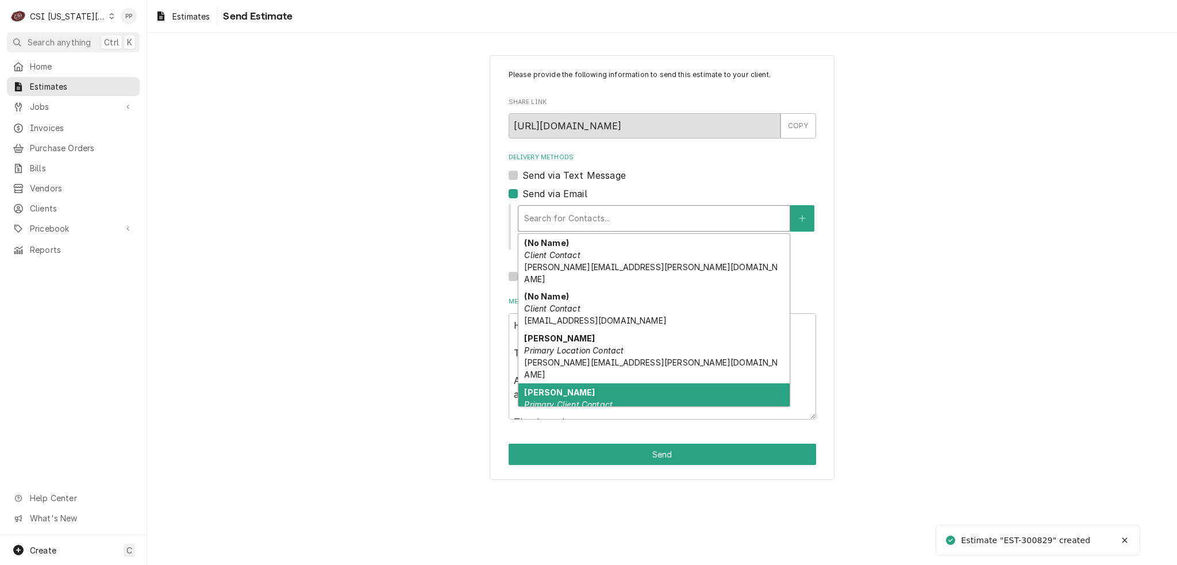
click at [631, 383] on div "[PERSON_NAME] Primary Client Contact [PERSON_NAME][EMAIL_ADDRESS][PERSON_NAME][…" at bounding box center [653, 410] width 271 height 54
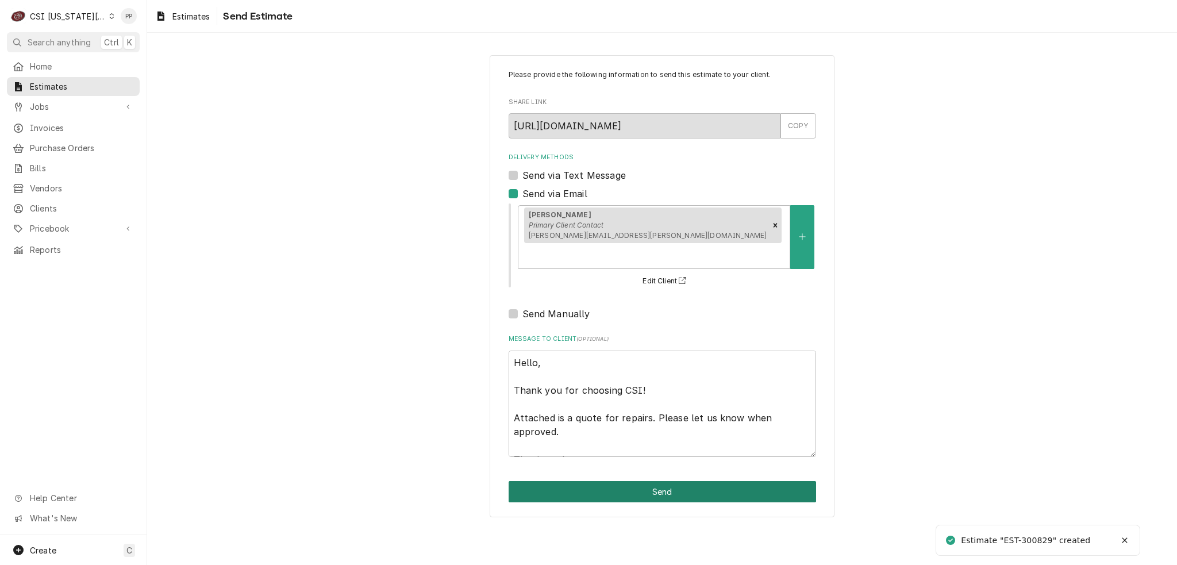
click at [636, 481] on button "Send" at bounding box center [663, 491] width 308 height 21
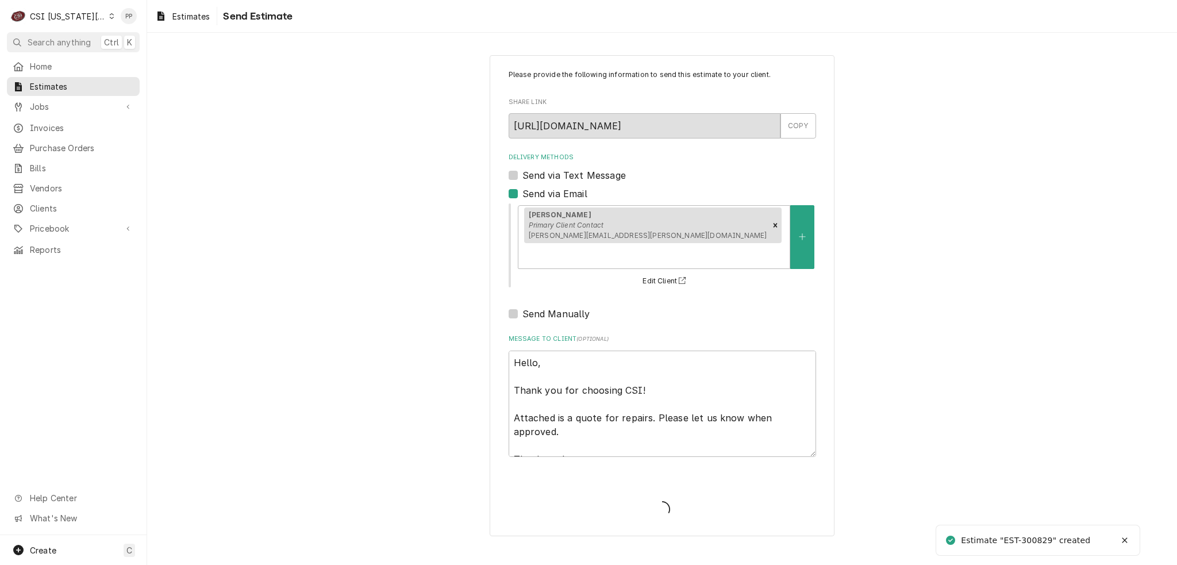
type textarea "x"
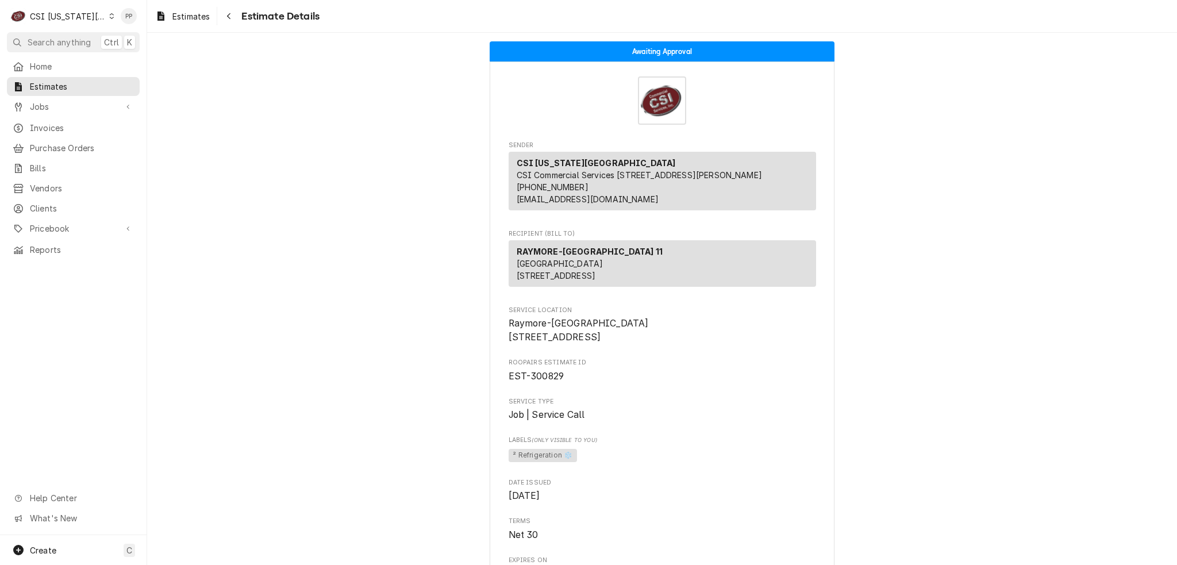
click at [186, 25] on link "Estimates" at bounding box center [183, 16] width 64 height 19
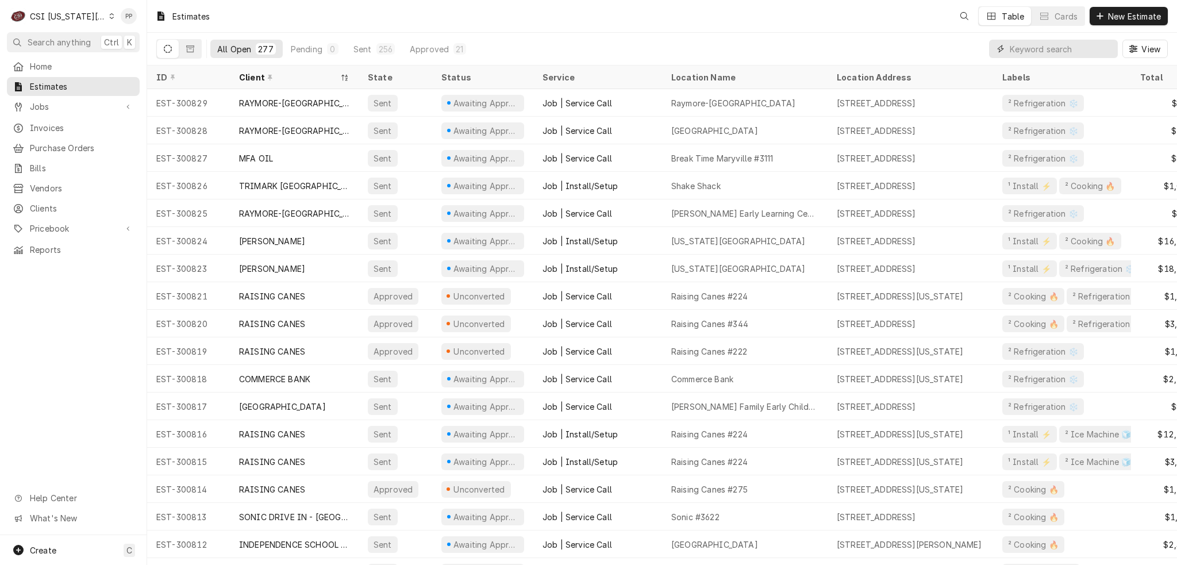
click at [1062, 49] on input "Dynamic Content Wrapper" at bounding box center [1061, 49] width 102 height 18
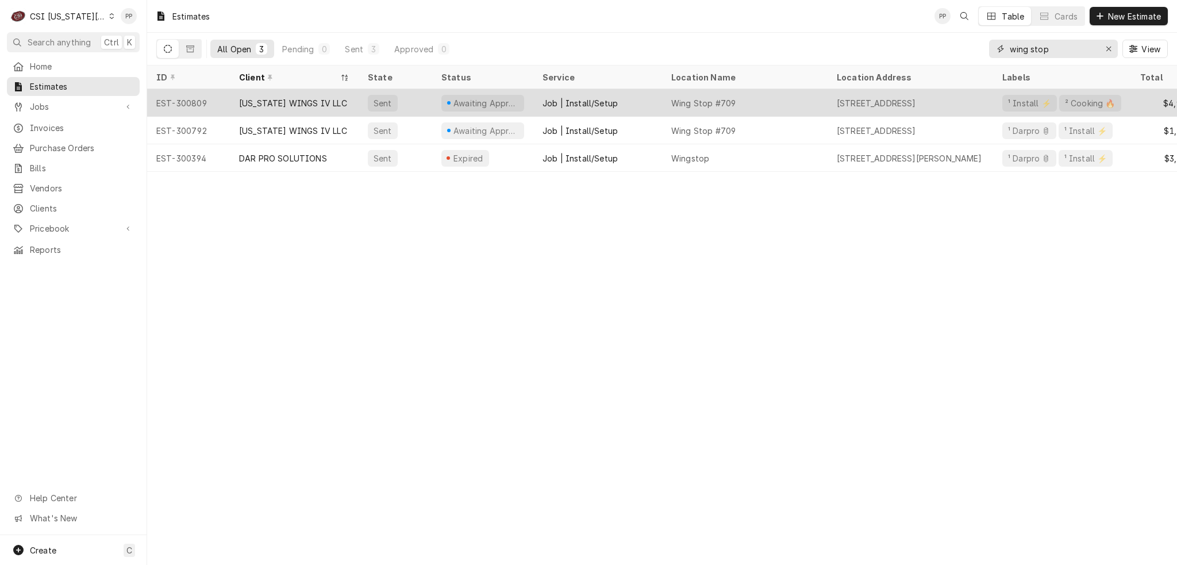
type input "wing stop"
click at [318, 110] on div "[US_STATE] WINGS IV LLC" at bounding box center [294, 103] width 129 height 28
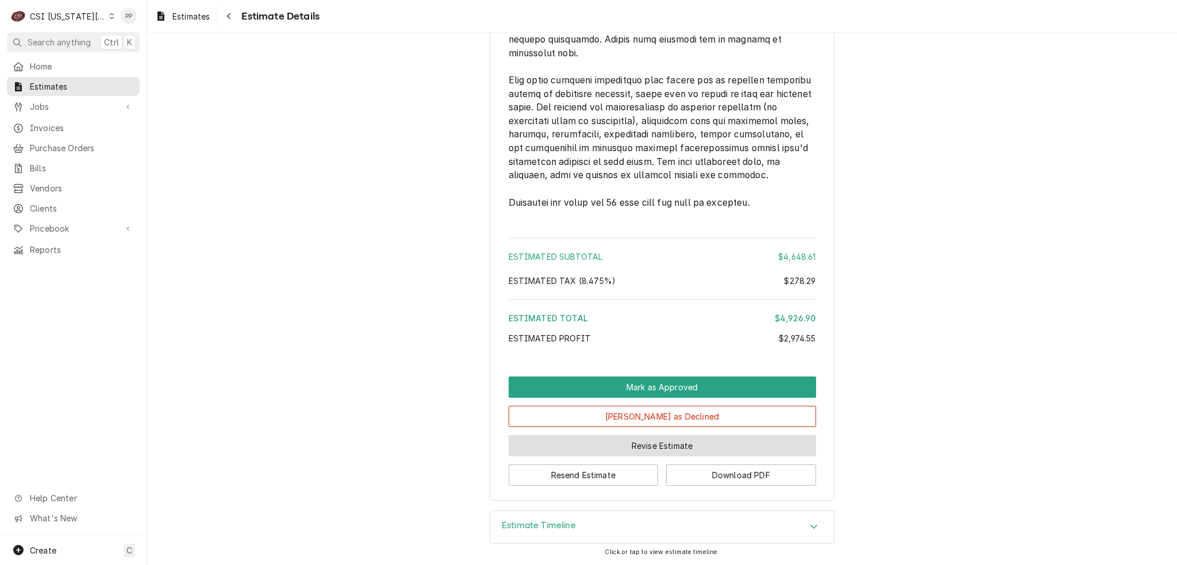
scroll to position [2839, 0]
click at [655, 446] on button "Revise Estimate" at bounding box center [663, 445] width 308 height 21
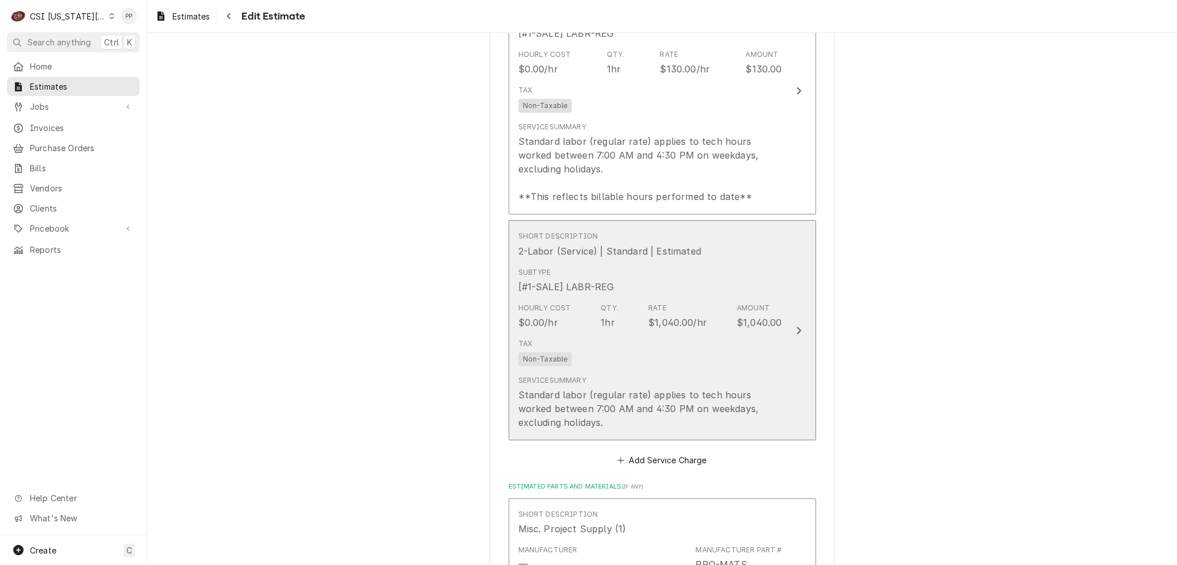
scroll to position [1437, 0]
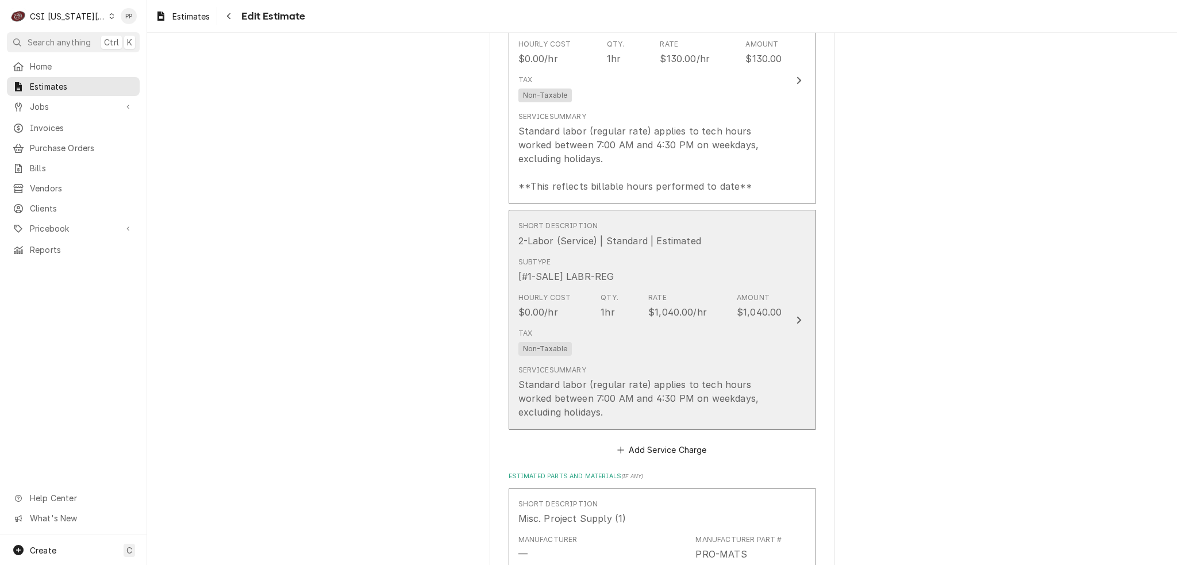
click at [727, 341] on div "Tax Non-Taxable" at bounding box center [650, 342] width 264 height 37
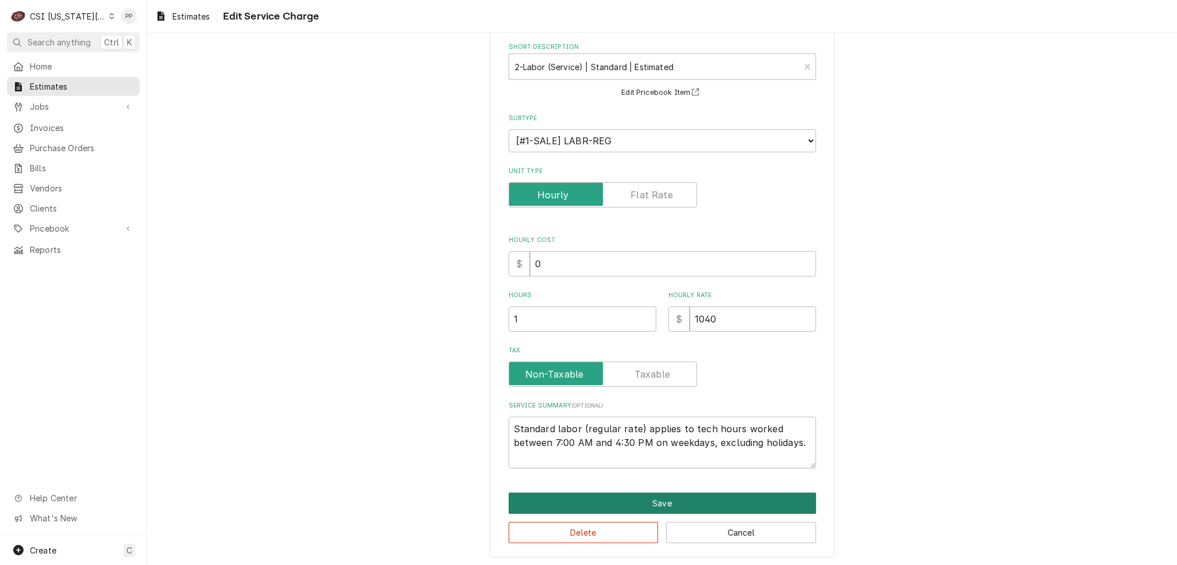
click at [690, 498] on button "Save" at bounding box center [663, 503] width 308 height 21
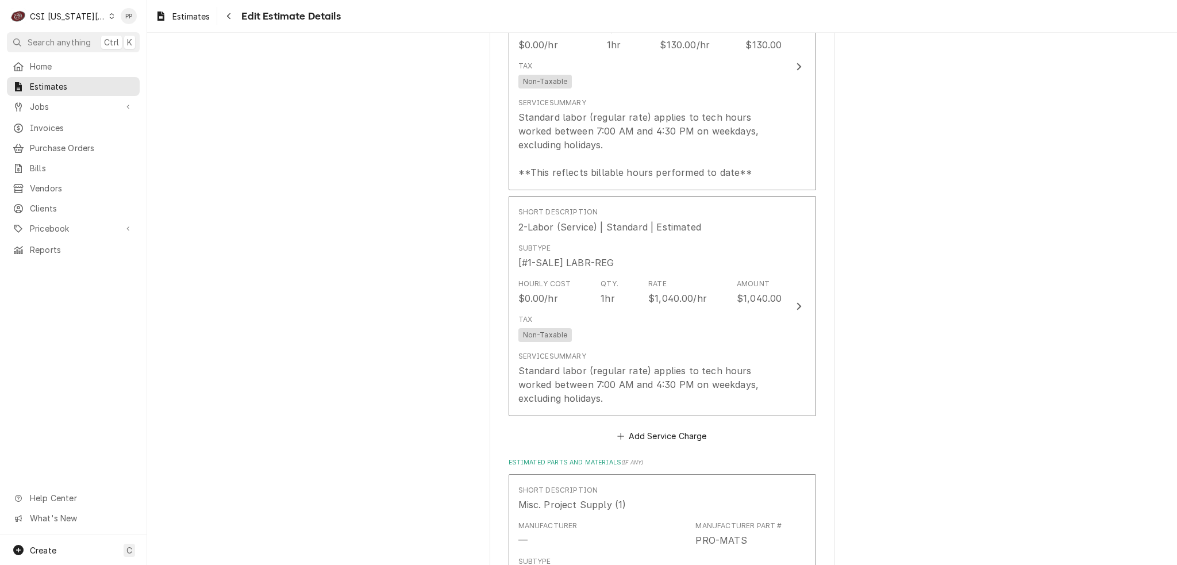
scroll to position [1437, 0]
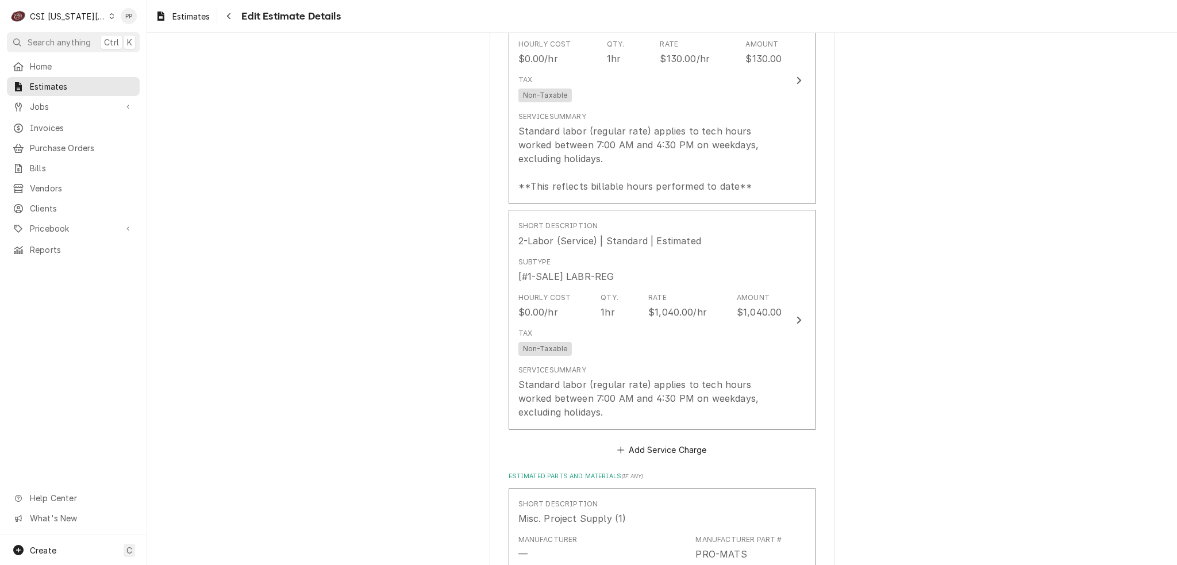
click at [830, 322] on div "Please provide the following information to create your estimate: Client Detail…" at bounding box center [662, 440] width 1030 height 3664
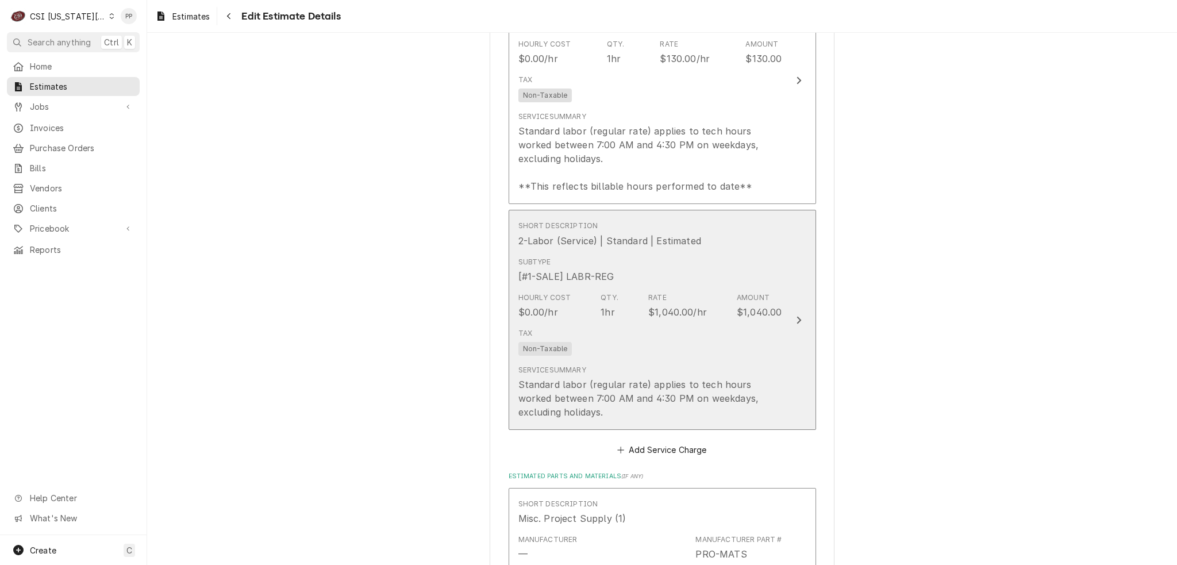
click at [805, 333] on button "Short Description 2-Labor (Service) | Standard | Estimated Subtype [#1-SALE] LA…" at bounding box center [663, 320] width 308 height 220
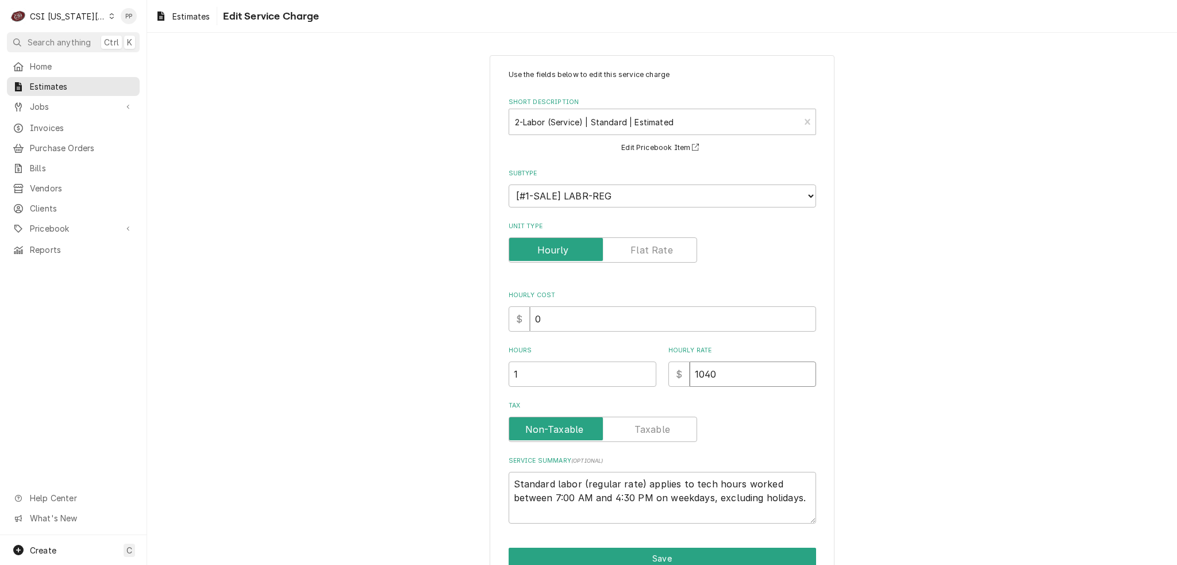
drag, startPoint x: 734, startPoint y: 370, endPoint x: 662, endPoint y: 370, distance: 71.9
click at [646, 370] on div "Hours 1 Hourly Rate $ 1040" at bounding box center [663, 366] width 308 height 41
type textarea "x"
type input "9"
type textarea "x"
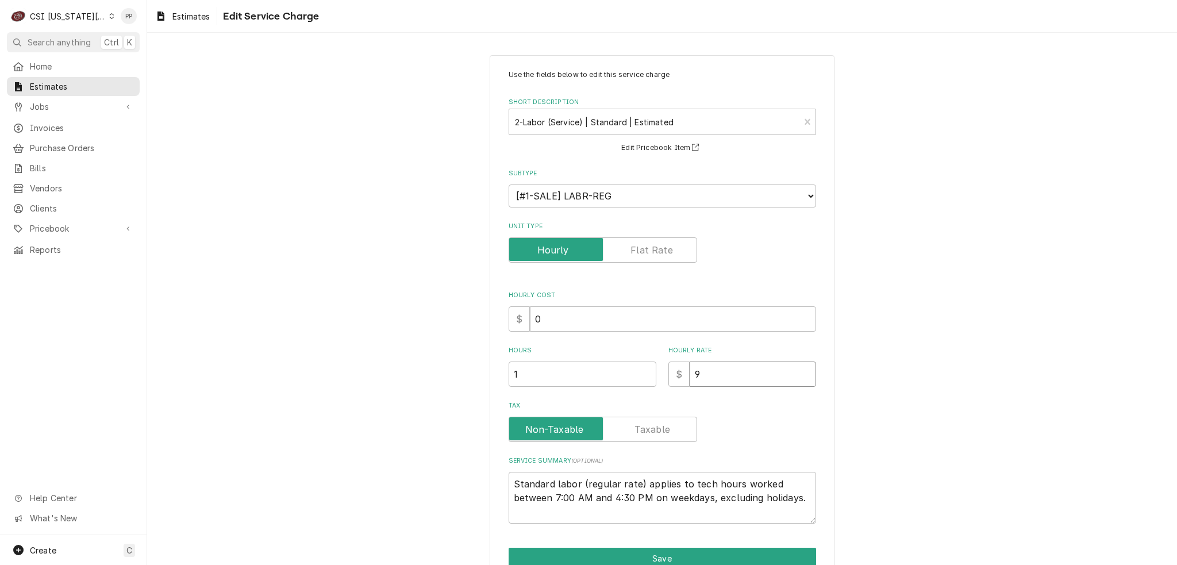
type input "91"
type textarea "x"
type input "911"
type textarea "x"
type input "9110"
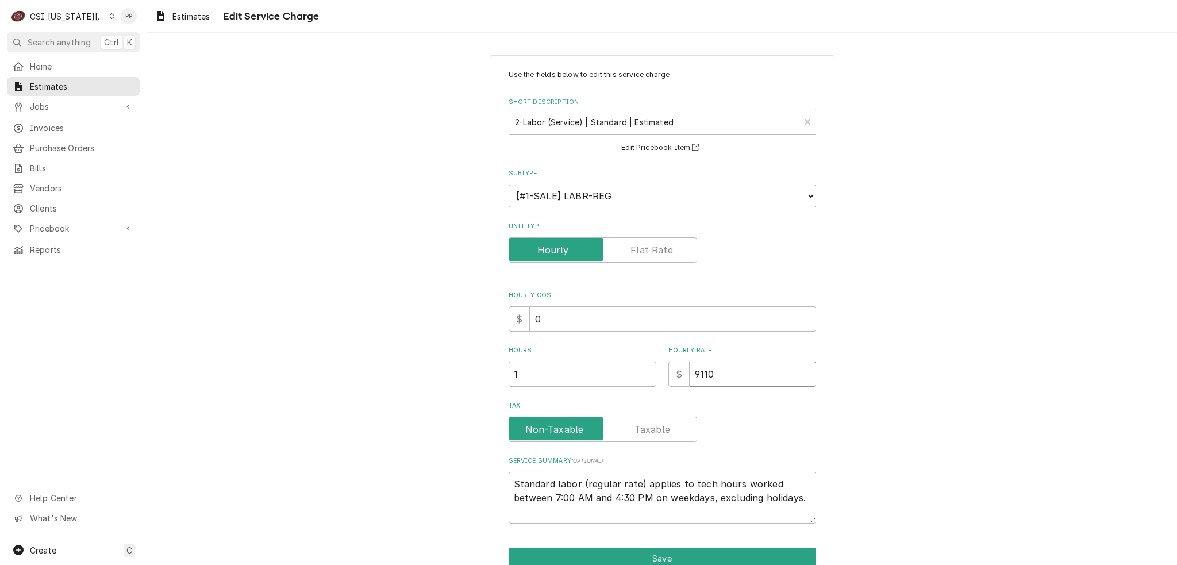
type textarea "x"
type input "911"
type textarea "x"
type input "91"
type textarea "x"
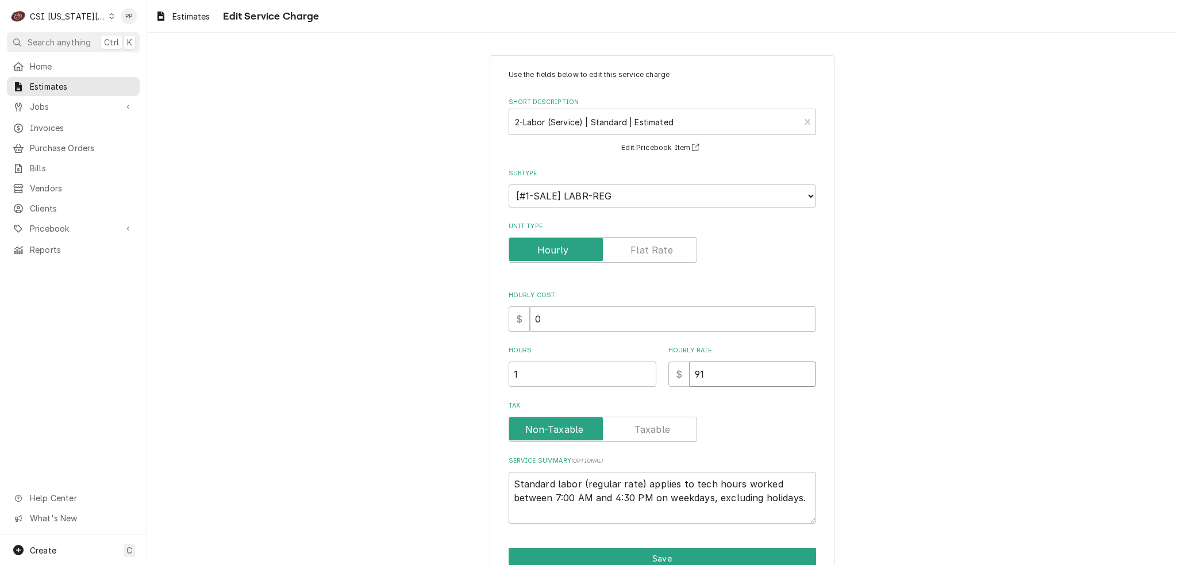
type input "910"
type textarea "x"
type input "910"
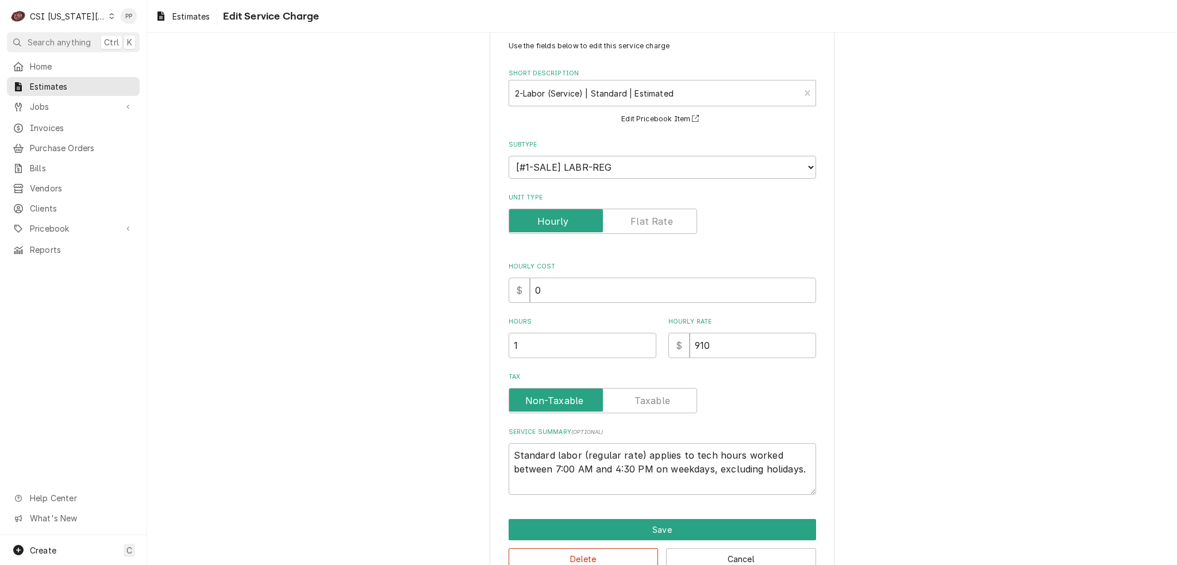
scroll to position [55, 0]
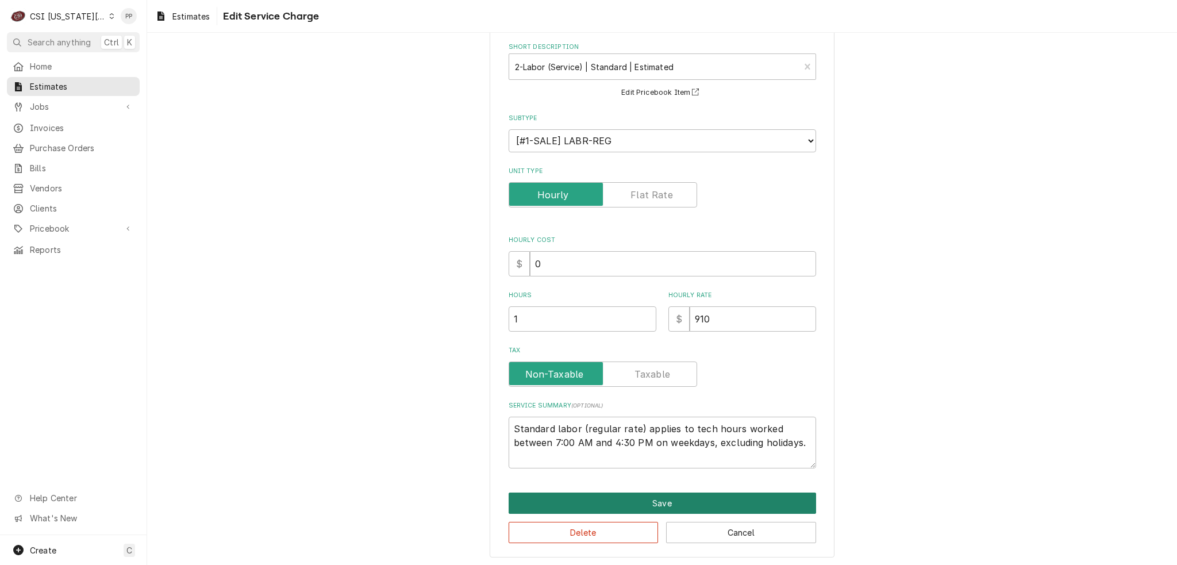
click at [664, 499] on button "Save" at bounding box center [663, 503] width 308 height 21
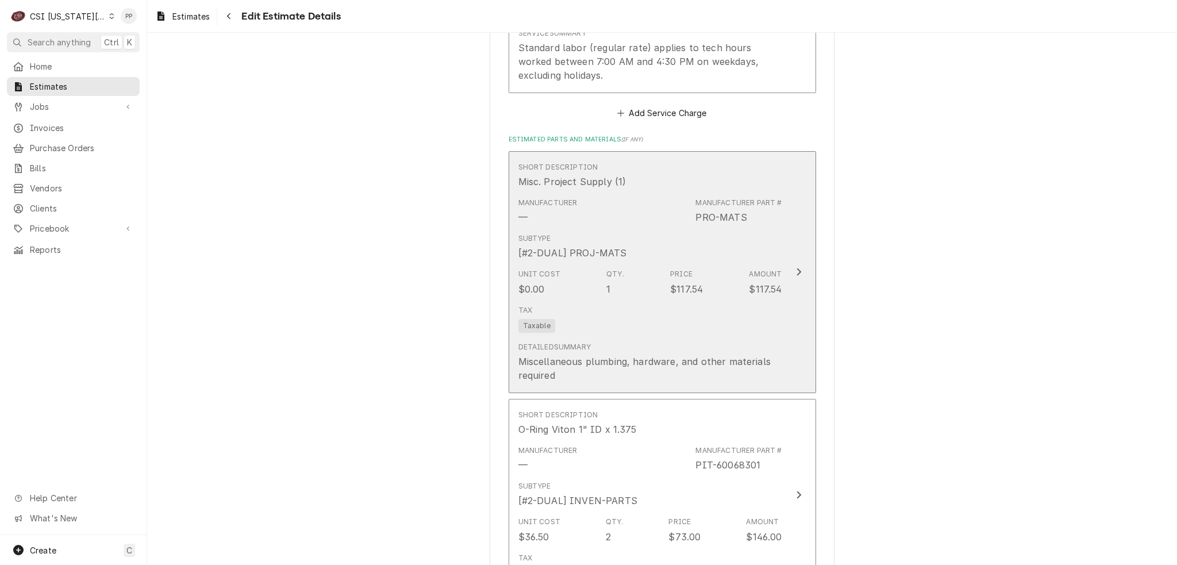
scroll to position [1782, 0]
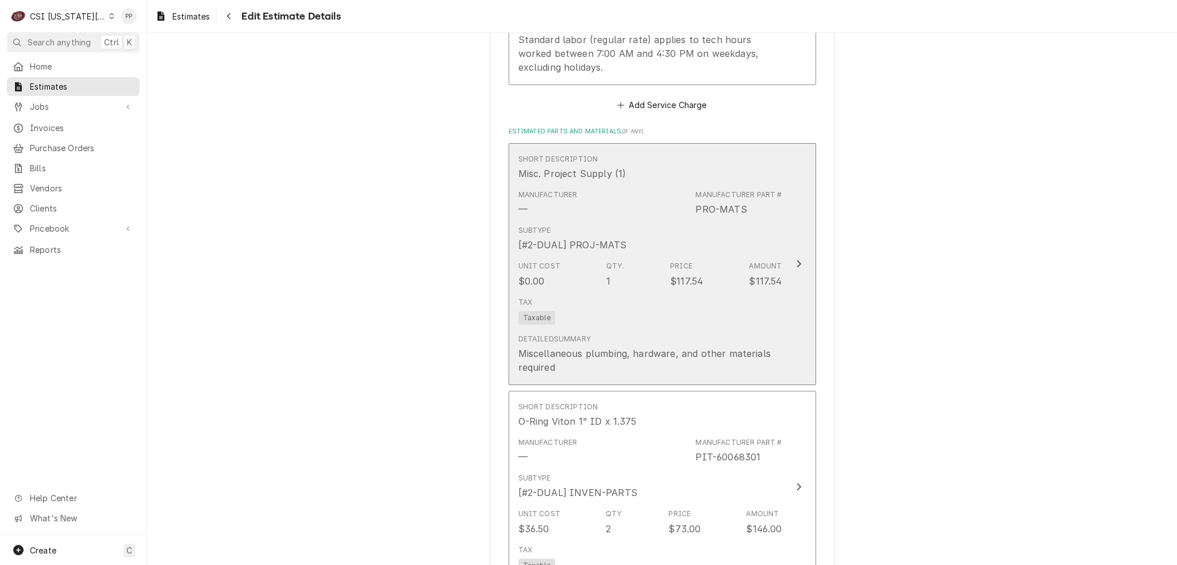
click at [734, 329] on div "Detailed Summary Miscellaneous plumbing, hardware, and other materials required" at bounding box center [650, 353] width 264 height 49
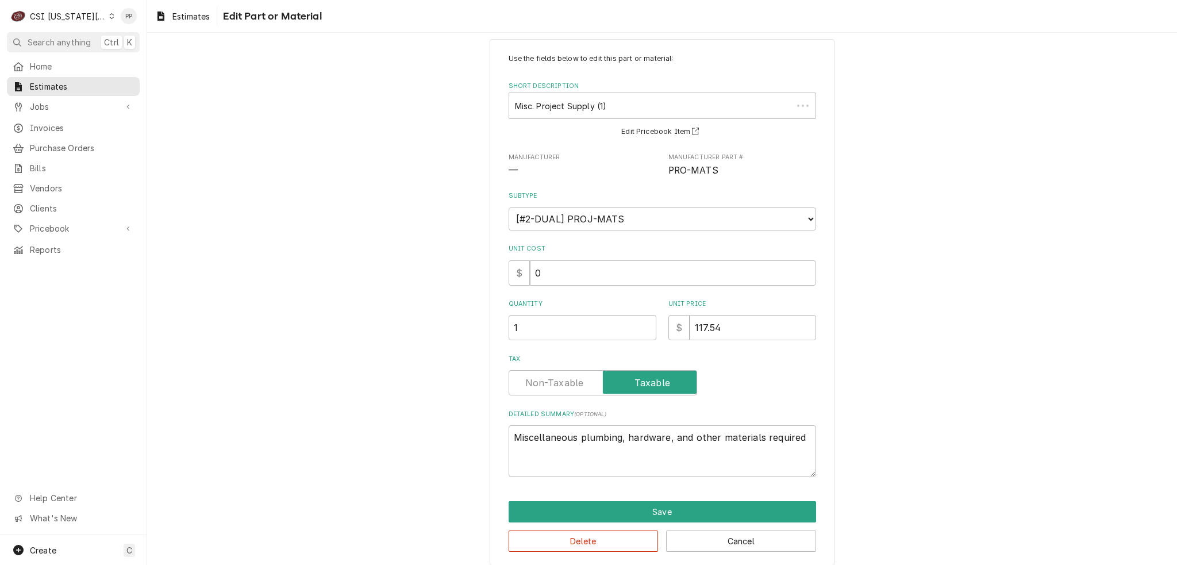
scroll to position [25, 0]
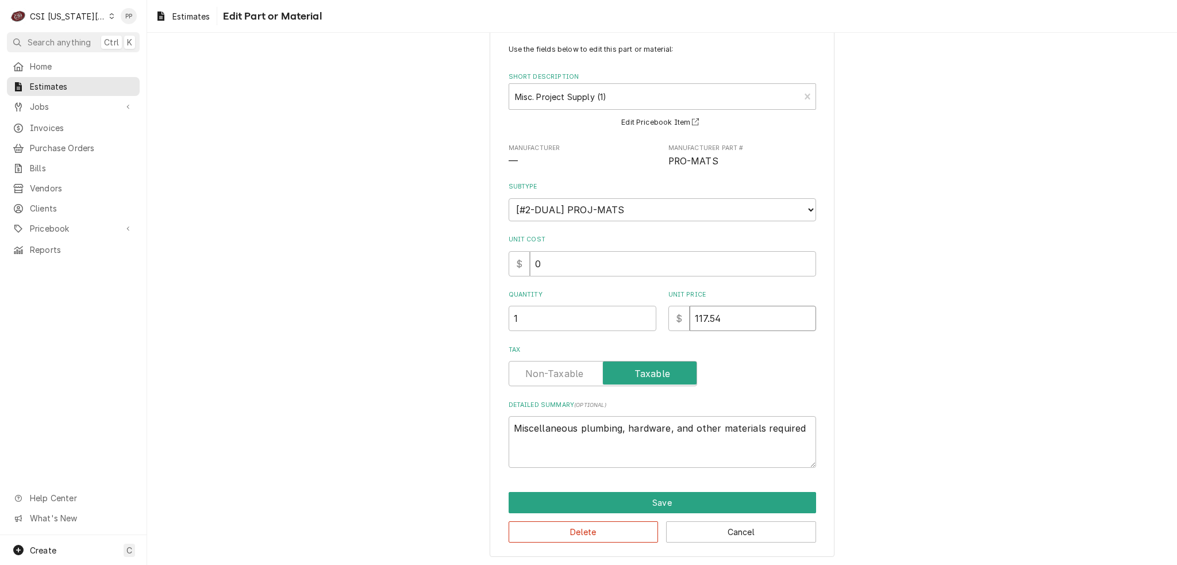
drag, startPoint x: 735, startPoint y: 317, endPoint x: 618, endPoint y: 311, distance: 116.8
click at [617, 311] on div "Quantity 1 Unit Price $ 117.54" at bounding box center [663, 310] width 308 height 41
type textarea "x"
type input "1"
type textarea "x"
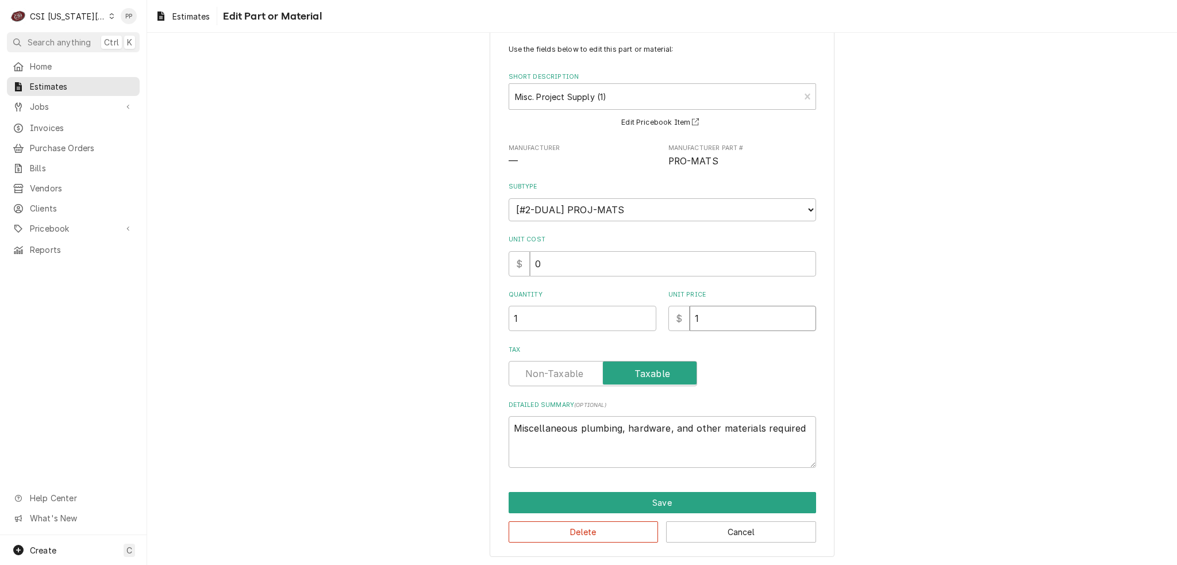
type input "15"
type textarea "x"
type input "150"
type textarea "x"
type input "150"
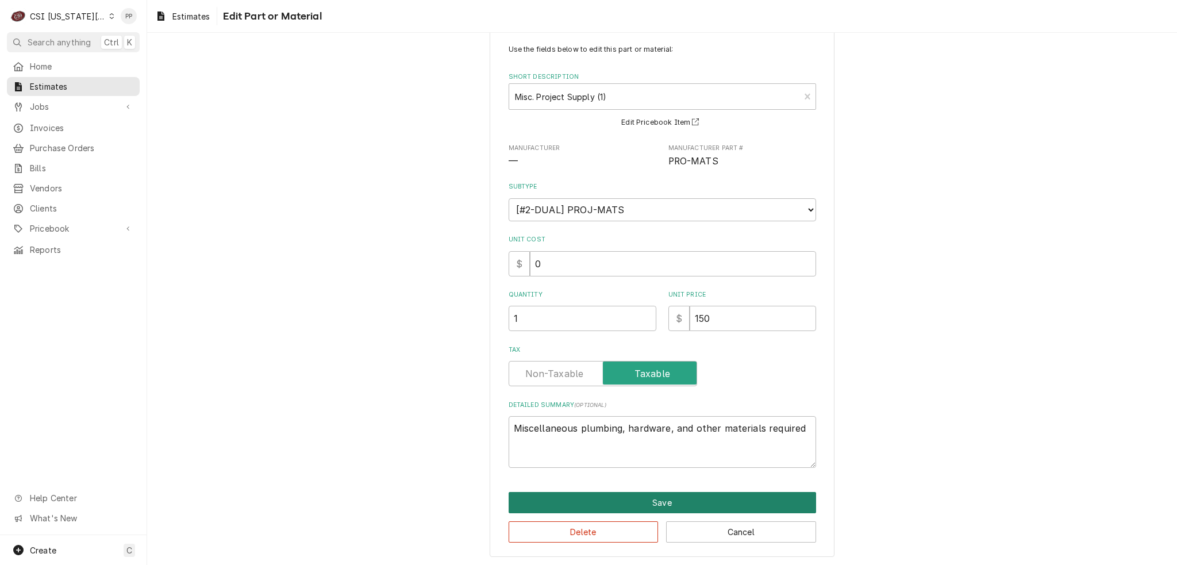
click at [669, 508] on button "Save" at bounding box center [663, 502] width 308 height 21
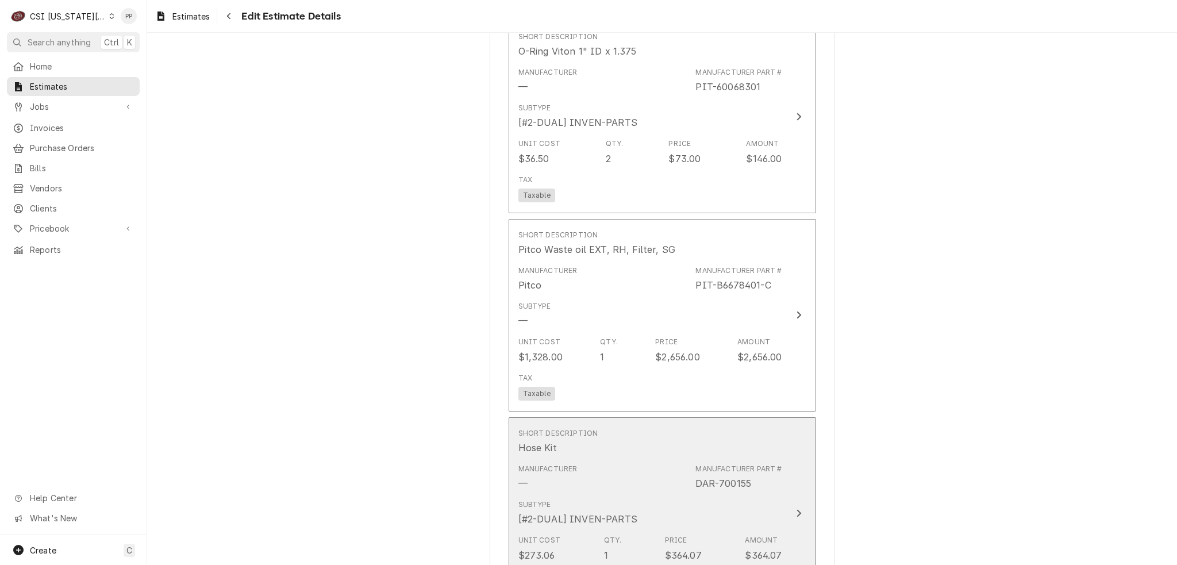
scroll to position [2162, 0]
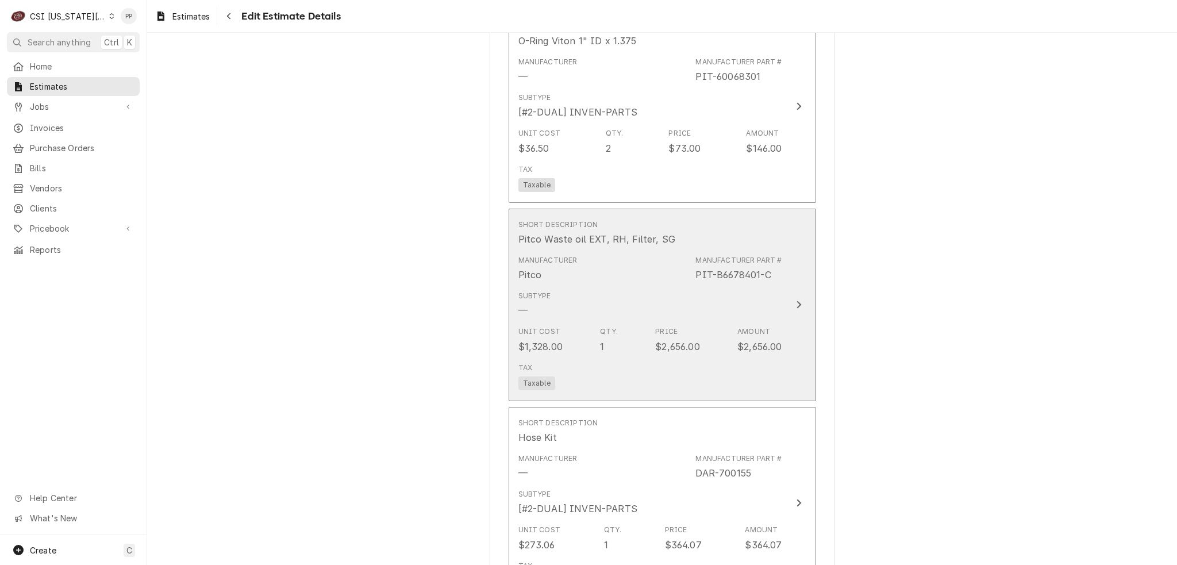
click at [728, 302] on div "Subtype —" at bounding box center [650, 304] width 264 height 36
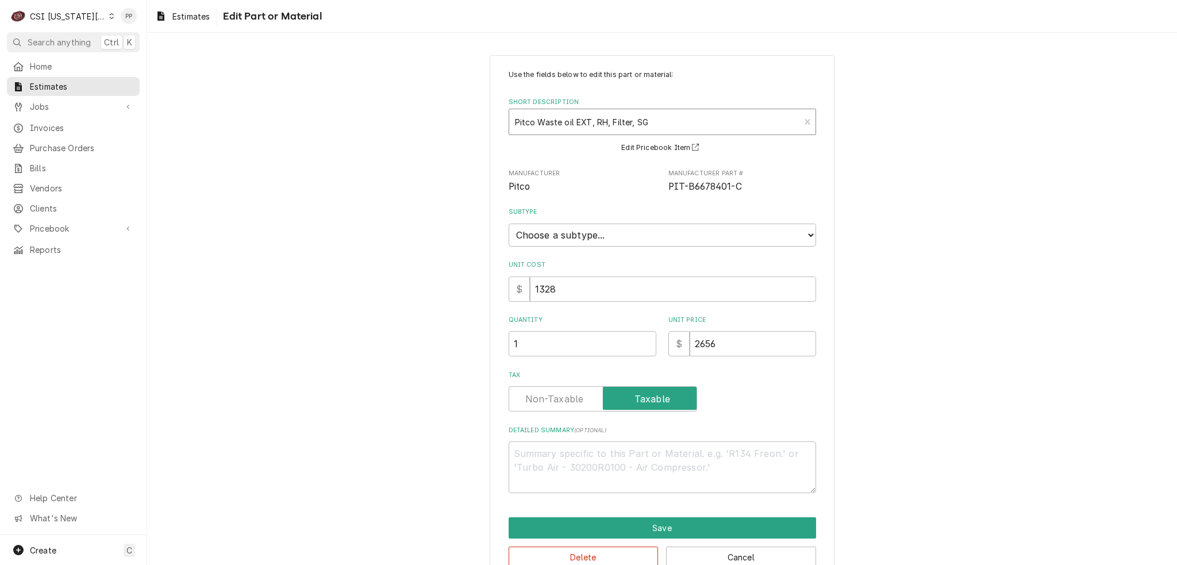
type textarea "x"
click at [793, 121] on div "Pitco Waste oil EXT, RH, Filter, SG Pitco • PIT-B6678401-C" at bounding box center [654, 121] width 291 height 25
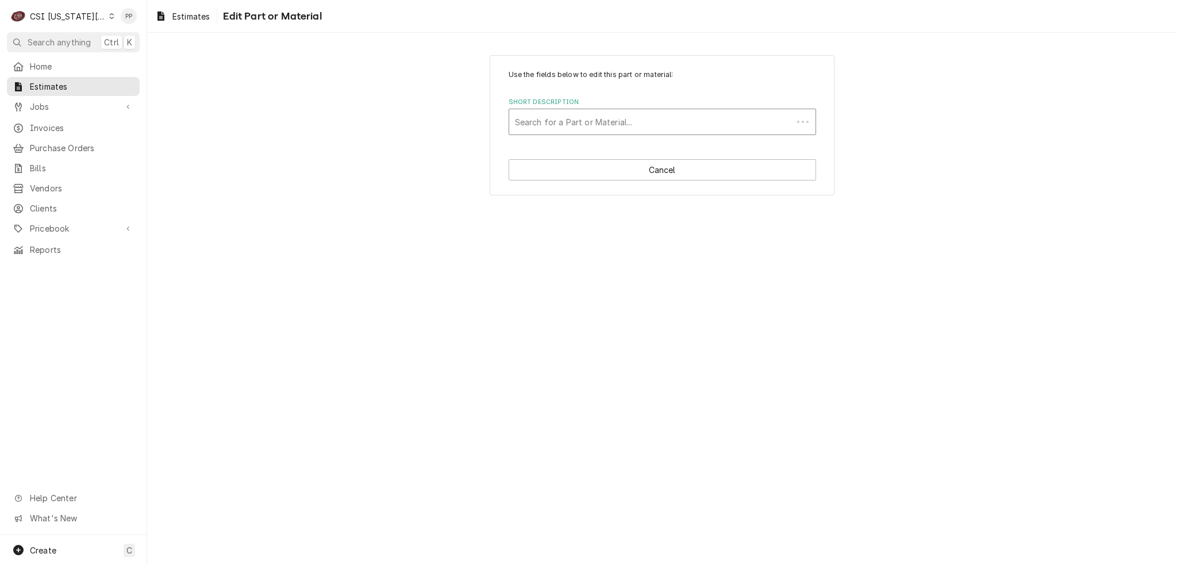
click at [732, 124] on div "Short Description" at bounding box center [651, 122] width 272 height 21
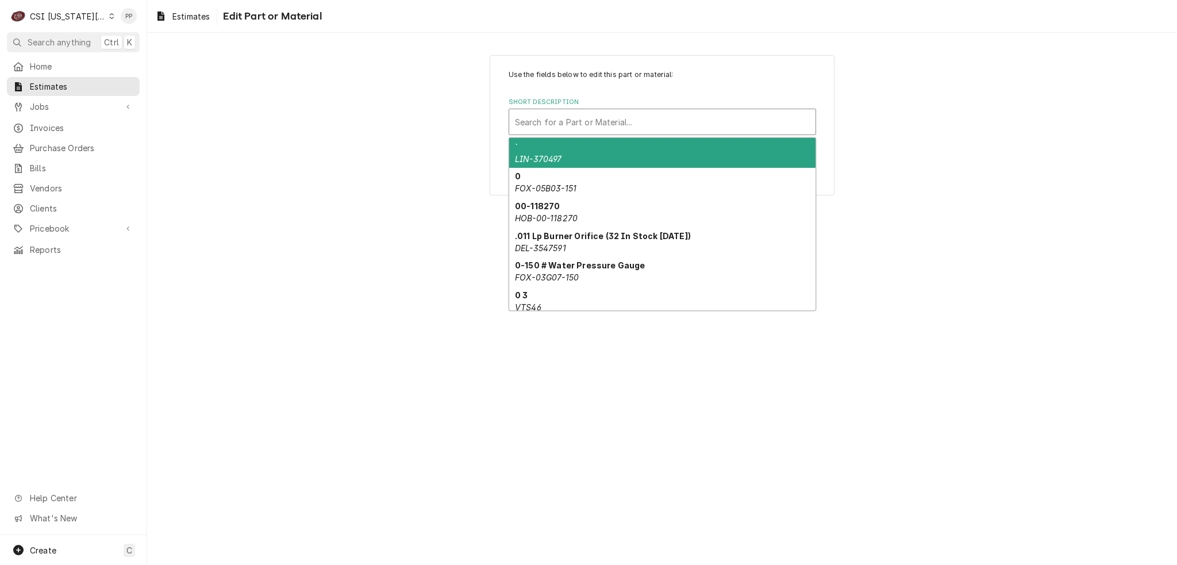
paste input "DAR-700679"
type input "DAR-700679"
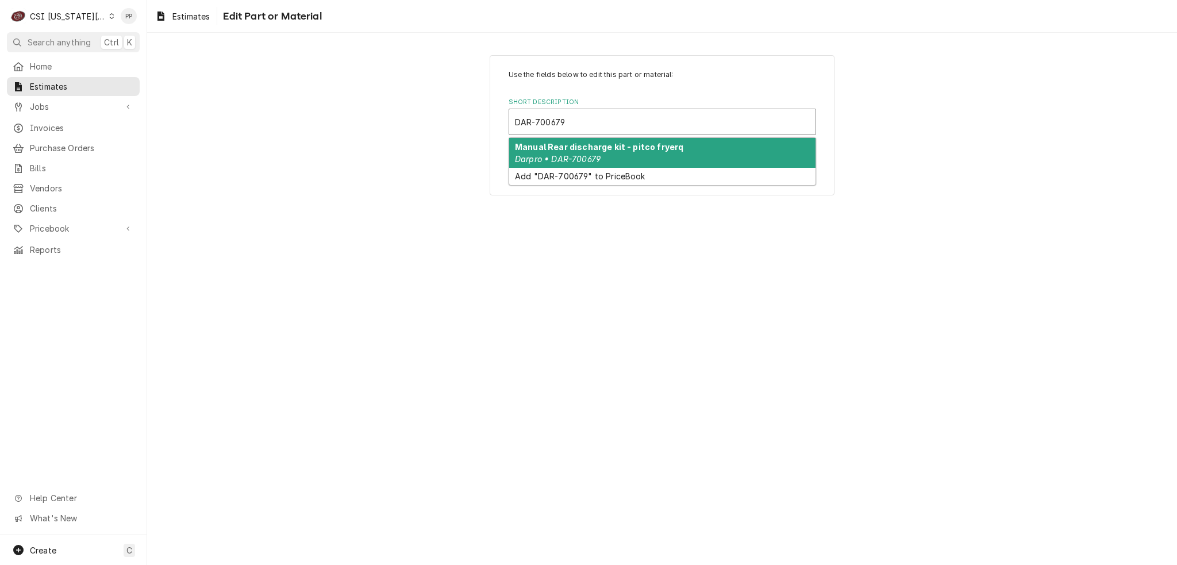
click at [677, 146] on div "Manual Rear discharge kit - pitco fryerq Darpro • DAR-700679" at bounding box center [662, 153] width 306 height 30
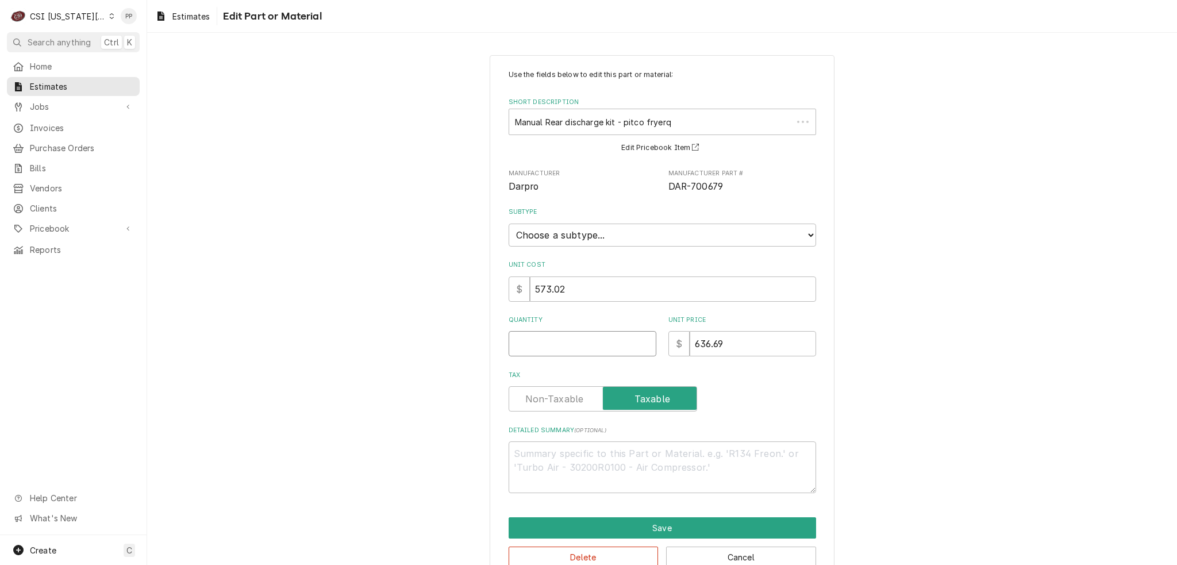
click at [581, 335] on input "Quantity" at bounding box center [583, 343] width 148 height 25
type textarea "x"
type input "1"
type textarea "x"
type input "1"
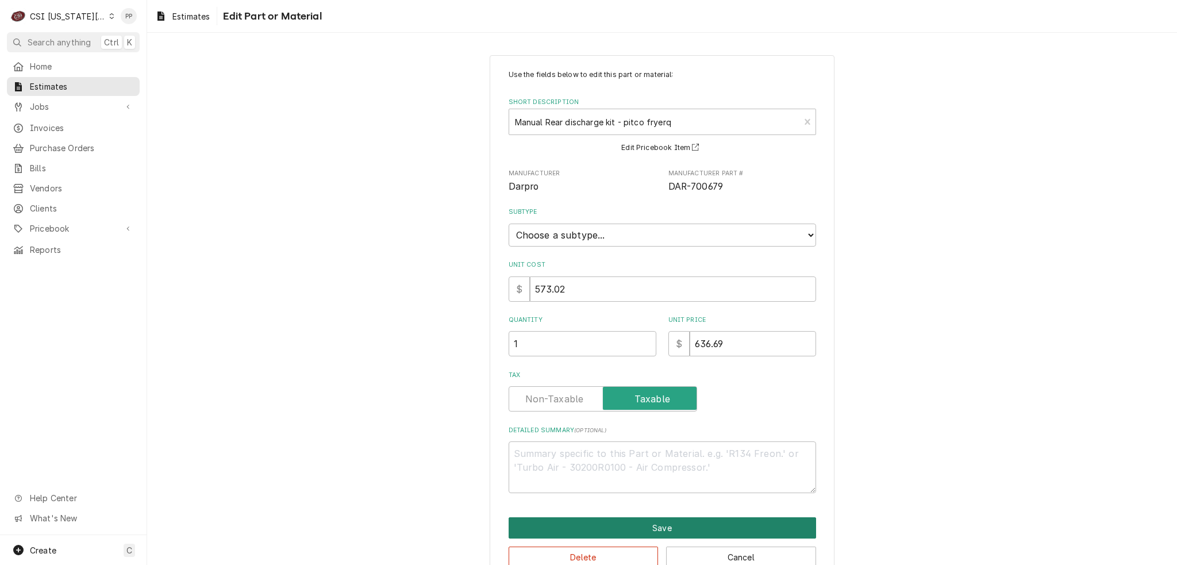
click at [560, 524] on button "Save" at bounding box center [663, 527] width 308 height 21
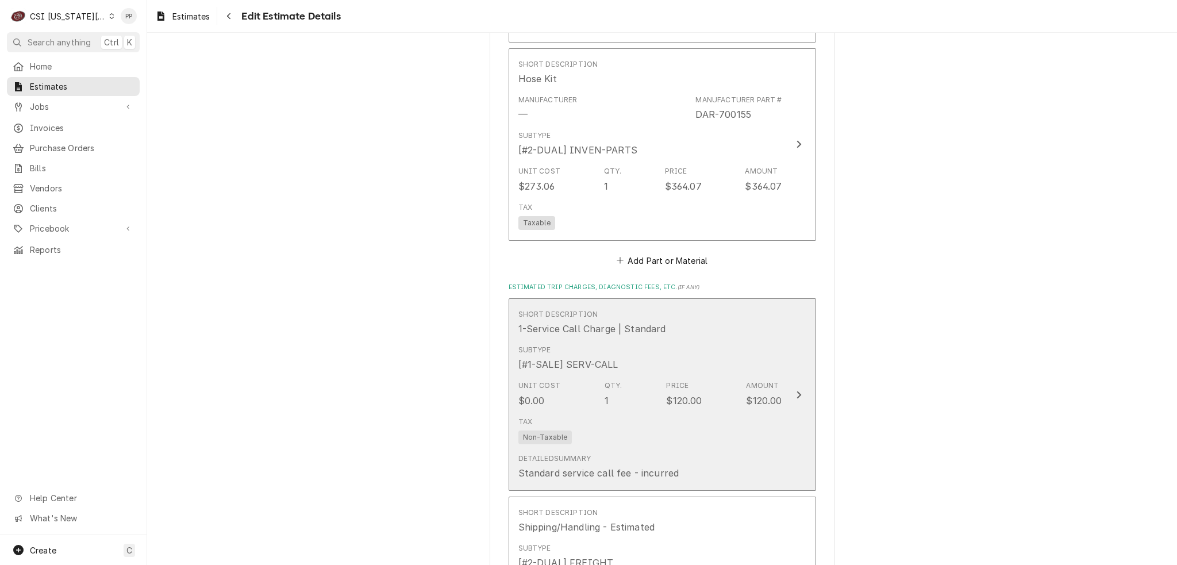
scroll to position [2406, 0]
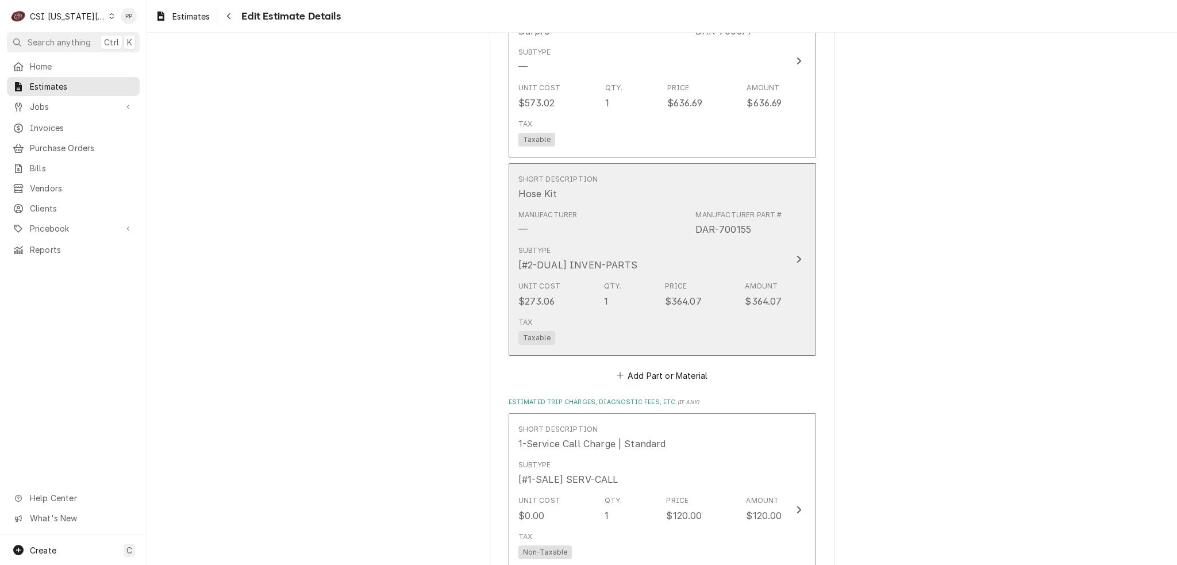
click at [729, 330] on div "Tax Taxable" at bounding box center [650, 331] width 264 height 37
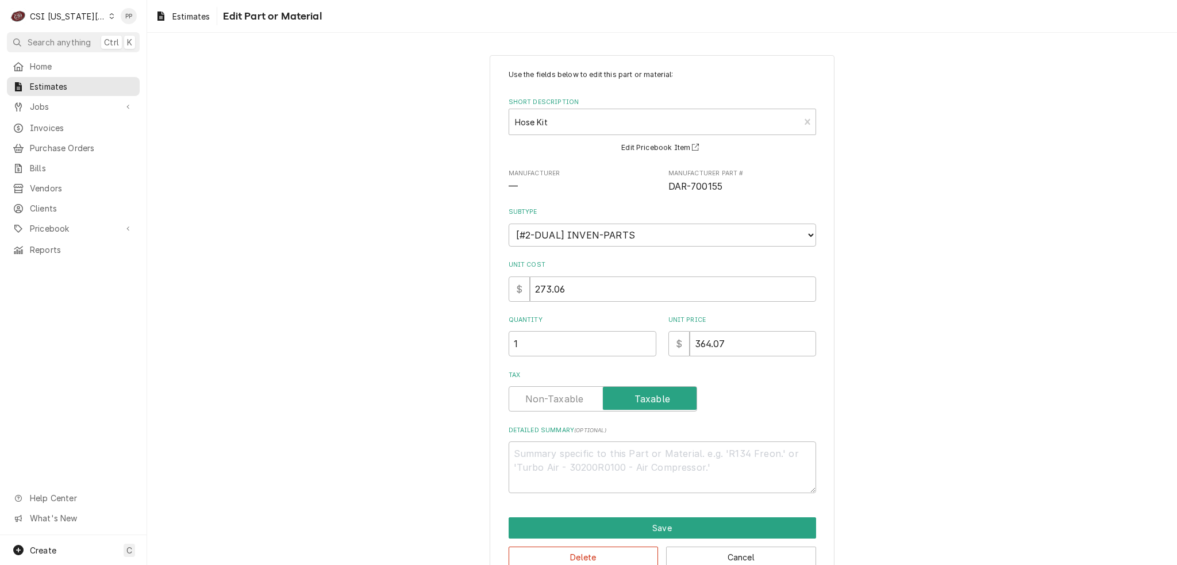
click at [613, 542] on div "Delete Cancel" at bounding box center [663, 553] width 308 height 29
click at [608, 553] on button "Delete" at bounding box center [584, 557] width 150 height 21
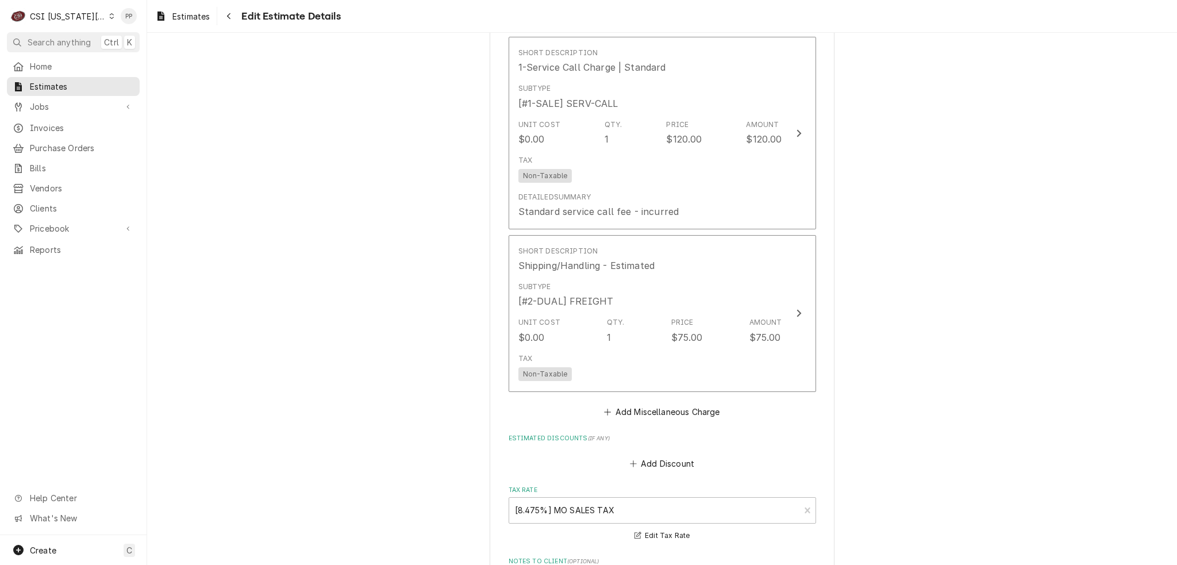
scroll to position [2549, 0]
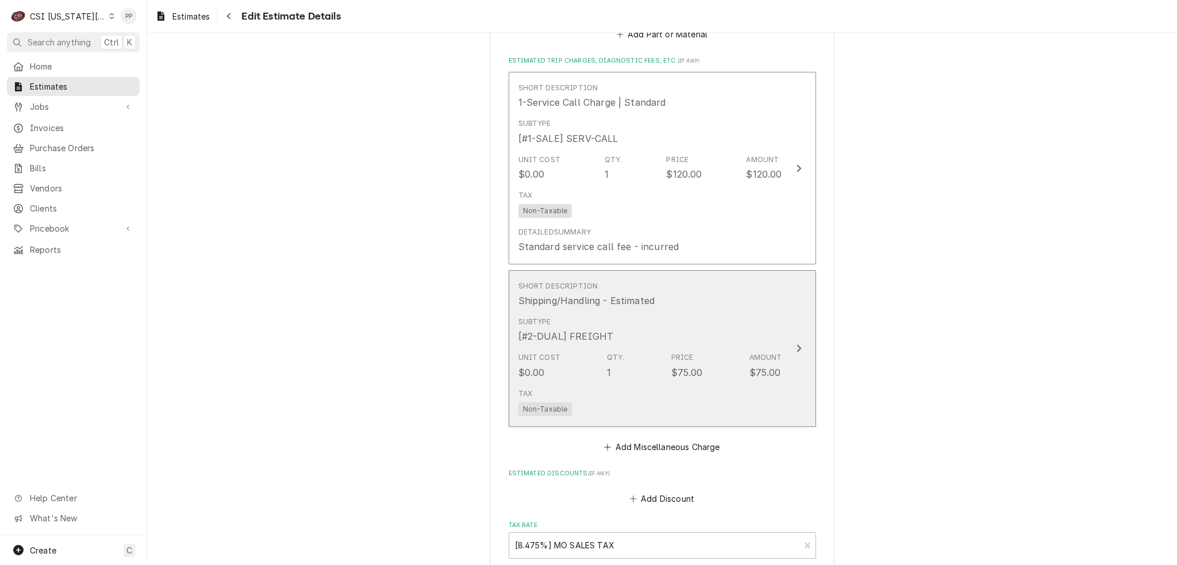
click at [741, 393] on div "Tax Non-Taxable" at bounding box center [650, 402] width 264 height 37
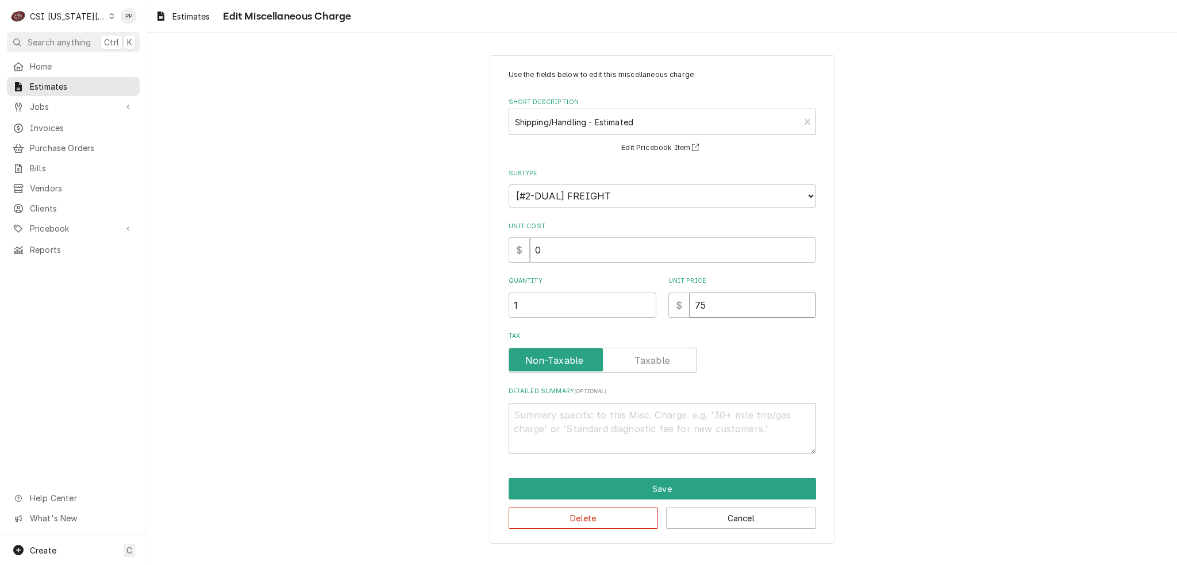
click at [601, 295] on div "Quantity 1 Unit Price $ 75" at bounding box center [663, 296] width 308 height 41
type textarea "x"
type input "4"
type textarea "x"
type input "45"
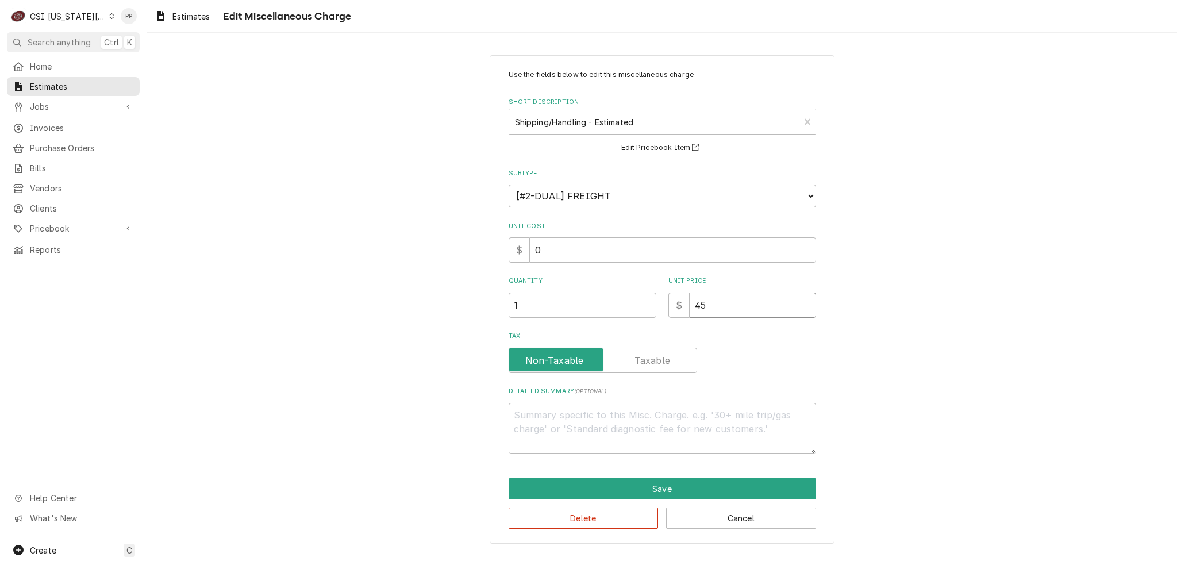
type textarea "x"
type input "45"
click at [631, 483] on button "Save" at bounding box center [663, 488] width 308 height 21
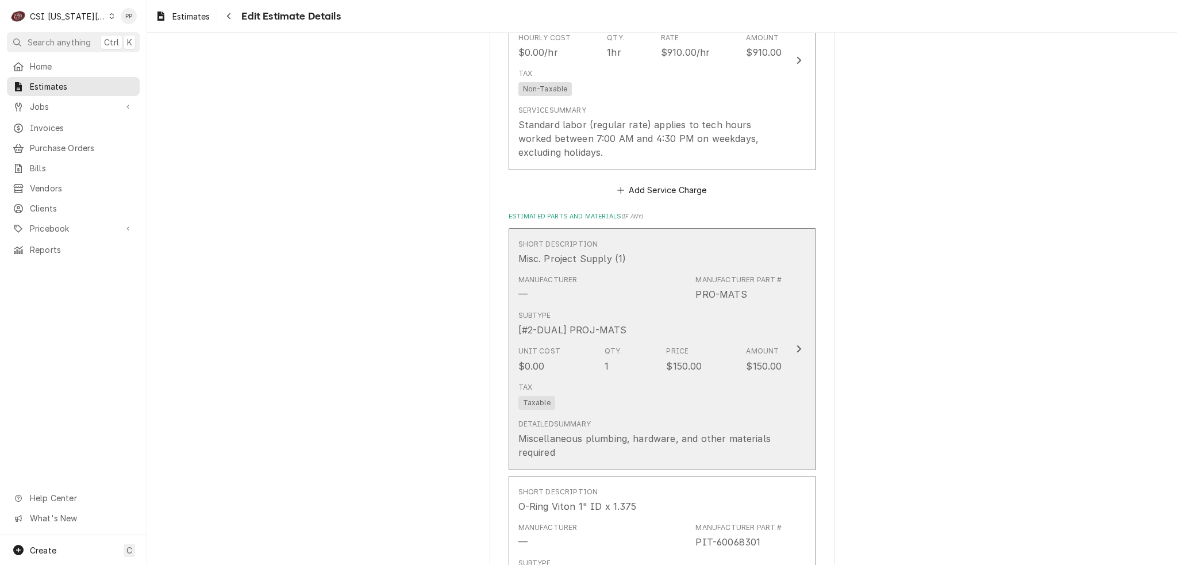
scroll to position [1750, 0]
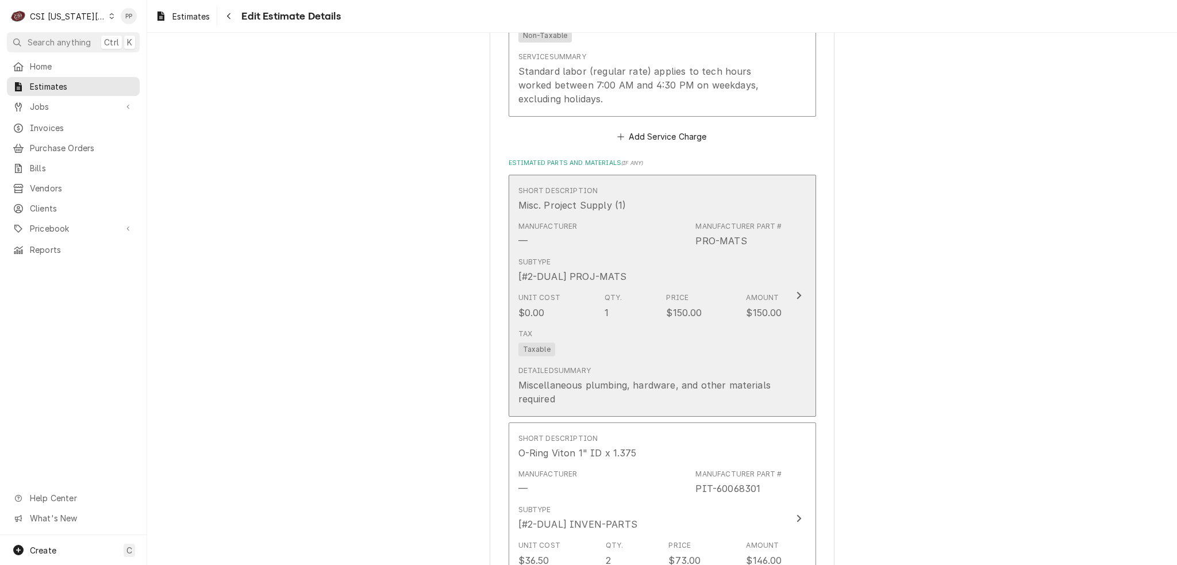
click at [731, 355] on div "Tax Taxable" at bounding box center [650, 342] width 264 height 37
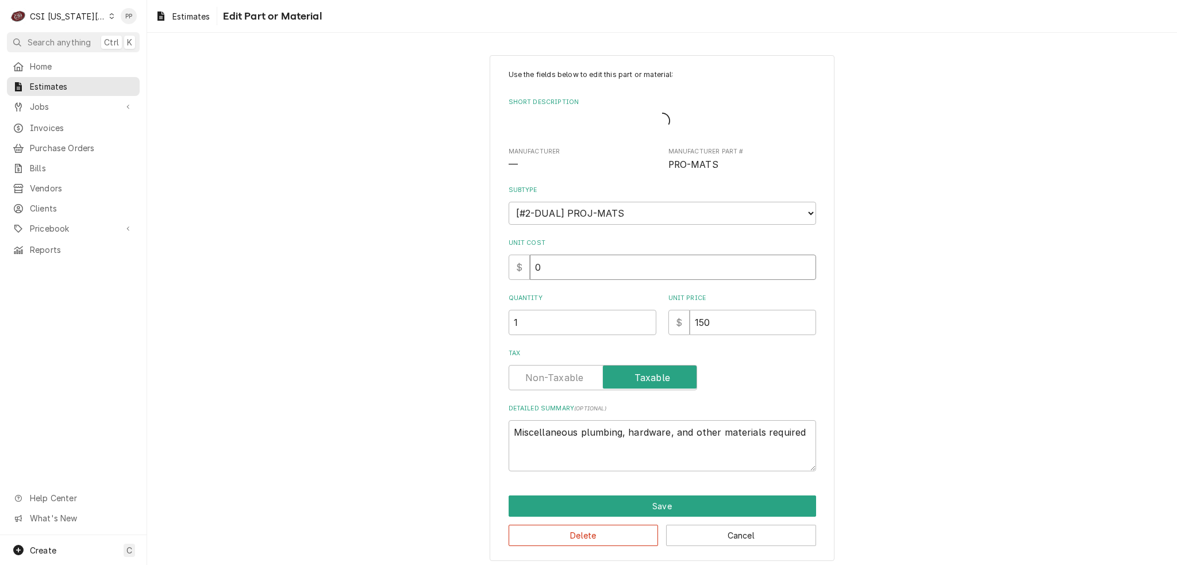
drag, startPoint x: 724, startPoint y: 273, endPoint x: 674, endPoint y: 287, distance: 51.9
click at [673, 285] on div "Use the fields below to edit this part or material: Short Description Manufactu…" at bounding box center [663, 271] width 308 height 402
drag, startPoint x: 681, startPoint y: 317, endPoint x: 671, endPoint y: 319, distance: 9.9
click at [668, 319] on div "$ 150" at bounding box center [742, 322] width 148 height 25
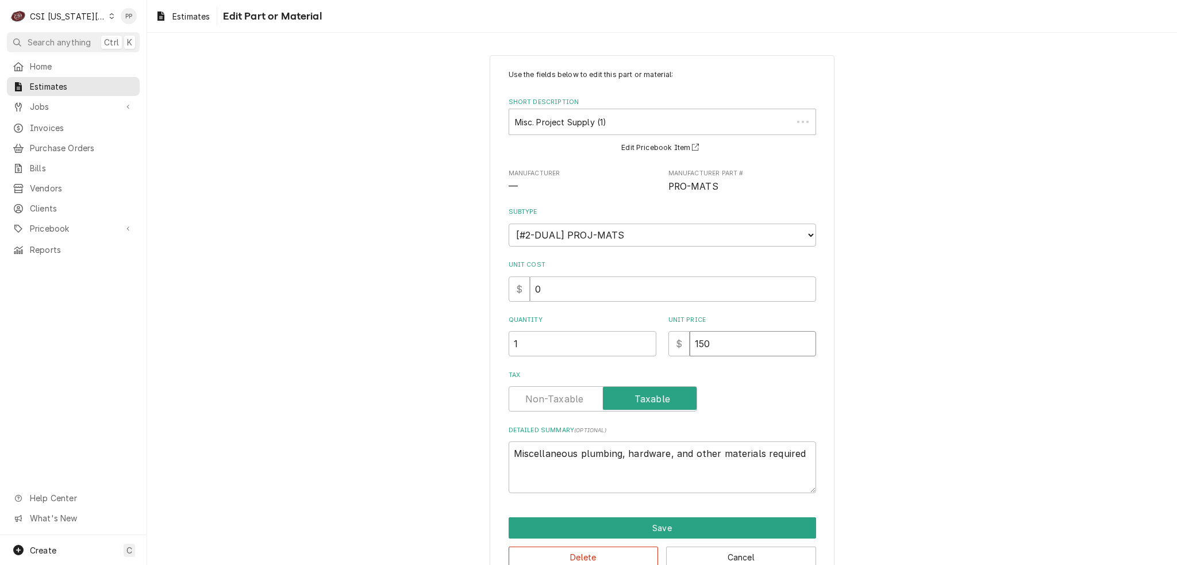
click at [721, 350] on input "150" at bounding box center [753, 343] width 126 height 25
drag, startPoint x: 695, startPoint y: 342, endPoint x: 751, endPoint y: 341, distance: 55.8
click at [678, 342] on div "$ 150" at bounding box center [742, 343] width 148 height 25
type textarea "x"
type input "1"
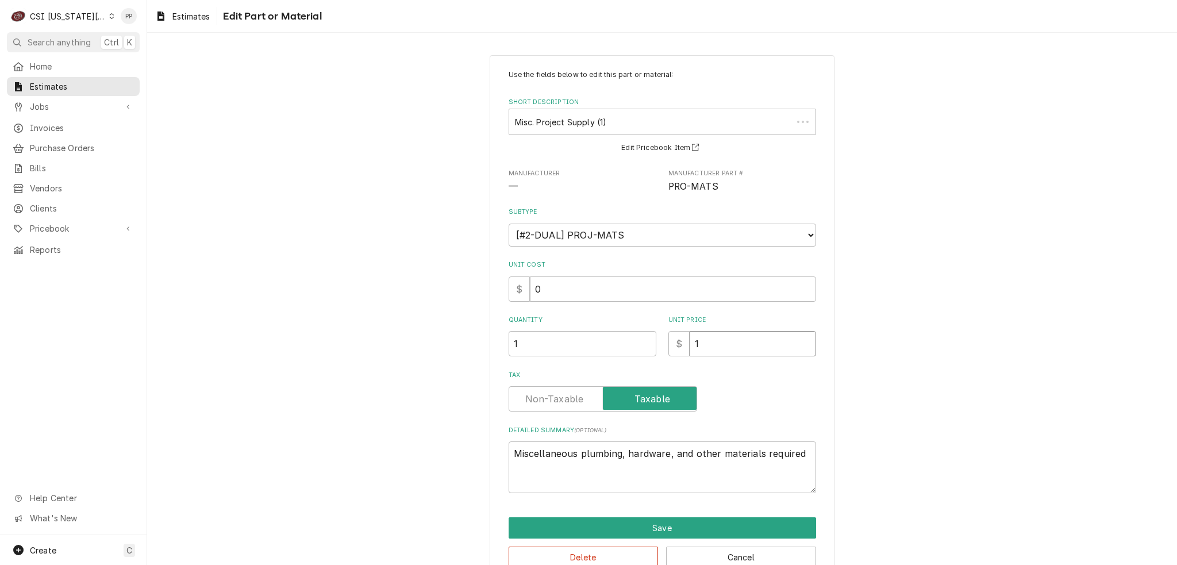
type textarea "x"
type input "12"
type textarea "x"
type input "125"
type textarea "x"
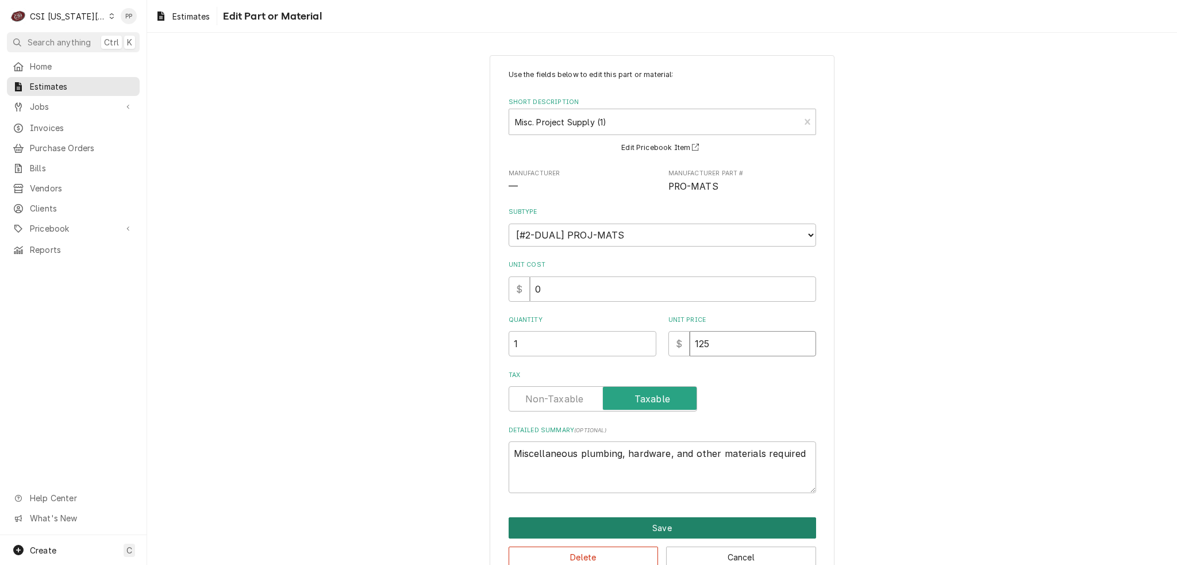
type input "125"
click at [656, 519] on button "Save" at bounding box center [663, 527] width 308 height 21
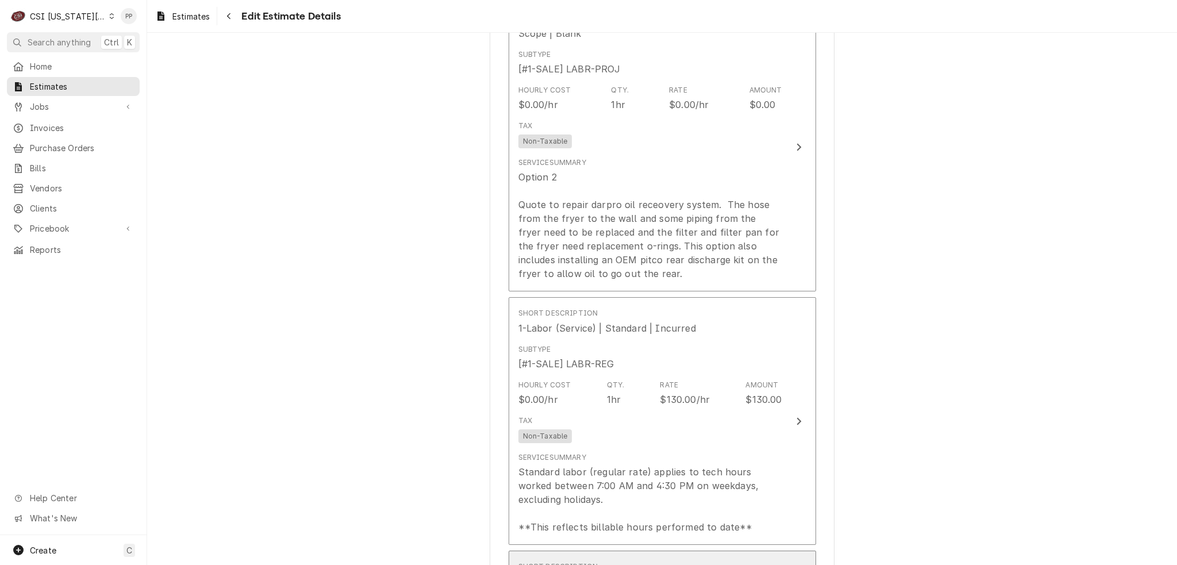
scroll to position [981, 0]
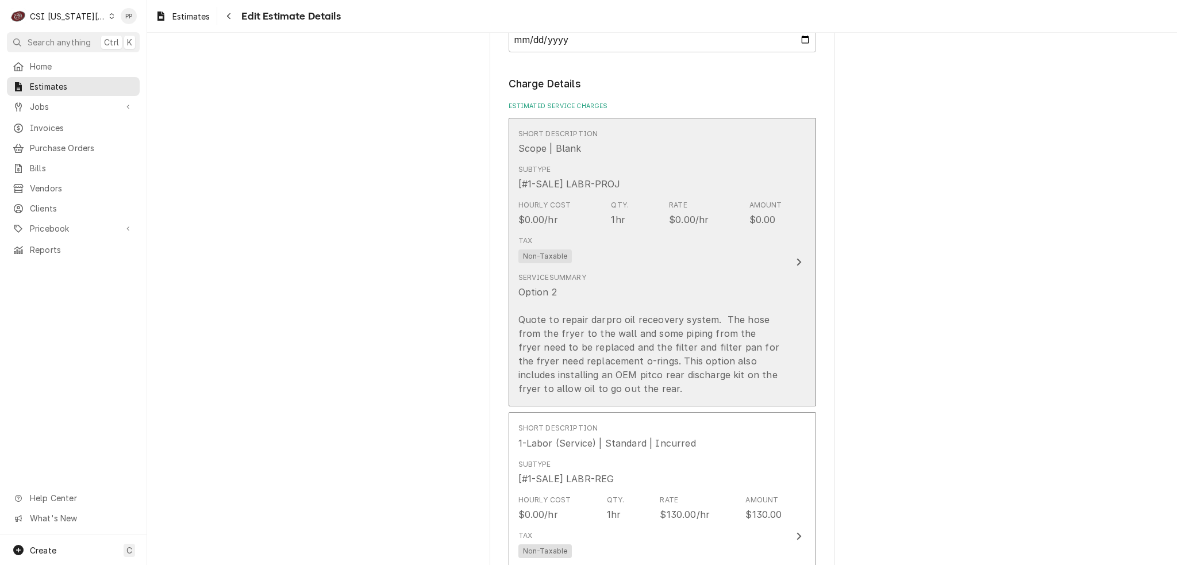
click at [736, 315] on div "Option 2 Quote to repair darpro oil receovery system. The hose from the fryer t…" at bounding box center [650, 340] width 264 height 110
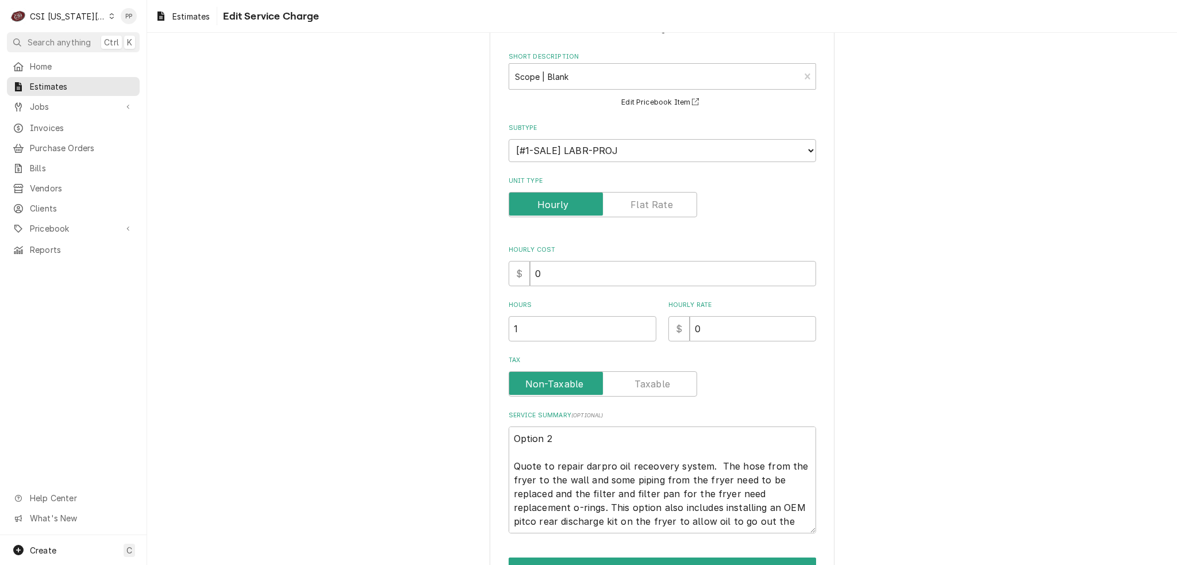
scroll to position [110, 0]
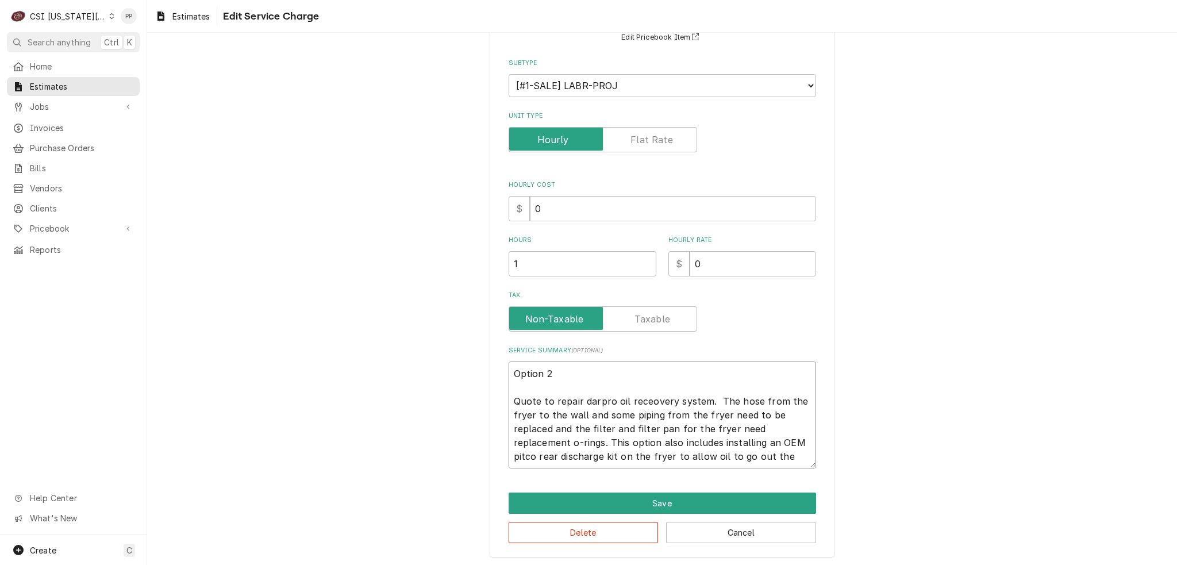
drag, startPoint x: 794, startPoint y: 440, endPoint x: 769, endPoint y: 441, distance: 25.3
click at [769, 441] on textarea "Option 2 Quote to repair darpro oil receovery system. The hose from the fryer t…" at bounding box center [663, 415] width 308 height 107
type textarea "x"
type textarea "Option 2 Quote to repair darpro oil receovery system. The hose from the fryer t…"
type textarea "x"
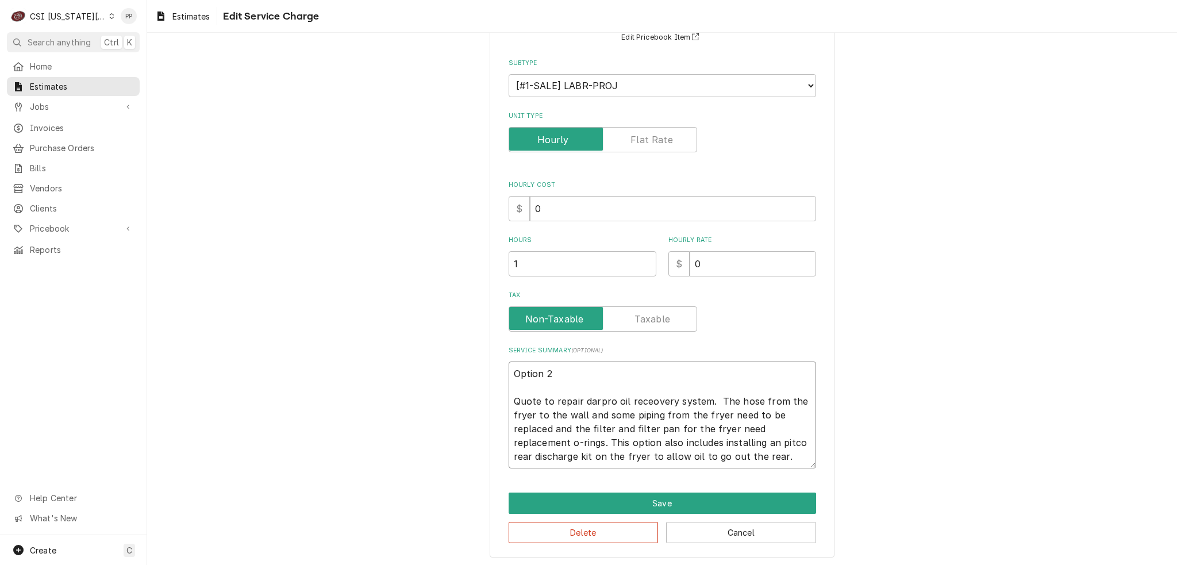
type textarea "Option 2 Quote to repair darpro oil receovery system. The hose from the fryer t…"
type textarea "x"
type textarea "Option 2 Quote to repair darpro oil receovery system. The hose from the fryer t…"
type textarea "x"
type textarea "Option 2 Quote to repair darpro oil receovery system. The hose from the fryer t…"
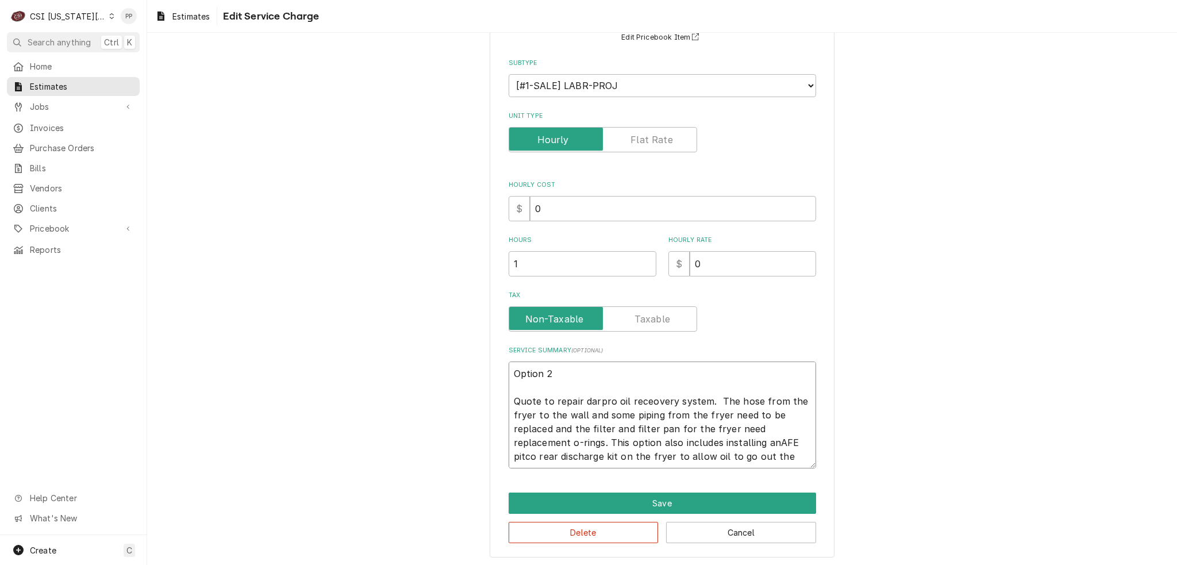
type textarea "x"
type textarea "Option 2 Quote to repair darpro oil receovery system. The hose from the fryer t…"
type textarea "x"
type textarea "Option 2 Quote to repair darpro oil receovery system. The hose from the fryer t…"
type textarea "x"
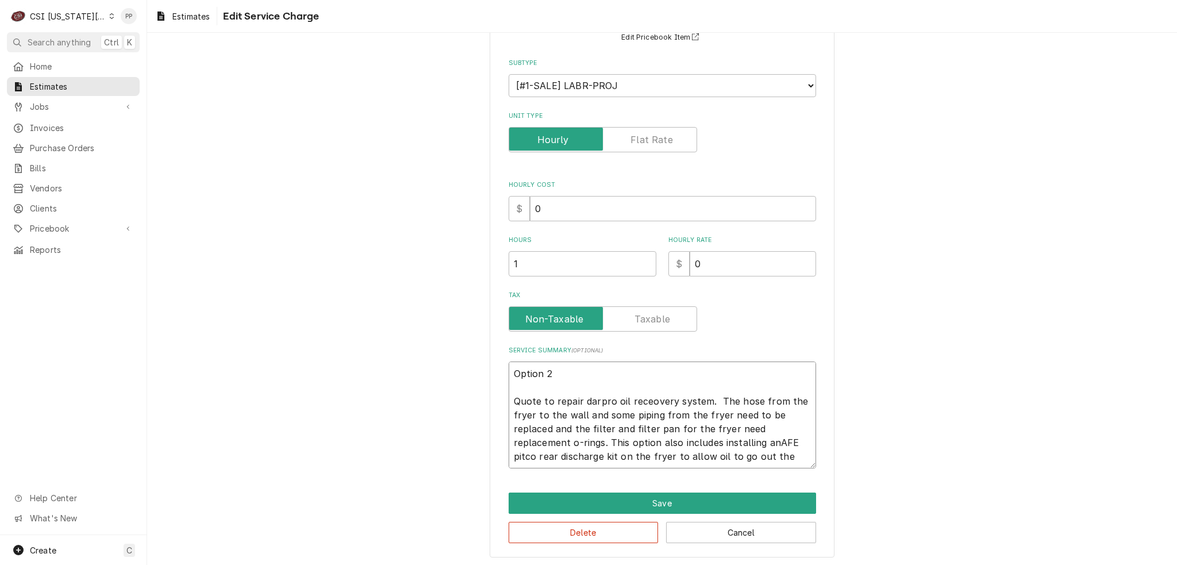
type textarea "Option 2 Quote to repair darpro oil receovery system. The hose from the fryer t…"
type textarea "x"
type textarea "Option 2 Quote to repair darpro oil receovery system. The hose from the fryer t…"
type textarea "x"
type textarea "Option 2 Quote to repair darpro oil receovery system. The hose from the fryer t…"
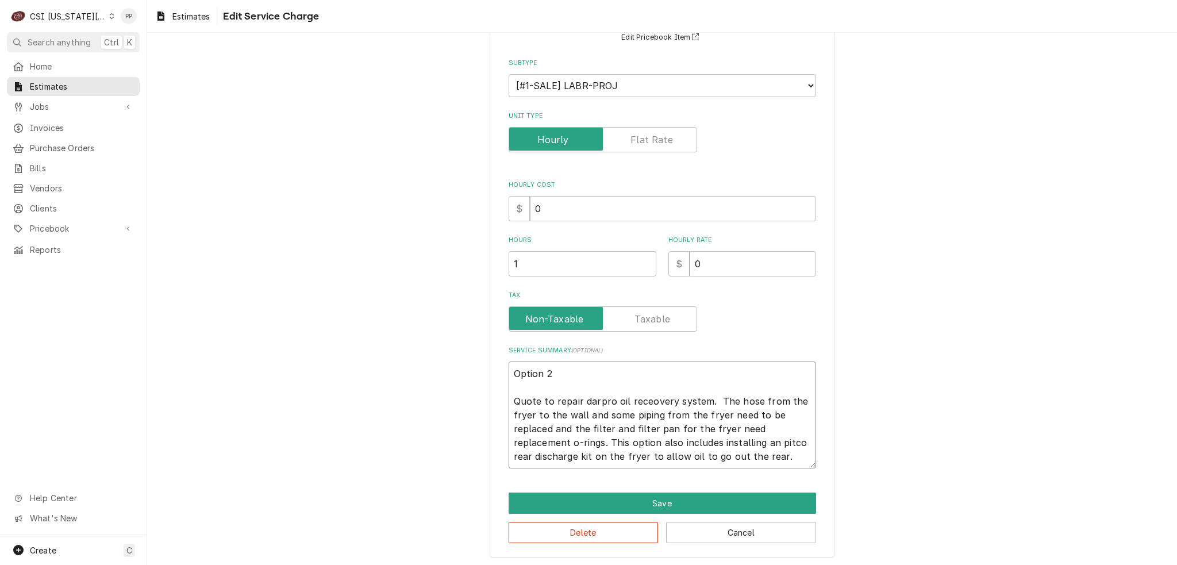
type textarea "x"
type textarea "Option 2 Quote to repair darpro oil receovery system. The hose from the fryer t…"
type textarea "x"
type textarea "Option 2 Quote to repair darpro oil receovery system. The hose from the fryer t…"
type textarea "x"
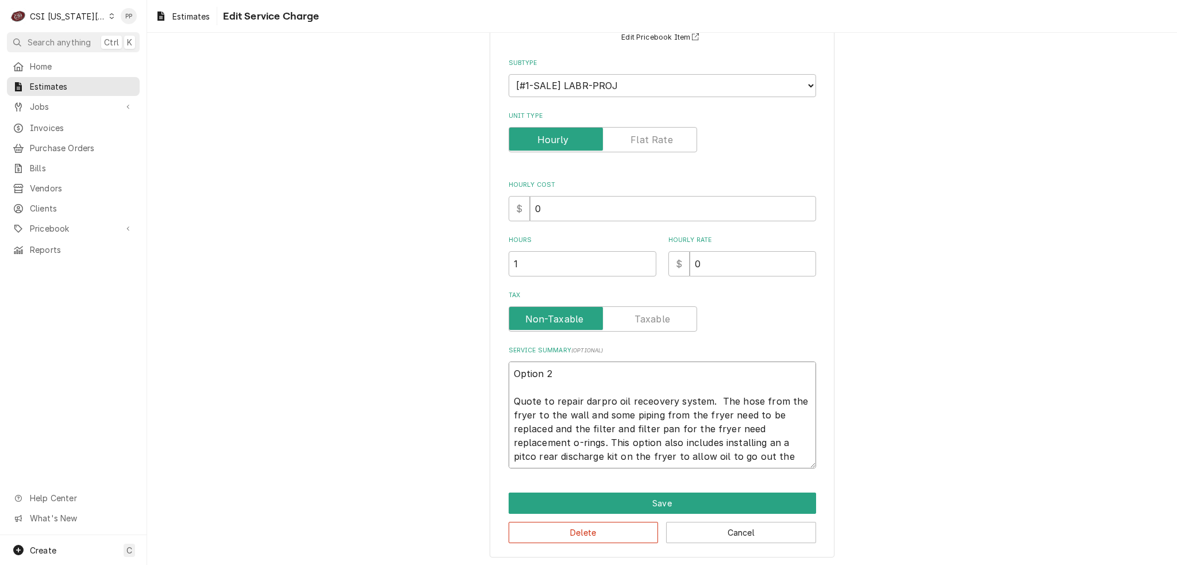
type textarea "Option 2 Quote to repair darpro oil receovery system. The hose from the fryer t…"
type textarea "x"
type textarea "Option 2 Quote to repair darpro oil receovery system. The hose from the fryer t…"
type textarea "x"
type textarea "Option 2 Quote to repair darpro oil receovery system. The hose from the fryer t…"
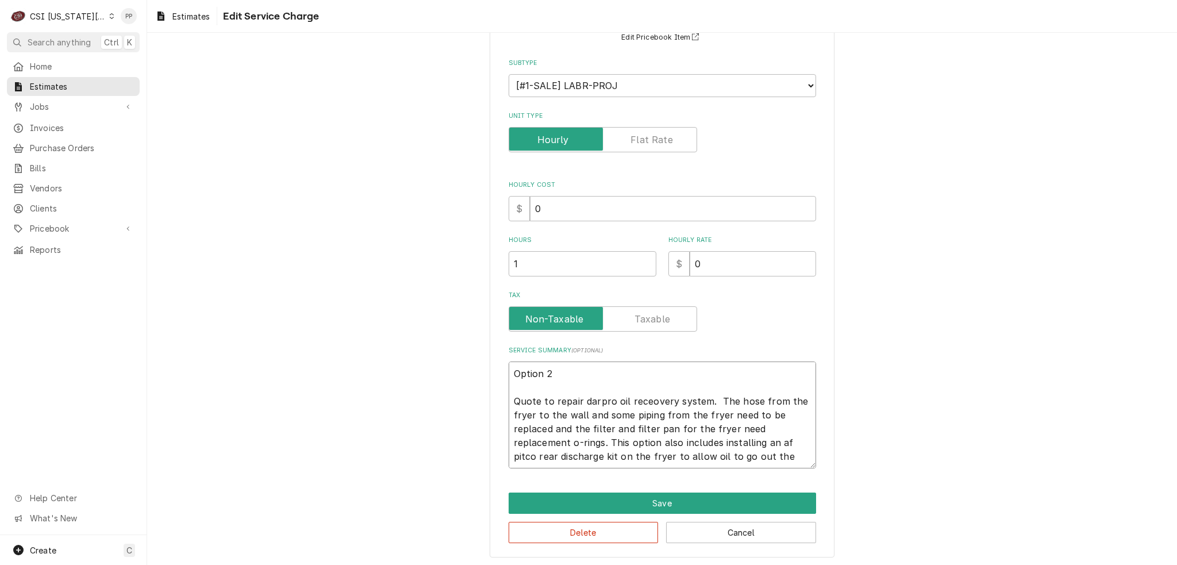
type textarea "x"
type textarea "Option 2 Quote to repair darpro oil receovery system. The hose from the fryer t…"
type textarea "x"
type textarea "Option 2 Quote to repair darpro oil receovery system. The hose from the fryer t…"
type textarea "x"
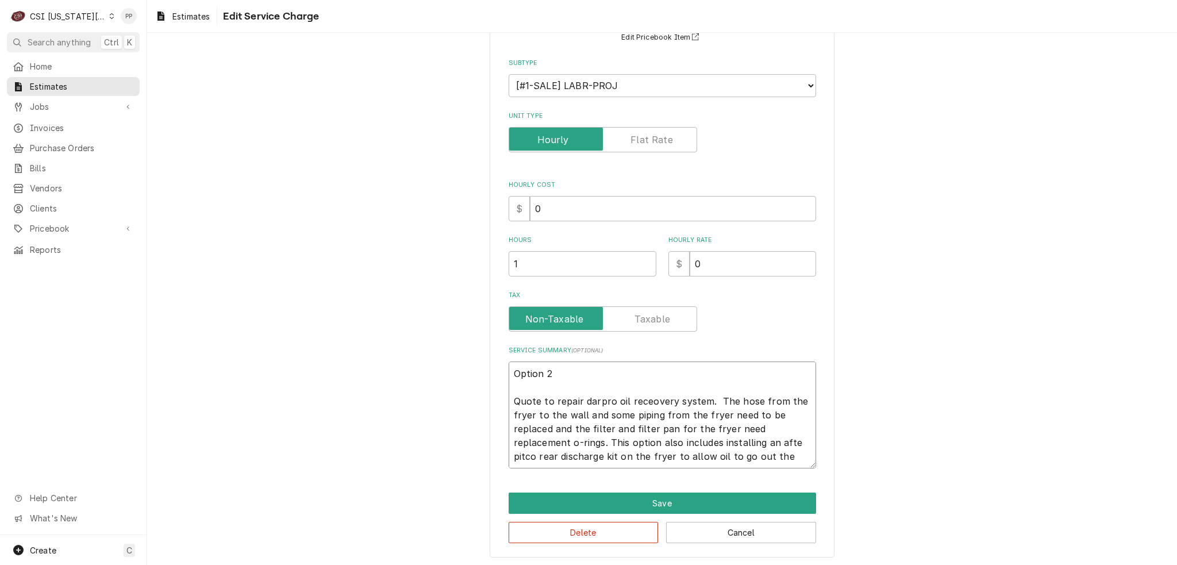
type textarea "Option 2 Quote to repair darpro oil receovery system. The hose from the fryer t…"
type textarea "x"
type textarea "Option 2 Quote to repair darpro oil receovery system. The hose from the fryer t…"
type textarea "x"
type textarea "Option 2 Quote to repair darpro oil receovery system. The hose from the fryer t…"
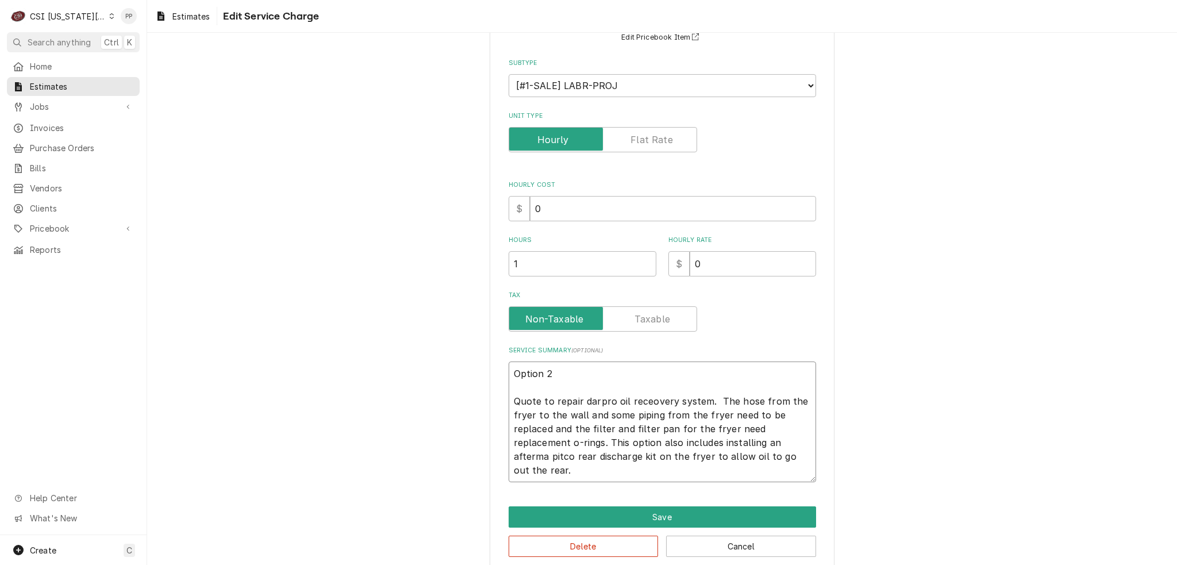
type textarea "x"
type textarea "Option 2 Quote to repair darpro oil receovery system. The hose from the fryer t…"
type textarea "x"
type textarea "Option 2 Quote to repair darpro oil receovery system. The hose from the fryer t…"
type textarea "x"
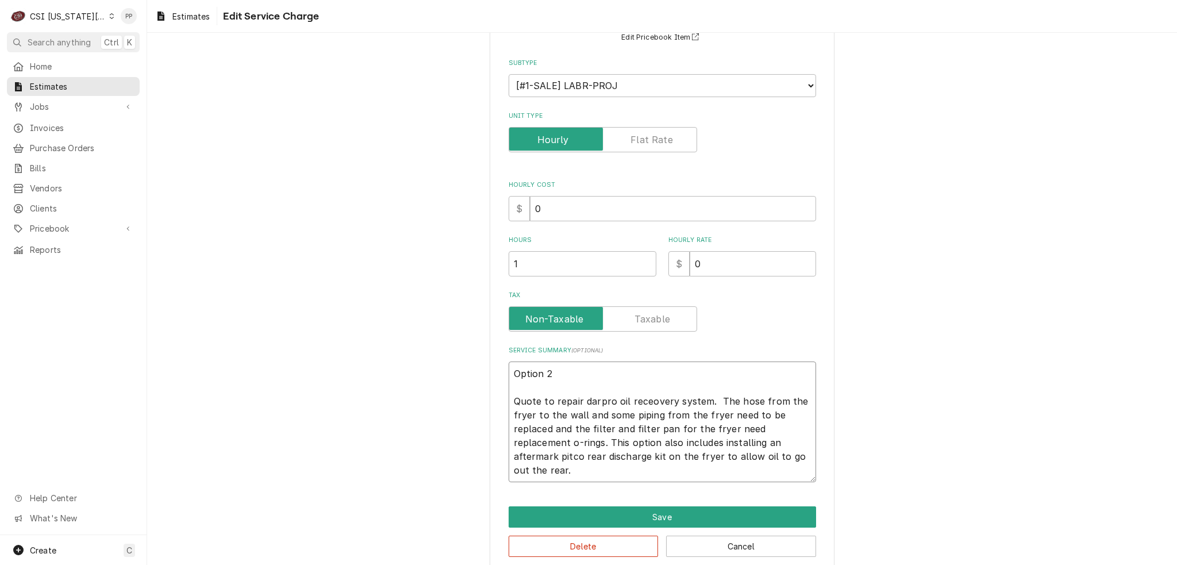
type textarea "Option 2 Quote to repair darpro oil receovery system. The hose from the fryer t…"
type textarea "x"
type textarea "Option 2 Quote to repair darpro oil receovery system. The hose from the fryer t…"
click at [710, 467] on textarea "Option 2 Quote to repair darpro oil receovery system. The hose from the fryer t…" at bounding box center [663, 422] width 308 height 121
click at [600, 478] on textarea "Option 2 Quote to repair darpro oil receovery system. The hose from the fryer t…" at bounding box center [663, 422] width 308 height 121
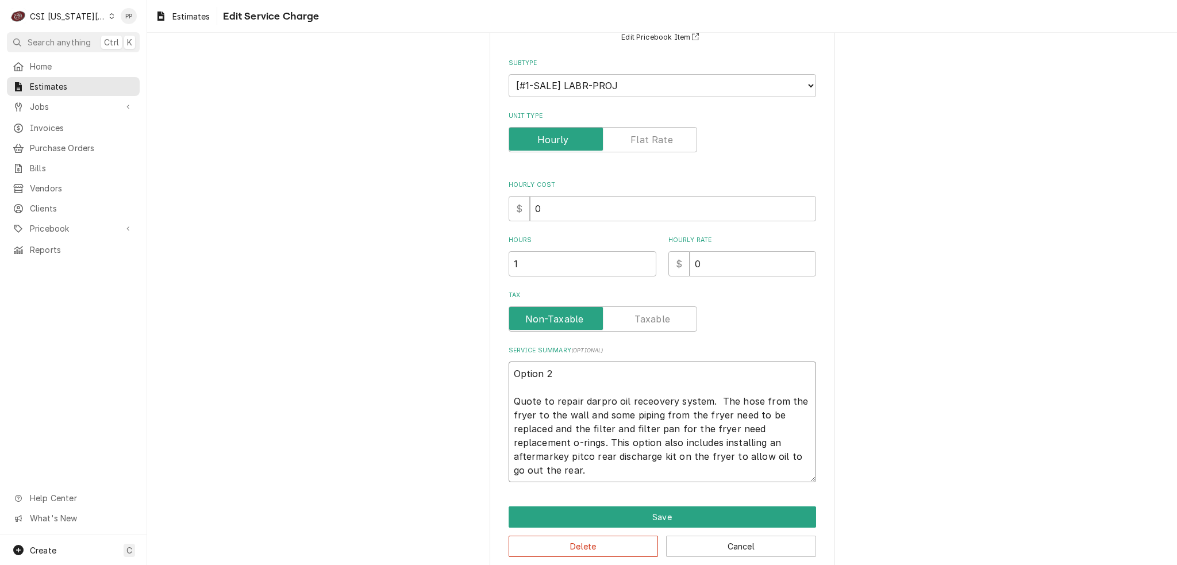
click at [559, 450] on textarea "Option 2 Quote to repair darpro oil receovery system. The hose from the fryer t…" at bounding box center [663, 422] width 308 height 121
type textarea "x"
type textarea "Option 2 Quote to repair darpro oil receovery system. The hose from the fryer t…"
type textarea "x"
type textarea "Option 2 Quote to repair darpro oil receovery system. The hose from the fryer t…"
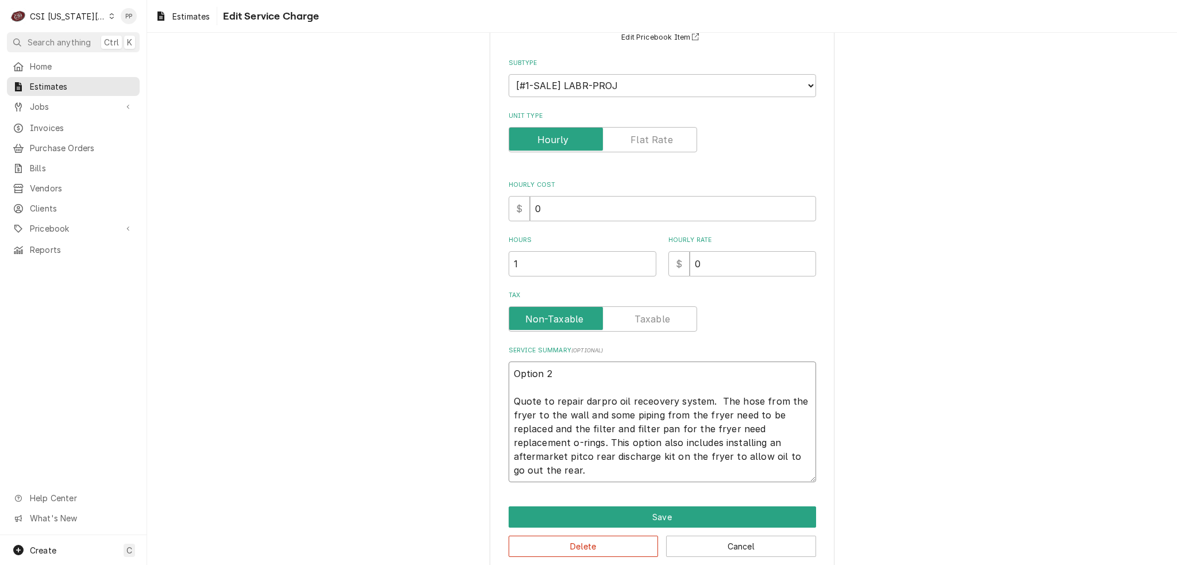
click at [665, 455] on textarea "Option 2 Quote to repair darpro oil receovery system. The hose from the fryer t…" at bounding box center [663, 422] width 308 height 121
type textarea "x"
type textarea "Option 2 Quote to repair darpro oil receovery system. The hose from the fryer t…"
type textarea "x"
type textarea "Option 2 Quote to repair darpro oil receovery system. The hose from the fryer t…"
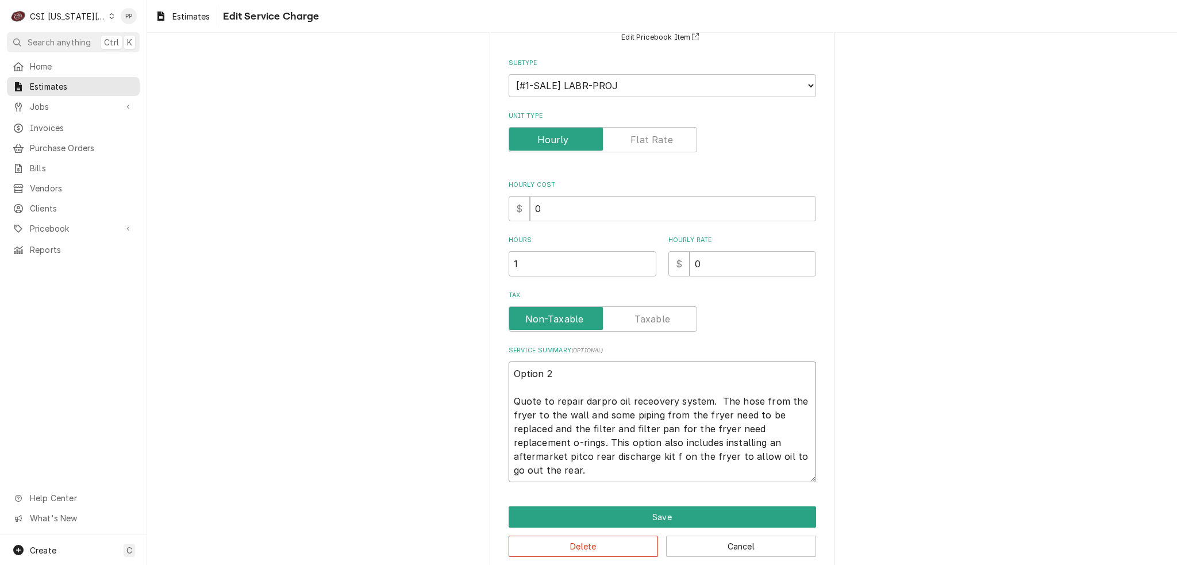
type textarea "x"
type textarea "Option 2 Quote to repair darpro oil receovery system. The hose from the fryer t…"
type textarea "x"
type textarea "Option 2 Quote to repair darpro oil receovery system. The hose from the fryer t…"
type textarea "x"
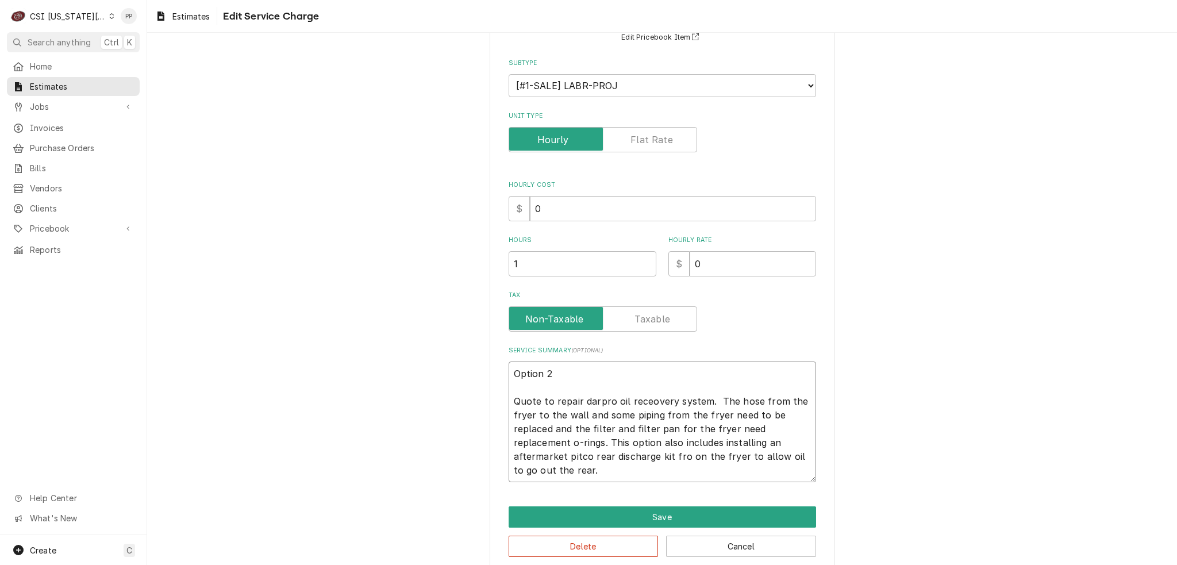
type textarea "Option 2 Quote to repair darpro oil receovery system. The hose from the fryer t…"
type textarea "x"
type textarea "Option 2 Quote to repair darpro oil receovery system. The hose from the fryer t…"
type textarea "x"
type textarea "Option 2 Quote to repair darpro oil receovery system. The hose from the fryer t…"
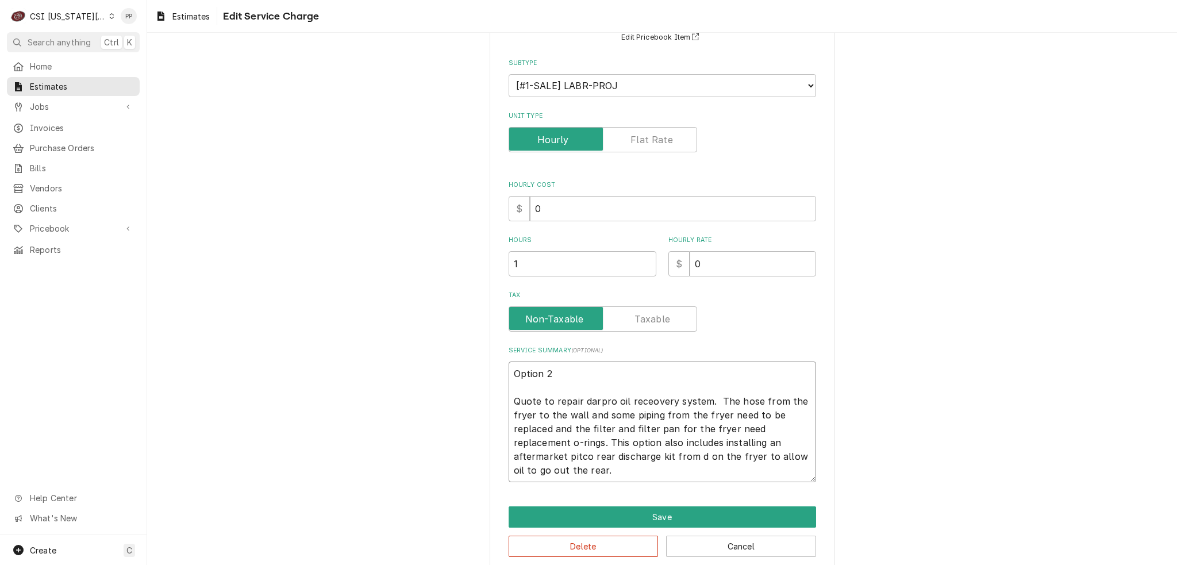
type textarea "x"
type textarea "Option 2 Quote to repair darpro oil receovery system. The hose from the fryer t…"
type textarea "x"
type textarea "Option 2 Quote to repair darpro oil receovery system. The hose from the fryer t…"
type textarea "x"
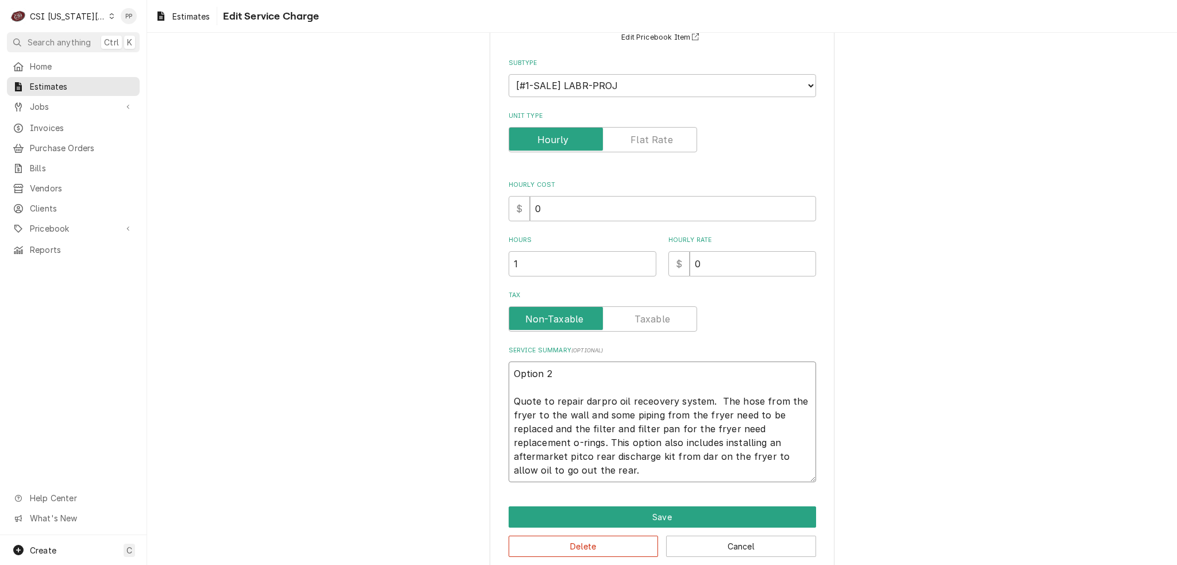
type textarea "Option 2 Quote to repair darpro oil receovery system. The hose from the fryer t…"
type textarea "x"
type textarea "Option 2 Quote to repair darpro oil receovery system. The hose from the fryer t…"
type textarea "x"
type textarea "Option 2 Quote to repair darpro oil receovery system. The hose from the fryer t…"
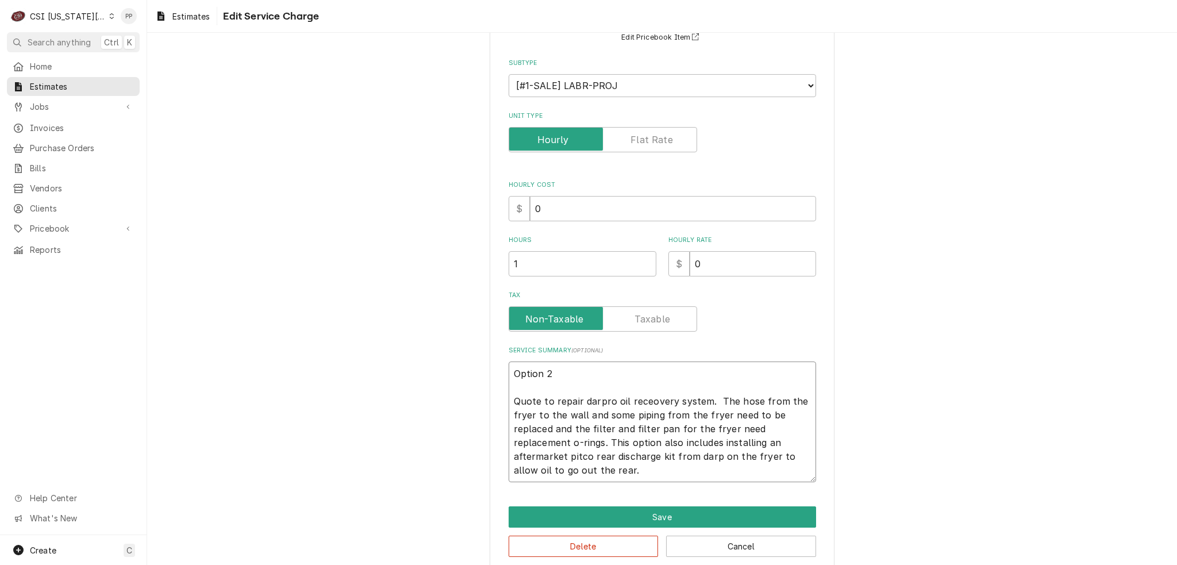
type textarea "x"
type textarea "Option 2 Quote to repair darpro oil receovery system. The hose from the fryer t…"
type textarea "x"
type textarea "Option 2 Quote to repair darpro oil receovery system. The hose from the fryer t…"
type textarea "x"
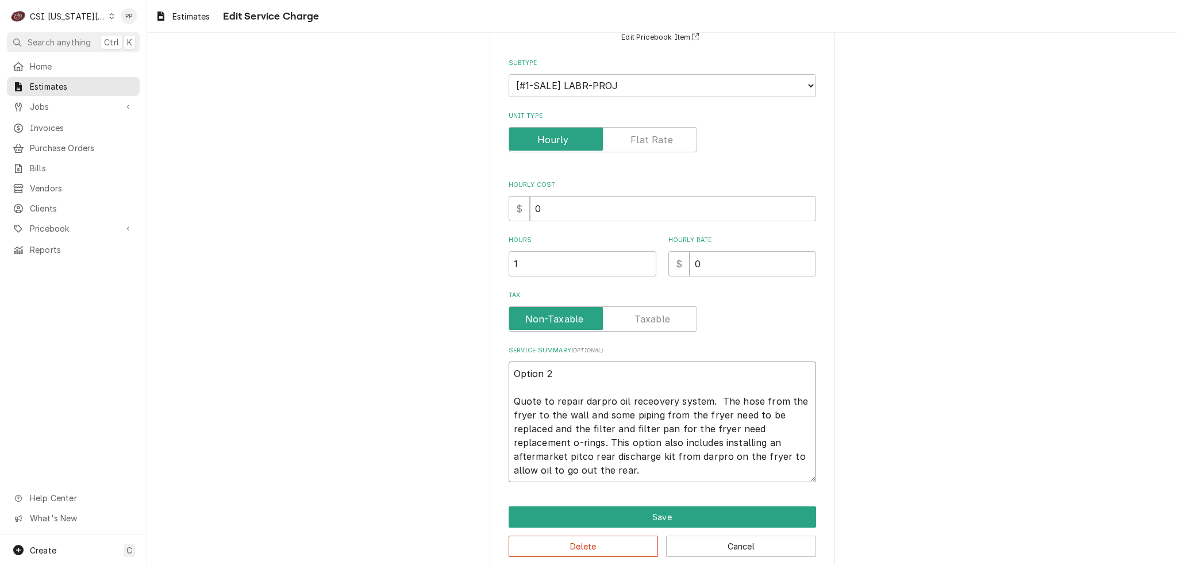
click at [675, 468] on textarea "Option 2 Quote to repair darpro oil receovery system. The hose from the fryer t…" at bounding box center [663, 422] width 308 height 121
type textarea "Option 2 Quote to repair darpro oil receovery system. The hose from the fryer t…"
click at [670, 511] on button "Save" at bounding box center [663, 516] width 308 height 21
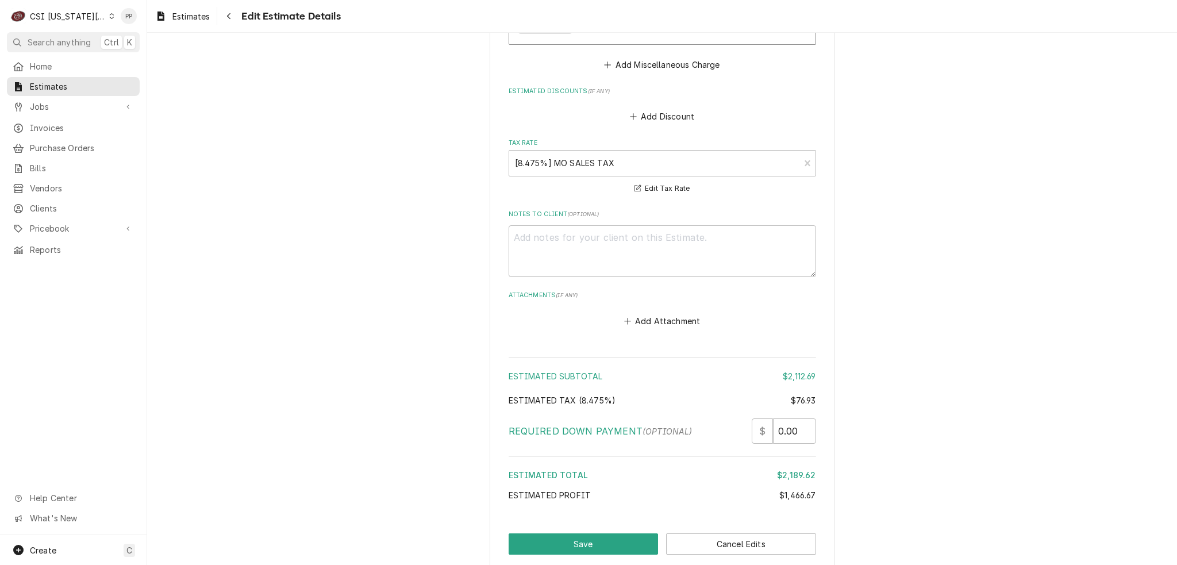
scroll to position [2994, 0]
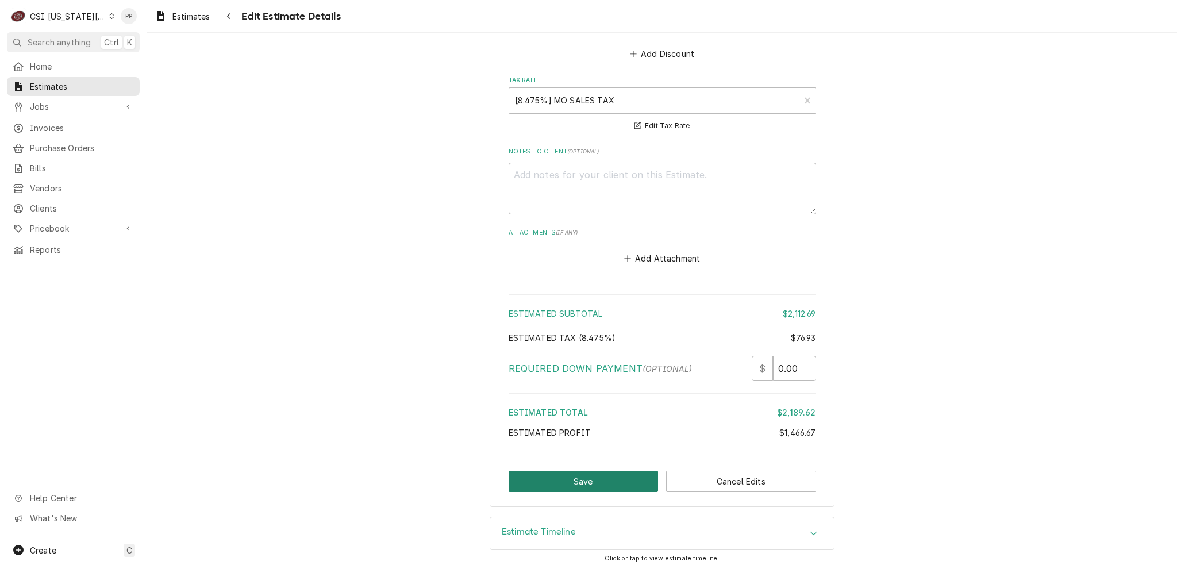
click at [601, 472] on button "Save" at bounding box center [584, 481] width 150 height 21
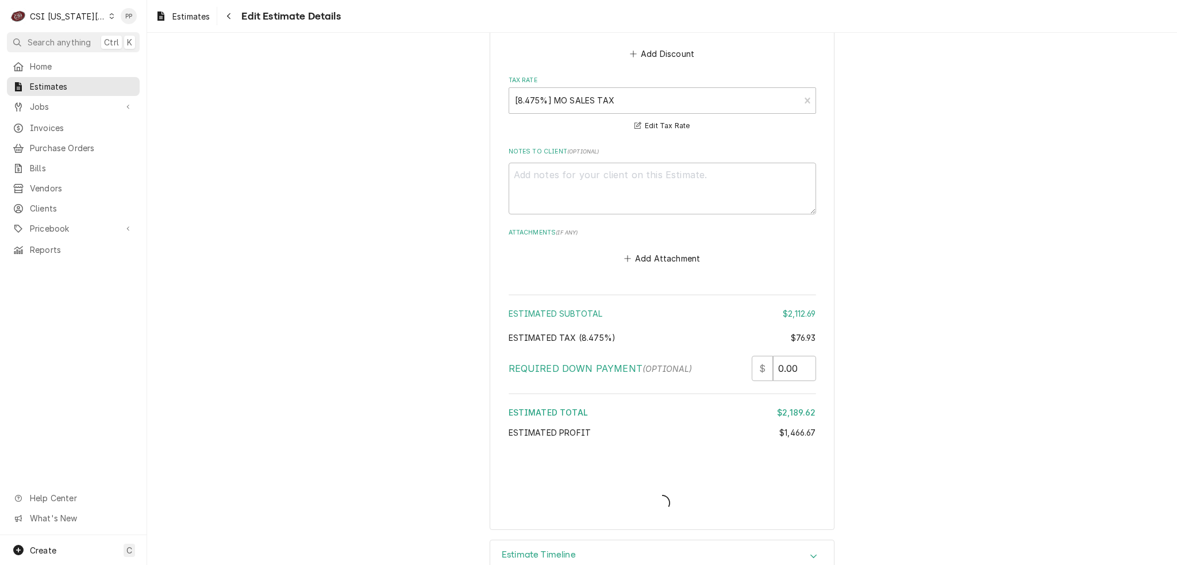
type textarea "x"
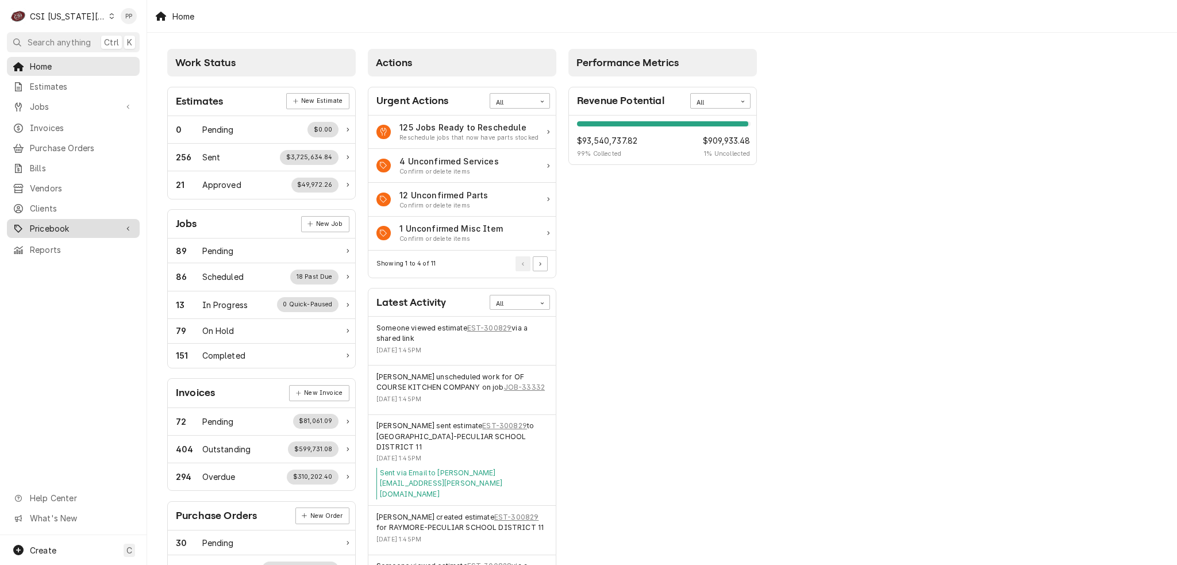
click at [37, 222] on span "Pricebook" at bounding box center [73, 228] width 87 height 12
click at [55, 263] on span "Parts & Materials" at bounding box center [82, 269] width 104 height 12
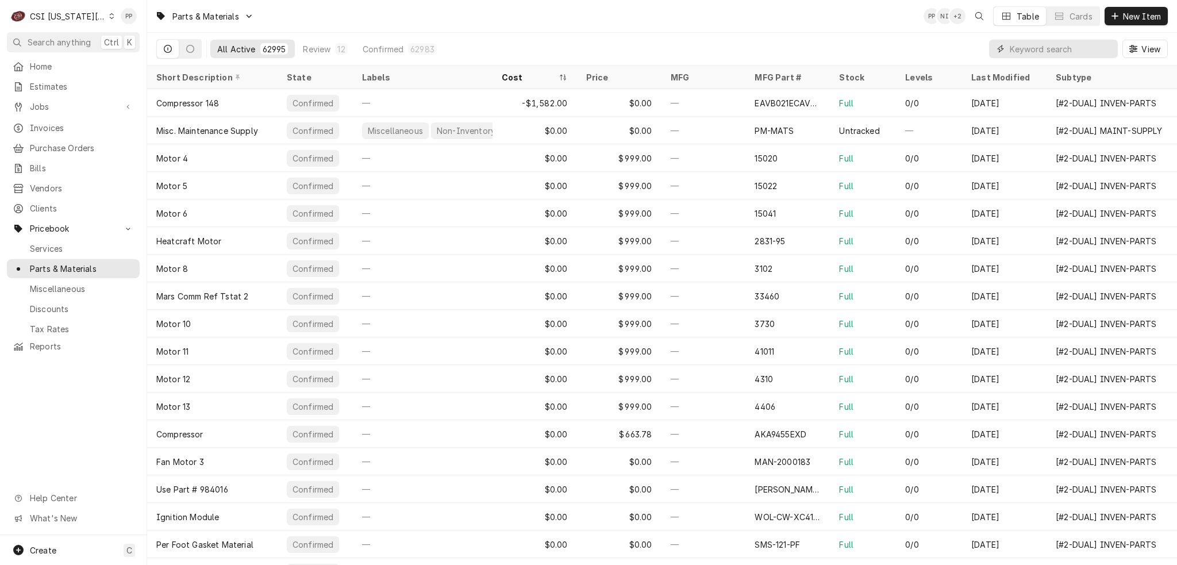
click at [1086, 47] on input "Dynamic Content Wrapper" at bounding box center [1061, 49] width 102 height 18
type input "700679"
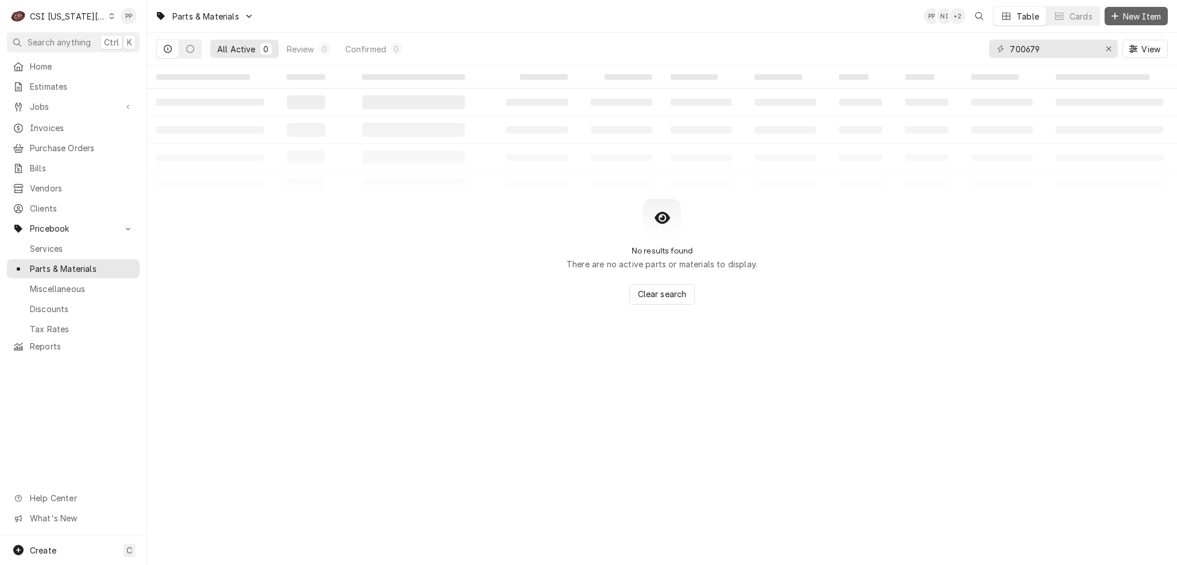
click at [1146, 20] on span "New Item" at bounding box center [1142, 16] width 43 height 12
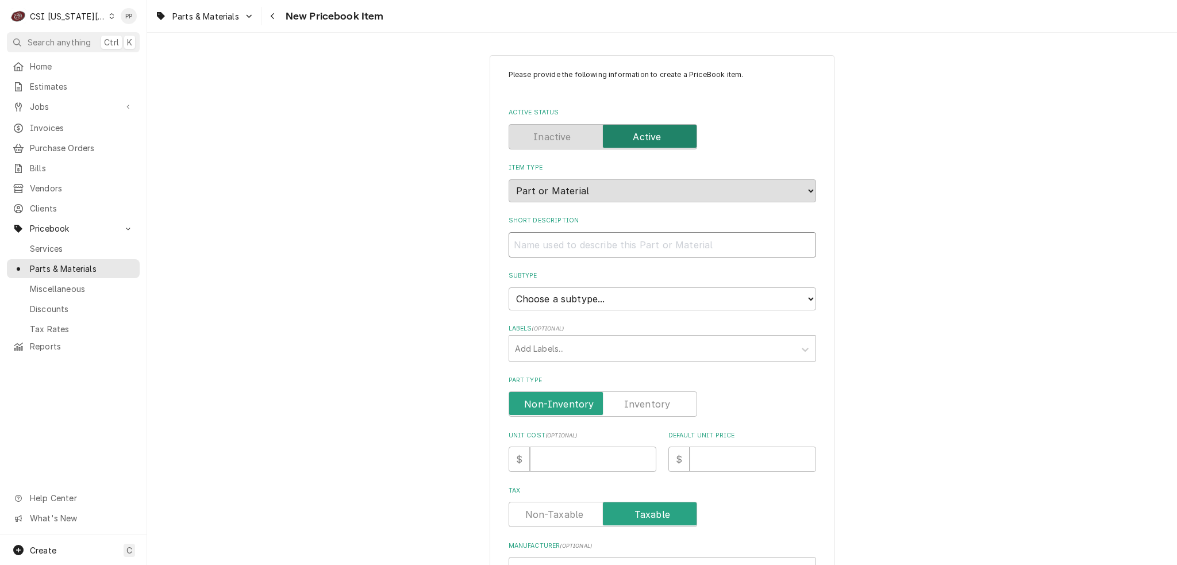
click at [558, 248] on input "Short Description" at bounding box center [663, 244] width 308 height 25
type textarea "x"
type input "M"
type textarea "x"
type input "MA"
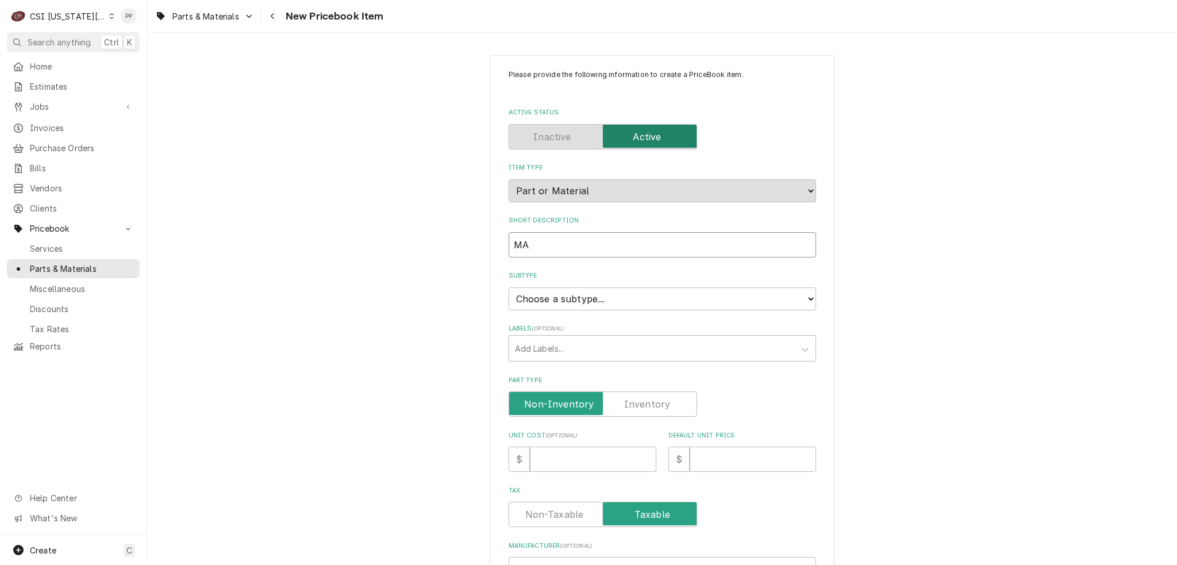
type textarea "x"
type input "MAn"
type textarea "x"
type input "MAnu"
type textarea "x"
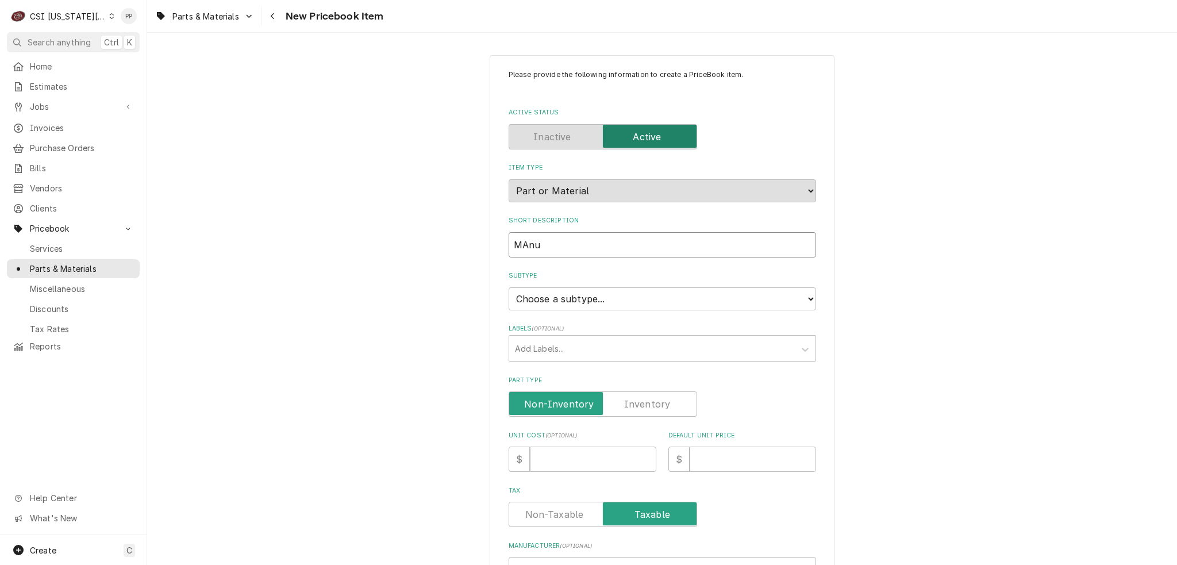
type input "MAnua"
type textarea "x"
type input "MAnual"
type textarea "x"
type input "MAnual"
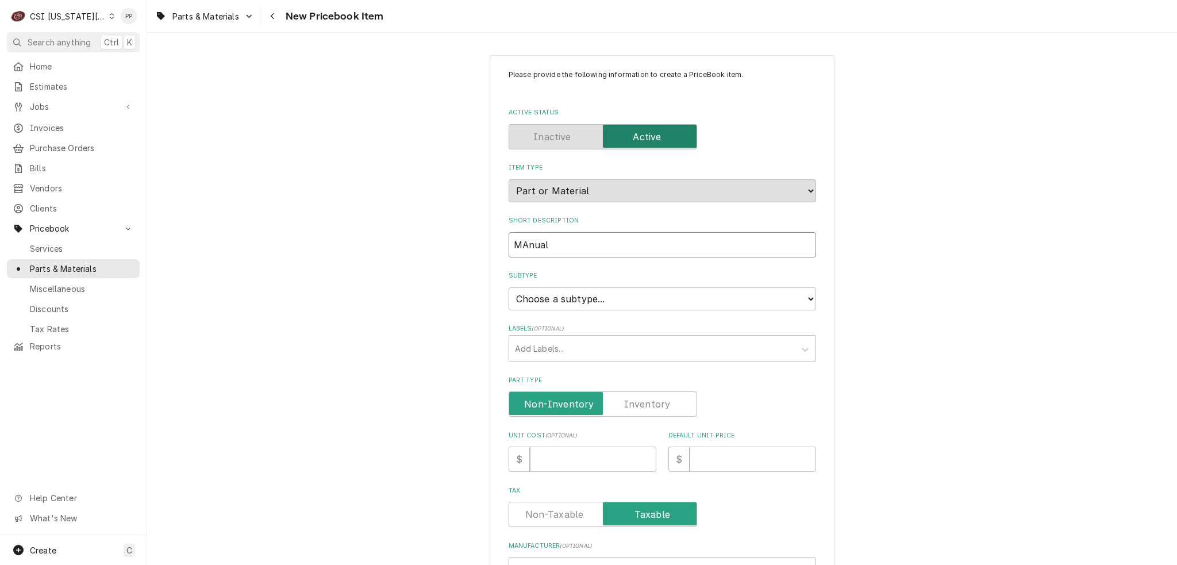
type textarea "x"
type input "MAnual"
type textarea "x"
type input "MAnua"
type textarea "x"
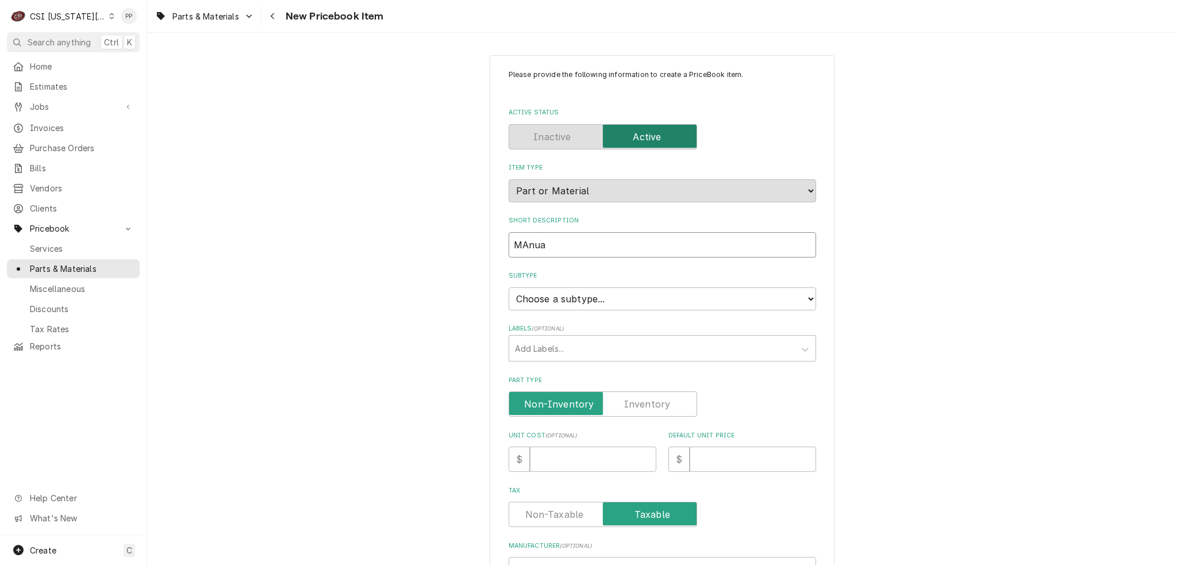
type input "MAnu"
type textarea "x"
type input "MAn"
type textarea "x"
type input "MA"
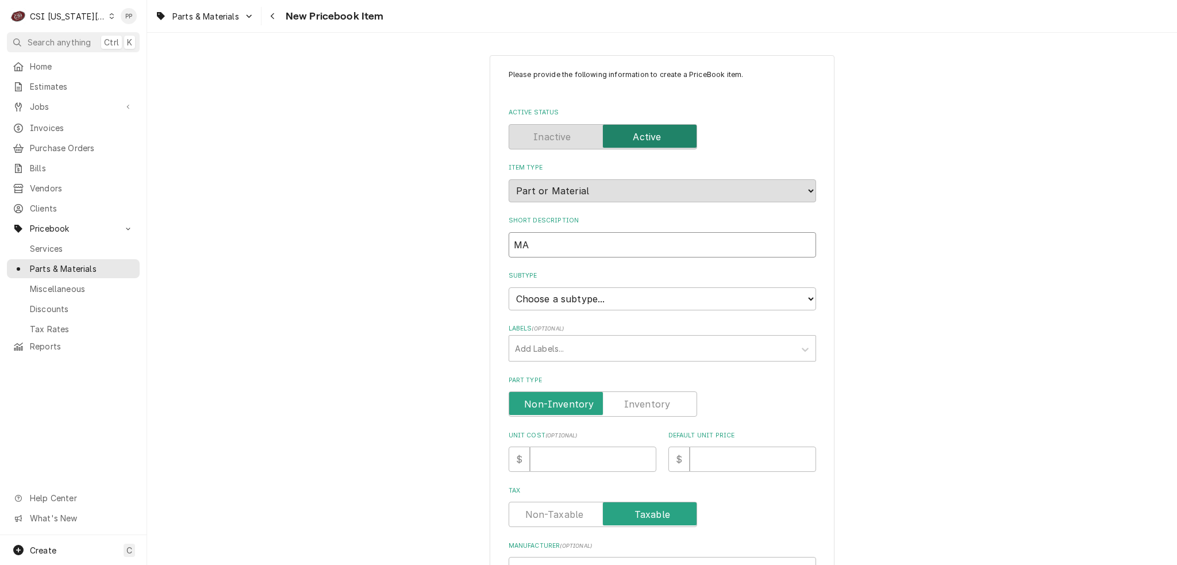
type textarea "x"
type input "M"
type textarea "x"
type input "Ma"
type textarea "x"
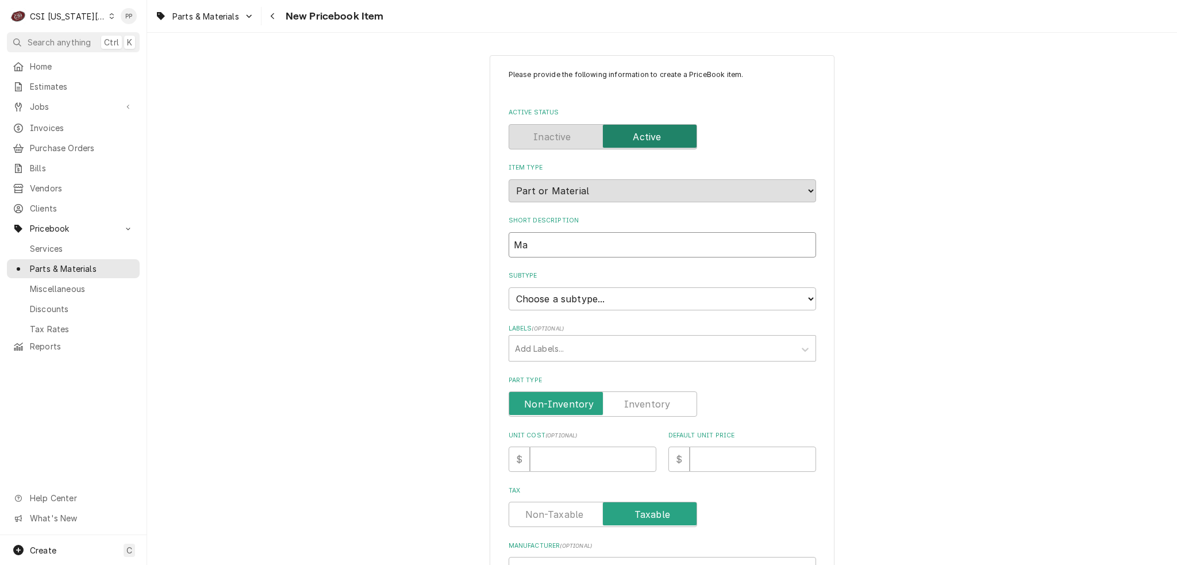
type input "Mau"
type textarea "x"
type input "Maua"
type textarea "x"
type input "Mau"
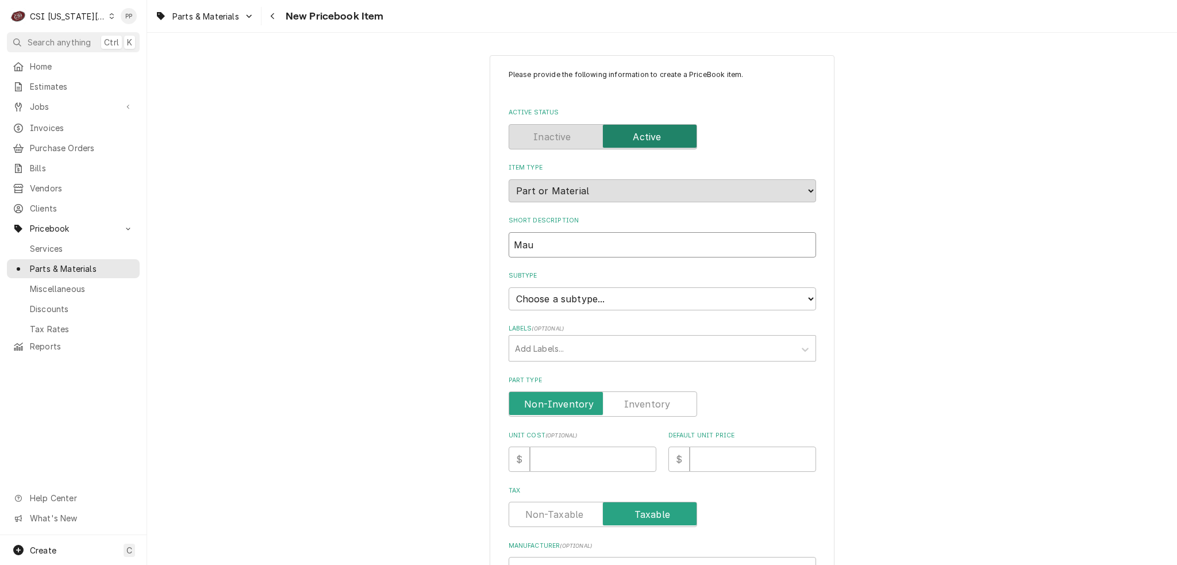
type textarea "x"
type input "Ma"
type textarea "x"
type input "Man"
type textarea "x"
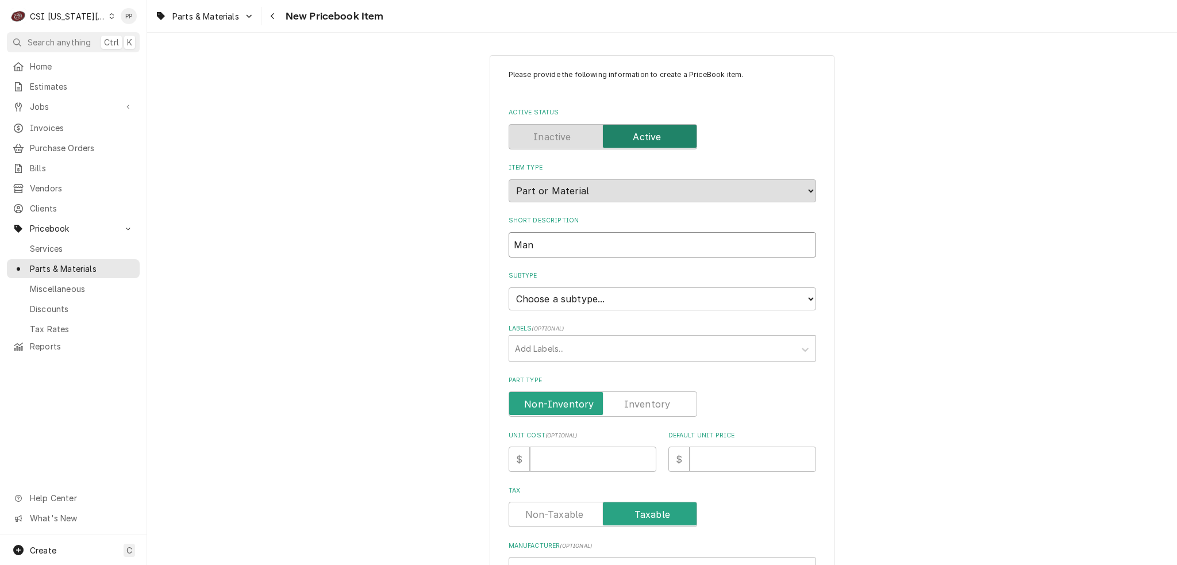
type input "Manu"
type textarea "x"
type input "Manua"
type textarea "x"
type input "Manual"
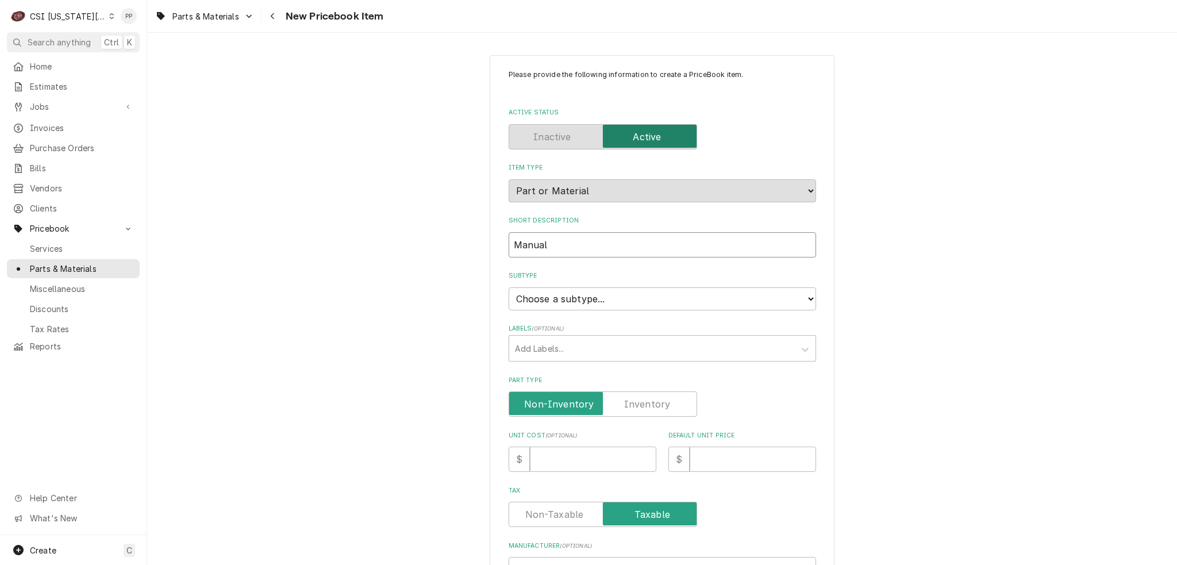
type textarea "x"
type input "Manual"
type textarea "x"
type input "Manual R"
type textarea "x"
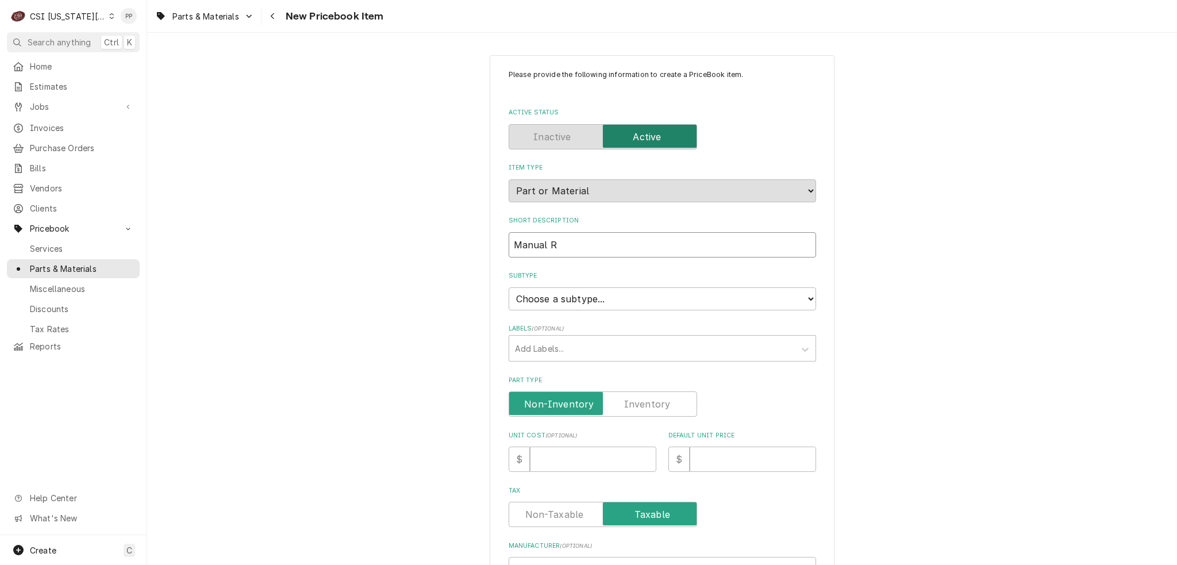
type input "Manual Re"
type textarea "x"
type input "Manual Rea"
type textarea "x"
type input "Manual Rear"
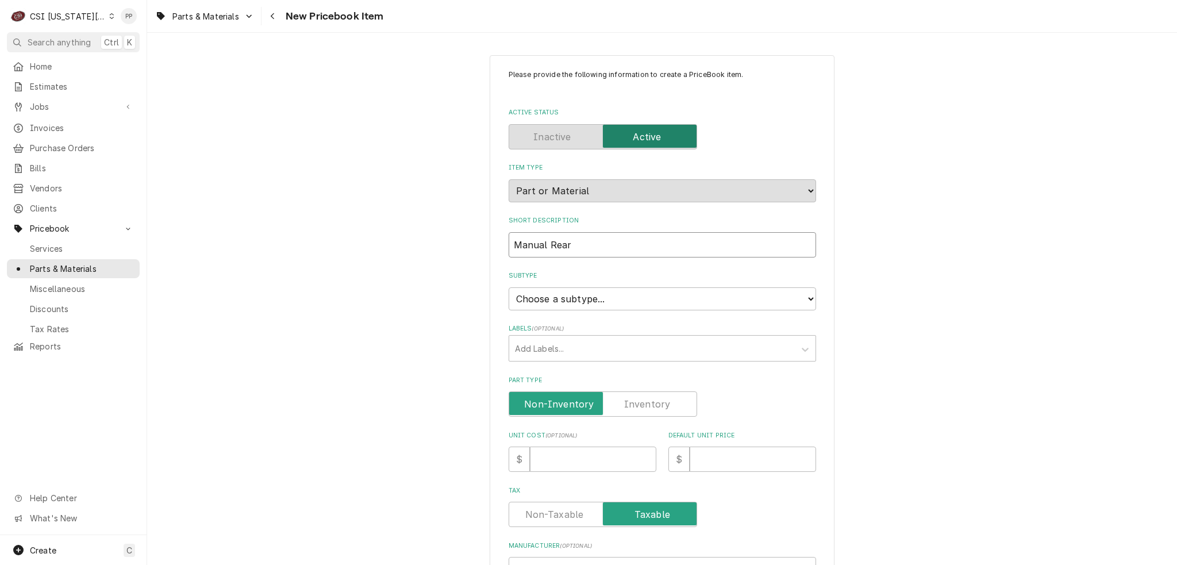
type textarea "x"
type input "Manual Rear"
type textarea "x"
type input "Manual Rear d"
type textarea "x"
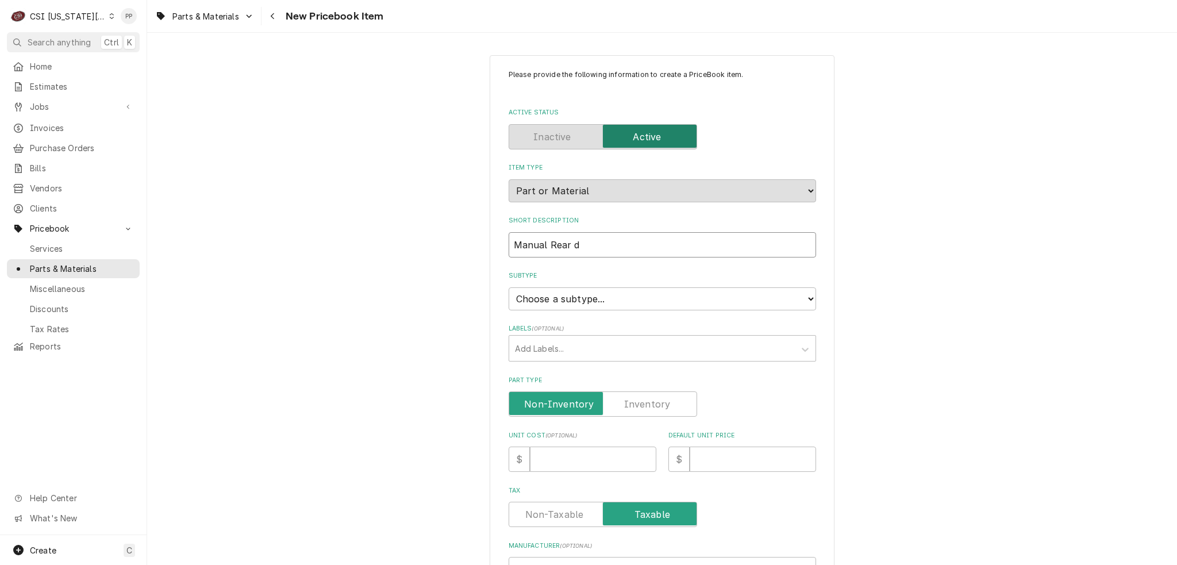
type input "Manual Rear di"
type textarea "x"
type input "Manual Rear dis"
type textarea "x"
type input "Manual Rear disc"
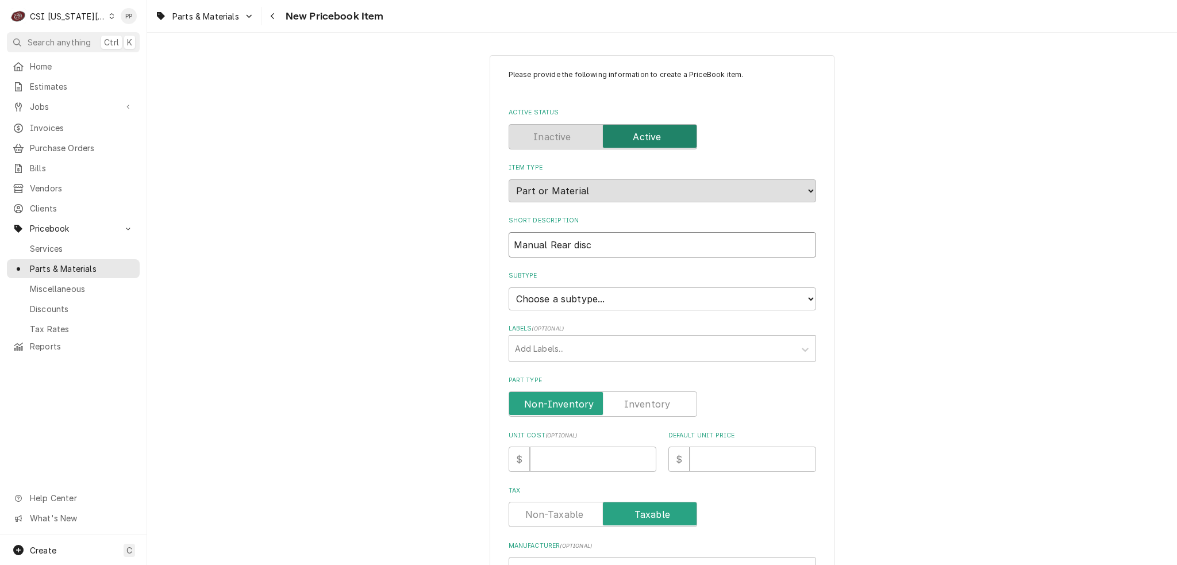
type textarea "x"
type input "Manual Rear [PERSON_NAME]"
type textarea "x"
type input "Manual Rear discha"
type textarea "x"
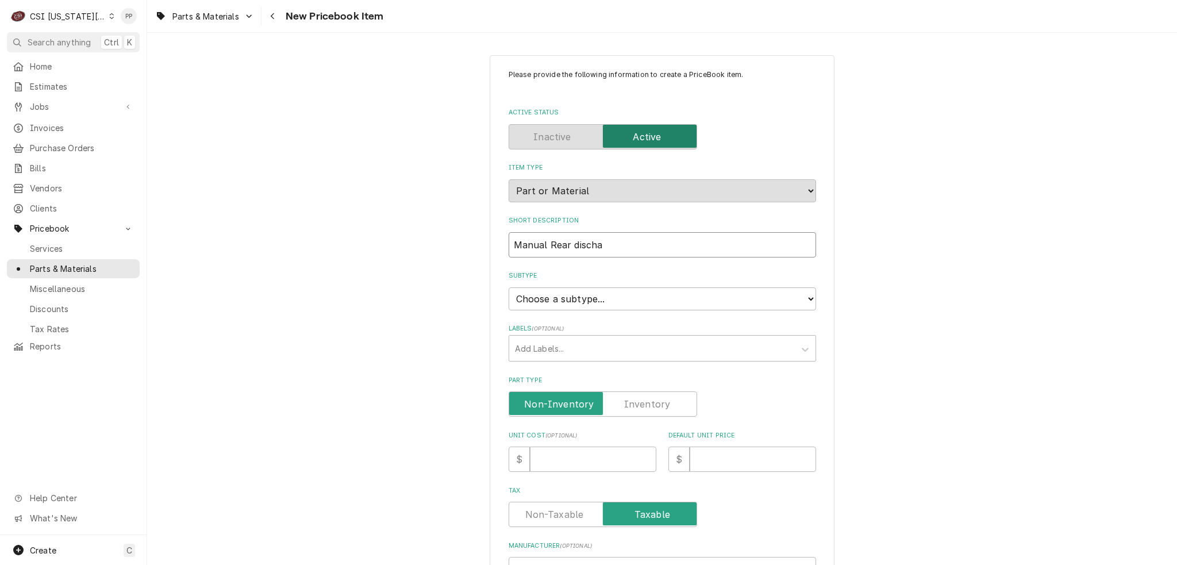
type input "Manual Rear dischar"
type textarea "x"
type input "Manual Rear discharg"
type textarea "x"
type input "Manual Rear discharge"
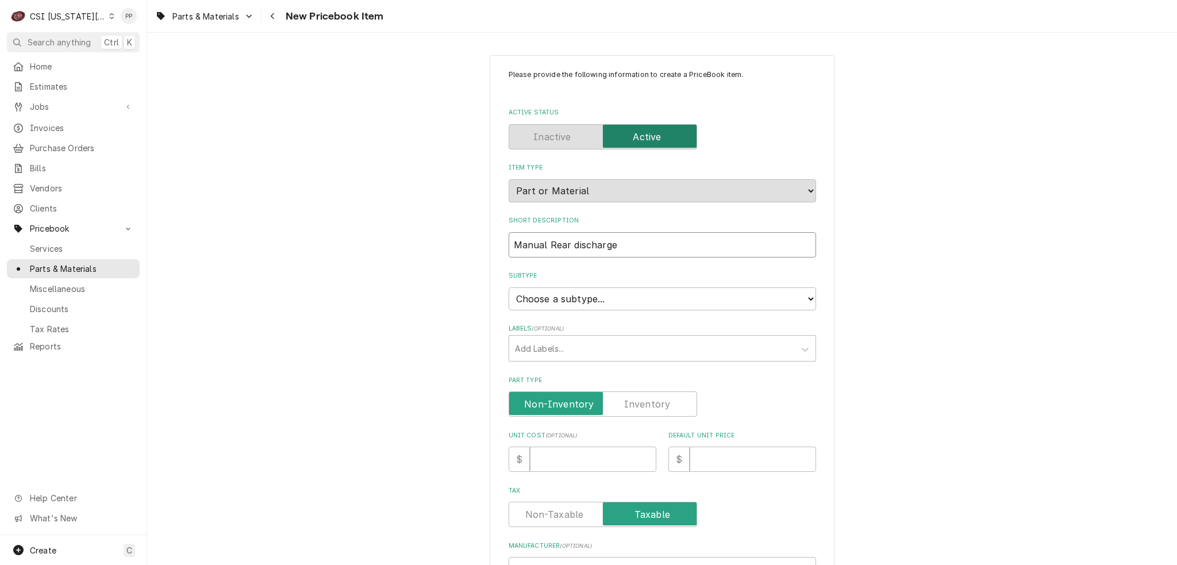
type textarea "x"
type input "Manual Rear discharge"
type textarea "x"
type input "Manual Rear discharge k"
type textarea "x"
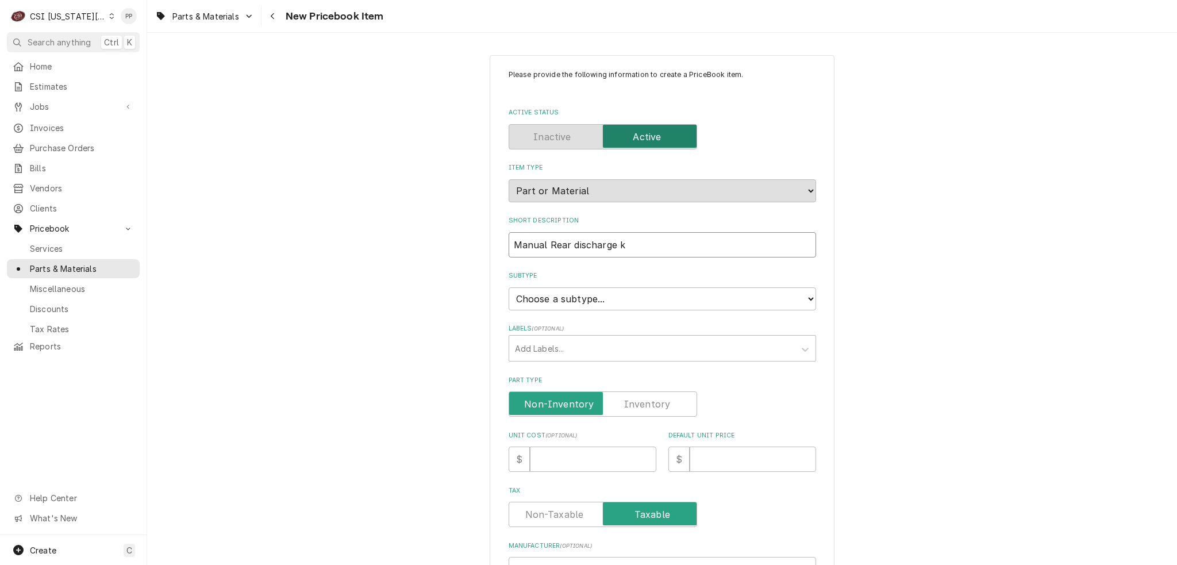
type input "Manual Rear discharge ki"
type textarea "x"
type input "Manual Rear discharge kit"
type textarea "x"
type input "Manual Rear discharge kit"
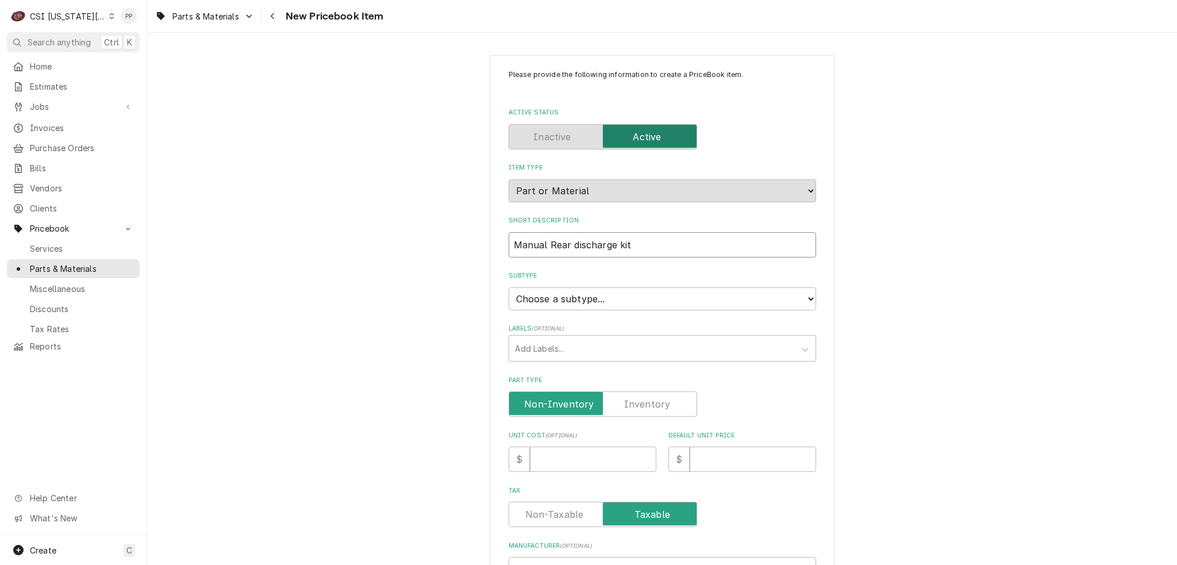
type textarea "x"
type input "Manual Rear discharge kit -"
type textarea "x"
type input "Manual Rear discharge kit -"
type textarea "x"
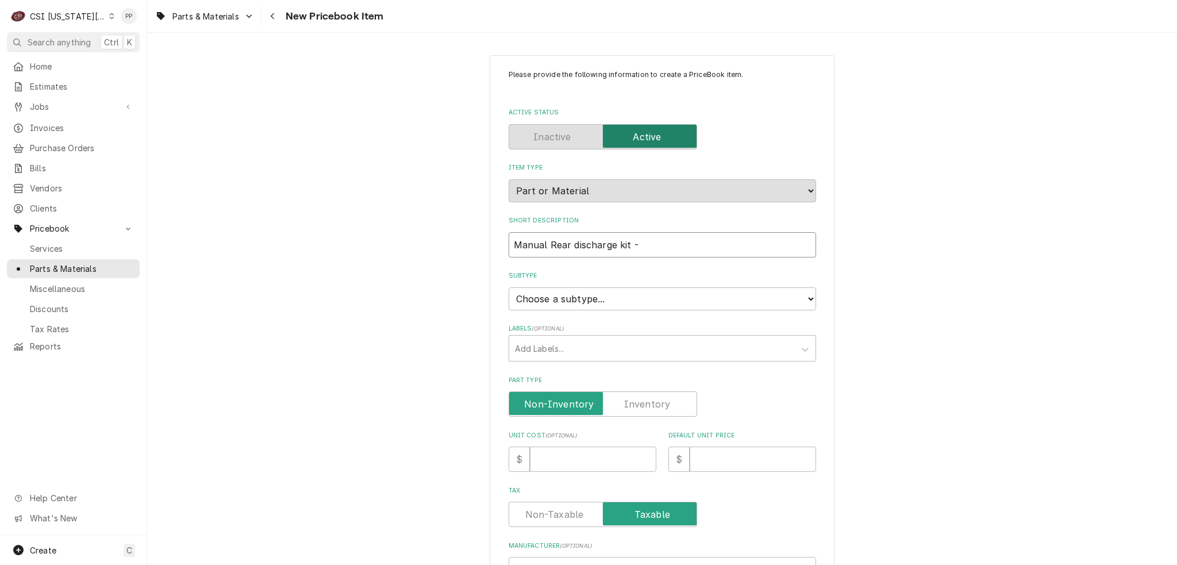
type input "Manual Rear discharge kit - p"
type textarea "x"
type input "Manual Rear discharge kit - pi"
type textarea "x"
type input "Manual Rear discharge kit - pit"
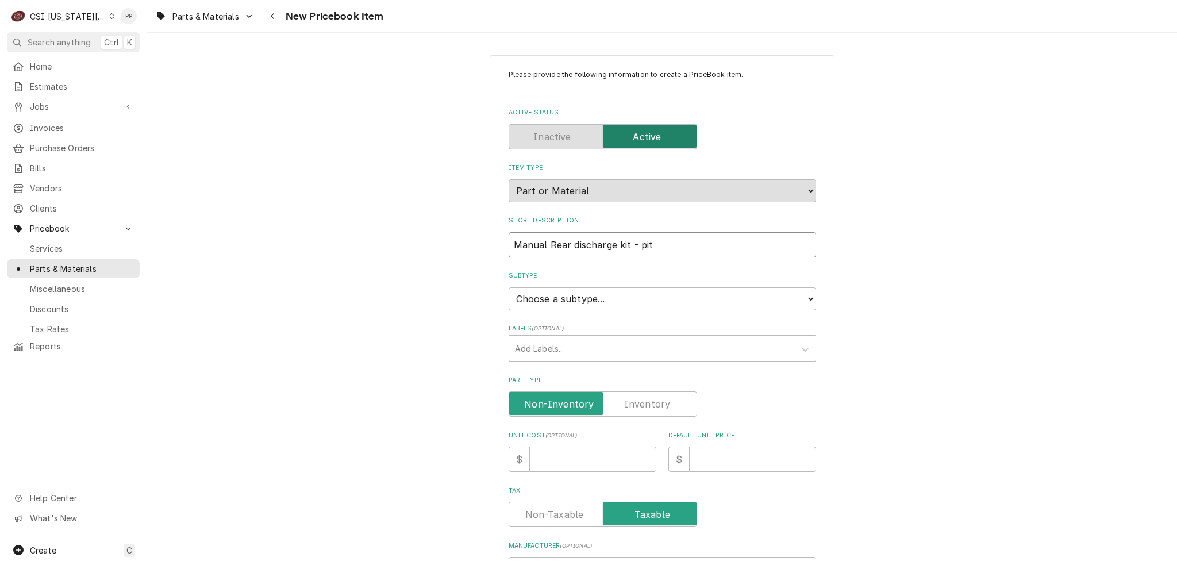
type textarea "x"
type input "Manual Rear discharge kit - pitc"
type textarea "x"
type input "Manual Rear discharge kit - pitco"
type textarea "x"
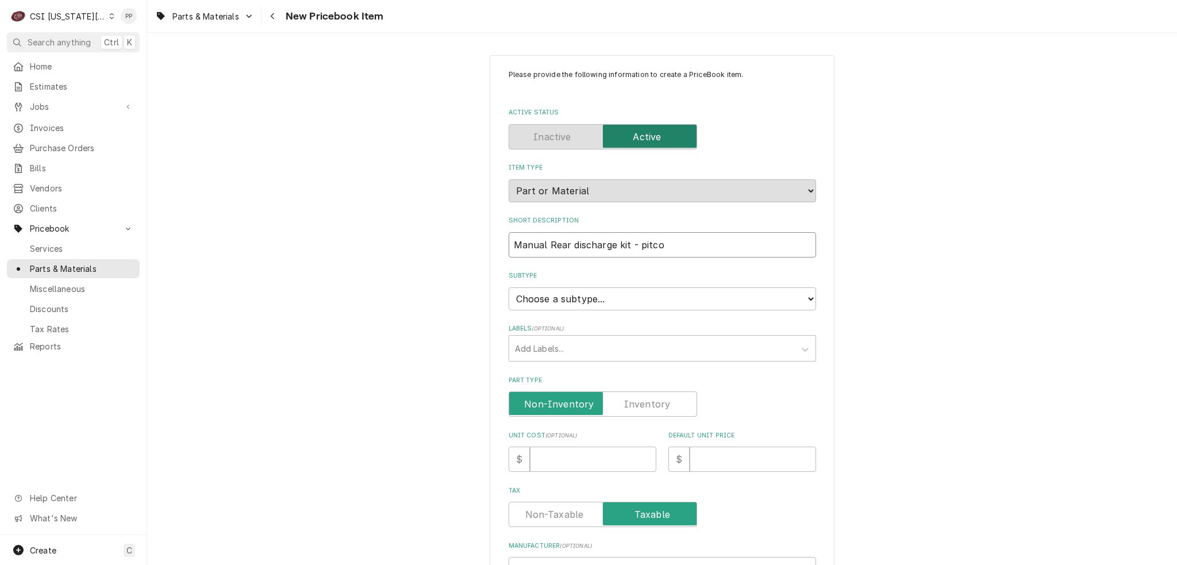
type input "Manual Rear discharge kit - pitco"
type textarea "x"
type input "Manual Rear discharge kit - pitco f"
type textarea "x"
type input "Manual Rear discharge kit - pitco fr"
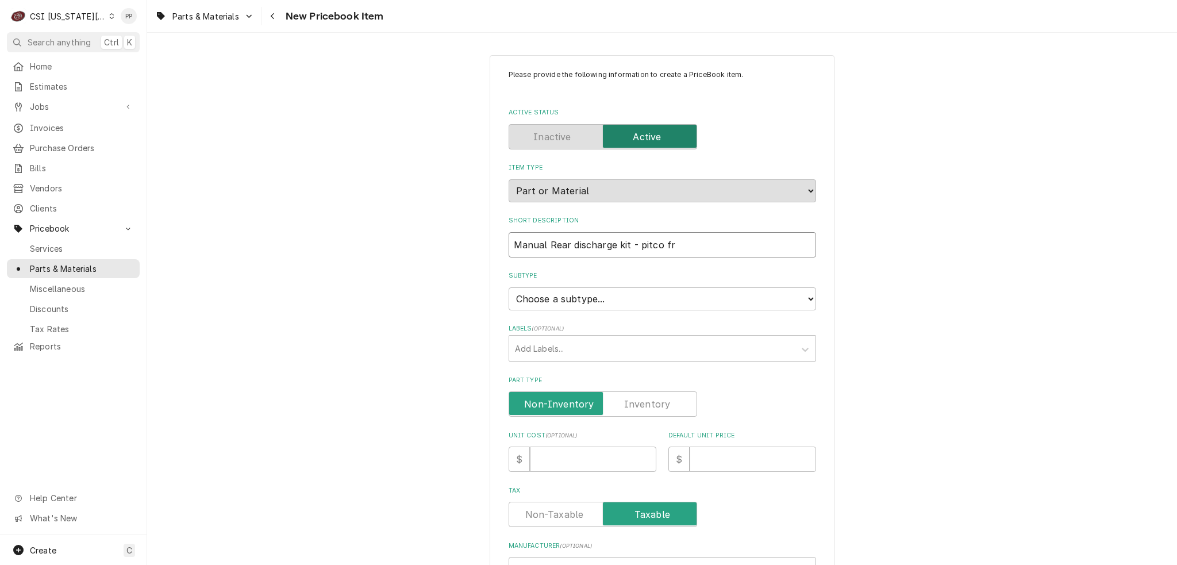
type textarea "x"
type input "Manual Rear discharge kit - pitco fru"
type textarea "x"
type input "Manual Rear discharge kit - pitco frue"
type textarea "x"
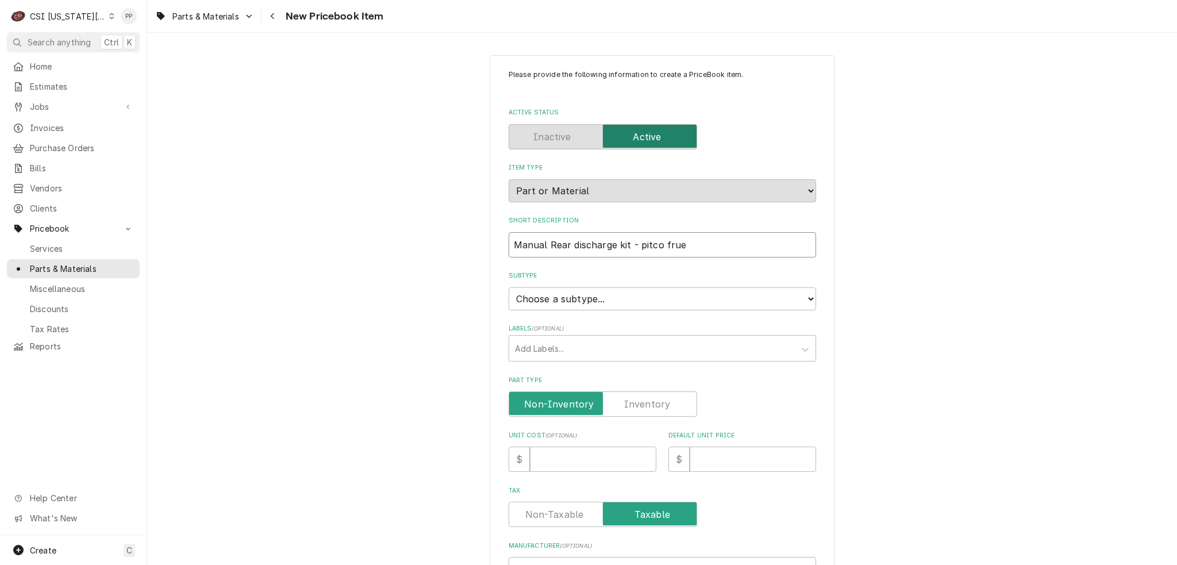
type input "Manual Rear discharge kit - pitco fruer"
type textarea "x"
type input "Manual Rear discharge kit - pitco fruer"
type textarea "x"
type input "Manual Rear discharge kit - pitco fruer"
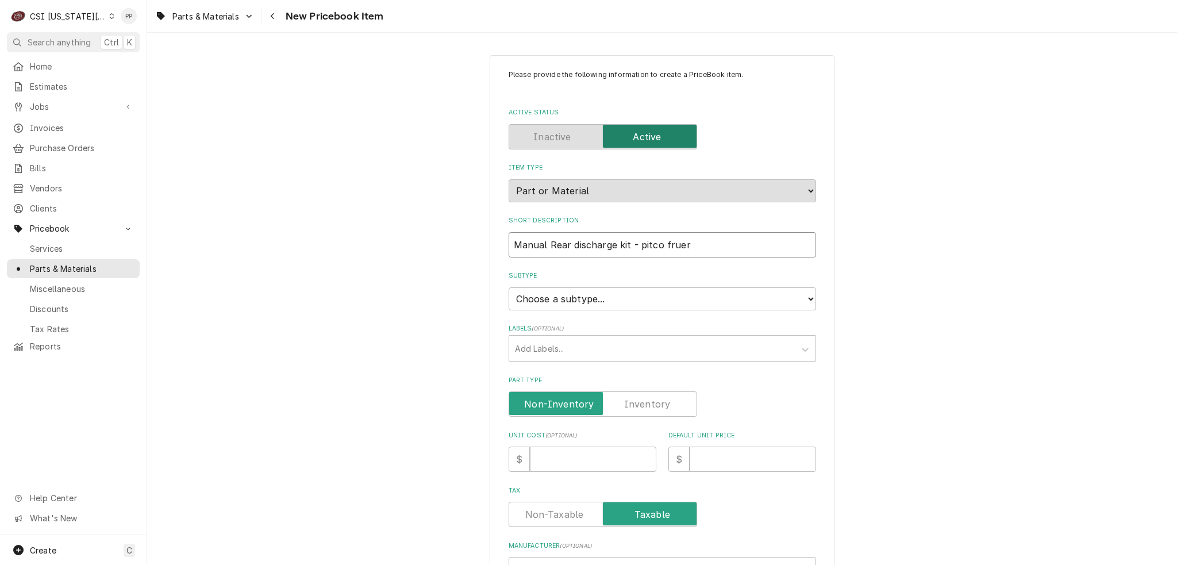
type textarea "x"
type input "Manual Rear discharge kit - pitco frue"
type textarea "x"
type input "Manual Rear discharge kit - pitco fru"
type textarea "x"
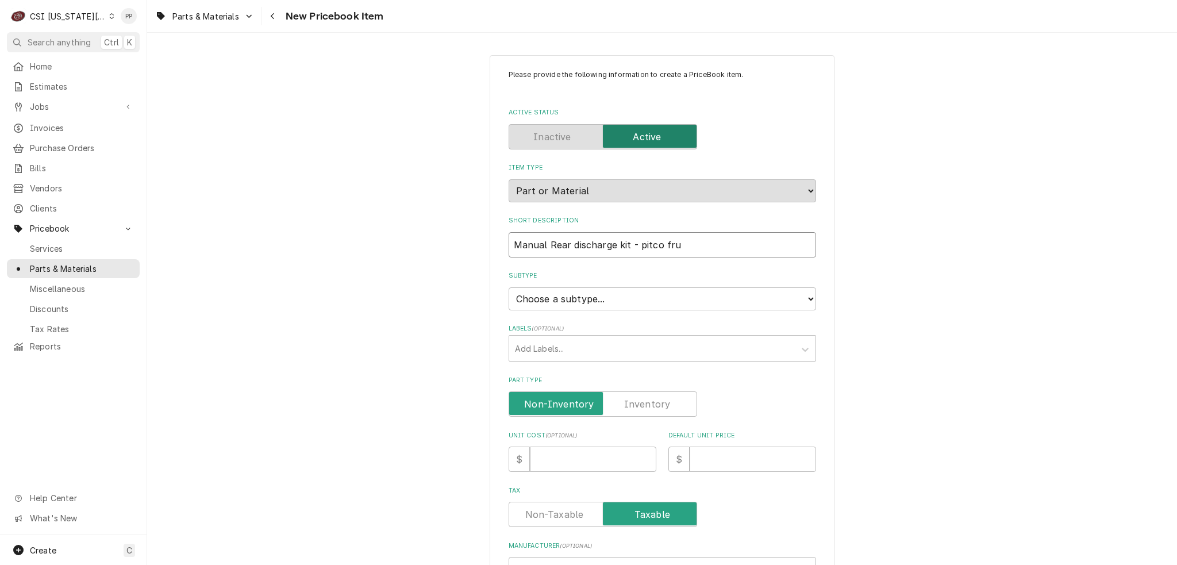
type input "Manual Rear discharge kit - pitco fr"
type textarea "x"
type input "Manual Rear discharge kit - pitco fru"
type textarea "x"
type input "Manual Rear discharge kit - pitco frue"
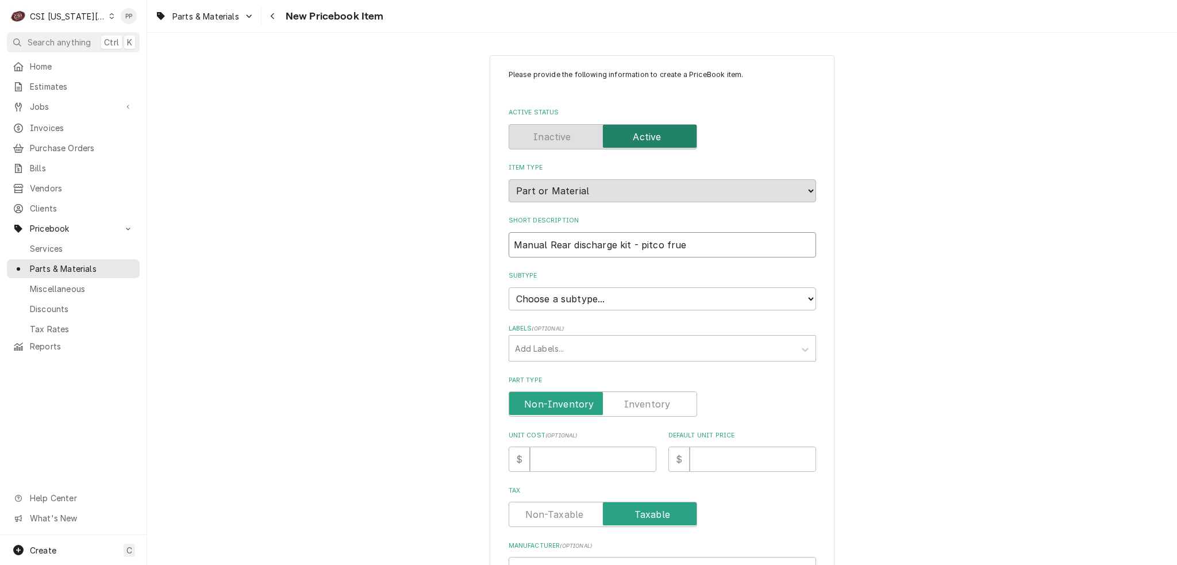
type textarea "x"
type input "Manual Rear discharge kit - pitco fruer"
type textarea "x"
type input "Manual Rear discharge kit - pitco frue"
type textarea "x"
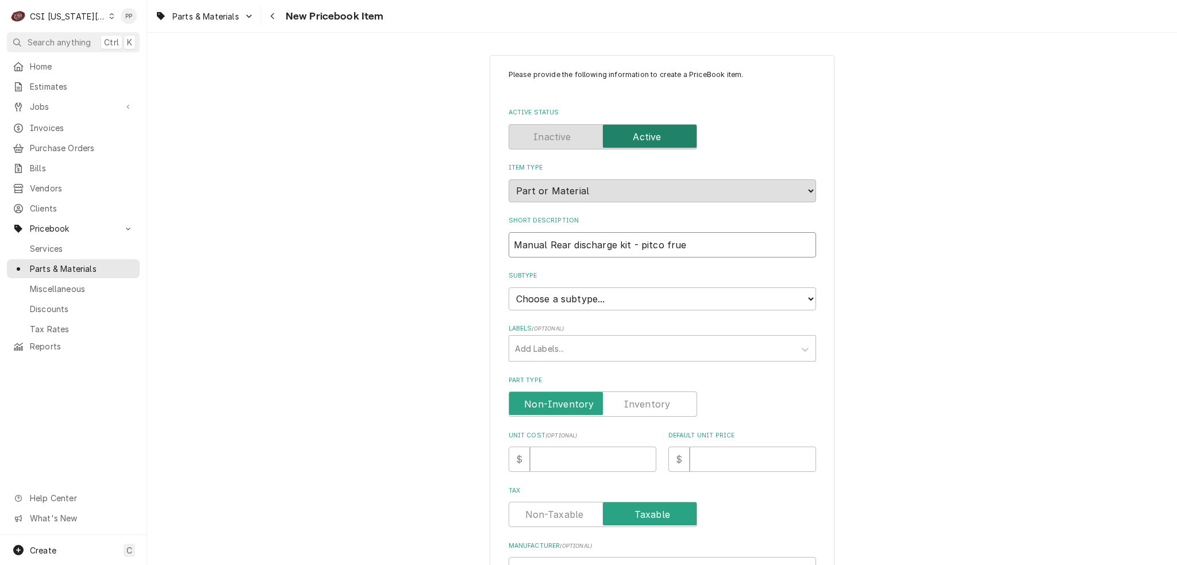
type input "Manual Rear discharge kit - pitco fru"
type textarea "x"
type input "Manual Rear discharge kit - pitco fr"
type textarea "x"
type input "Manual Rear discharge kit - pitco fry"
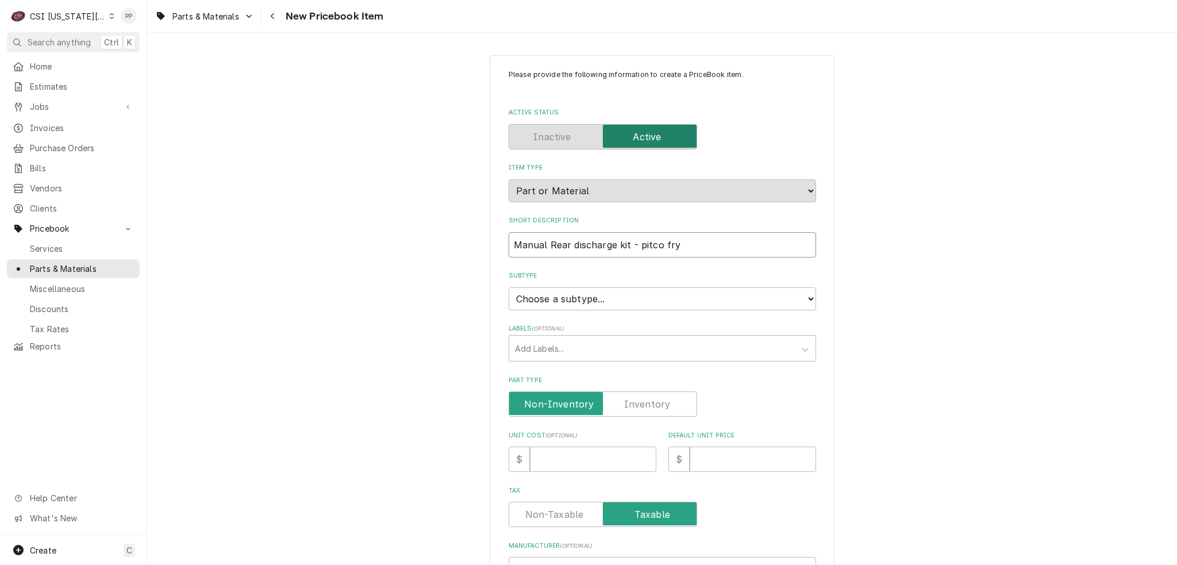
type textarea "x"
type input "Manual Rear discharge kit - pitco [PERSON_NAME]"
type textarea "x"
type input "Manual Rear discharge kit - pitco fryer"
type textarea "x"
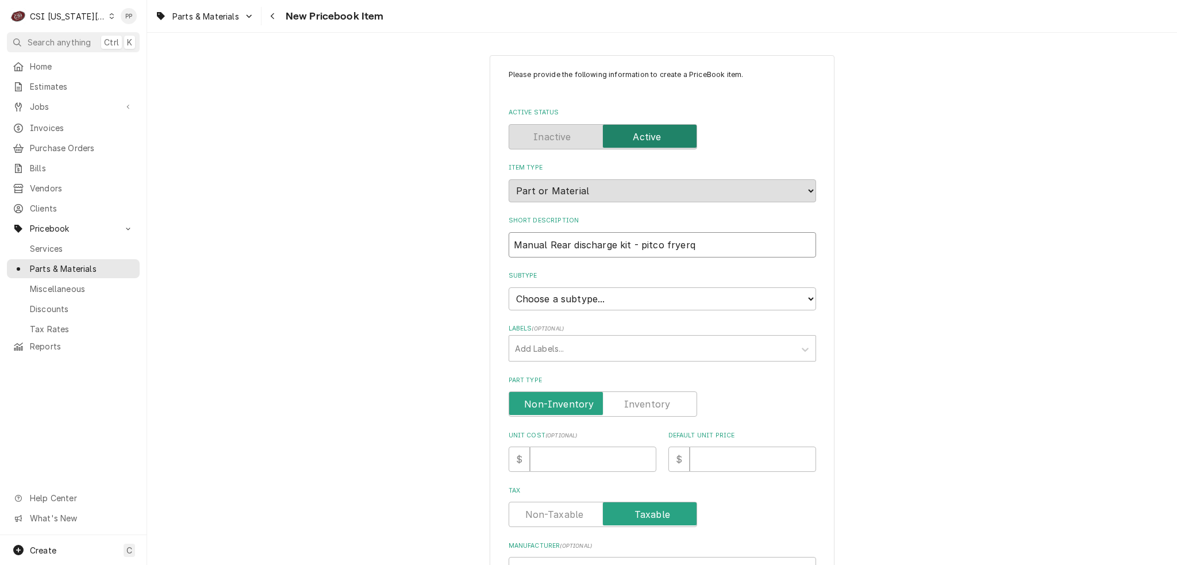
type input "Manual Rear discharge kit - pitco fryerq"
click at [601, 447] on input "Unit Cost ( optional )" at bounding box center [593, 459] width 126 height 25
type textarea "x"
type input "5"
type textarea "x"
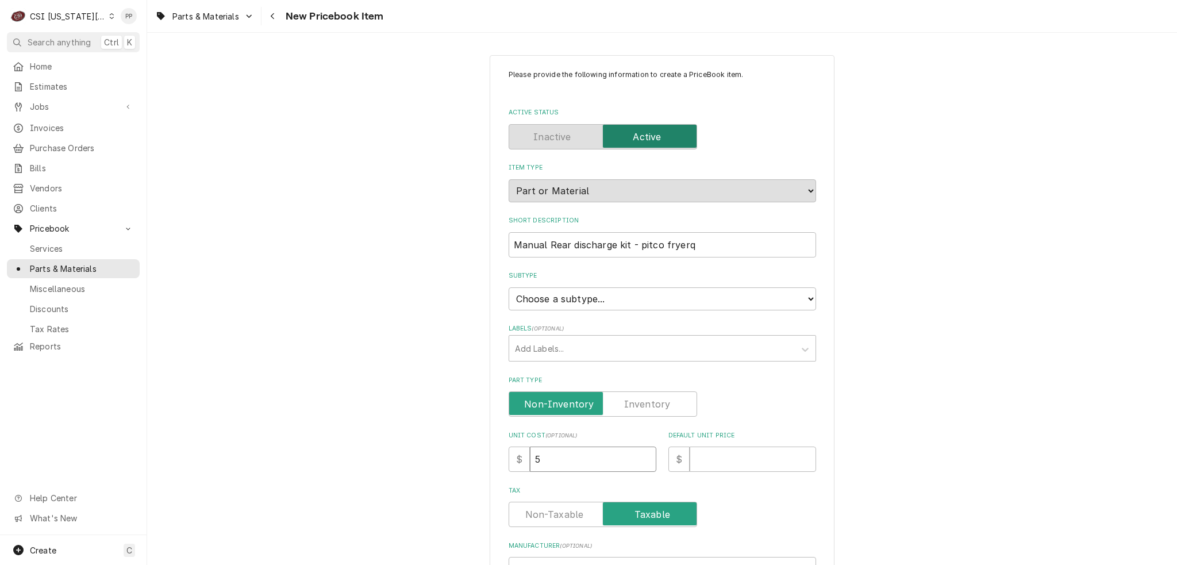
type input "57"
type textarea "x"
type input "573"
type textarea "x"
type input "573.0"
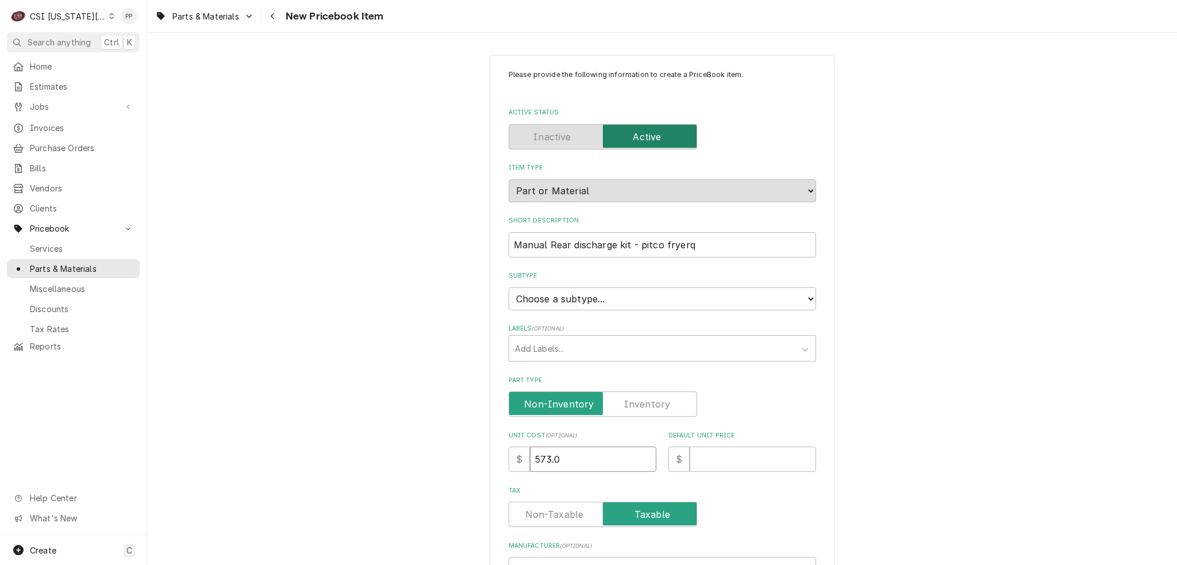
type textarea "x"
type input "573.02"
click at [710, 453] on input "Default Unit Price" at bounding box center [753, 459] width 126 height 25
type textarea "x"
type input "6"
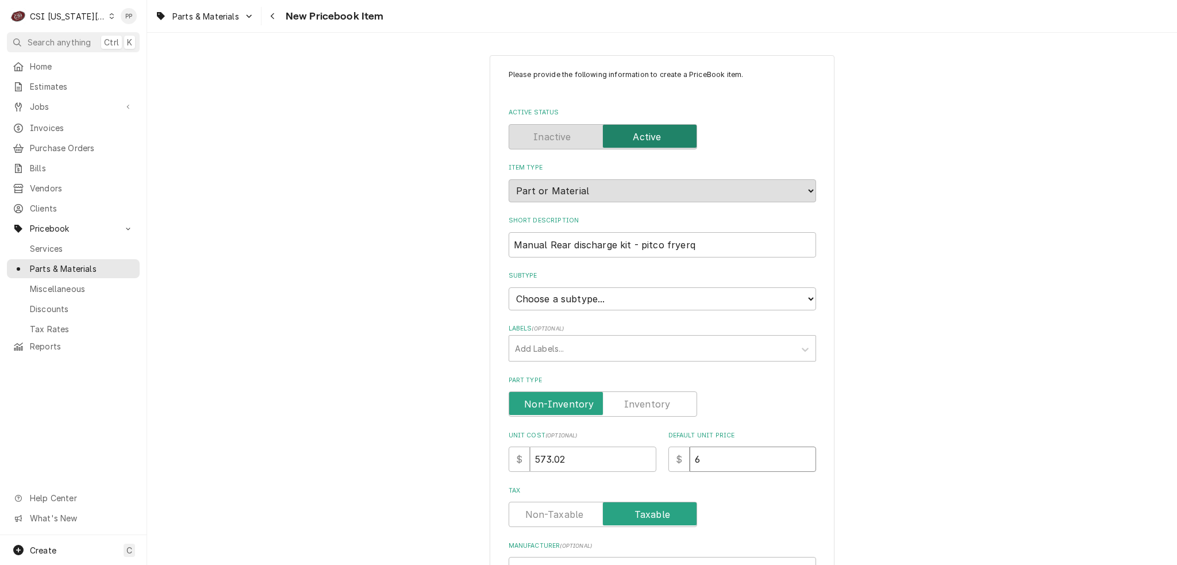
type textarea "x"
type input "63"
type textarea "x"
type input "636"
type textarea "x"
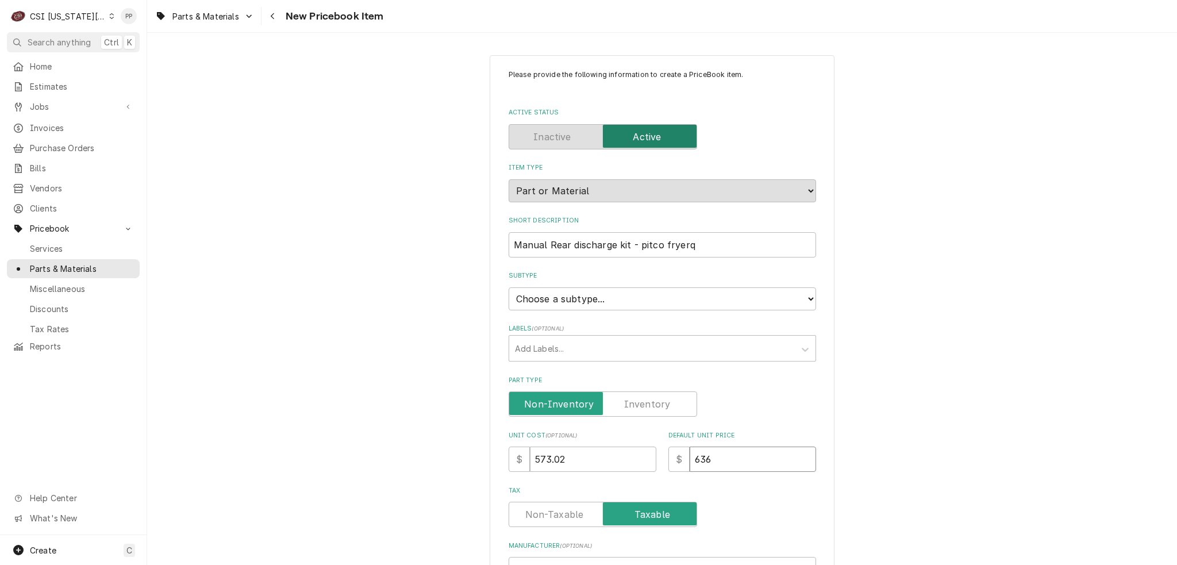
type input "636.6"
type textarea "x"
type input "636.67"
type textarea "x"
type input "636.6"
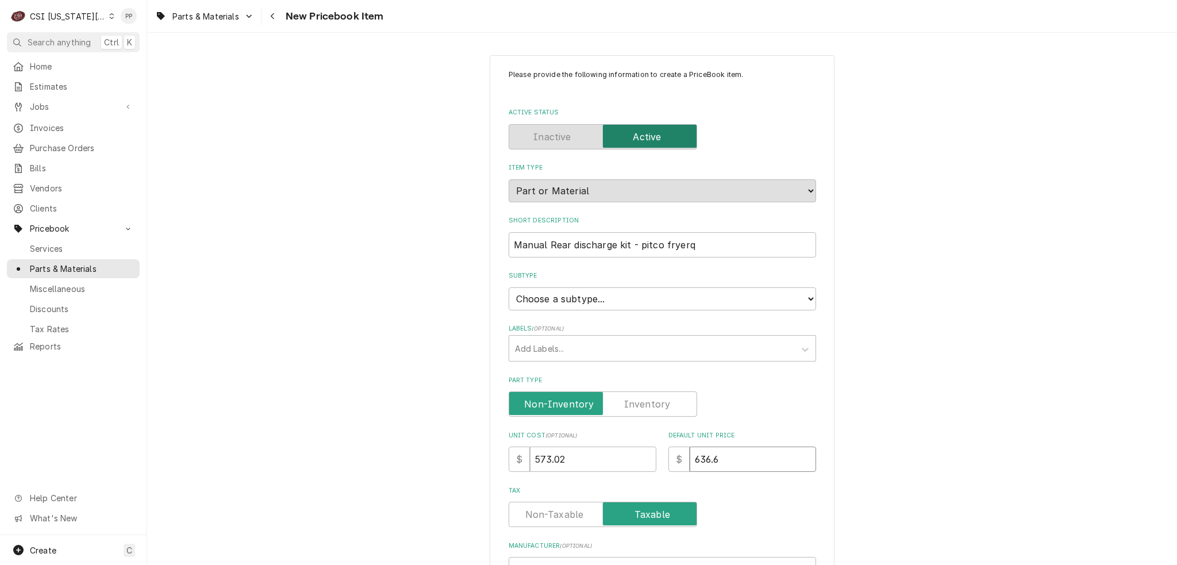
type textarea "x"
type input "636.69"
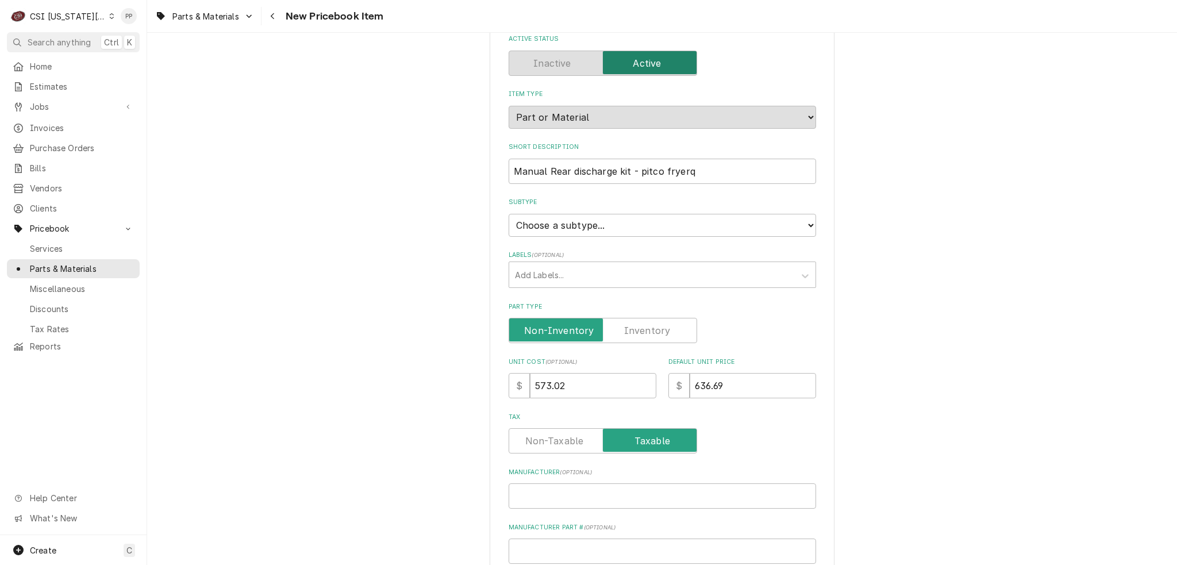
scroll to position [230, 0]
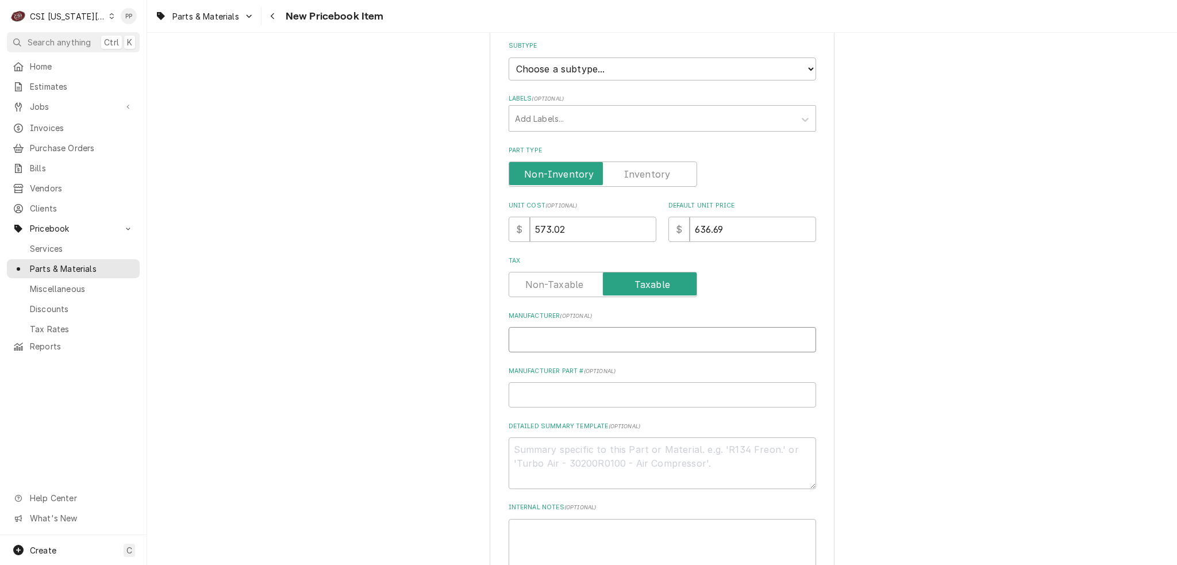
click at [558, 341] on input "Manufacturer ( optional )" at bounding box center [663, 339] width 308 height 25
type textarea "x"
type input "D"
type textarea "x"
type input "Da"
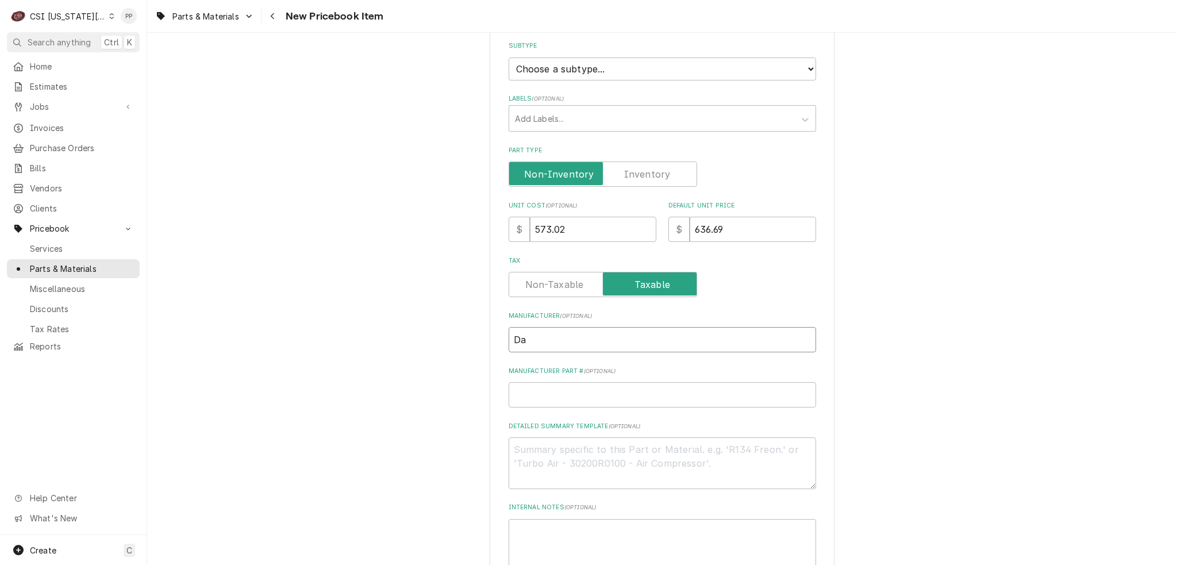
type textarea "x"
type input "Dar"
type textarea "x"
type input "Darp"
type textarea "x"
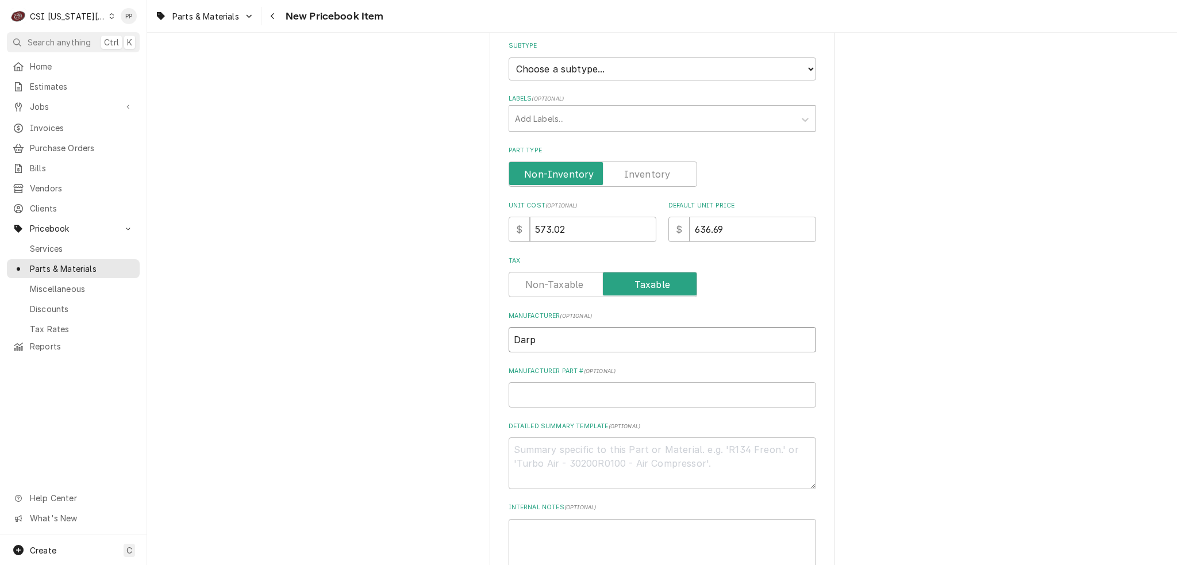
type input "Darpr"
type textarea "x"
type input "Darpro"
type textarea "x"
type input "d"
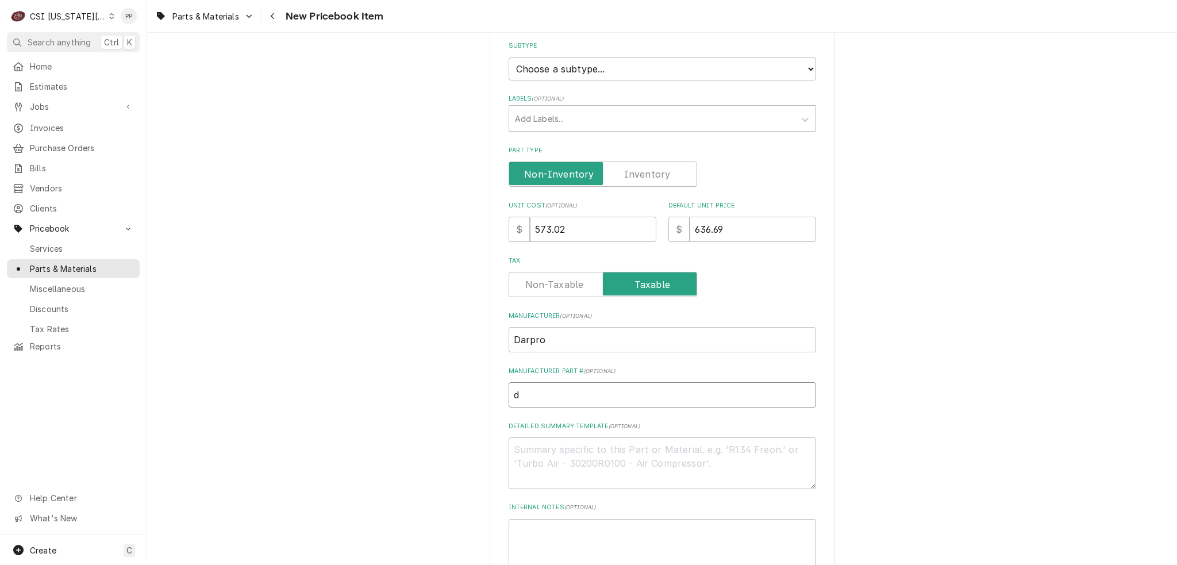
type textarea "x"
type input "da"
type textarea "x"
type input "dar"
type textarea "x"
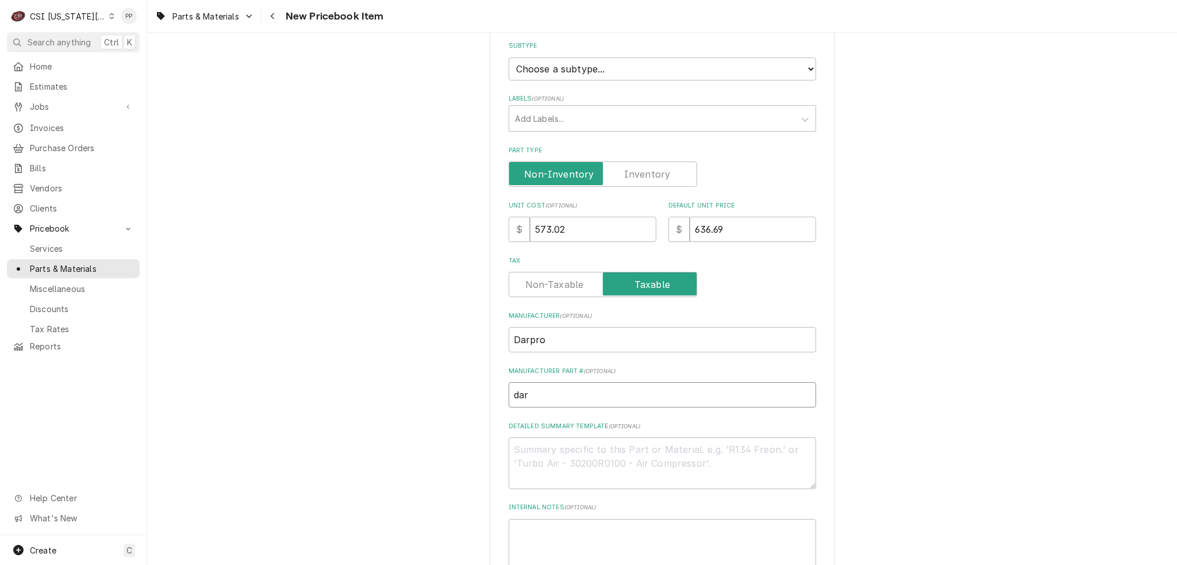
type input "da"
type textarea "x"
type input "d"
type textarea "x"
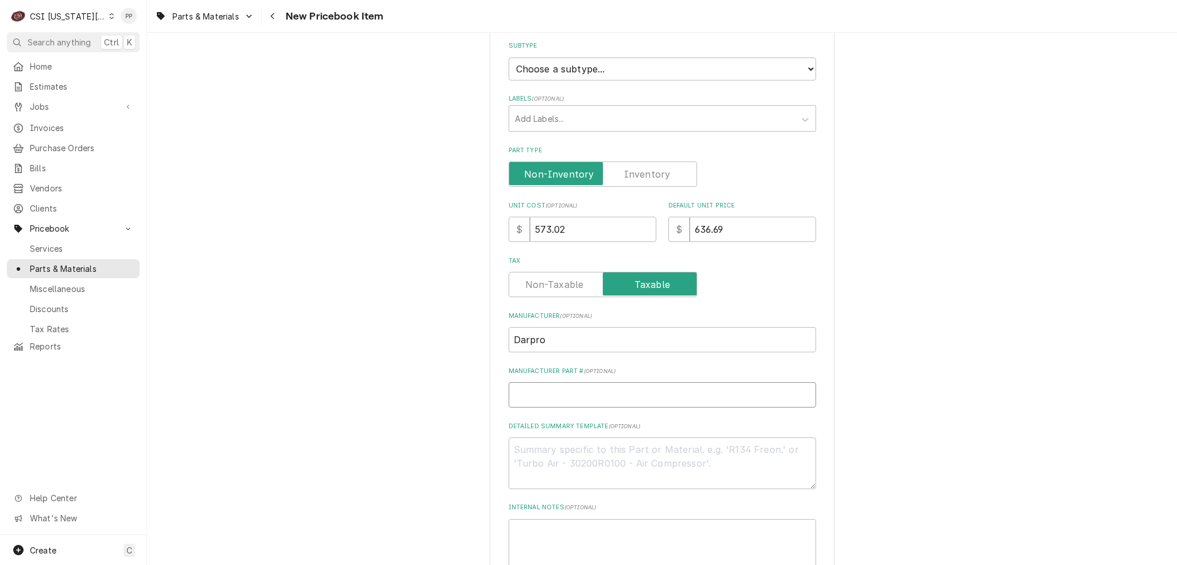
type input "D"
type textarea "x"
type input "DA"
type textarea "x"
type input "DAR"
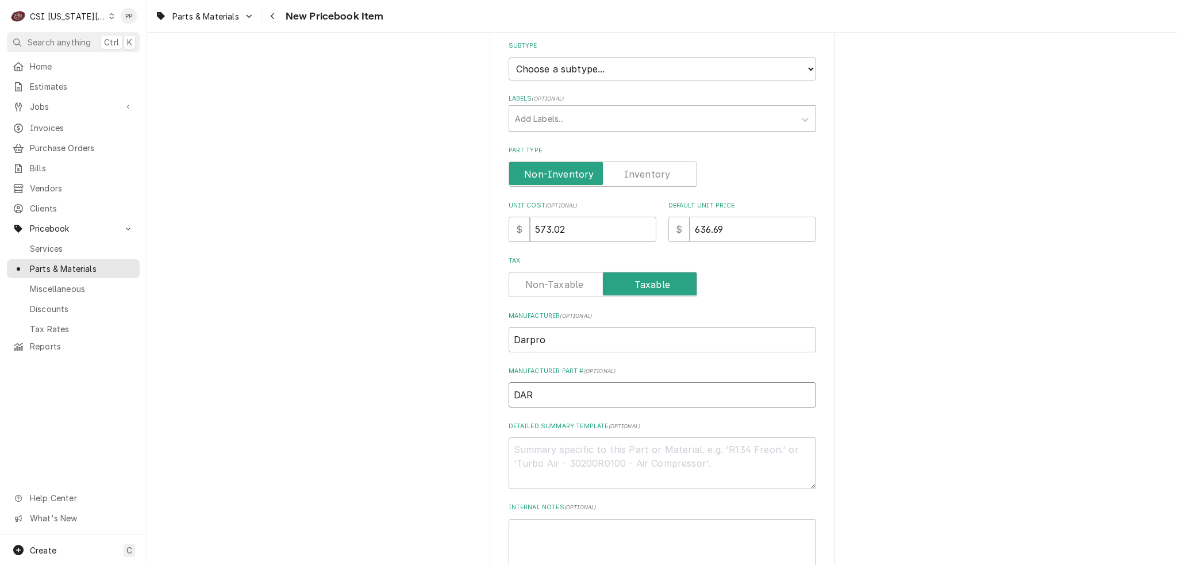
type textarea "x"
type input "DAR-"
paste input "norlake heating cabnit M# PW252SSS/0 S# 17021042 Unit is tripping a gfci everyt…"
type textarea "x"
type input "DAR-norlake heating cabnit M# PW252SSS/0 S# 17021042 Unit is tripping a gfci ev…"
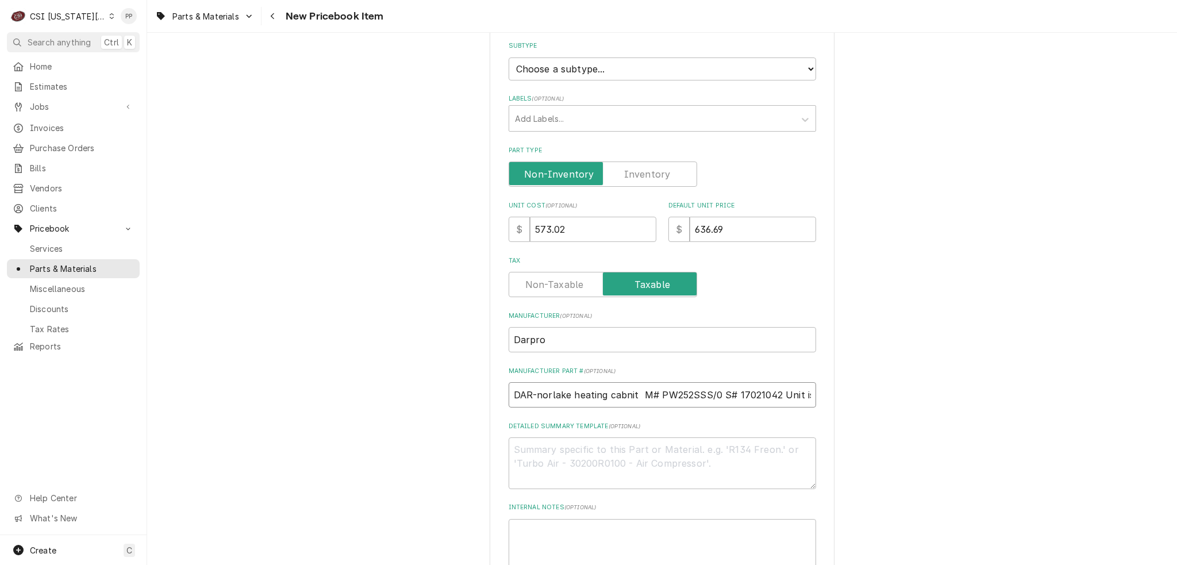
scroll to position [0, 158]
type textarea "x"
type input "DAR-"
click at [606, 390] on input "DAR-700" at bounding box center [663, 394] width 308 height 25
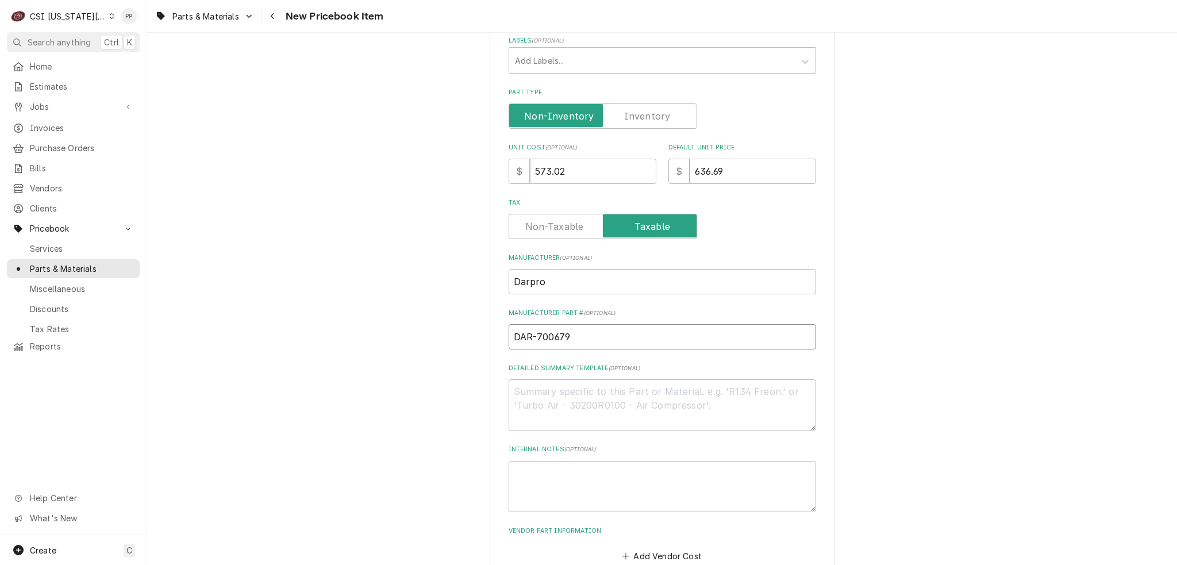
scroll to position [354, 0]
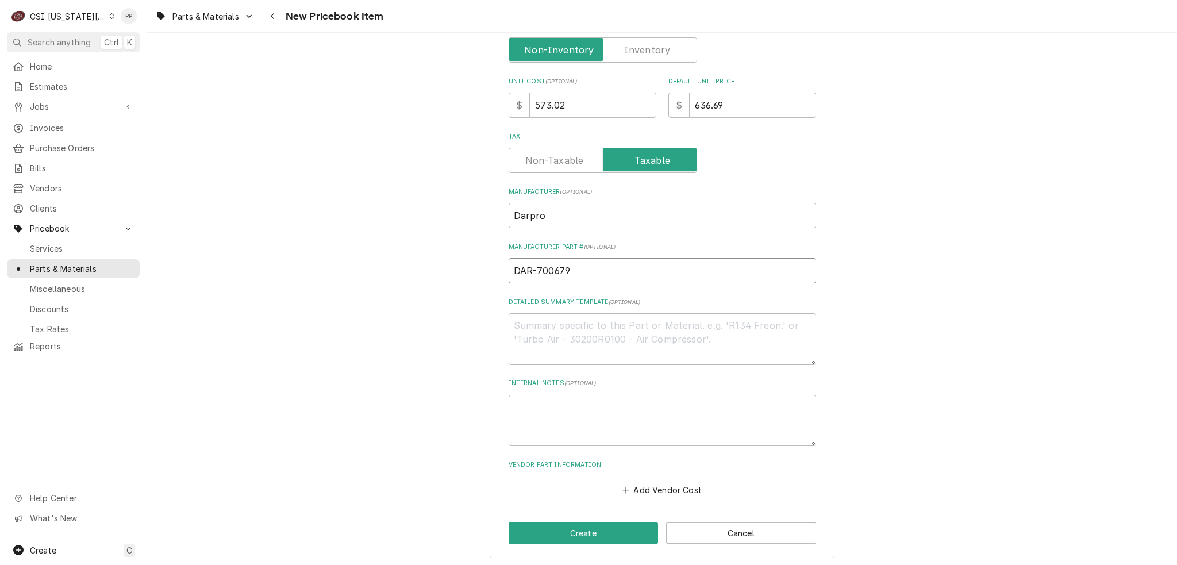
drag, startPoint x: 585, startPoint y: 271, endPoint x: 485, endPoint y: 259, distance: 100.2
click at [463, 259] on div "Please provide the following information to create a PriceBook item. Active Sta…" at bounding box center [662, 130] width 1030 height 878
click at [604, 522] on button "Create" at bounding box center [584, 532] width 150 height 21
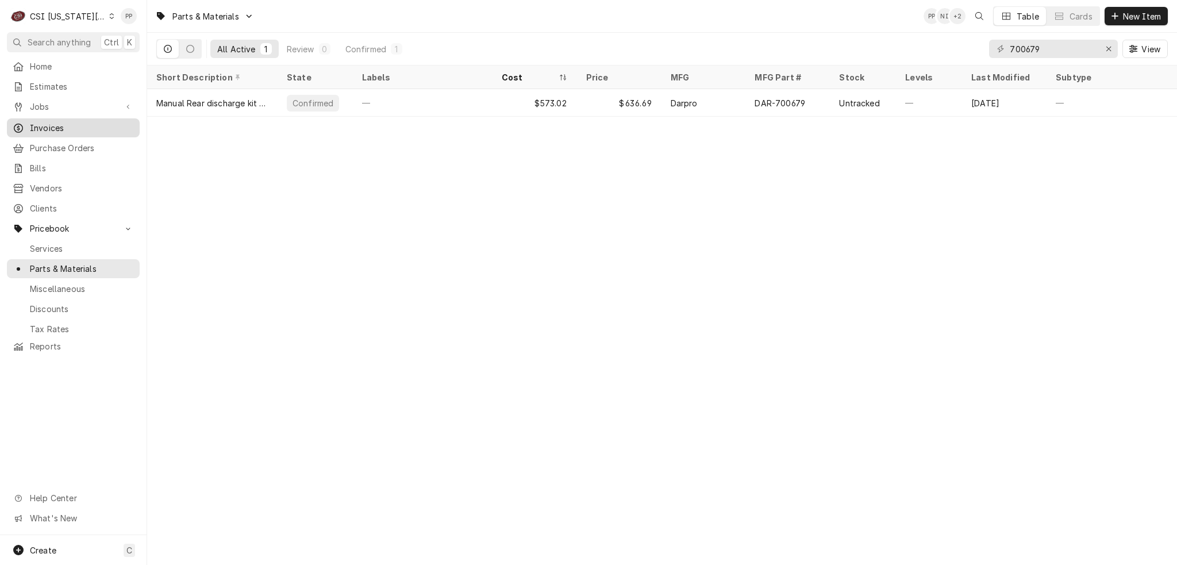
click at [70, 124] on span "Invoices" at bounding box center [82, 128] width 104 height 12
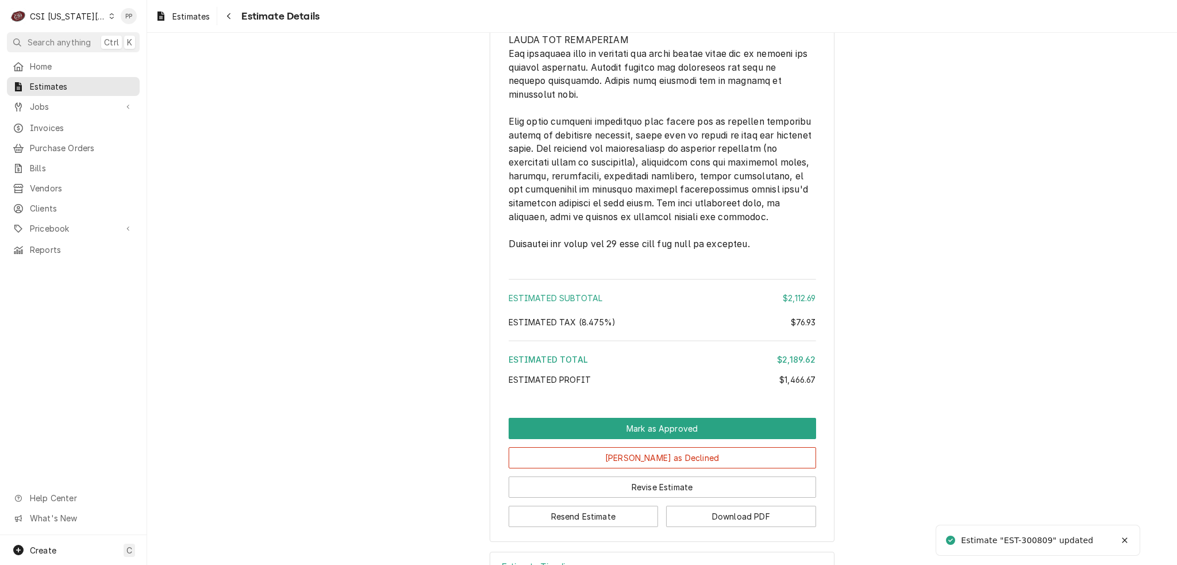
scroll to position [2666, 0]
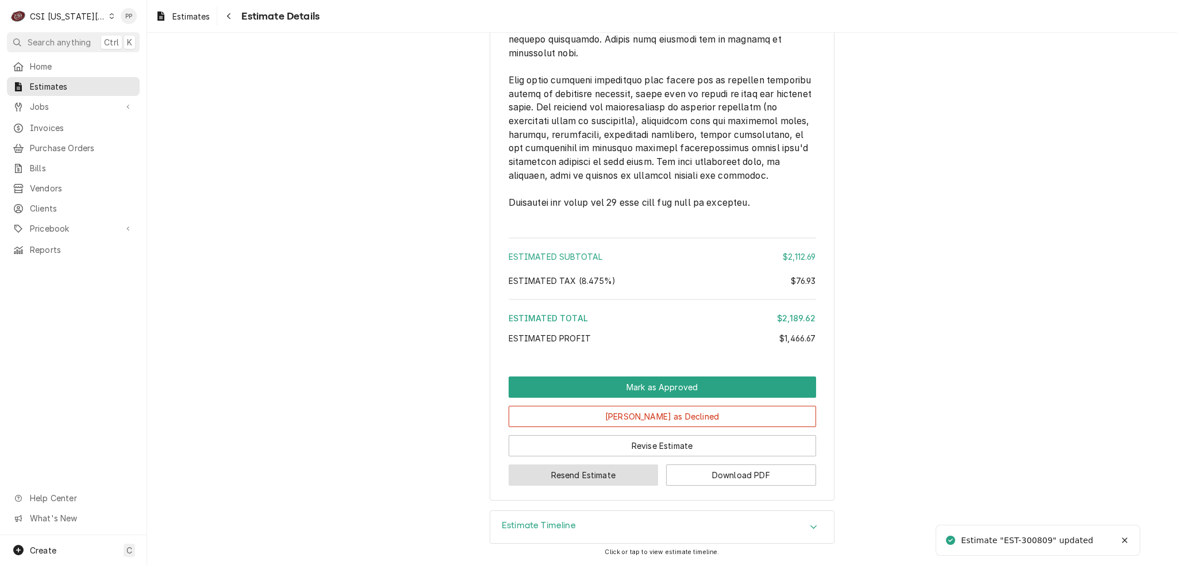
click at [589, 466] on button "Resend Estimate" at bounding box center [584, 474] width 150 height 21
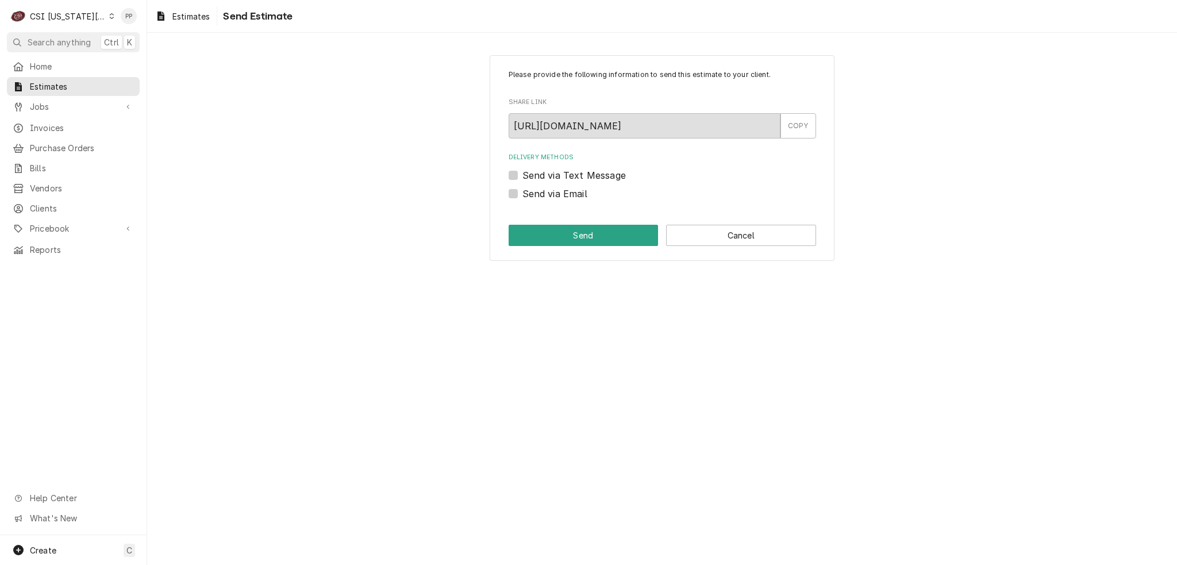
click at [522, 191] on label "Send via Email" at bounding box center [554, 194] width 65 height 14
click at [522, 191] on input "Send via Email" at bounding box center [676, 199] width 308 height 25
checkbox input "true"
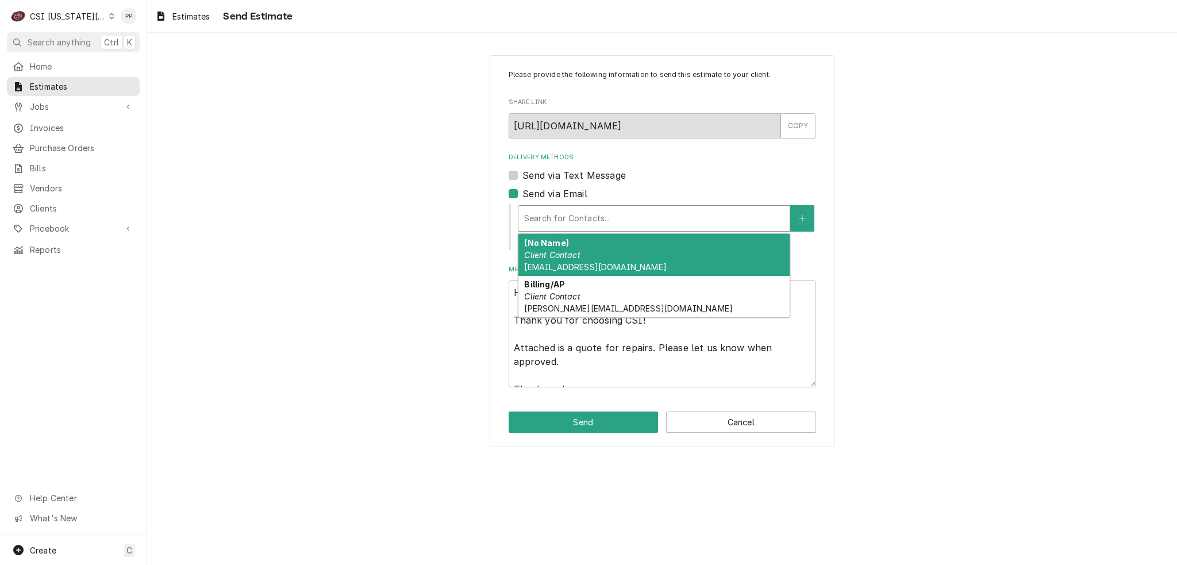
click at [570, 214] on div "Delivery Methods" at bounding box center [654, 218] width 260 height 21
click at [578, 241] on div "(No Name) Client Contact [EMAIL_ADDRESS][DOMAIN_NAME]" at bounding box center [653, 255] width 271 height 42
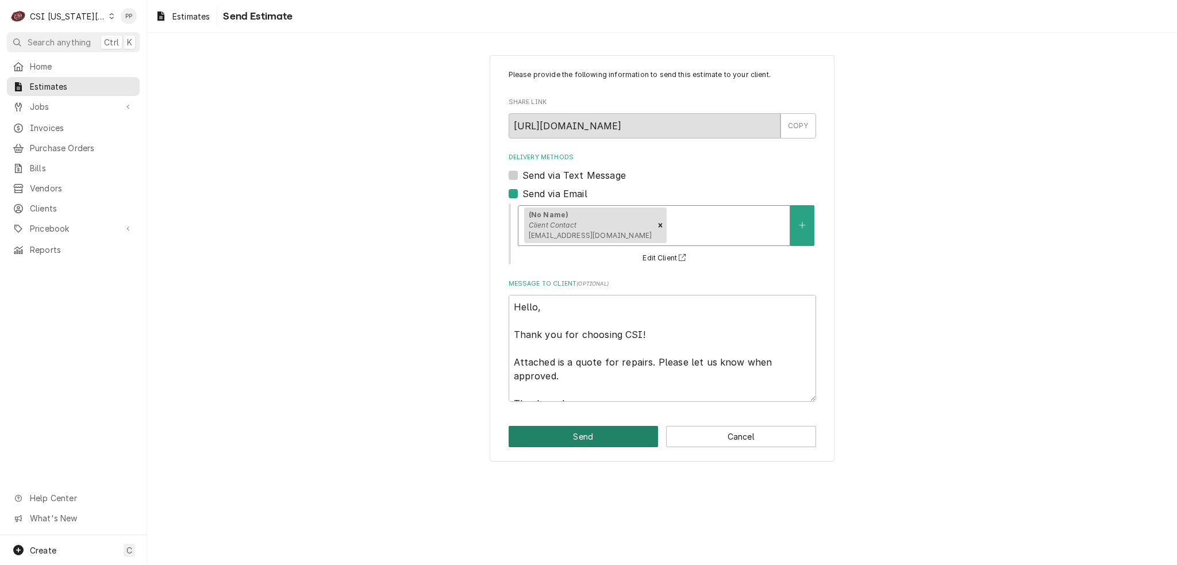
click at [593, 445] on button "Send" at bounding box center [584, 436] width 150 height 21
type textarea "x"
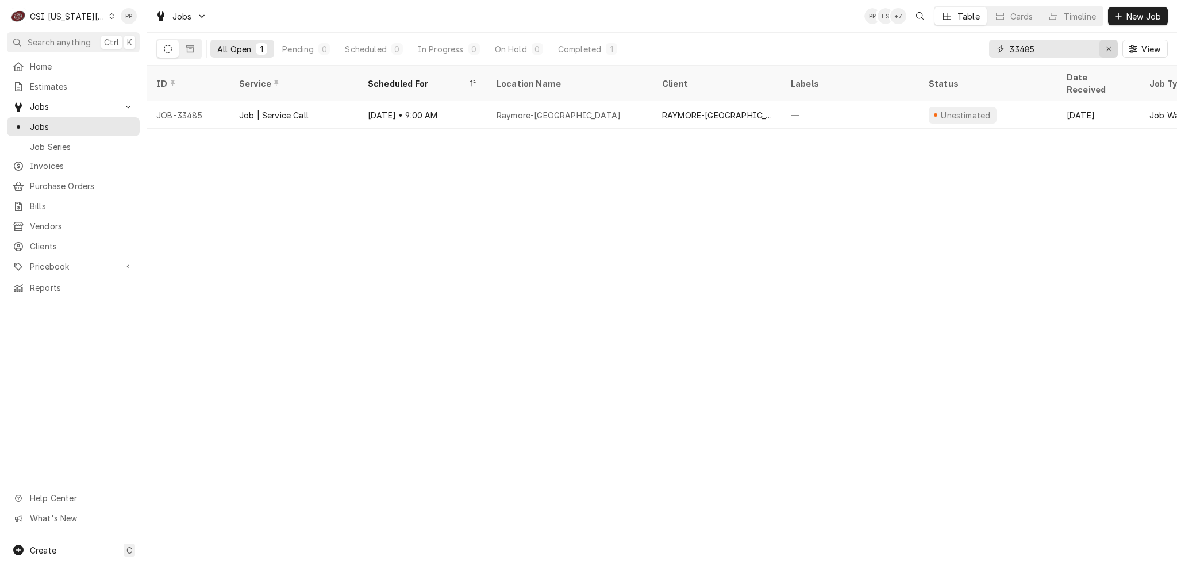
click at [1104, 50] on div "Erase input" at bounding box center [1108, 48] width 11 height 11
click at [1123, 24] on button "New Job" at bounding box center [1138, 16] width 60 height 18
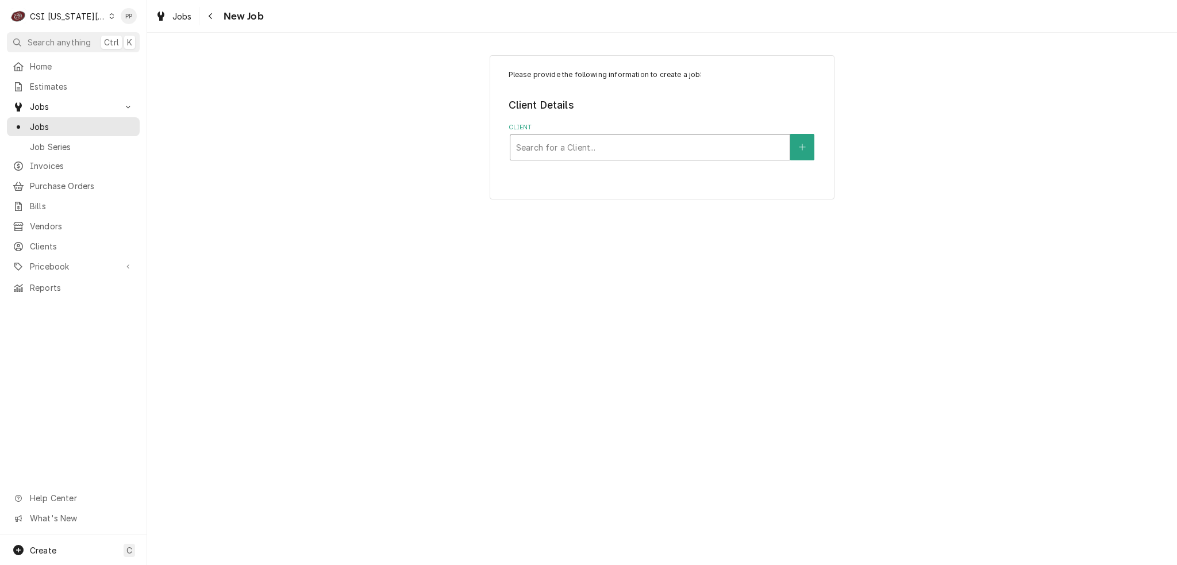
click at [608, 145] on div "Client" at bounding box center [650, 147] width 268 height 21
type input "vivia"
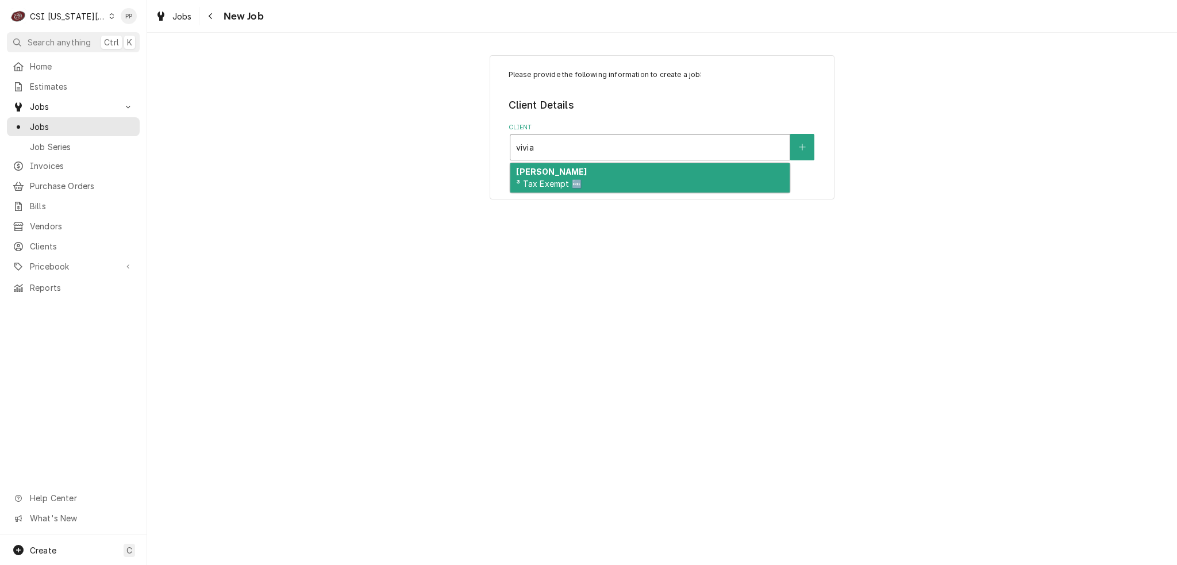
click at [553, 166] on div "VIVIAN ³ Tax Exempt 🆓" at bounding box center [649, 178] width 279 height 30
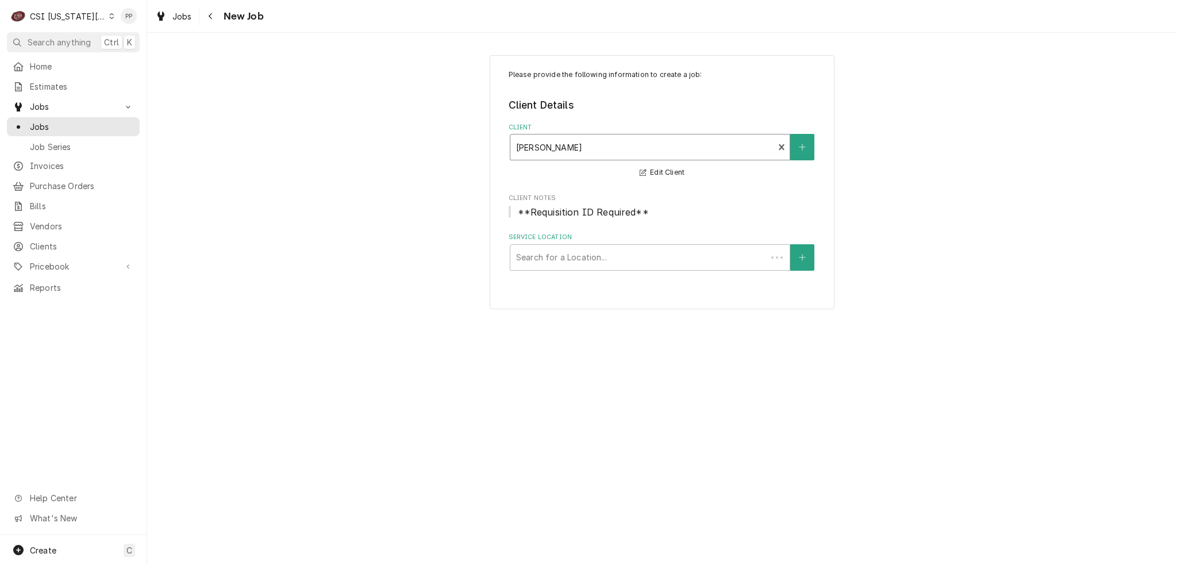
click at [559, 234] on fieldset "Client Details Client option [object Object], selected. VIVIAN ³ Tax Exempt 🆓 E…" at bounding box center [663, 184] width 308 height 173
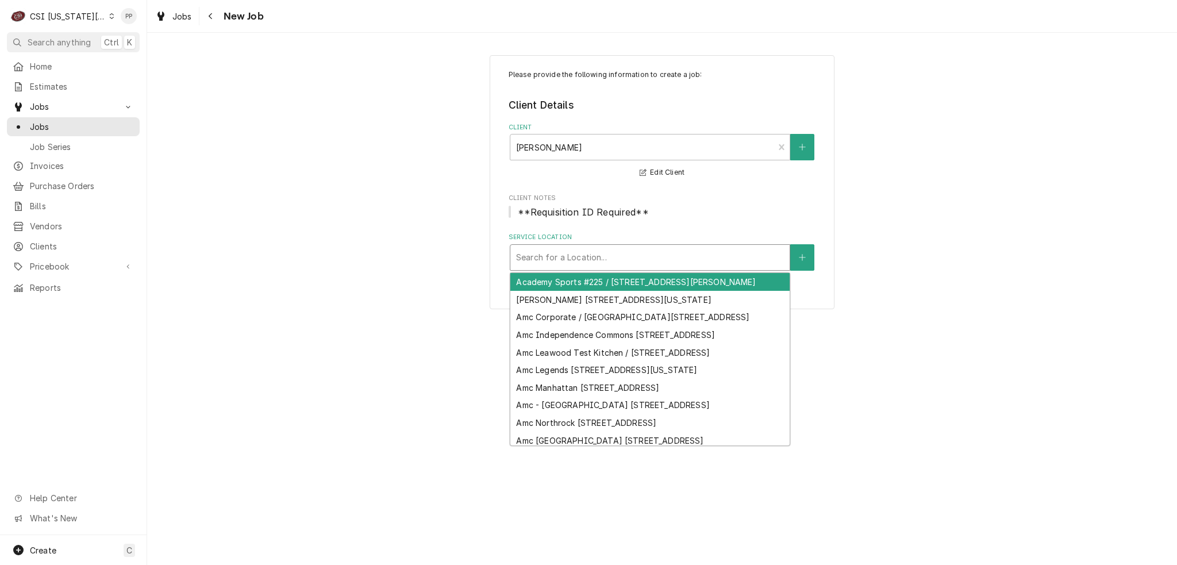
click at [561, 255] on div "Service Location" at bounding box center [650, 257] width 268 height 21
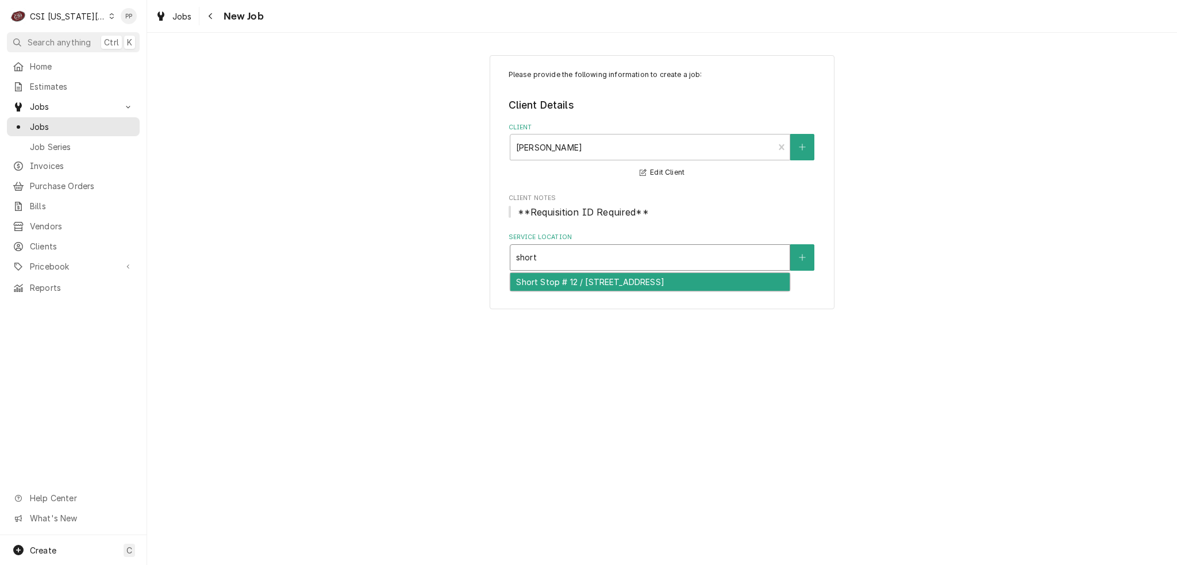
type input "short"
click at [579, 305] on div "Please provide the following information to create a job: Client Details Client…" at bounding box center [662, 182] width 345 height 255
click at [595, 263] on div "Service Location" at bounding box center [650, 257] width 268 height 21
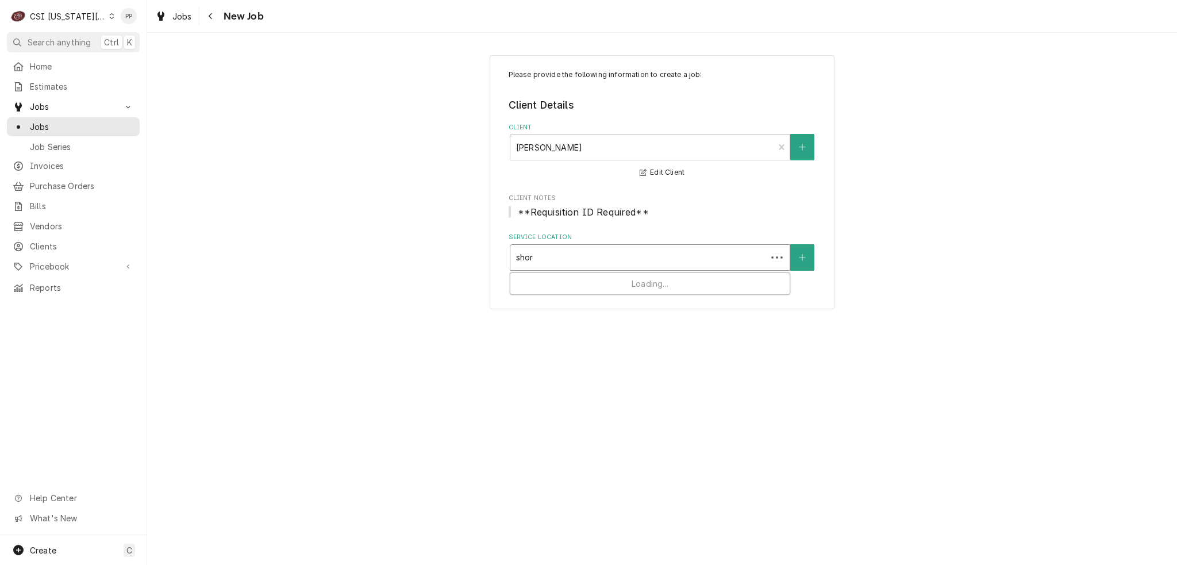
type input "short"
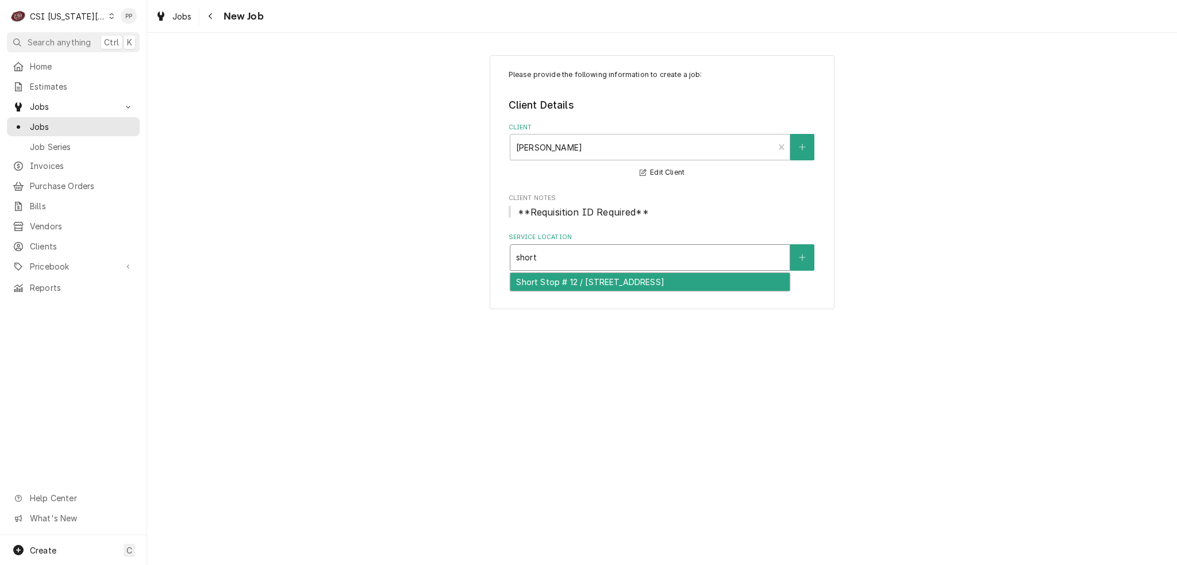
click at [594, 291] on div "Short Stop # 12 / 2010 North Turtle Creek Blvd, Manhattan, KS 66502" at bounding box center [649, 282] width 279 height 18
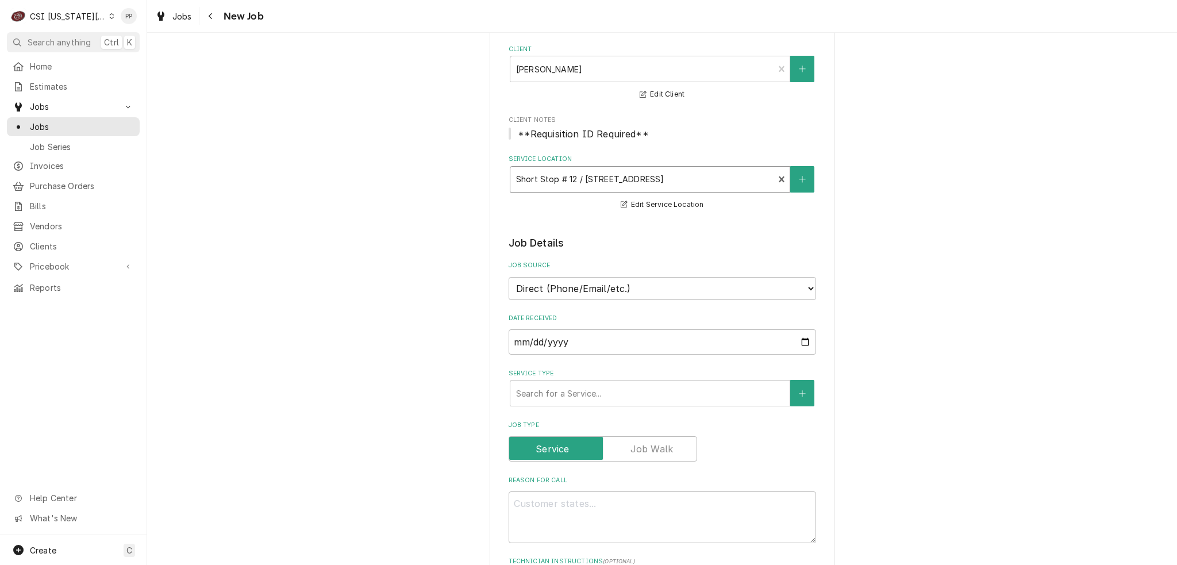
scroll to position [172, 0]
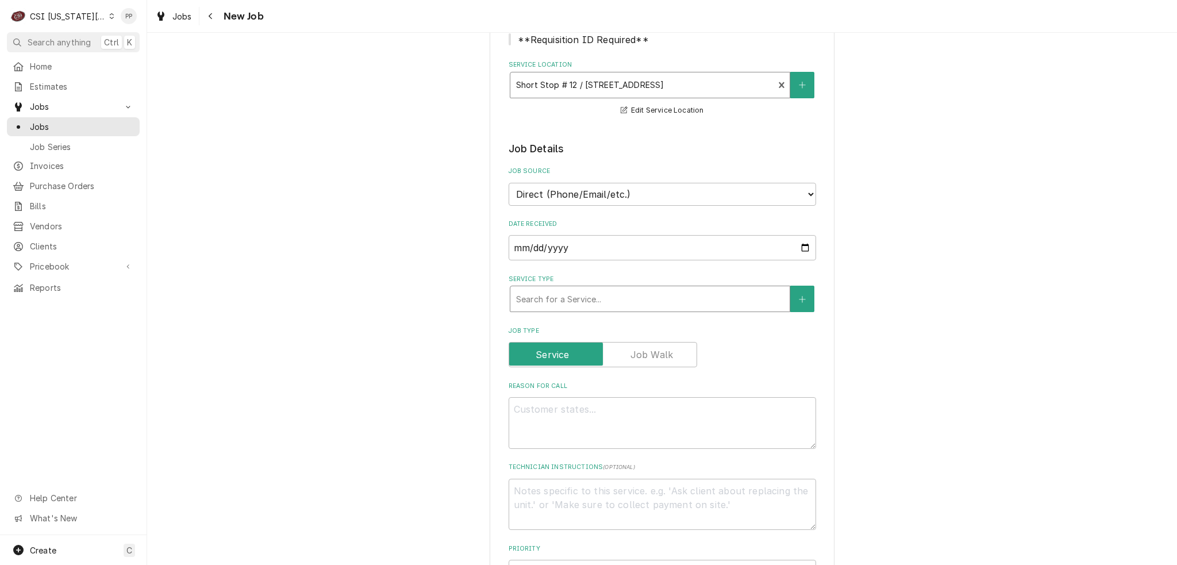
click at [551, 301] on div "Service Type" at bounding box center [650, 299] width 268 height 21
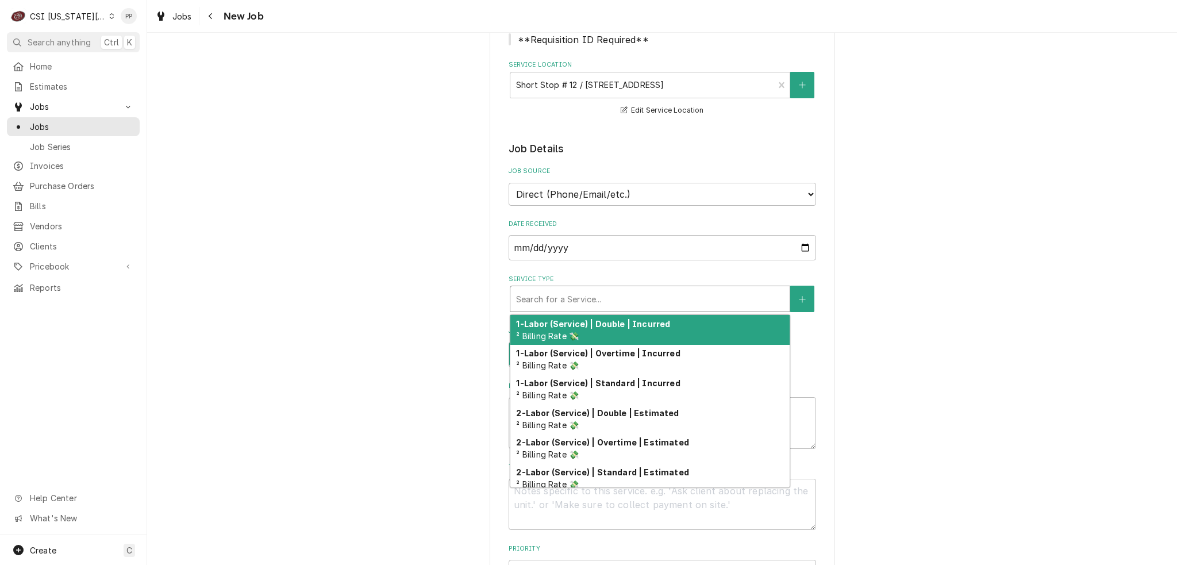
type textarea "x"
type input "j"
type textarea "x"
type input "jo"
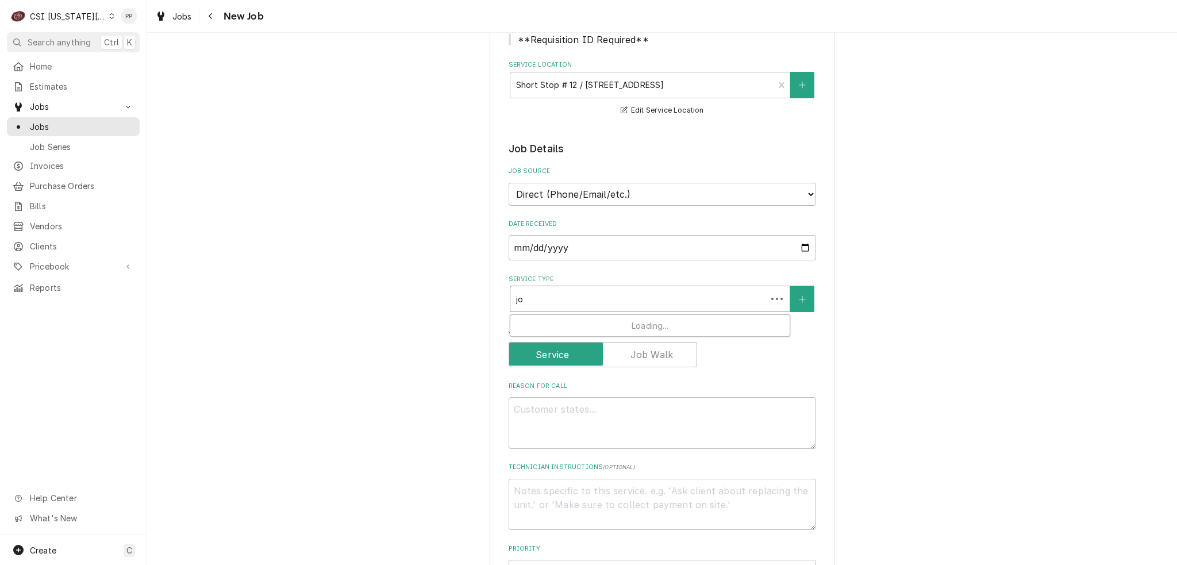
type textarea "x"
type input "job"
type textarea "x"
type input "job"
type textarea "x"
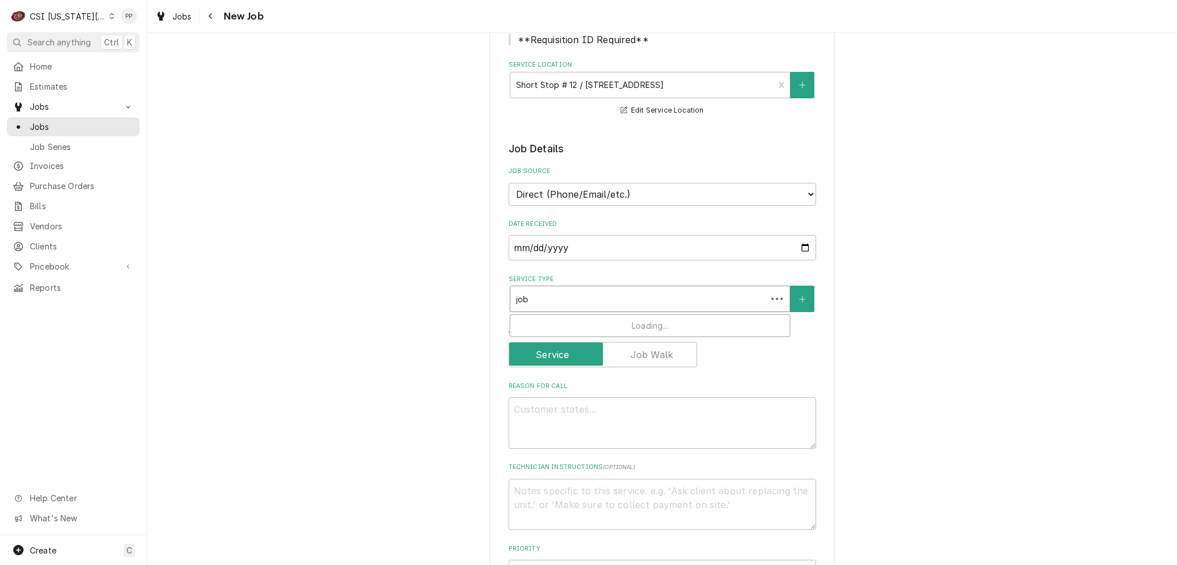
type input "job s"
type textarea "x"
type input "job se"
type textarea "x"
type input "job ser"
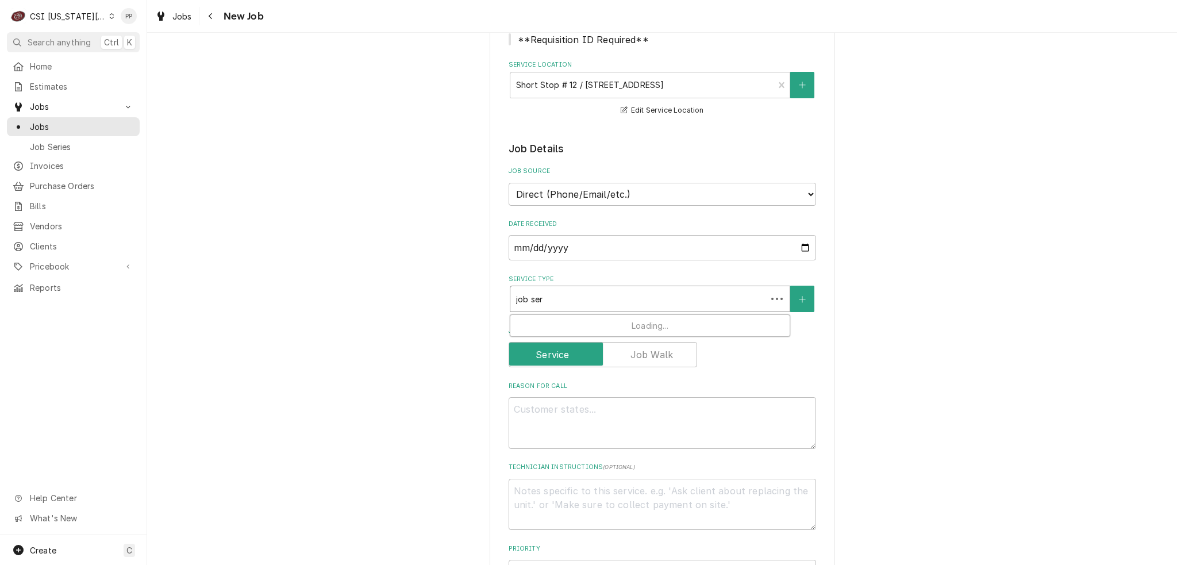
type textarea "x"
type input "job serv"
type textarea "x"
type input "job servi"
type textarea "x"
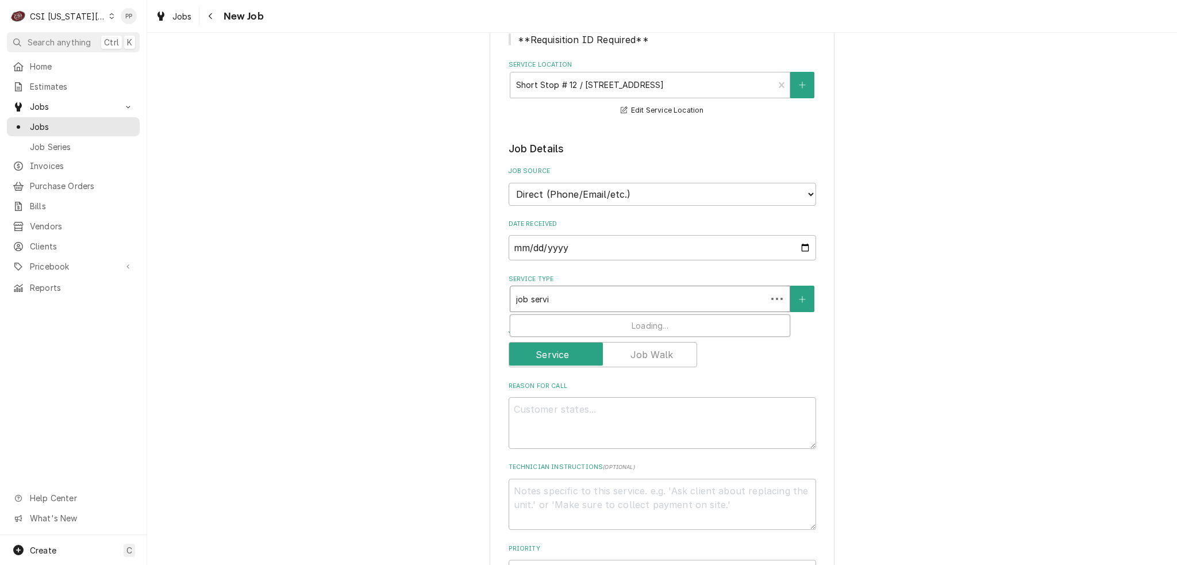
type input "job servic"
type textarea "x"
type input "job service"
type textarea "x"
type input "job service"
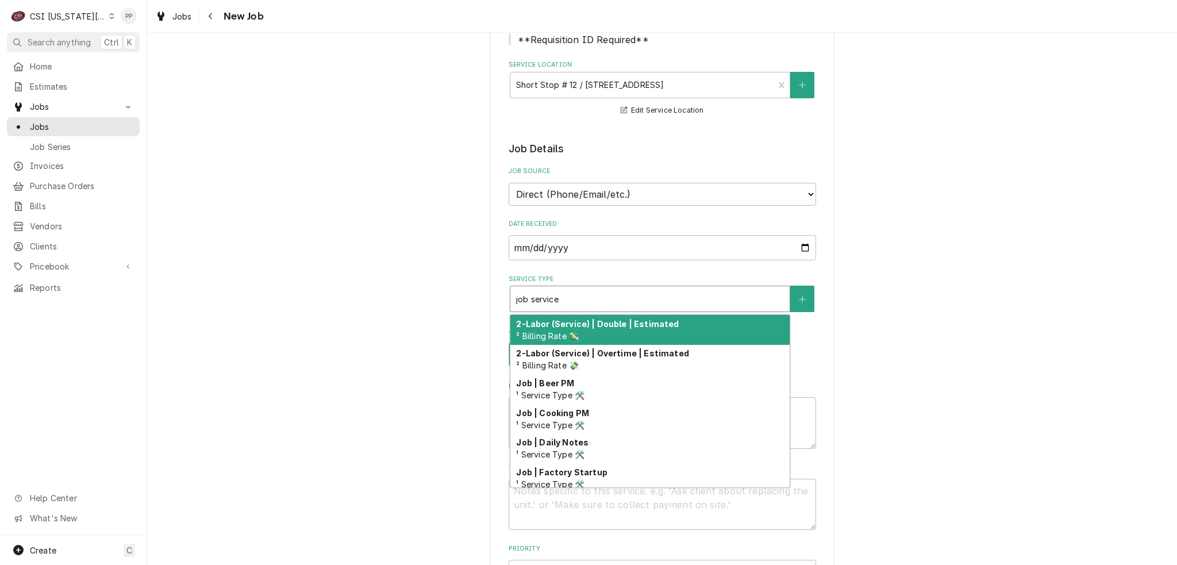
type textarea "x"
type input "job service"
type textarea "x"
type input "job servic"
type textarea "x"
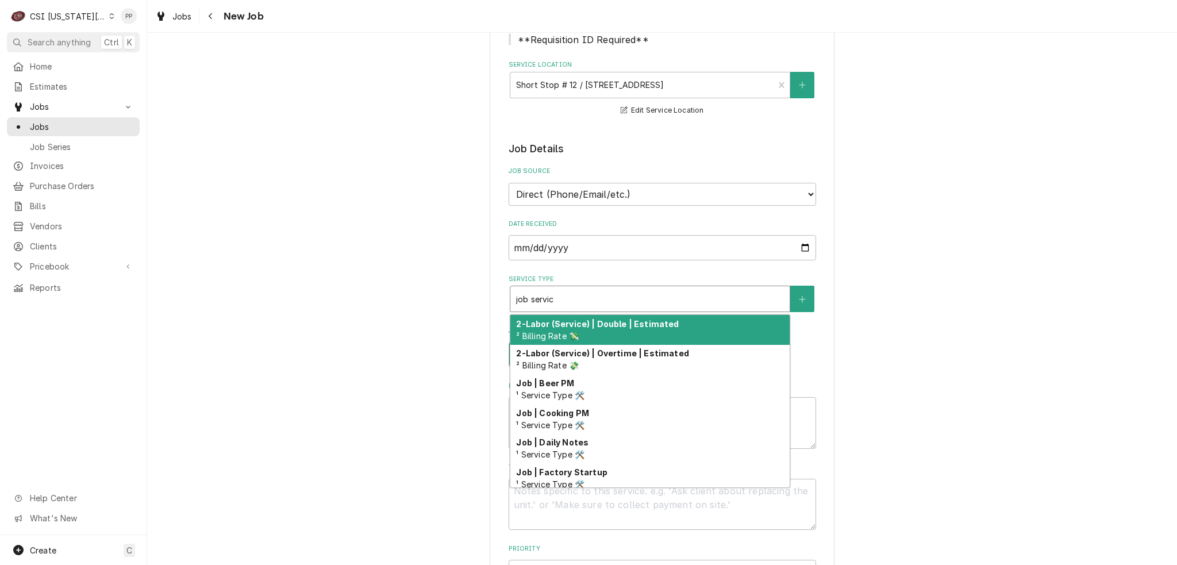
type input "job servi"
type textarea "x"
type input "job serv"
type textarea "x"
type input "job ser"
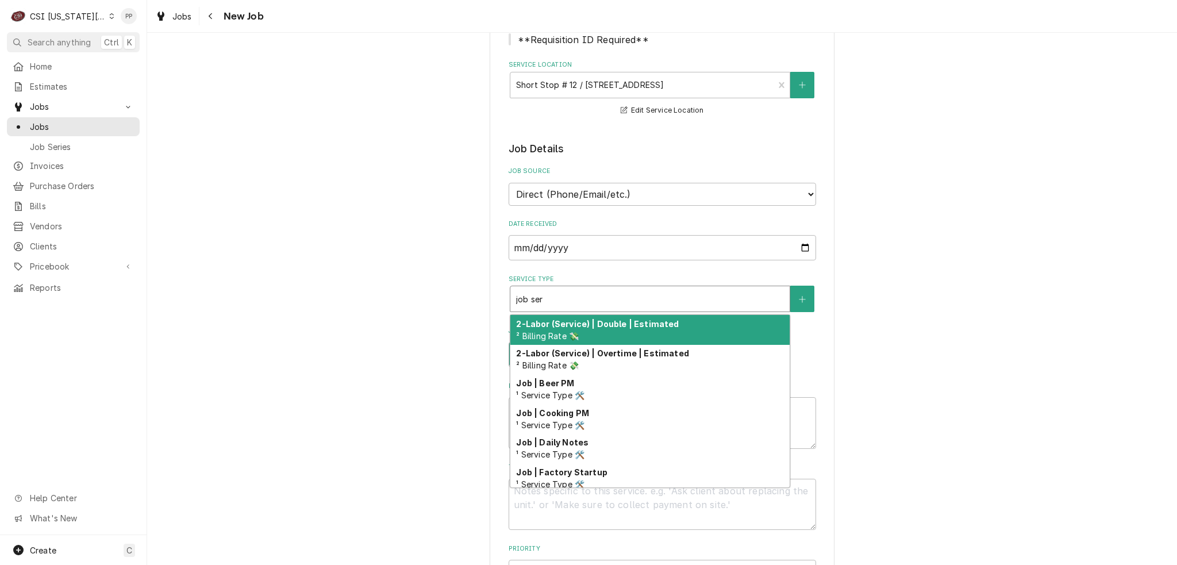
type textarea "x"
type input "job se"
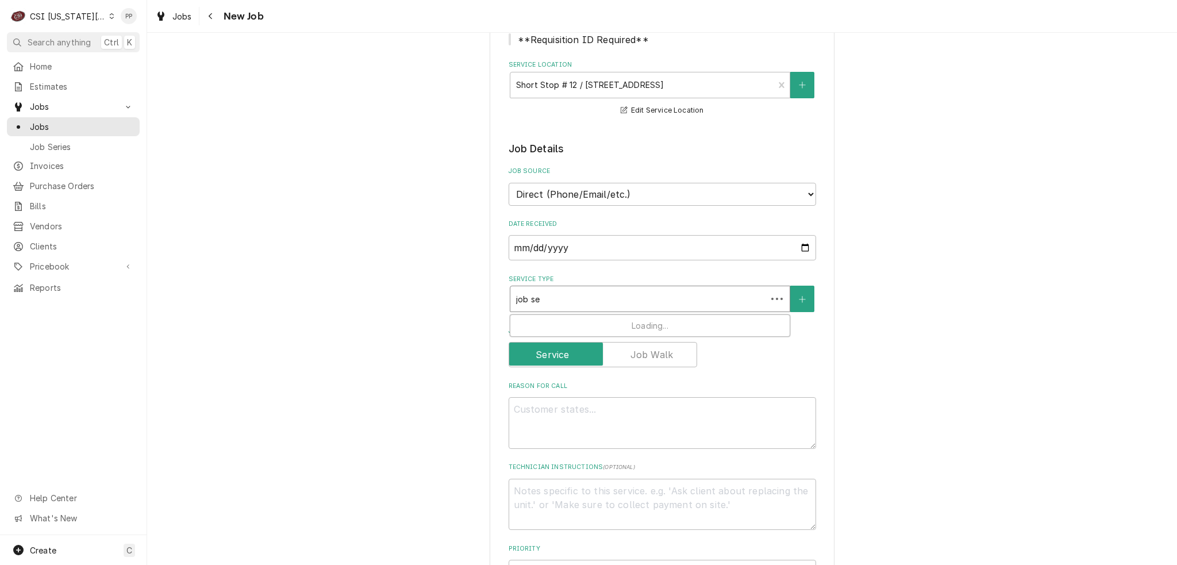
type textarea "x"
type input "job s"
type textarea "x"
type input "job"
type textarea "x"
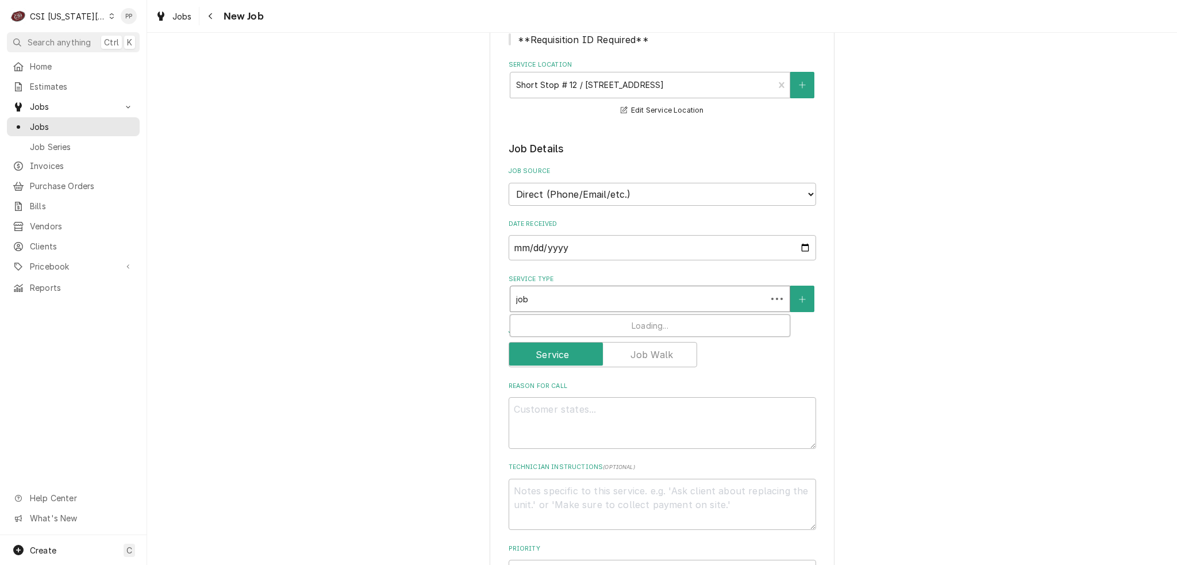
type input "job"
type textarea "x"
type input "jobi"
type textarea "x"
type input "job"
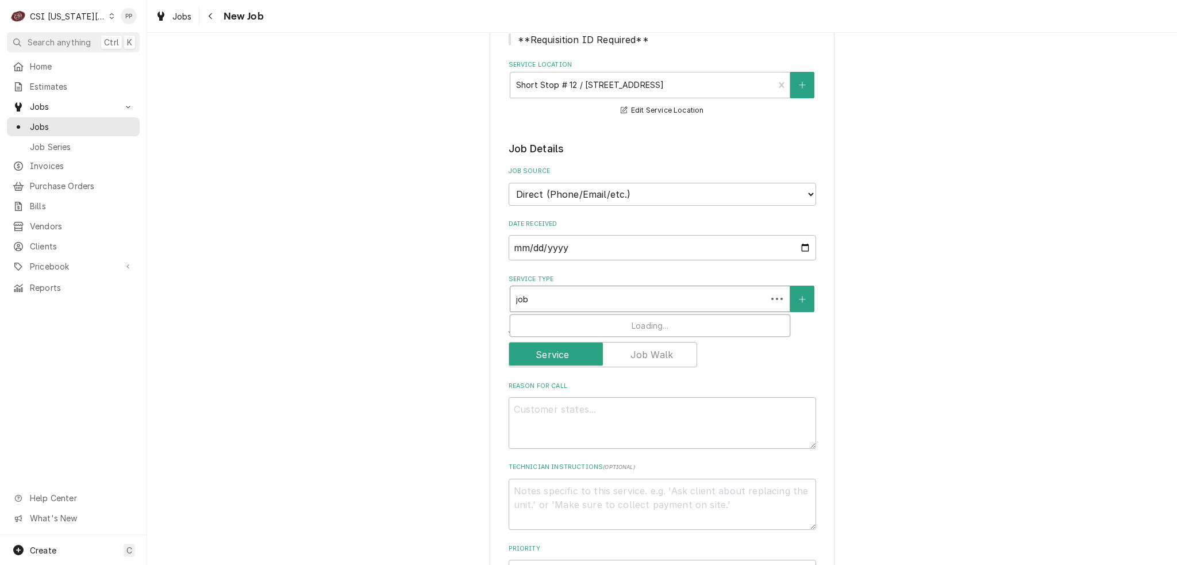
type textarea "x"
type input "job"
type textarea "x"
type input "job i"
type textarea "x"
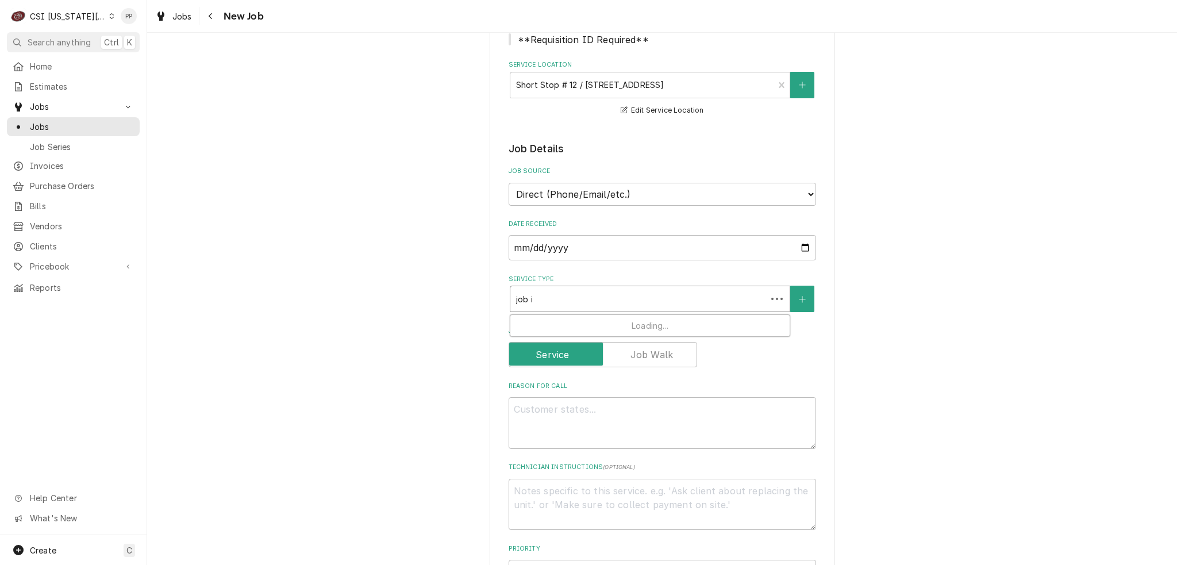
type input "job in"
type textarea "x"
type input "job ins"
type textarea "x"
type input "job inst"
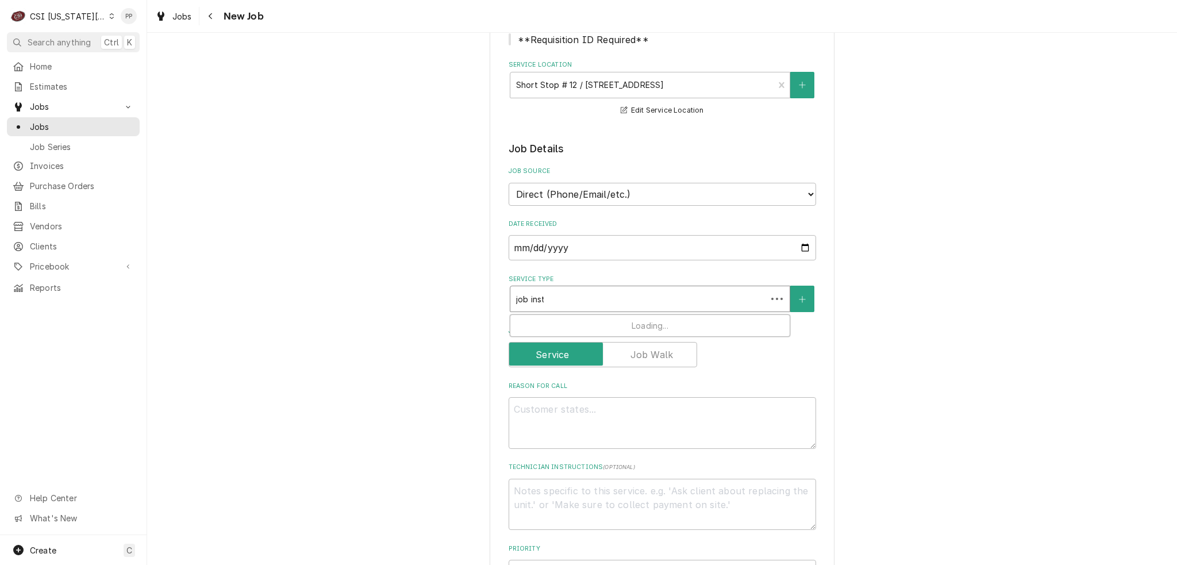
type textarea "x"
type input "job insta"
type textarea "x"
type input "job instal"
type textarea "x"
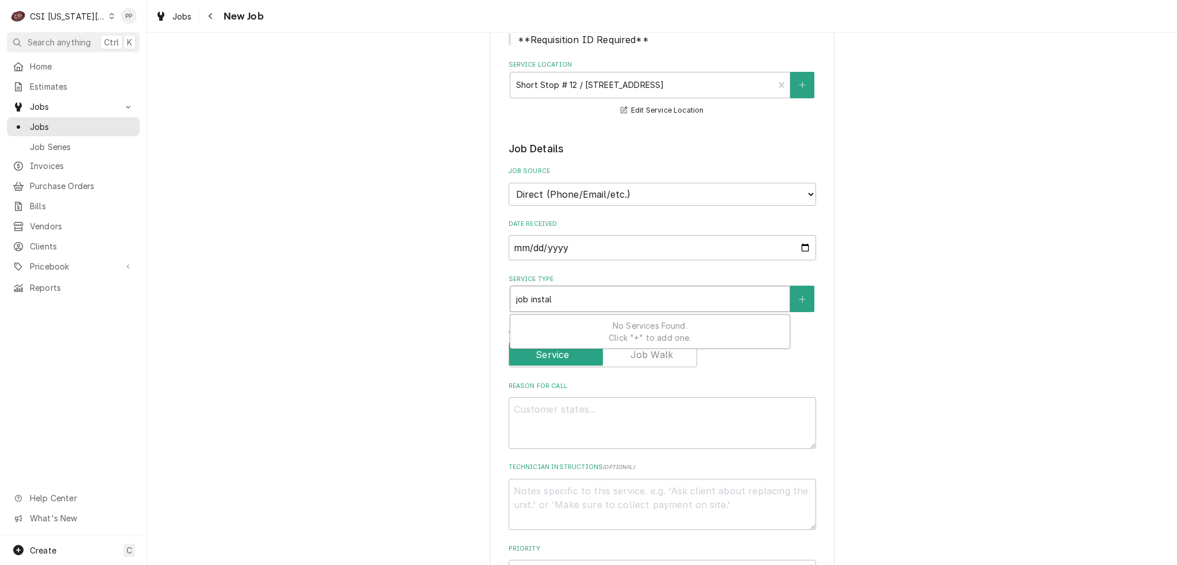
type input "job install"
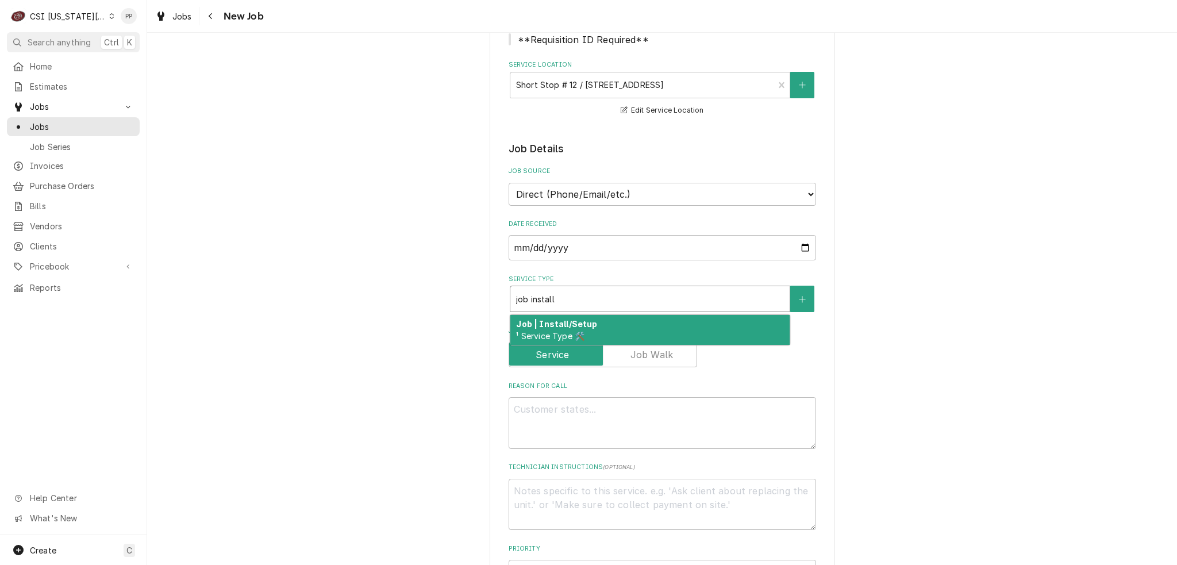
click at [552, 321] on strong "Job | Install/Setup" at bounding box center [556, 324] width 81 height 10
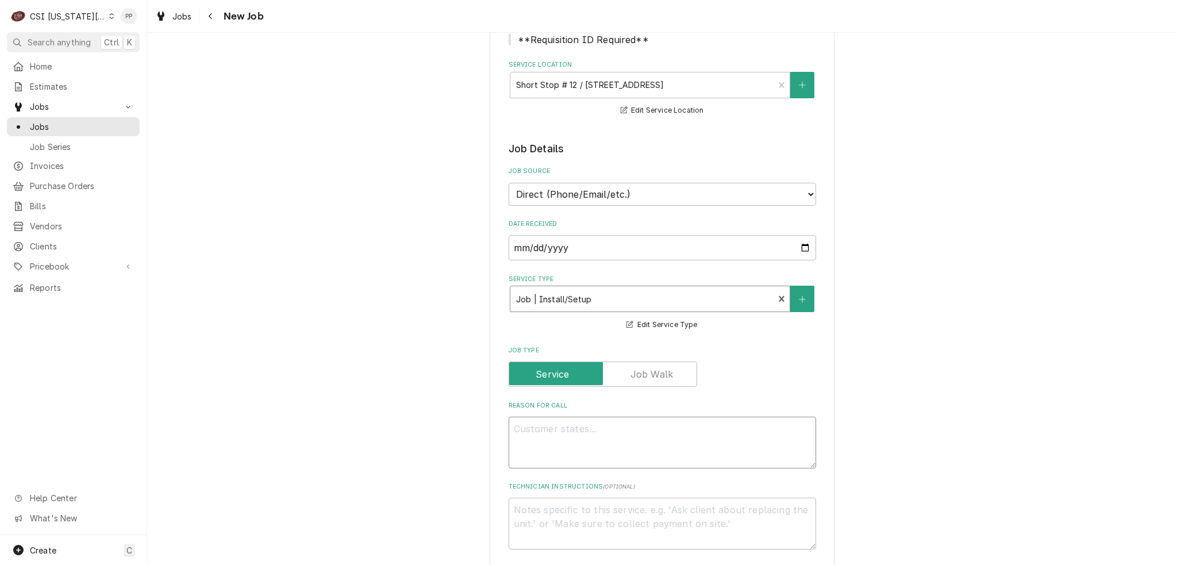
click at [558, 419] on textarea "Reason For Call" at bounding box center [663, 443] width 308 height 52
type textarea "x"
type textarea "Q"
type textarea "x"
type textarea "Qu"
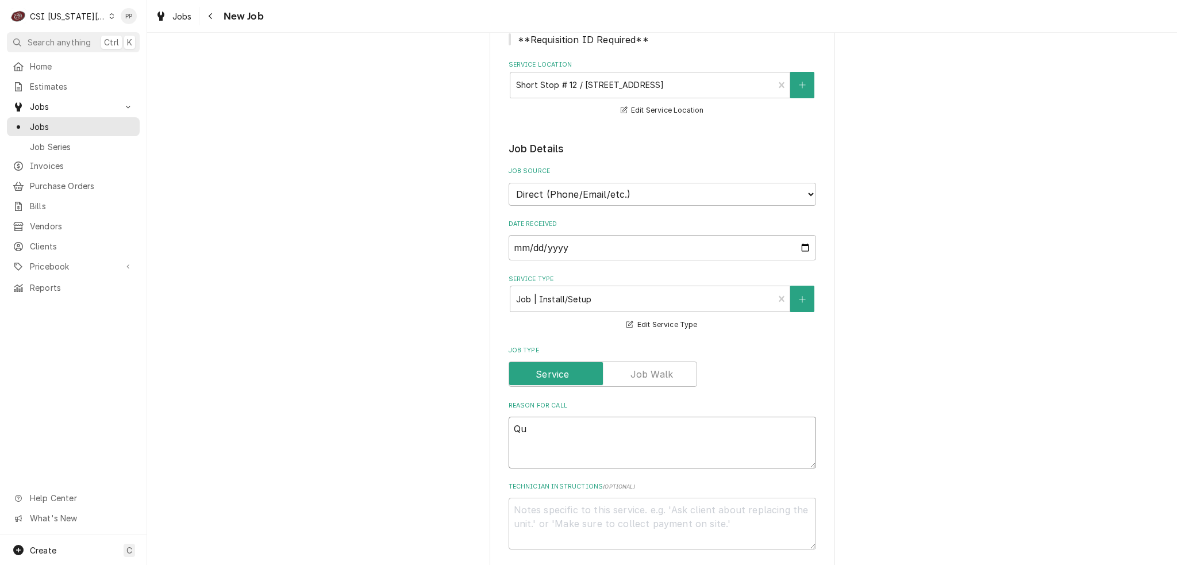
type textarea "x"
type textarea "Quo"
type textarea "x"
type textarea "Quot"
type textarea "x"
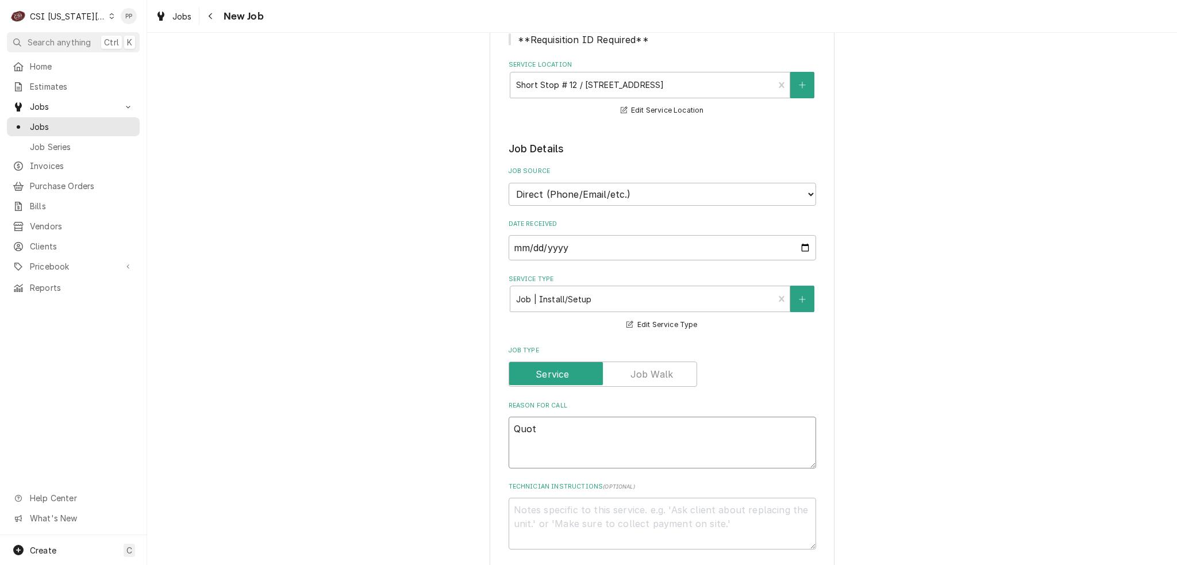
type textarea "Quote"
type textarea "x"
type textarea "Quote"
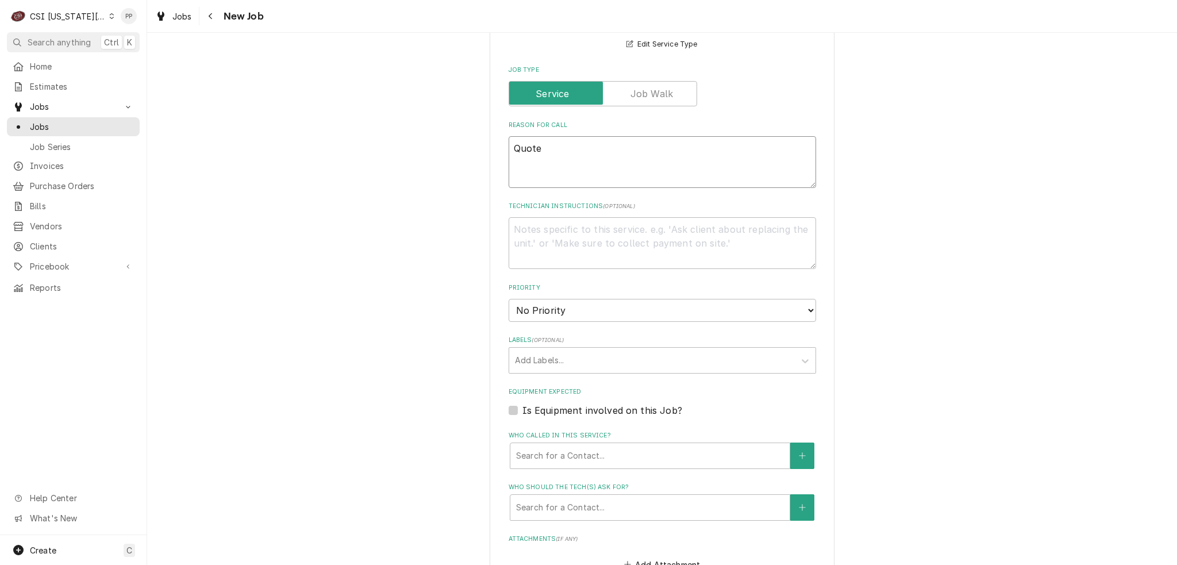
scroll to position [460, 0]
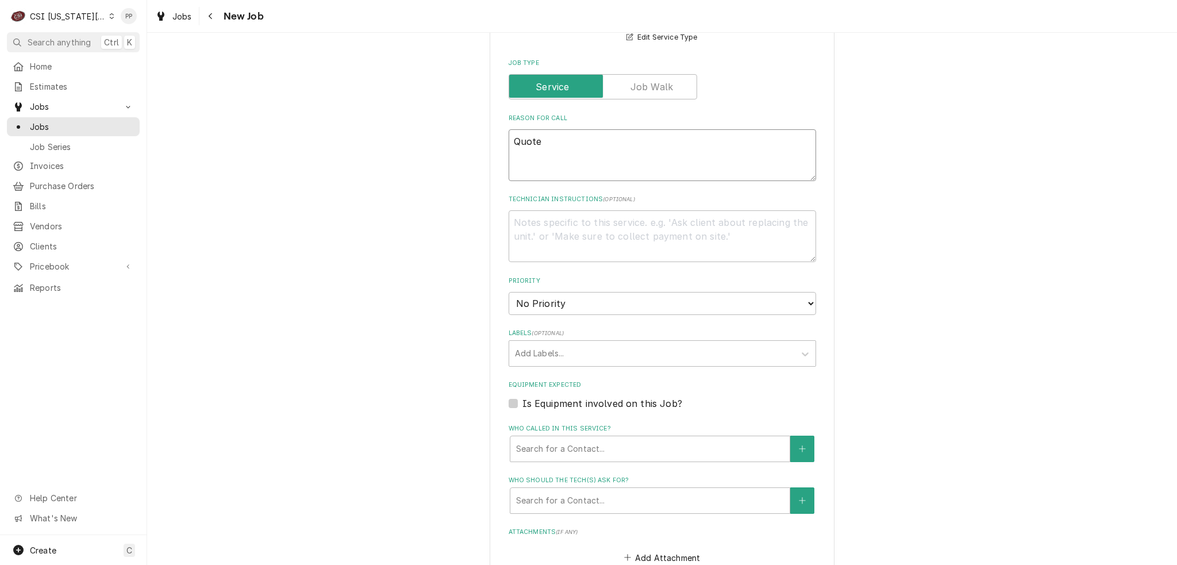
click at [500, 147] on div "Please provide the following information to create a job: Client Details Client…" at bounding box center [662, 206] width 345 height 1222
type textarea "x"
type textarea "N"
type textarea "x"
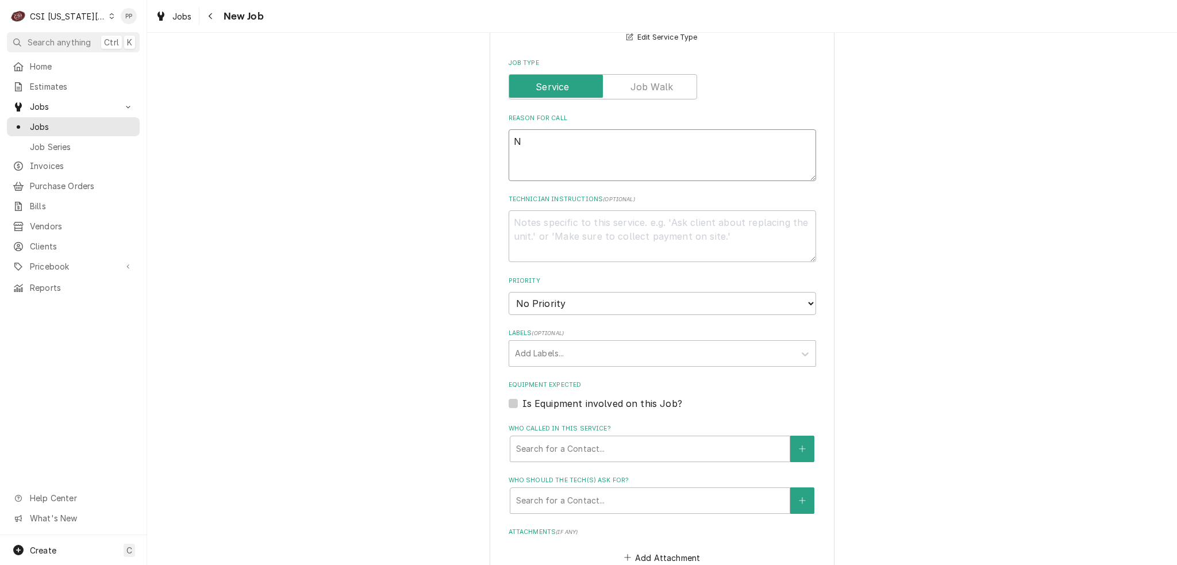
type textarea "Ne"
type textarea "x"
type textarea "Nee"
type textarea "x"
type textarea "Need"
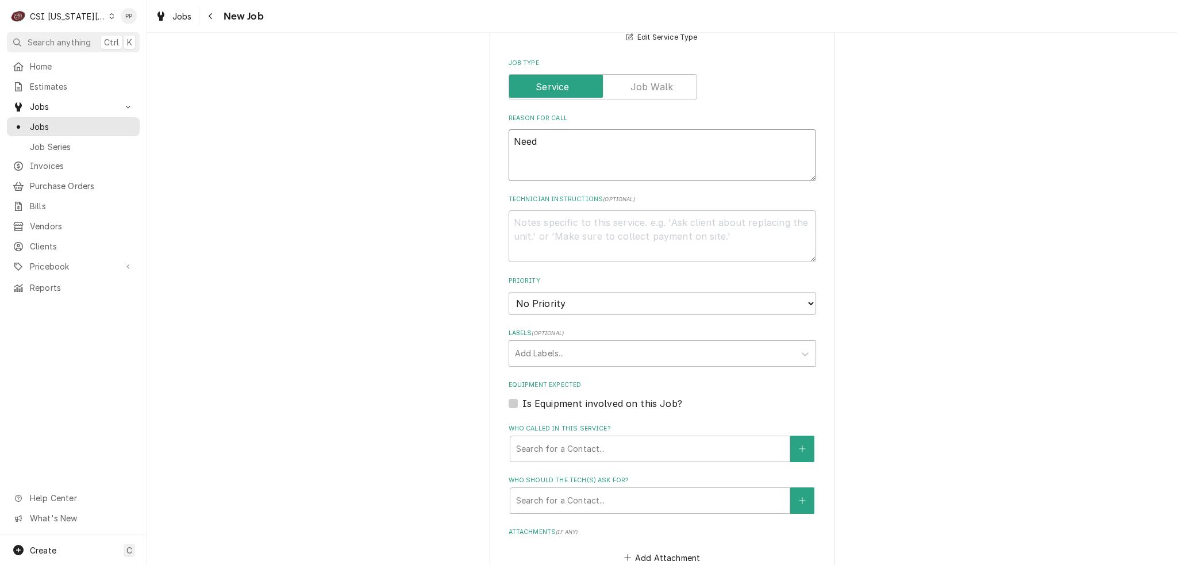
type textarea "x"
type textarea "Need"
type textarea "x"
type textarea "Need t"
type textarea "x"
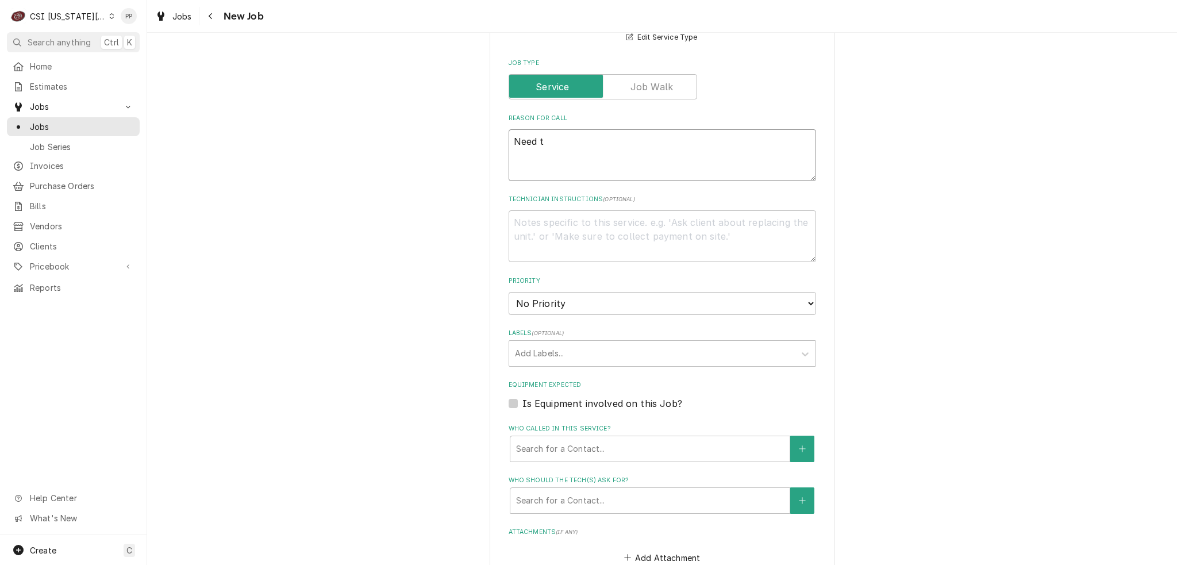
type textarea "Need to"
type textarea "x"
type textarea "Need to"
type textarea "x"
type textarea "Need to r"
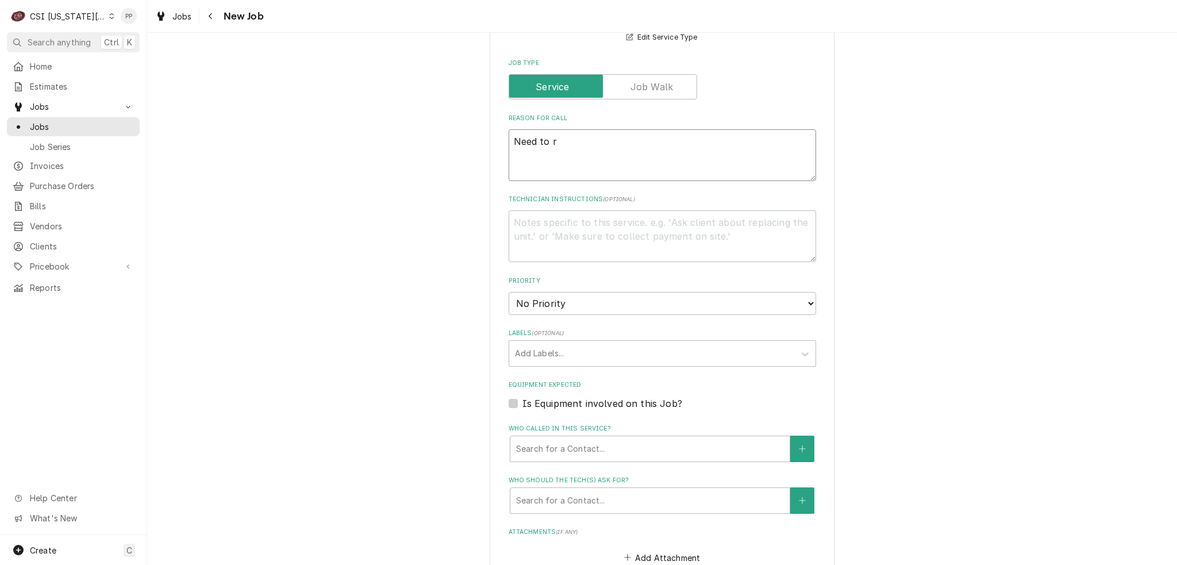
type textarea "x"
type textarea "Need to re"
type textarea "x"
type textarea "Need to rem"
type textarea "x"
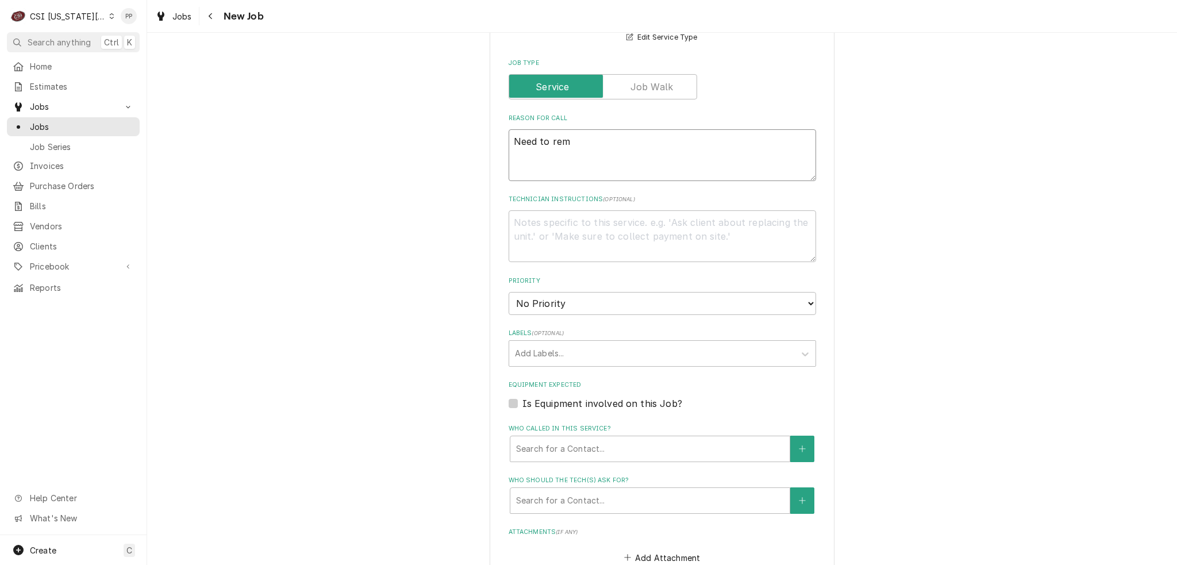
type textarea "Need to remo"
type textarea "x"
type textarea "Need to remov"
type textarea "x"
type textarea "Need to remove"
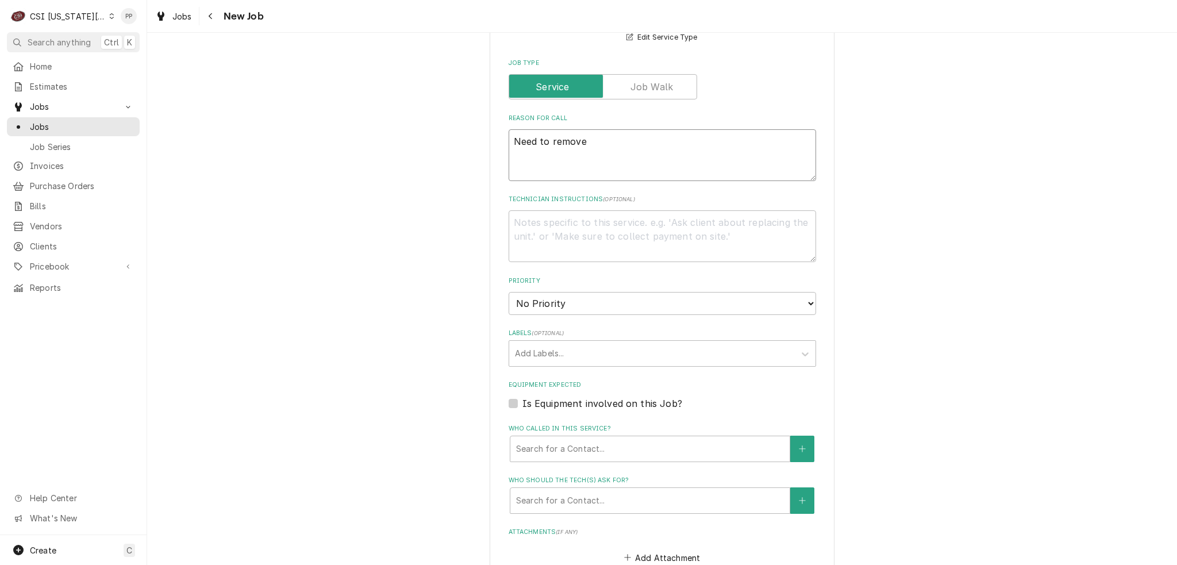
type textarea "x"
type textarea "Need to remove"
type textarea "x"
type textarea "Need to remove t"
type textarea "x"
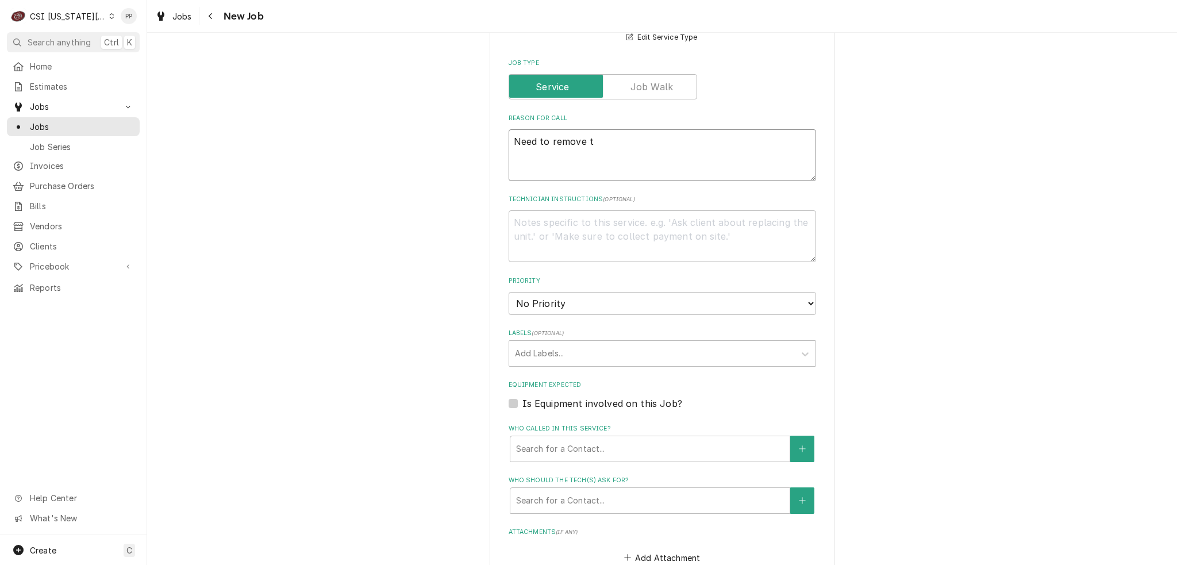
type textarea "Need to remove th"
type textarea "x"
type textarea "Need to remove the"
type textarea "x"
type textarea "Need to remove the"
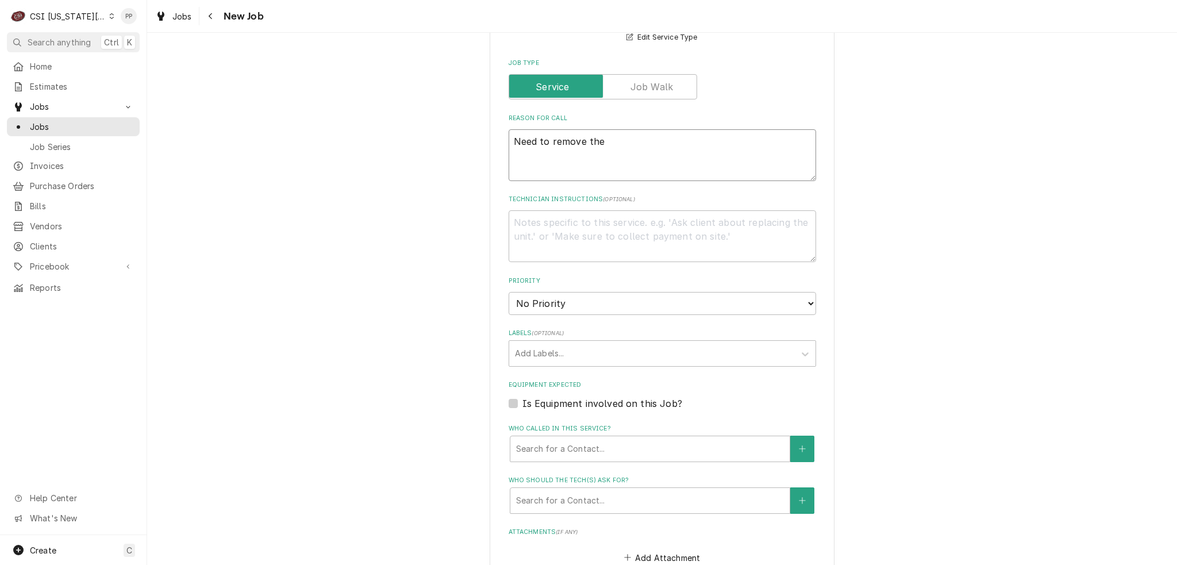
type textarea "x"
type textarea "Need to remove the w"
type textarea "x"
type textarea "Need to remove the wi"
type textarea "x"
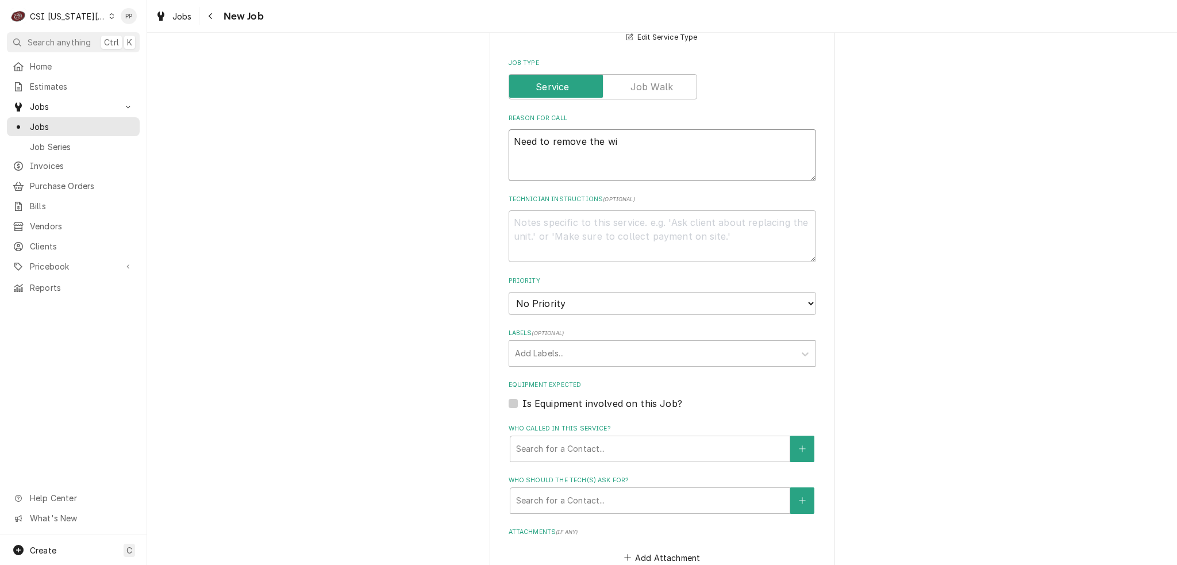
type textarea "Need to remove the win"
type textarea "x"
type textarea "Need to remove the wind"
type textarea "x"
type textarea "Need to remove the windo"
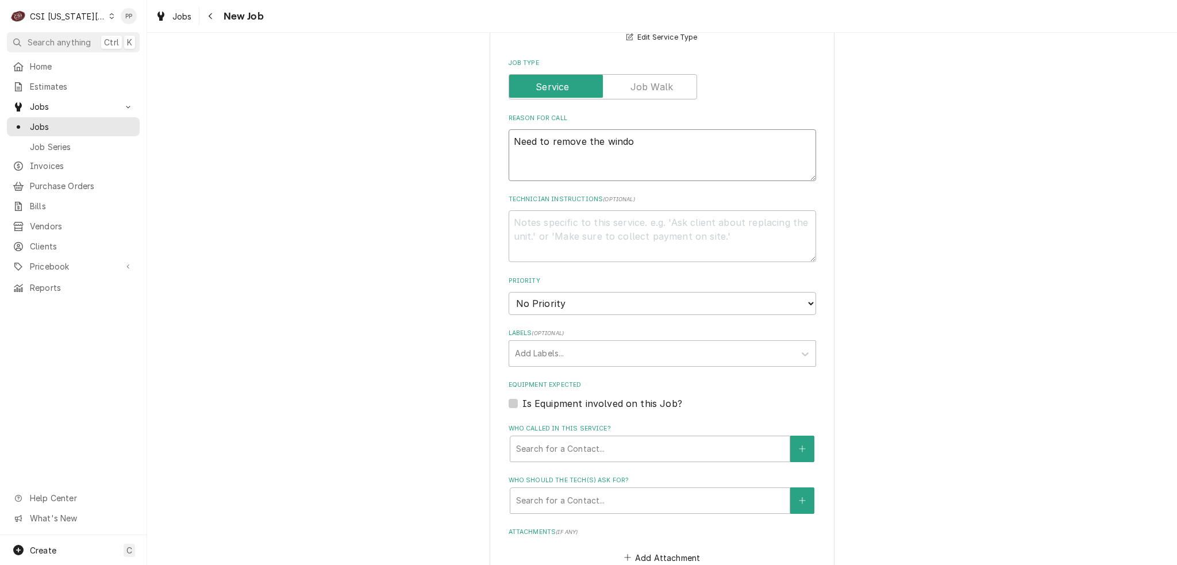
type textarea "x"
type textarea "Need to remove the window"
type textarea "x"
type textarea "Need to remove the windows"
type textarea "x"
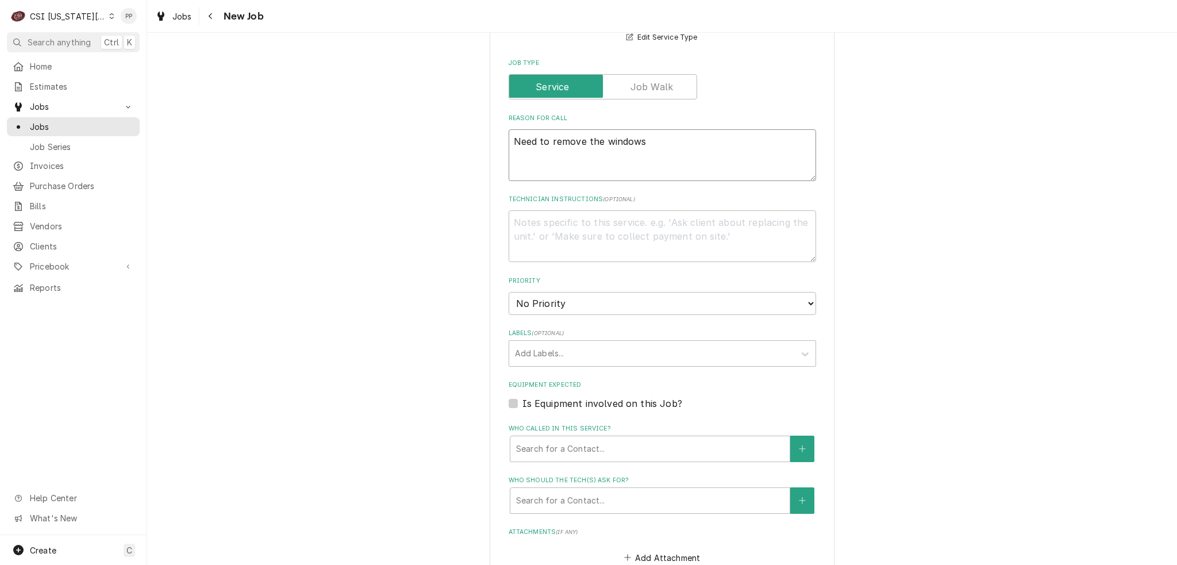
type textarea "Need to remove the windows"
type textarea "x"
type textarea "Need to remove the windows i"
type textarea "x"
type textarea "Need to remove the windows in"
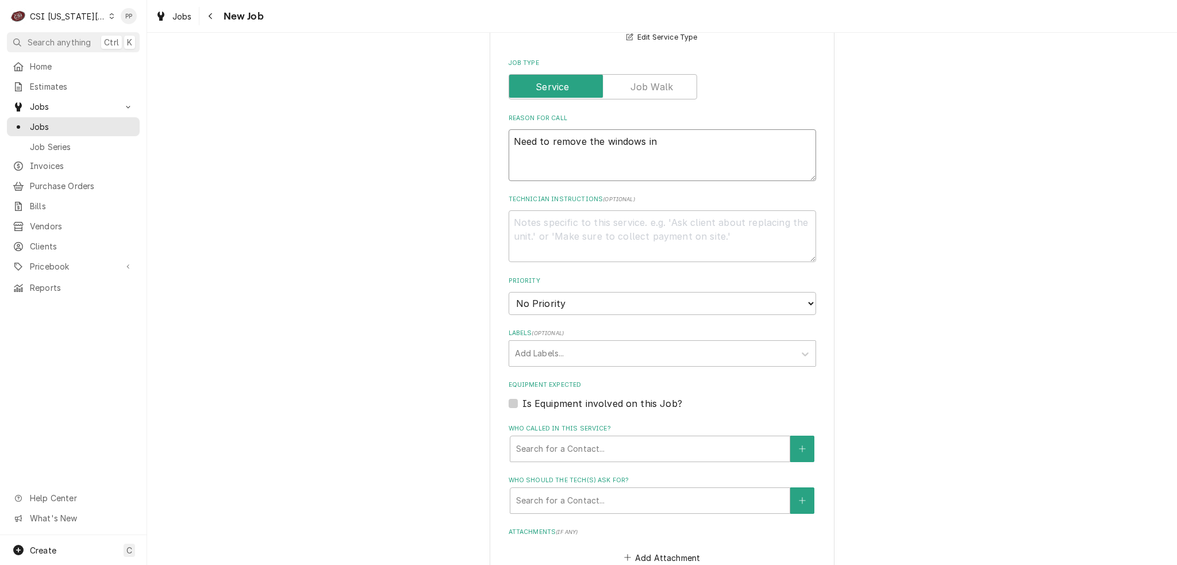
type textarea "x"
type textarea "Need to remove the windows in"
type textarea "x"
type textarea "Need to remove the windows in t"
type textarea "x"
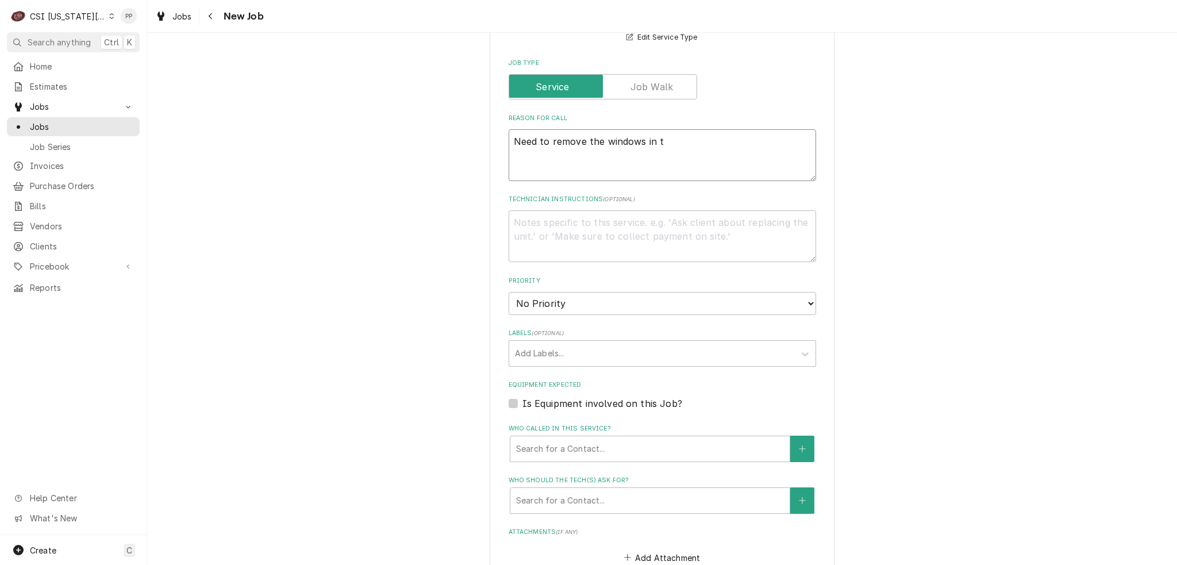
type textarea "Need to remove the windows in th"
type textarea "x"
type textarea "Need to remove the windows in the"
type textarea "x"
type textarea "Need to remove the windows in the"
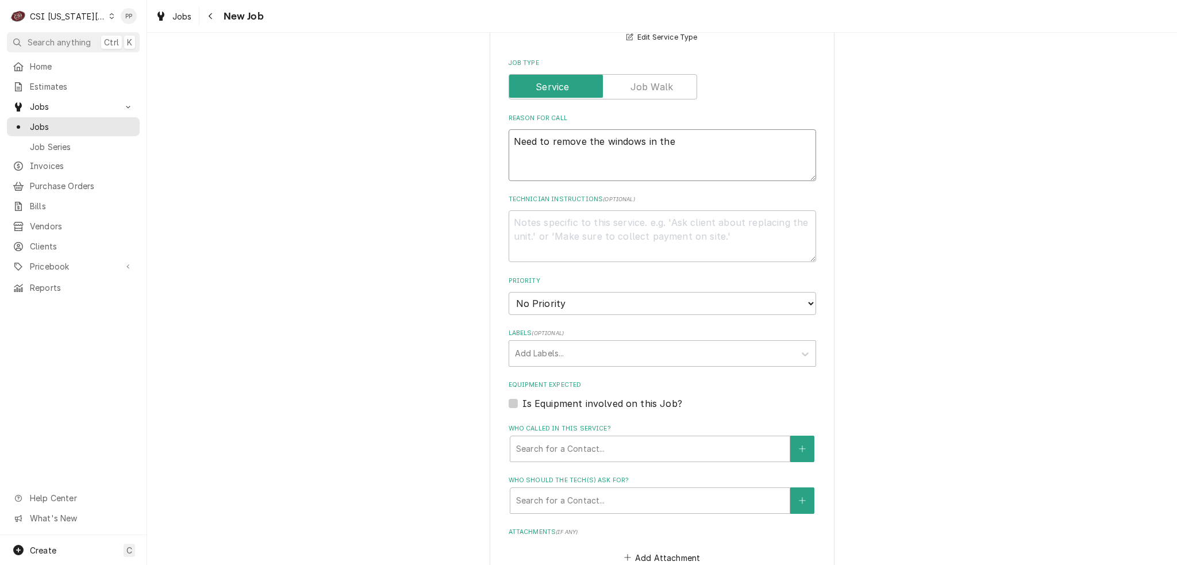
type textarea "x"
type textarea "Need to remove the windows in the b"
type textarea "x"
type textarea "Need to remove the windows in the be"
type textarea "x"
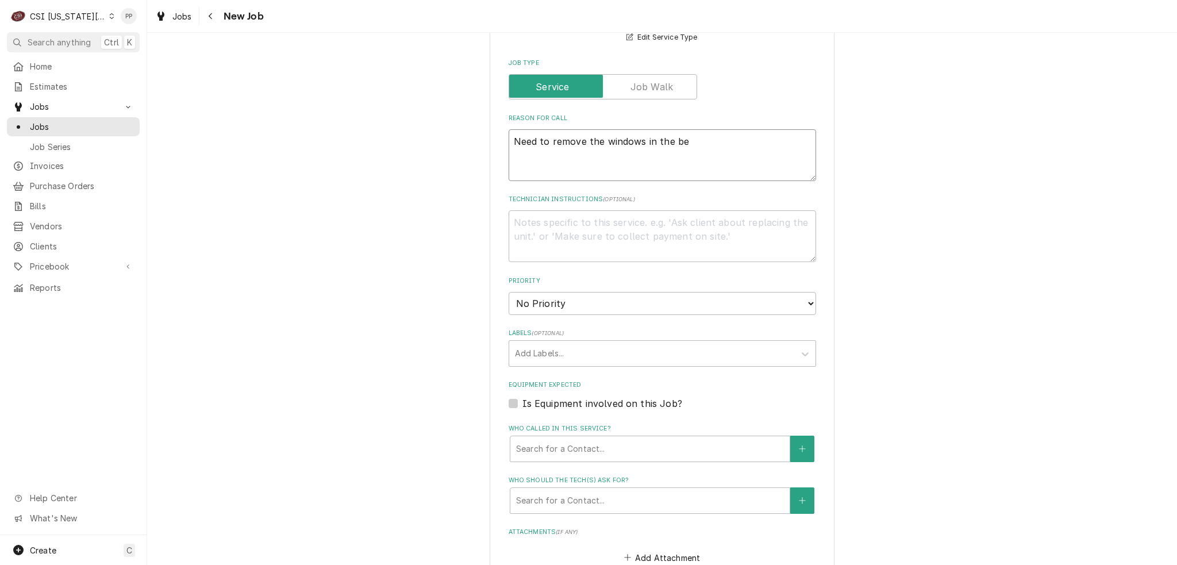
type textarea "Need to remove the windows in the bee"
type textarea "x"
type textarea "Need to remove the windows in the beer"
type textarea "x"
type textarea "Need to remove the windows in the beer"
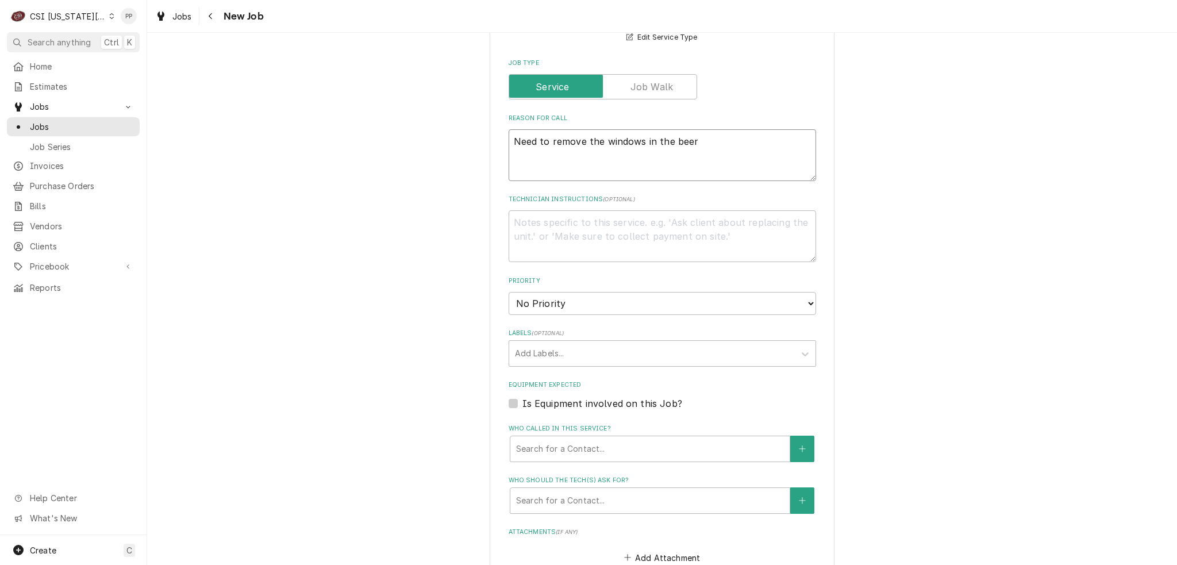
type textarea "x"
type textarea "Need to remove the windows in the beer c"
type textarea "x"
type textarea "Need to remove the windows in the beer ca"
type textarea "x"
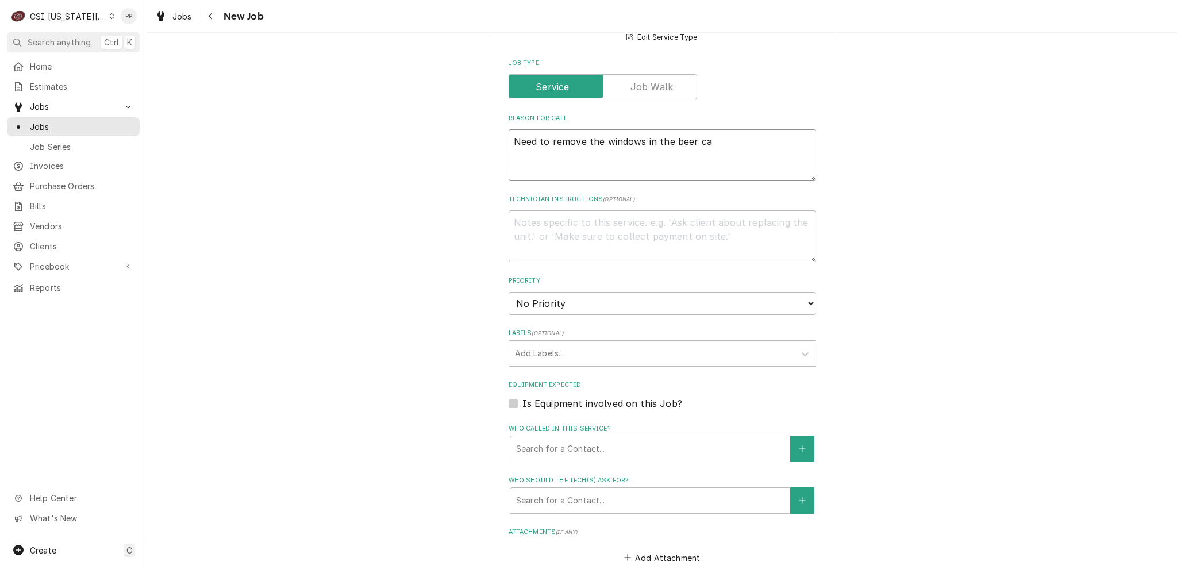
type textarea "Need to remove the windows in the beer cae"
type textarea "x"
type textarea "Need to remove the windows in the beer ca"
type textarea "x"
type textarea "Need to remove the windows in the beer cav"
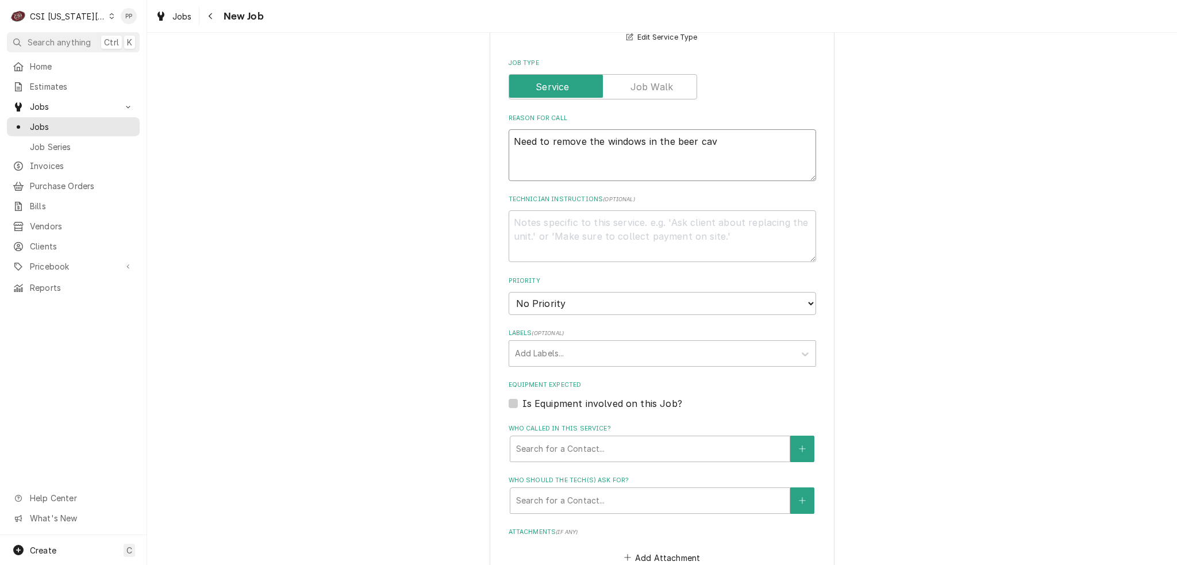
type textarea "x"
type textarea "Need to remove the windows in the beer cave"
type textarea "x"
type textarea "Need to remove the windows in the beer cave,"
type textarea "x"
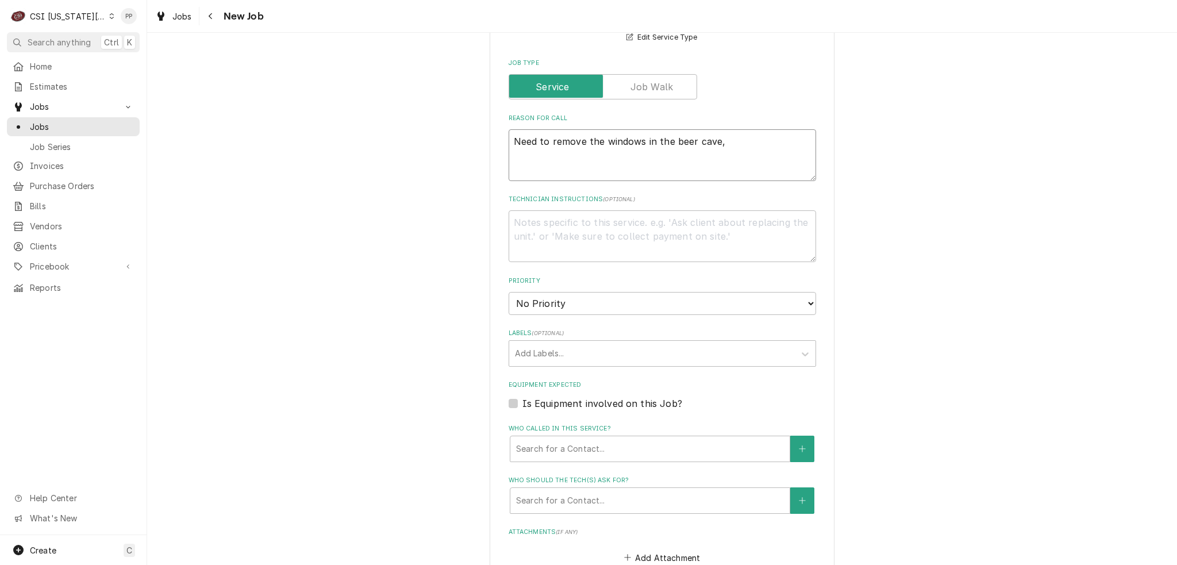
type textarea "Need to remove the windows in the beer cave,"
type textarea "x"
type textarea "Need to remove the windows in the beer cave, c"
type textarea "x"
type textarea "Need to remove the windows in the beer cave,"
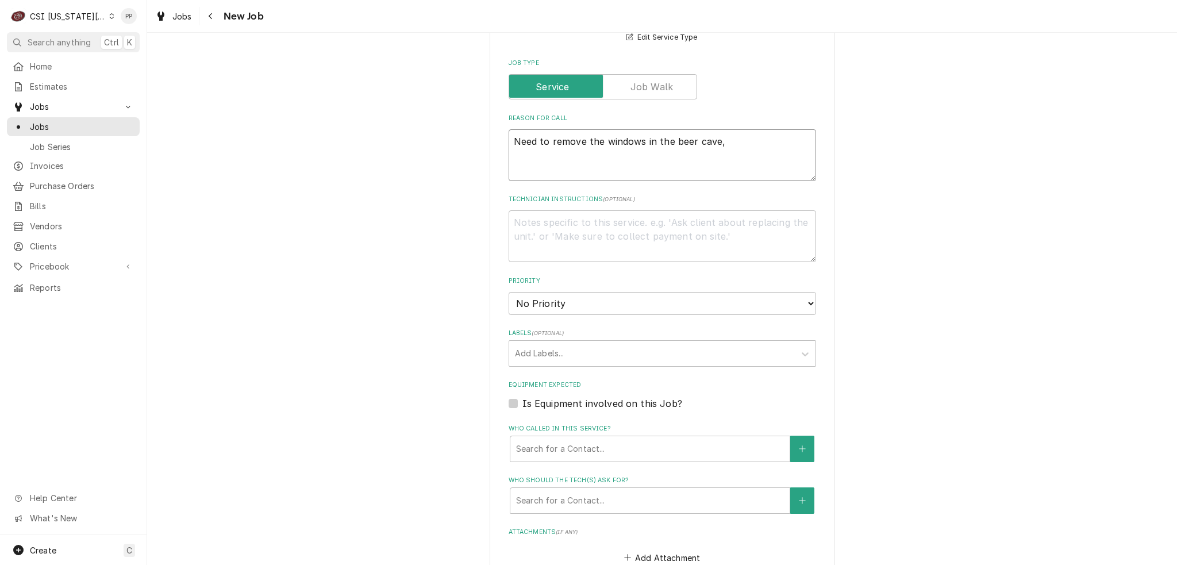
type textarea "x"
type textarea "Need to remove the windows in the beer cave, t"
type textarea "x"
type textarea "Need to remove the windows in the beer cave, ta"
type textarea "x"
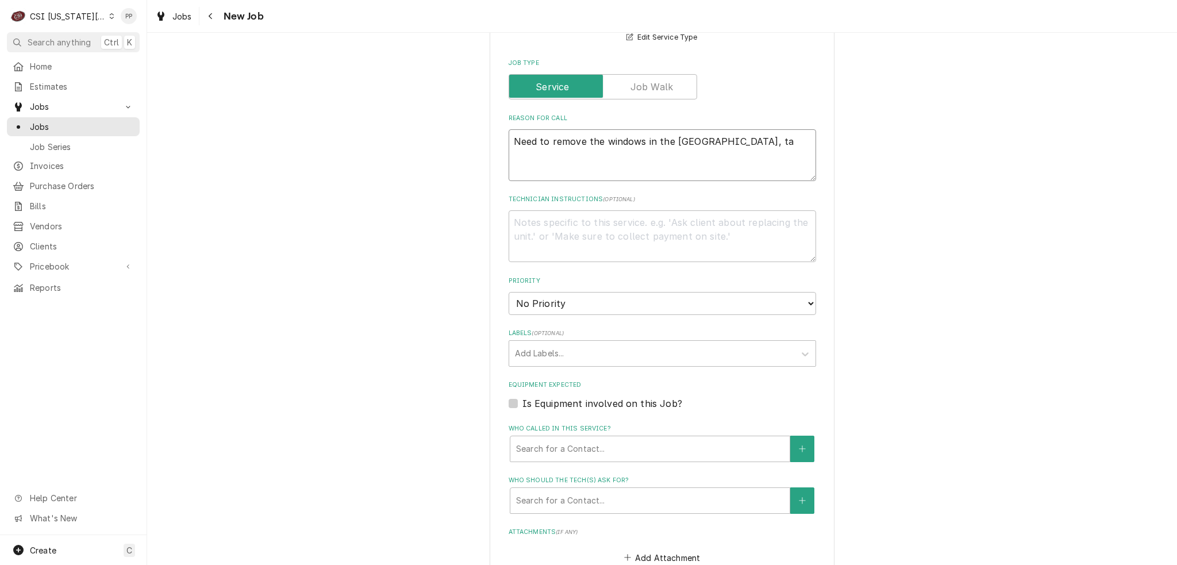
type textarea "Need to remove the windows in the beer cave, tak"
type textarea "x"
type textarea "Need to remove the windows in the beer cave, take"
type textarea "x"
type textarea "Need to remove the windows in the beer cave, take"
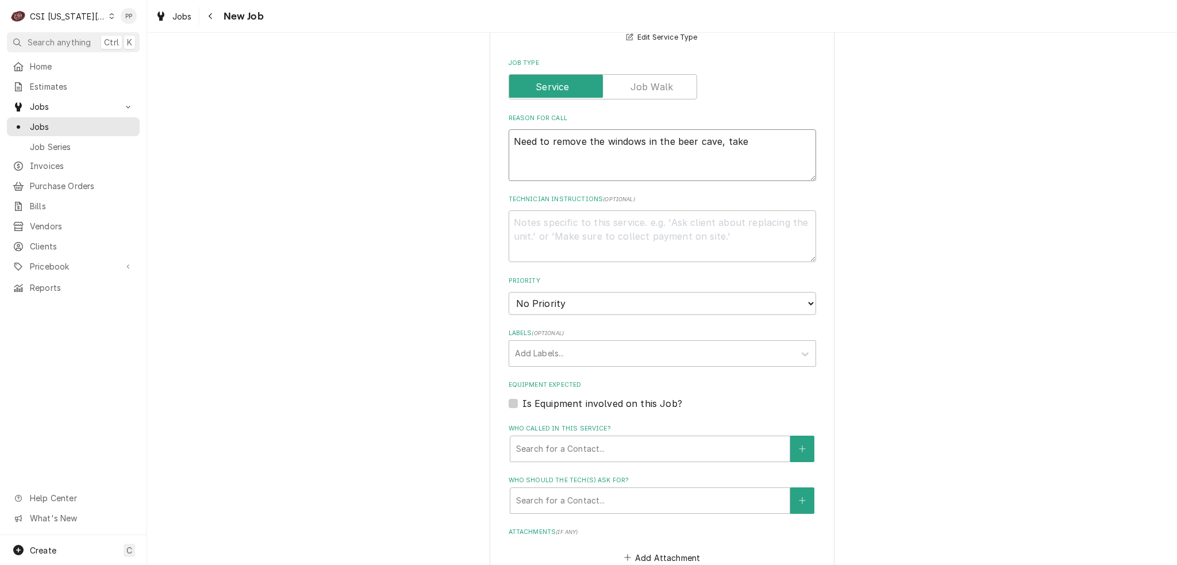
type textarea "x"
type textarea "Need to remove the windows in the beer cave, take a"
type textarea "x"
type textarea "Need to remove the windows in the beer cave, take"
type textarea "x"
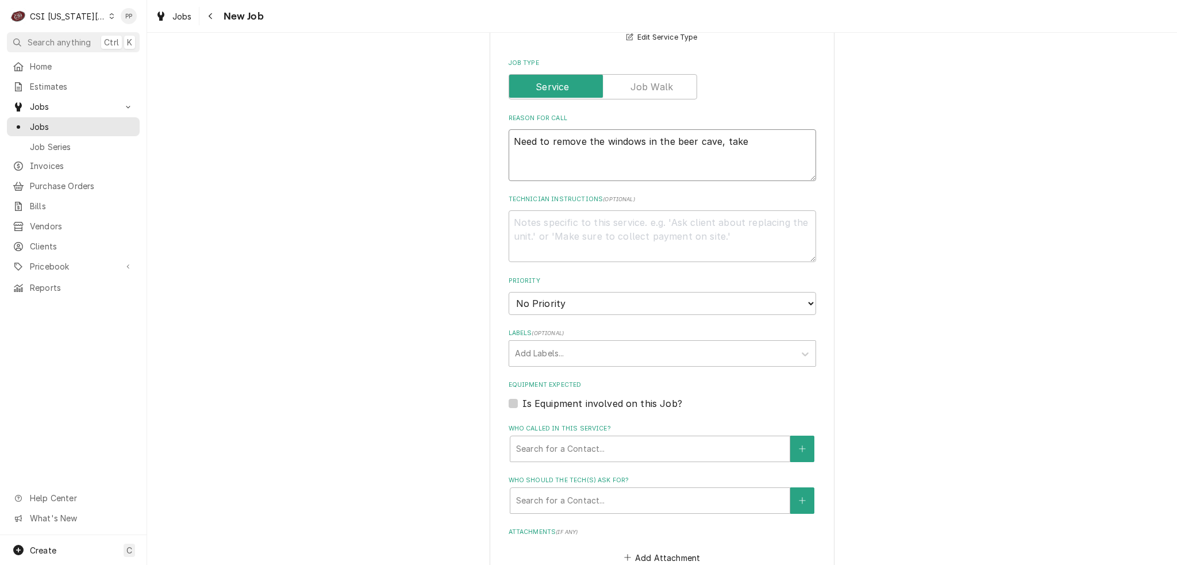
type textarea "Need to remove the windows in the beer cave, take p"
type textarea "x"
type textarea "Need to remove the windows in the beer cave, take pi"
type textarea "x"
type textarea "Need to remove the windows in the beer cave, take pic"
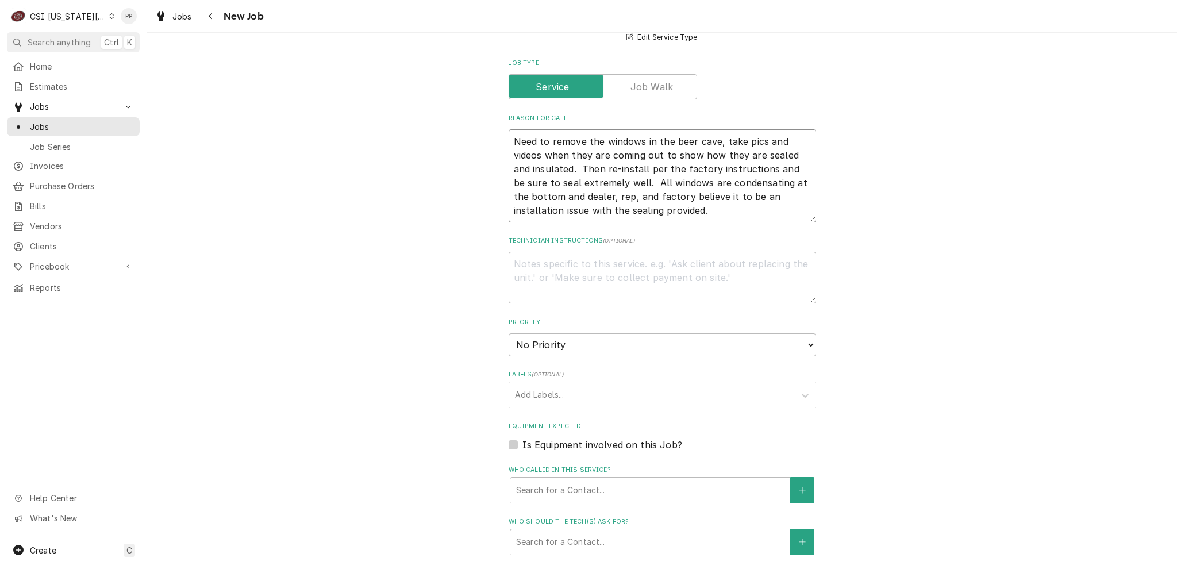
click at [710, 175] on textarea "Need to remove the windows in the beer cave, take pics and videos when they are…" at bounding box center [663, 175] width 308 height 93
drag, startPoint x: 710, startPoint y: 175, endPoint x: 707, endPoint y: 206, distance: 31.2
click at [707, 206] on textarea "Need to remove the windows in the beer cave, take pics and videos when they are…" at bounding box center [663, 175] width 308 height 93
click at [702, 205] on textarea "Need to remove the windows in the beer cave, take pics and videos when they are…" at bounding box center [663, 175] width 308 height 93
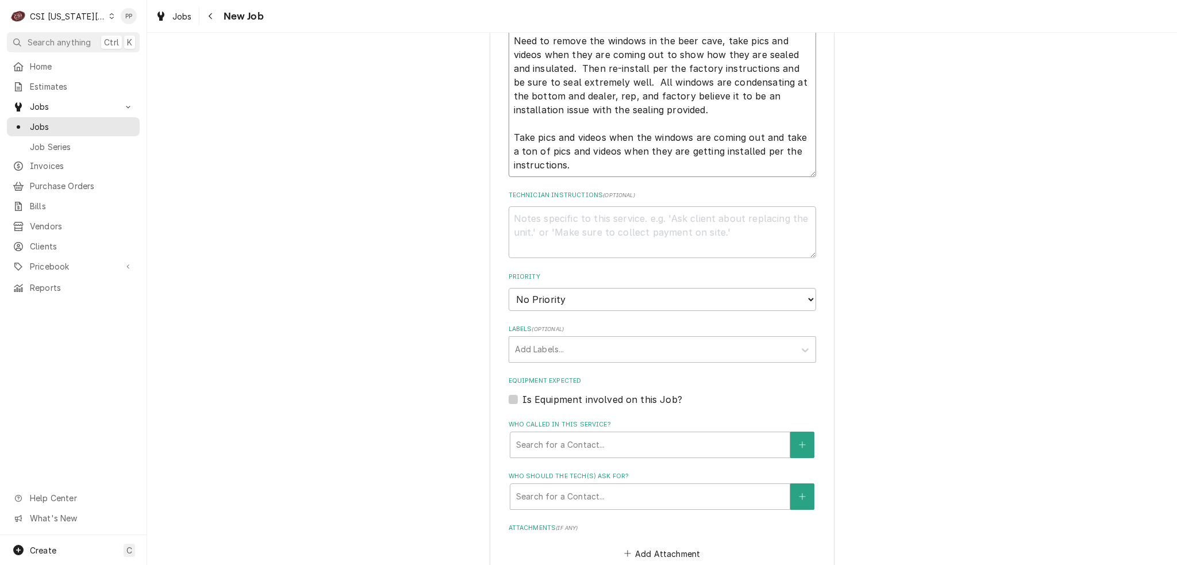
scroll to position [575, 0]
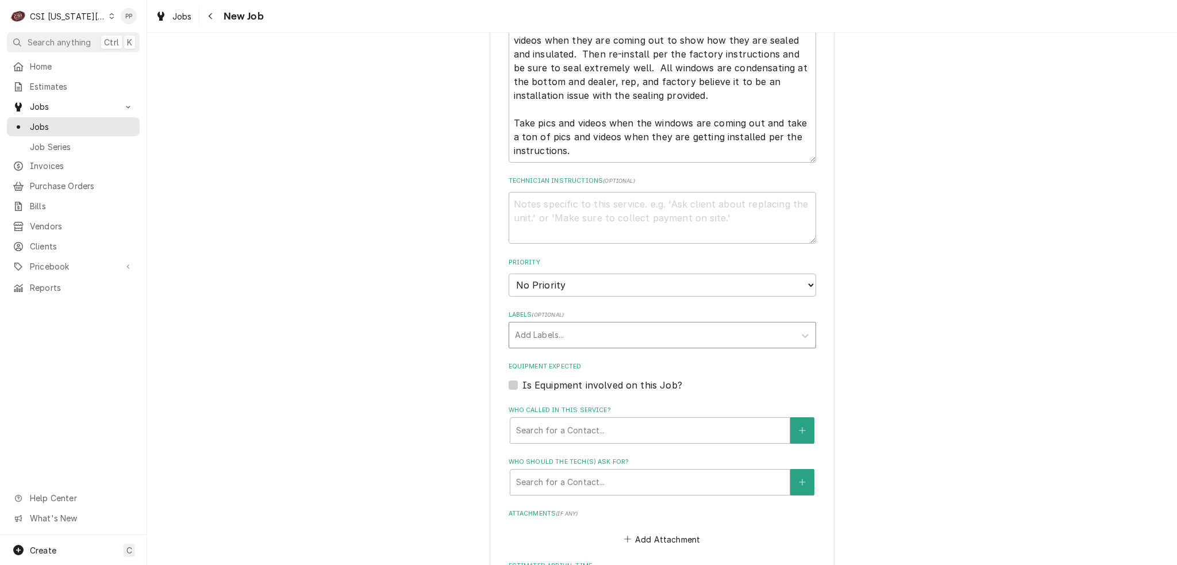
click at [593, 326] on div "Labels" at bounding box center [652, 335] width 274 height 21
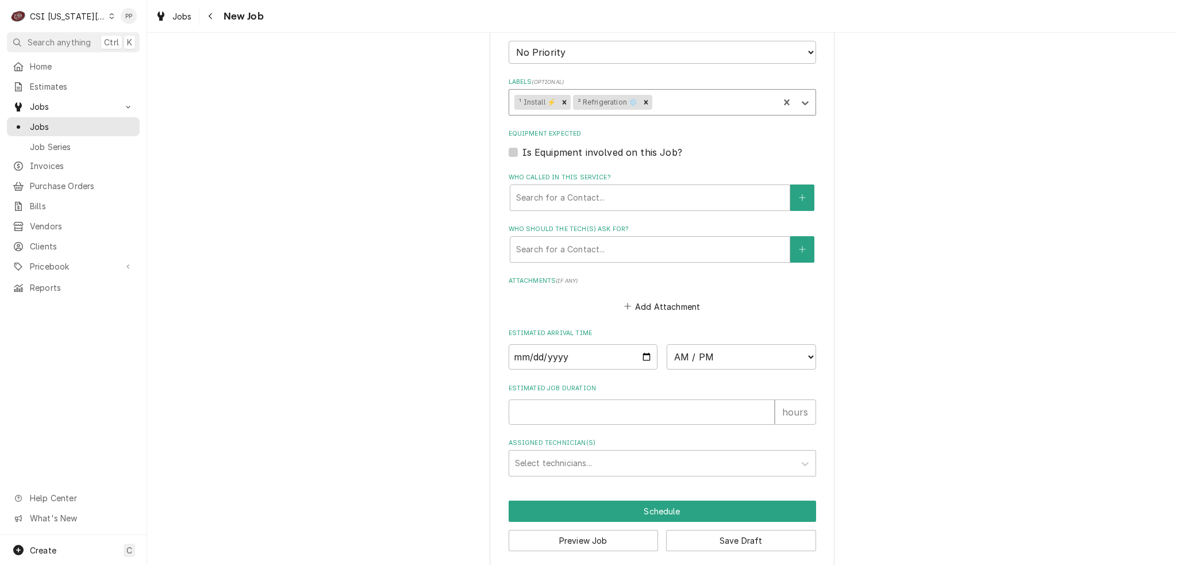
scroll to position [814, 0]
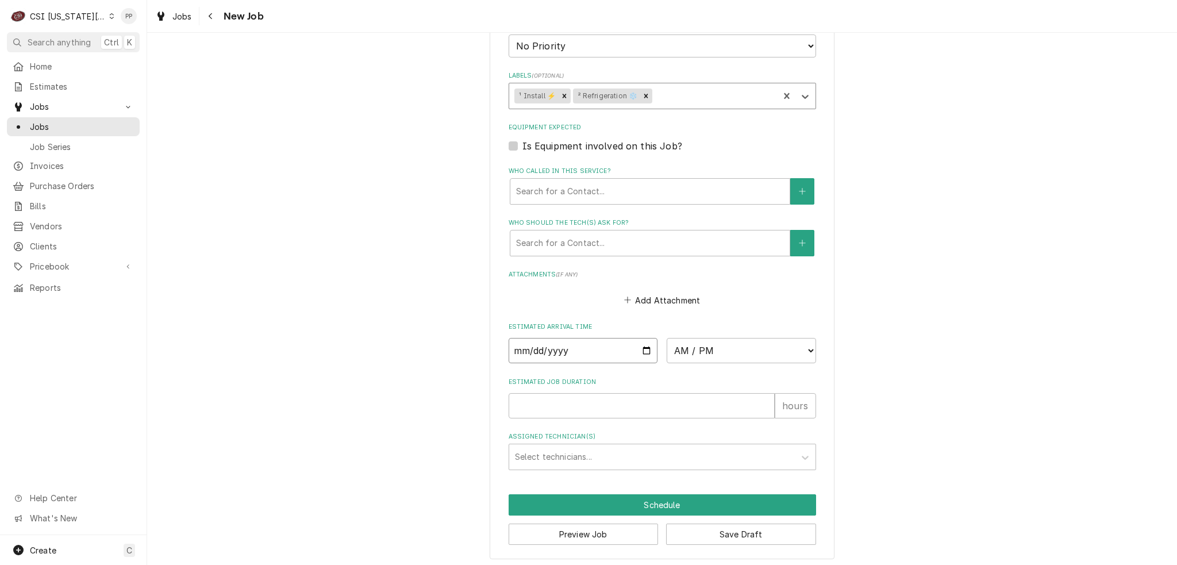
click at [639, 348] on input "Date" at bounding box center [583, 350] width 149 height 25
click at [708, 353] on select "AM / PM 6:00 AM 6:15 AM 6:30 AM 6:45 AM 7:00 AM 7:15 AM 7:30 AM 7:45 AM 8:00 AM…" at bounding box center [741, 350] width 149 height 25
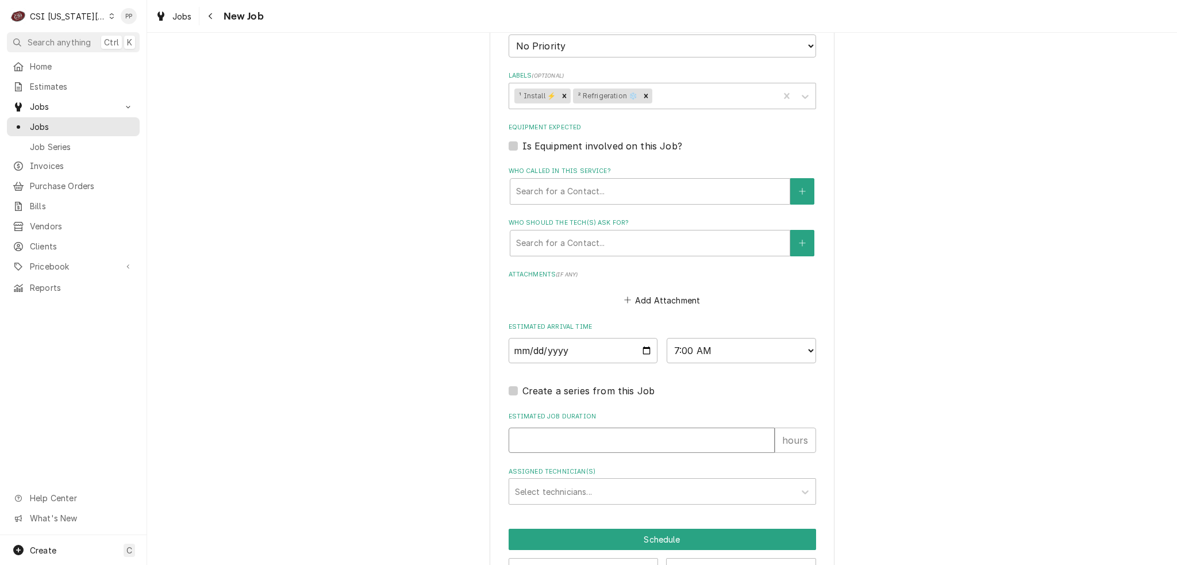
click at [577, 439] on input "Estimated Job Duration" at bounding box center [642, 440] width 266 height 25
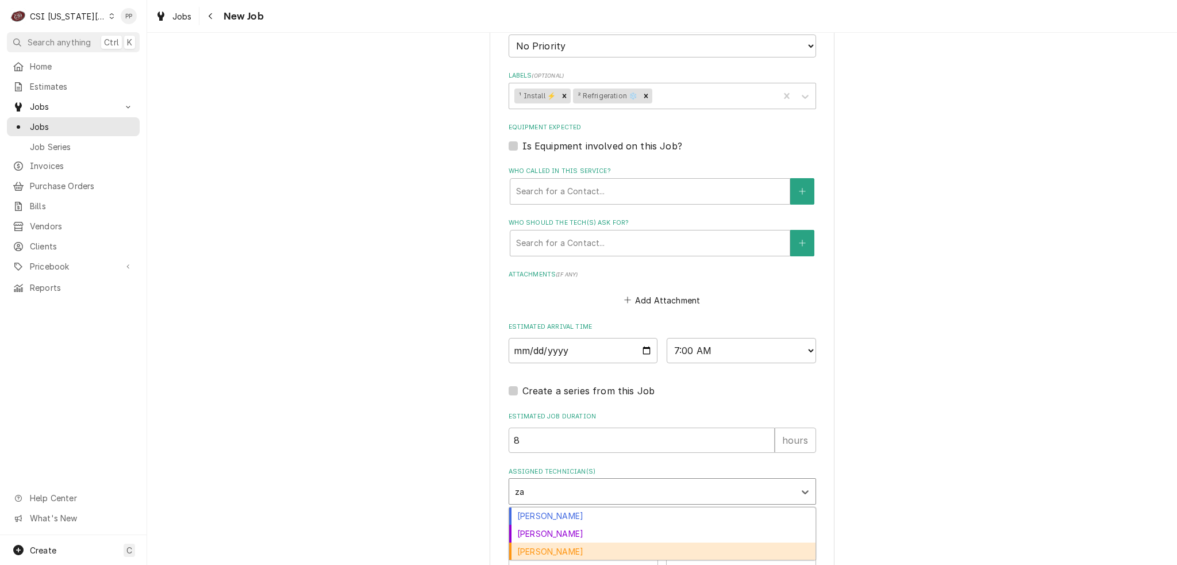
click at [575, 545] on div "Zach Masters" at bounding box center [662, 552] width 306 height 18
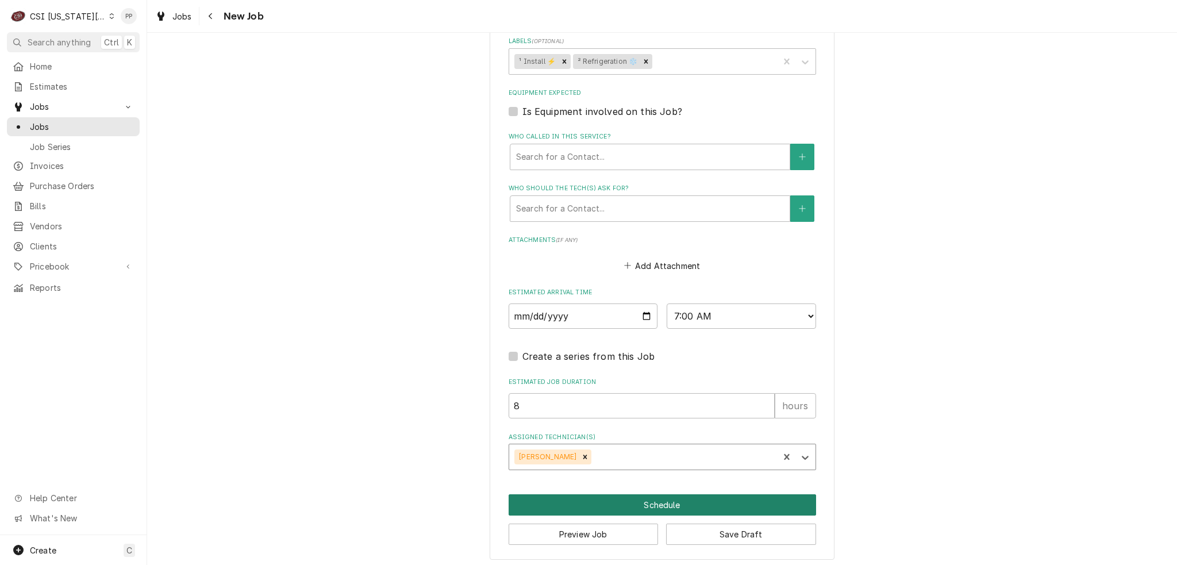
click at [717, 500] on button "Schedule" at bounding box center [663, 504] width 308 height 21
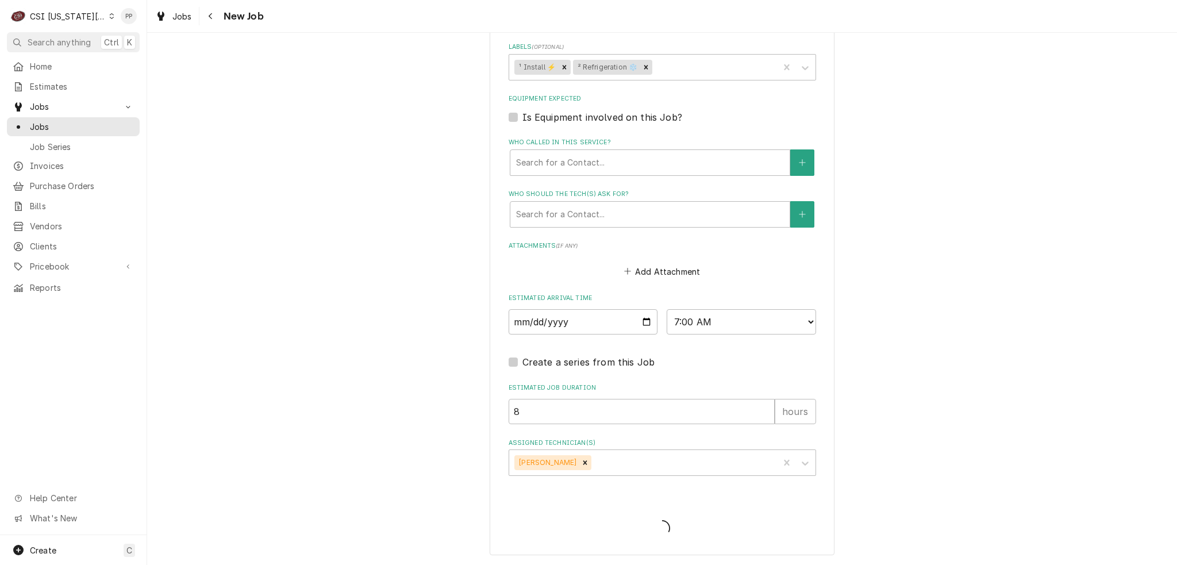
scroll to position [839, 0]
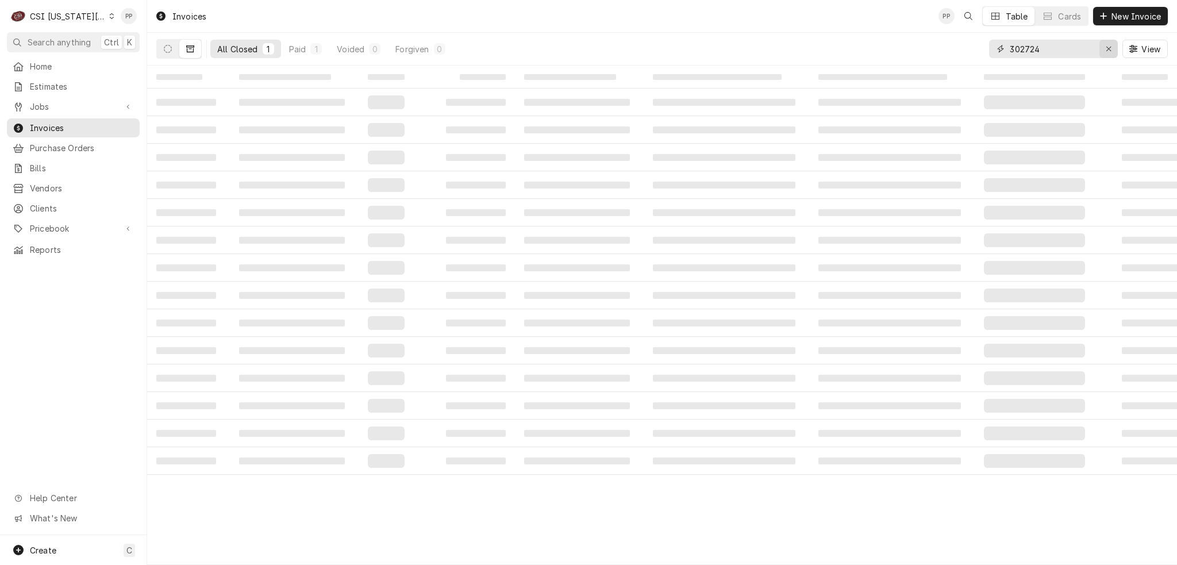
click at [1103, 49] on div "Erase input" at bounding box center [1108, 48] width 11 height 11
click at [1086, 49] on input "Dynamic Content Wrapper" at bounding box center [1064, 49] width 108 height 18
click at [164, 47] on icon "Dynamic Content Wrapper" at bounding box center [168, 49] width 8 height 8
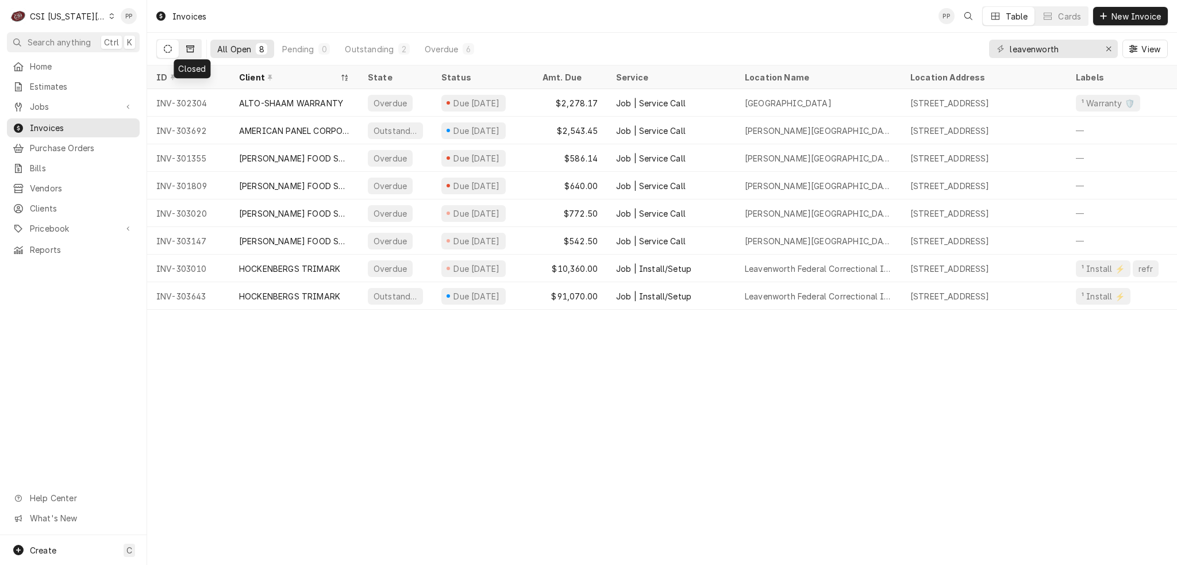
click at [191, 47] on icon "Dynamic Content Wrapper" at bounding box center [190, 48] width 8 height 7
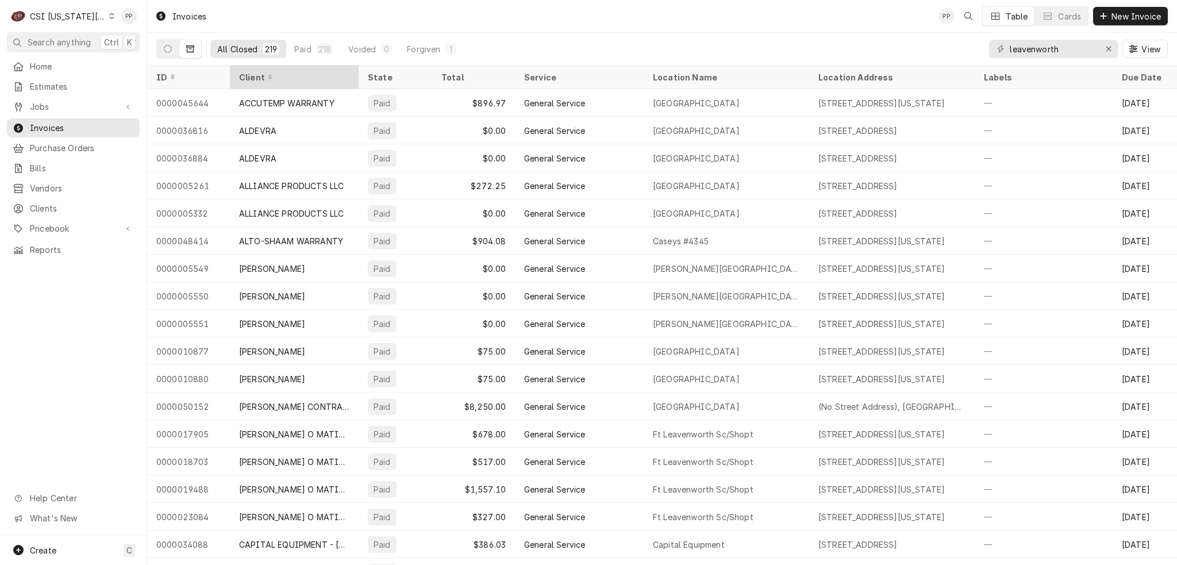
click at [264, 80] on div "Client" at bounding box center [293, 77] width 108 height 12
click at [253, 74] on div "Client" at bounding box center [288, 77] width 99 height 12
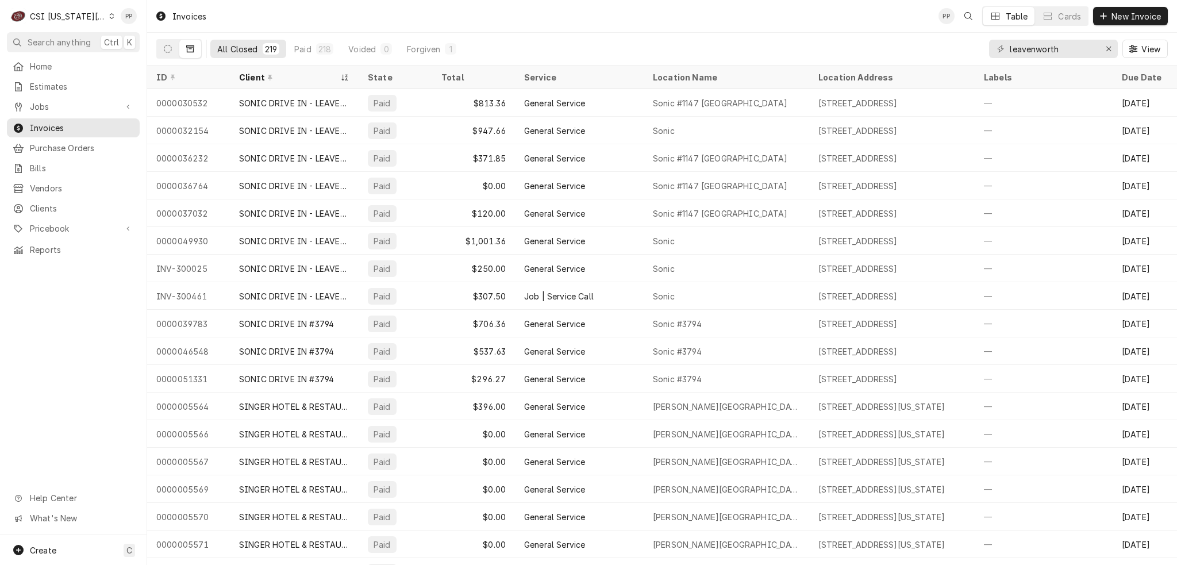
scroll to position [935, 0]
click at [1067, 54] on input "leavenworth" at bounding box center [1053, 49] width 86 height 18
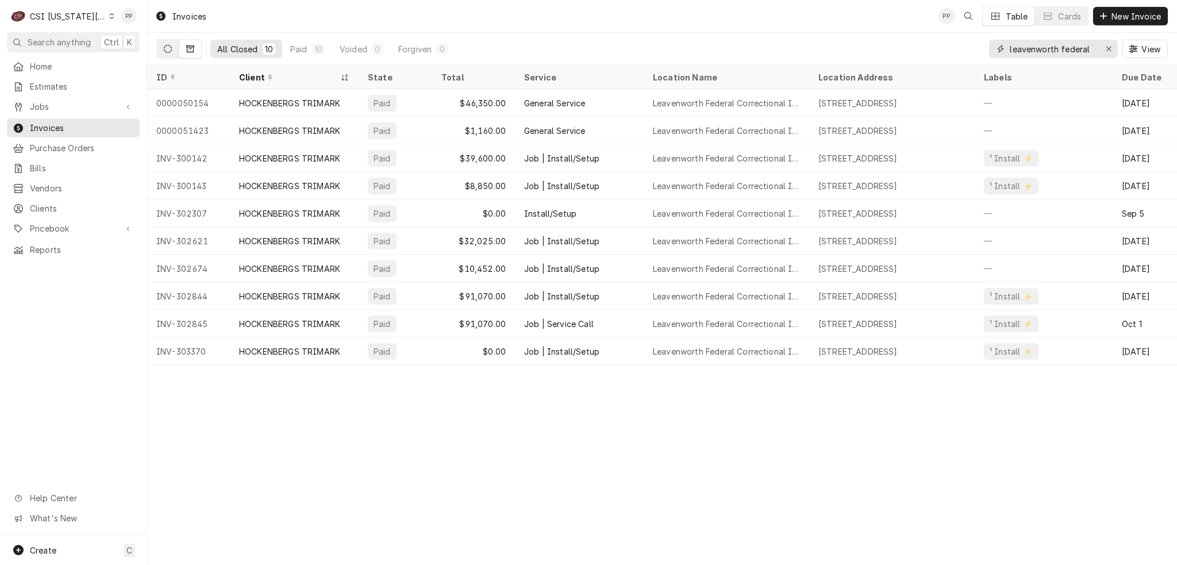
type input "leavenworth federal"
click at [163, 48] on button "Dynamic Content Wrapper" at bounding box center [168, 49] width 22 height 18
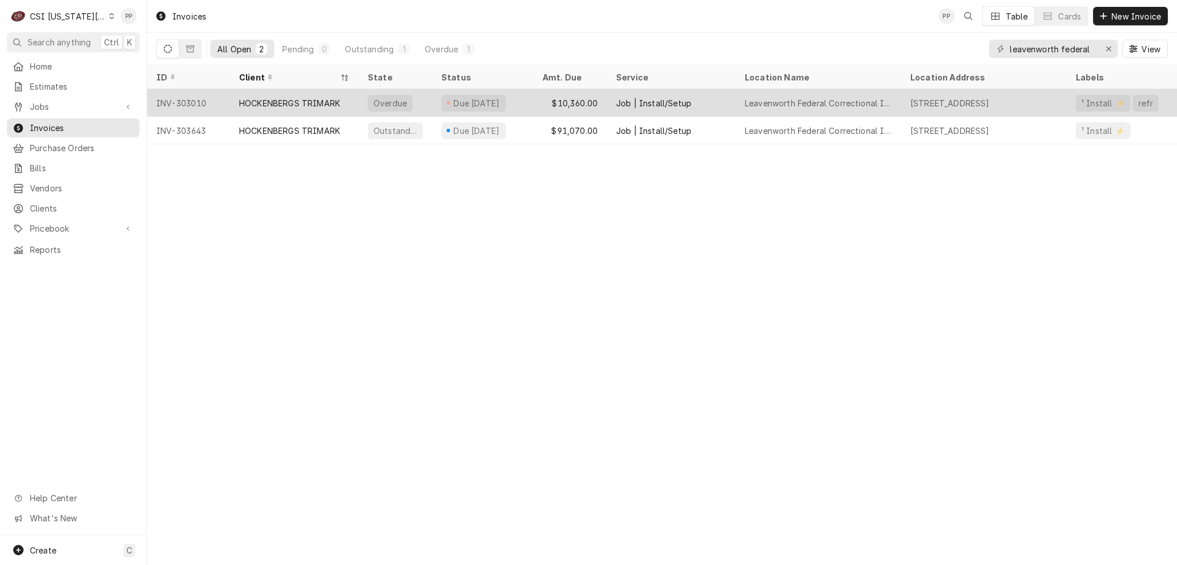
click at [533, 99] on div "Due [DATE]" at bounding box center [482, 103] width 101 height 28
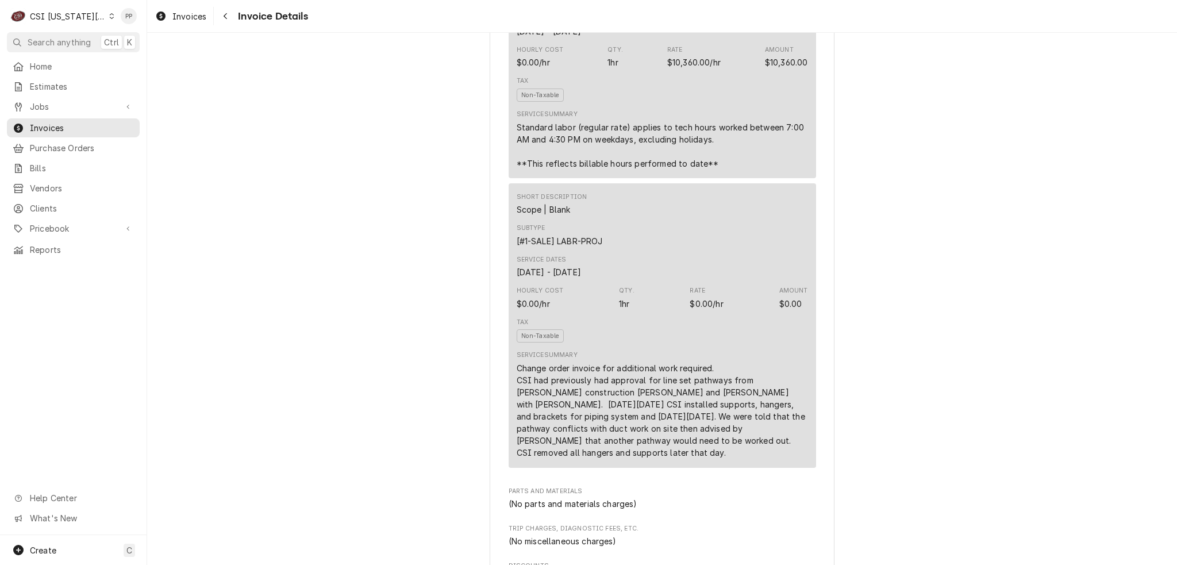
scroll to position [632, 0]
